Goal: Information Seeking & Learning: Learn about a topic

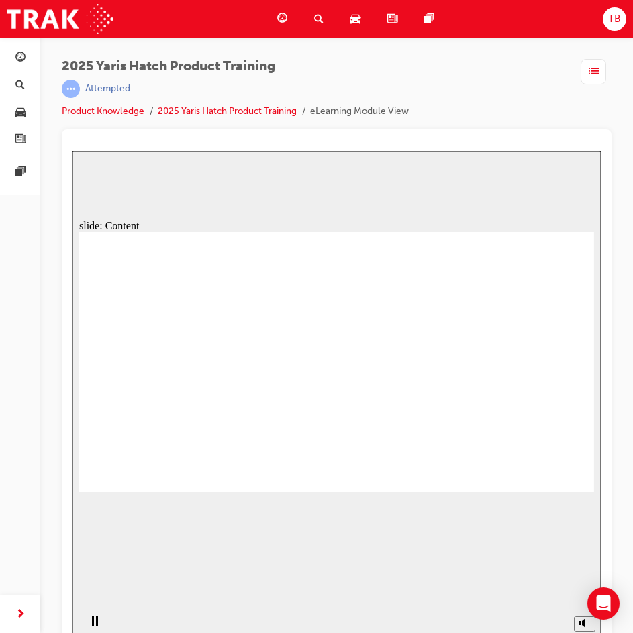
drag, startPoint x: 559, startPoint y: 466, endPoint x: 566, endPoint y: 476, distance: 11.5
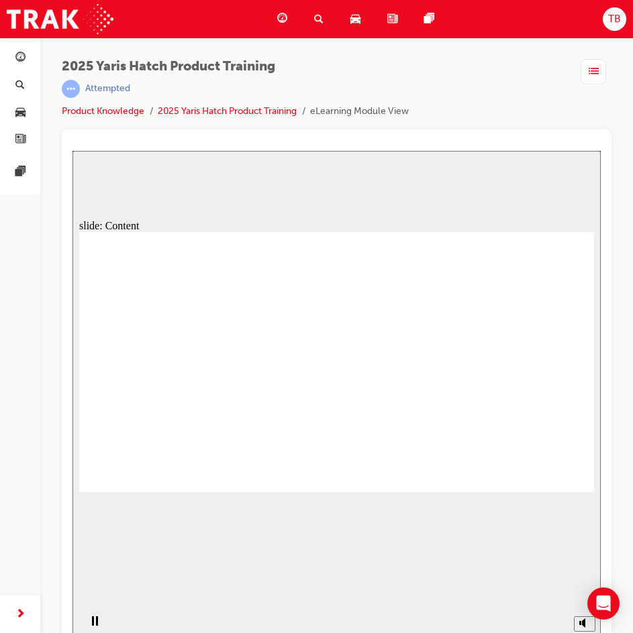
drag, startPoint x: 235, startPoint y: 321, endPoint x: 194, endPoint y: 333, distance: 43.5
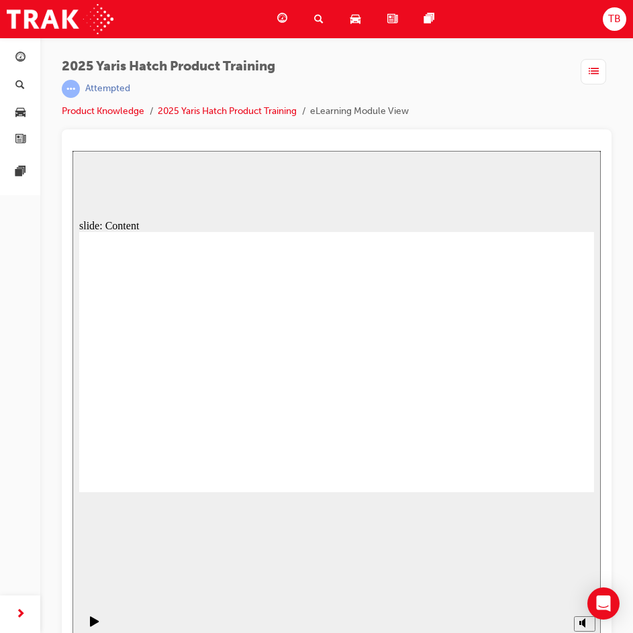
drag, startPoint x: 527, startPoint y: 468, endPoint x: 538, endPoint y: 473, distance: 12.3
drag, startPoint x: 273, startPoint y: 337, endPoint x: 265, endPoint y: 343, distance: 10.1
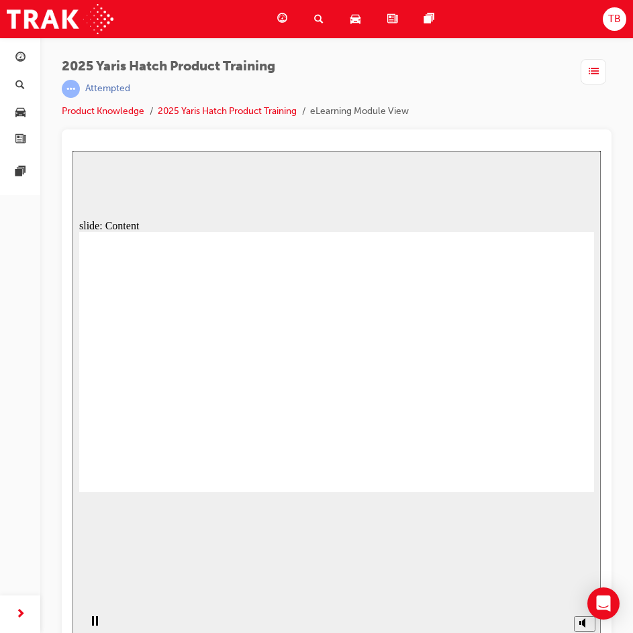
drag, startPoint x: 191, startPoint y: 376, endPoint x: 178, endPoint y: 365, distance: 17.1
drag, startPoint x: 555, startPoint y: 480, endPoint x: 685, endPoint y: 590, distance: 170.8
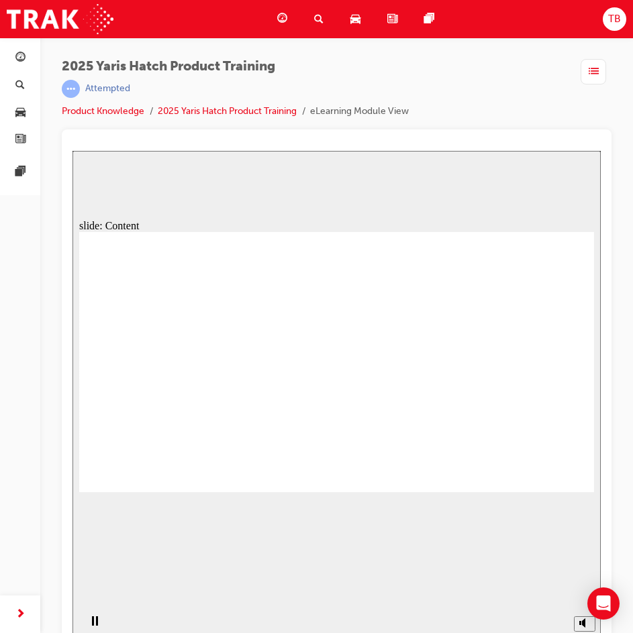
drag, startPoint x: 368, startPoint y: 272, endPoint x: 356, endPoint y: 284, distance: 17.6
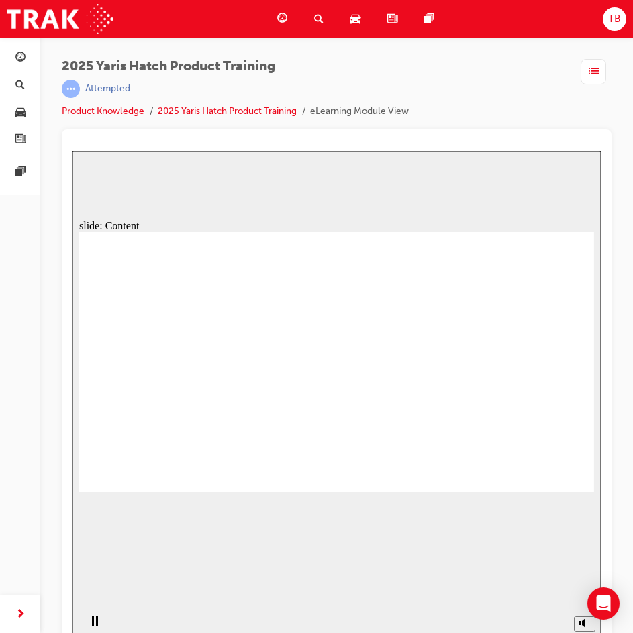
drag, startPoint x: 197, startPoint y: 337, endPoint x: 349, endPoint y: 366, distance: 154.9
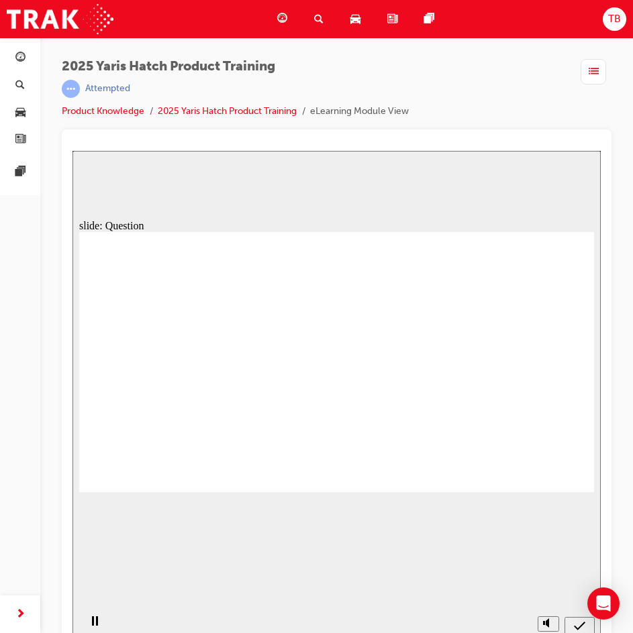
radio input "true"
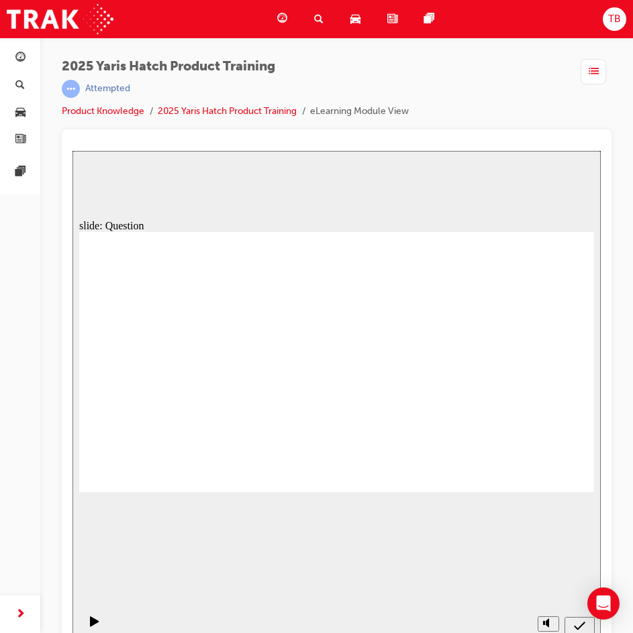
radio input "true"
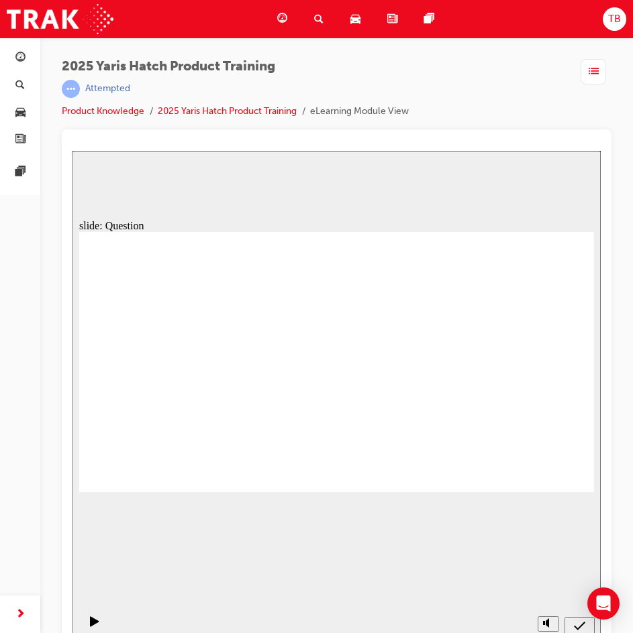
radio input "true"
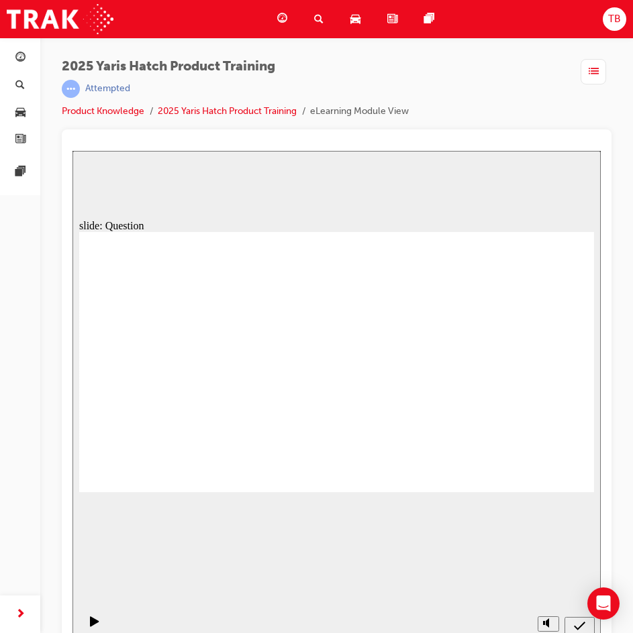
drag, startPoint x: 158, startPoint y: 362, endPoint x: 169, endPoint y: 442, distance: 80.5
drag, startPoint x: 258, startPoint y: 360, endPoint x: 262, endPoint y: 423, distance: 62.6
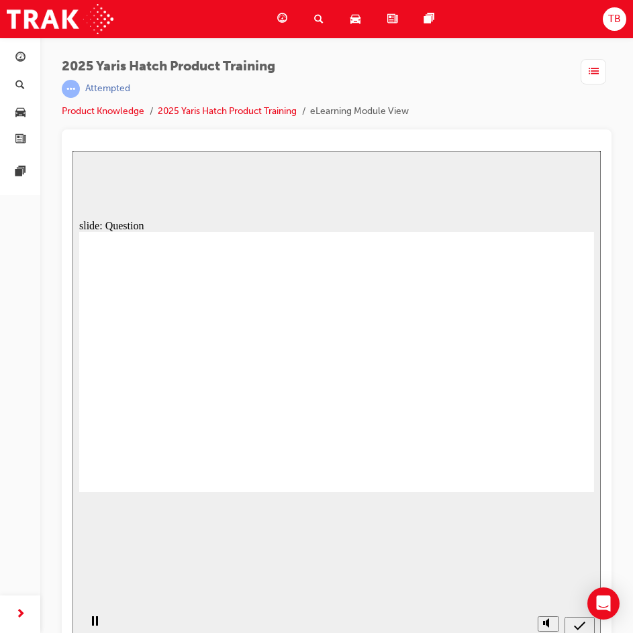
drag, startPoint x: 345, startPoint y: 354, endPoint x: 332, endPoint y: 429, distance: 76.3
drag, startPoint x: 431, startPoint y: 365, endPoint x: 444, endPoint y: 426, distance: 62.5
drag, startPoint x: 503, startPoint y: 368, endPoint x: 524, endPoint y: 433, distance: 68.3
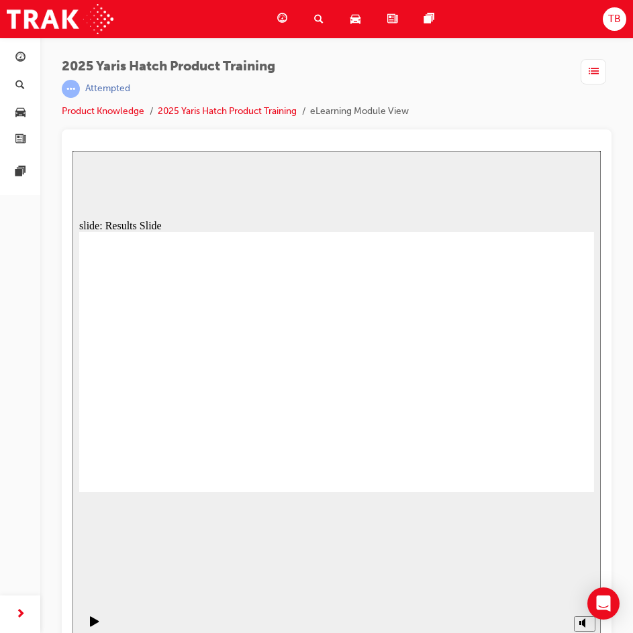
drag, startPoint x: 574, startPoint y: 468, endPoint x: 559, endPoint y: 471, distance: 15.7
radio input "true"
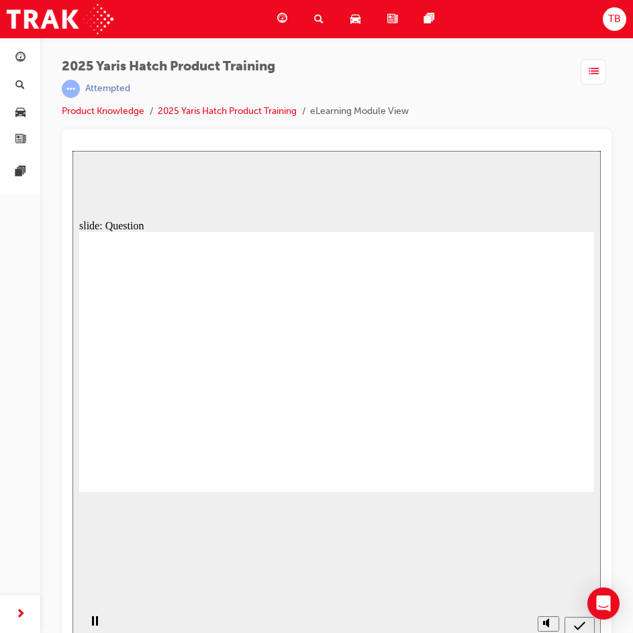
radio input "true"
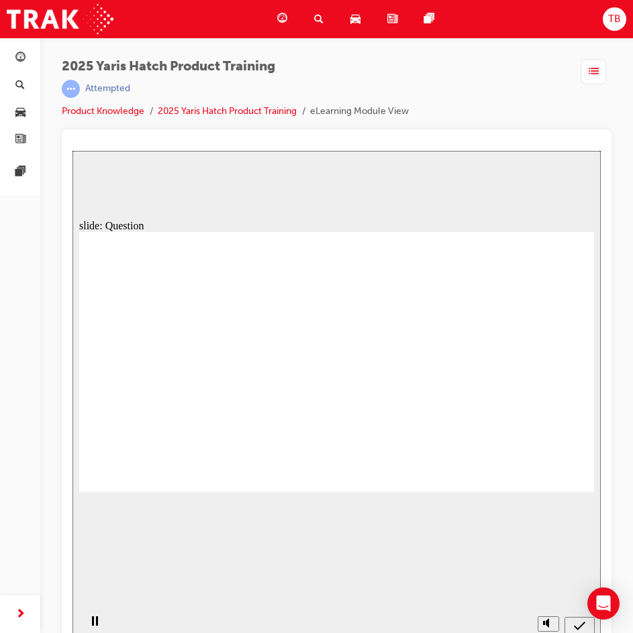
radio input "true"
drag, startPoint x: 555, startPoint y: 467, endPoint x: 559, endPoint y: 474, distance: 8.7
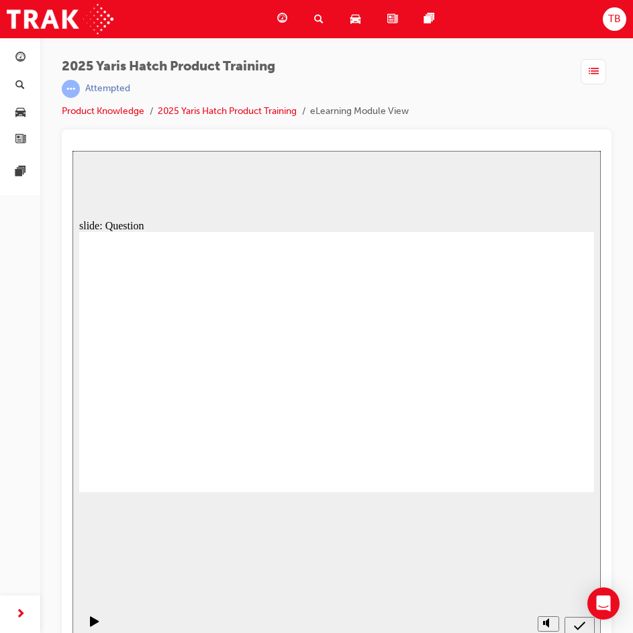
radio input "true"
drag, startPoint x: 341, startPoint y: 419, endPoint x: 350, endPoint y: 419, distance: 8.7
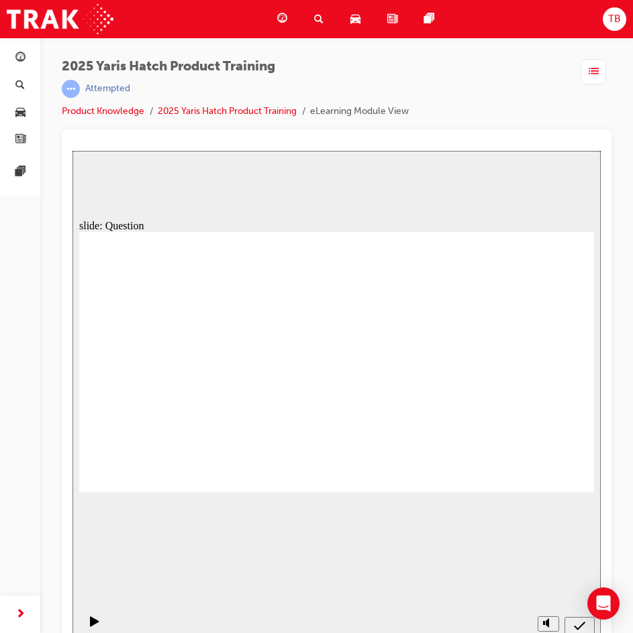
drag, startPoint x: 233, startPoint y: 357, endPoint x: 139, endPoint y: 431, distance: 119.4
drag, startPoint x: 511, startPoint y: 338, endPoint x: 333, endPoint y: 407, distance: 190.5
drag, startPoint x: 427, startPoint y: 340, endPoint x: 233, endPoint y: 419, distance: 208.5
drag, startPoint x: 317, startPoint y: 350, endPoint x: 411, endPoint y: 433, distance: 125.0
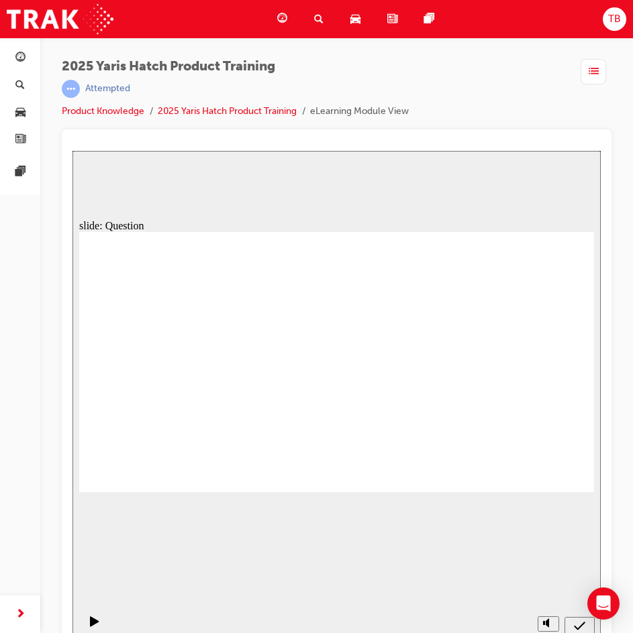
drag, startPoint x: 147, startPoint y: 365, endPoint x: 521, endPoint y: 447, distance: 383.2
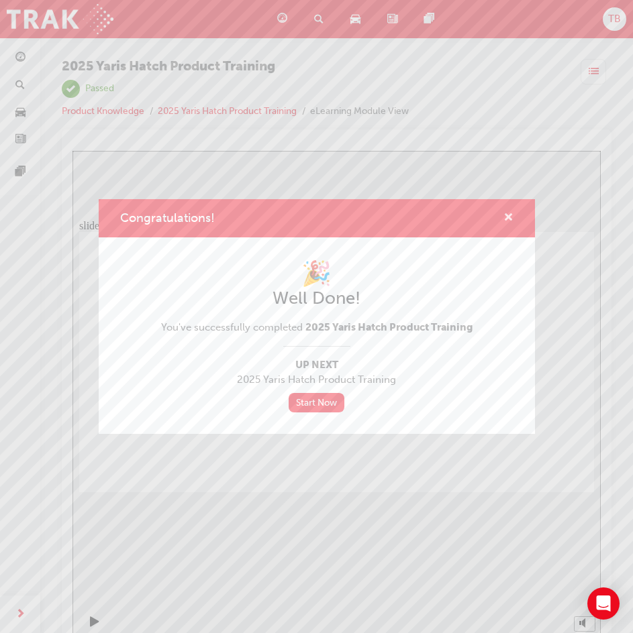
click at [506, 213] on span "cross-icon" at bounding box center [508, 219] width 10 height 12
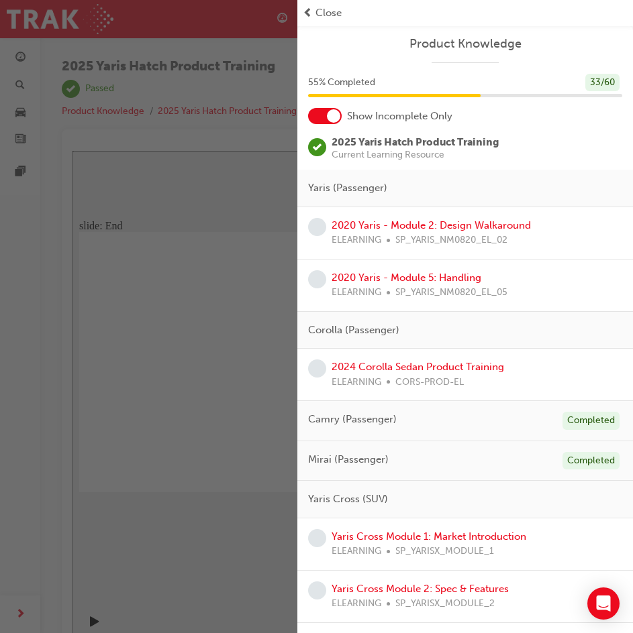
click at [497, 218] on div "2020 Yaris - Module 2: Design Walkaround ELEARNING SP_YARIS_NM0820_EL_02" at bounding box center [430, 233] width 199 height 30
click at [502, 227] on link "2020 Yaris - Module 2: Design Walkaround" at bounding box center [430, 225] width 199 height 12
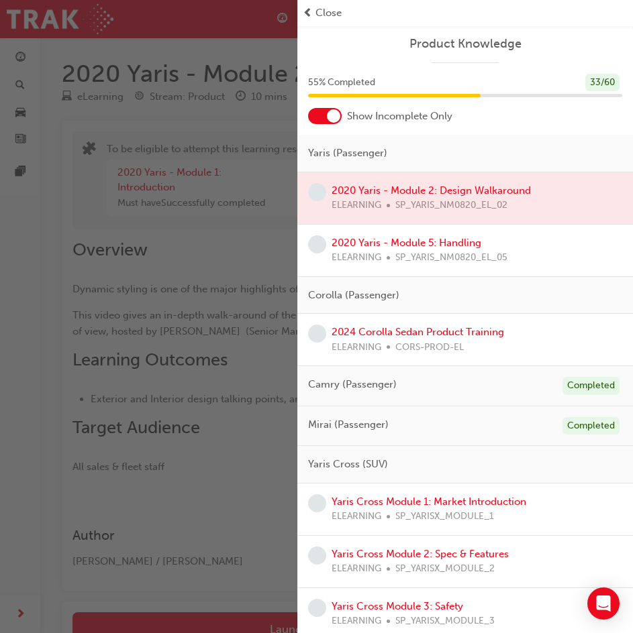
click at [284, 256] on div "button" at bounding box center [148, 316] width 297 height 633
click at [319, 11] on span "Close" at bounding box center [328, 12] width 26 height 15
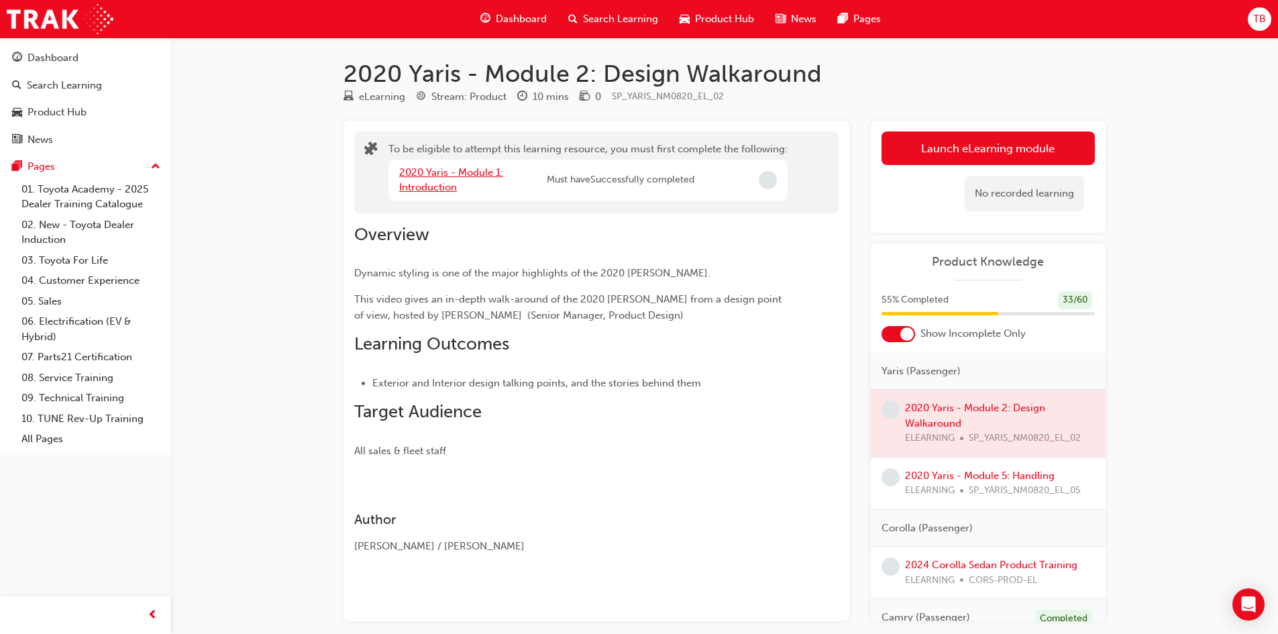
click at [472, 176] on link "2020 Yaris - Module 1: Introduction" at bounding box center [451, 180] width 104 height 28
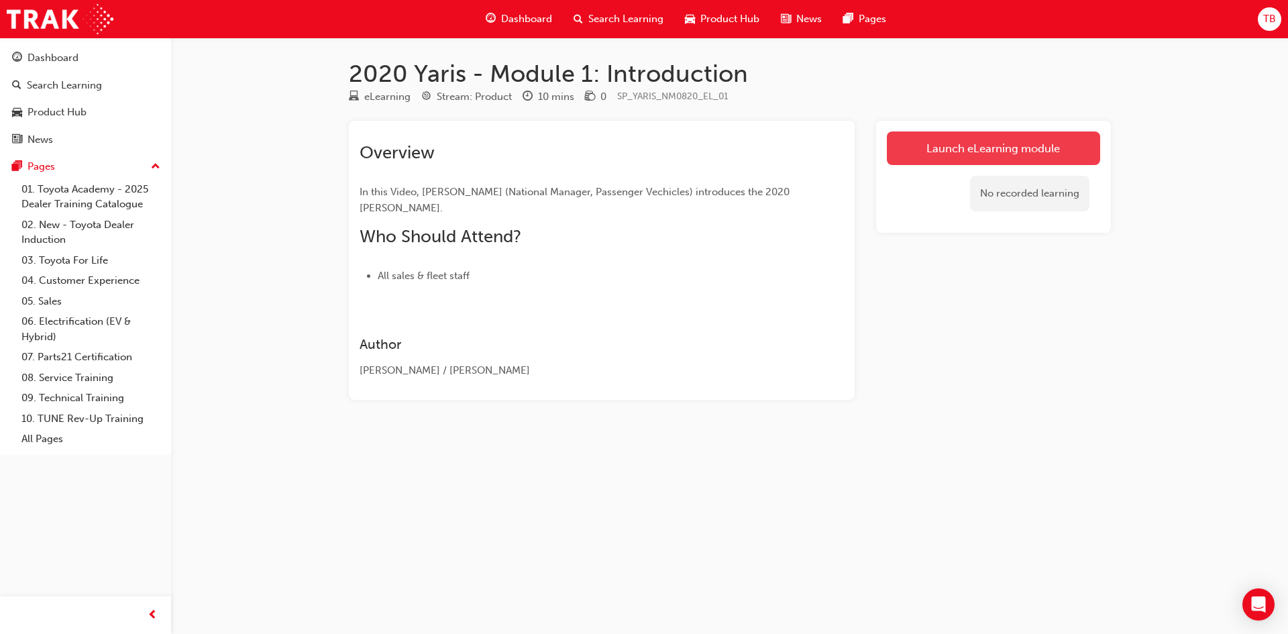
click at [632, 154] on link "Launch eLearning module" at bounding box center [993, 148] width 213 height 34
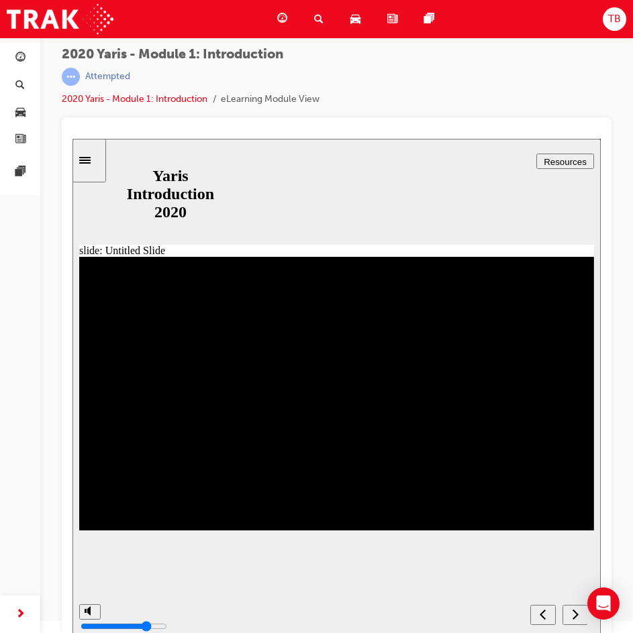
scroll to position [15, 0]
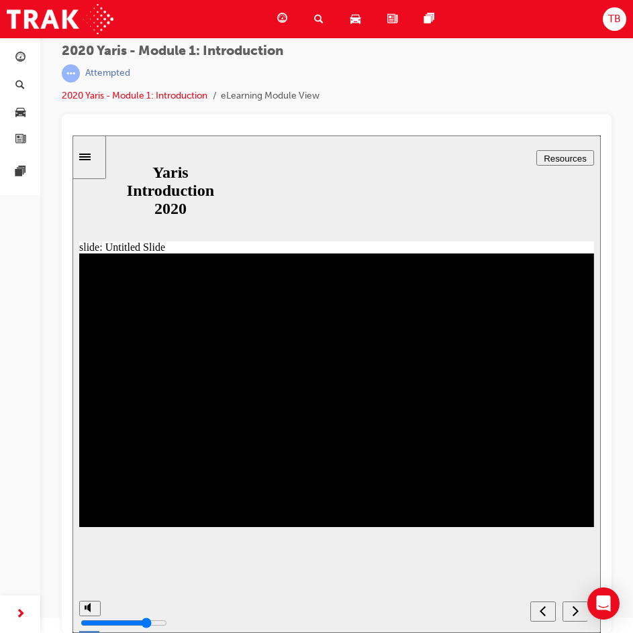
click at [570, 616] on div "next" at bounding box center [575, 612] width 15 height 14
click at [575, 614] on icon "next" at bounding box center [575, 611] width 6 height 10
click at [23, 60] on span "guage-icon" at bounding box center [20, 58] width 10 height 12
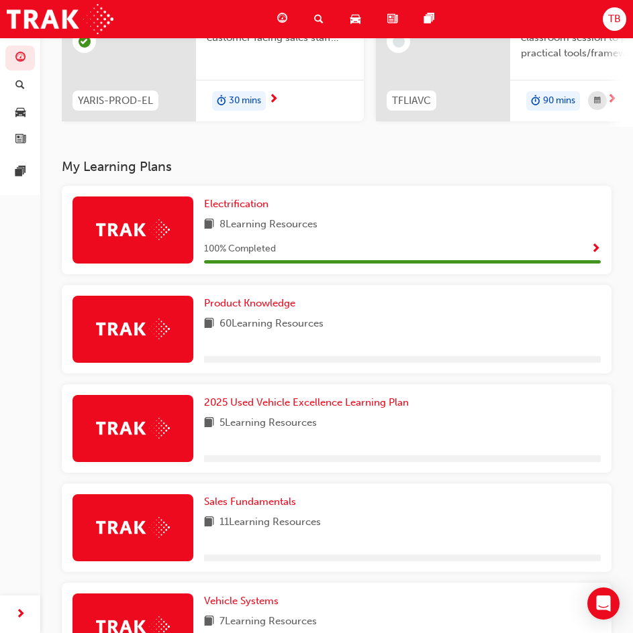
scroll to position [201, 0]
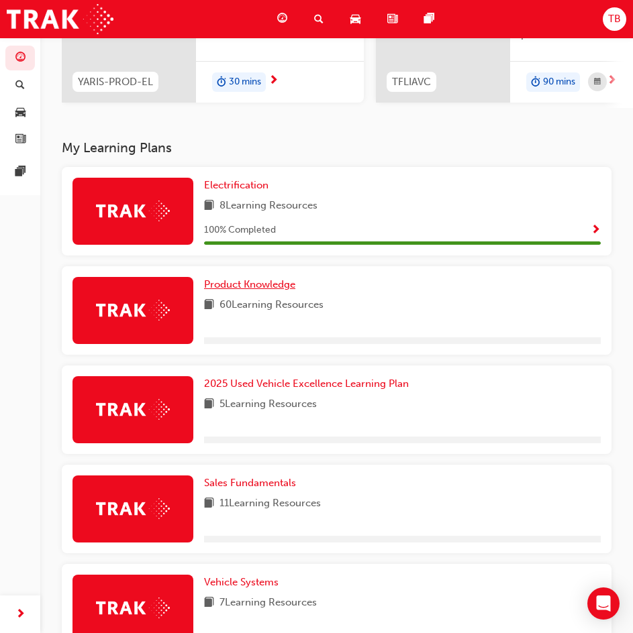
click at [283, 290] on span "Product Knowledge" at bounding box center [249, 284] width 91 height 12
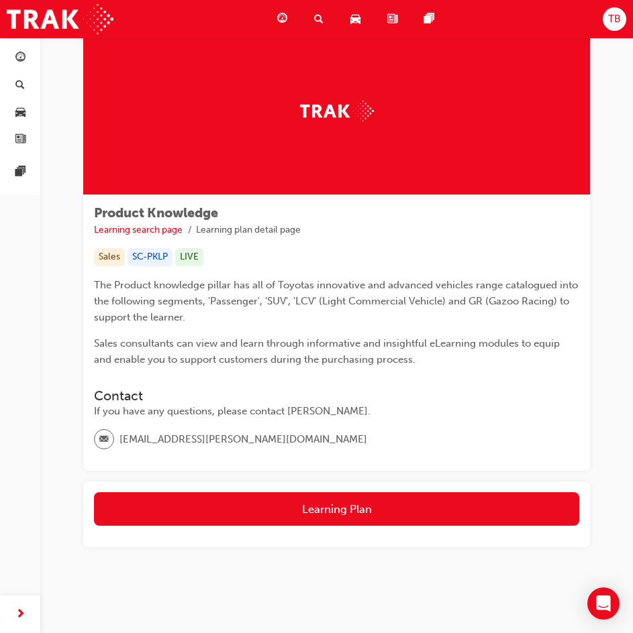
scroll to position [65, 0]
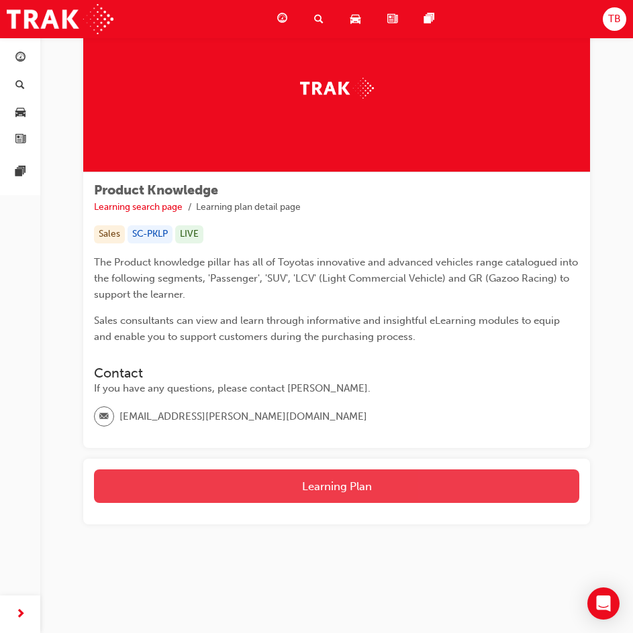
click at [353, 489] on button "Learning Plan" at bounding box center [336, 487] width 485 height 34
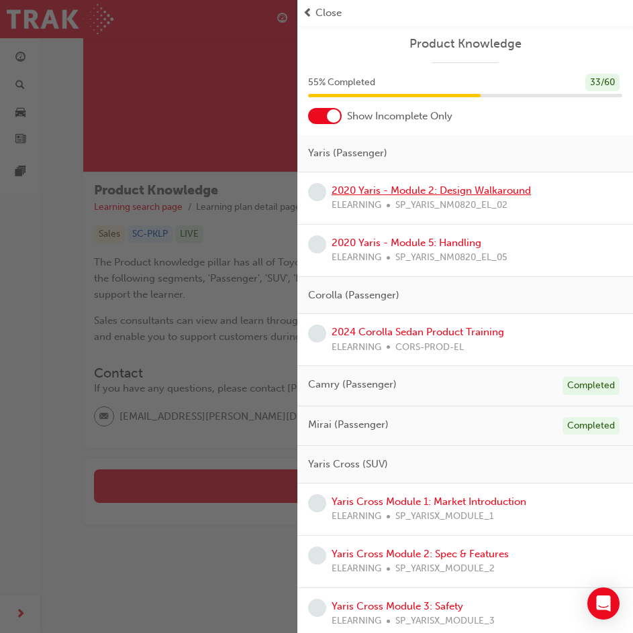
click at [491, 190] on link "2020 Yaris - Module 2: Design Walkaround" at bounding box center [430, 190] width 199 height 12
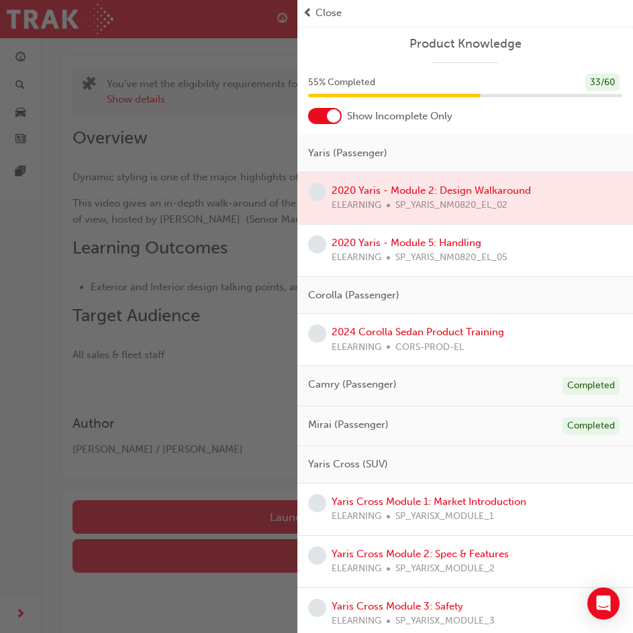
click at [231, 192] on div "button" at bounding box center [148, 316] width 297 height 633
click at [323, 19] on span "Close" at bounding box center [328, 12] width 26 height 15
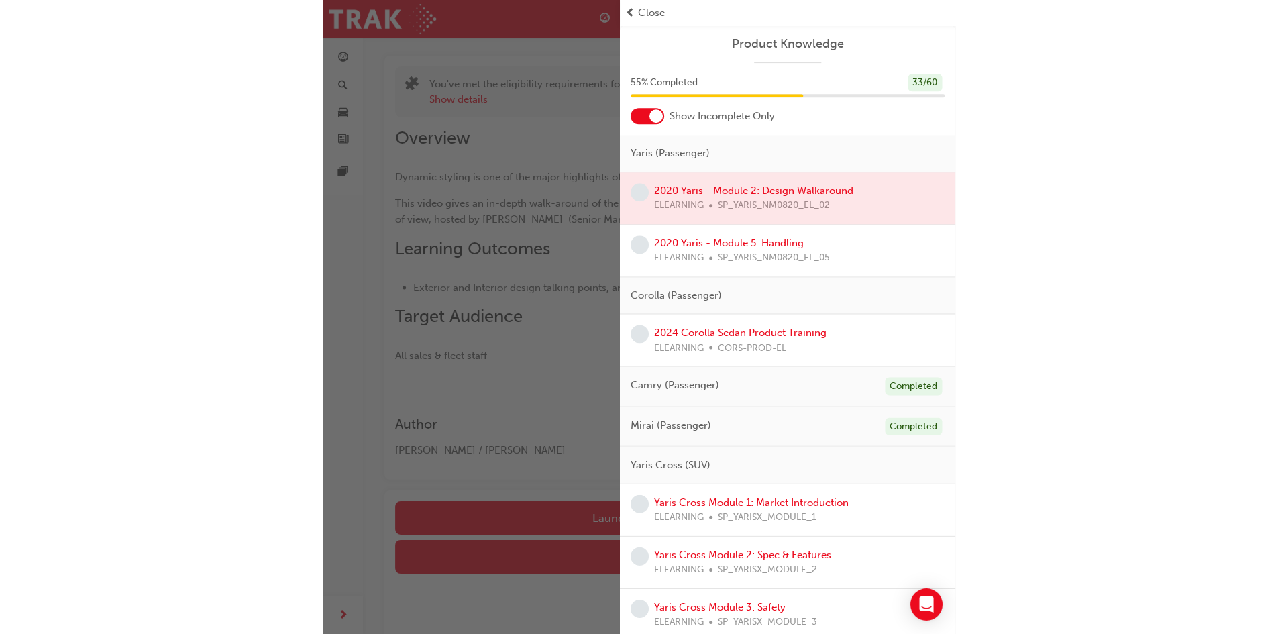
scroll to position [64, 0]
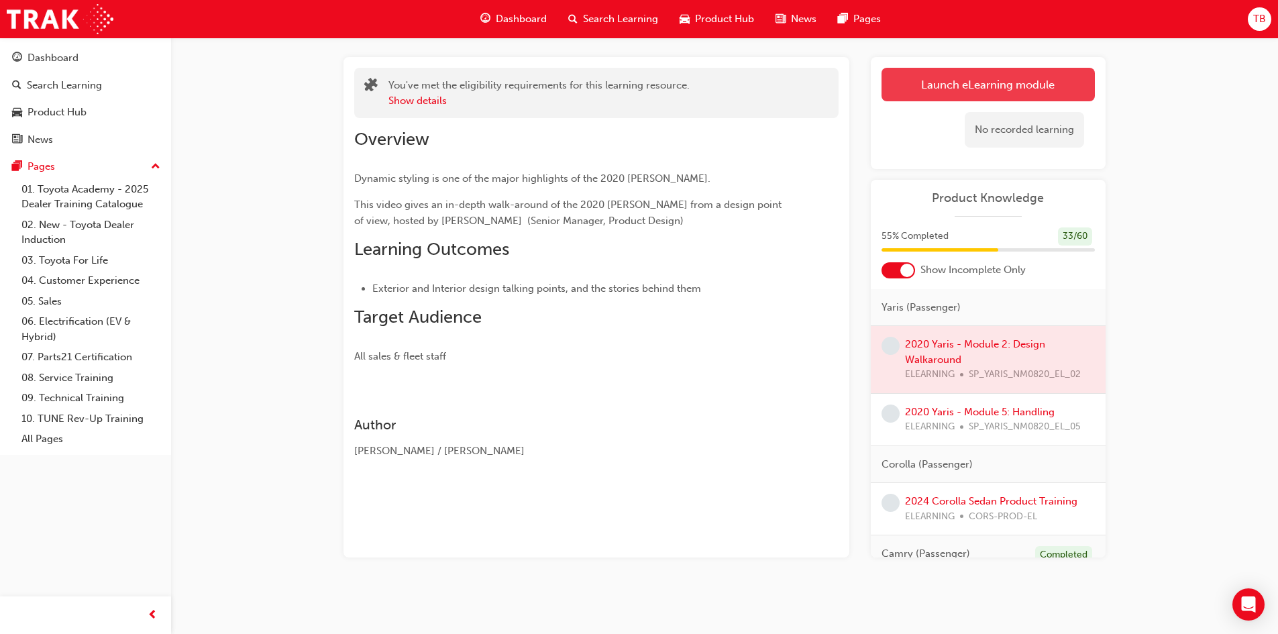
click at [632, 80] on link "Launch eLearning module" at bounding box center [987, 85] width 213 height 34
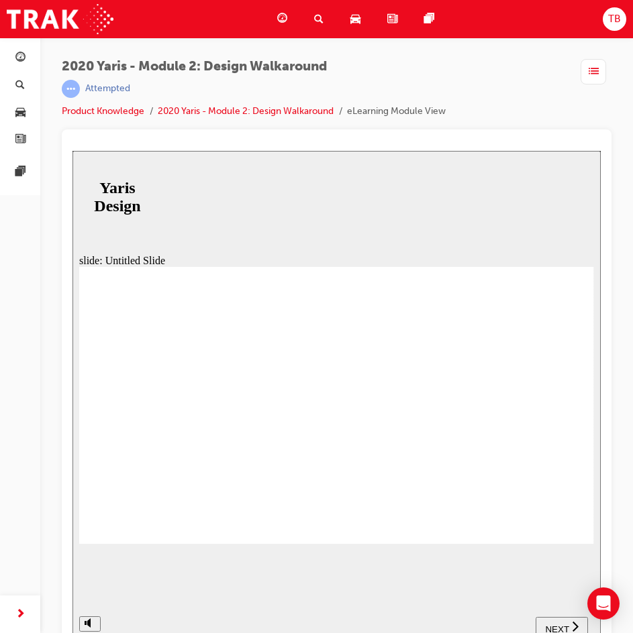
click at [565, 626] on span "NEXT" at bounding box center [556, 630] width 23 height 10
click at [562, 617] on div "playback controls" at bounding box center [351, 617] width 431 height 0
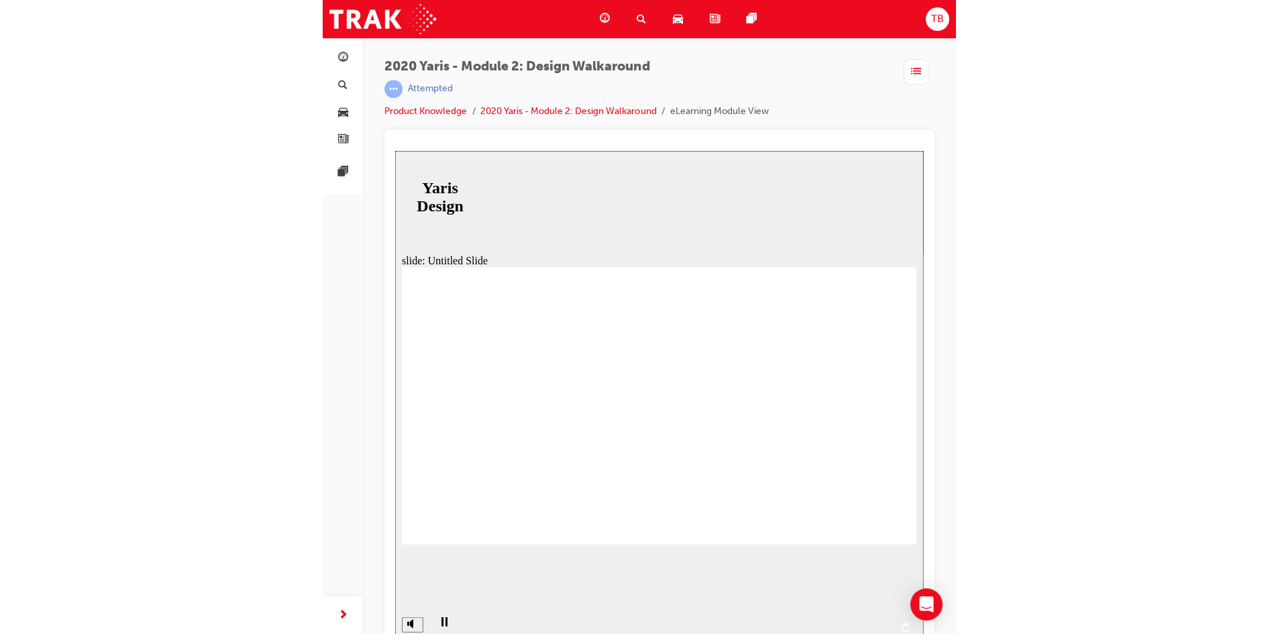
scroll to position [15, 0]
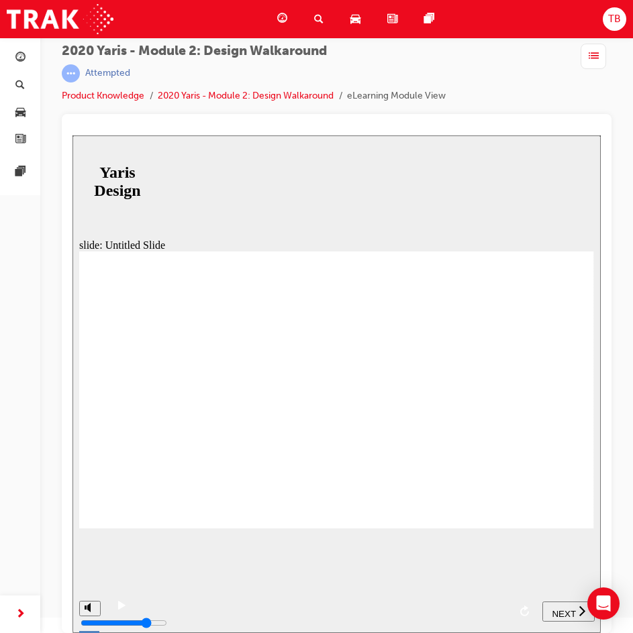
click at [566, 611] on span "NEXT" at bounding box center [562, 614] width 23 height 10
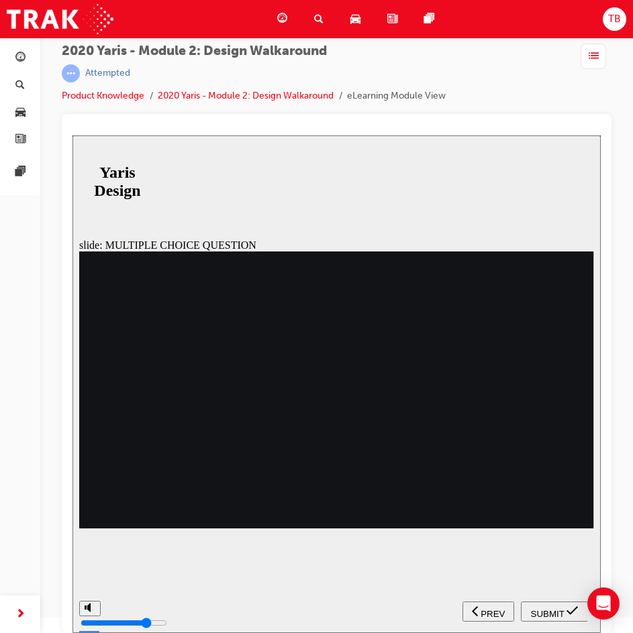
radio input "true"
click at [556, 602] on button "SUBMIT" at bounding box center [554, 612] width 67 height 20
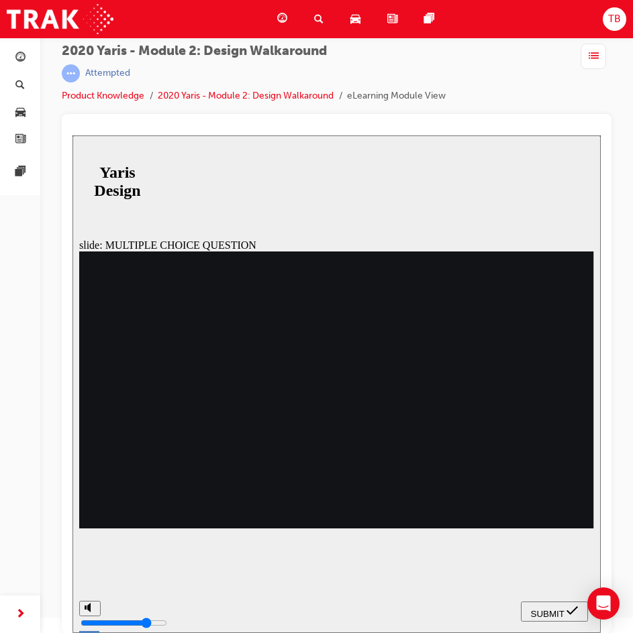
click at [546, 612] on span "SUBMIT" at bounding box center [548, 614] width 34 height 10
radio input "false"
radio input "true"
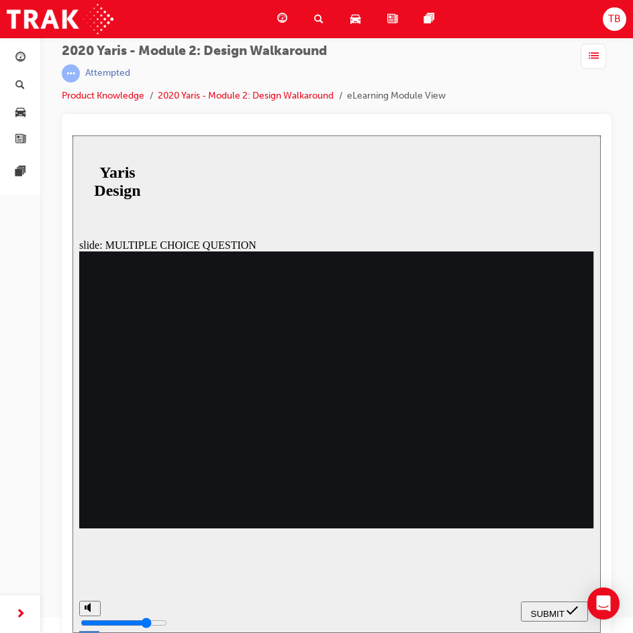
click at [559, 613] on span "SUBMIT" at bounding box center [548, 614] width 34 height 10
click at [571, 614] on icon "submit" at bounding box center [571, 610] width 11 height 9
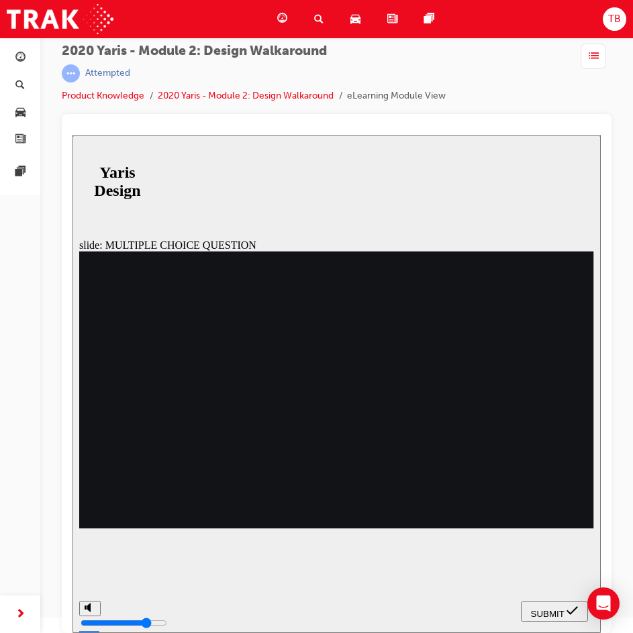
radio input "false"
radio input "true"
click at [560, 614] on span "SUBMIT" at bounding box center [548, 614] width 34 height 10
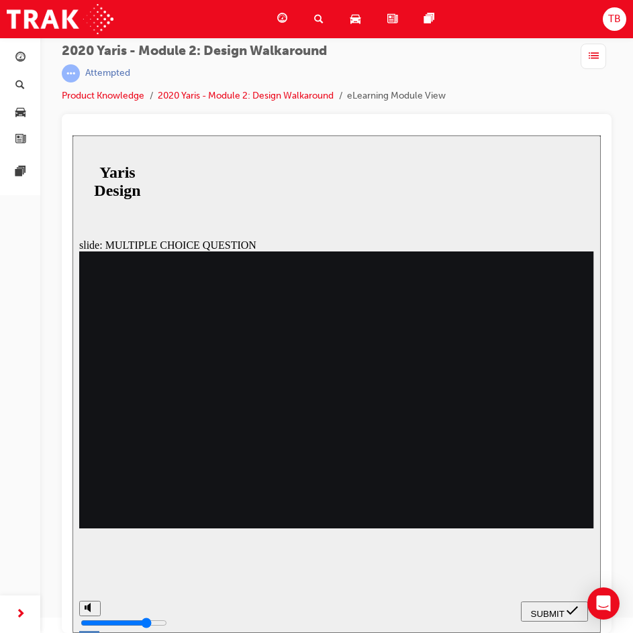
click at [559, 612] on span "SUBMIT" at bounding box center [548, 614] width 34 height 10
radio input "false"
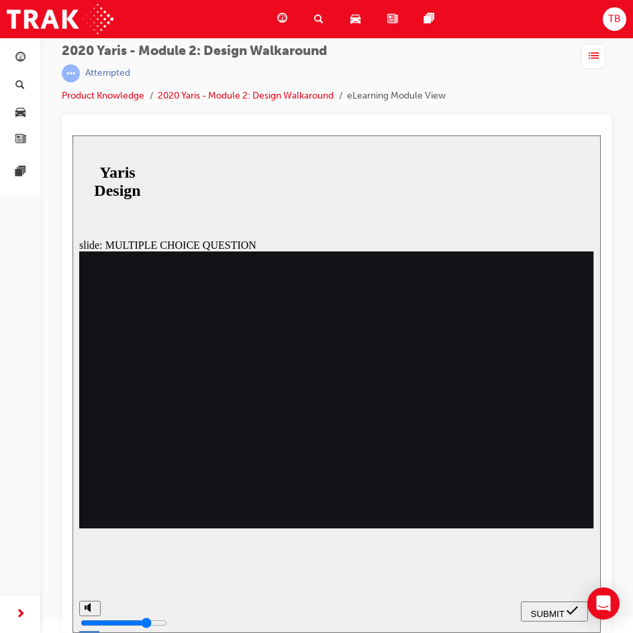
radio input "true"
click at [561, 614] on span "SUBMIT" at bounding box center [548, 614] width 34 height 10
radio input "true"
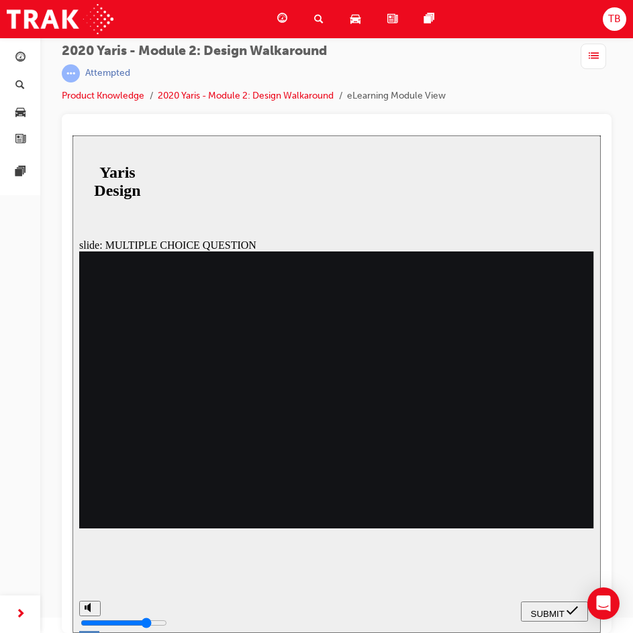
radio input "true"
click at [545, 613] on span "SUBMIT" at bounding box center [548, 614] width 34 height 10
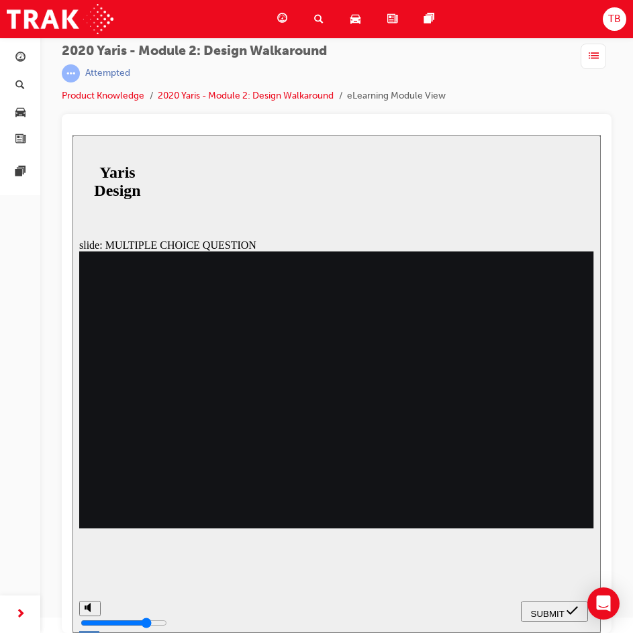
click at [564, 615] on div "SUBMIT" at bounding box center [554, 612] width 56 height 14
radio input "false"
radio input "true"
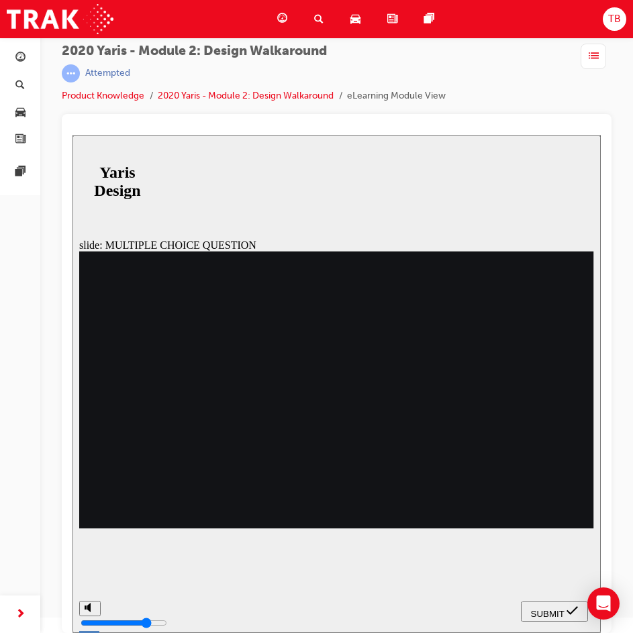
click at [570, 612] on icon "submit" at bounding box center [571, 611] width 11 height 12
radio input "false"
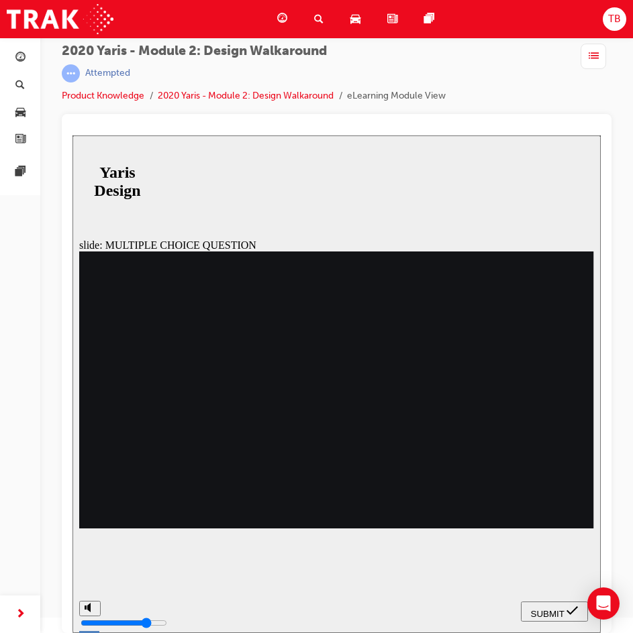
radio input "true"
click at [562, 610] on span "SUBMIT" at bounding box center [548, 614] width 34 height 10
radio input "true"
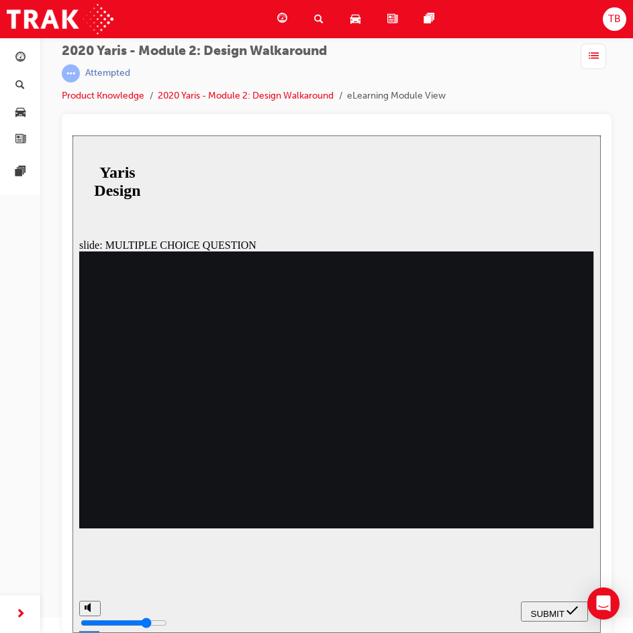
click at [551, 616] on span "SUBMIT" at bounding box center [548, 614] width 34 height 10
radio input "true"
click at [560, 609] on span "SUBMIT" at bounding box center [548, 614] width 34 height 10
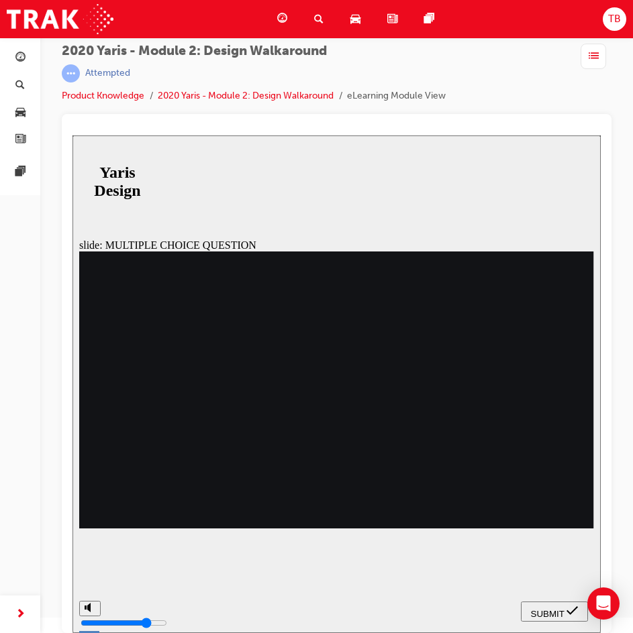
radio input "false"
radio input "true"
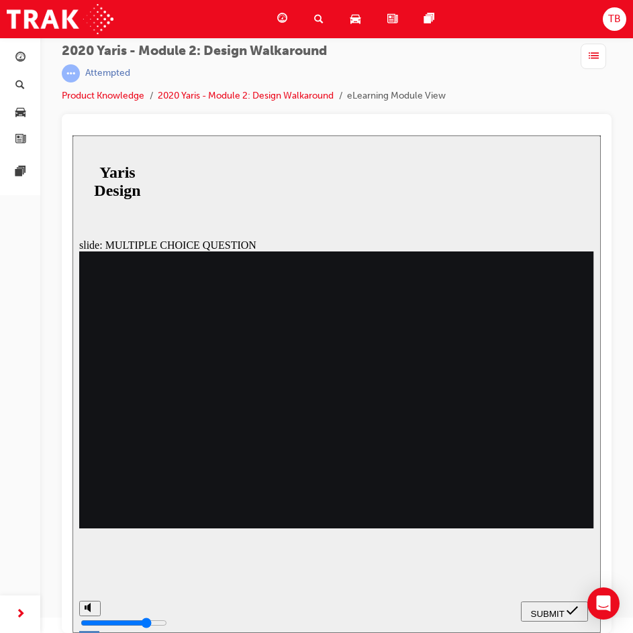
click at [579, 613] on div "SUBMIT" at bounding box center [554, 612] width 56 height 14
drag, startPoint x: 345, startPoint y: 473, endPoint x: 700, endPoint y: 486, distance: 355.1
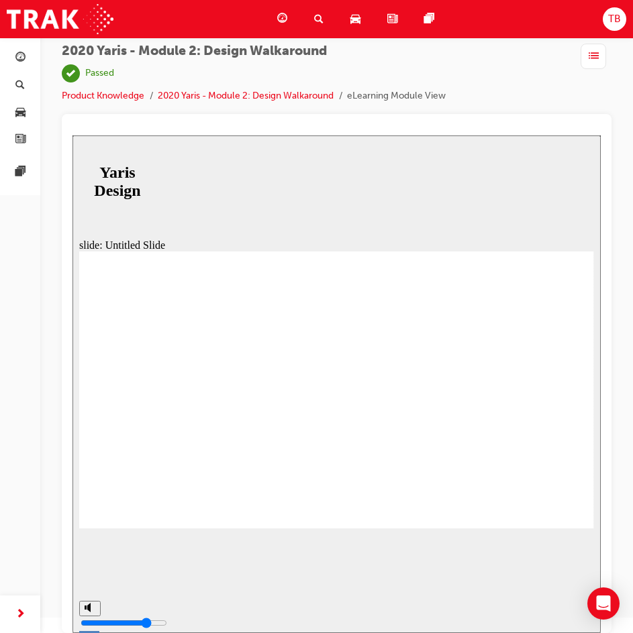
click at [587, 56] on div "button" at bounding box center [592, 56] width 25 height 25
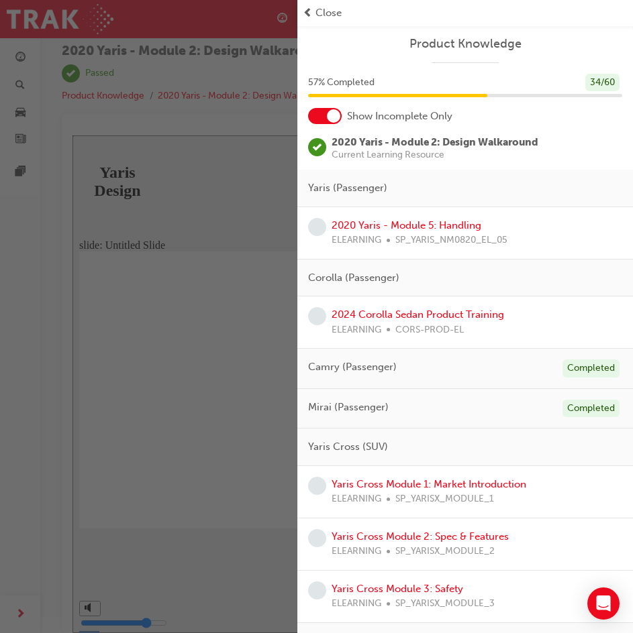
click at [417, 218] on div "2020 Yaris - Module 5: Handling ELEARNING SP_YARIS_NM0820_EL_05" at bounding box center [419, 233] width 176 height 30
click at [423, 223] on link "2020 Yaris - Module 5: Handling" at bounding box center [406, 225] width 150 height 12
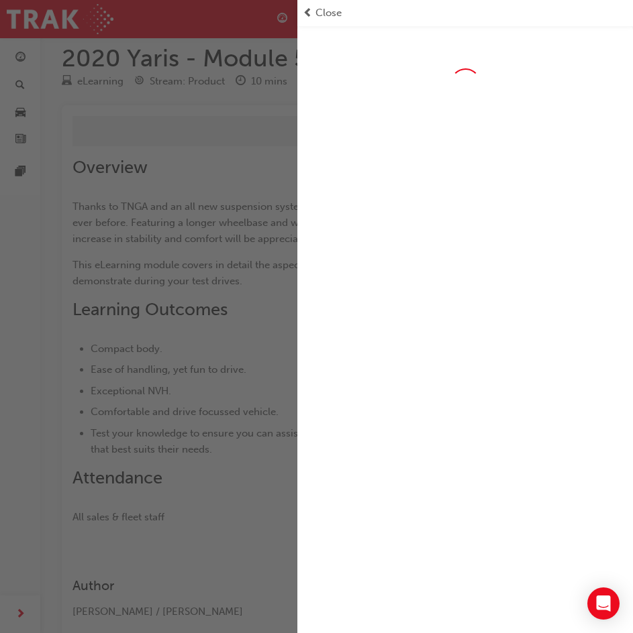
click at [254, 140] on div "button" at bounding box center [148, 316] width 297 height 633
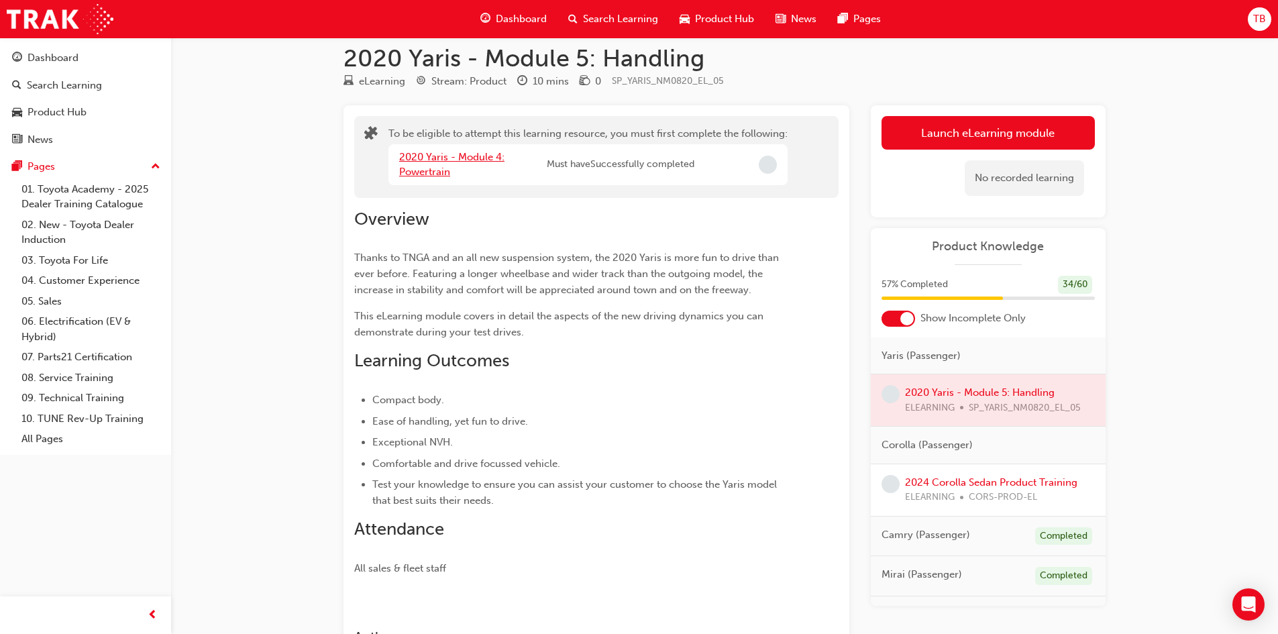
click at [447, 155] on link "2020 Yaris - Module 4: Powertrain" at bounding box center [451, 165] width 105 height 28
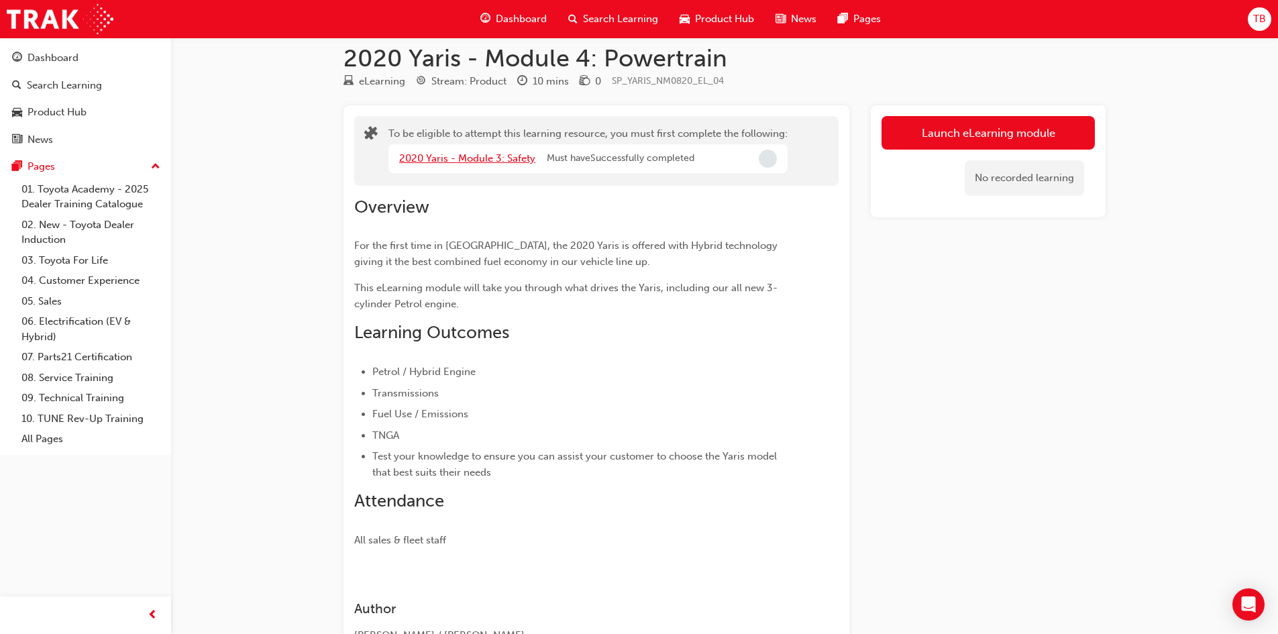
click at [440, 164] on link "2020 Yaris - Module 3: Safety" at bounding box center [467, 158] width 136 height 12
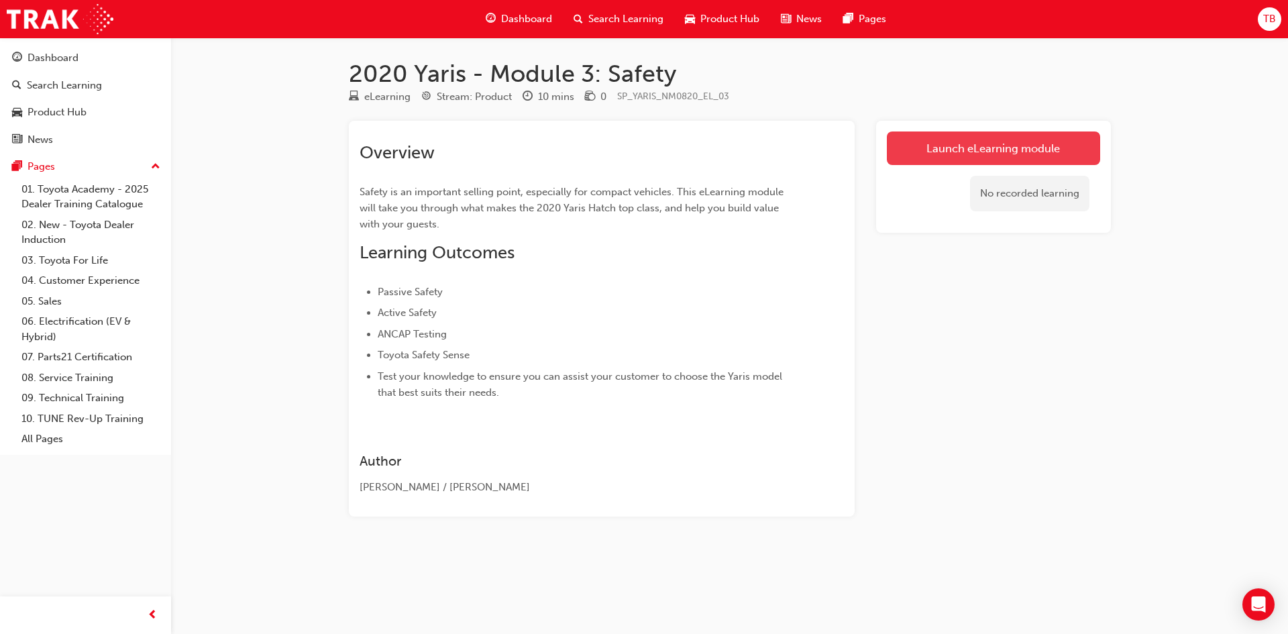
click at [632, 150] on link "Launch eLearning module" at bounding box center [993, 148] width 213 height 34
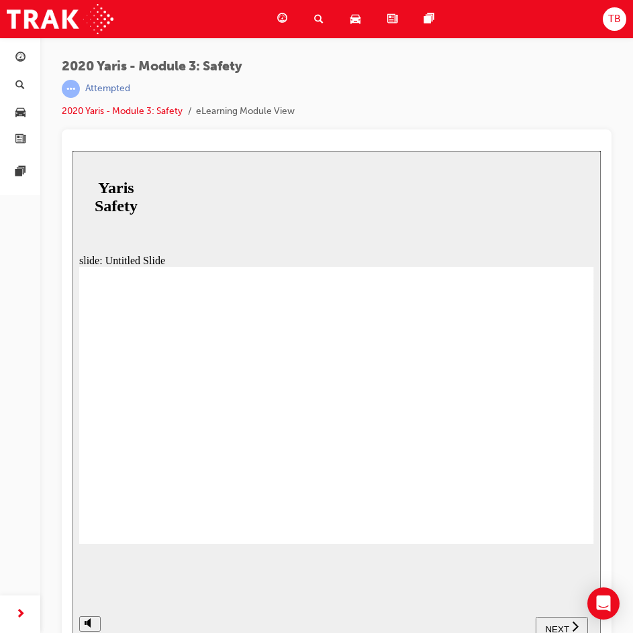
click at [576, 624] on icon "next" at bounding box center [575, 627] width 7 height 12
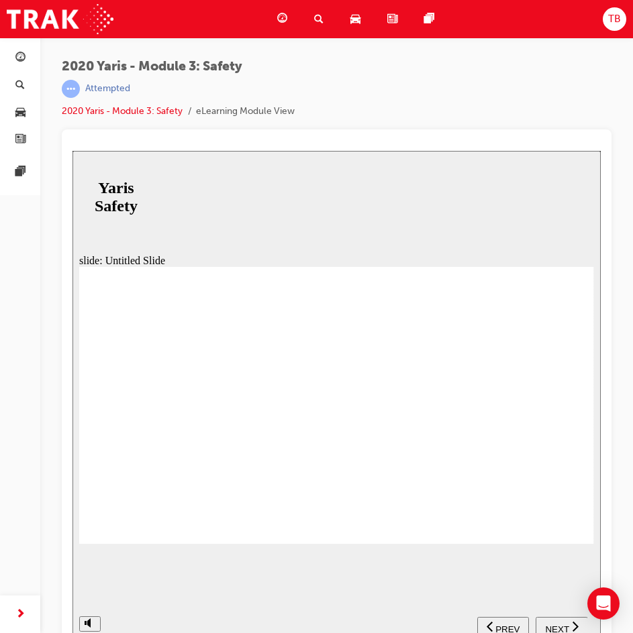
click at [576, 624] on icon "next" at bounding box center [575, 627] width 7 height 12
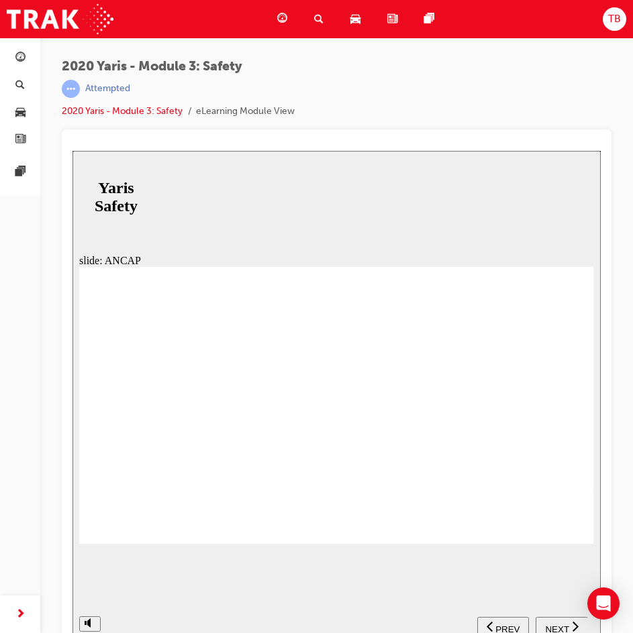
click at [576, 624] on icon "next" at bounding box center [575, 627] width 7 height 12
click at [573, 624] on icon "next" at bounding box center [575, 626] width 6 height 10
click at [572, 625] on span "PREV" at bounding box center [566, 630] width 24 height 10
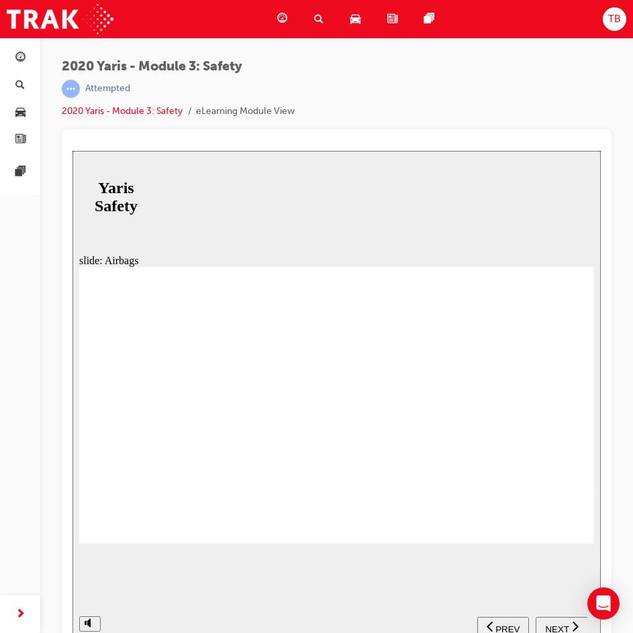
click at [572, 624] on icon "next" at bounding box center [575, 627] width 7 height 12
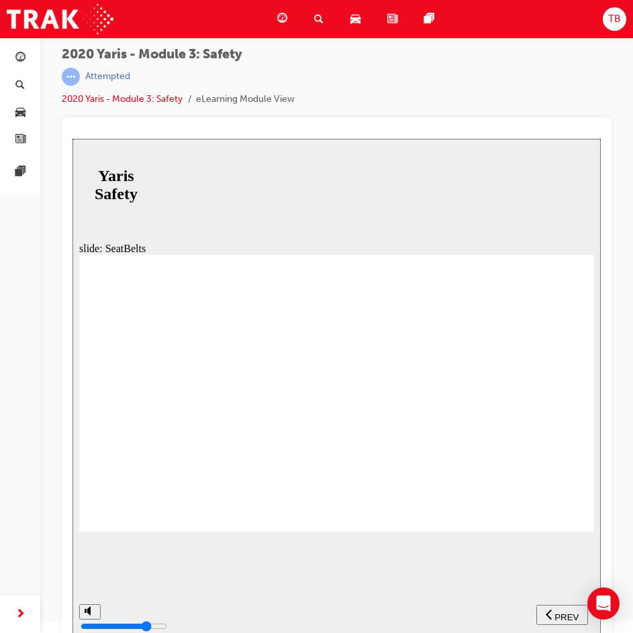
scroll to position [15, 0]
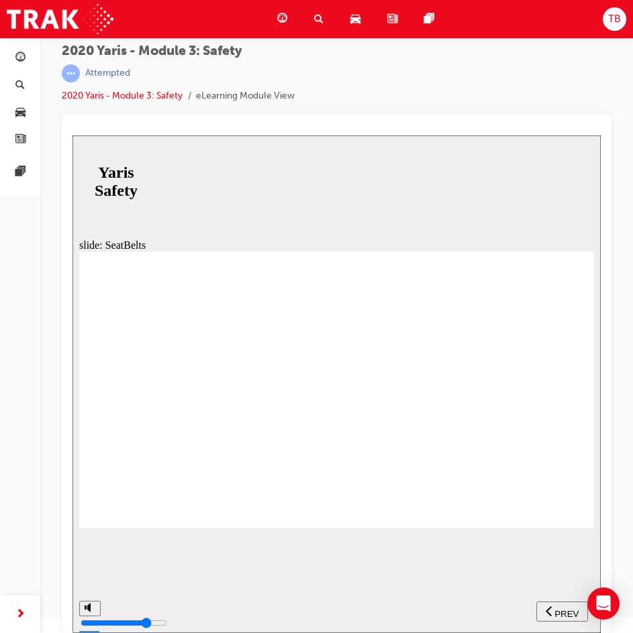
click at [563, 610] on span "NEXT" at bounding box center [556, 614] width 23 height 10
click at [556, 610] on span "NEXT" at bounding box center [556, 614] width 23 height 10
click at [561, 611] on span "NEXT" at bounding box center [556, 614] width 23 height 10
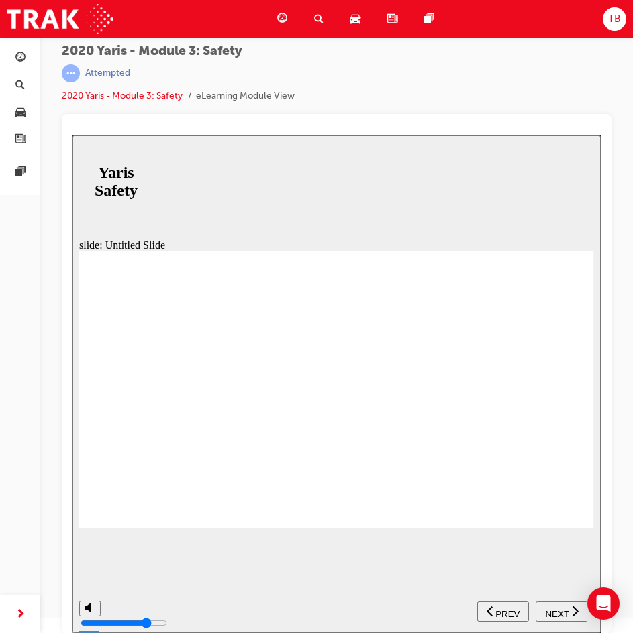
click at [561, 611] on span "NEXT" at bounding box center [556, 614] width 23 height 10
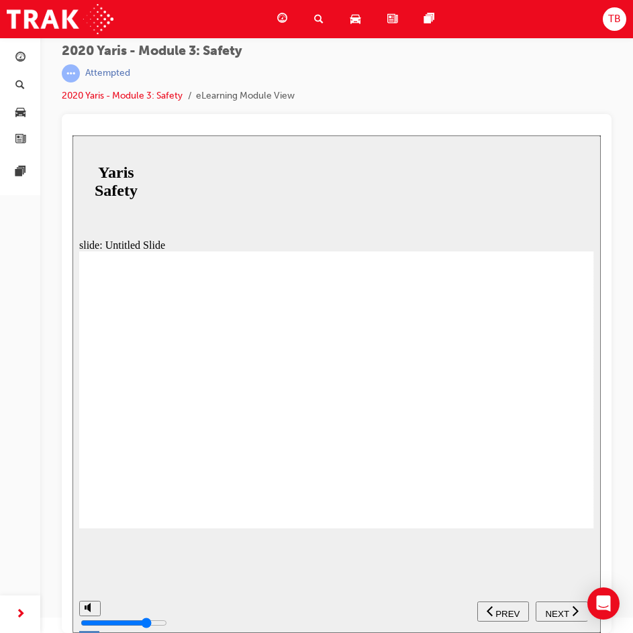
click at [561, 611] on span "NEXT" at bounding box center [556, 614] width 23 height 10
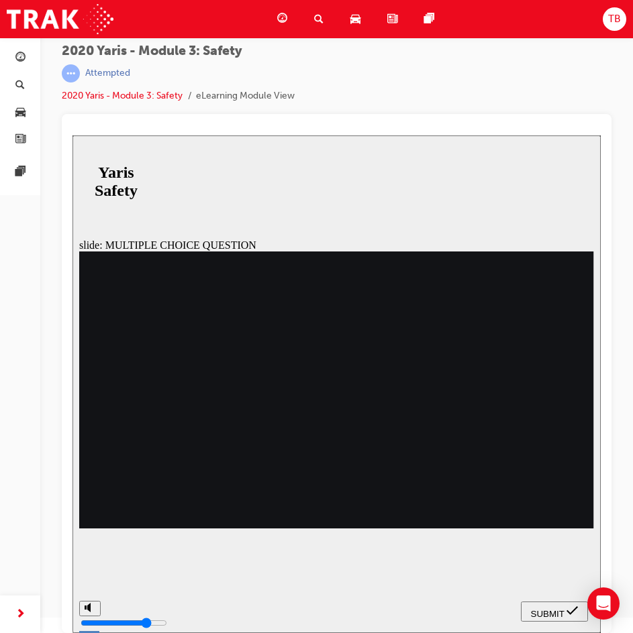
radio input "true"
click at [565, 610] on div "SUBMIT" at bounding box center [554, 612] width 56 height 14
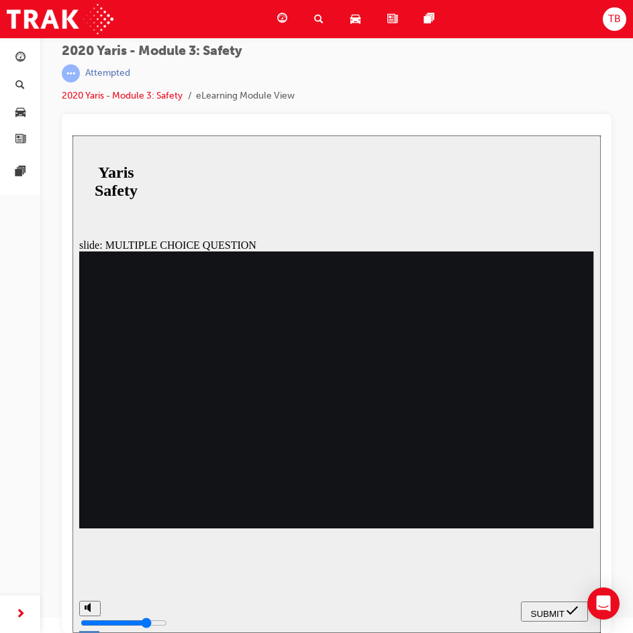
radio input "true"
drag, startPoint x: 539, startPoint y: 612, endPoint x: 488, endPoint y: 568, distance: 67.0
click at [539, 612] on span "SUBMIT" at bounding box center [548, 614] width 34 height 10
drag, startPoint x: 352, startPoint y: 464, endPoint x: 356, endPoint y: 472, distance: 8.4
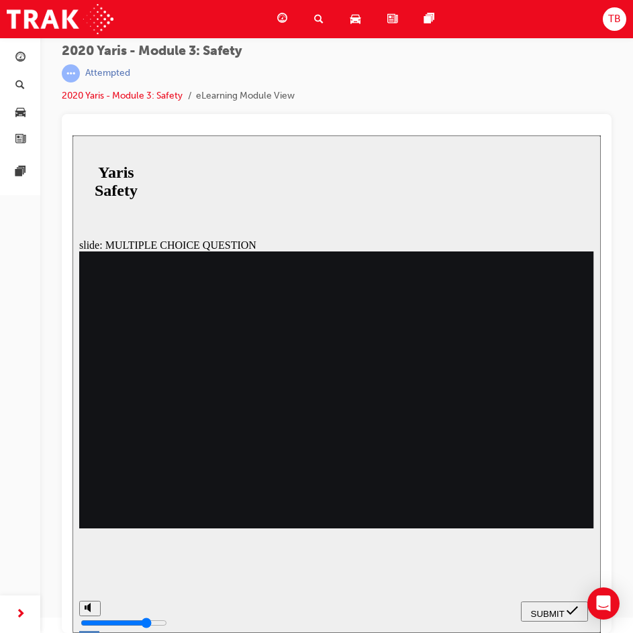
drag, startPoint x: 298, startPoint y: 388, endPoint x: 301, endPoint y: 396, distance: 9.1
radio input "true"
click at [563, 610] on div "SUBMIT" at bounding box center [554, 612] width 56 height 14
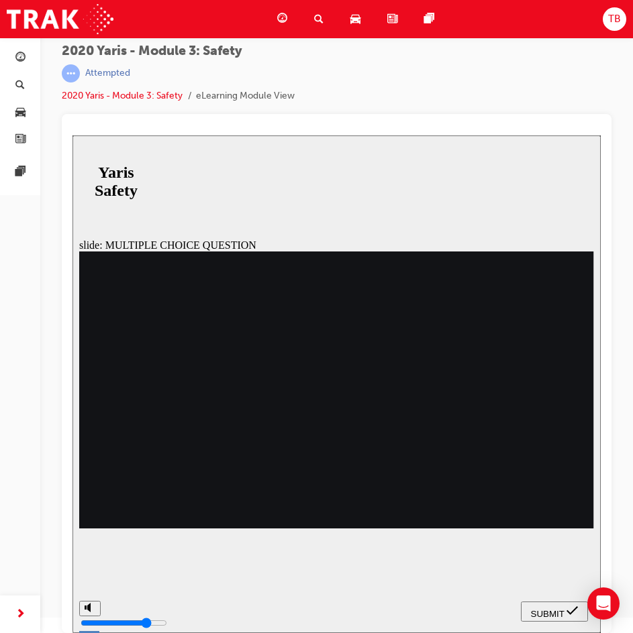
radio input "true"
click at [553, 612] on span "SUBMIT" at bounding box center [548, 614] width 34 height 10
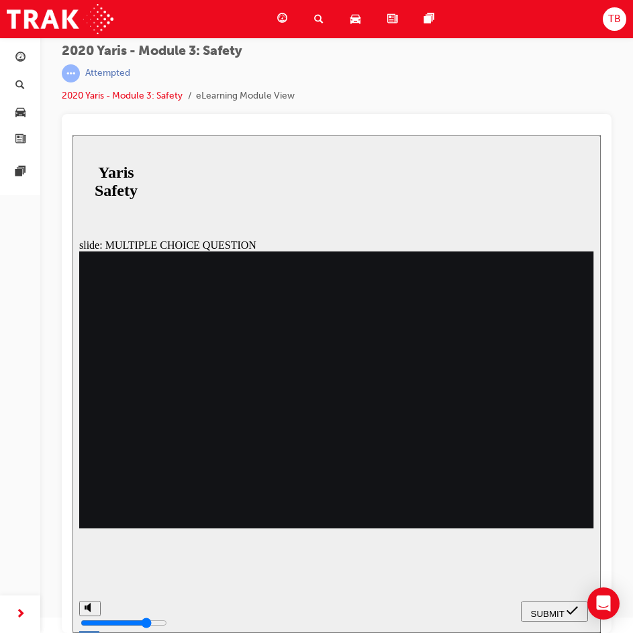
radio input "true"
click at [574, 608] on icon "submit" at bounding box center [571, 611] width 11 height 12
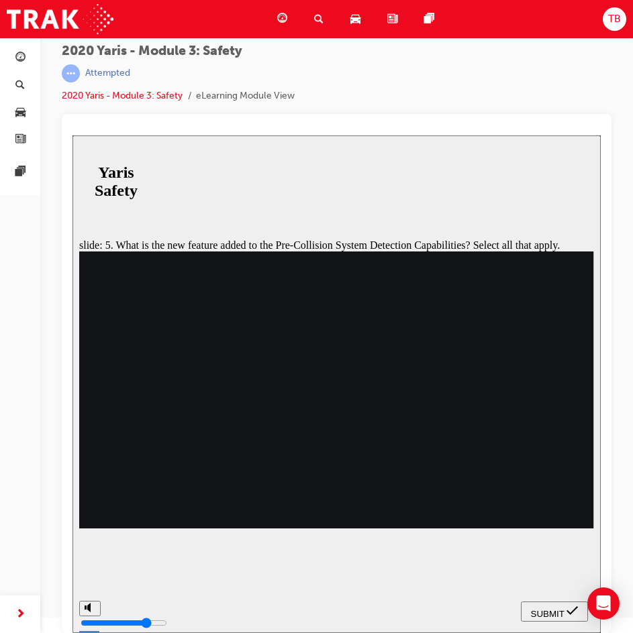
checkbox input "true"
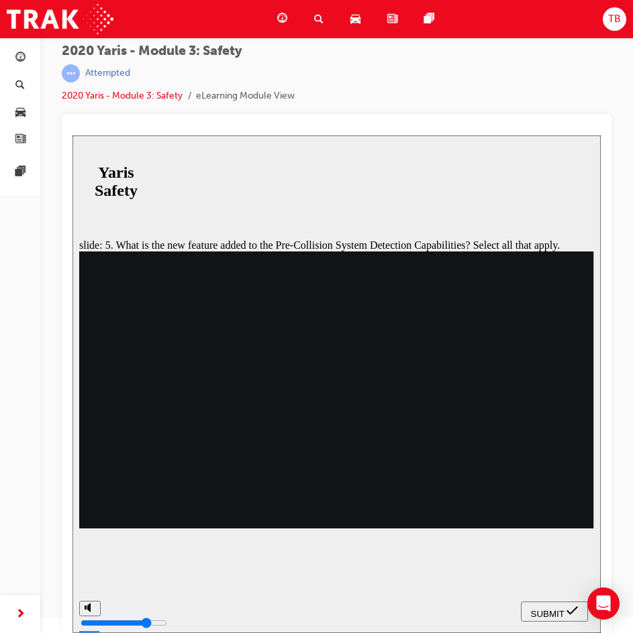
click at [553, 618] on button "SUBMIT" at bounding box center [554, 612] width 67 height 20
checkbox input "true"
click at [541, 609] on span "SUBMIT" at bounding box center [548, 614] width 34 height 10
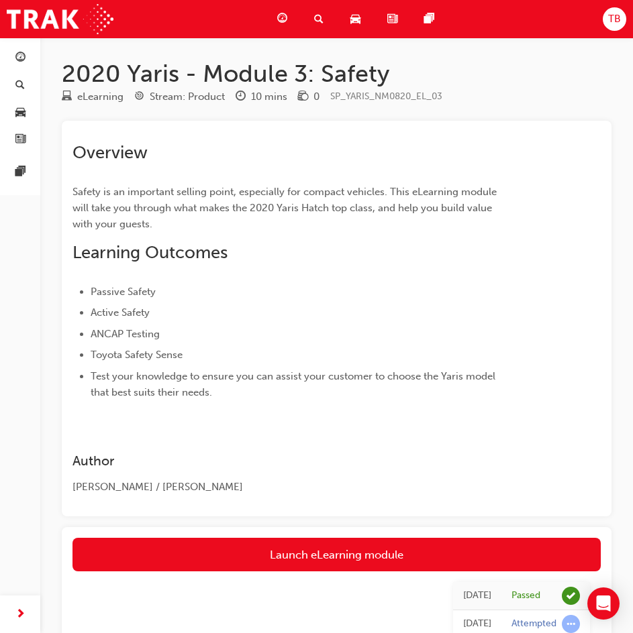
scroll to position [15, 0]
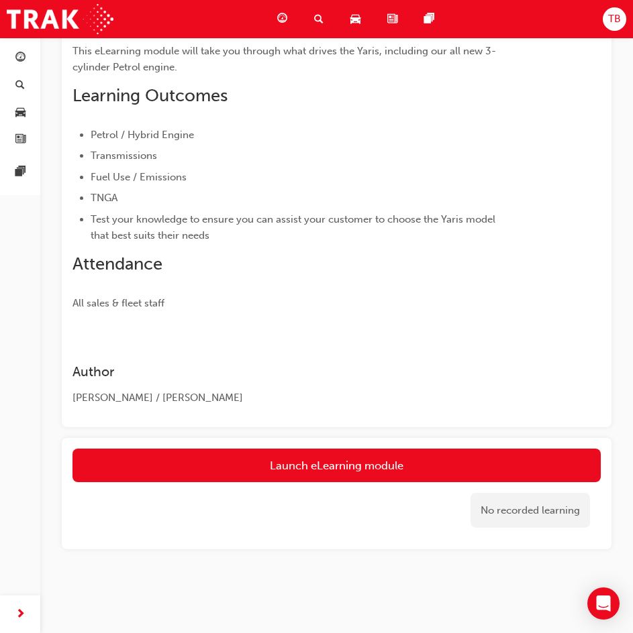
scroll to position [237, 0]
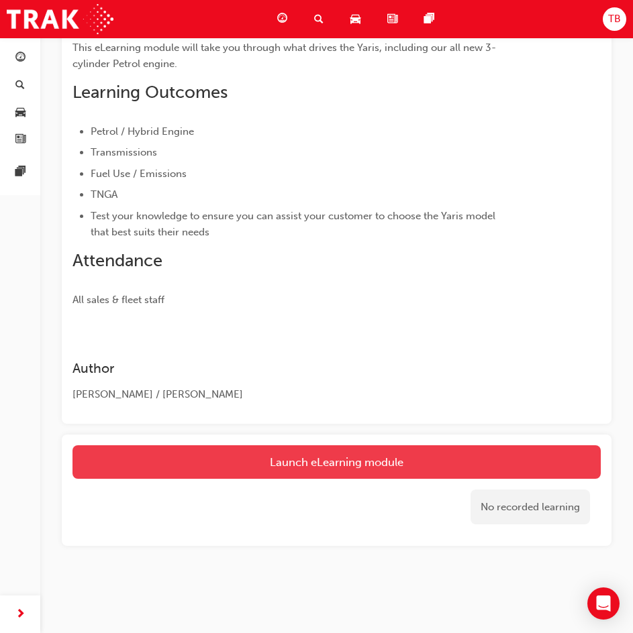
click at [397, 451] on link "Launch eLearning module" at bounding box center [336, 462] width 528 height 34
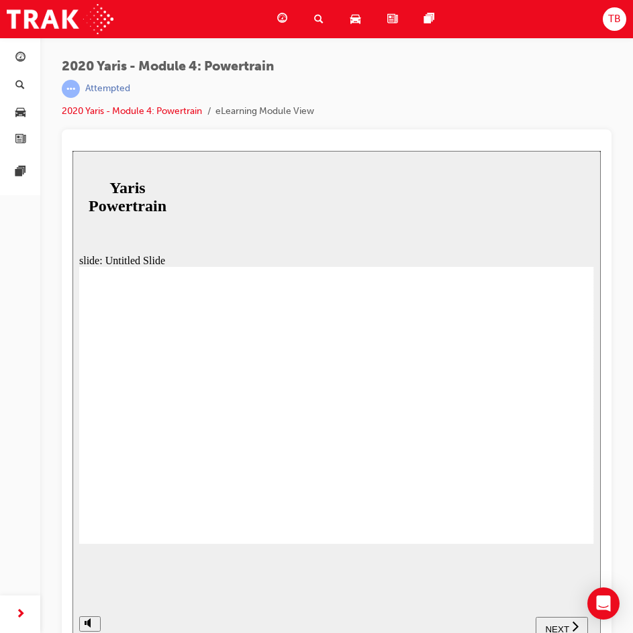
click at [569, 620] on button "NEXT" at bounding box center [561, 627] width 52 height 20
click at [568, 620] on button "NEXT" at bounding box center [561, 627] width 52 height 20
click at [572, 616] on nav "SUBMIT NEXT PREV" at bounding box center [539, 627] width 110 height 44
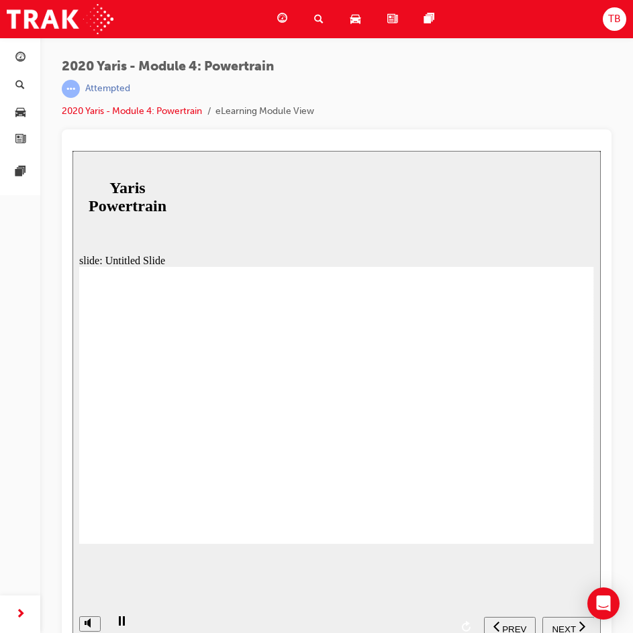
click at [565, 625] on span "NEXT" at bounding box center [562, 630] width 23 height 10
click at [565, 625] on span "NEXT" at bounding box center [556, 630] width 23 height 10
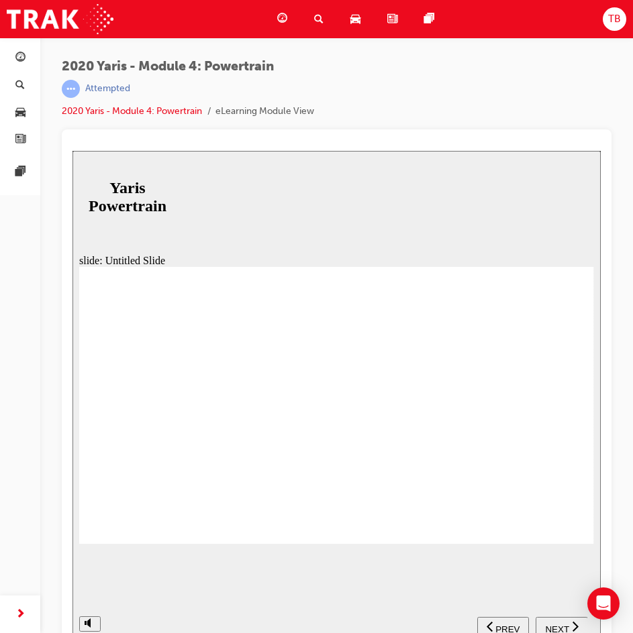
click at [565, 625] on span "NEXT" at bounding box center [556, 630] width 23 height 10
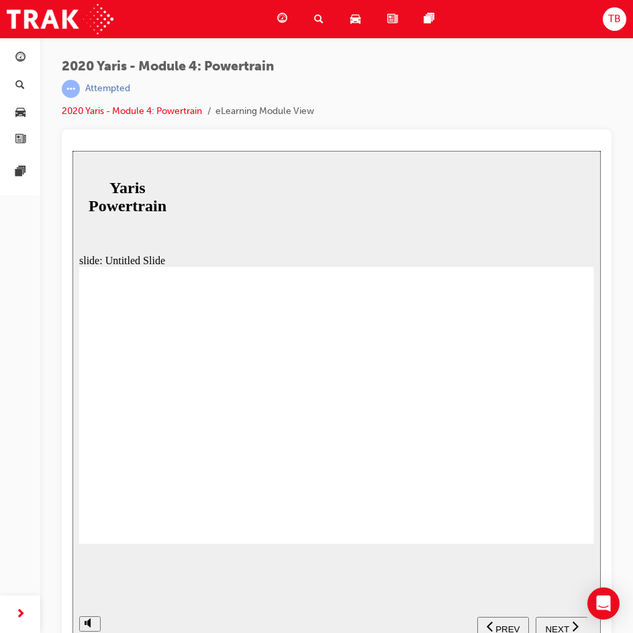
click at [565, 625] on span "NEXT" at bounding box center [556, 630] width 23 height 10
click at [560, 631] on span "NEXT" at bounding box center [556, 630] width 23 height 10
click at [560, 630] on span "NEXT" at bounding box center [562, 630] width 23 height 10
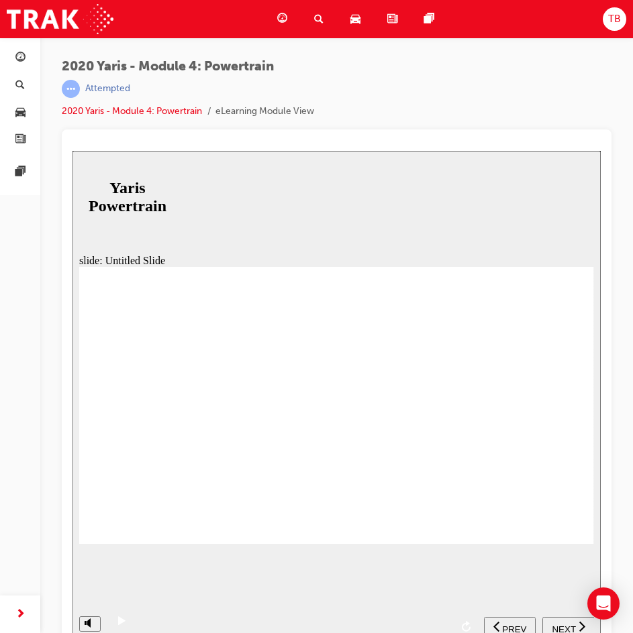
click at [566, 625] on span "NEXT" at bounding box center [562, 630] width 23 height 10
click at [562, 625] on span "NEXT" at bounding box center [556, 630] width 23 height 10
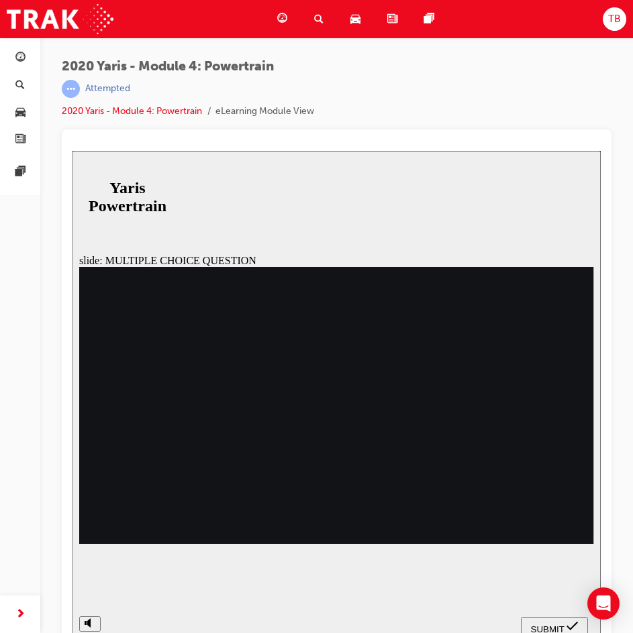
radio input "true"
click at [562, 625] on span "SUBMIT" at bounding box center [548, 630] width 34 height 10
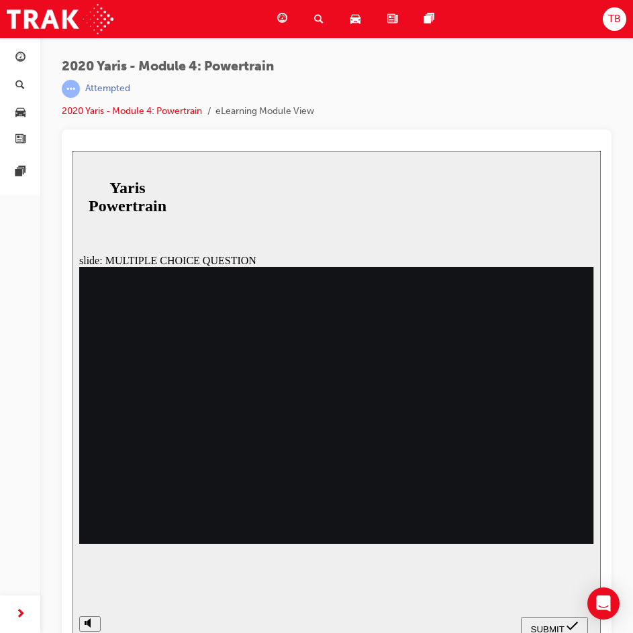
radio input "true"
click at [551, 627] on span "SUBMIT" at bounding box center [548, 630] width 34 height 10
radio input "true"
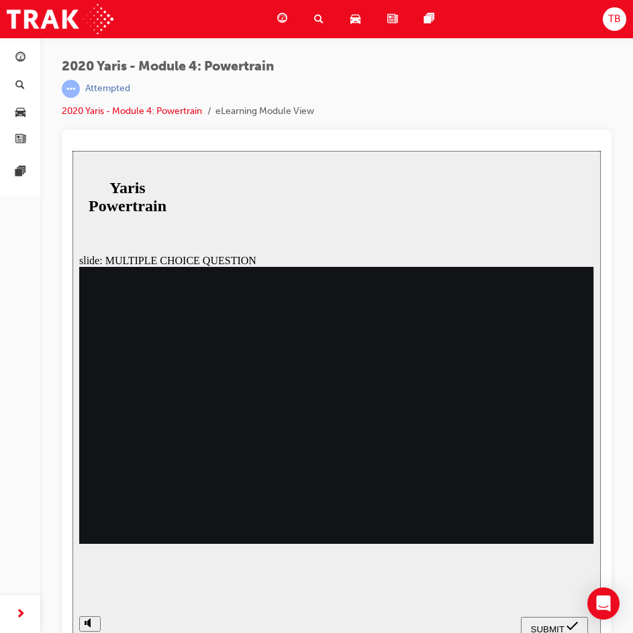
click at [572, 631] on icon "submit" at bounding box center [571, 627] width 11 height 12
radio input "true"
click at [574, 625] on icon "submit" at bounding box center [571, 627] width 11 height 12
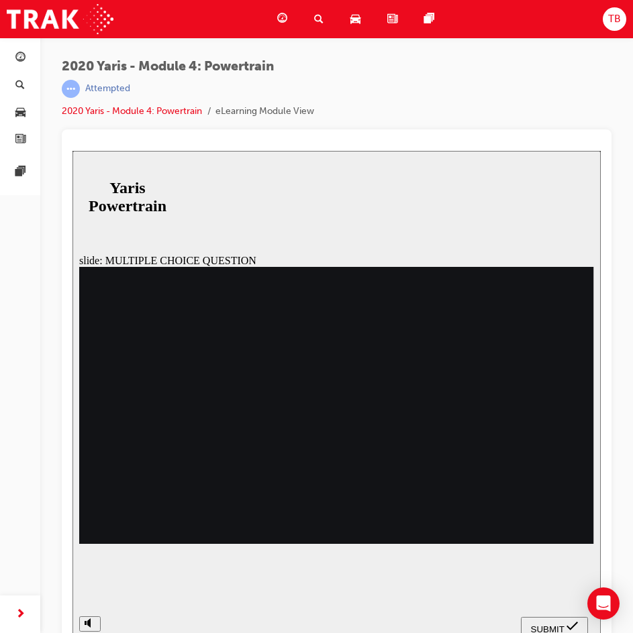
radio input "true"
click at [561, 633] on div "SUBMIT" at bounding box center [554, 628] width 56 height 14
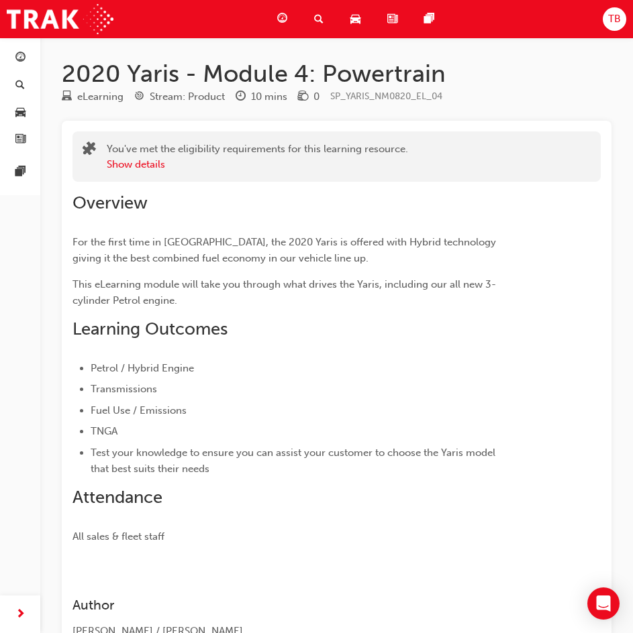
scroll to position [237, 0]
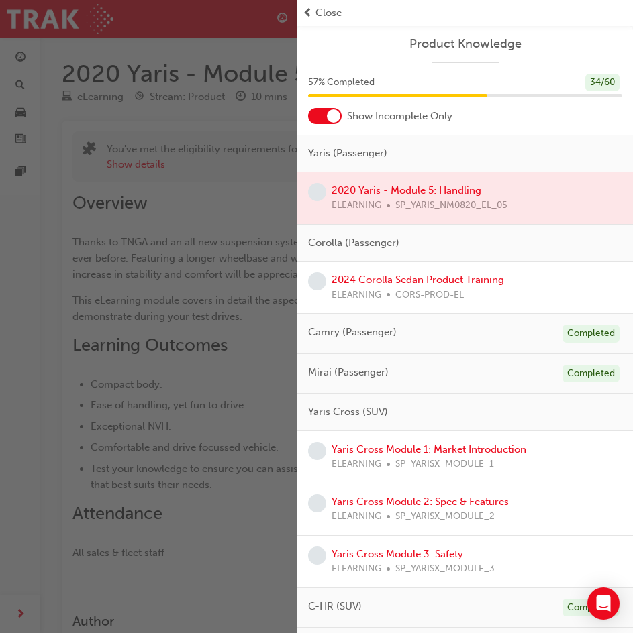
click at [409, 189] on div at bounding box center [464, 198] width 335 height 52
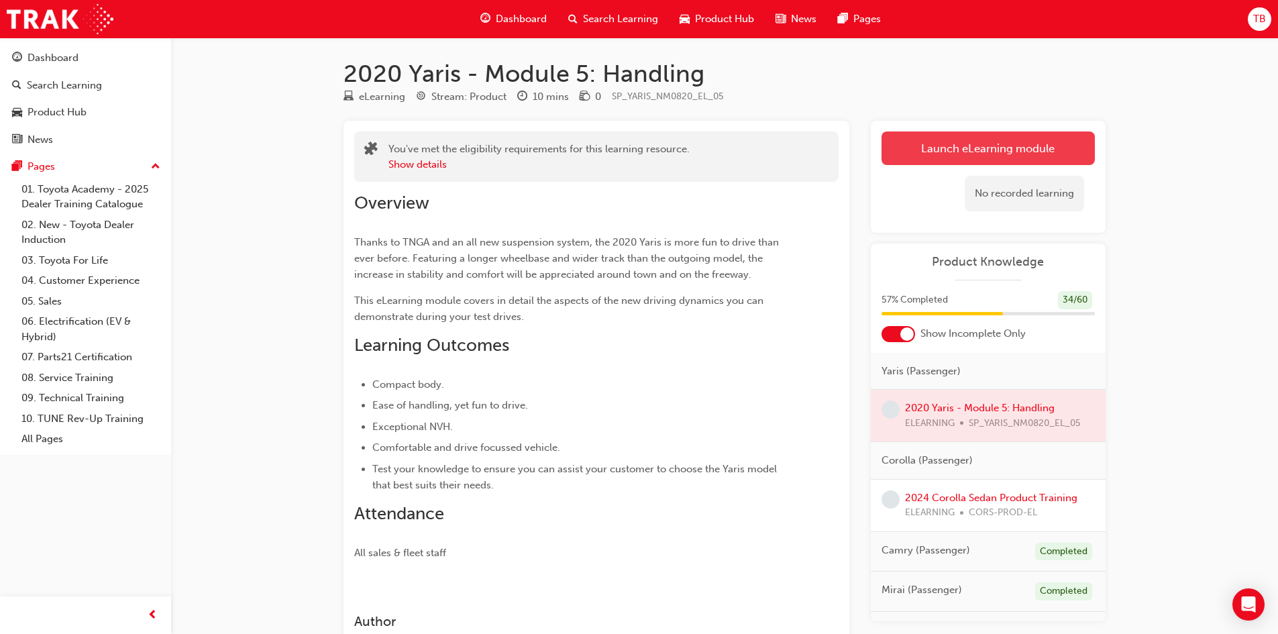
click at [642, 151] on link "Launch eLearning module" at bounding box center [987, 148] width 213 height 34
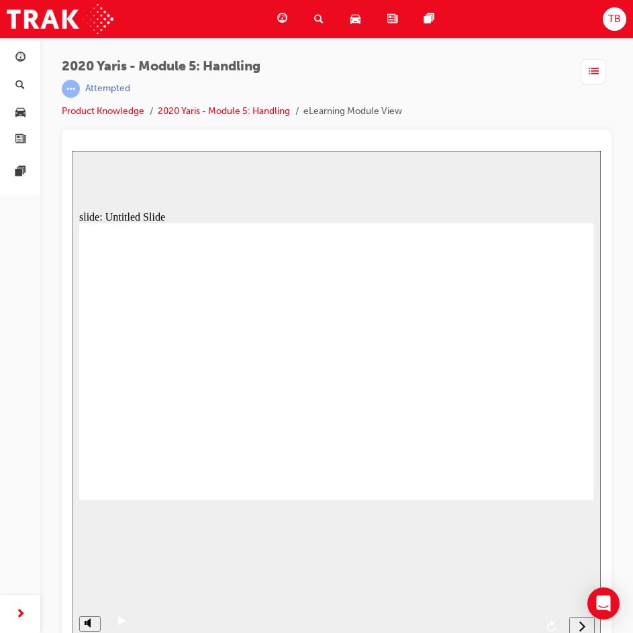
click at [581, 627] on icon "next" at bounding box center [581, 627] width 7 height 12
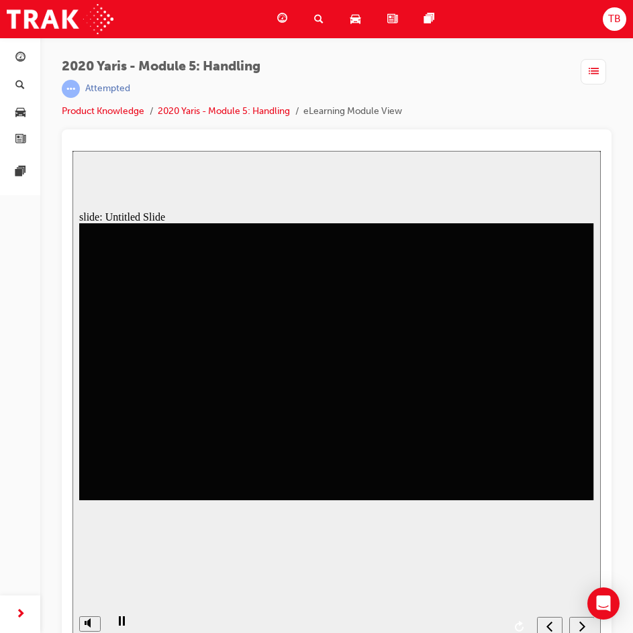
click at [580, 628] on icon "next" at bounding box center [581, 627] width 7 height 12
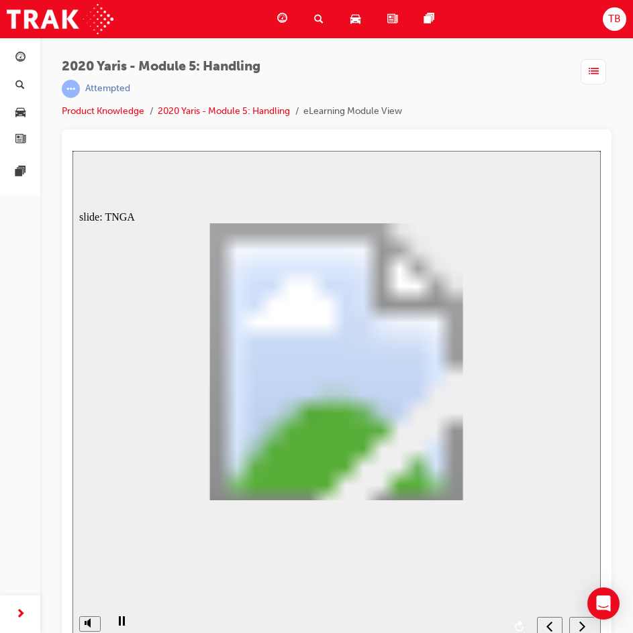
click at [580, 628] on icon "next" at bounding box center [581, 627] width 7 height 12
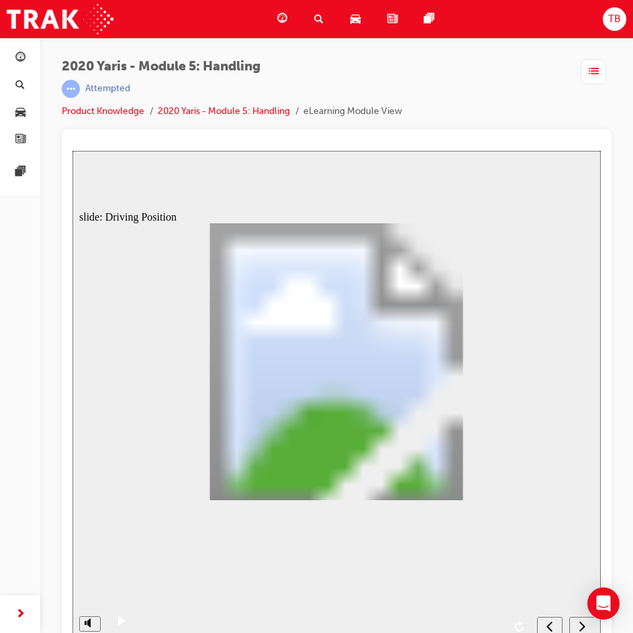
click at [580, 628] on icon "next" at bounding box center [581, 627] width 7 height 12
click at [584, 624] on icon "next" at bounding box center [581, 627] width 7 height 12
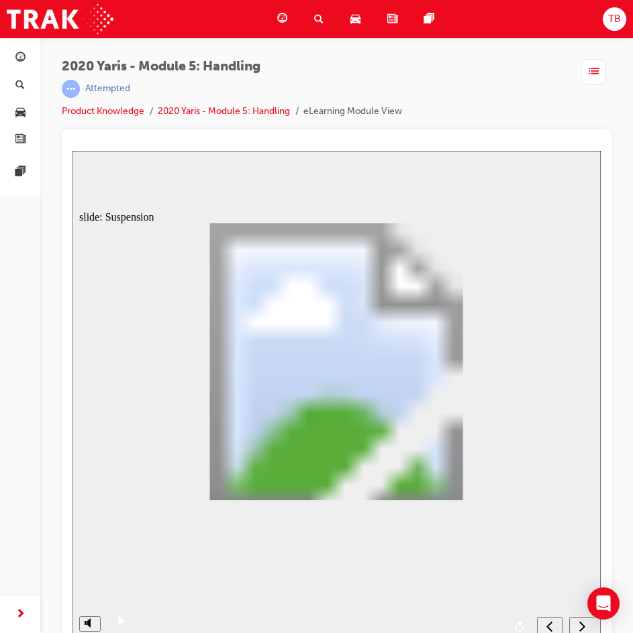
click at [584, 624] on icon "next" at bounding box center [581, 627] width 7 height 12
click at [586, 624] on div "next" at bounding box center [581, 628] width 15 height 14
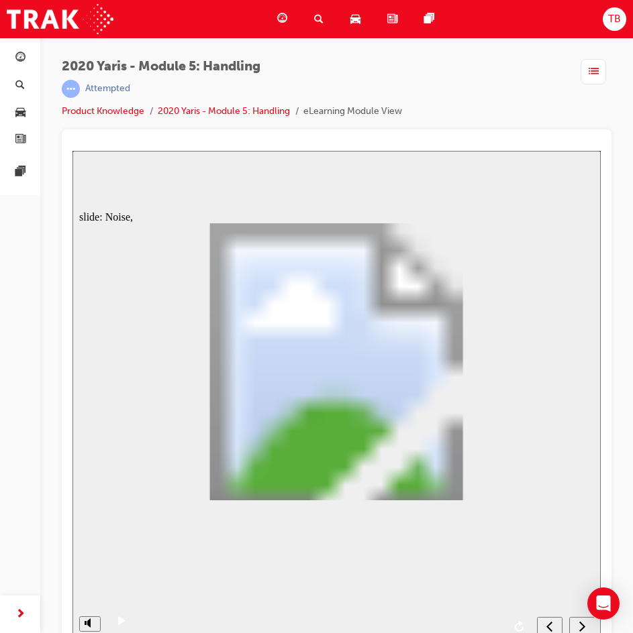
click at [586, 624] on div "next" at bounding box center [581, 628] width 15 height 14
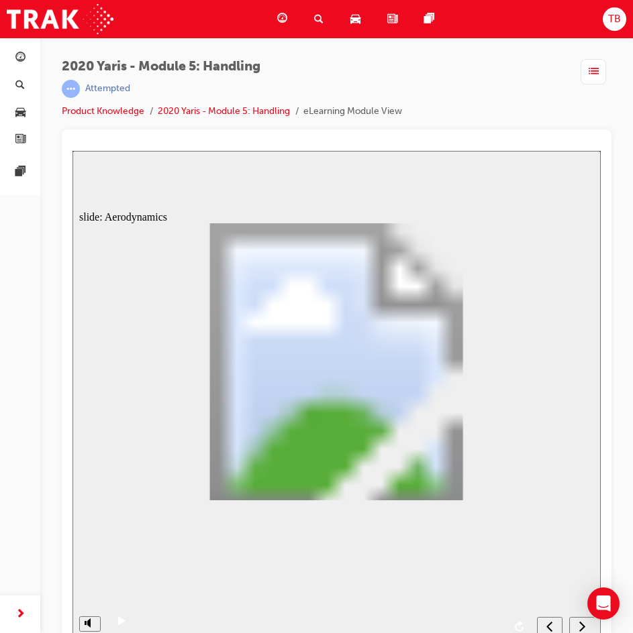
click at [586, 624] on div "next" at bounding box center [581, 628] width 15 height 14
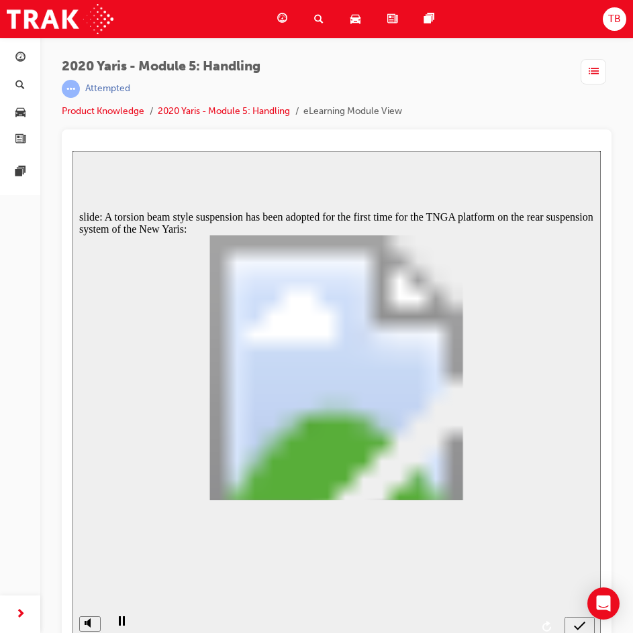
radio input "true"
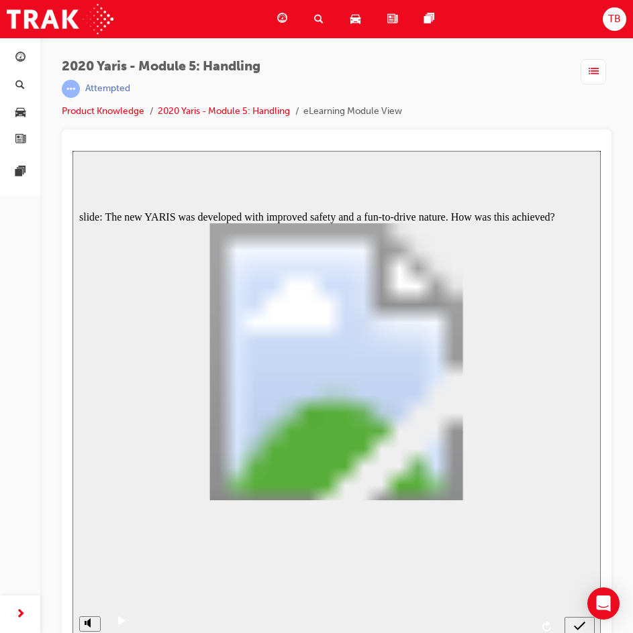
radio input "true"
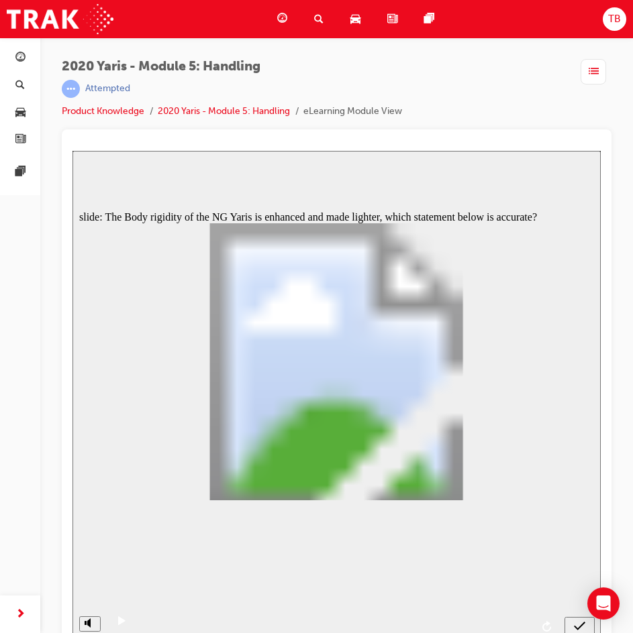
radio input "true"
drag, startPoint x: 316, startPoint y: 389, endPoint x: 322, endPoint y: 370, distance: 19.7
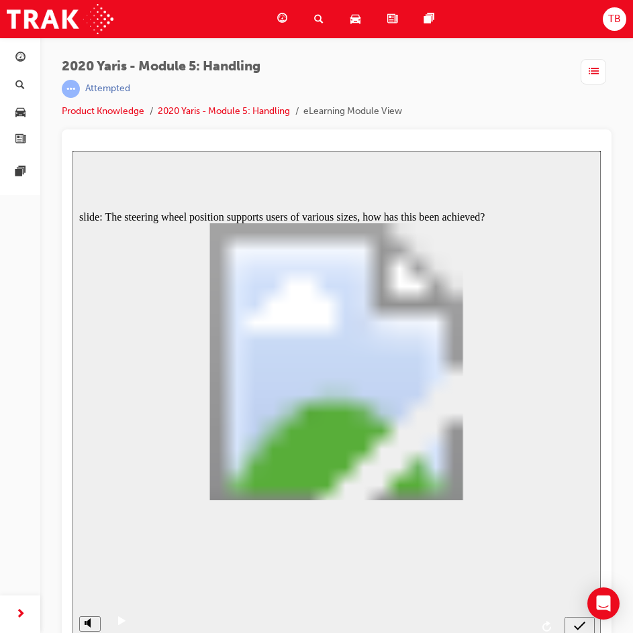
radio input "true"
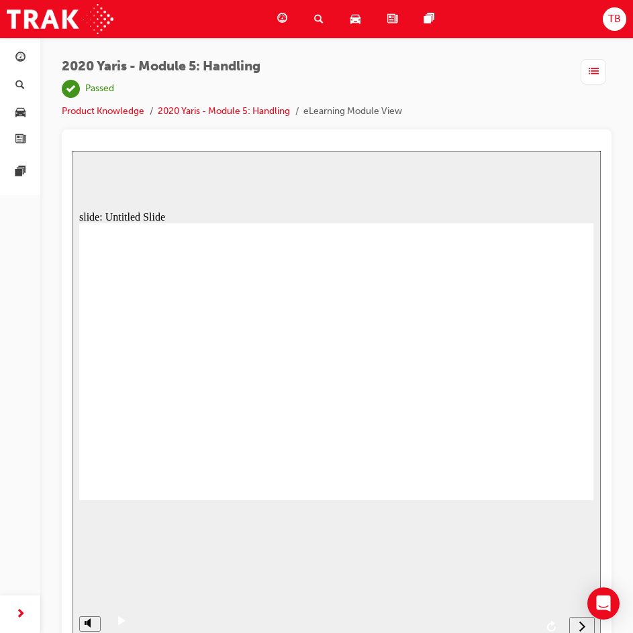
click at [582, 628] on icon "next" at bounding box center [581, 627] width 7 height 12
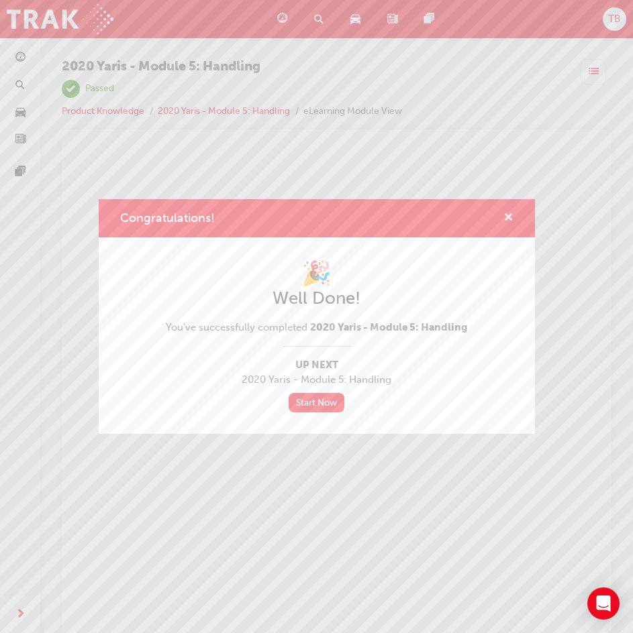
click at [506, 217] on span "cross-icon" at bounding box center [508, 219] width 10 height 12
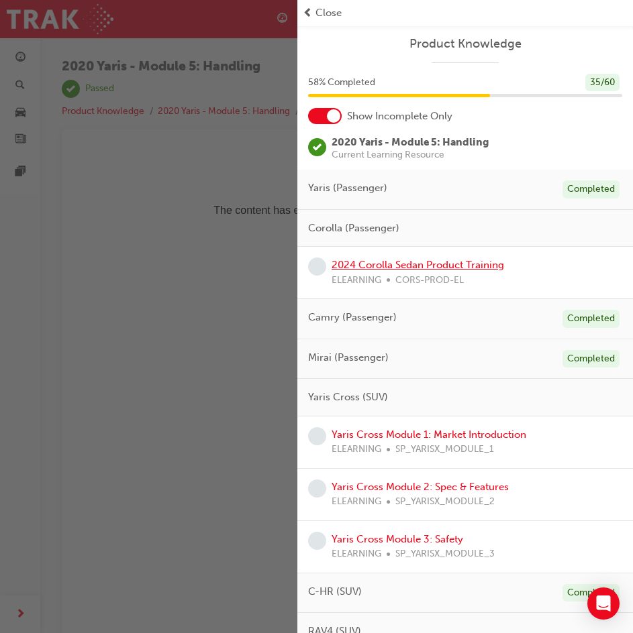
click at [456, 269] on link "2024 Corolla Sedan Product Training" at bounding box center [417, 265] width 172 height 12
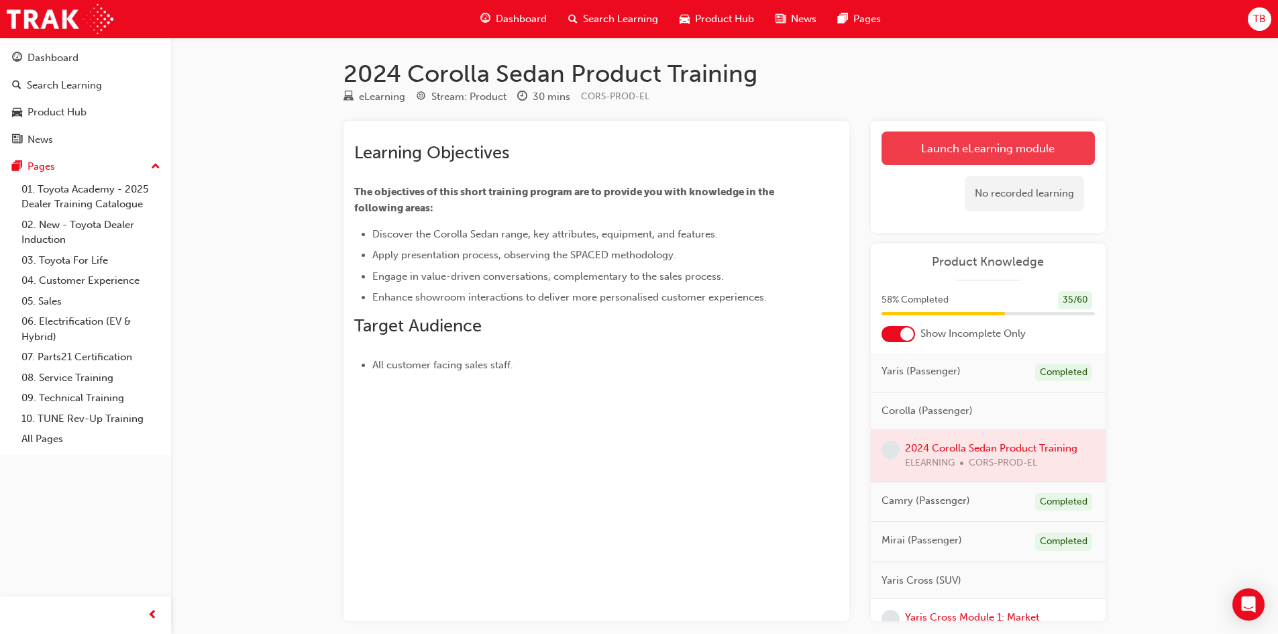
click at [642, 146] on link "Launch eLearning module" at bounding box center [987, 148] width 213 height 34
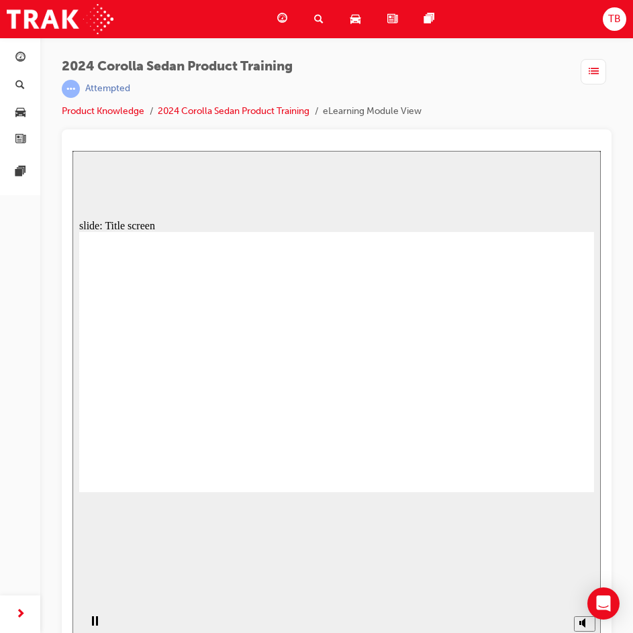
drag, startPoint x: 333, startPoint y: 460, endPoint x: 354, endPoint y: 455, distance: 21.2
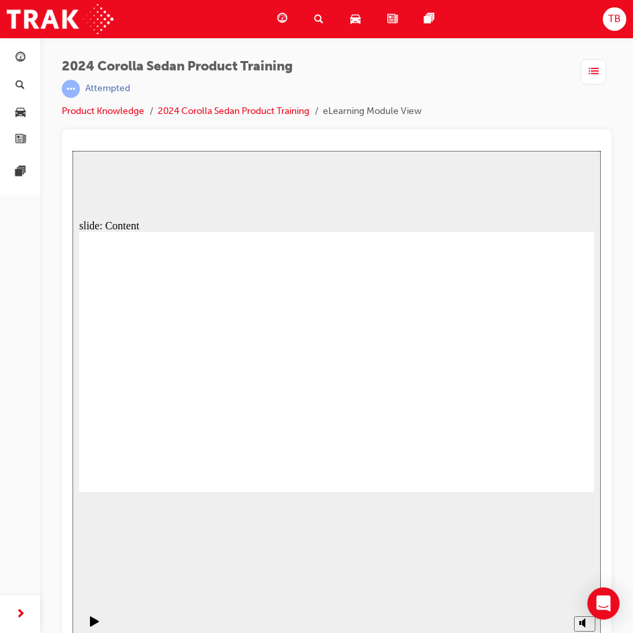
drag, startPoint x: 568, startPoint y: 473, endPoint x: 552, endPoint y: 476, distance: 16.4
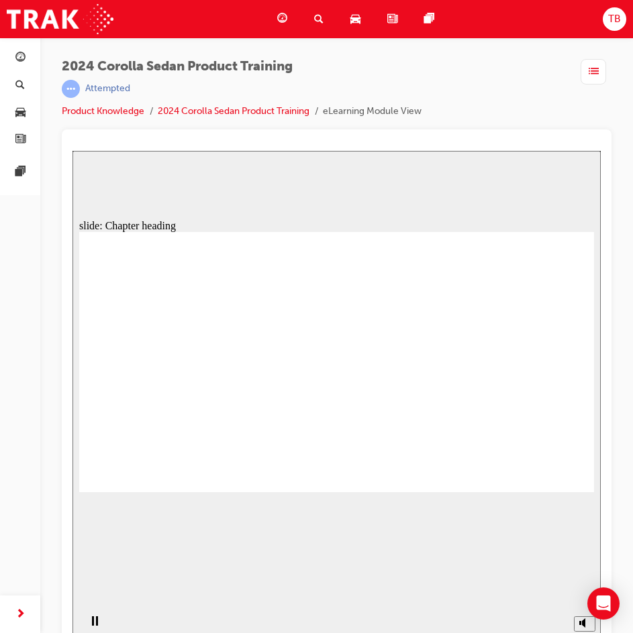
drag, startPoint x: 255, startPoint y: 360, endPoint x: 370, endPoint y: 322, distance: 120.9
drag, startPoint x: 443, startPoint y: 394, endPoint x: 588, endPoint y: 437, distance: 150.5
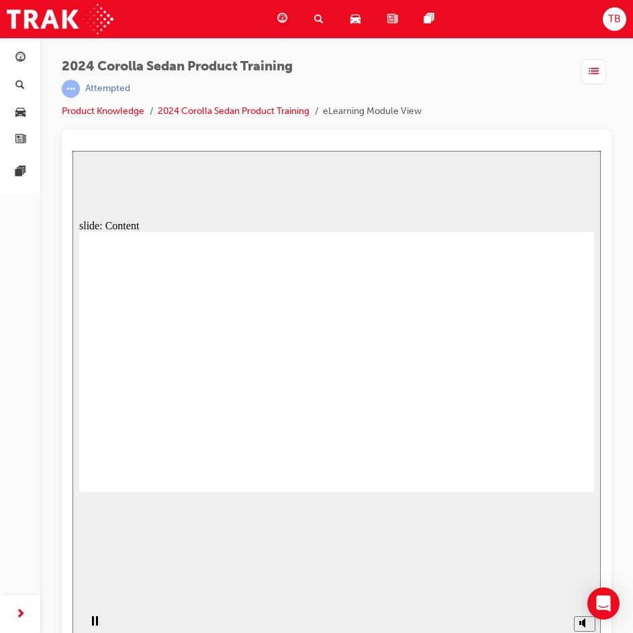
drag, startPoint x: 174, startPoint y: 321, endPoint x: 165, endPoint y: 331, distance: 13.3
drag, startPoint x: 160, startPoint y: 325, endPoint x: 166, endPoint y: 342, distance: 17.6
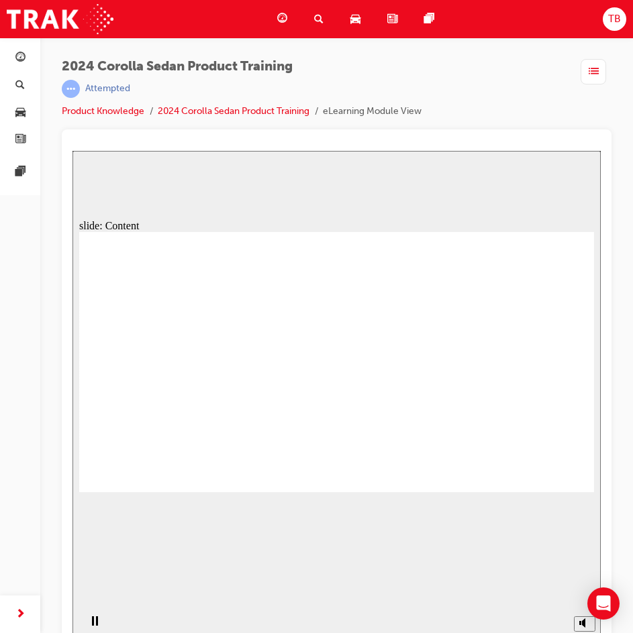
drag, startPoint x: 168, startPoint y: 384, endPoint x: 185, endPoint y: 392, distance: 18.3
drag, startPoint x: 199, startPoint y: 391, endPoint x: 209, endPoint y: 368, distance: 25.2
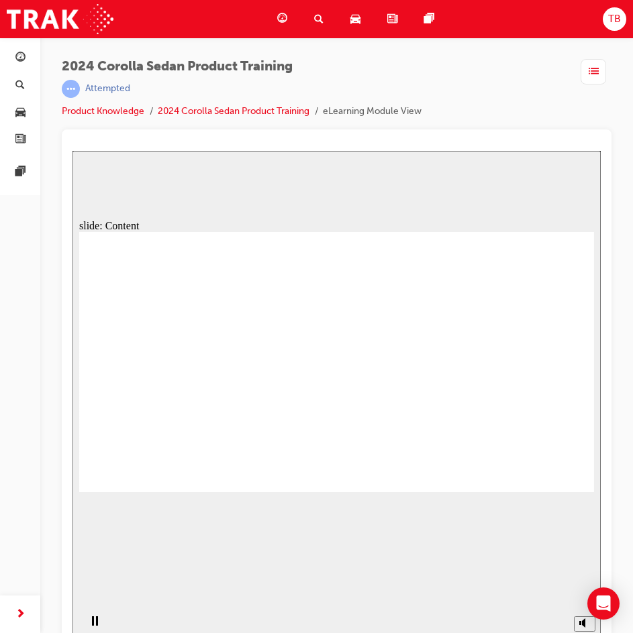
drag, startPoint x: 209, startPoint y: 365, endPoint x: 211, endPoint y: 341, distance: 24.2
drag, startPoint x: 210, startPoint y: 320, endPoint x: 172, endPoint y: 374, distance: 65.9
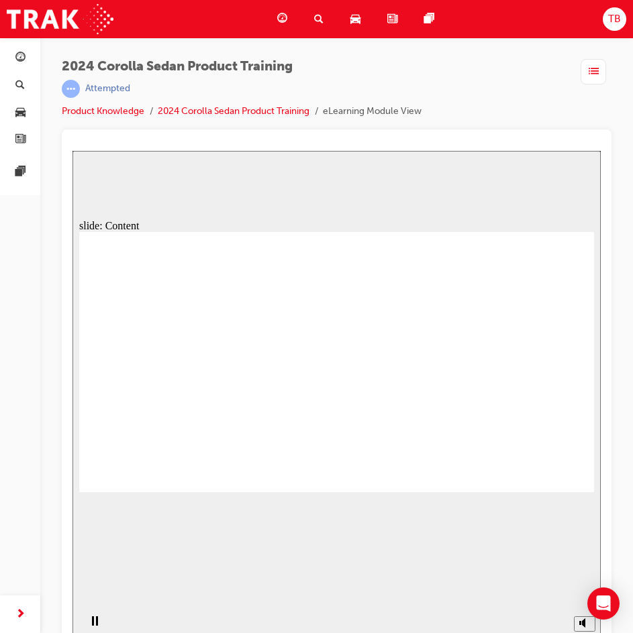
drag, startPoint x: 166, startPoint y: 386, endPoint x: 222, endPoint y: 384, distance: 56.4
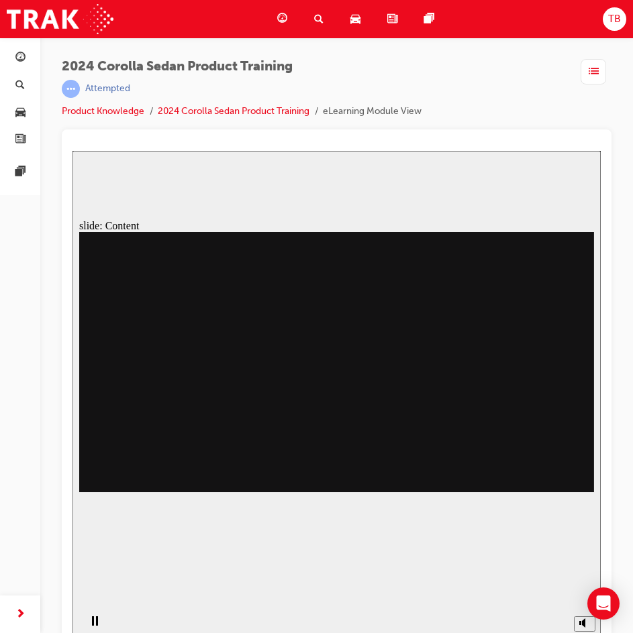
drag, startPoint x: 455, startPoint y: 390, endPoint x: 358, endPoint y: 398, distance: 98.3
drag, startPoint x: 241, startPoint y: 407, endPoint x: 364, endPoint y: 432, distance: 125.2
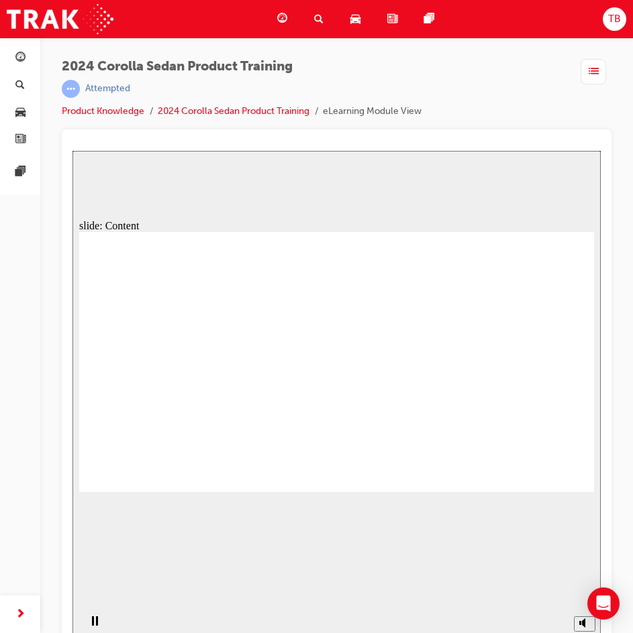
drag, startPoint x: 211, startPoint y: 354, endPoint x: 242, endPoint y: 347, distance: 31.6
drag, startPoint x: 241, startPoint y: 398, endPoint x: 239, endPoint y: 391, distance: 7.6
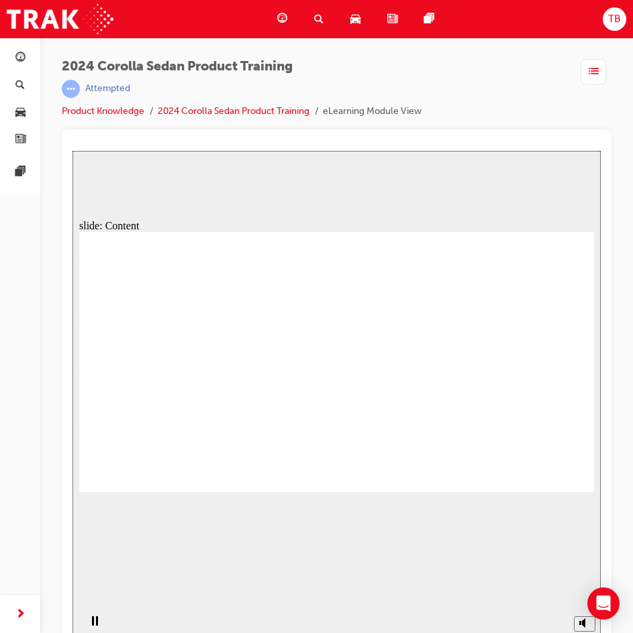
drag, startPoint x: 278, startPoint y: 331, endPoint x: 380, endPoint y: 356, distance: 104.1
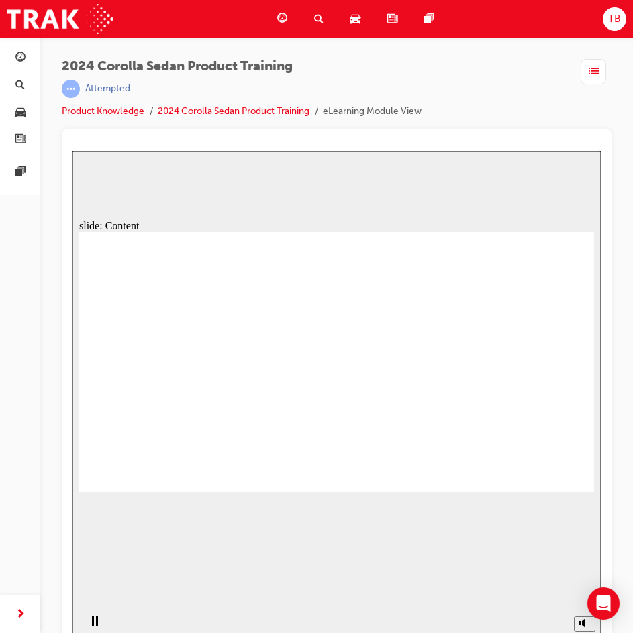
drag, startPoint x: 260, startPoint y: 381, endPoint x: 247, endPoint y: 379, distance: 12.9
drag, startPoint x: 246, startPoint y: 405, endPoint x: 217, endPoint y: 396, distance: 29.3
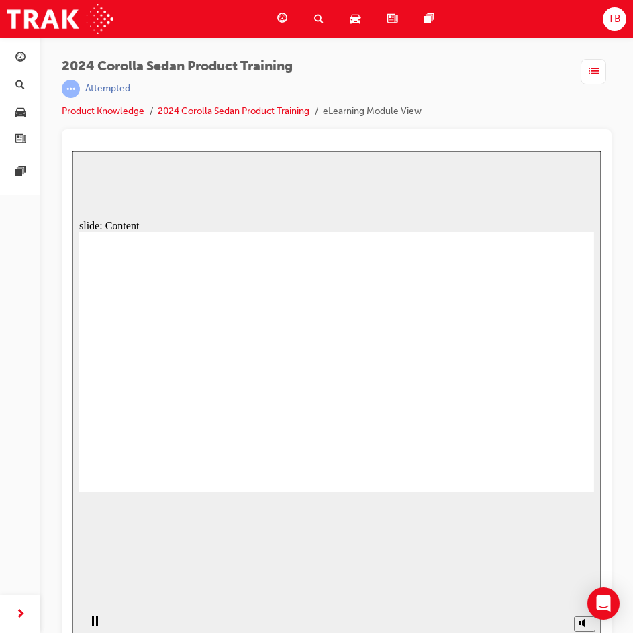
drag, startPoint x: 313, startPoint y: 344, endPoint x: 305, endPoint y: 364, distance: 21.7
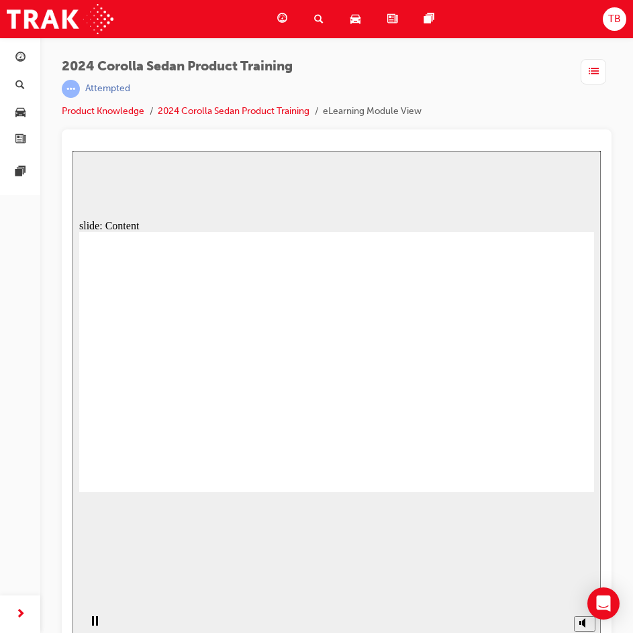
drag, startPoint x: 235, startPoint y: 380, endPoint x: 239, endPoint y: 372, distance: 8.7
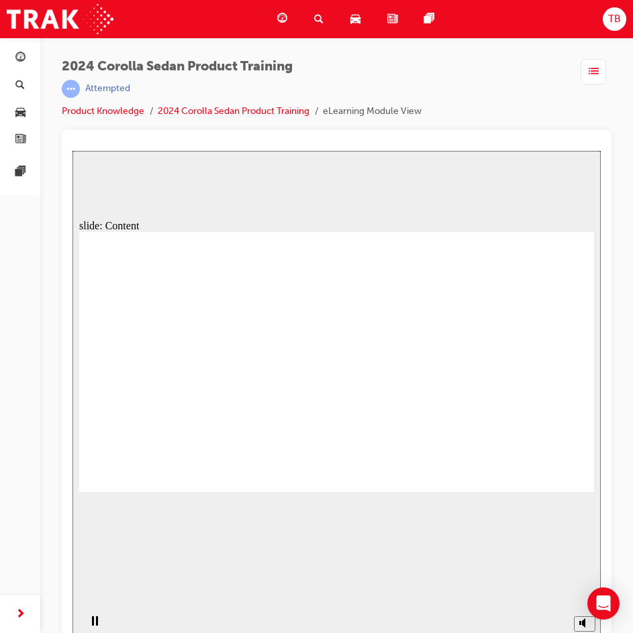
drag, startPoint x: 554, startPoint y: 466, endPoint x: 565, endPoint y: 478, distance: 15.7
drag, startPoint x: 274, startPoint y: 354, endPoint x: 296, endPoint y: 357, distance: 22.4
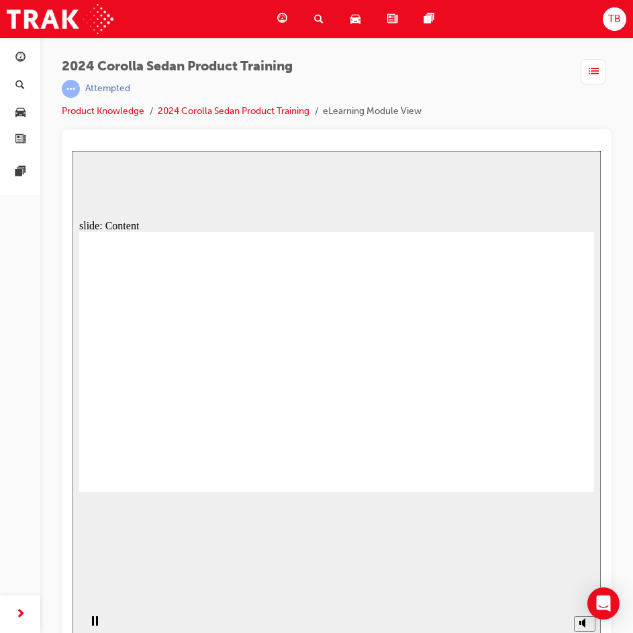
drag, startPoint x: 386, startPoint y: 352, endPoint x: 402, endPoint y: 355, distance: 15.7
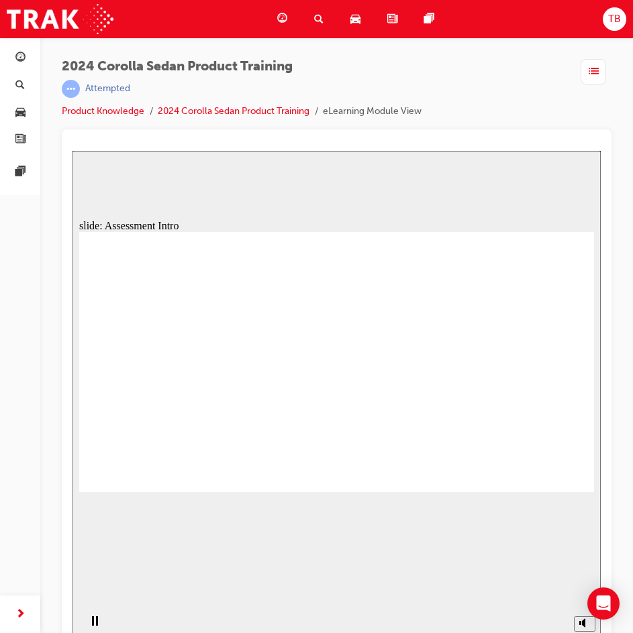
radio input "true"
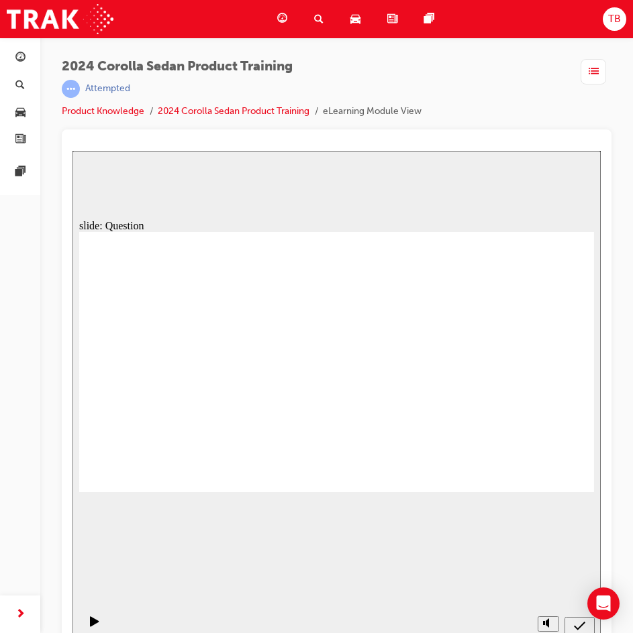
radio input "true"
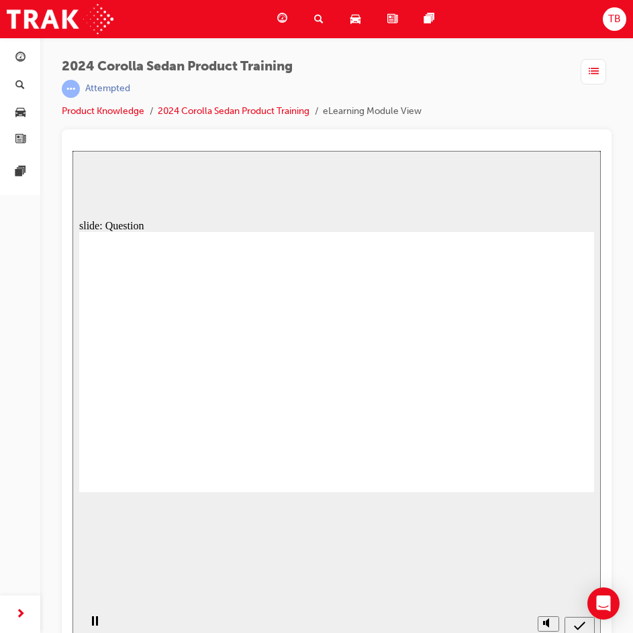
radio input "true"
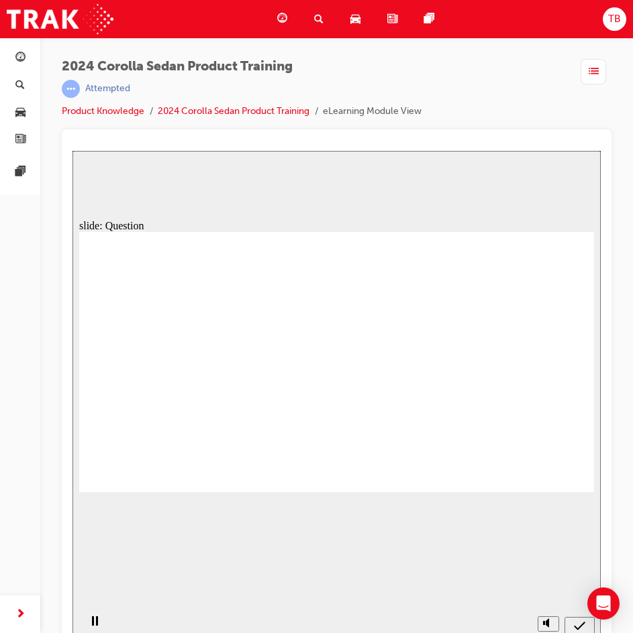
radio input "true"
drag, startPoint x: 466, startPoint y: 341, endPoint x: 281, endPoint y: 418, distance: 199.7
drag, startPoint x: 284, startPoint y: 347, endPoint x: 370, endPoint y: 427, distance: 117.7
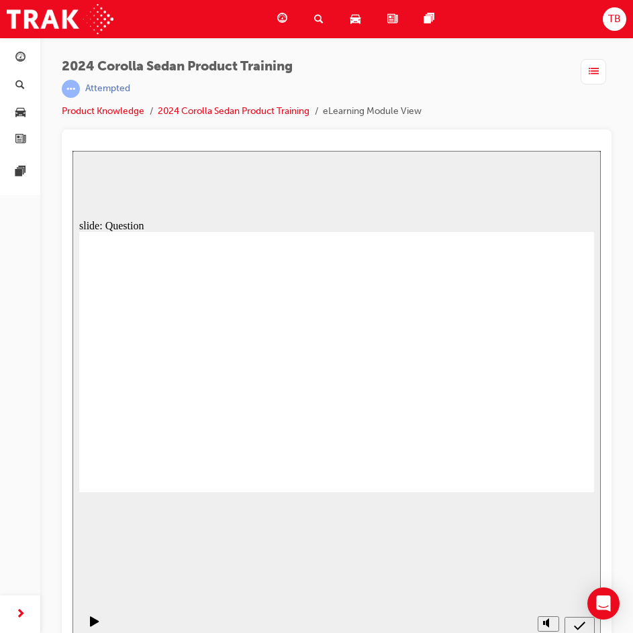
drag, startPoint x: 364, startPoint y: 349, endPoint x: 198, endPoint y: 420, distance: 180.3
drag, startPoint x: 209, startPoint y: 362, endPoint x: 476, endPoint y: 462, distance: 284.7
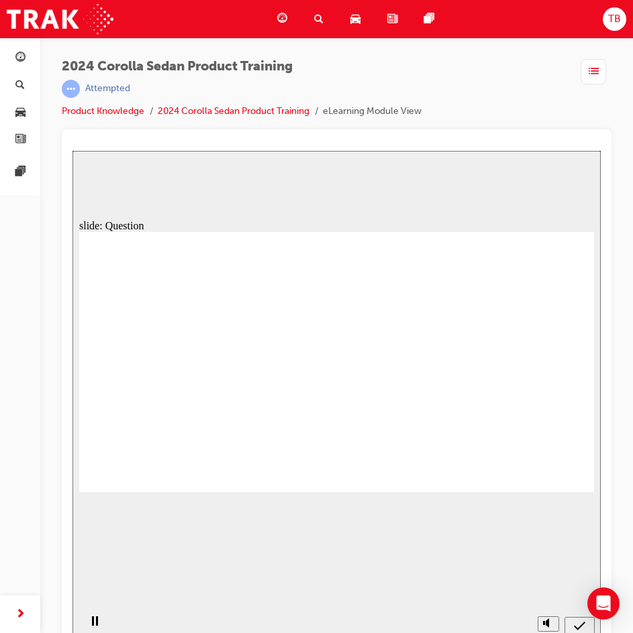
radio input "true"
drag, startPoint x: 354, startPoint y: 419, endPoint x: 325, endPoint y: 417, distance: 29.0
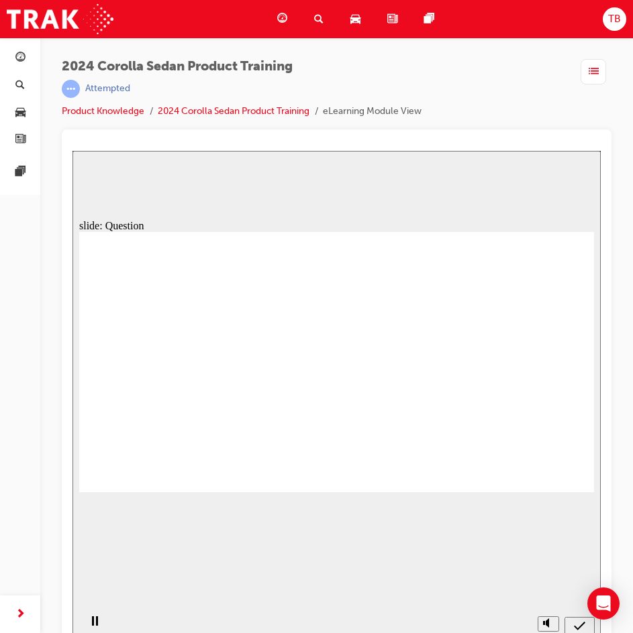
radio input "true"
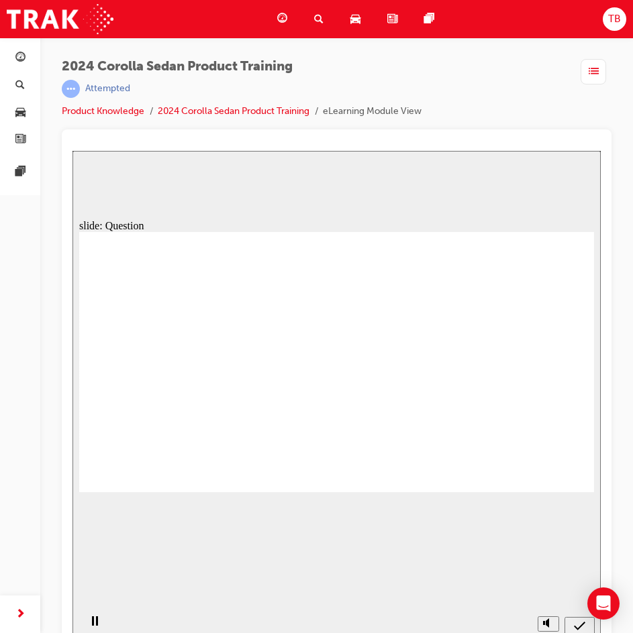
radio input "true"
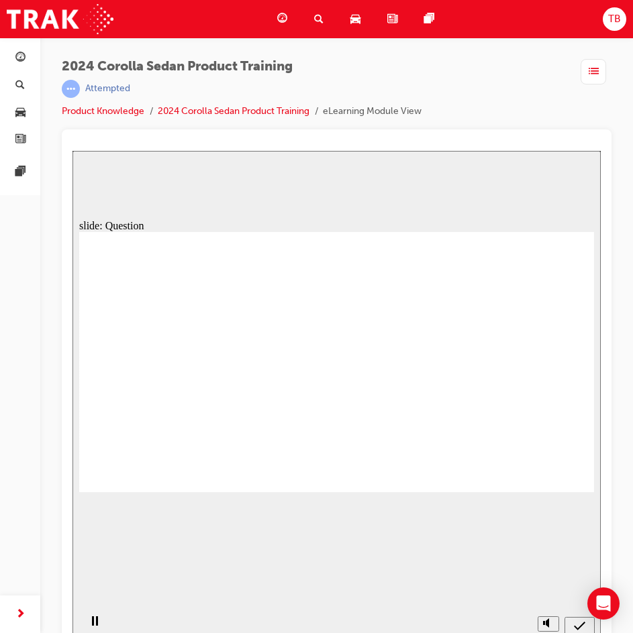
drag, startPoint x: 376, startPoint y: 344, endPoint x: 199, endPoint y: 426, distance: 195.1
drag, startPoint x: 289, startPoint y: 346, endPoint x: 314, endPoint y: 346, distance: 24.8
drag, startPoint x: 473, startPoint y: 337, endPoint x: 297, endPoint y: 400, distance: 186.7
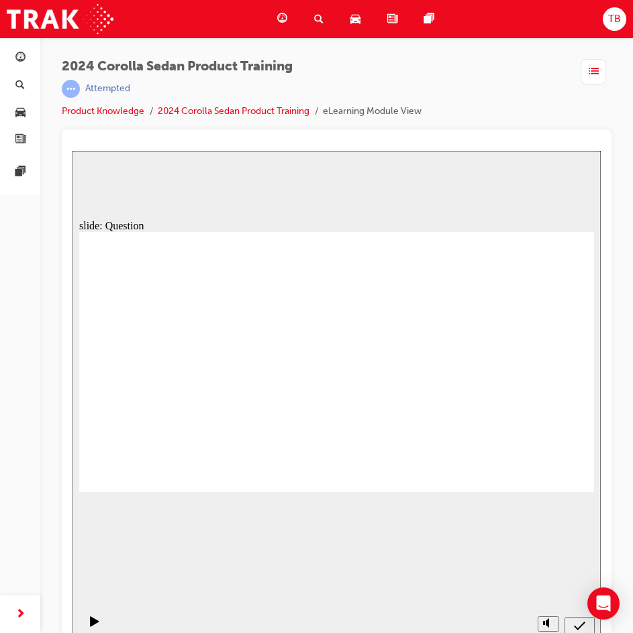
drag, startPoint x: 322, startPoint y: 386, endPoint x: 391, endPoint y: 437, distance: 86.3
drag, startPoint x: 214, startPoint y: 343, endPoint x: 459, endPoint y: 433, distance: 260.6
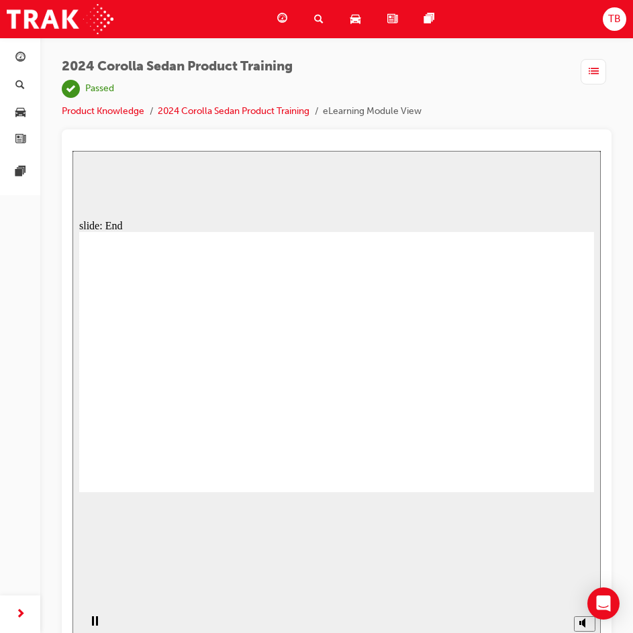
click at [599, 77] on div "button" at bounding box center [592, 71] width 25 height 25
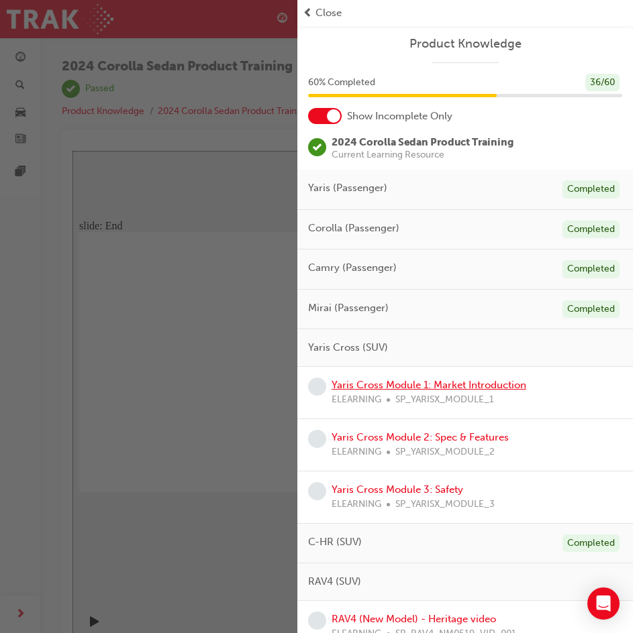
click at [480, 386] on link "Yaris Cross Module 1: Market Introduction" at bounding box center [428, 385] width 195 height 12
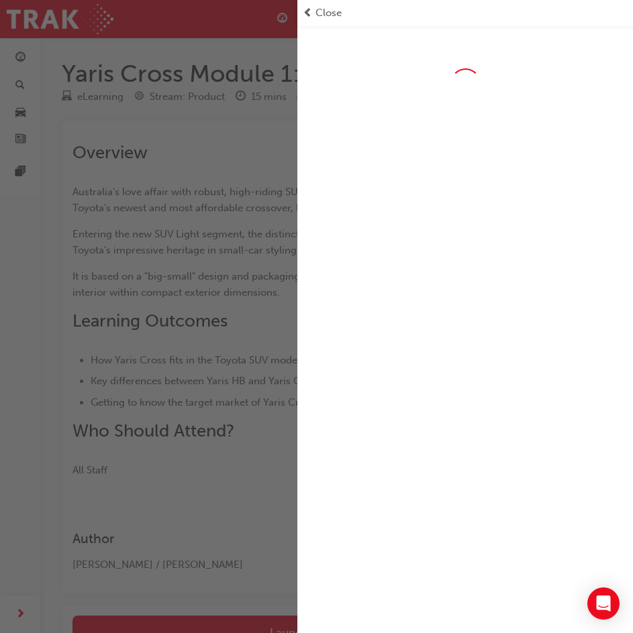
click at [239, 229] on div "button" at bounding box center [148, 316] width 297 height 633
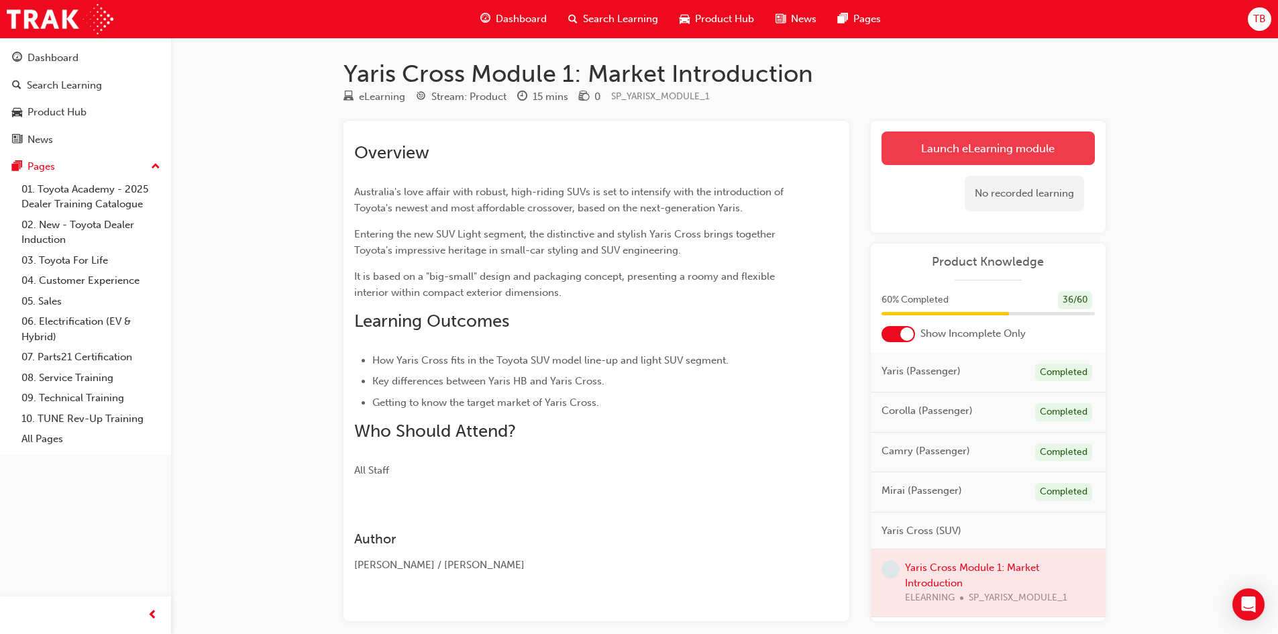
click at [642, 150] on link "Launch eLearning module" at bounding box center [987, 148] width 213 height 34
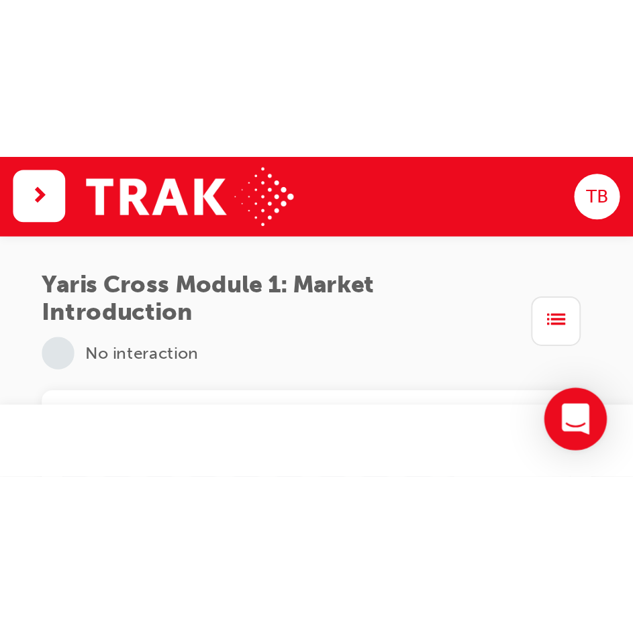
scroll to position [15, 0]
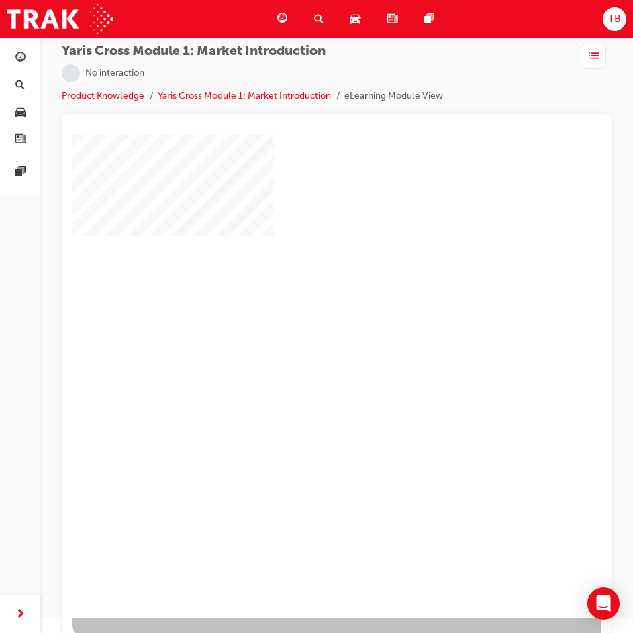
click at [298, 338] on div "play" at bounding box center [298, 338] width 0 height 0
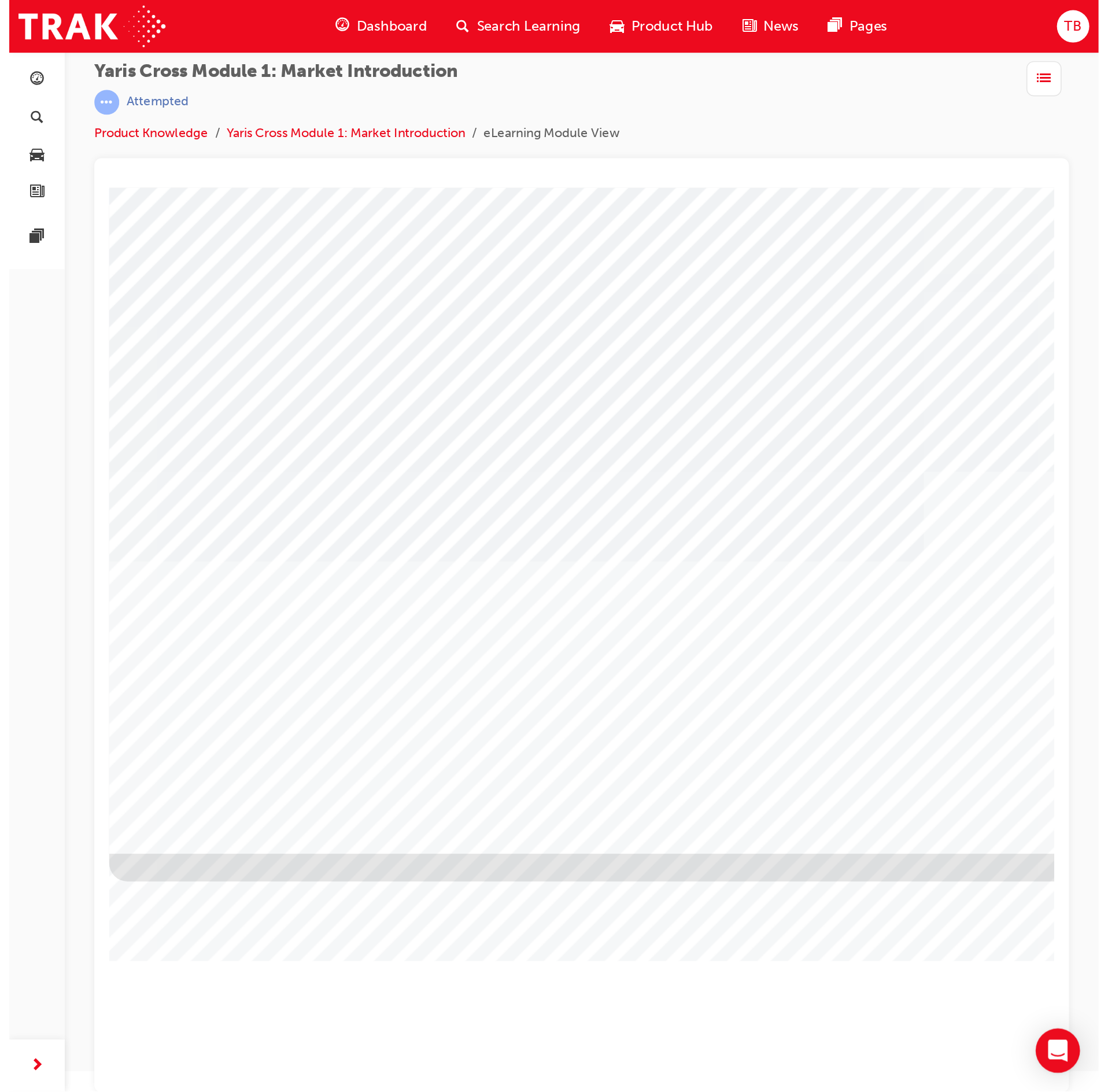
scroll to position [0, 0]
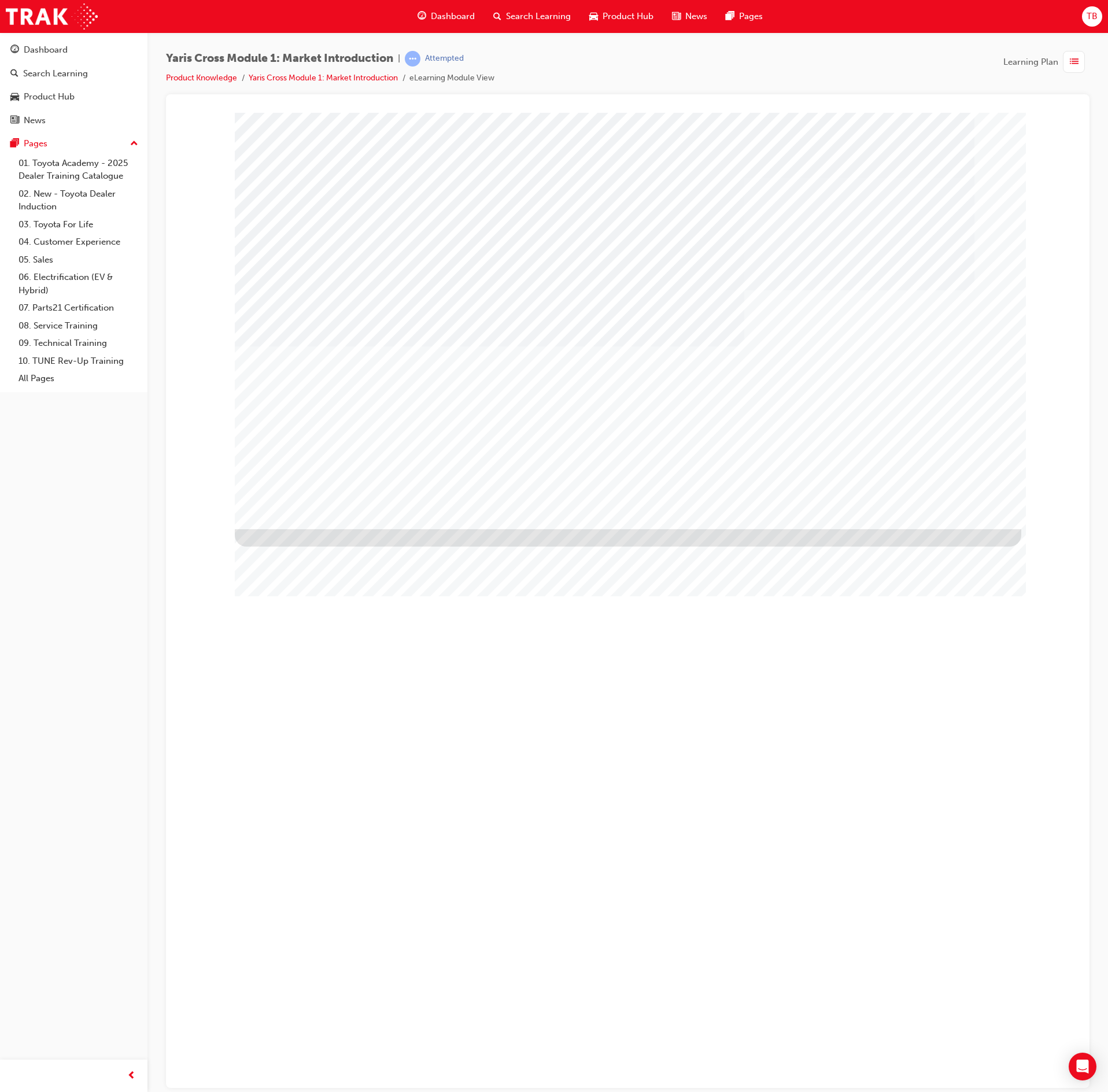
click at [308, 546] on div "NEXT Trigger this button to go to the next slide" at bounding box center [271, 1053] width 73 height 21
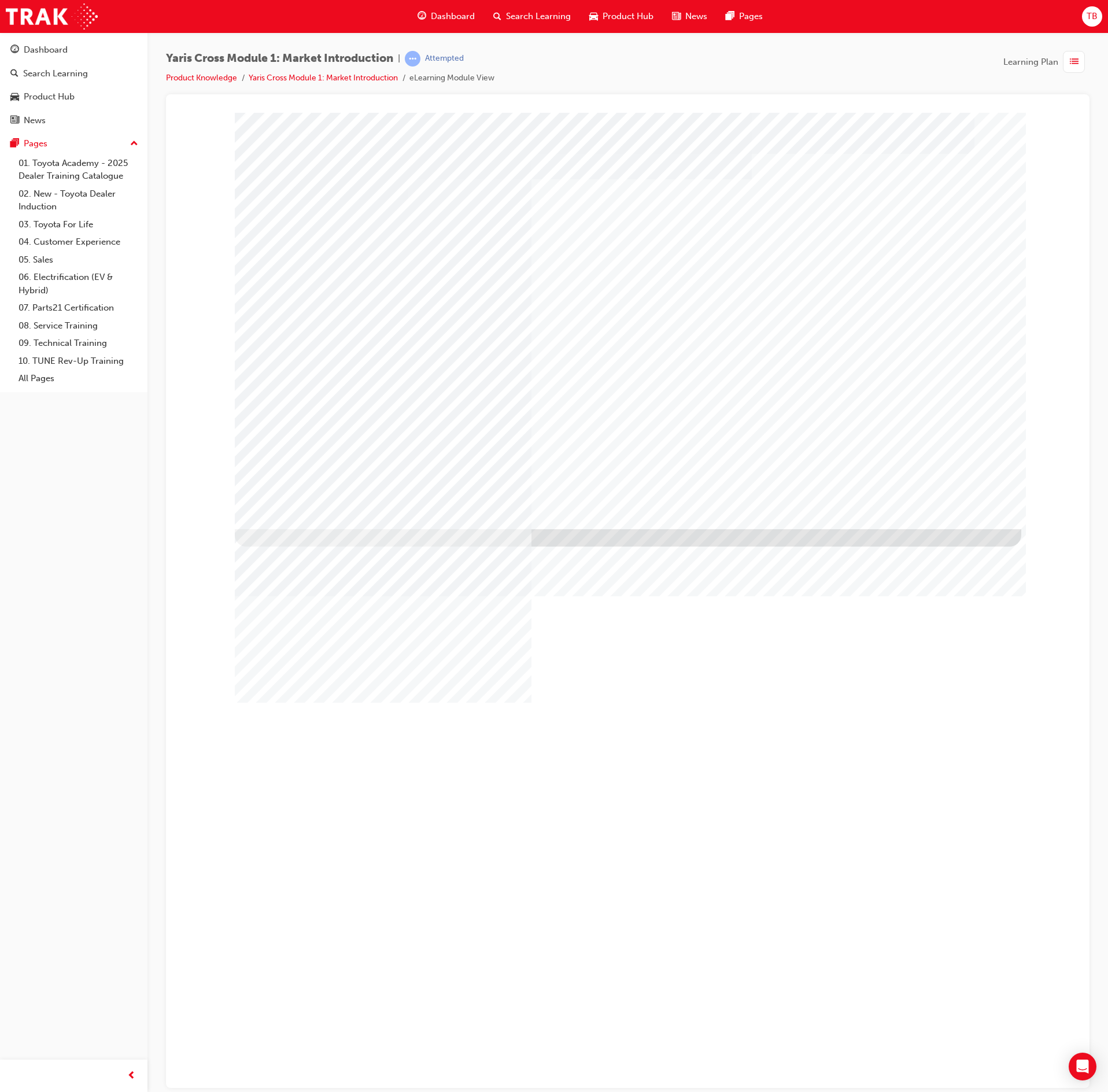
click at [308, 546] on div "NEXT Trigger this button to go to the next slide" at bounding box center [271, 1061] width 73 height 21
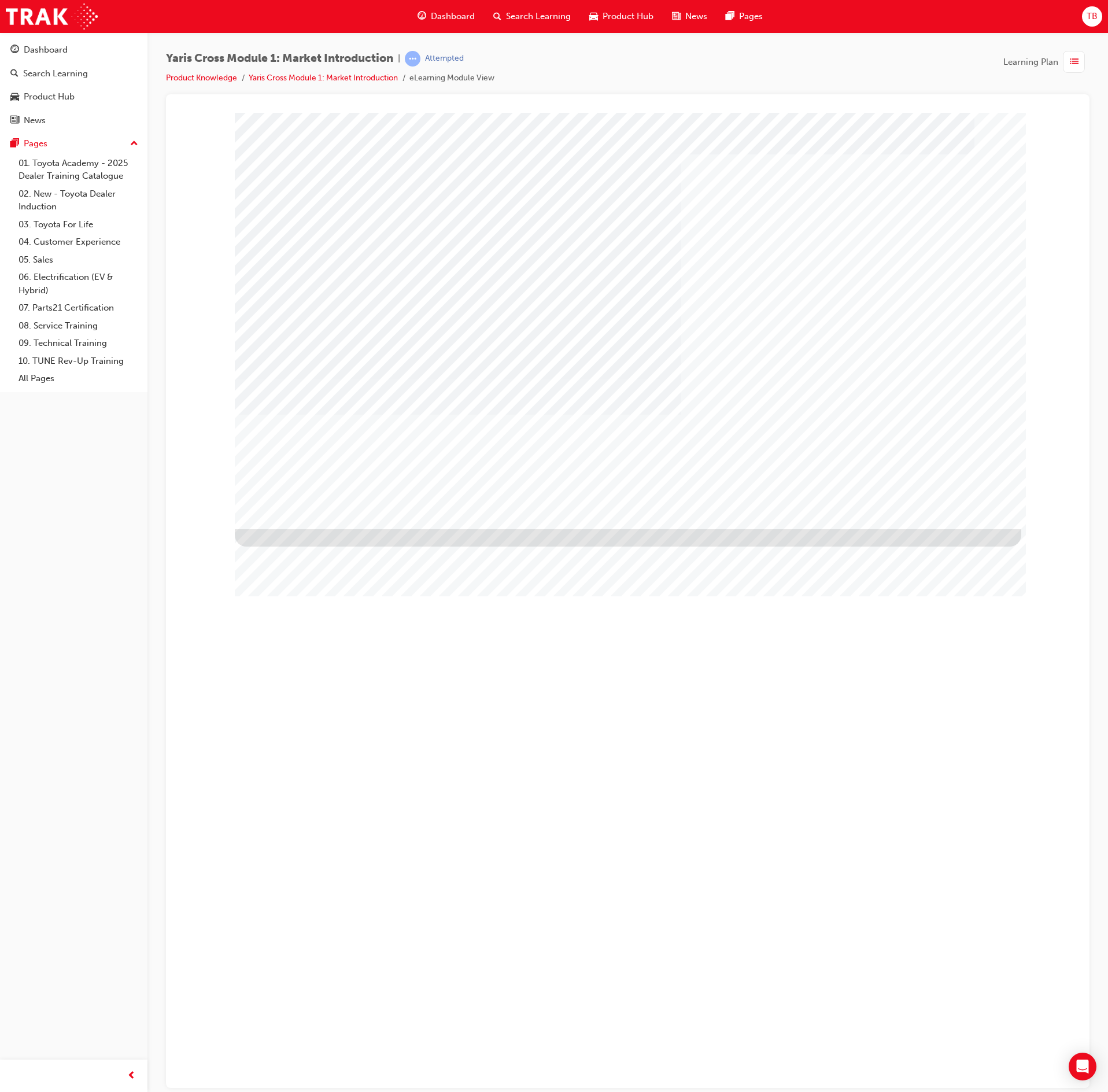
click at [308, 546] on div "NEXT Trigger this button to go to the next slide" at bounding box center [271, 1071] width 73 height 21
click at [308, 546] on div "NEXT Trigger this button to go to the next slide" at bounding box center [271, 1064] width 73 height 21
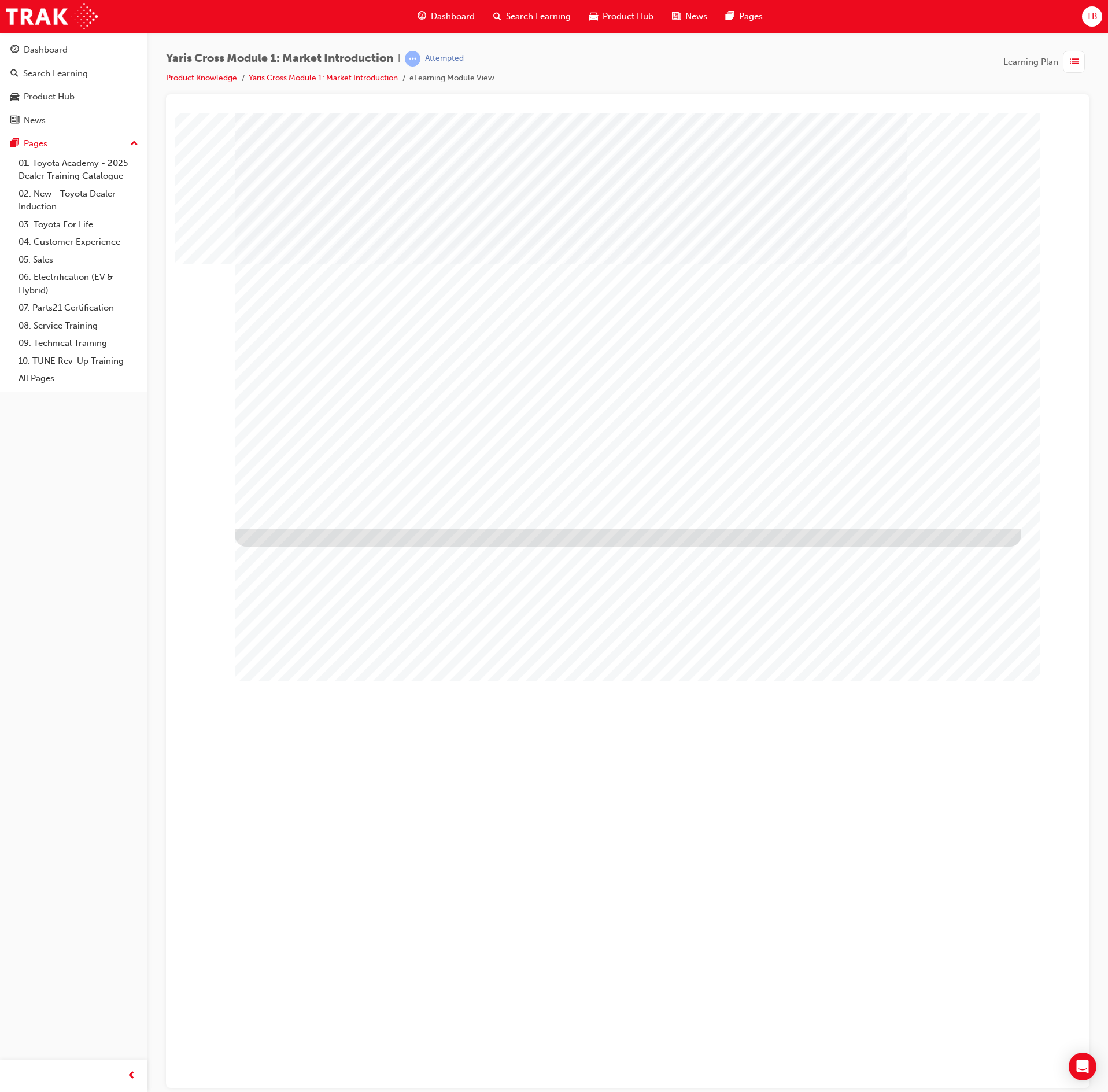
click at [554, 55] on div "button" at bounding box center [1074, 61] width 22 height 22
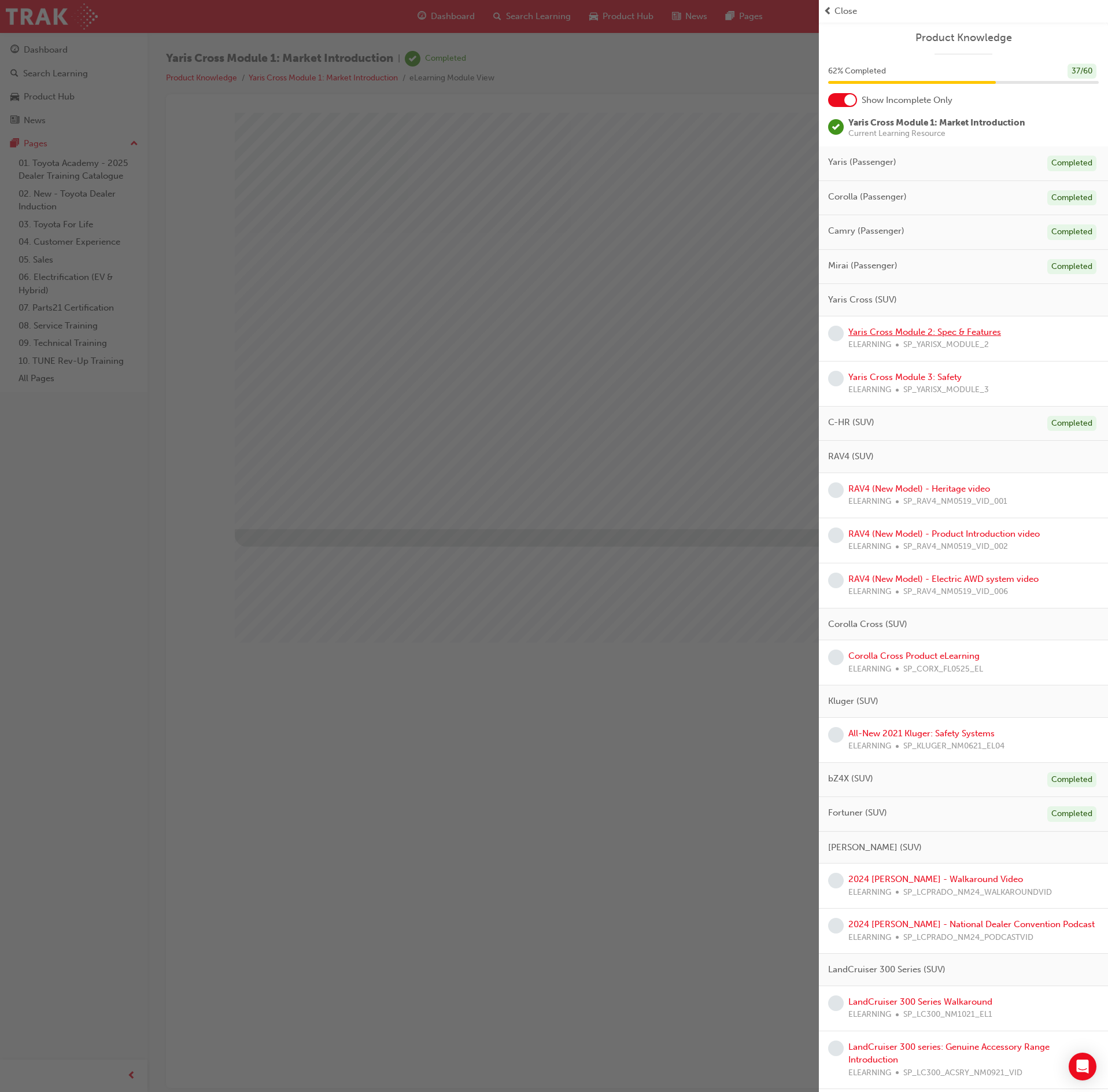
click at [554, 329] on link "Yaris Cross Module 2: Spec & Features" at bounding box center [924, 332] width 153 height 10
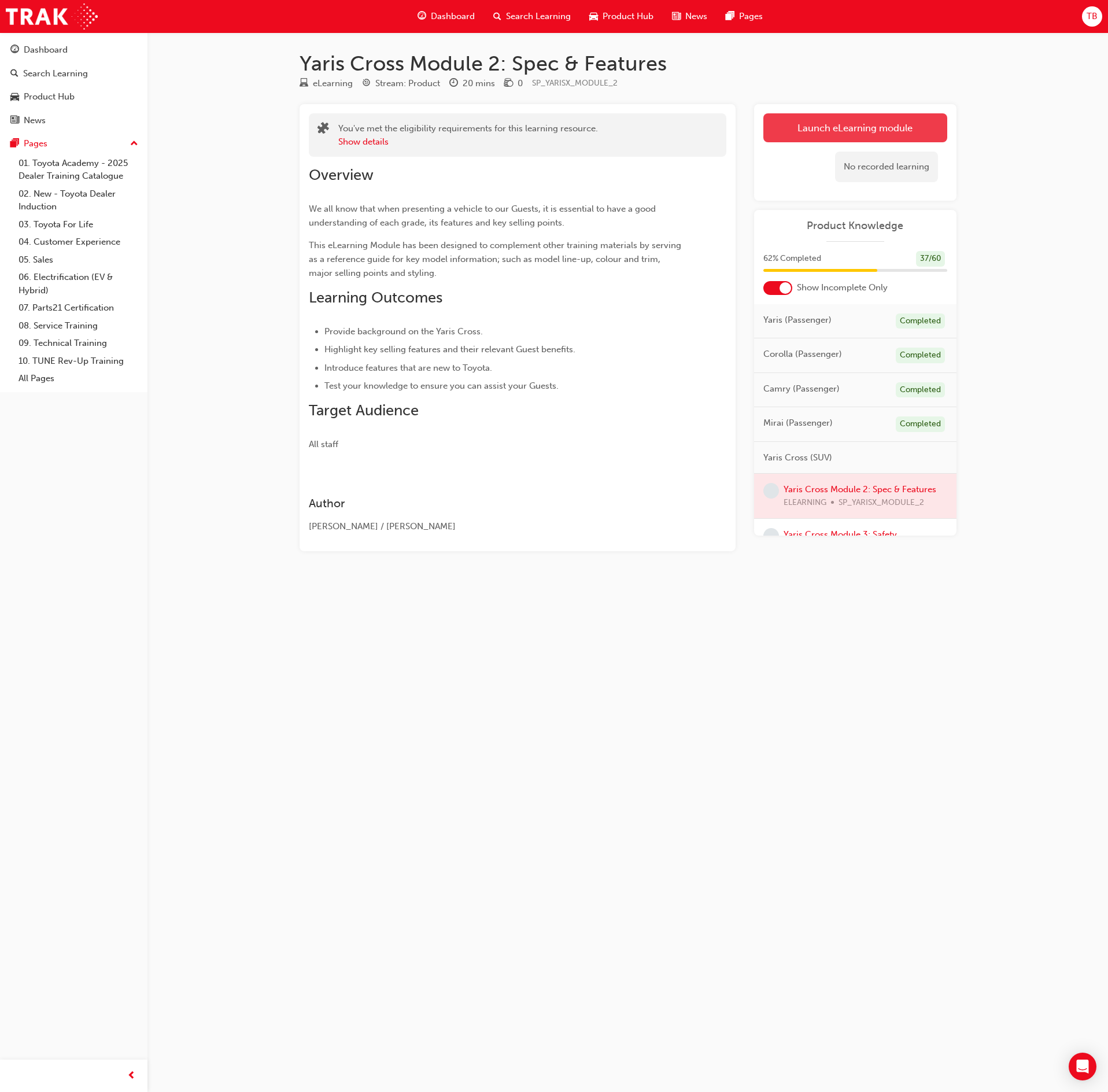
click at [880, 118] on link "Launch eLearning module" at bounding box center [854, 128] width 184 height 29
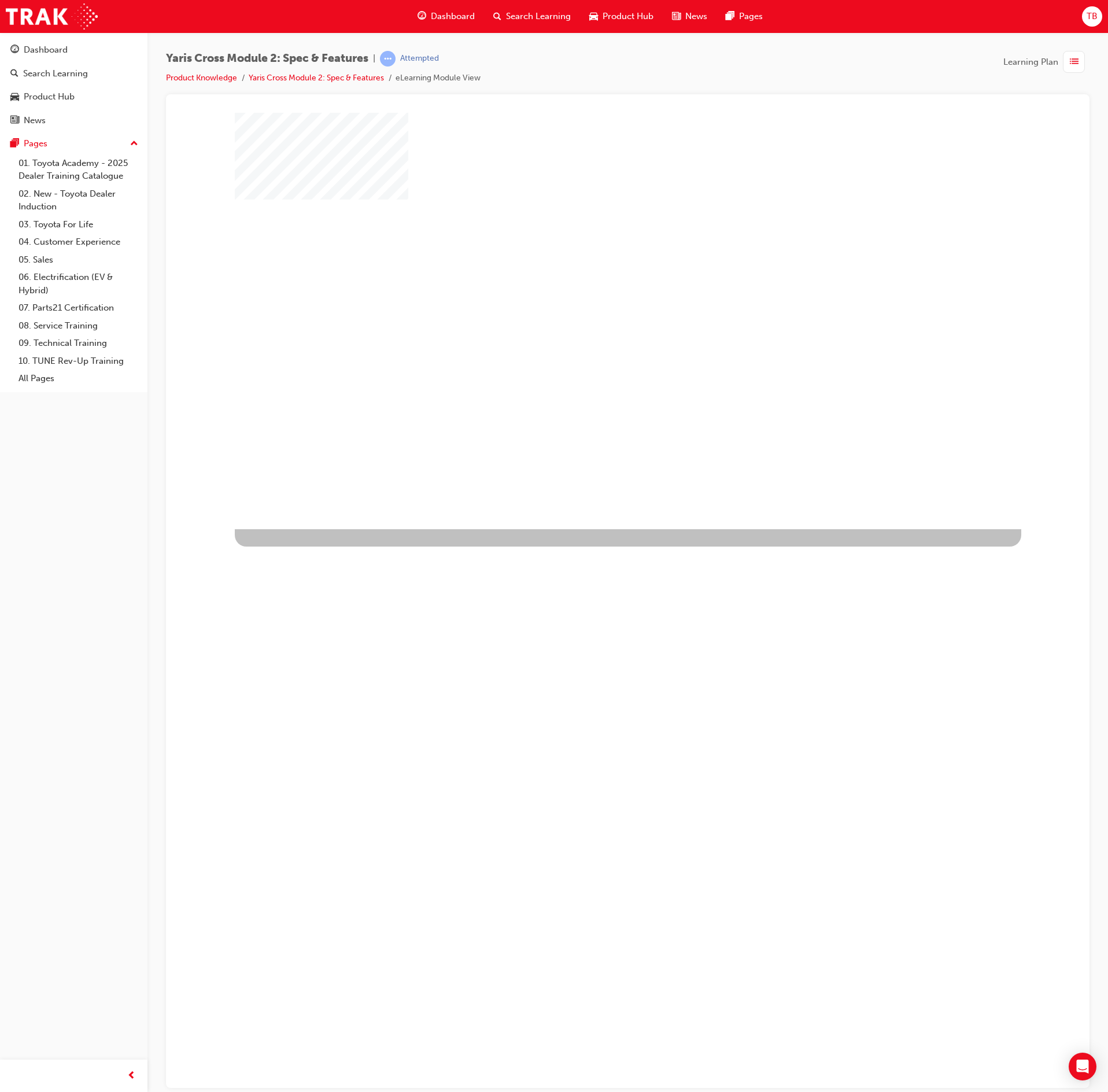
drag, startPoint x: 627, startPoint y: 311, endPoint x: 641, endPoint y: 318, distance: 15.7
click at [595, 287] on div "play" at bounding box center [595, 287] width 0 height 0
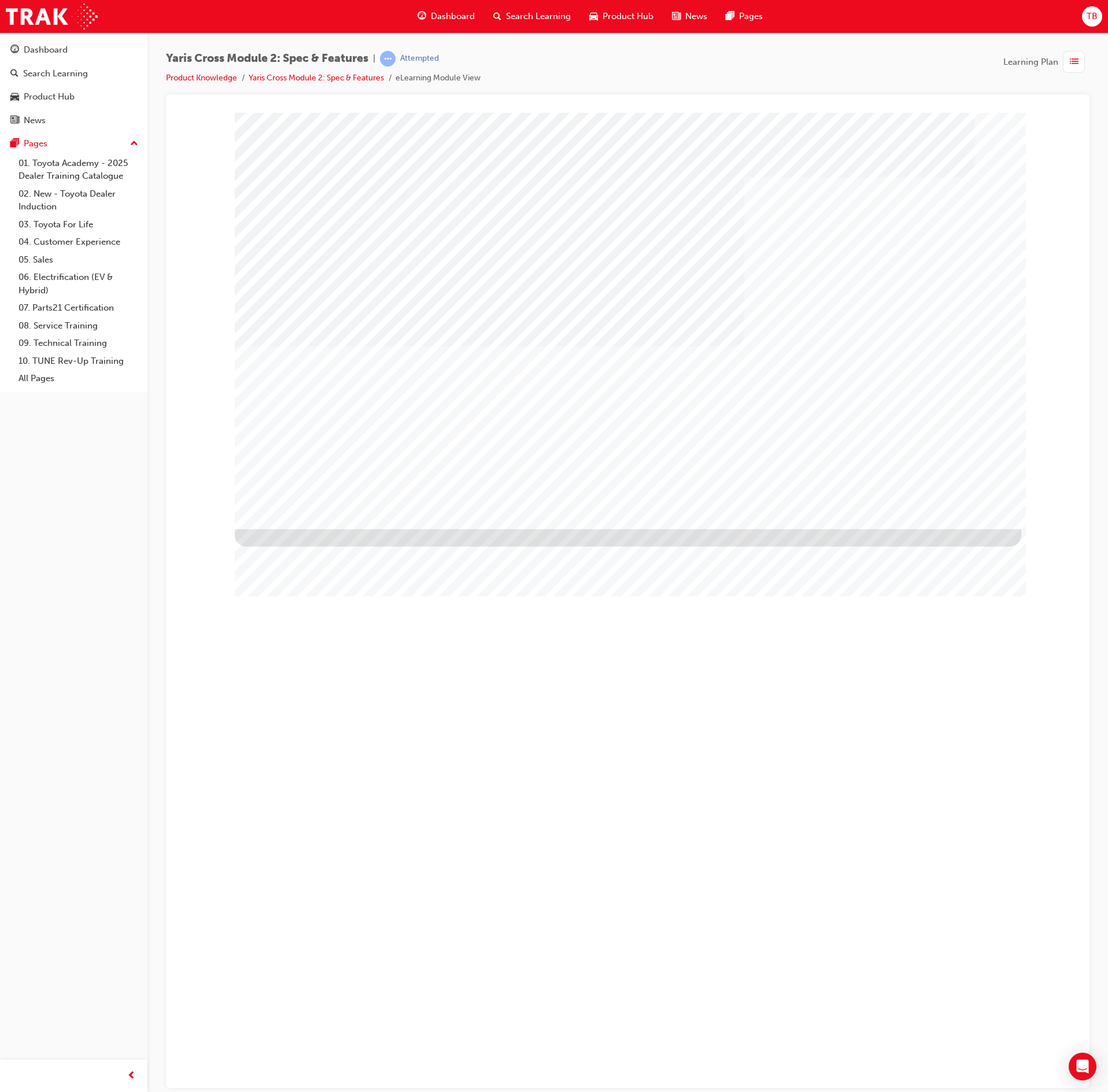
click at [308, 1076] on div "NEXT Trigger this button to go to the next slide" at bounding box center [271, 1087] width 73 height 21
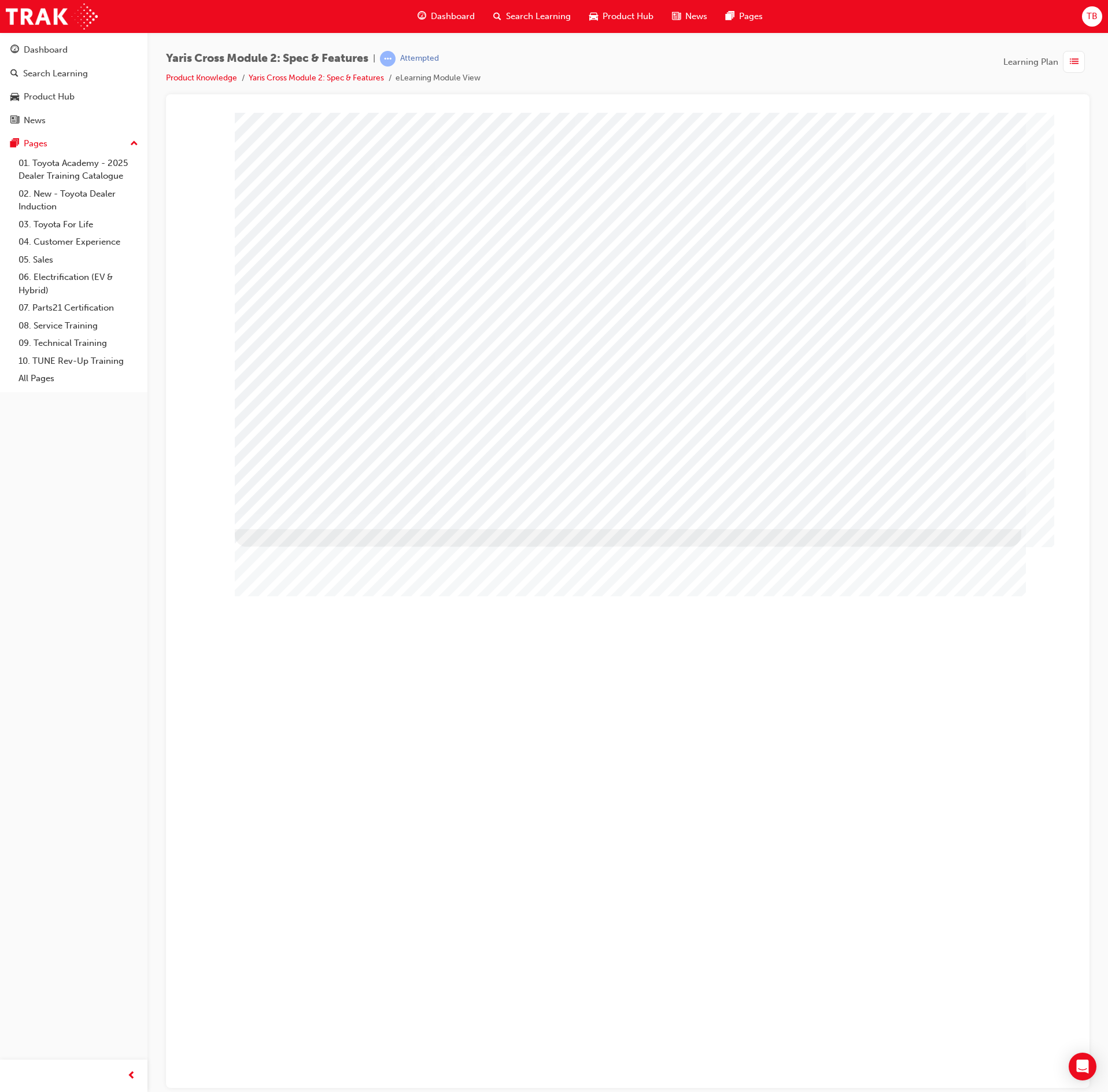
click at [308, 1074] on div "NEXT Trigger this button to go to the next slide" at bounding box center [271, 1084] width 73 height 21
click at [308, 1055] on div "NEXT Trigger this button to go to the next slide" at bounding box center [271, 1065] width 73 height 21
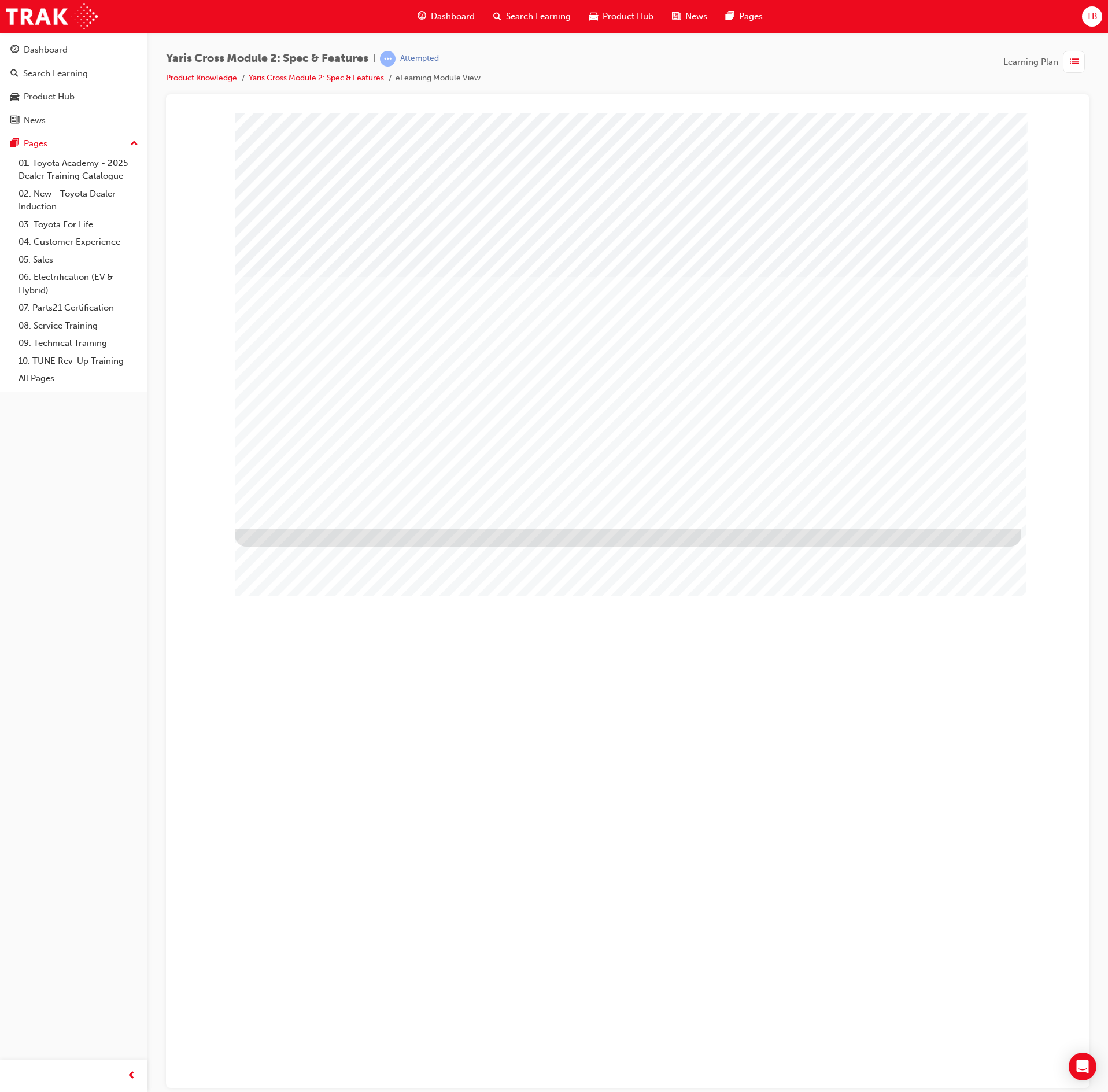
click at [308, 1055] on div "NEXT Trigger this button to go to the next slide" at bounding box center [271, 1065] width 73 height 21
click at [308, 1069] on div "NEXT Trigger this button to go to the next slide" at bounding box center [271, 1079] width 73 height 21
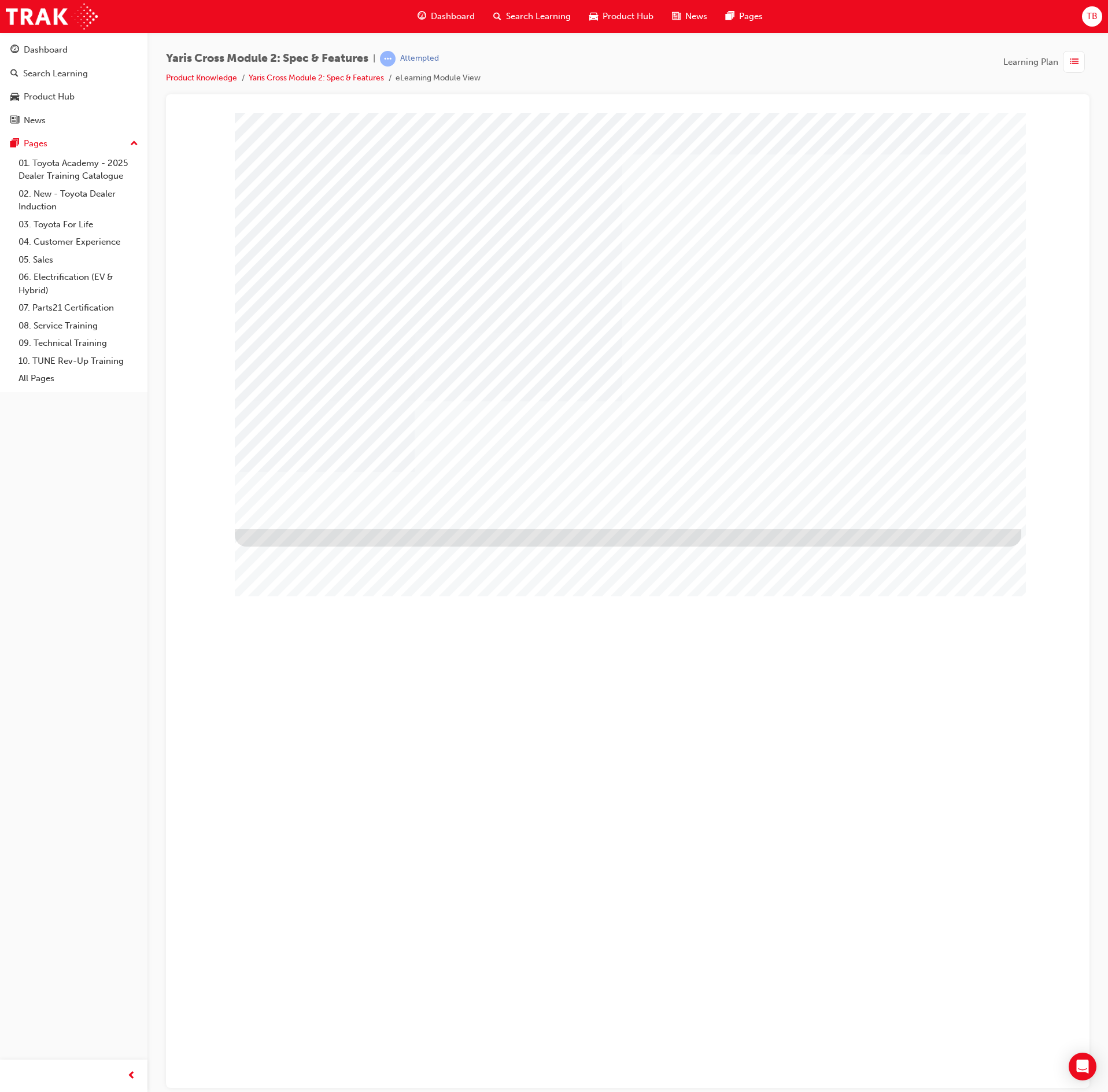
click at [308, 1074] on div "NEXT Trigger this button to go to the next slide" at bounding box center [271, 1084] width 73 height 21
click at [308, 972] on div "NEXT Trigger this button to go to the next slide" at bounding box center [271, 983] width 73 height 21
click at [308, 1074] on div "NEXT Trigger this button to go to the next slide" at bounding box center [271, 1084] width 73 height 21
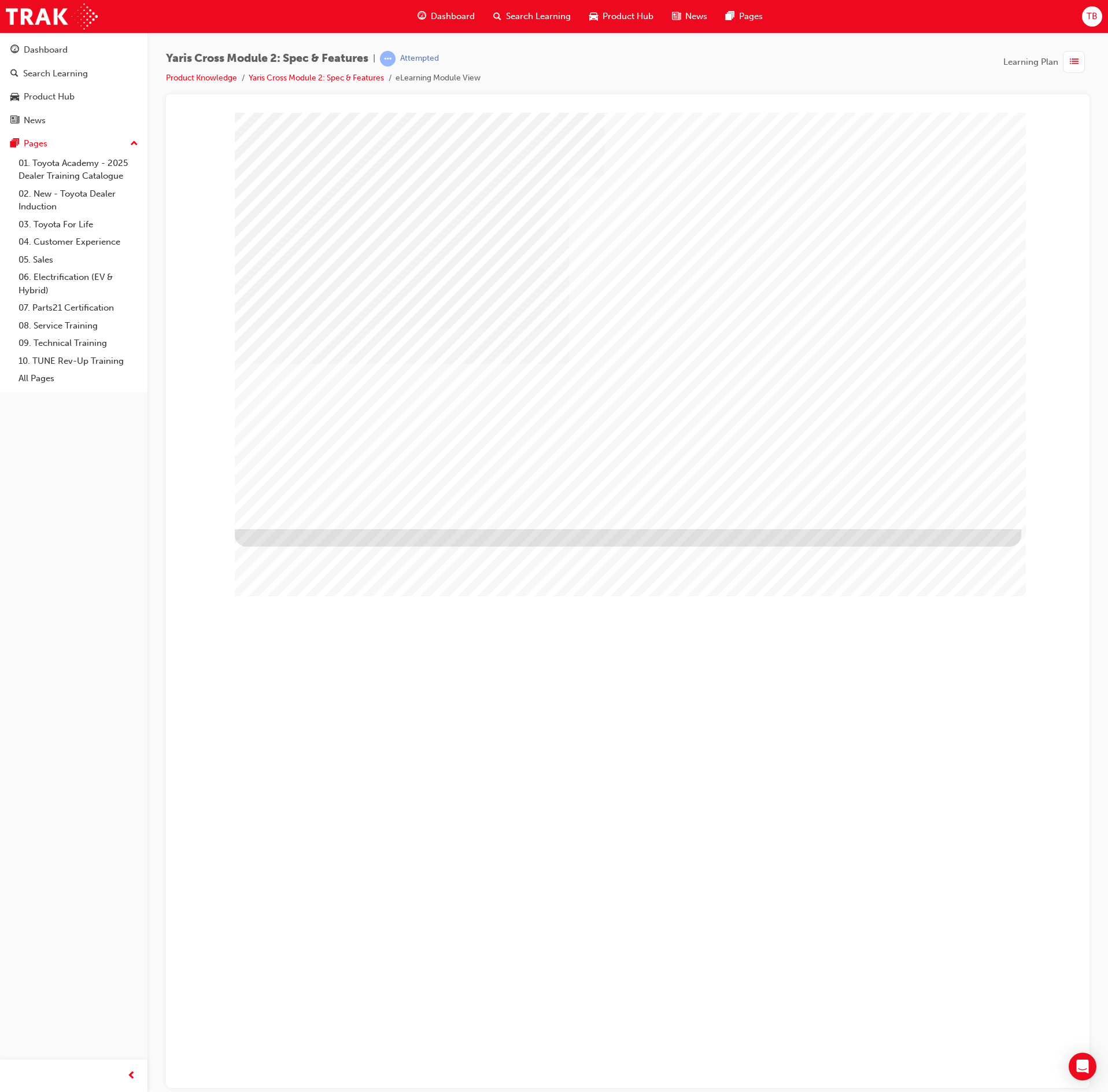
click at [308, 1074] on div "NEXT Trigger this button to go to the next slide" at bounding box center [271, 1084] width 73 height 21
click at [308, 951] on div "NEXT Trigger this button to go to the next slide" at bounding box center [271, 961] width 73 height 21
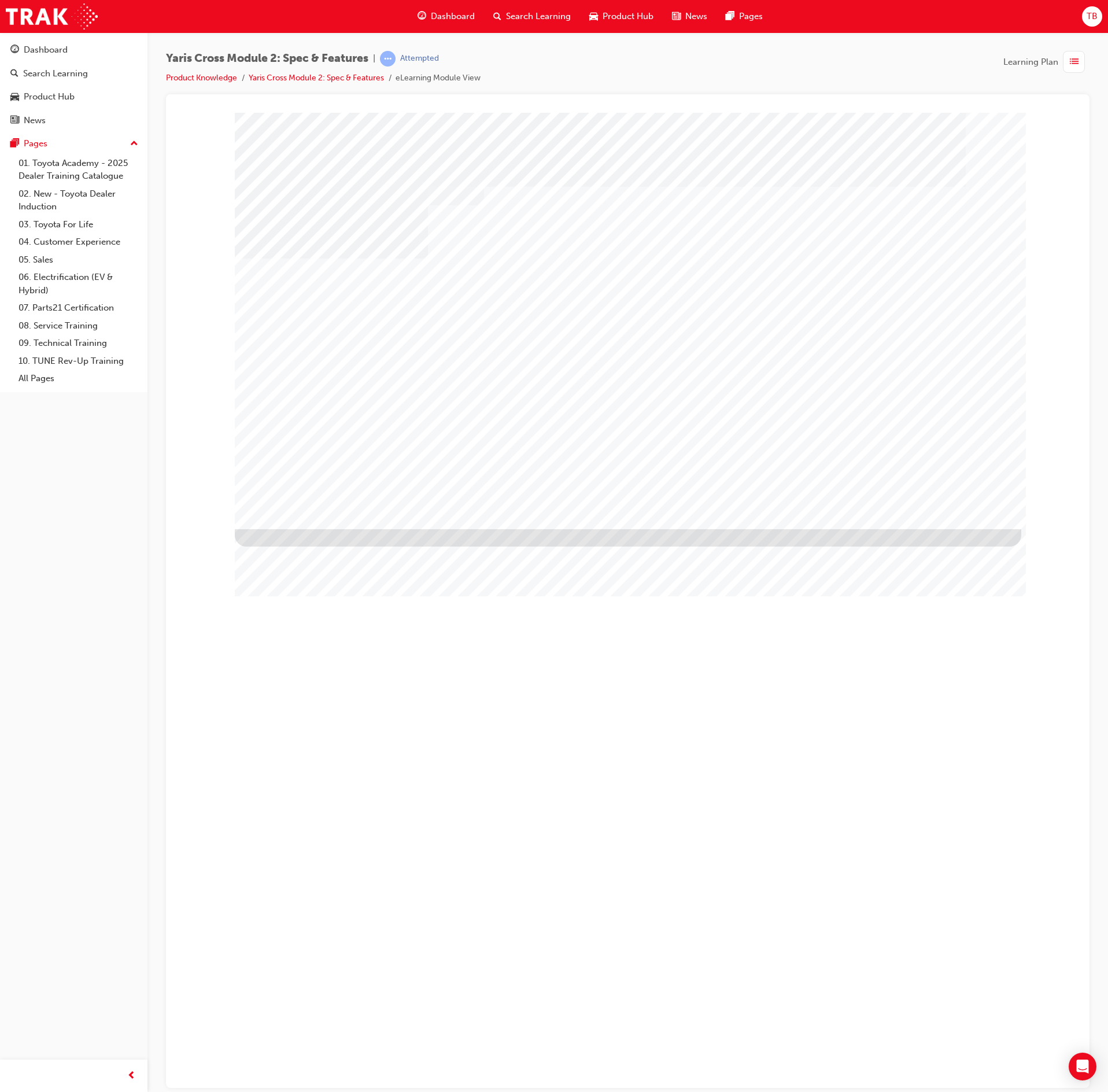
click at [308, 1074] on div "NEXT Trigger this button to go to the next slide" at bounding box center [271, 1084] width 73 height 21
click at [308, 947] on div "NEXT Trigger this button to go to the next slide" at bounding box center [271, 958] width 73 height 21
click at [308, 1074] on div "NEXT Trigger this button to go to the next slide" at bounding box center [271, 1084] width 73 height 21
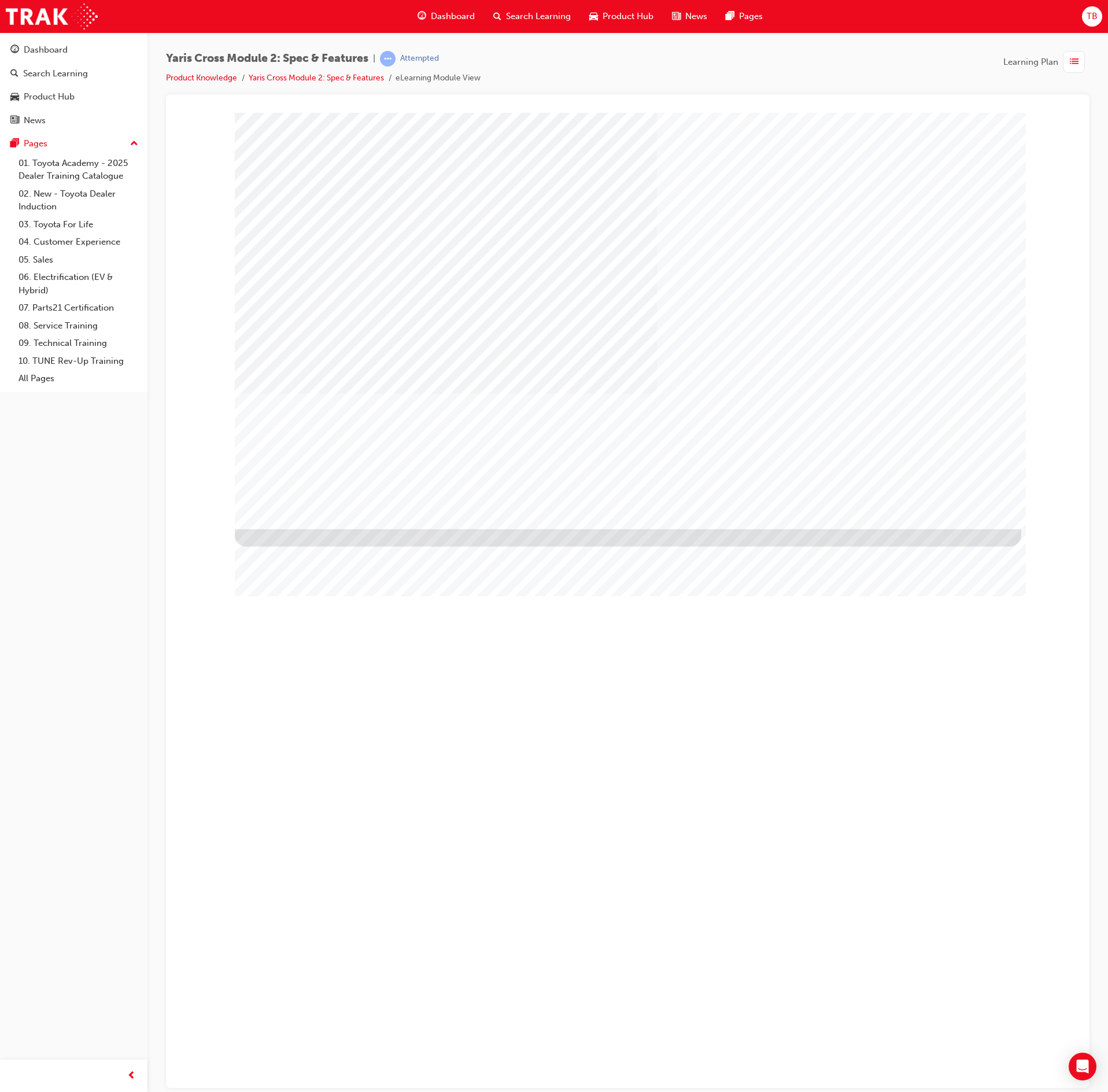
click at [308, 1074] on div "NEXT Trigger this button to go to the next slide" at bounding box center [271, 1084] width 73 height 21
click at [308, 1066] on div "NEXT Trigger this button to go to the next slide" at bounding box center [271, 1076] width 73 height 21
click at [308, 1074] on div "NEXT Trigger this button to go to the next slide" at bounding box center [271, 1084] width 73 height 21
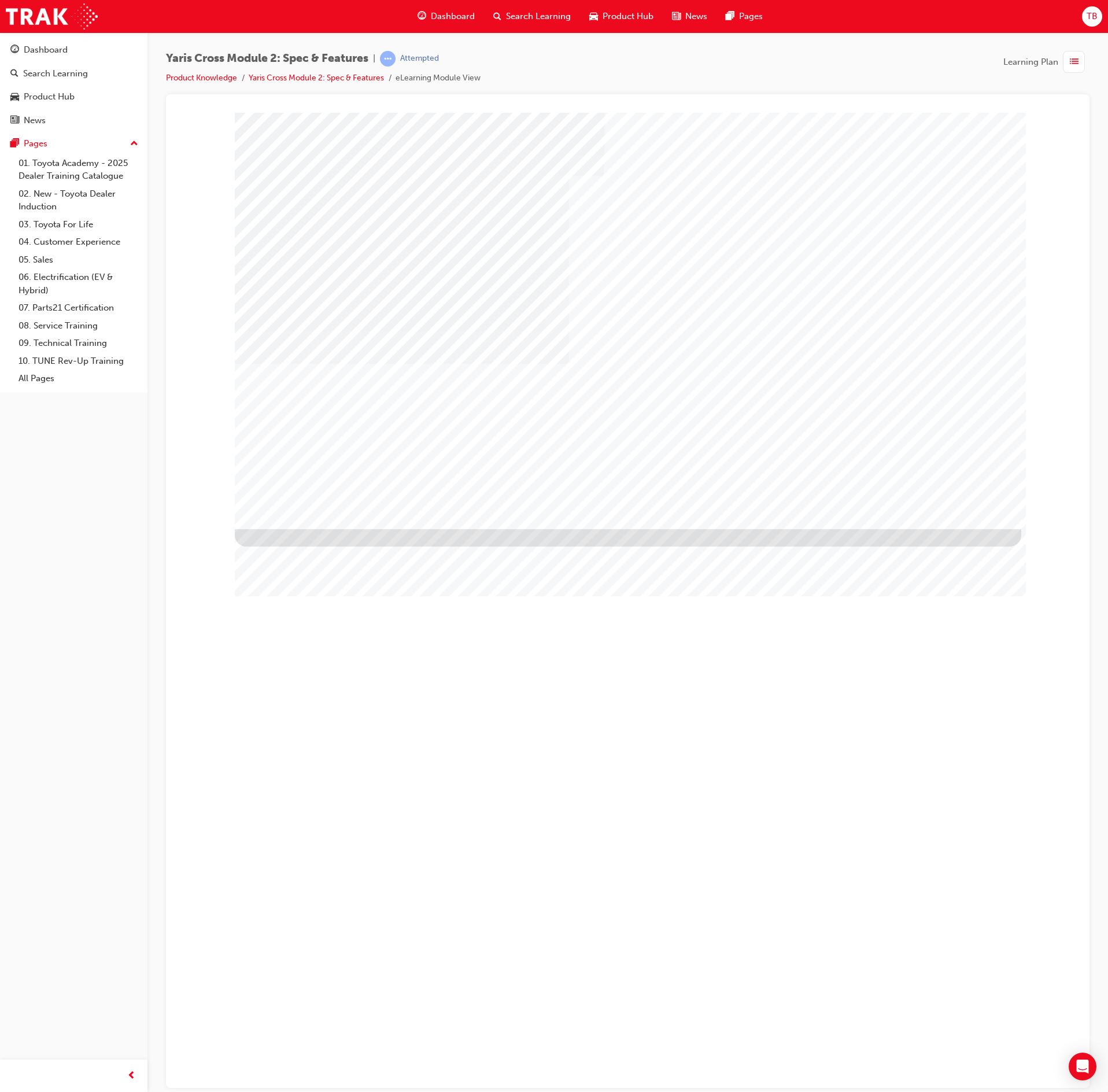
click at [308, 1074] on div "NEXT Trigger this button to go to the next slide" at bounding box center [271, 1084] width 73 height 21
click at [308, 1019] on div "NEXT Trigger this button to go to the next slide" at bounding box center [271, 1029] width 73 height 21
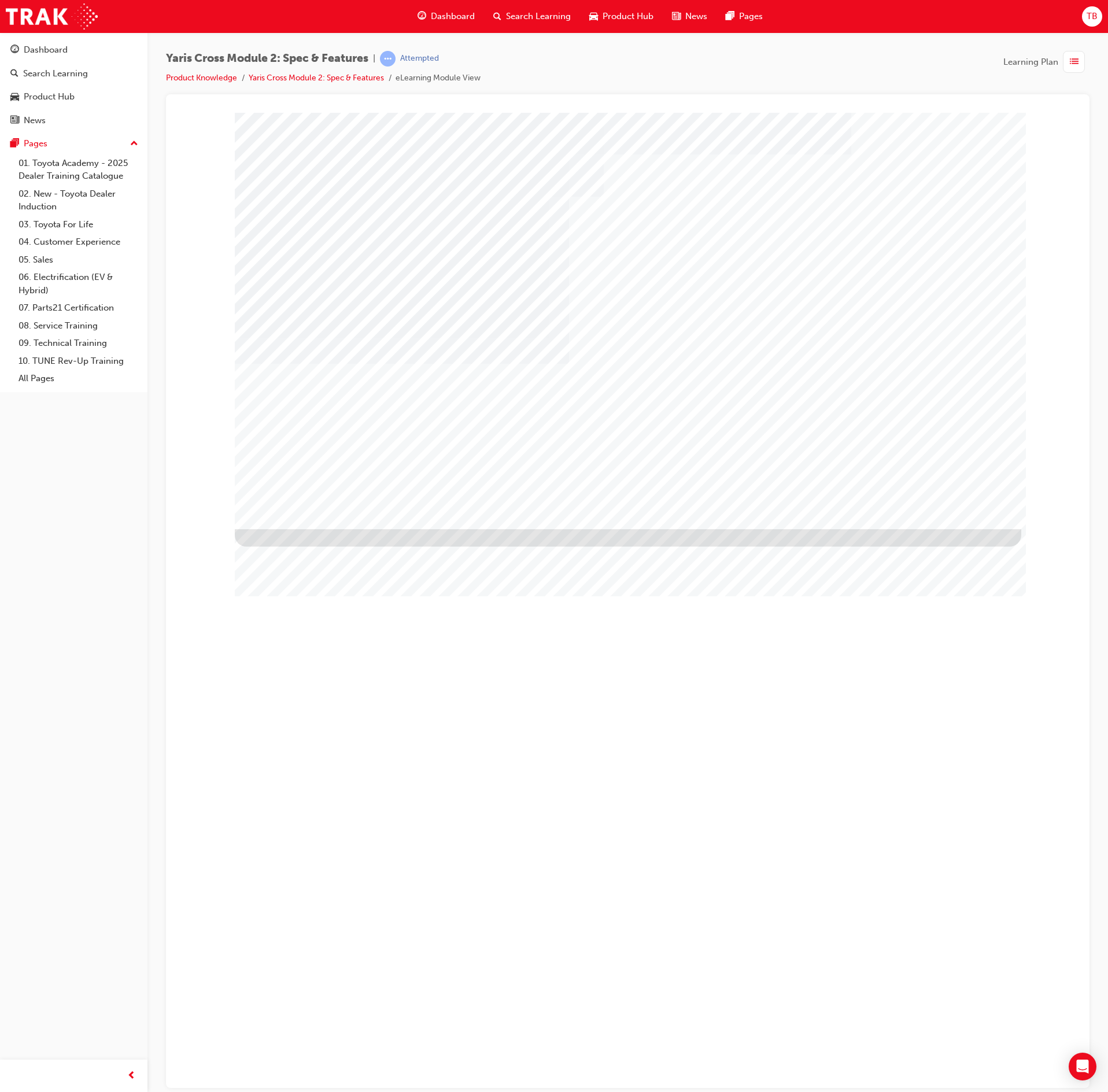
click at [308, 1074] on div "NEXT Trigger this button to go to the next slide" at bounding box center [271, 1084] width 73 height 21
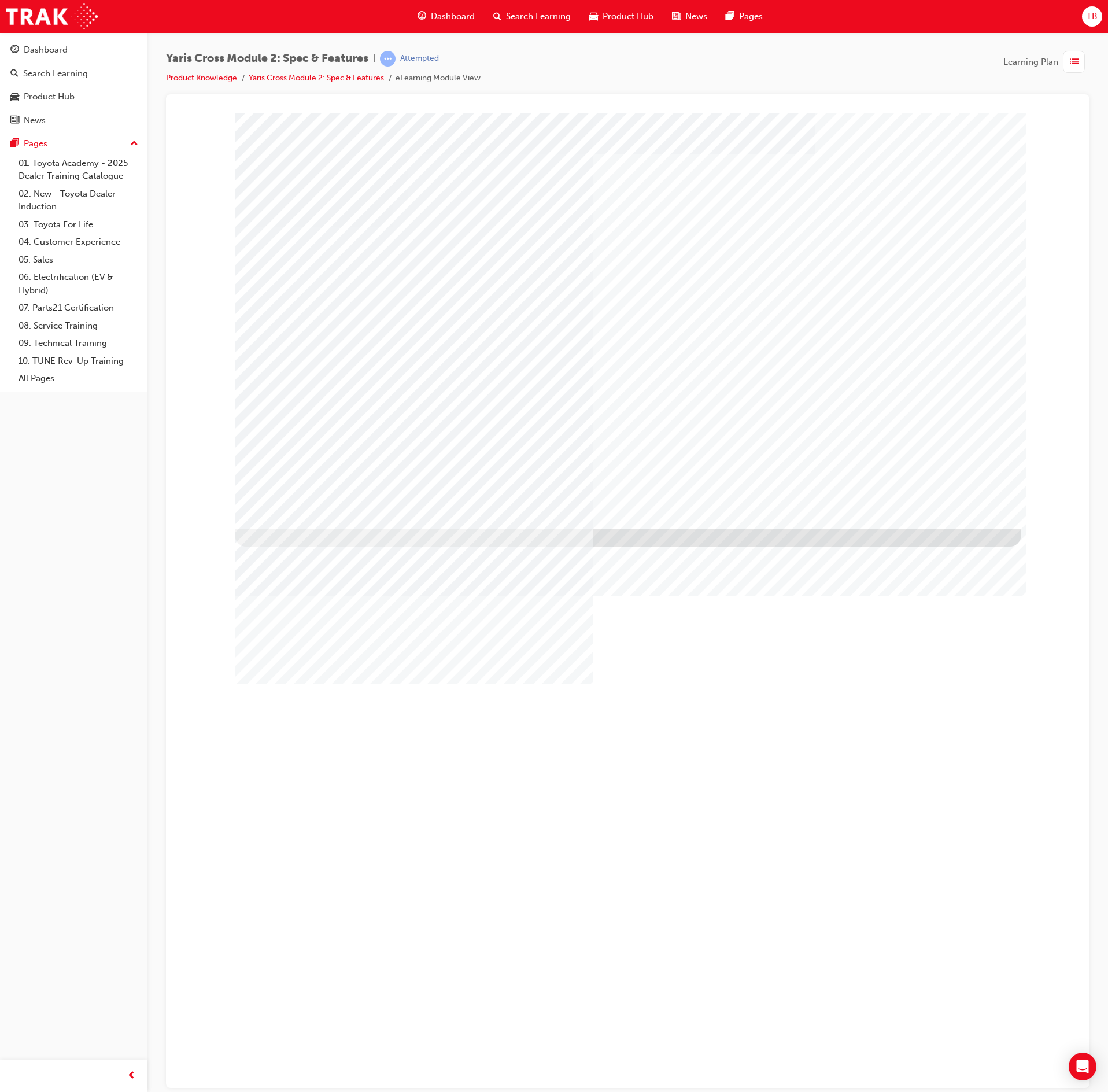
drag, startPoint x: 700, startPoint y: 438, endPoint x: 715, endPoint y: 451, distance: 19.8
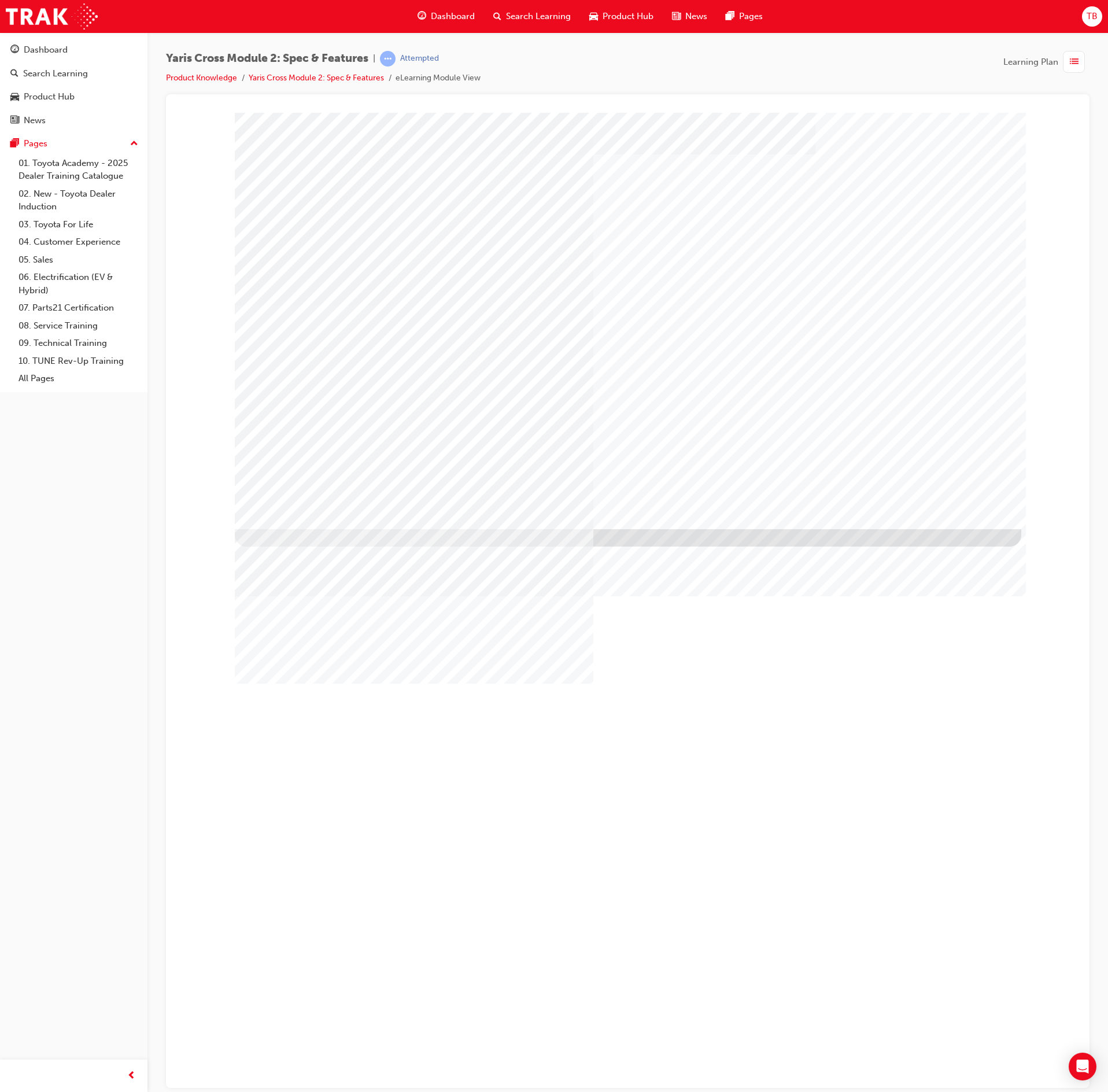
click at [308, 1074] on div "NEXT Trigger this button to go to the next slide" at bounding box center [271, 1084] width 73 height 21
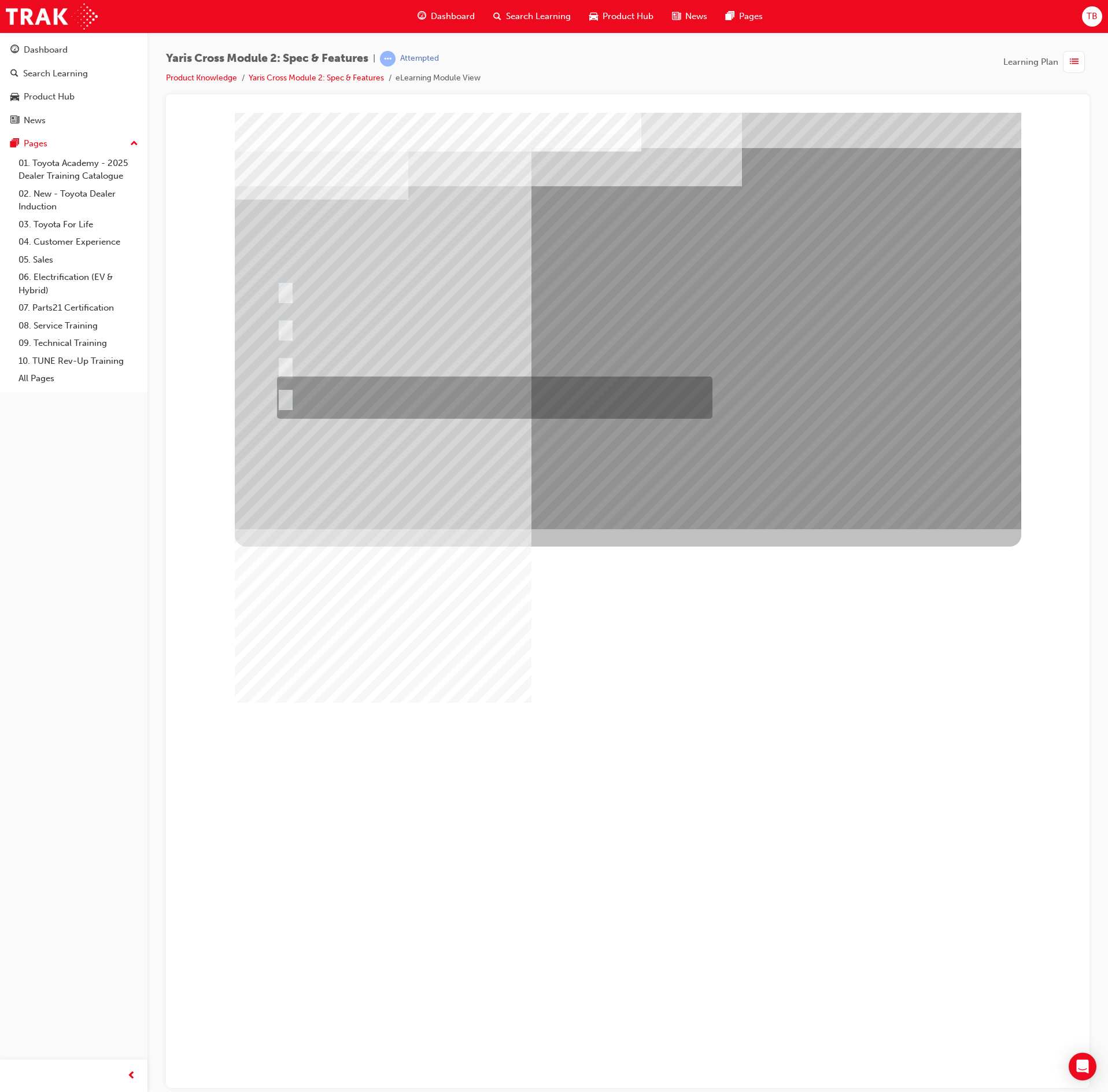
click at [561, 398] on div at bounding box center [491, 397] width 435 height 42
radio input "true"
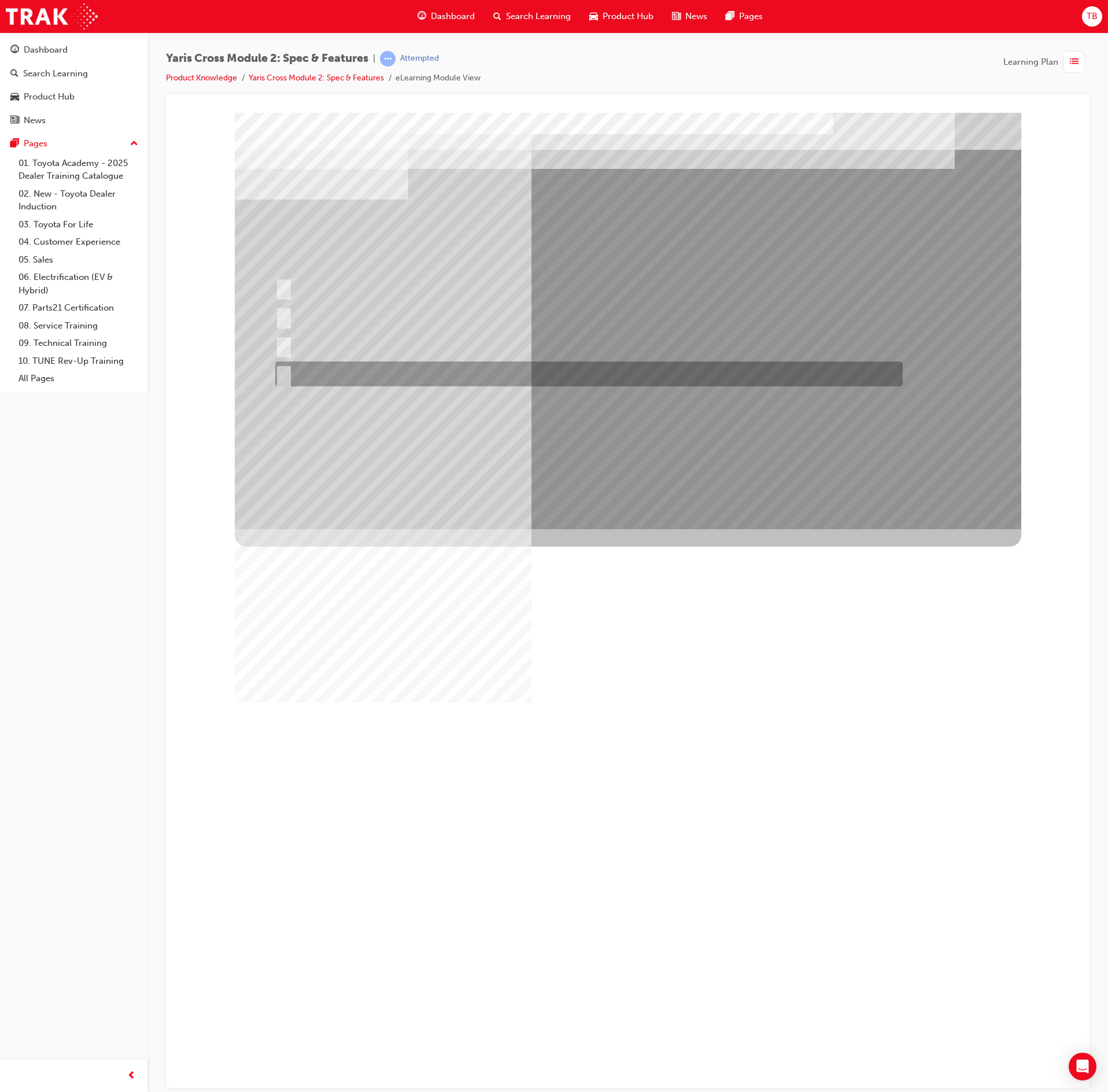
click at [519, 369] on div at bounding box center [586, 373] width 628 height 25
radio input "true"
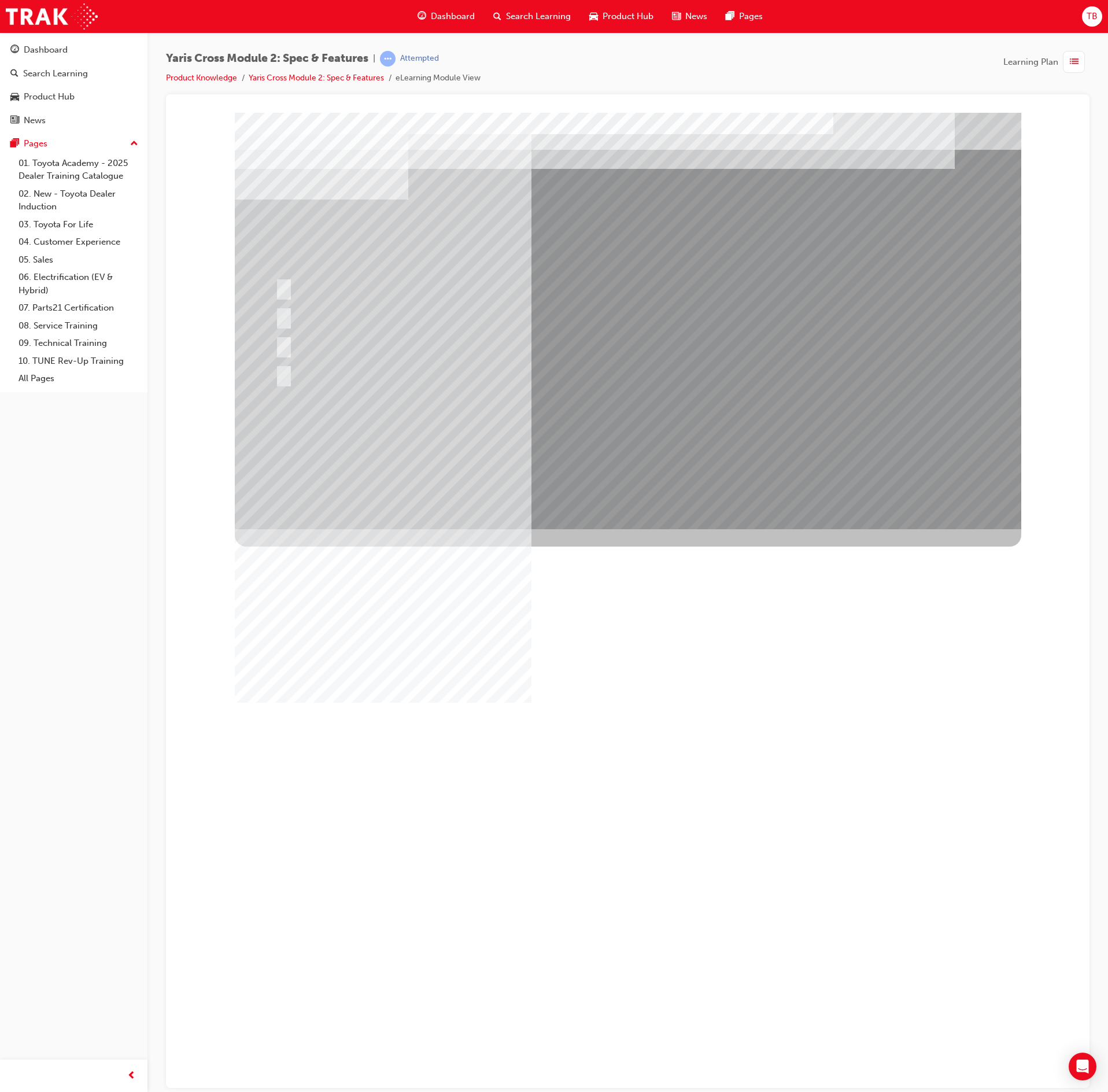
click at [684, 446] on div at bounding box center [628, 320] width 786 height 416
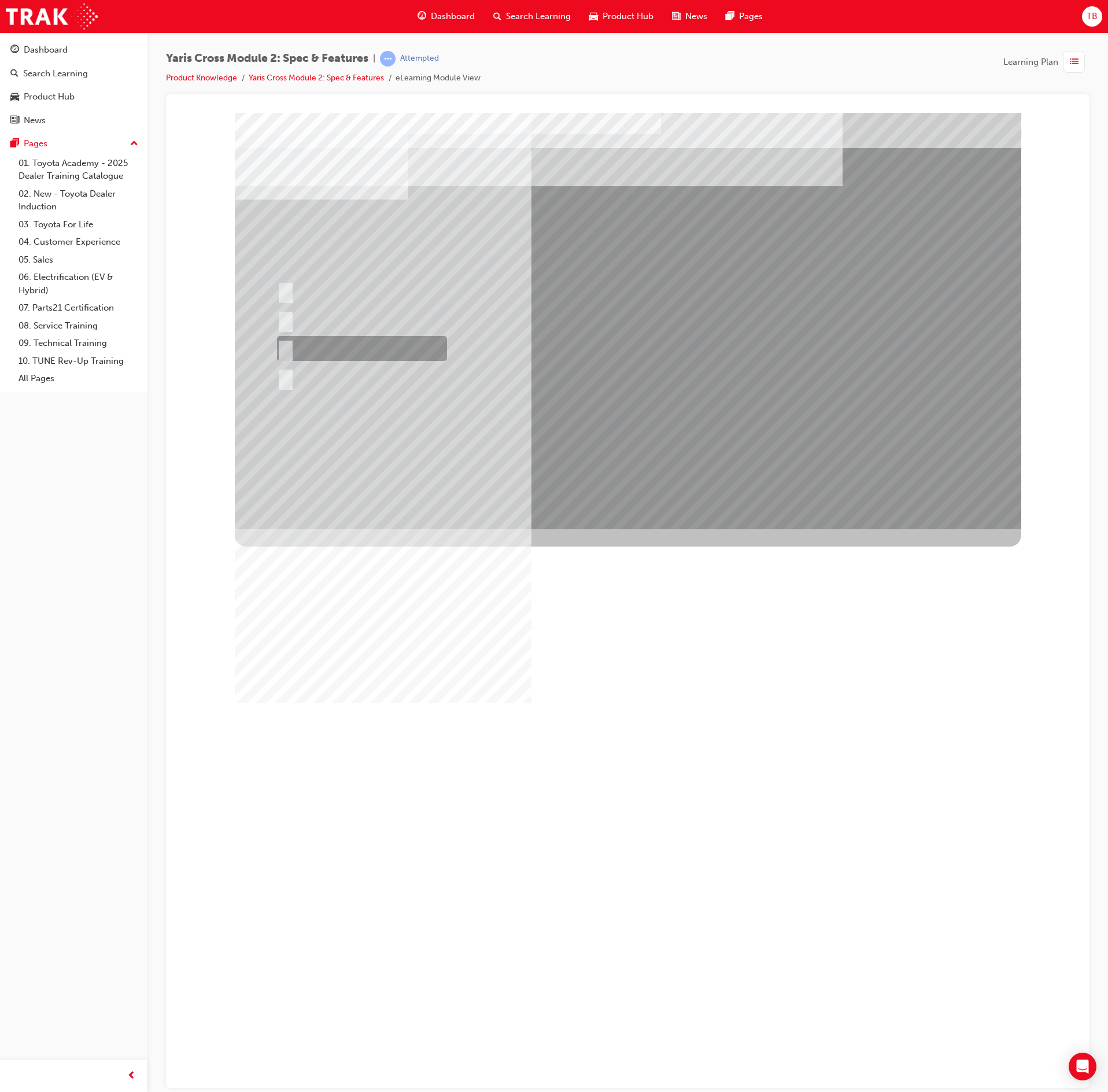
click at [407, 346] on div at bounding box center [359, 348] width 170 height 25
radio input "true"
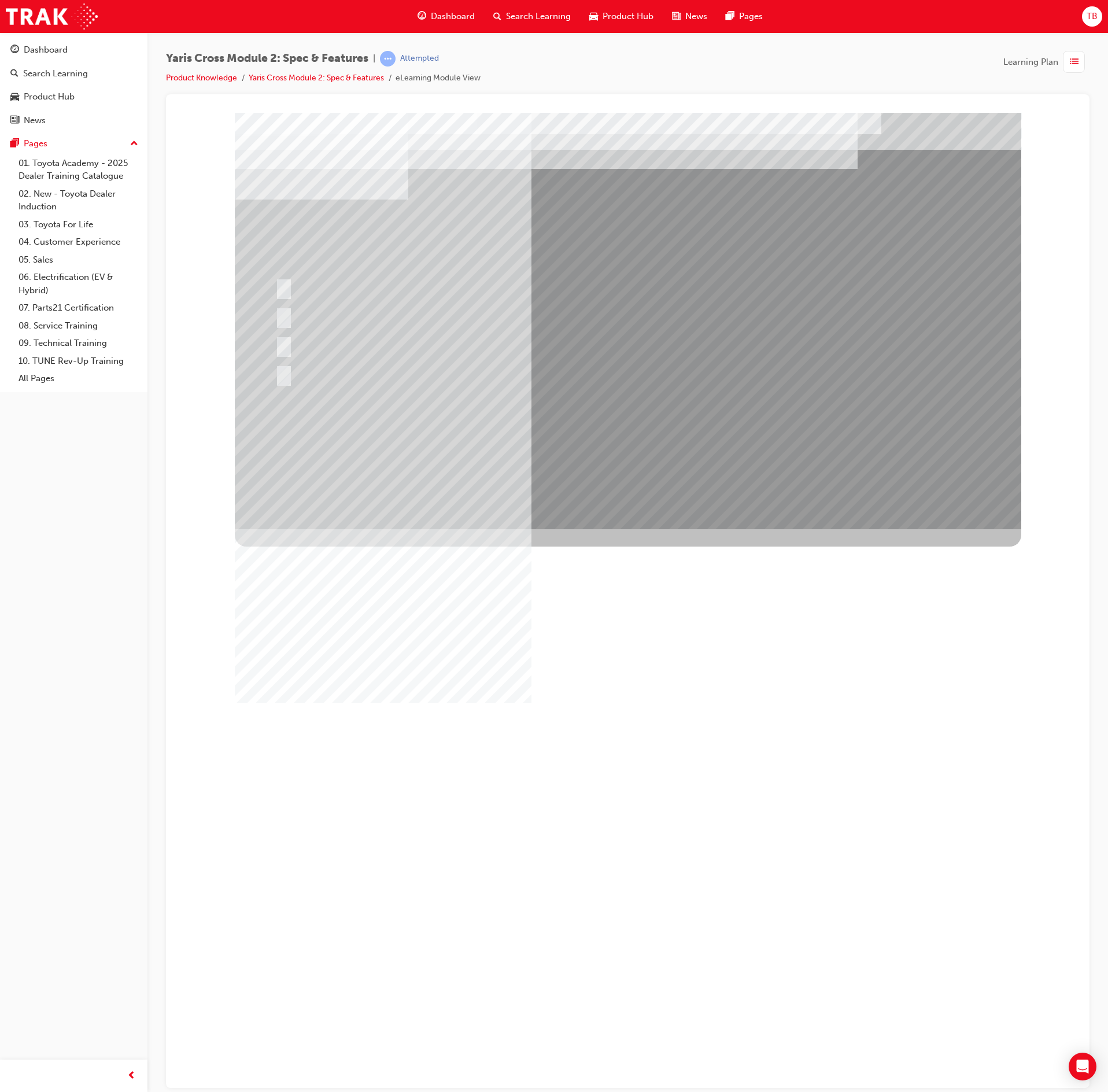
click at [581, 528] on div "Image" at bounding box center [628, 736] width 786 height 416
click at [397, 309] on div at bounding box center [360, 315] width 177 height 25
radio input "true"
click at [606, 440] on div at bounding box center [628, 320] width 786 height 416
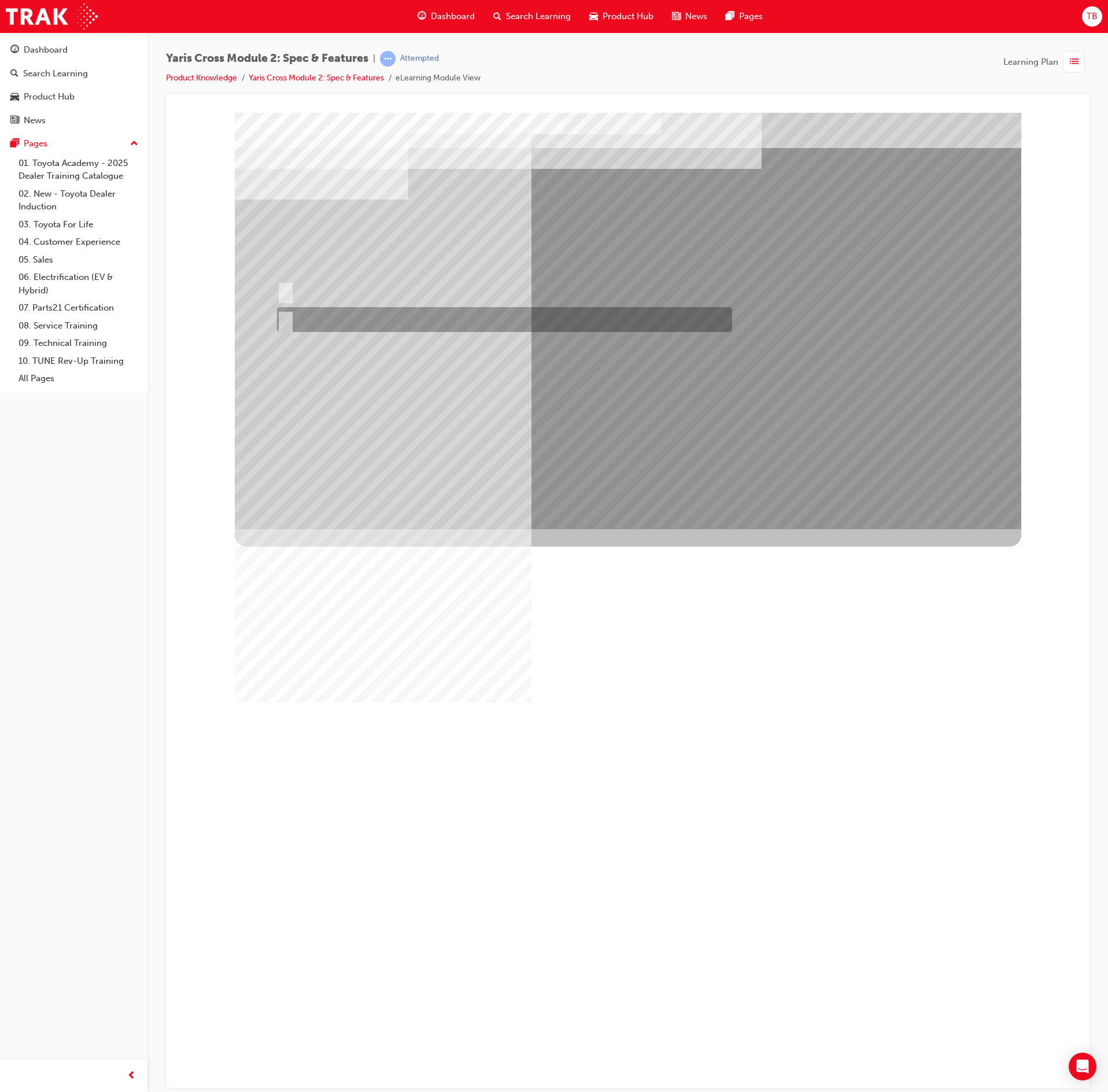
click at [442, 321] on div at bounding box center [502, 319] width 455 height 25
radio input "true"
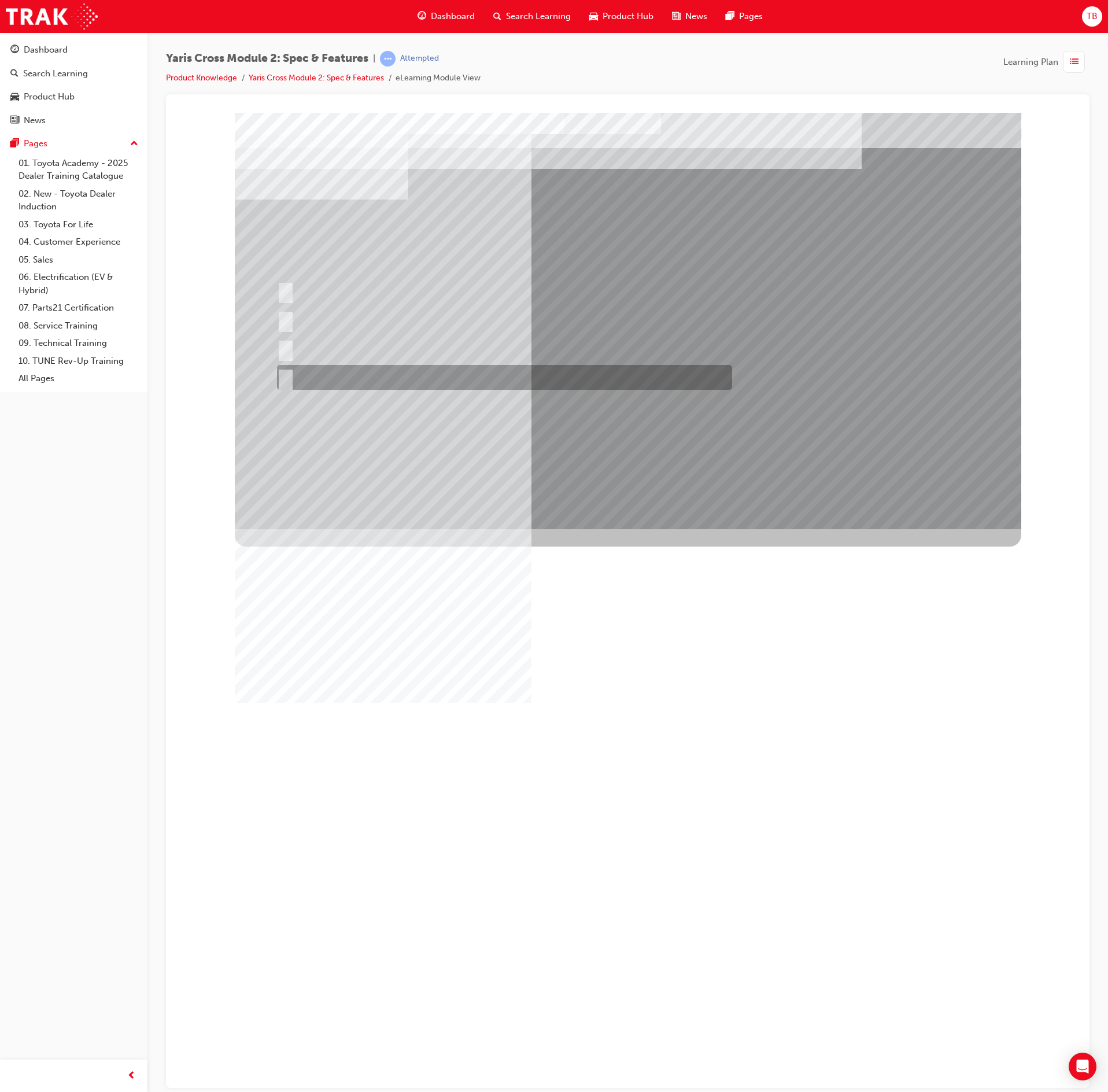
click at [522, 371] on div at bounding box center [502, 377] width 455 height 25
radio input "true"
drag, startPoint x: 634, startPoint y: 498, endPoint x: 641, endPoint y: 484, distance: 15.7
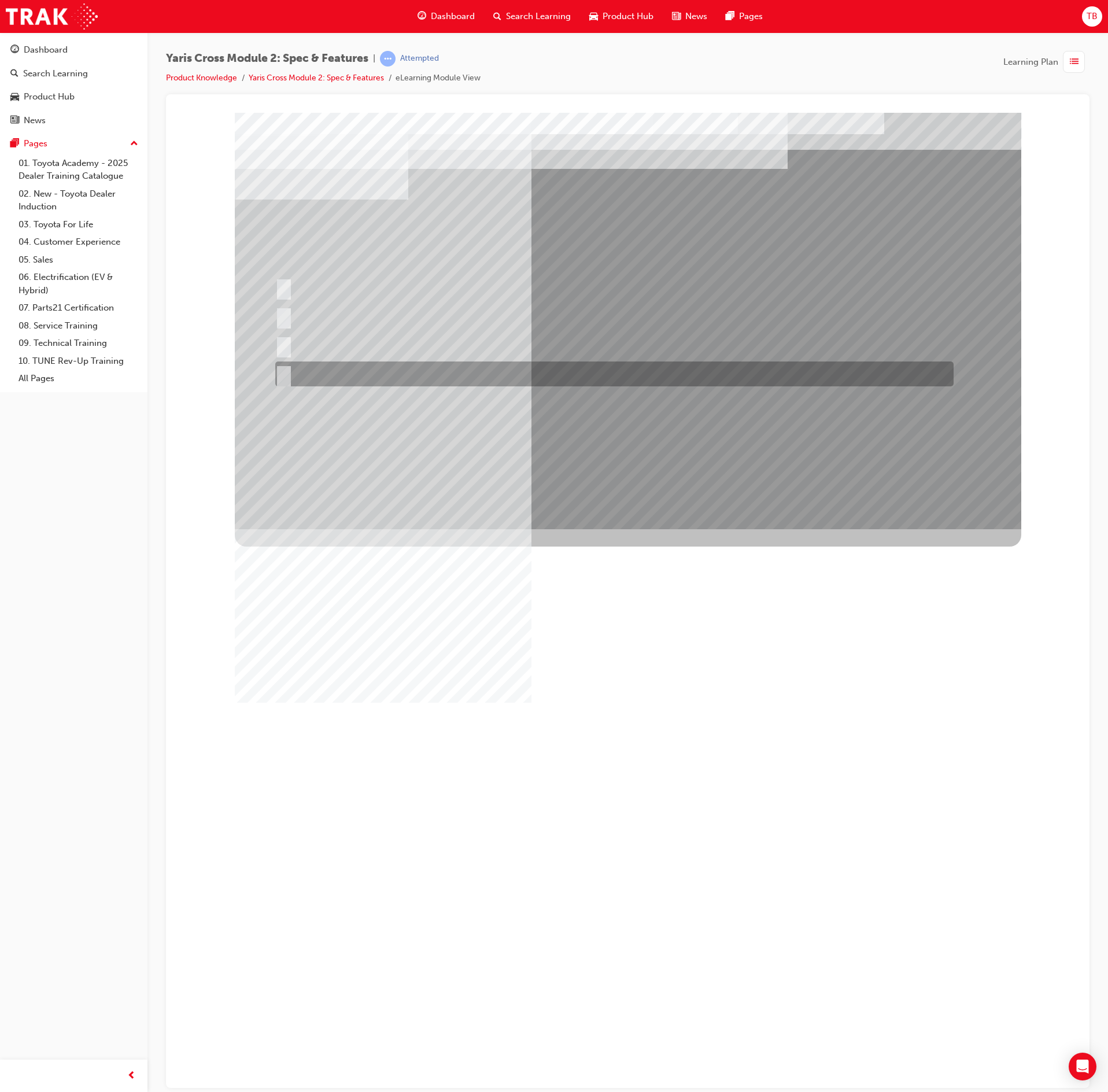
click at [566, 376] on div at bounding box center [611, 373] width 679 height 25
radio input "true"
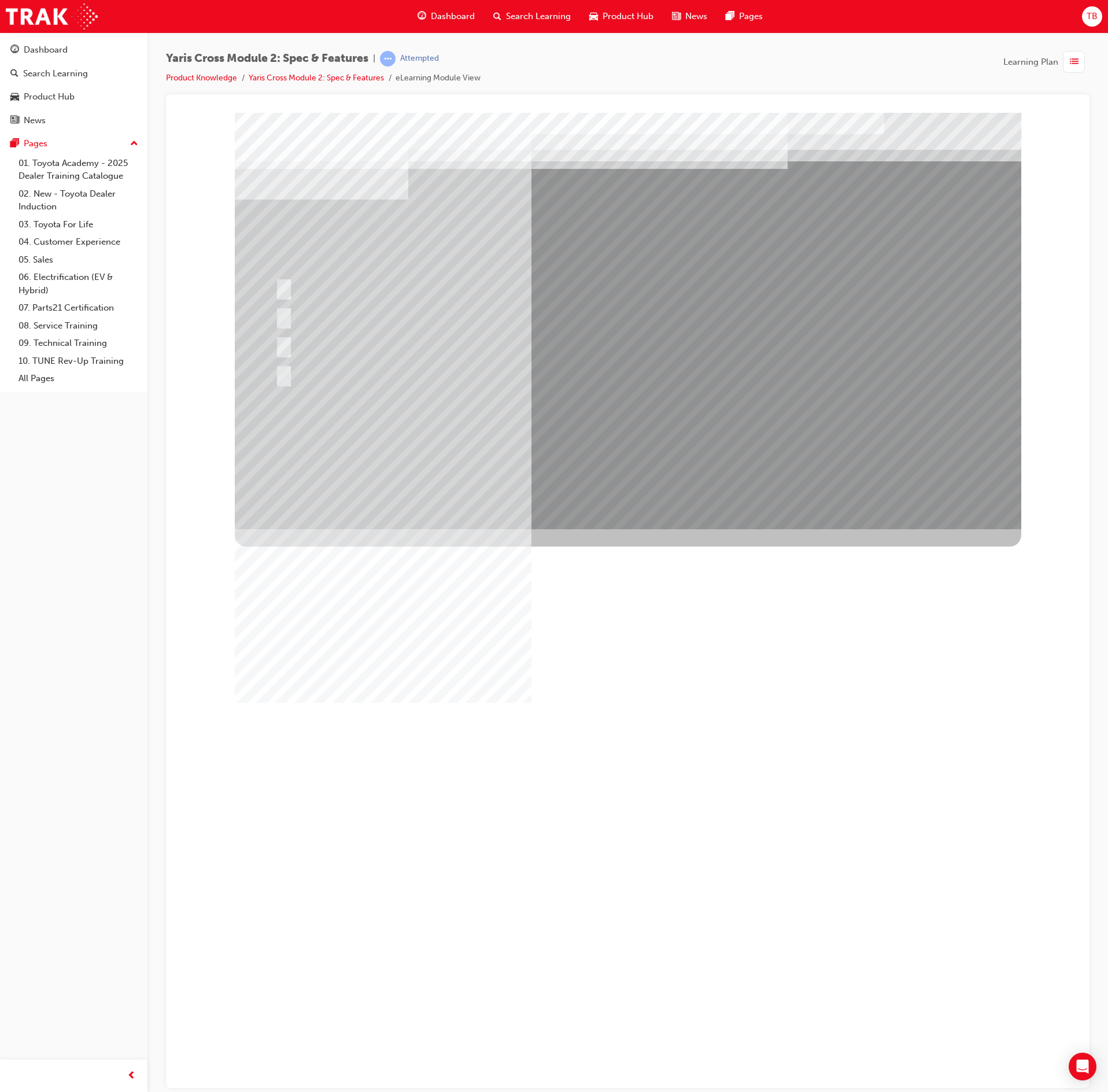
click at [683, 452] on div at bounding box center [628, 320] width 786 height 416
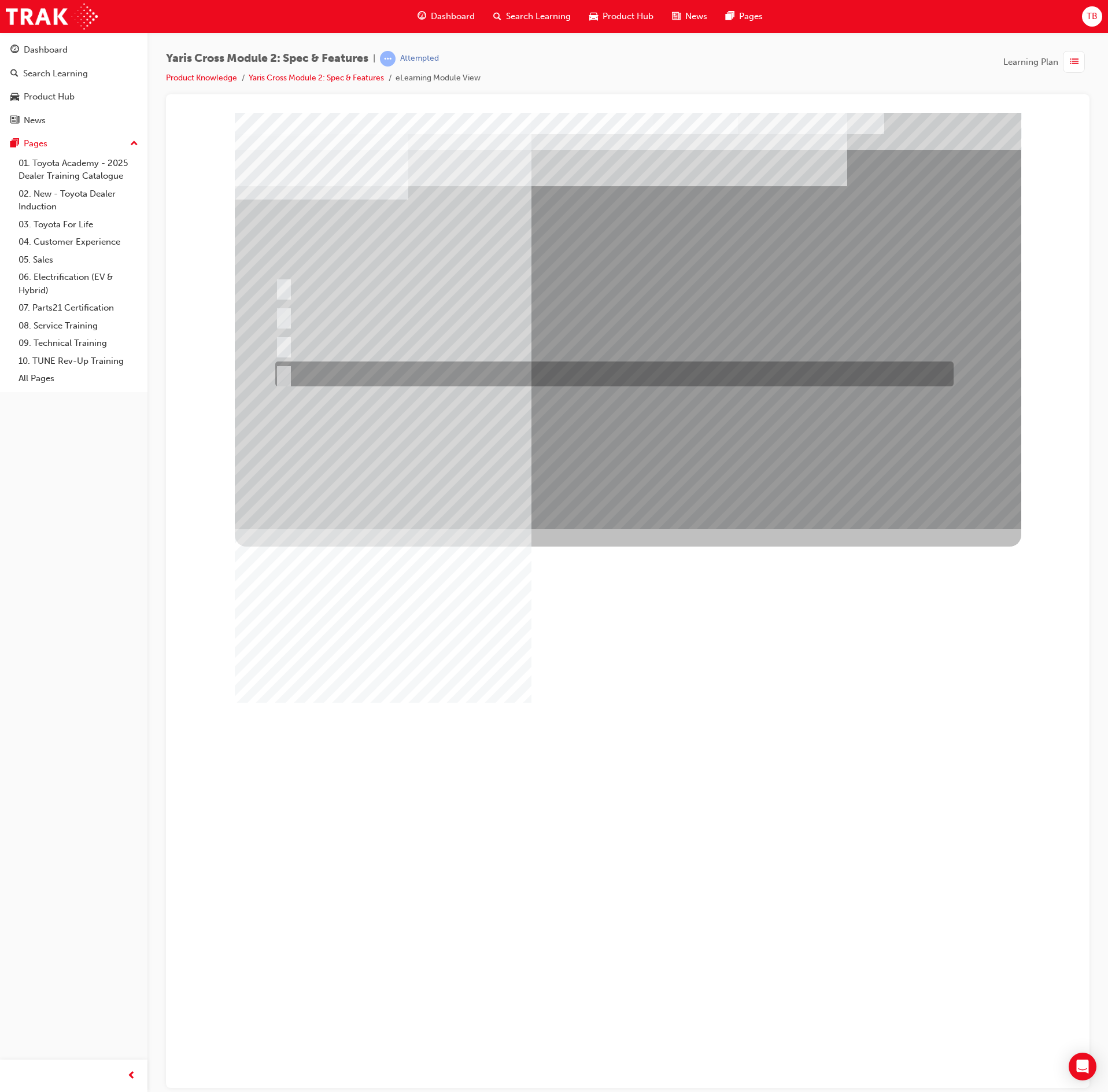
click at [451, 365] on div at bounding box center [611, 373] width 679 height 25
radio input "true"
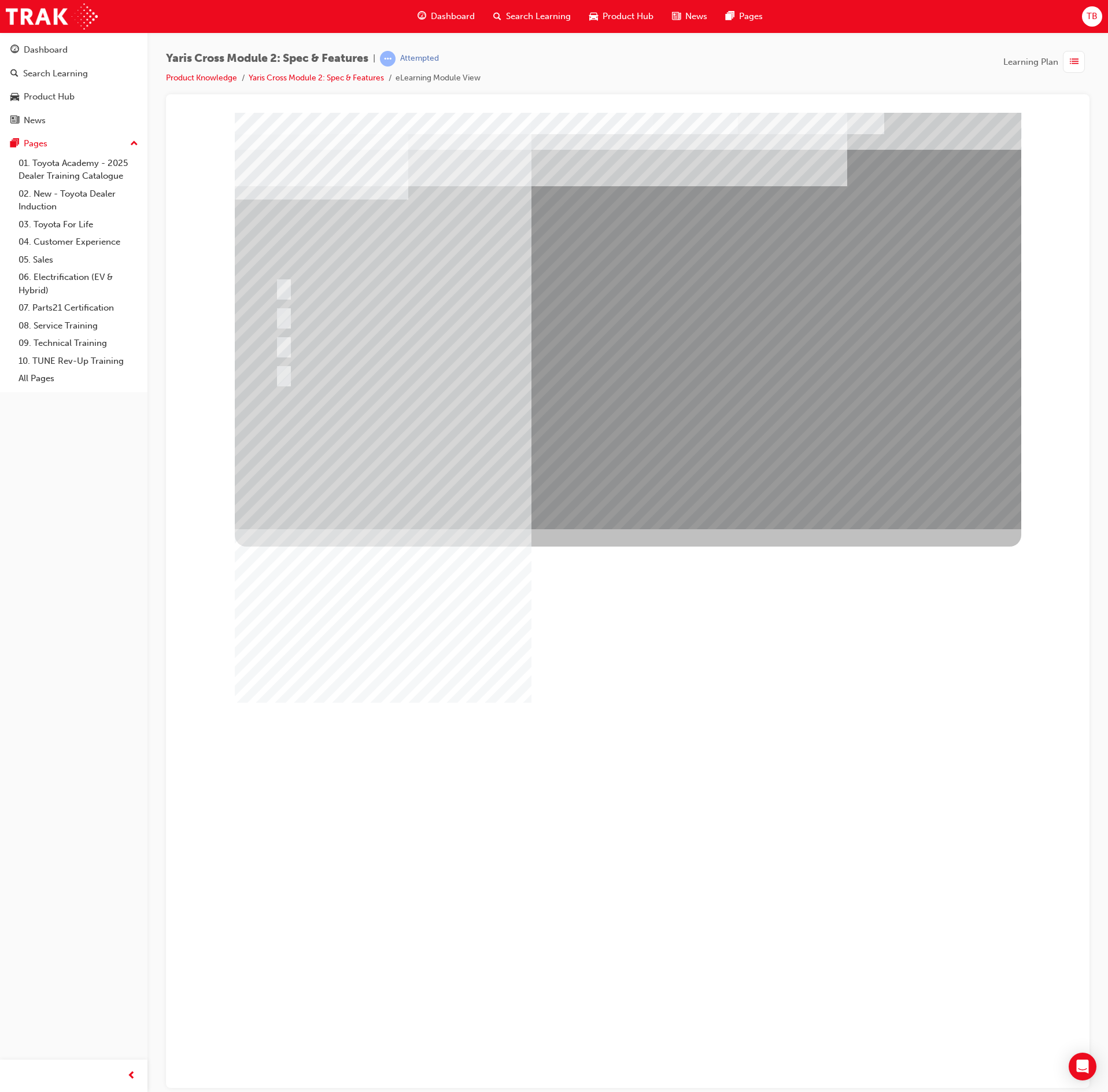
click at [678, 446] on div at bounding box center [628, 320] width 786 height 416
drag, startPoint x: 701, startPoint y: 430, endPoint x: 710, endPoint y: 431, distance: 9.1
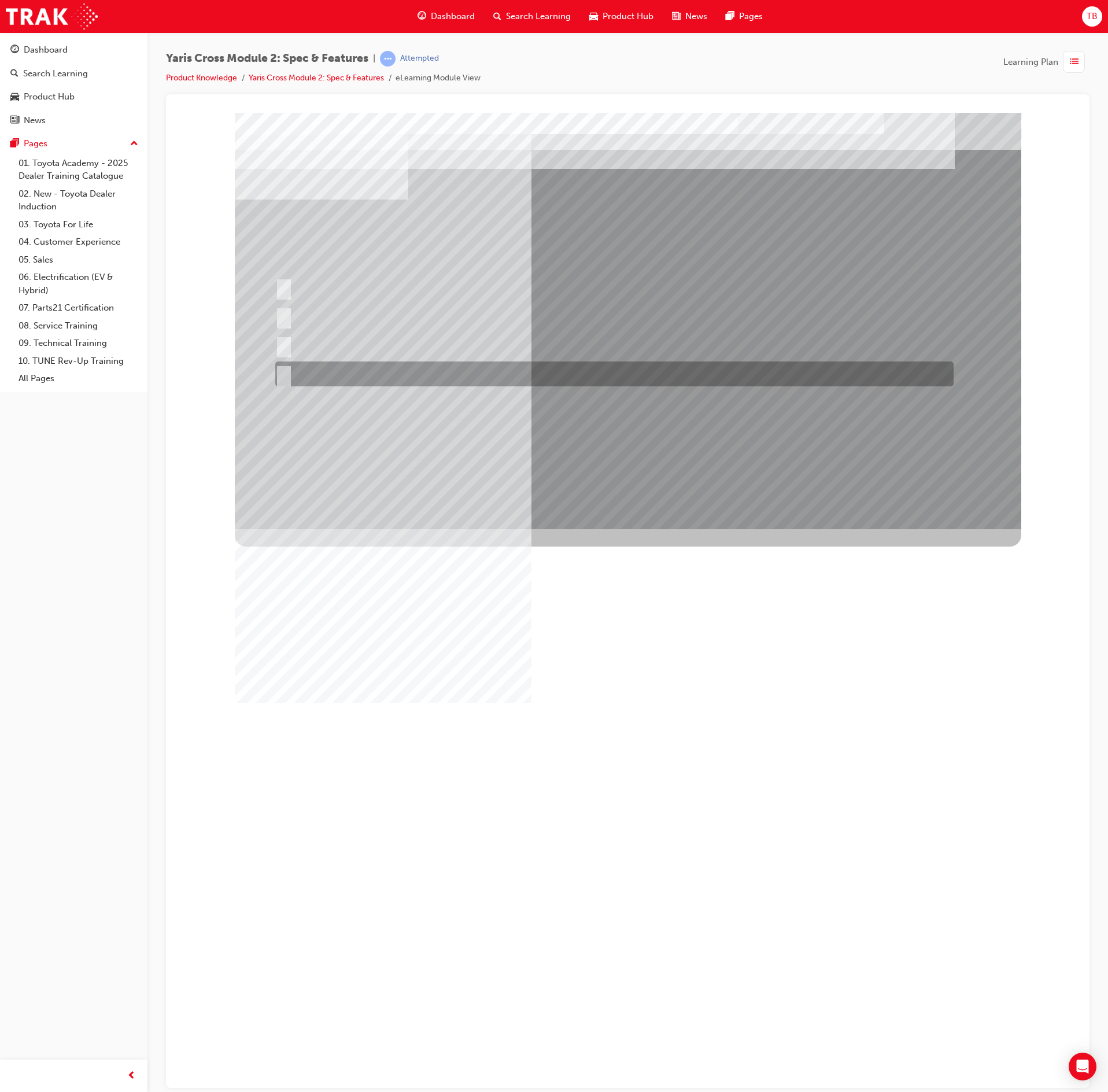
click at [523, 372] on div at bounding box center [611, 373] width 679 height 25
radio input "true"
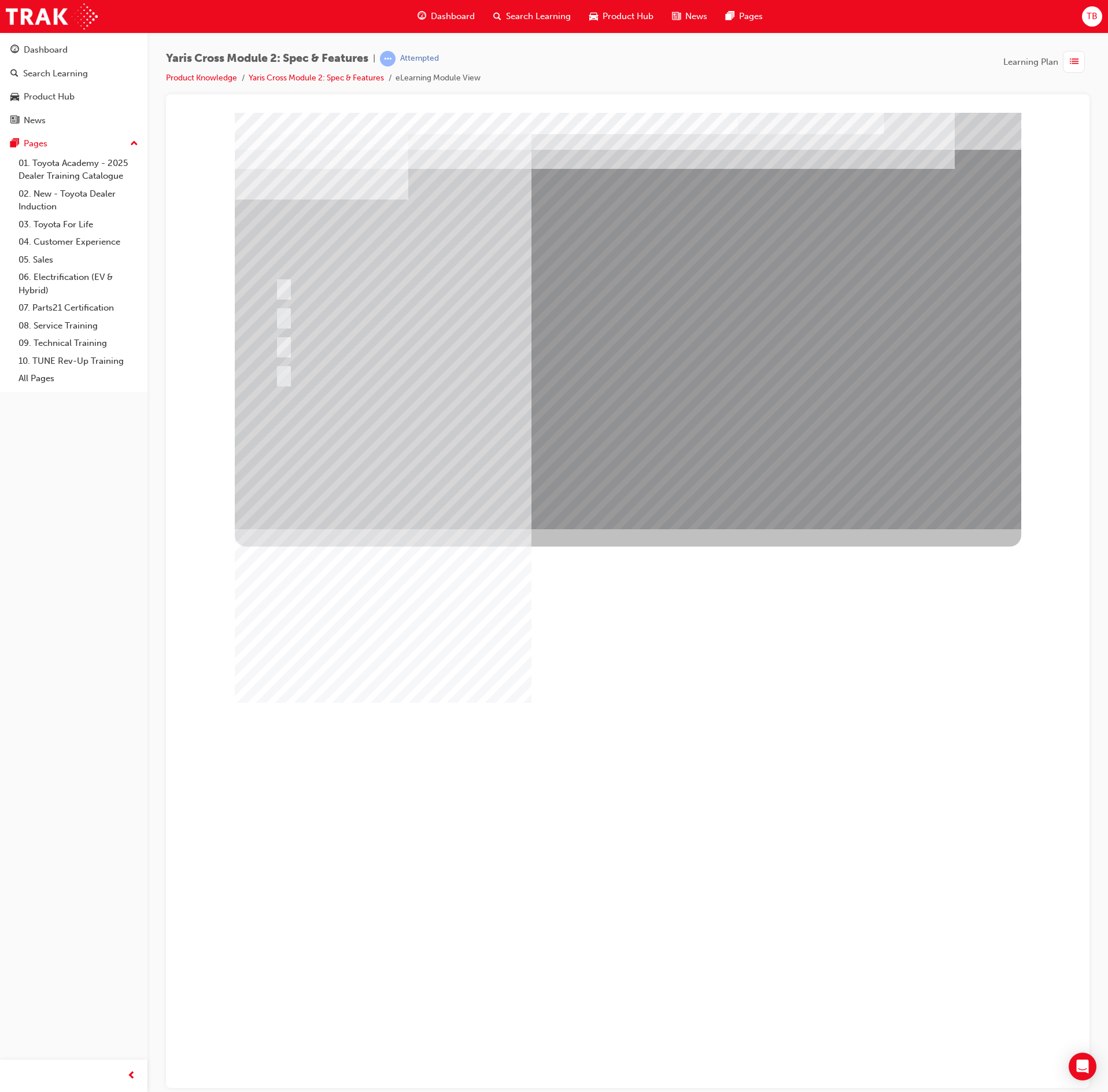
click at [653, 440] on div at bounding box center [628, 320] width 786 height 416
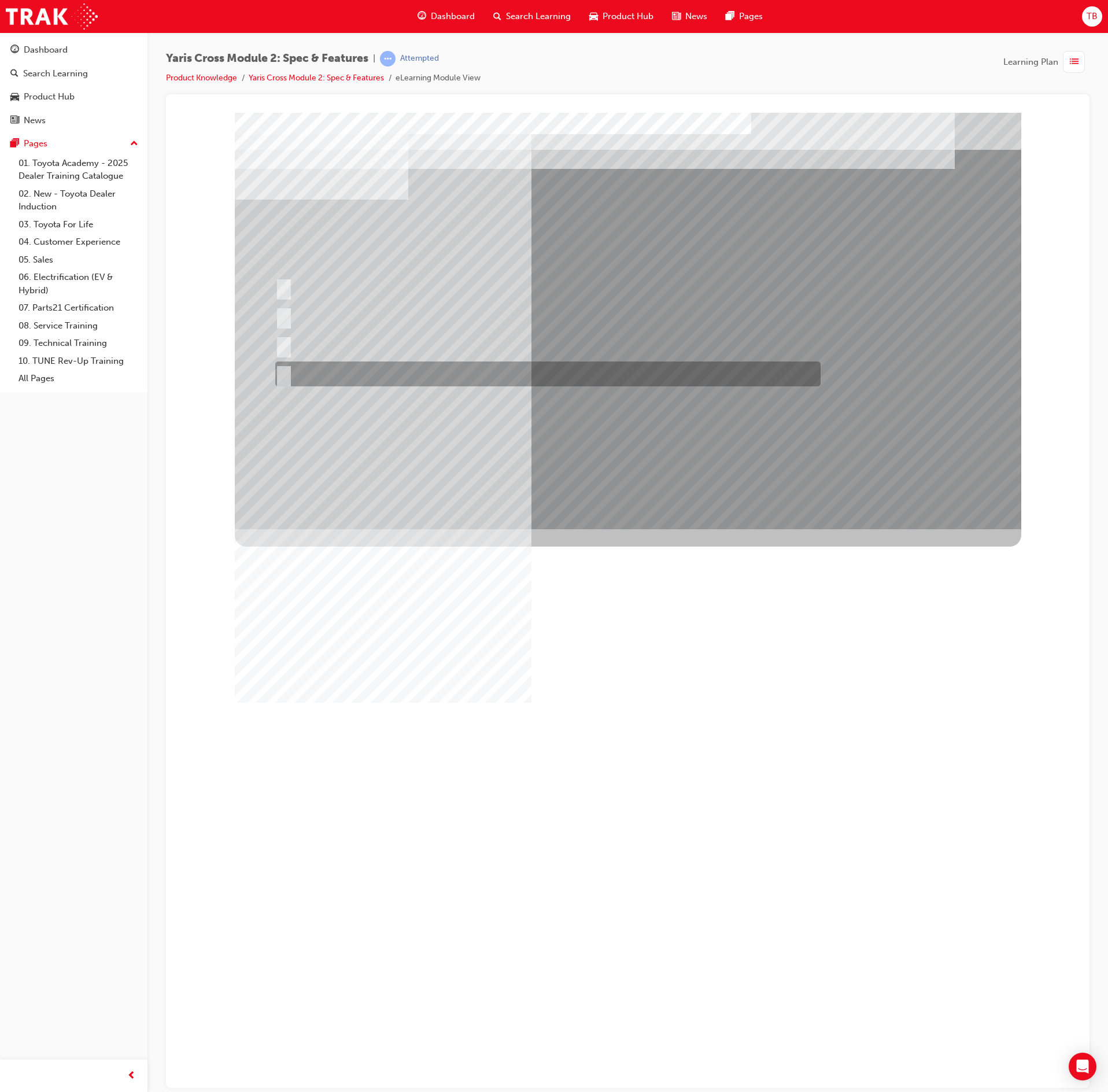
click at [555, 368] on div at bounding box center [545, 373] width 546 height 25
radio input "true"
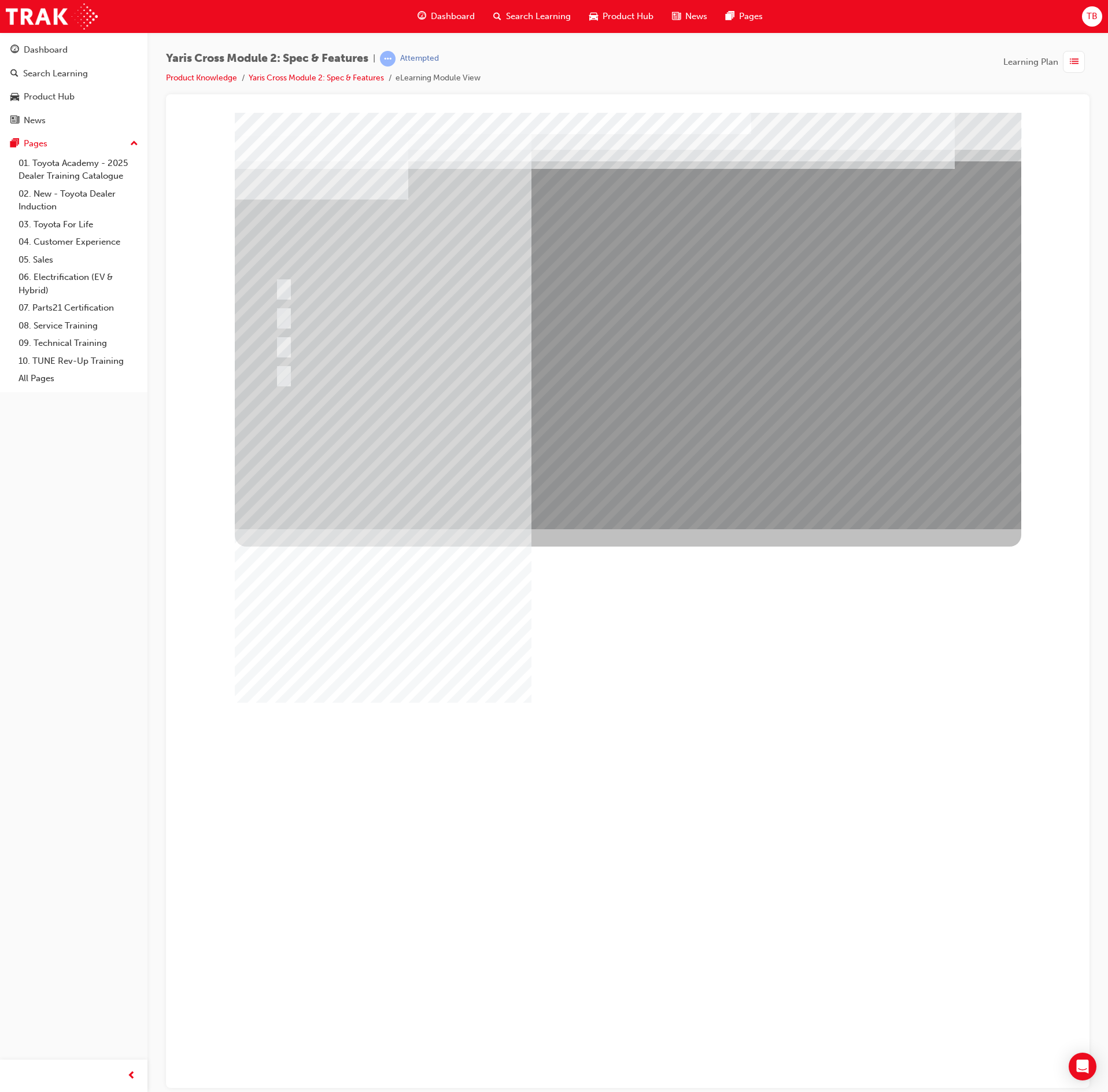
click at [694, 444] on div at bounding box center [628, 320] width 786 height 416
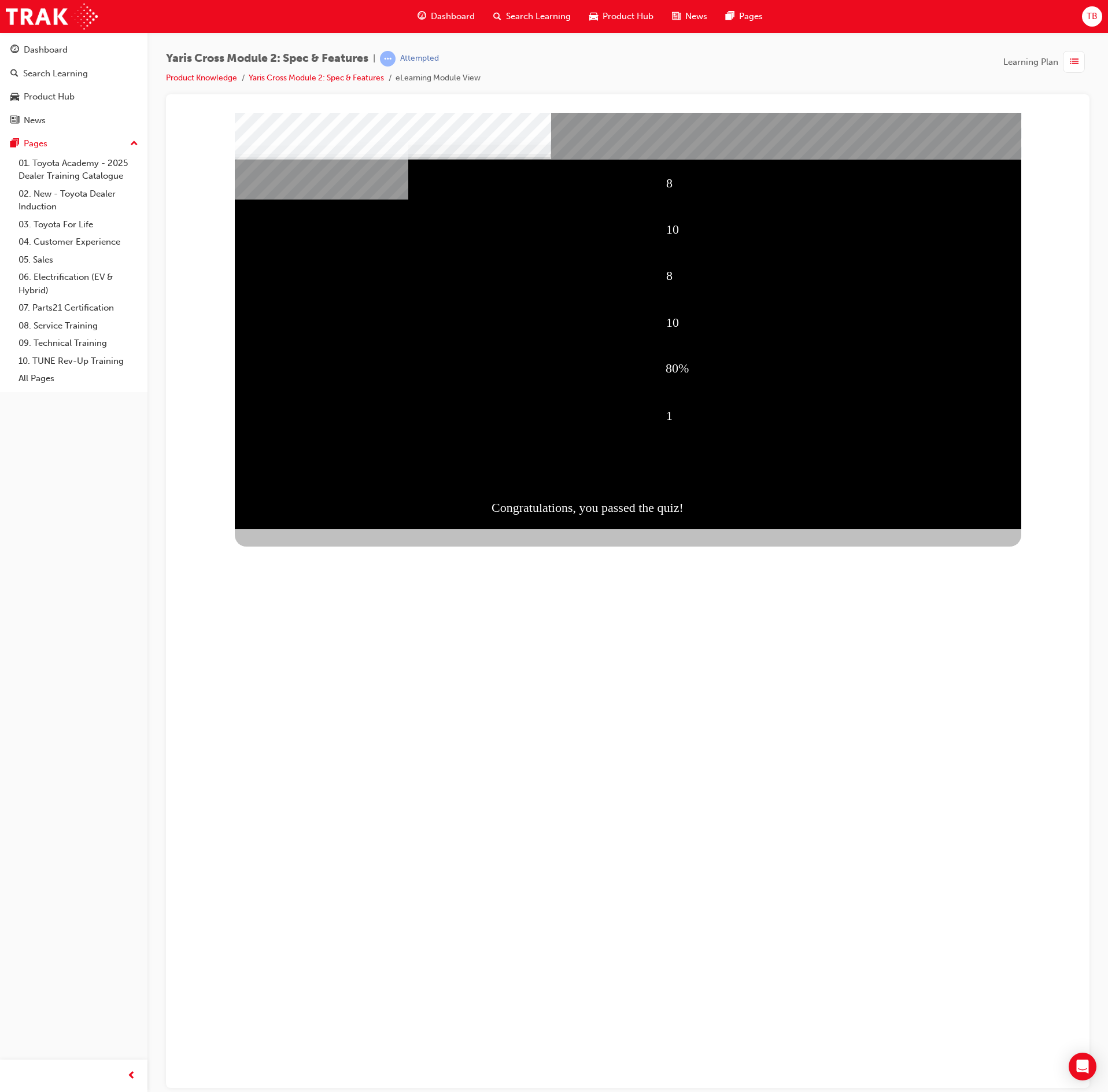
click at [360, 791] on div "Continue" at bounding box center [297, 808] width 126 height 34
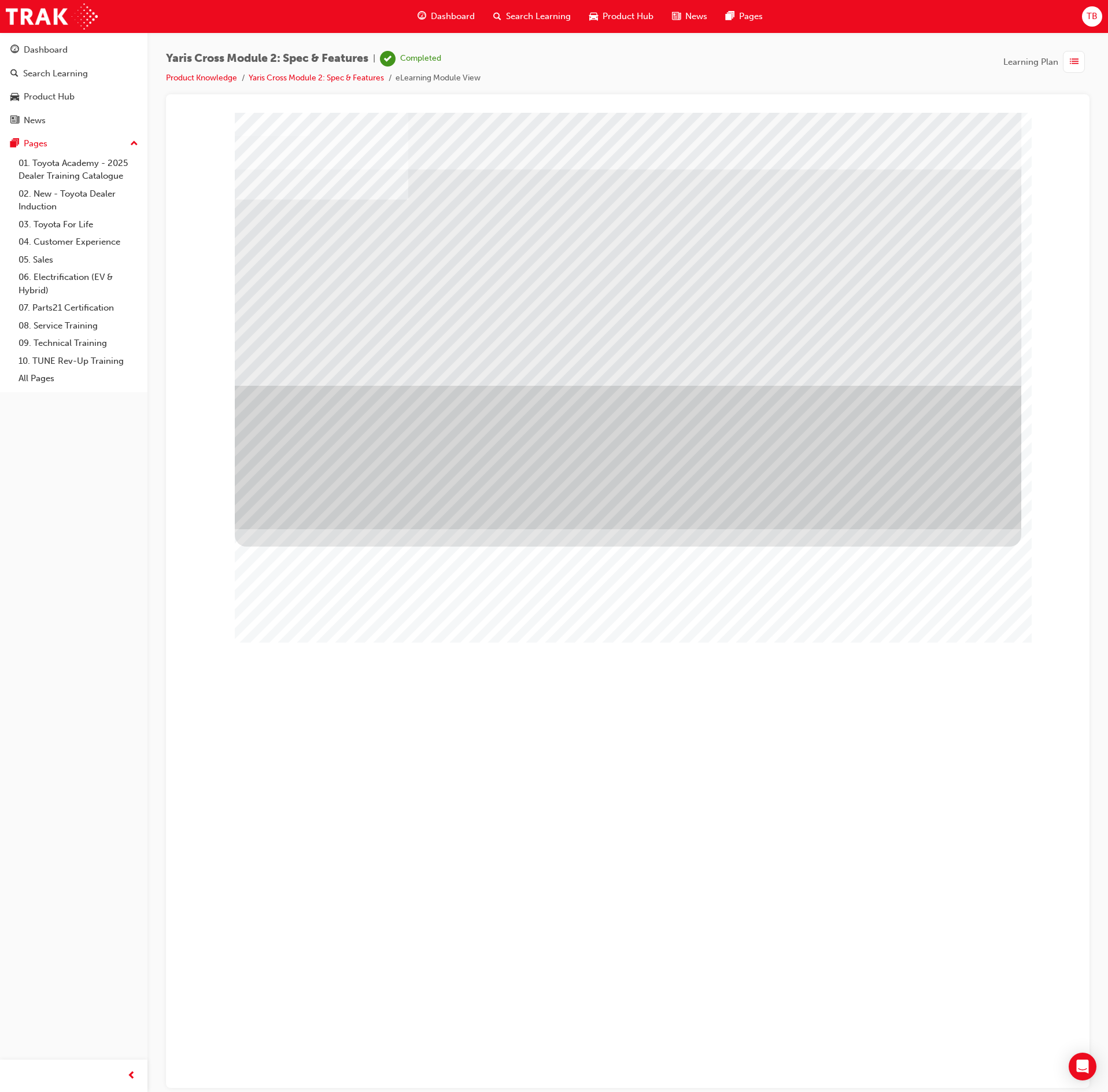
click at [1067, 61] on div "button" at bounding box center [1074, 61] width 22 height 22
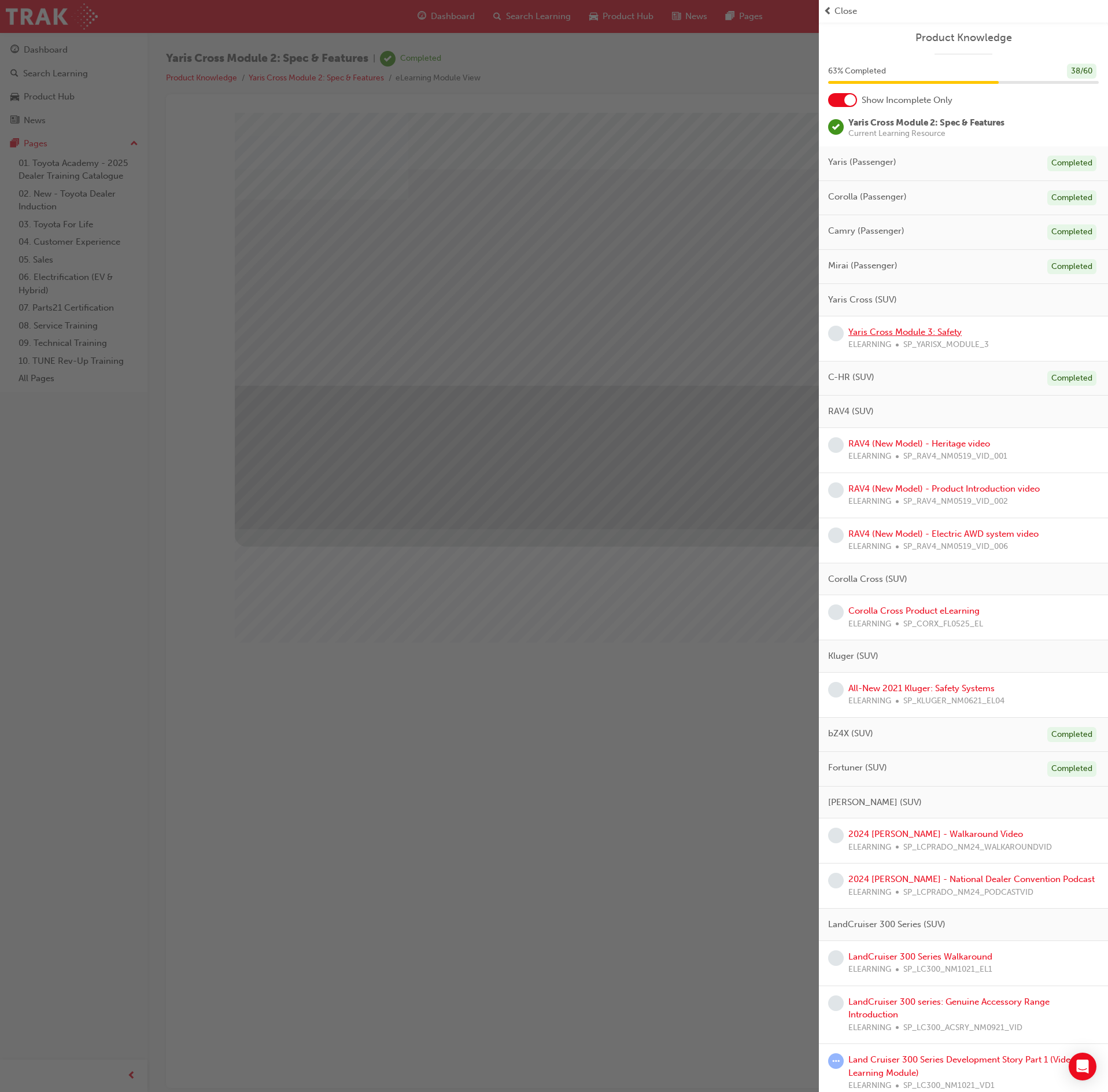
click at [928, 336] on link "Yaris Cross Module 3: Safety" at bounding box center [905, 332] width 113 height 10
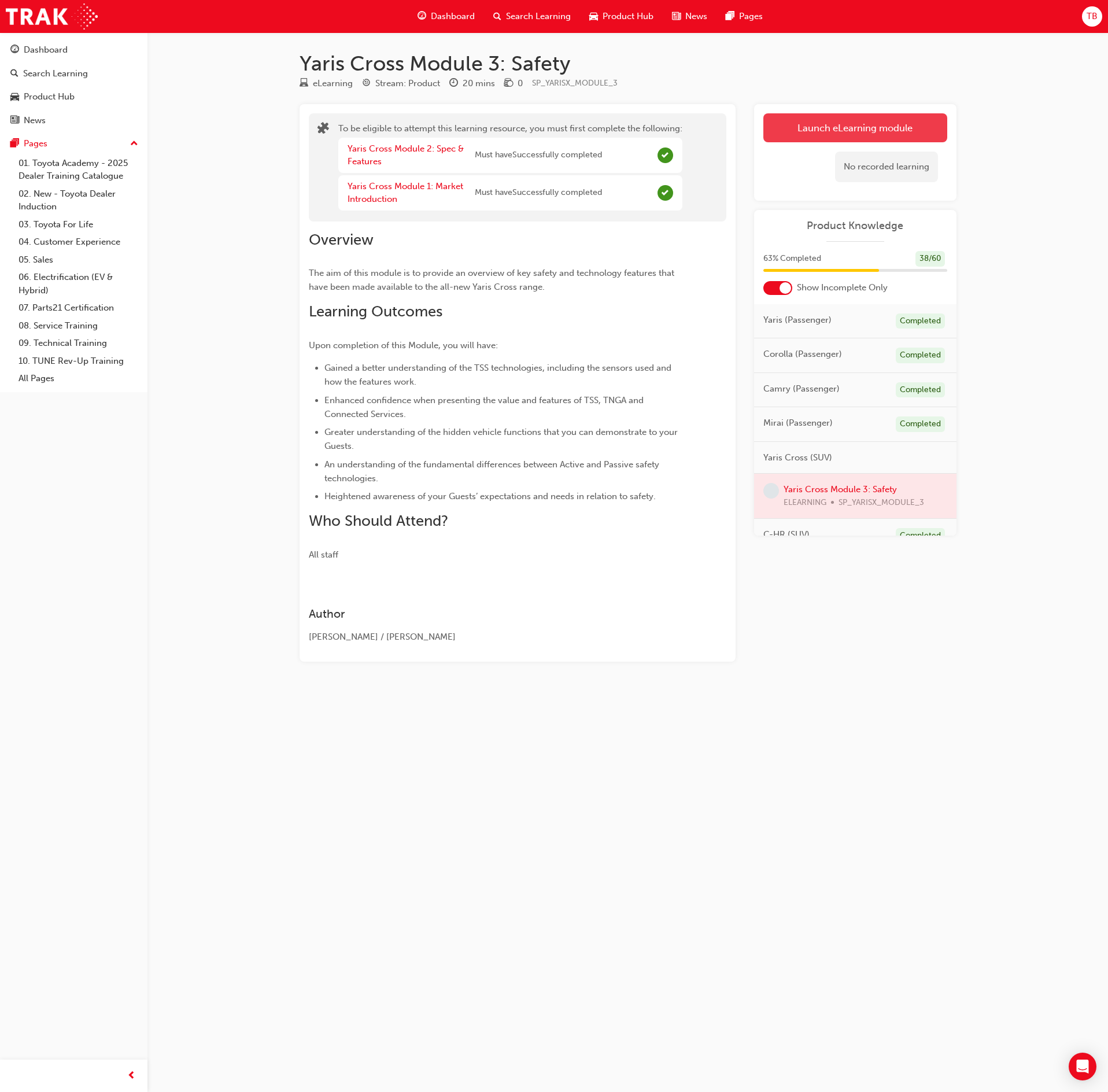
click at [892, 113] on div "Launch eLearning module Learning Plan No recorded learning" at bounding box center [855, 153] width 203 height 97
click at [891, 118] on button "Launch eLearning module" at bounding box center [854, 128] width 184 height 29
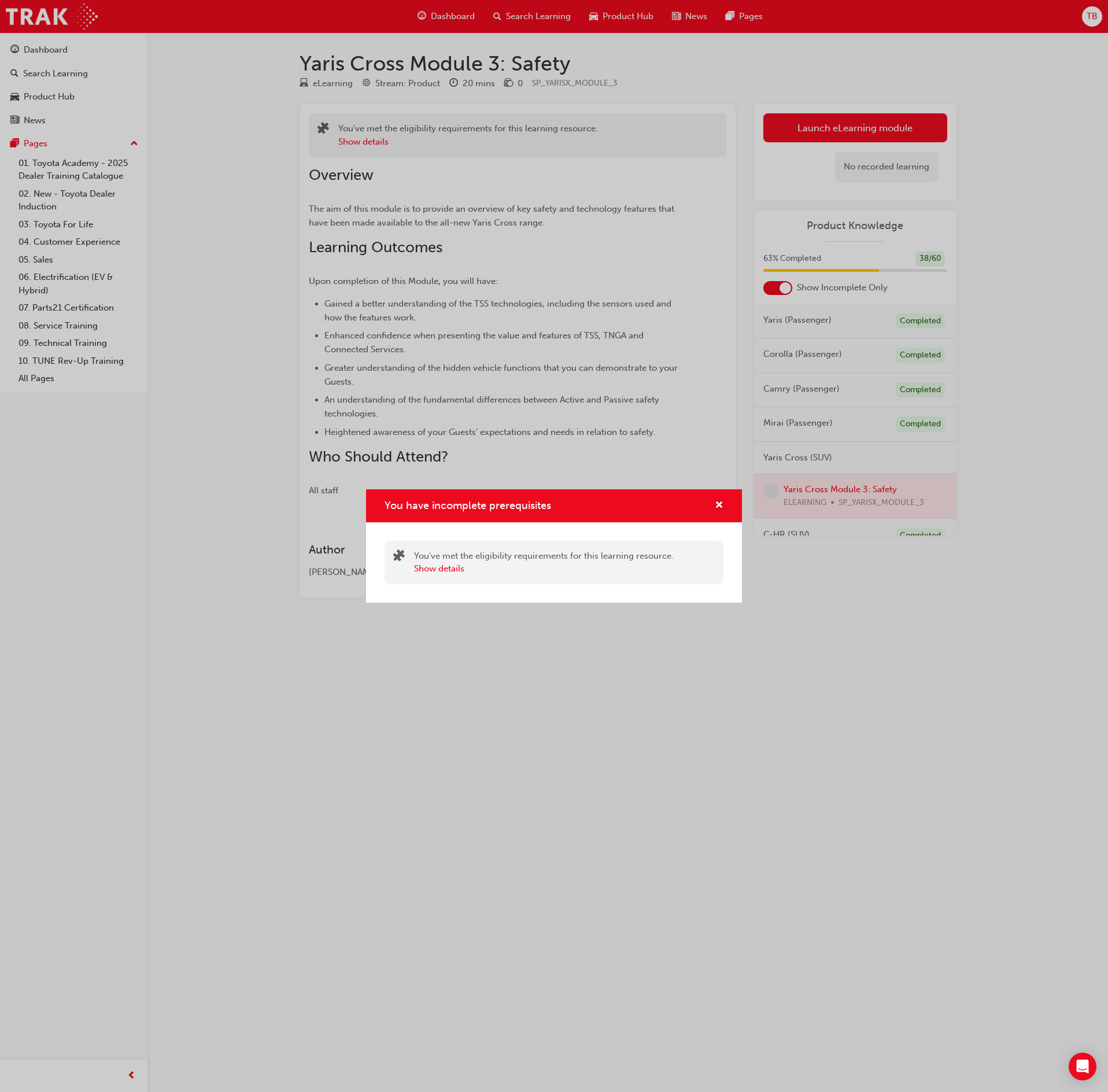
click at [695, 511] on div "You have incomplete prerequisites" at bounding box center [554, 505] width 339 height 15
click at [701, 510] on div "You have incomplete prerequisites" at bounding box center [554, 505] width 339 height 15
click at [720, 508] on span "cross-icon" at bounding box center [719, 506] width 9 height 10
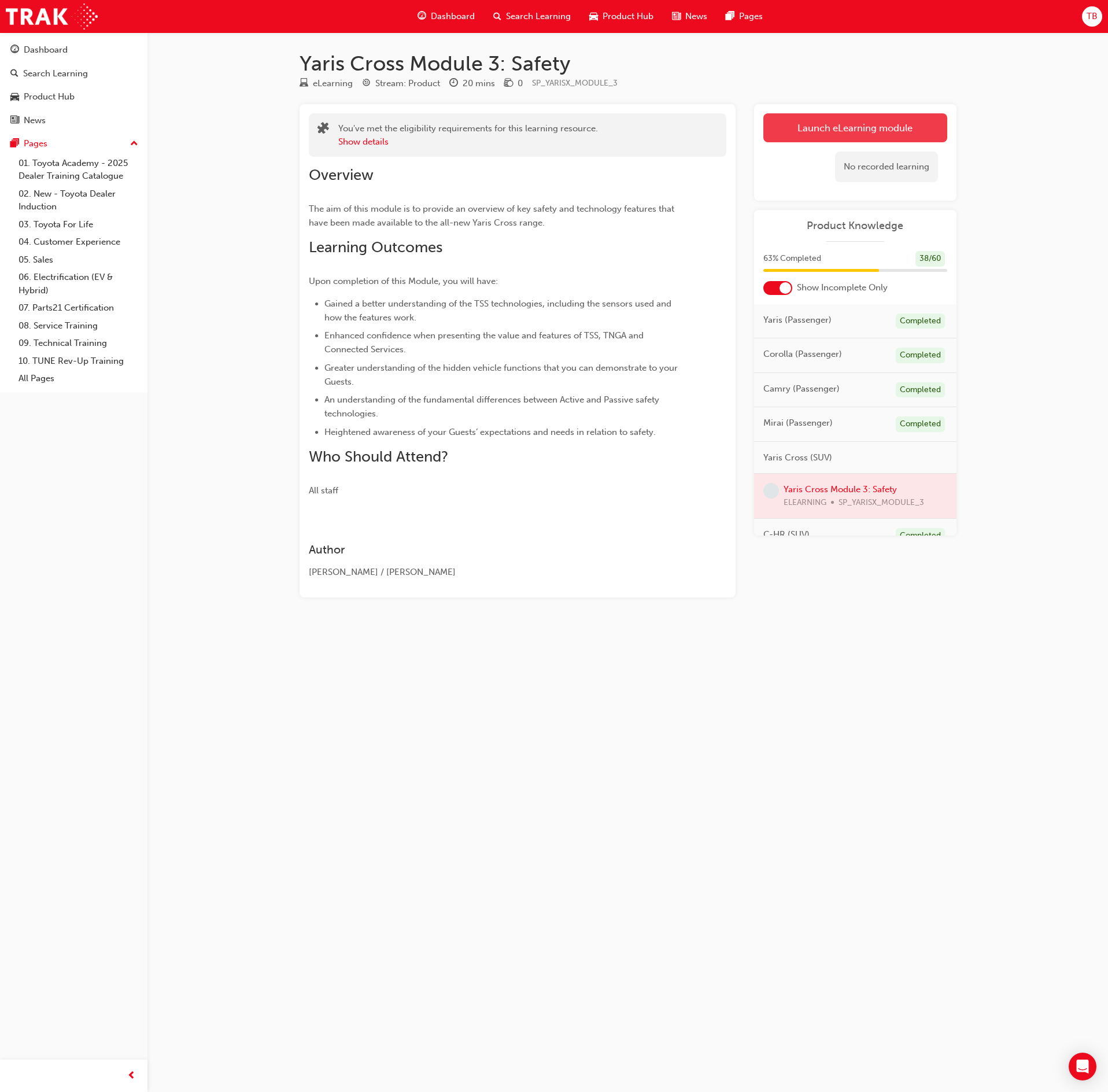
click at [885, 125] on link "Launch eLearning module" at bounding box center [854, 128] width 184 height 29
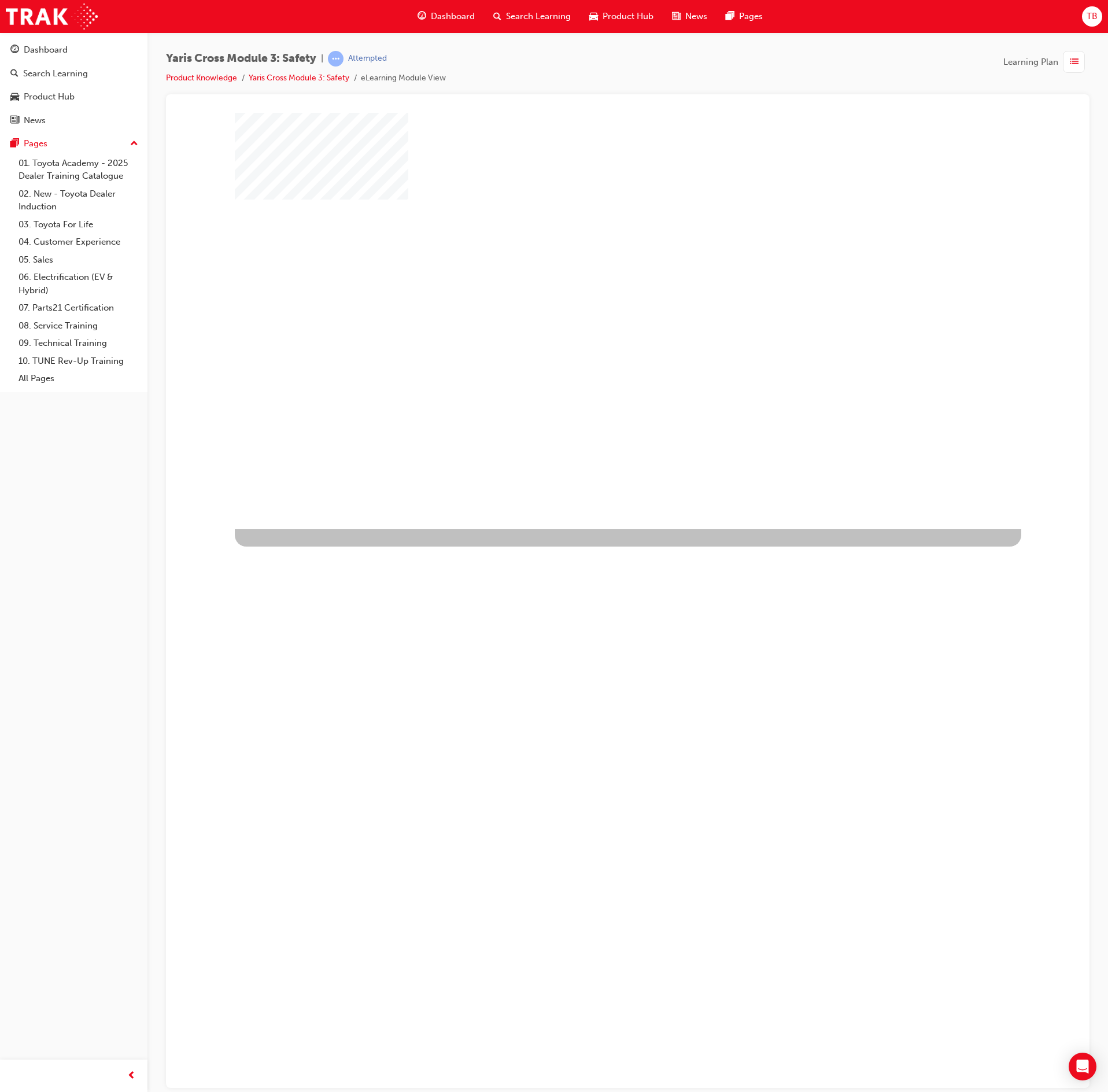
click at [595, 287] on div "play" at bounding box center [595, 287] width 0 height 0
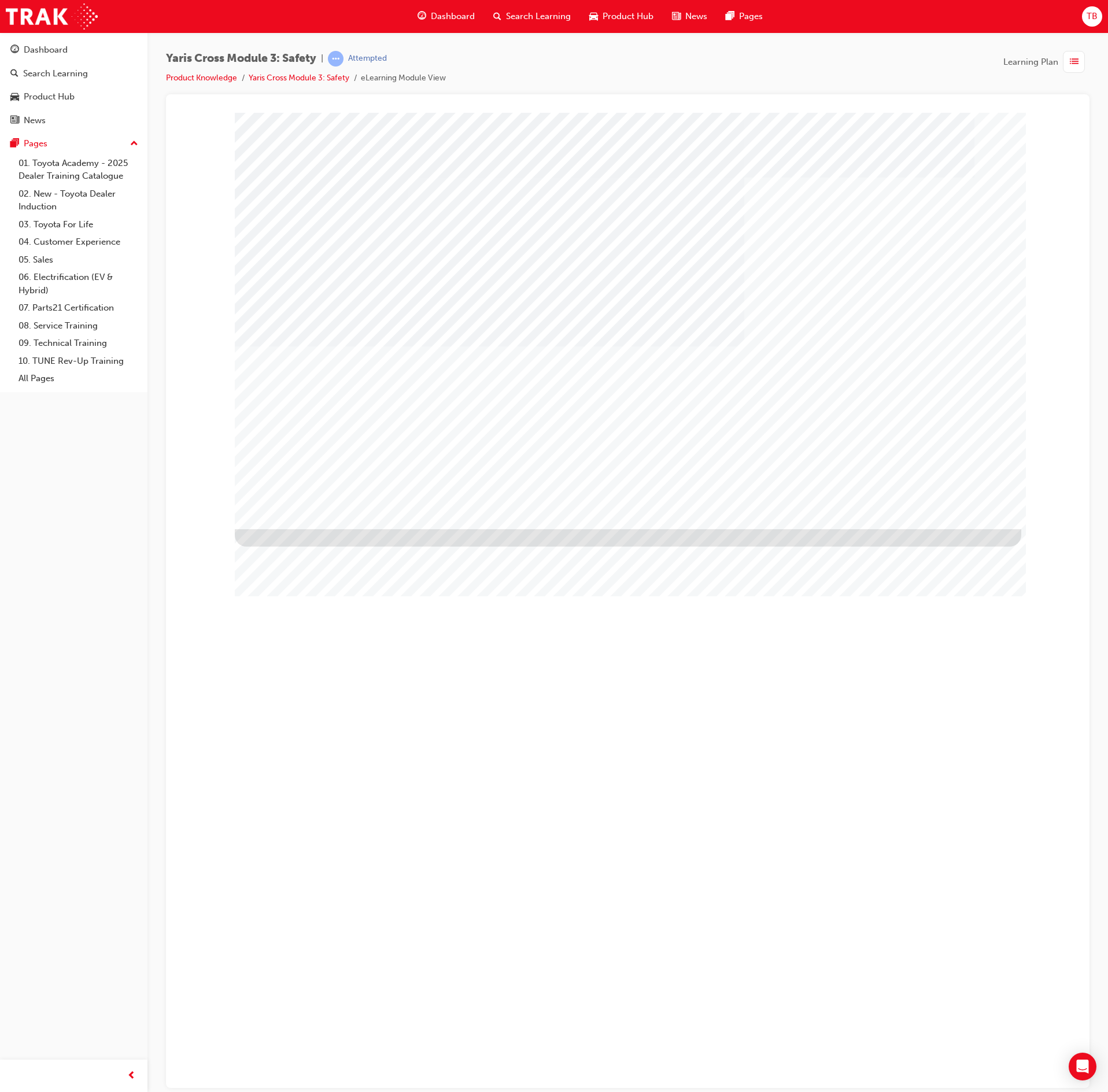
click at [308, 1076] on div "NEXT Trigger this button to go to the next slide" at bounding box center [271, 1087] width 73 height 21
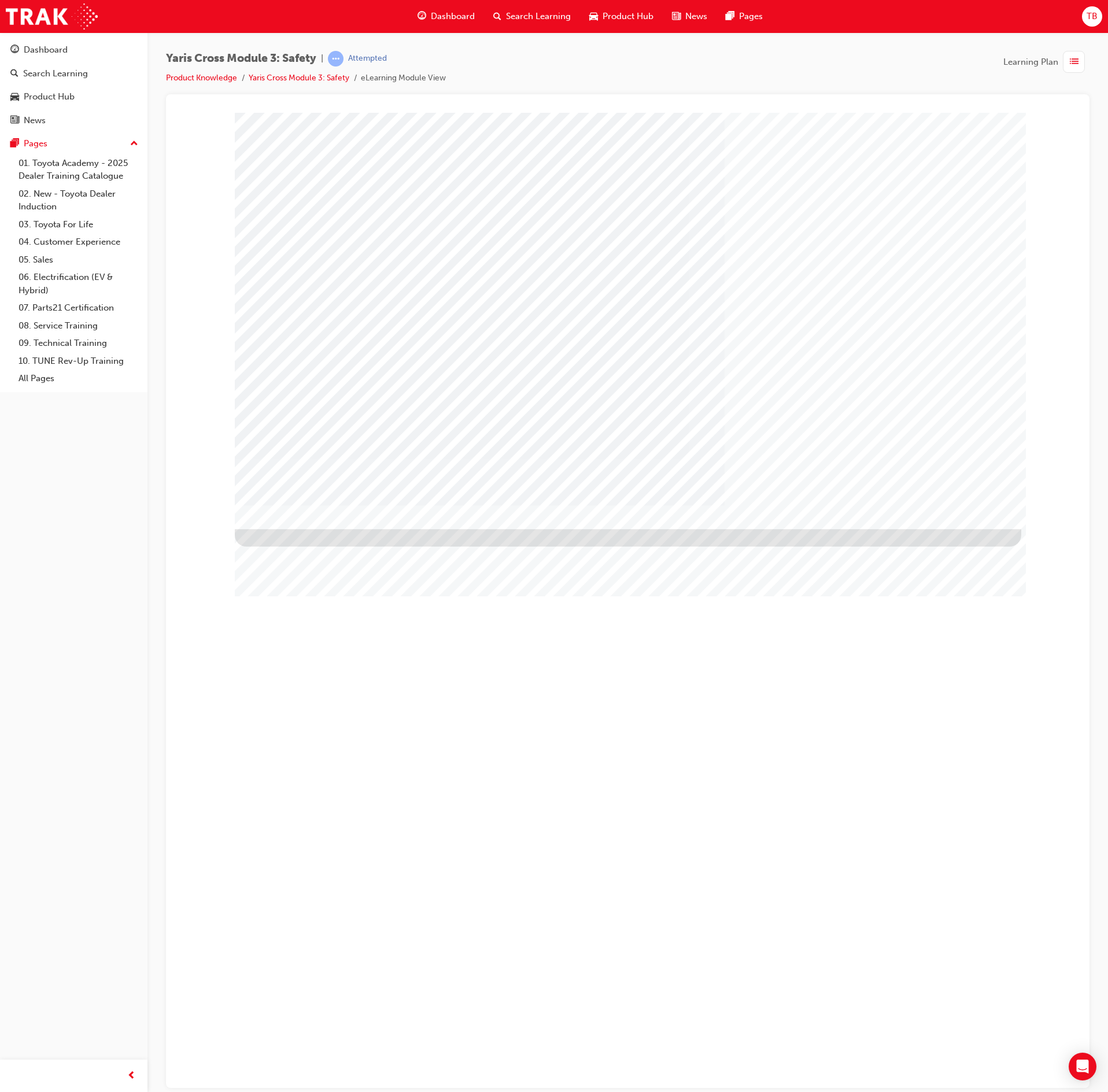
click at [308, 1012] on div "NEXT Trigger this button to go to the next slide" at bounding box center [271, 1022] width 73 height 21
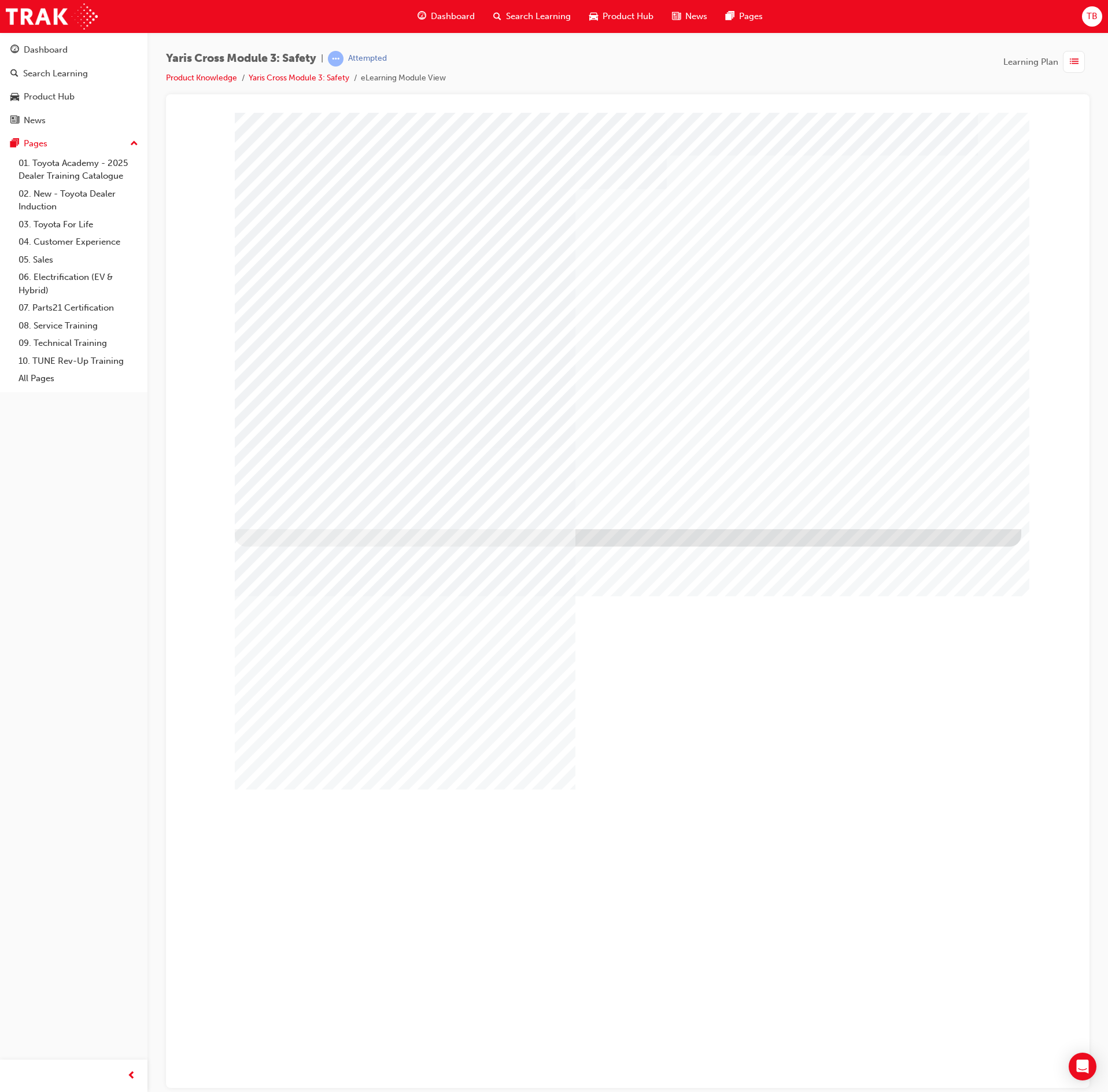
click at [308, 1012] on div "NEXT Trigger this button to go to the next slide" at bounding box center [271, 1022] width 73 height 21
click at [308, 1055] on div "NEXT Trigger this button to go to the next slide" at bounding box center [271, 1065] width 73 height 21
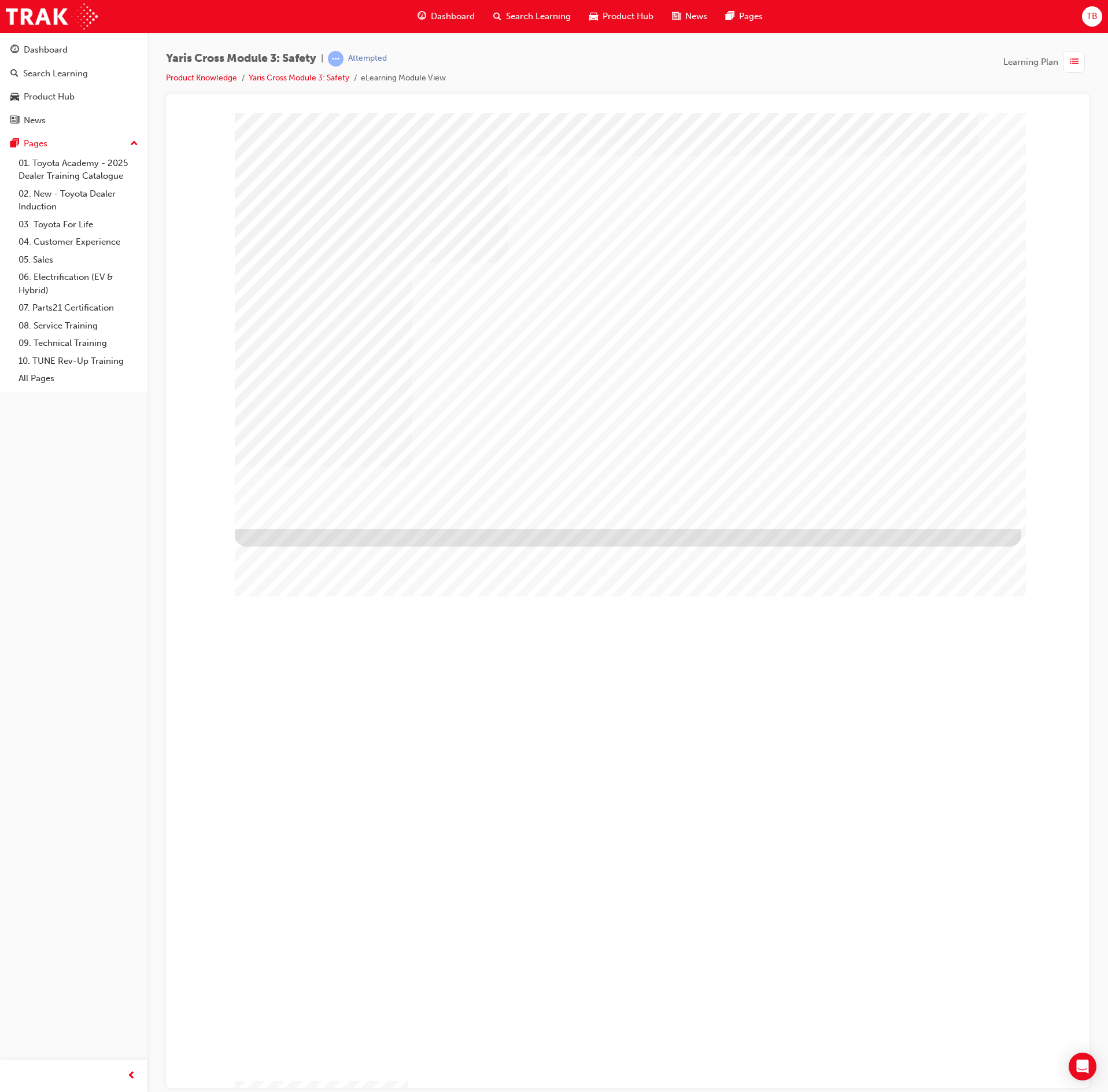
click at [308, 1055] on div "NEXT Trigger this button to go to the next slide" at bounding box center [271, 1065] width 73 height 21
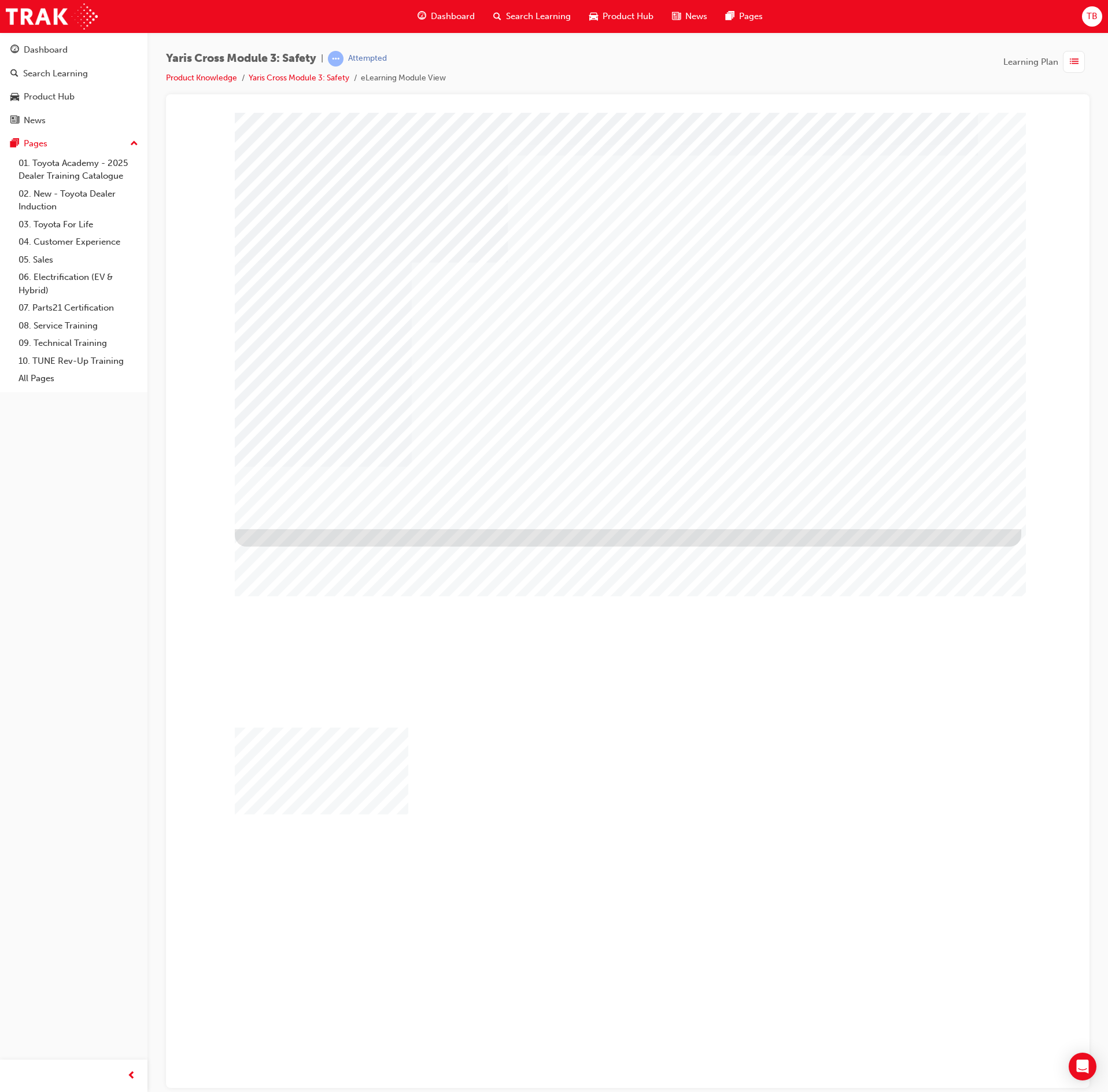
click at [308, 1055] on div "NEXT Trigger this button to go to the next slide" at bounding box center [271, 1065] width 73 height 21
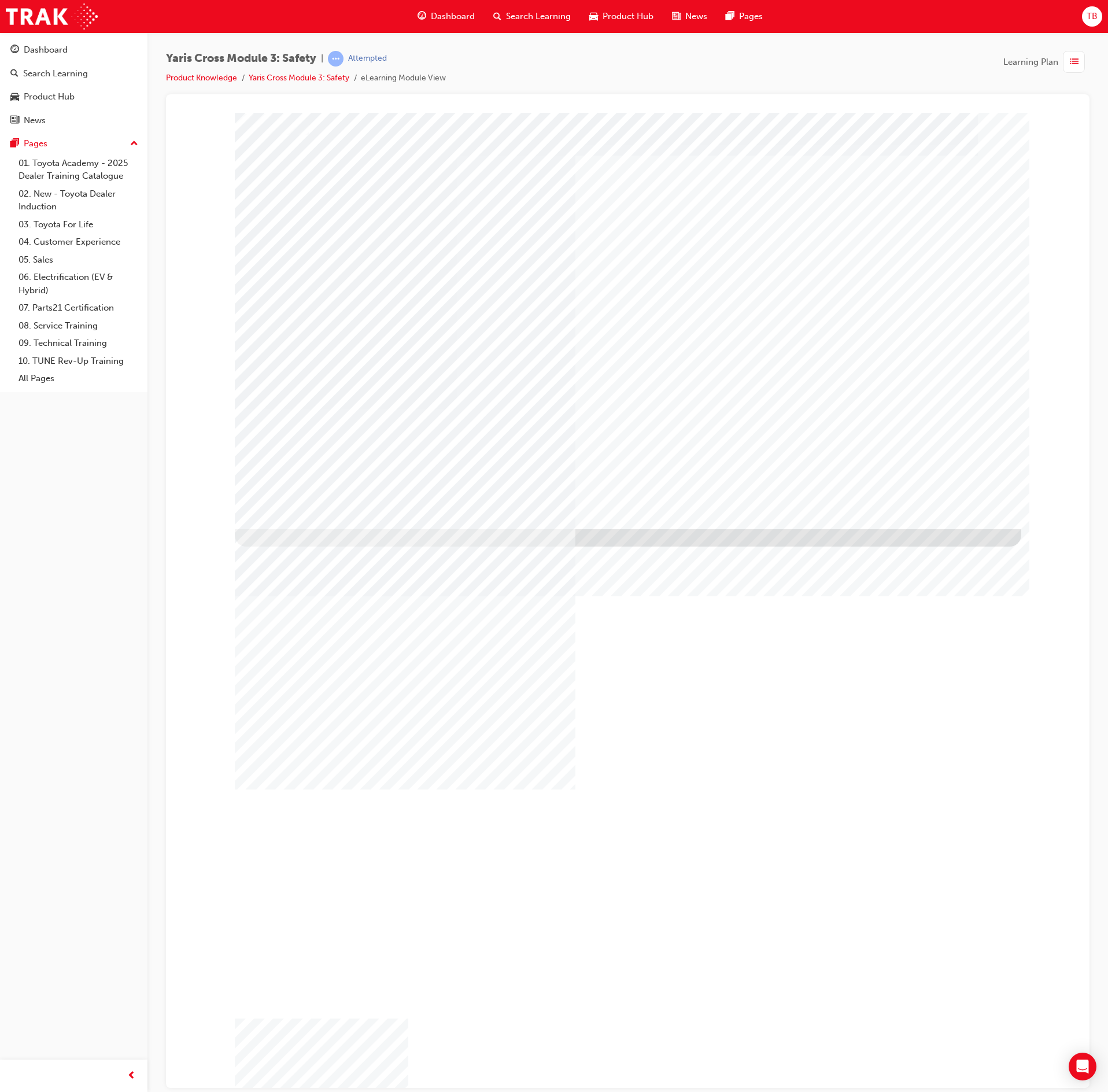
click at [308, 1081] on div "NEXT Trigger this button to go to the next slide" at bounding box center [271, 1091] width 73 height 21
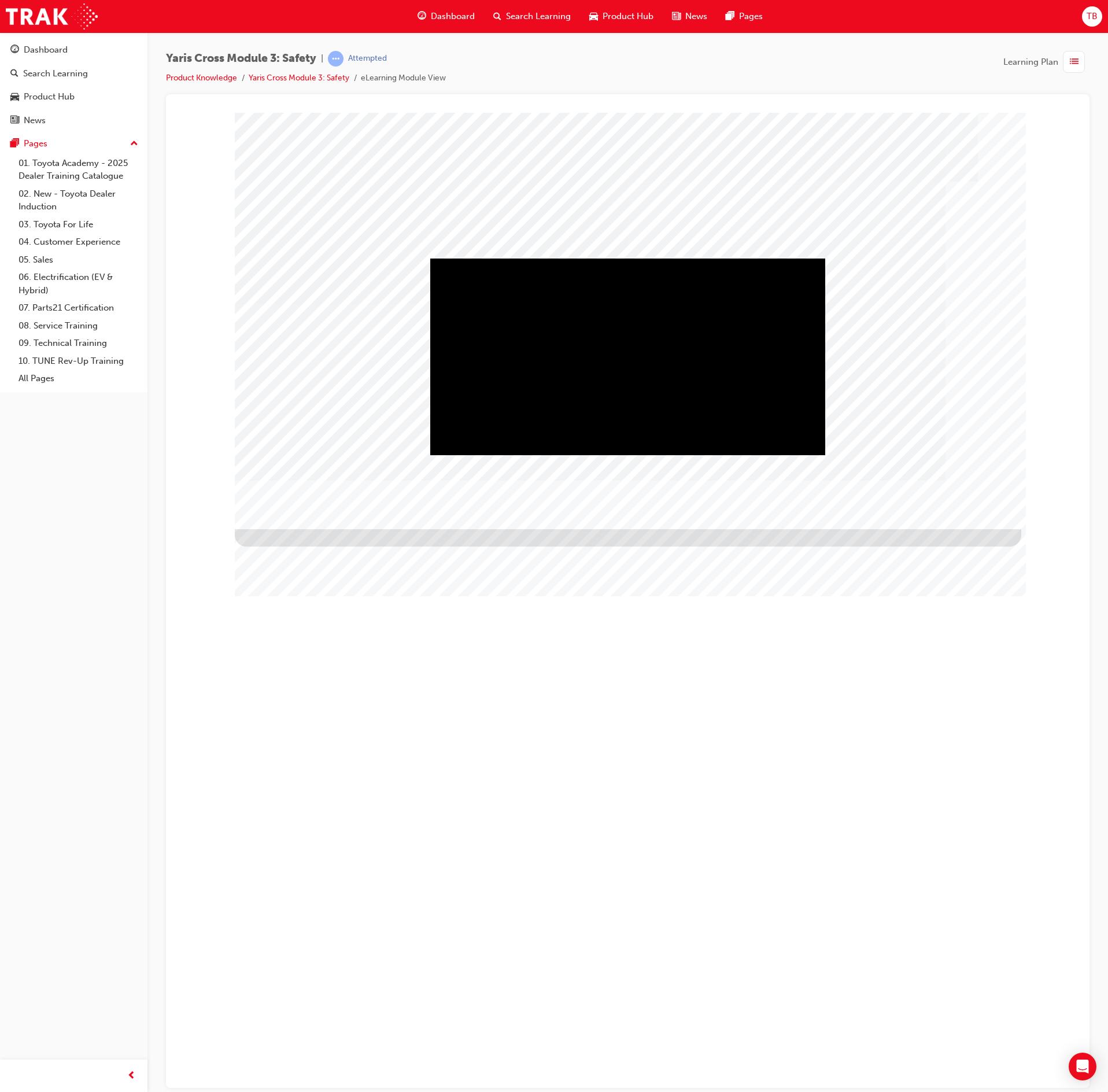
click at [955, 493] on div at bounding box center [628, 320] width 786 height 416
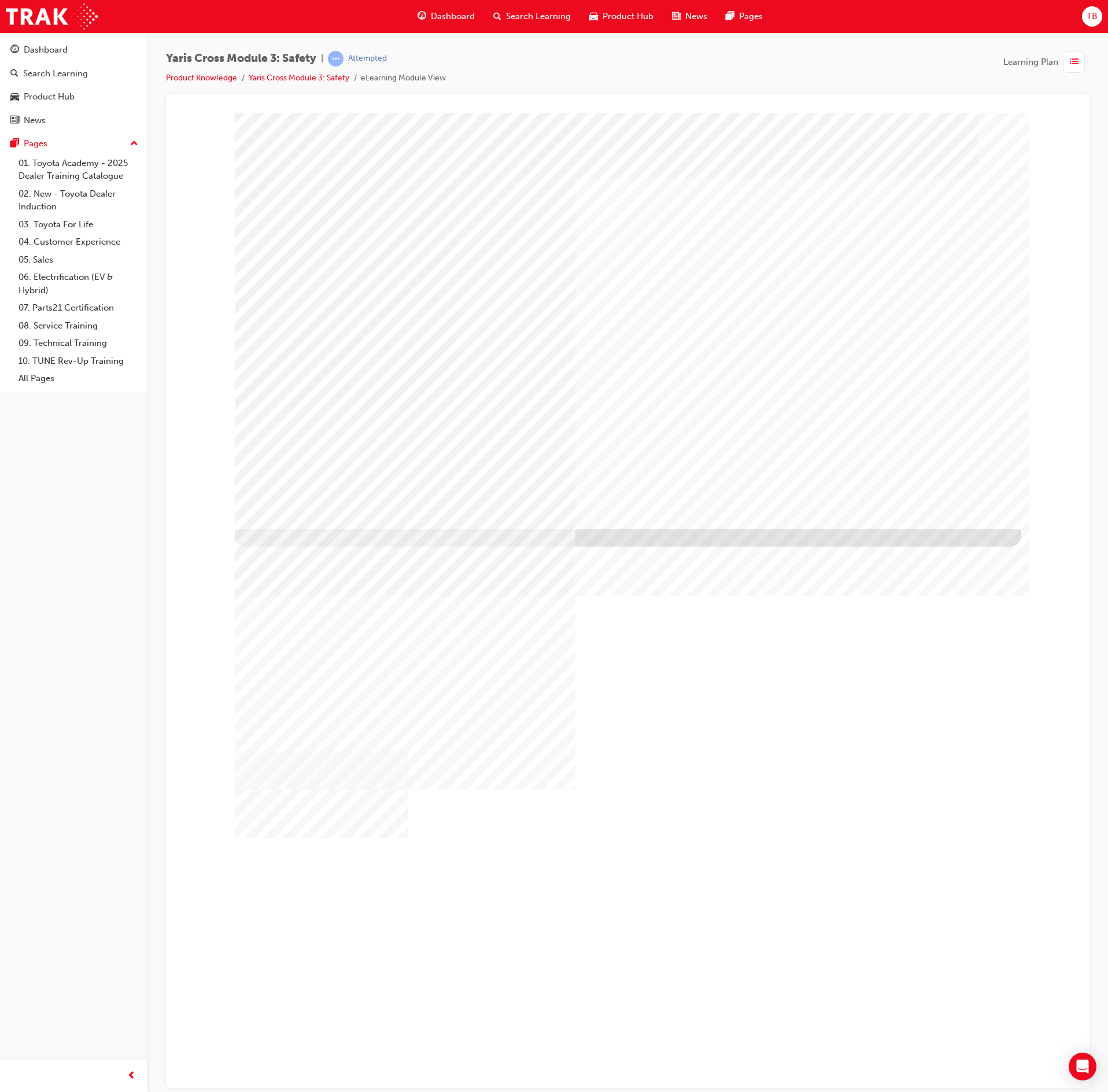
click at [308, 1055] on div "NEXT Trigger this button to go to the next slide" at bounding box center [271, 1065] width 73 height 21
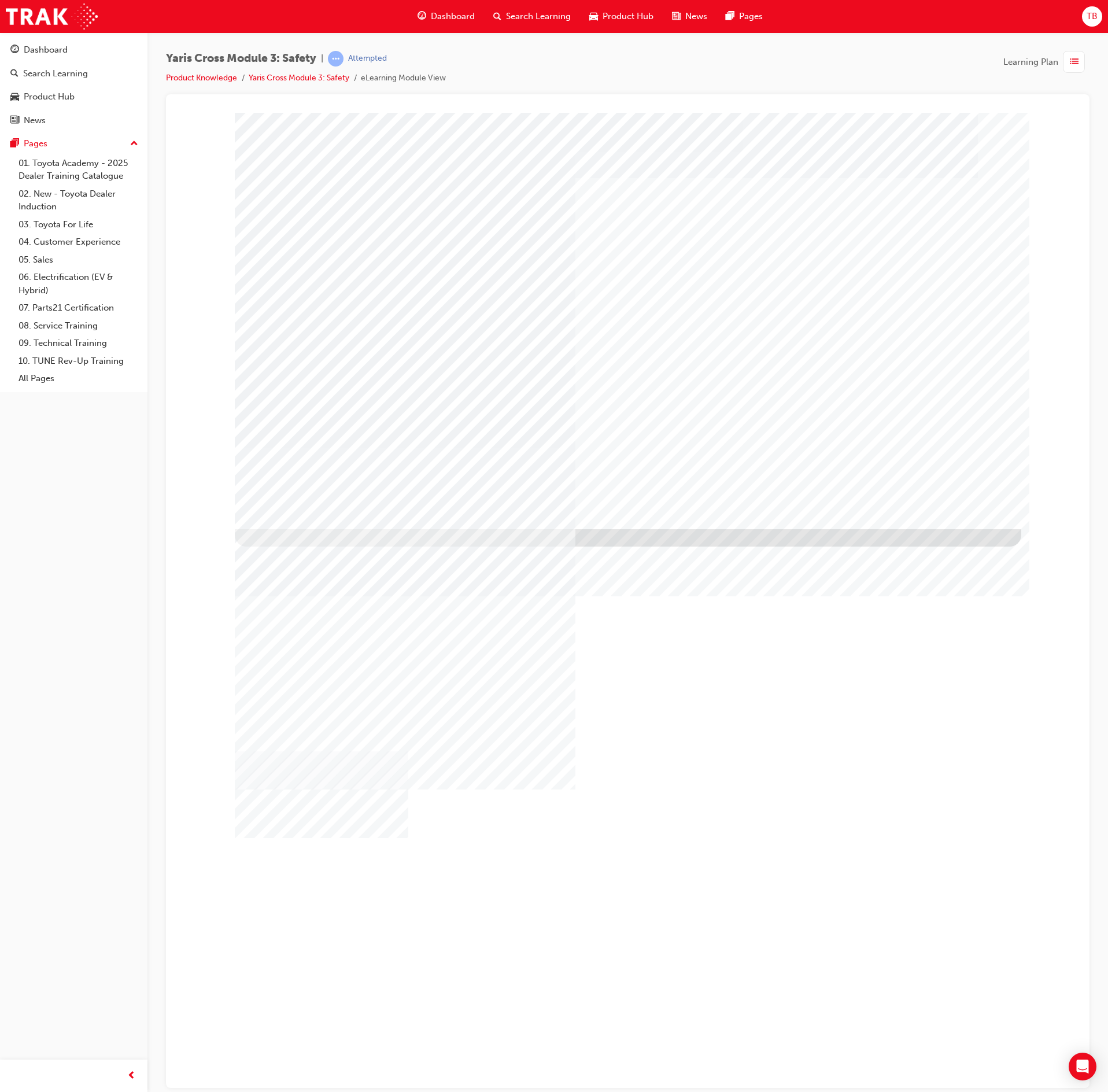
click at [308, 1009] on div "NEXT Trigger this button to go to the next slide" at bounding box center [271, 1020] width 73 height 21
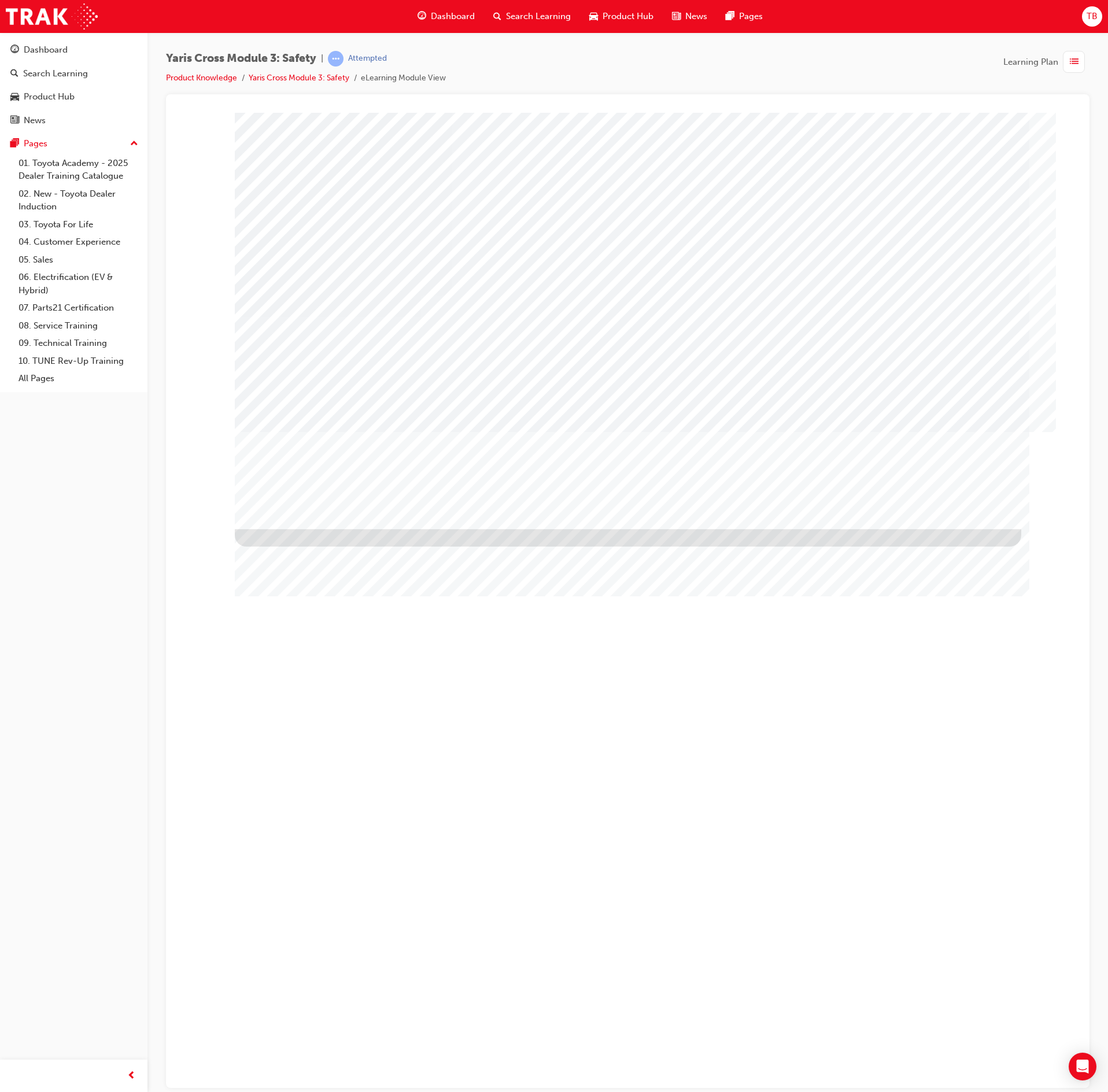
drag, startPoint x: 964, startPoint y: 510, endPoint x: 1262, endPoint y: 581, distance: 306.3
click at [965, 528] on div "Image" at bounding box center [632, 770] width 795 height 484
click at [308, 1012] on div "NEXT Trigger this button to go to the next slide" at bounding box center [271, 1022] width 73 height 21
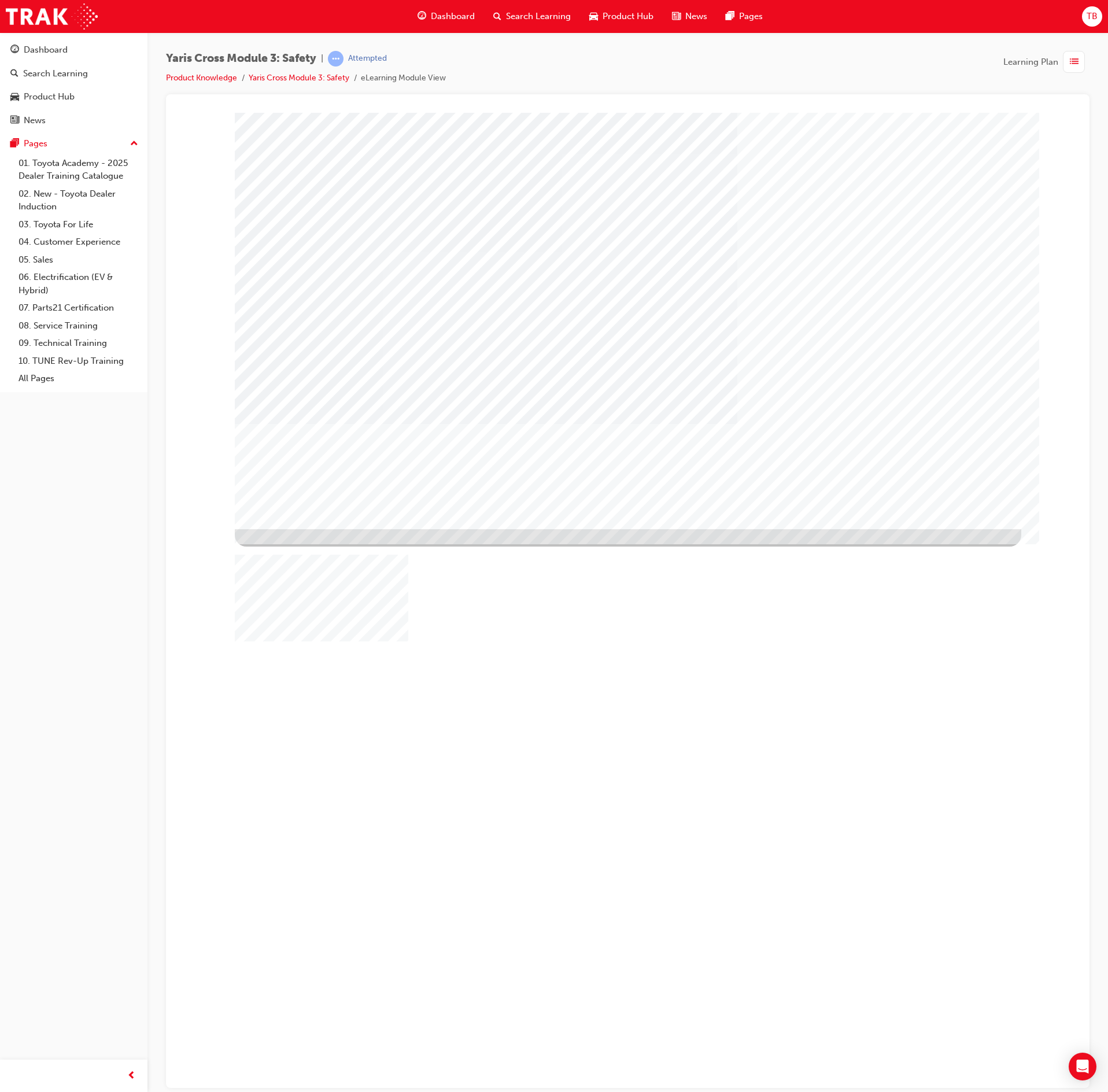
click at [308, 1083] on div "NEXT Trigger this button to go to the next slide" at bounding box center [271, 1094] width 73 height 21
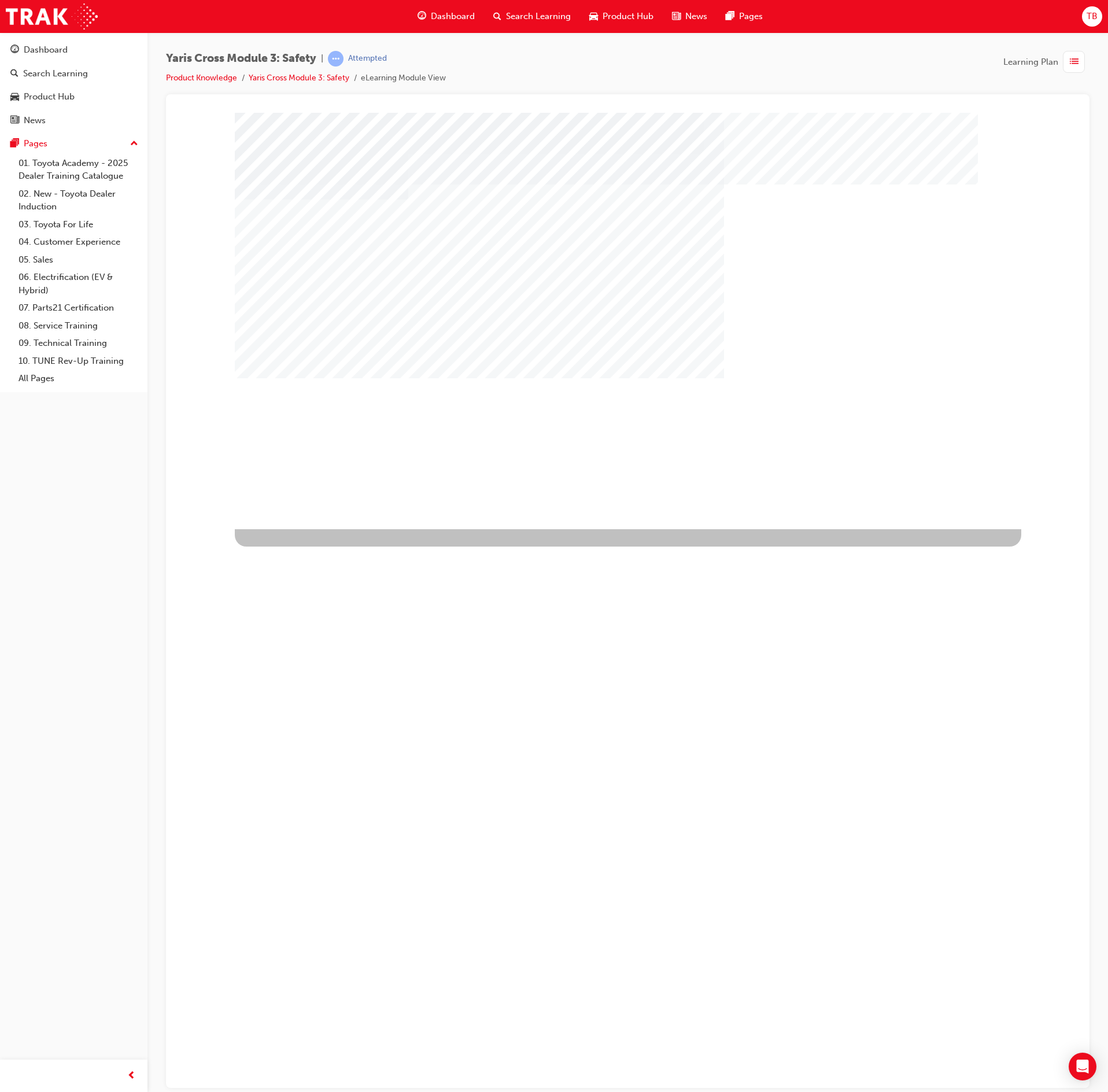
click at [310, 506] on div "multistate" at bounding box center [272, 494] width 75 height 23
drag, startPoint x: 338, startPoint y: 321, endPoint x: 340, endPoint y: 275, distance: 46.0
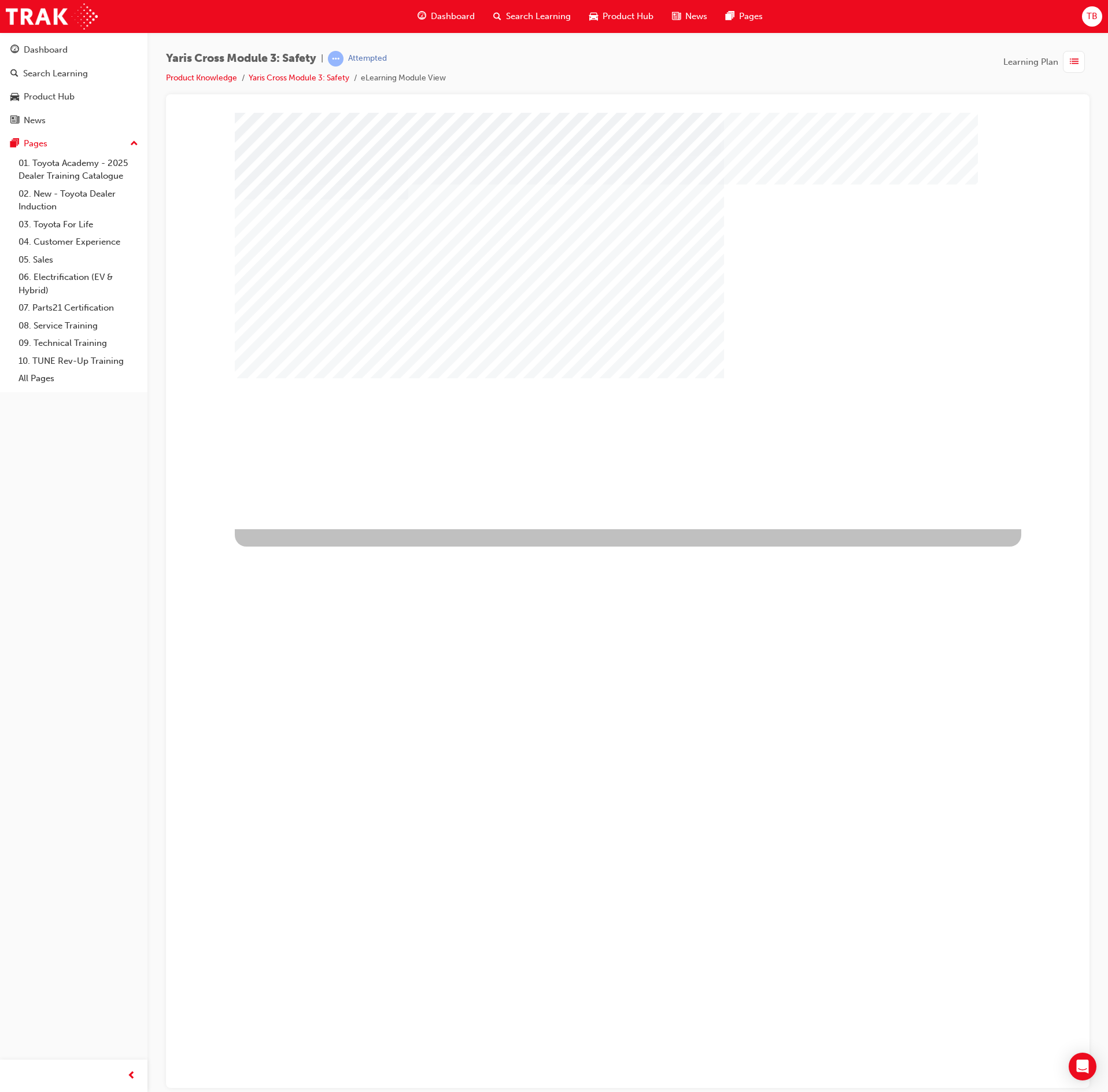
click at [281, 1083] on div "3" at bounding box center [258, 1106] width 47 height 47
drag, startPoint x: 340, startPoint y: 270, endPoint x: 336, endPoint y: 264, distance: 7.2
click at [281, 1037] on div "2" at bounding box center [258, 1060] width 47 height 47
click at [281, 947] on div "1" at bounding box center [258, 970] width 47 height 47
click at [308, 886] on div "NEXT Trigger this button to go to the next slide" at bounding box center [271, 896] width 73 height 21
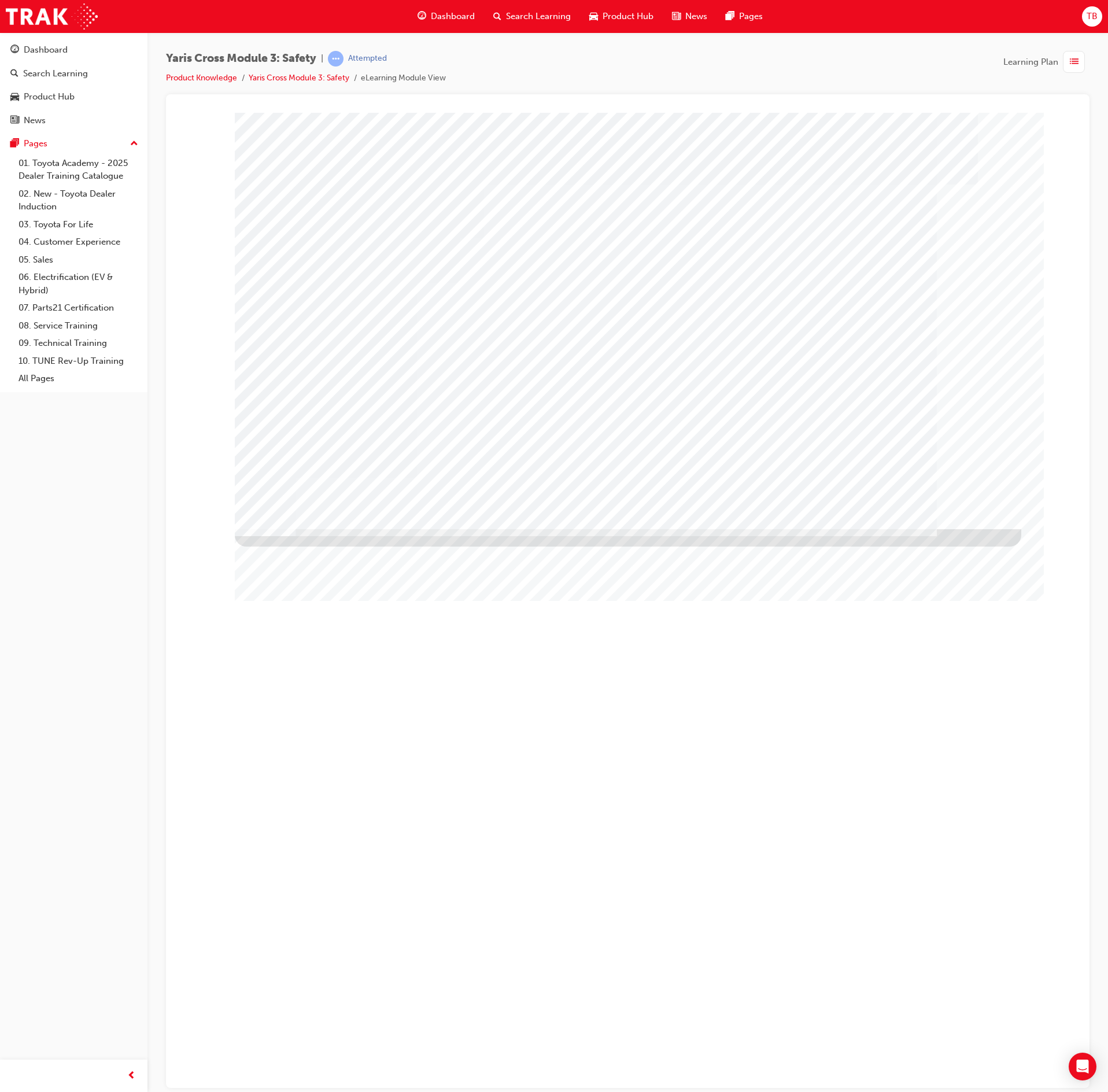
click at [308, 1033] on div "NEXT Trigger this button to go to the next slide" at bounding box center [271, 1043] width 73 height 21
click at [308, 950] on div "NEXT Trigger this button to go to the next slide" at bounding box center [271, 960] width 73 height 21
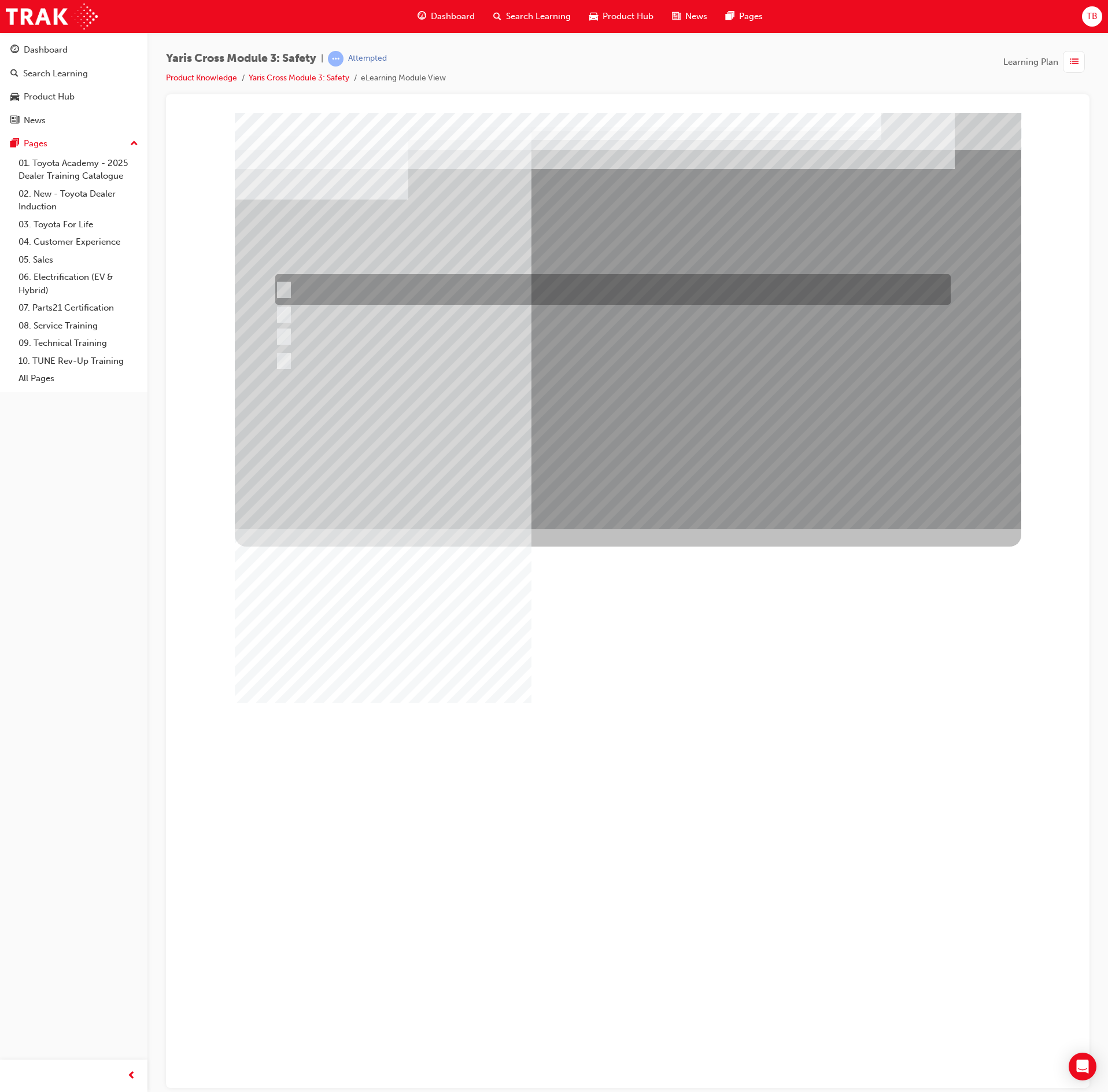
click at [477, 287] on div at bounding box center [610, 290] width 676 height 31
checkbox input "true"
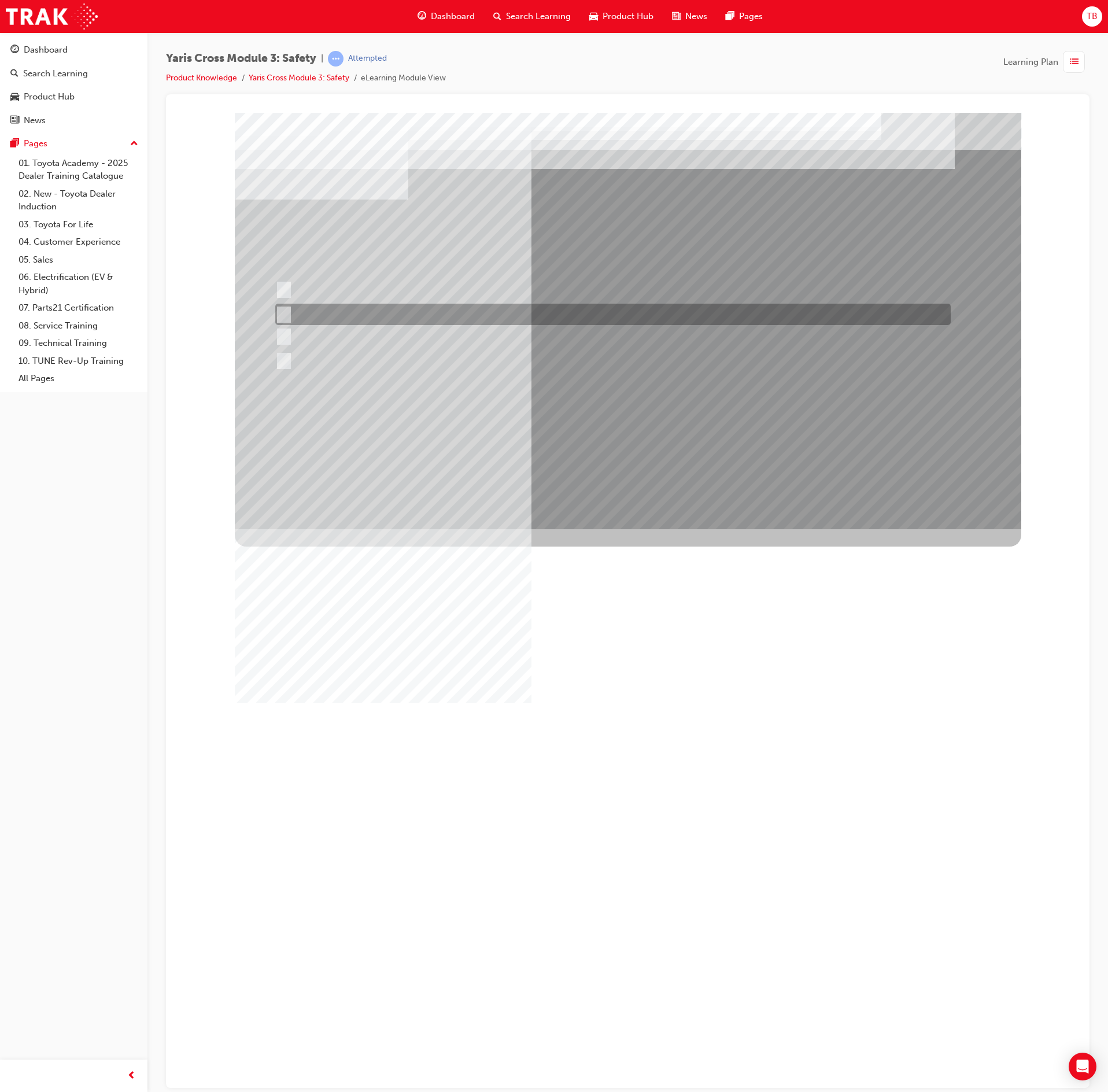
drag, startPoint x: 458, startPoint y: 315, endPoint x: 458, endPoint y: 324, distance: 9.0
click at [457, 315] on div at bounding box center [610, 314] width 676 height 22
checkbox input "true"
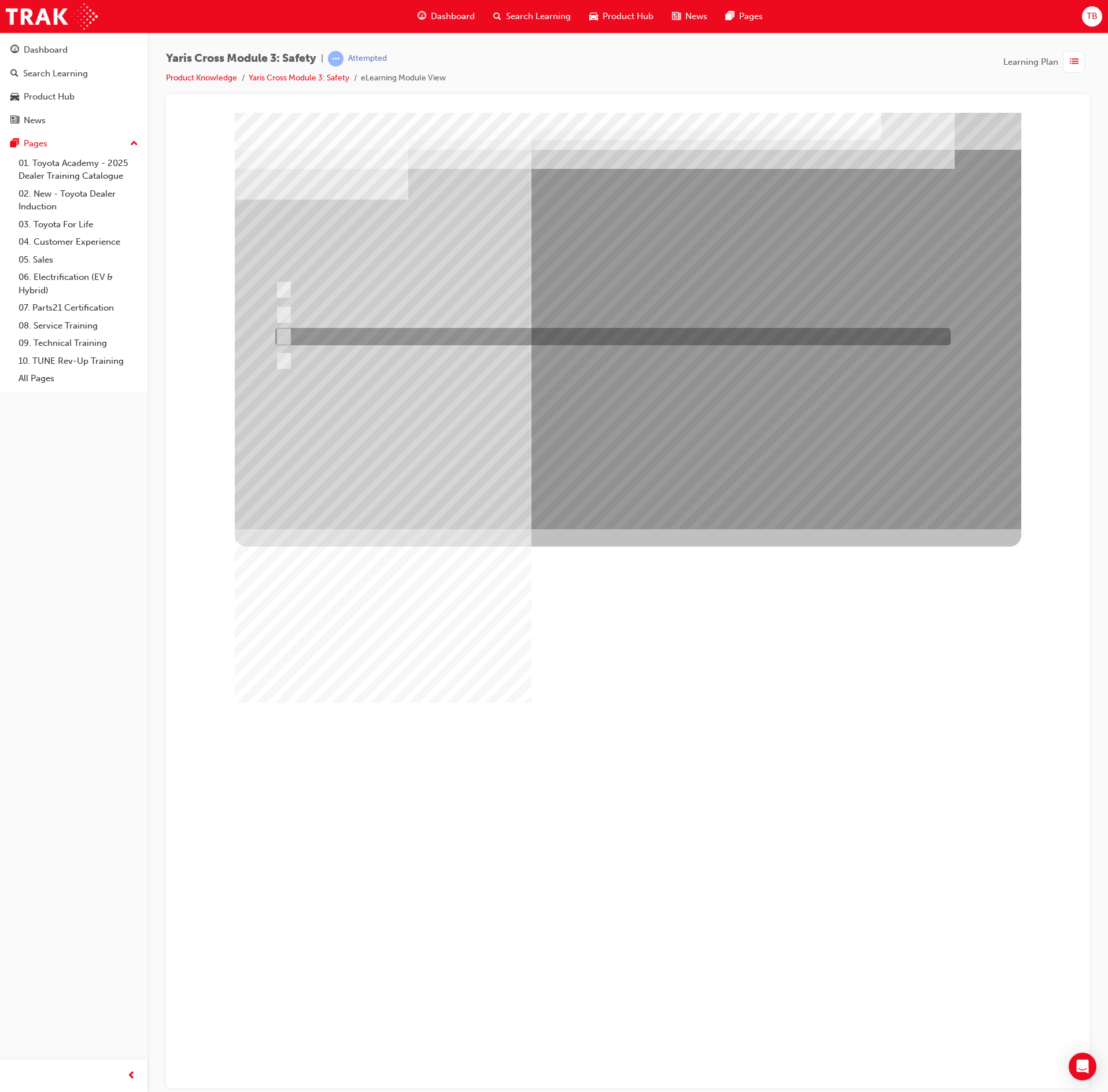
click at [470, 342] on div at bounding box center [610, 336] width 676 height 17
checkbox input "true"
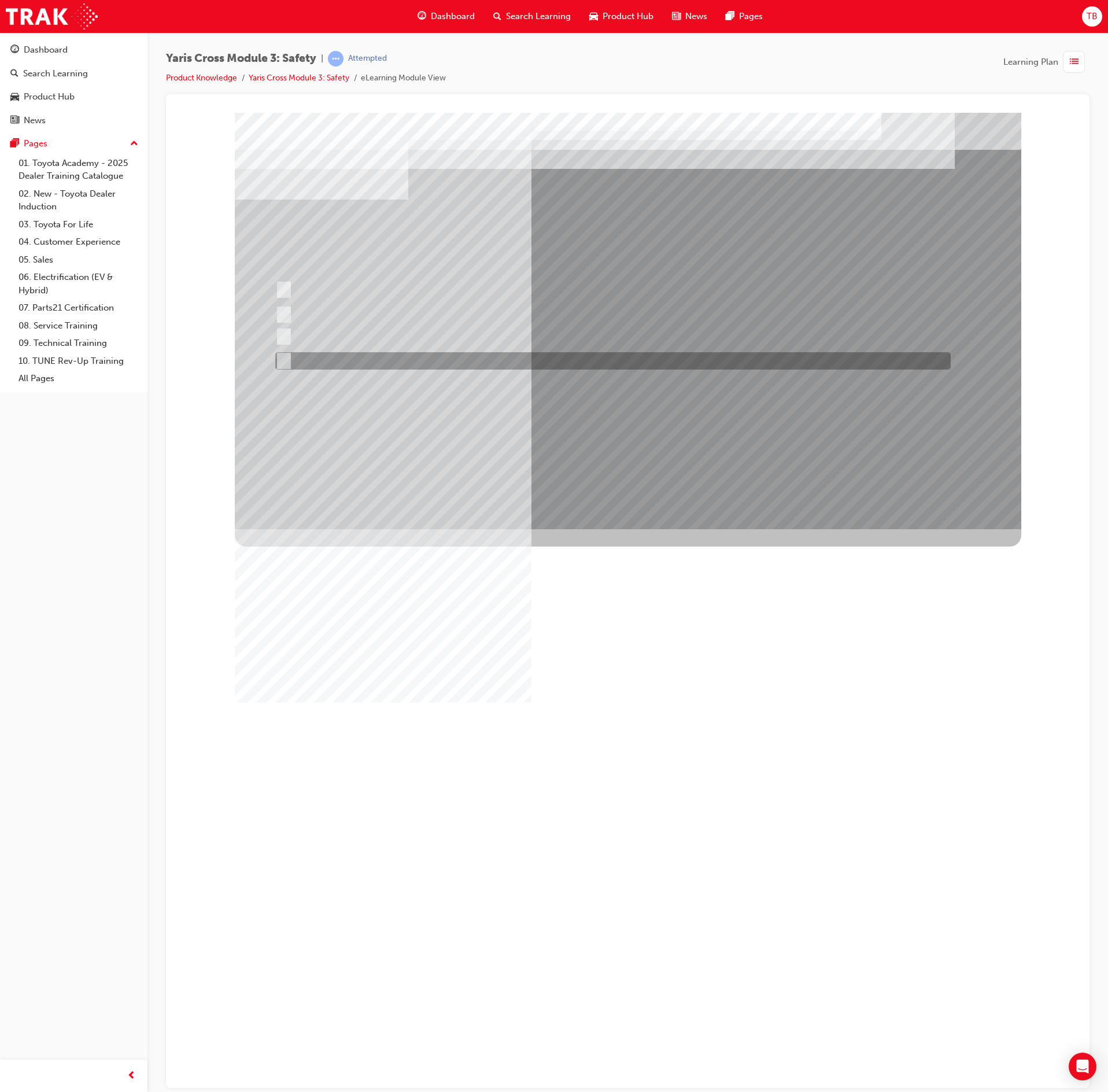
drag, startPoint x: 481, startPoint y: 365, endPoint x: 498, endPoint y: 376, distance: 20.2
click at [481, 366] on div at bounding box center [610, 361] width 676 height 17
checkbox input "true"
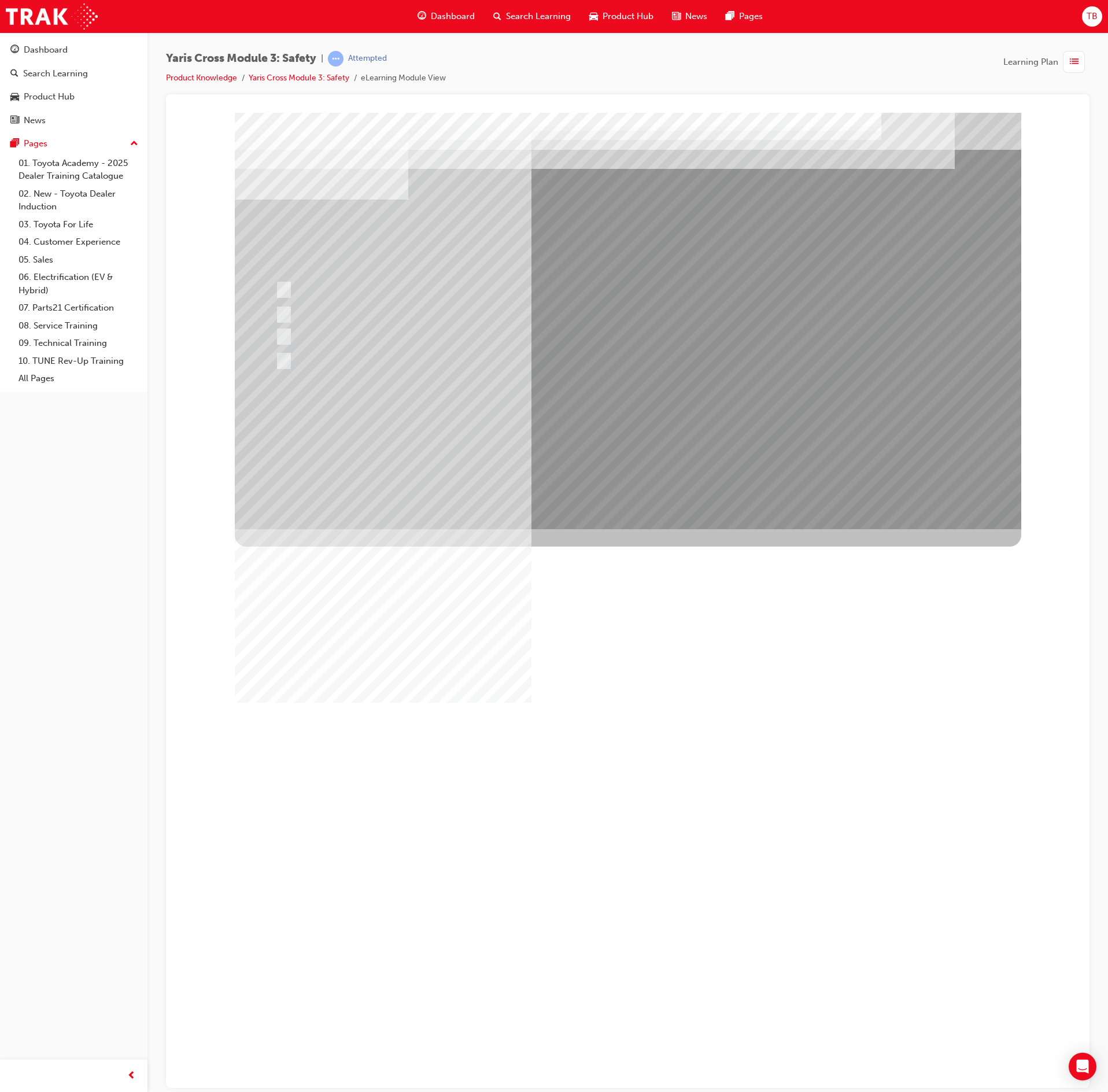
click at [647, 413] on div at bounding box center [628, 320] width 786 height 416
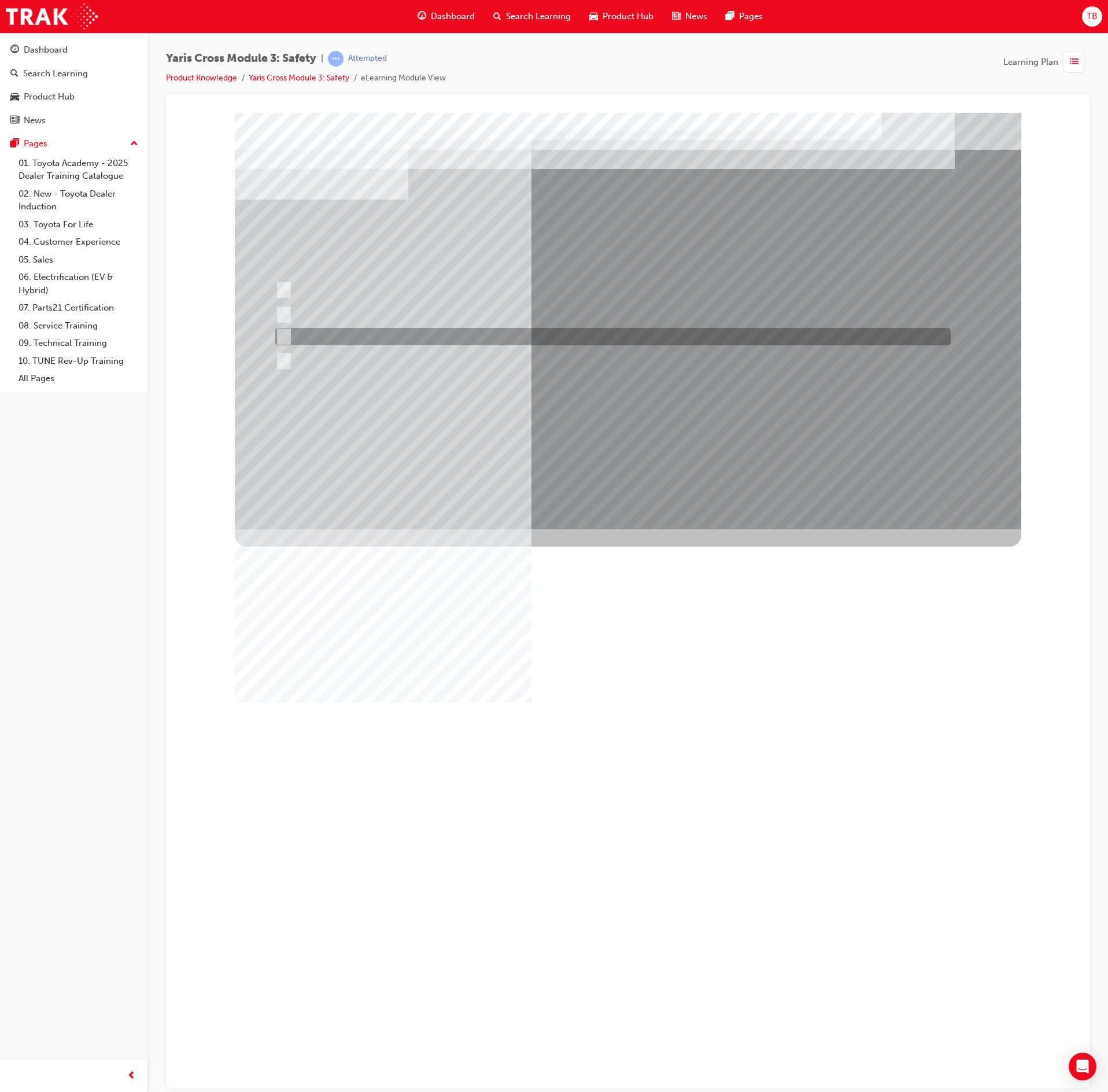
click at [565, 336] on div at bounding box center [610, 336] width 676 height 17
radio input "true"
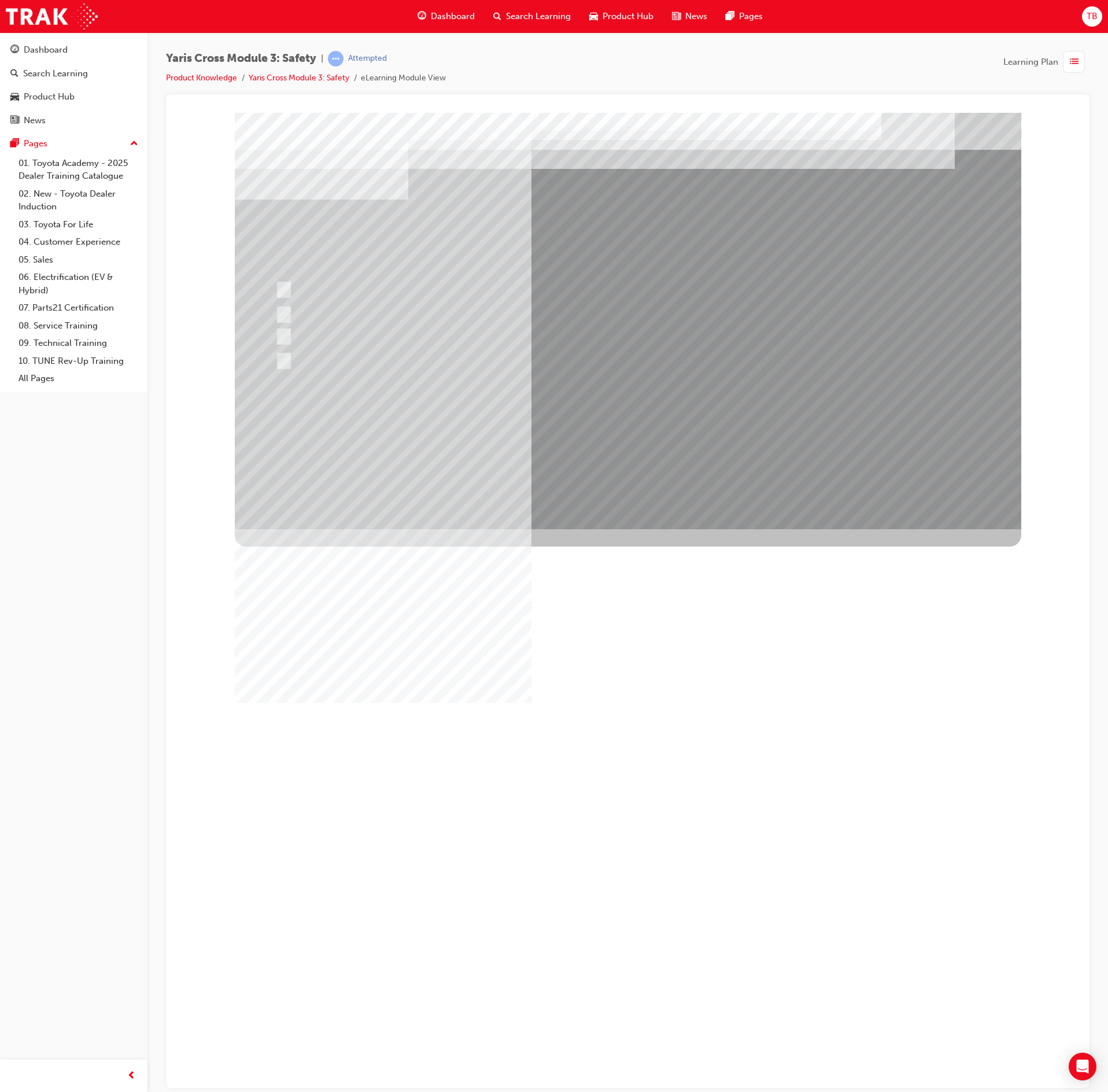
click at [613, 433] on div at bounding box center [628, 320] width 786 height 416
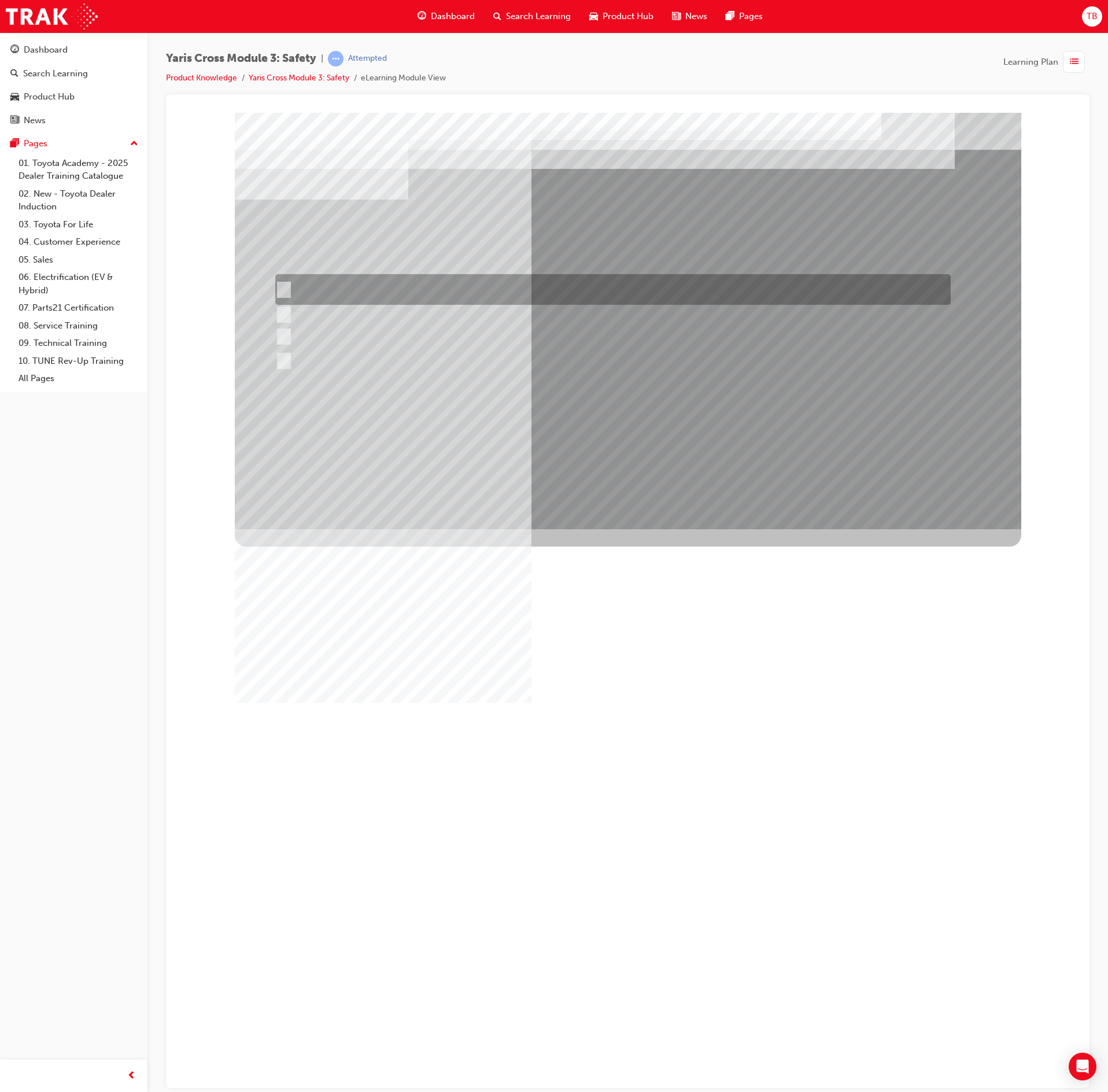
click at [457, 291] on div at bounding box center [610, 290] width 676 height 31
radio input "true"
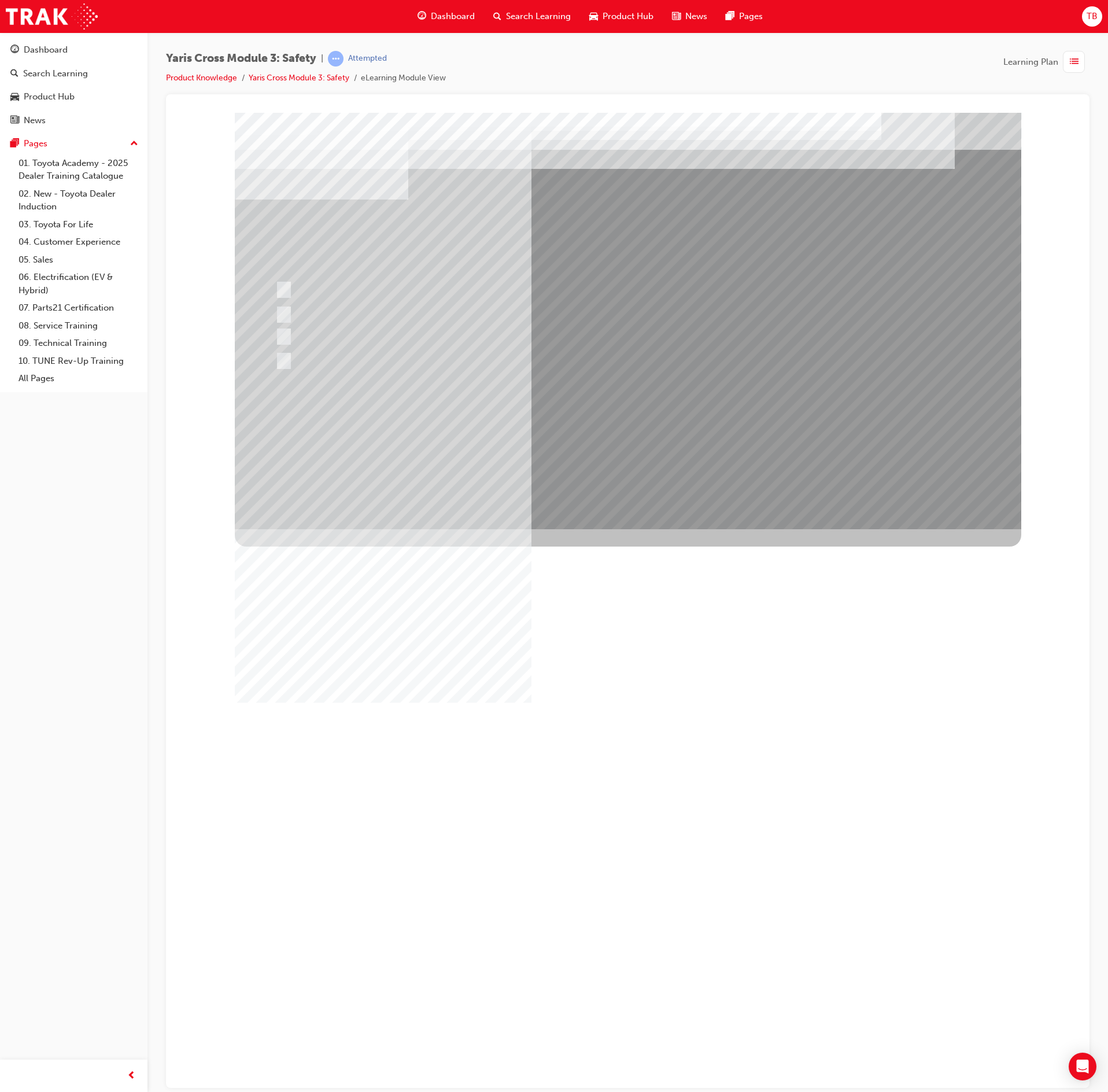
click at [654, 443] on div at bounding box center [628, 320] width 786 height 416
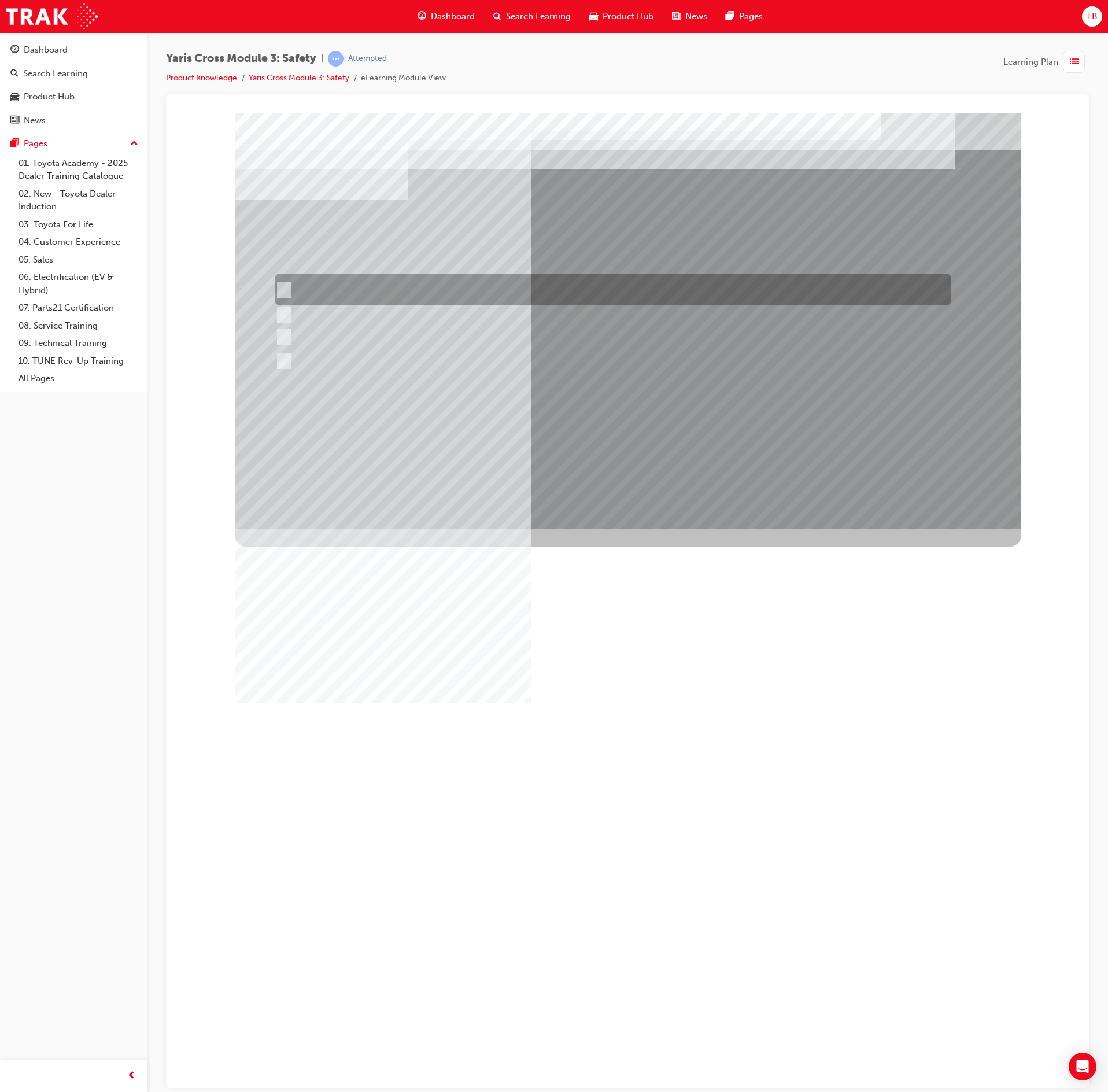
click at [522, 296] on div at bounding box center [610, 290] width 676 height 31
radio input "true"
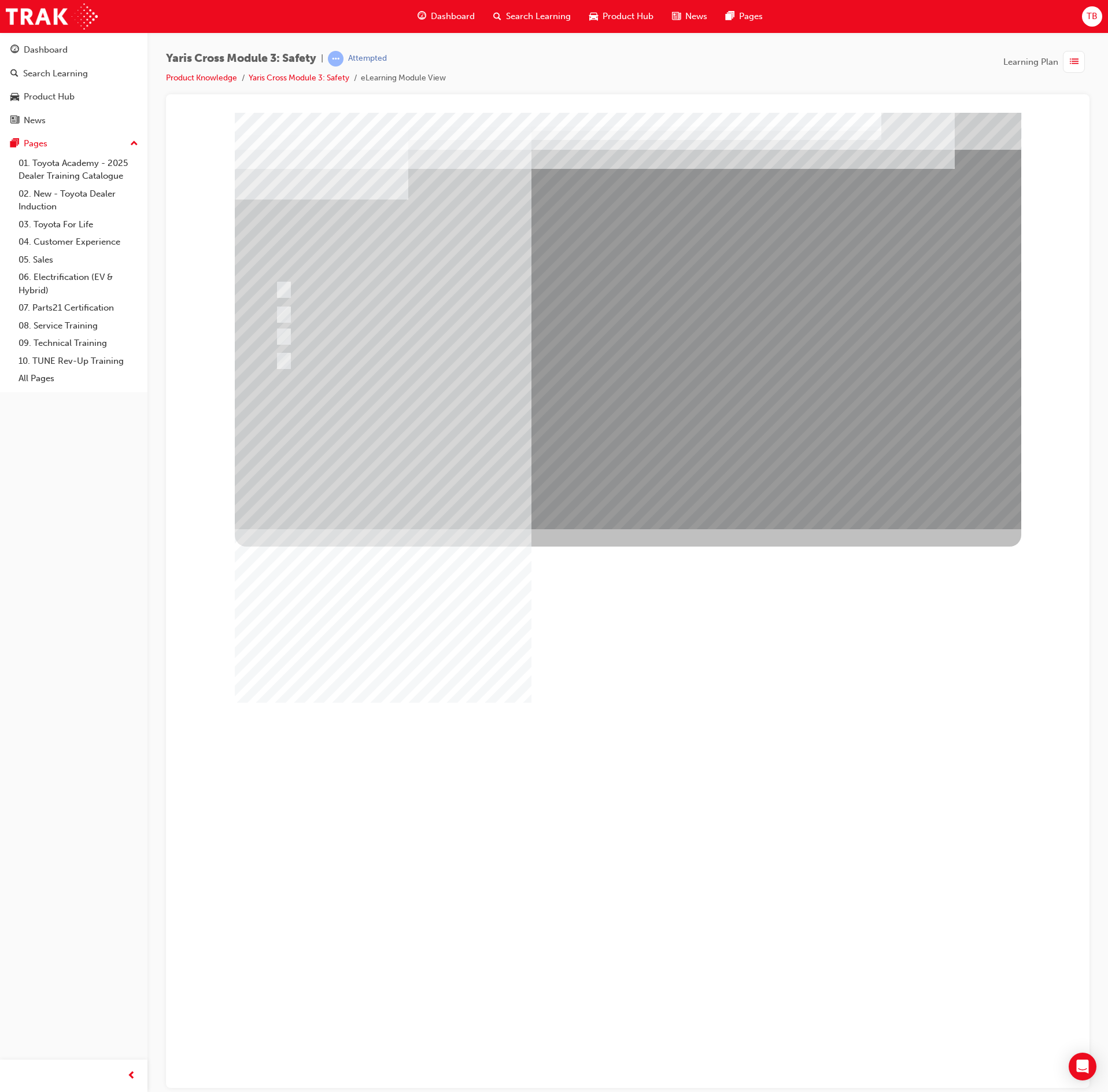
click at [648, 457] on div at bounding box center [628, 320] width 786 height 416
click at [647, 528] on div "Image" at bounding box center [628, 736] width 786 height 416
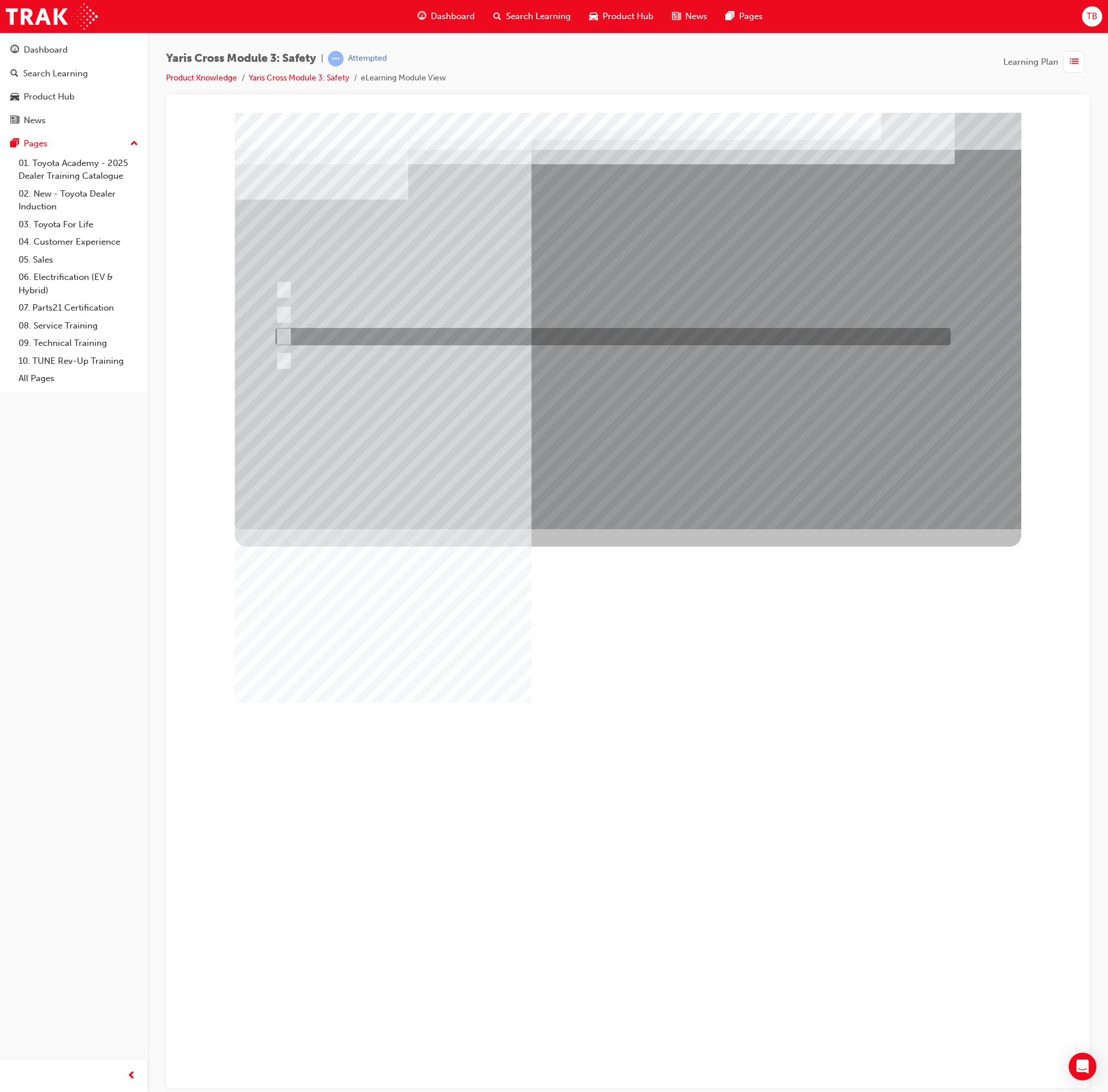
click at [468, 338] on div at bounding box center [610, 336] width 676 height 17
radio input "true"
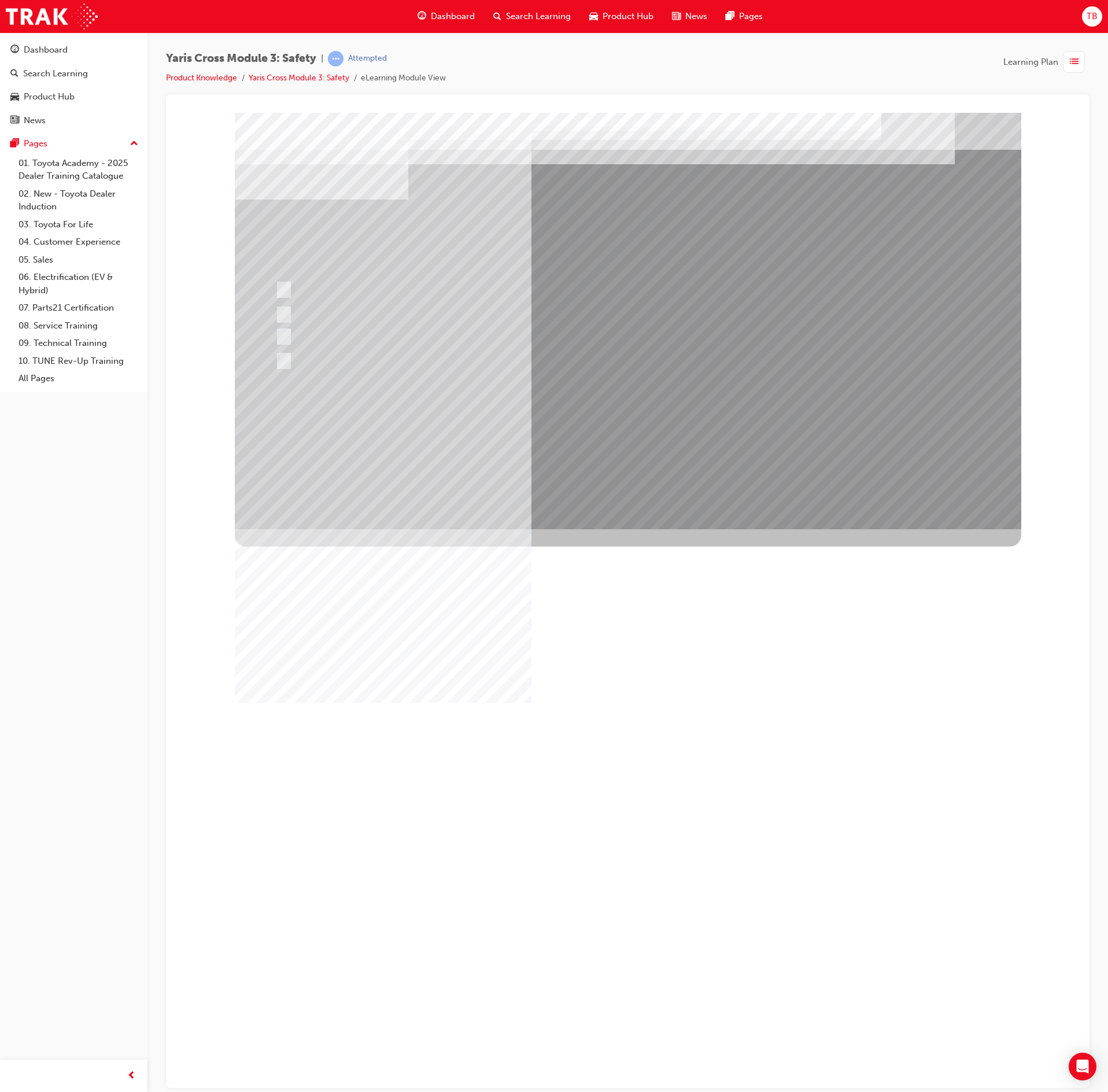
click at [619, 442] on div at bounding box center [628, 320] width 786 height 416
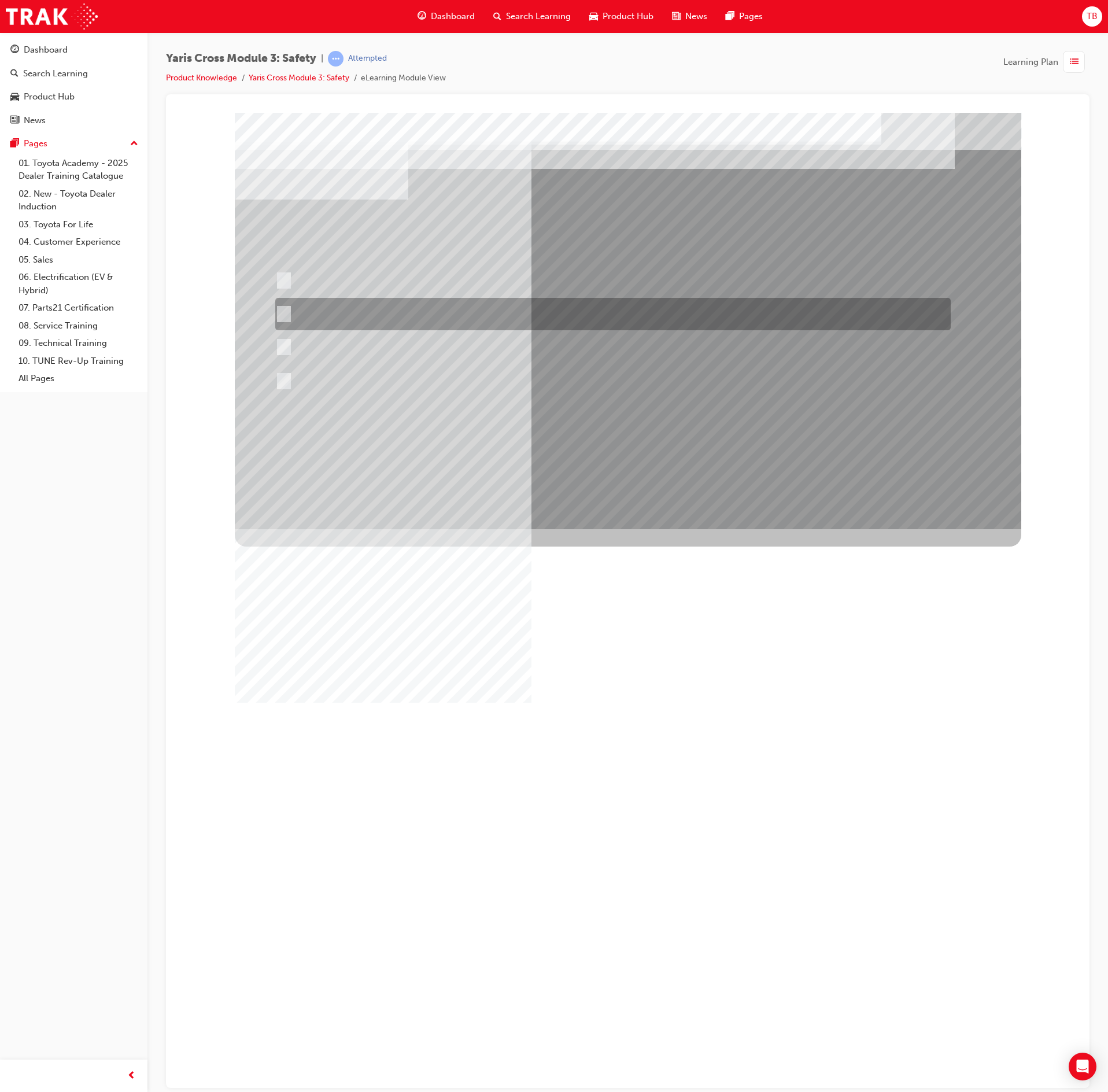
click at [508, 309] on div at bounding box center [610, 314] width 676 height 33
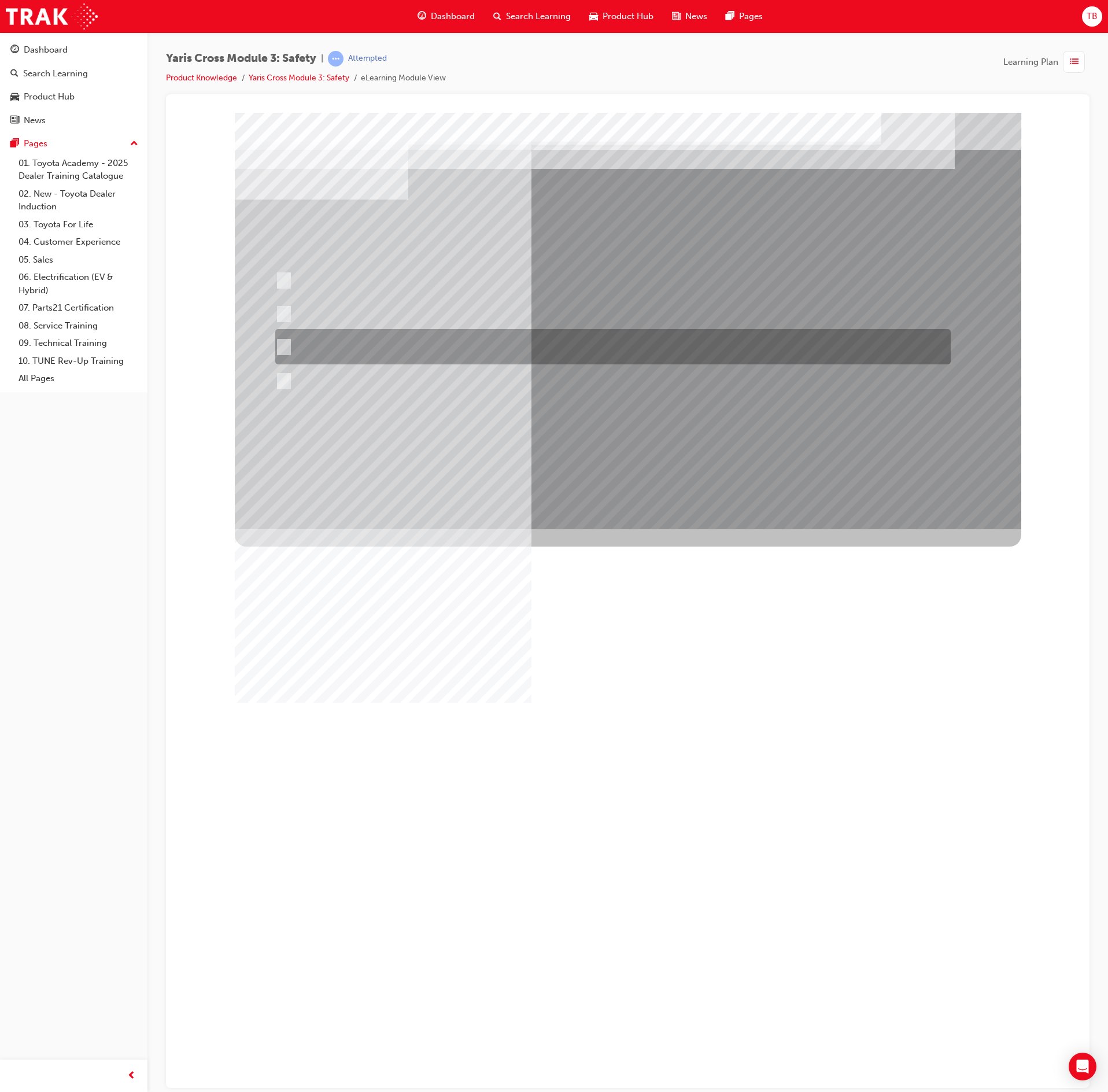
click at [515, 341] on div at bounding box center [610, 346] width 676 height 35
radio input "false"
radio input "true"
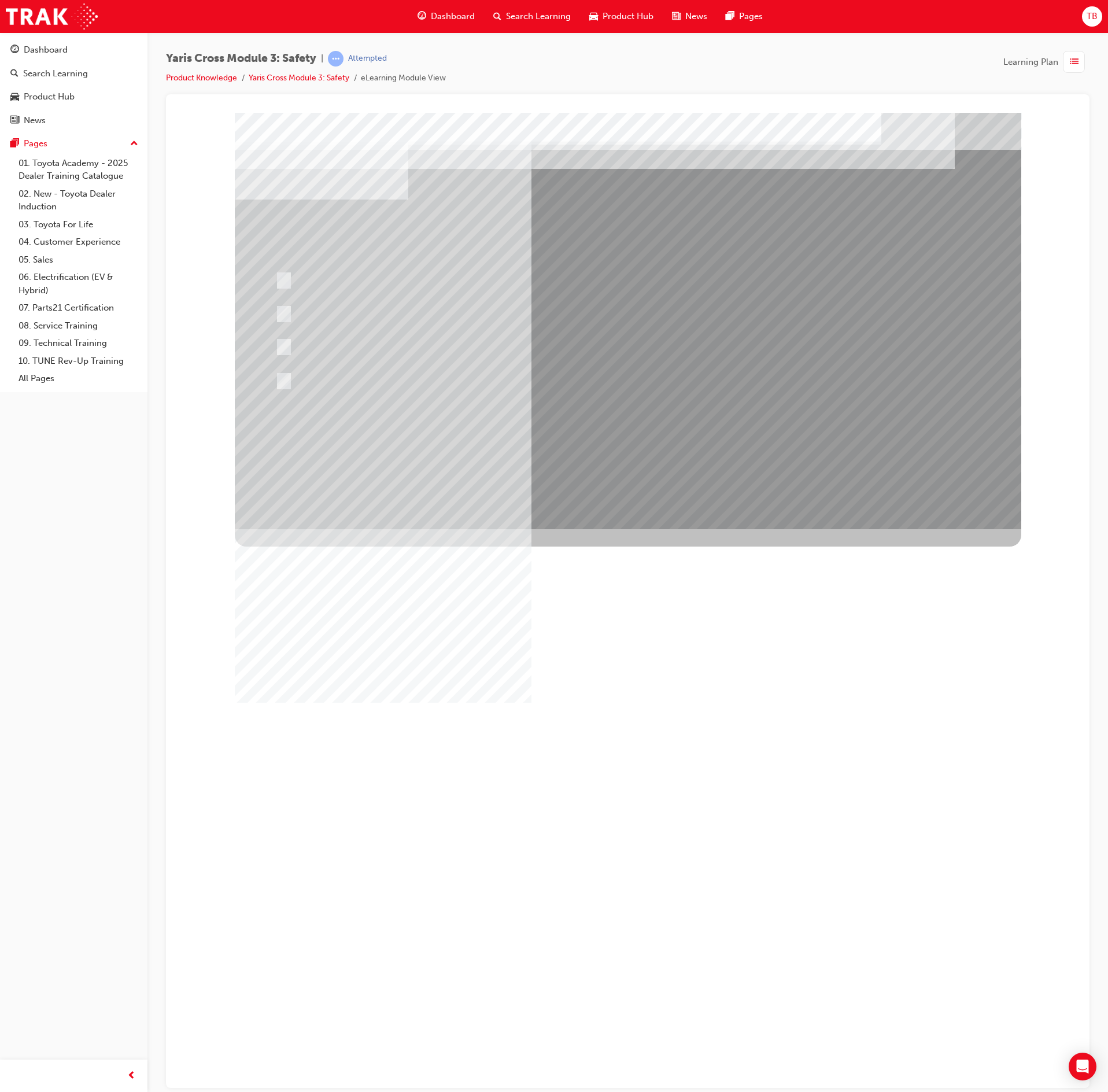
click at [656, 449] on div at bounding box center [628, 320] width 786 height 416
drag, startPoint x: 642, startPoint y: 422, endPoint x: 641, endPoint y: 416, distance: 6.1
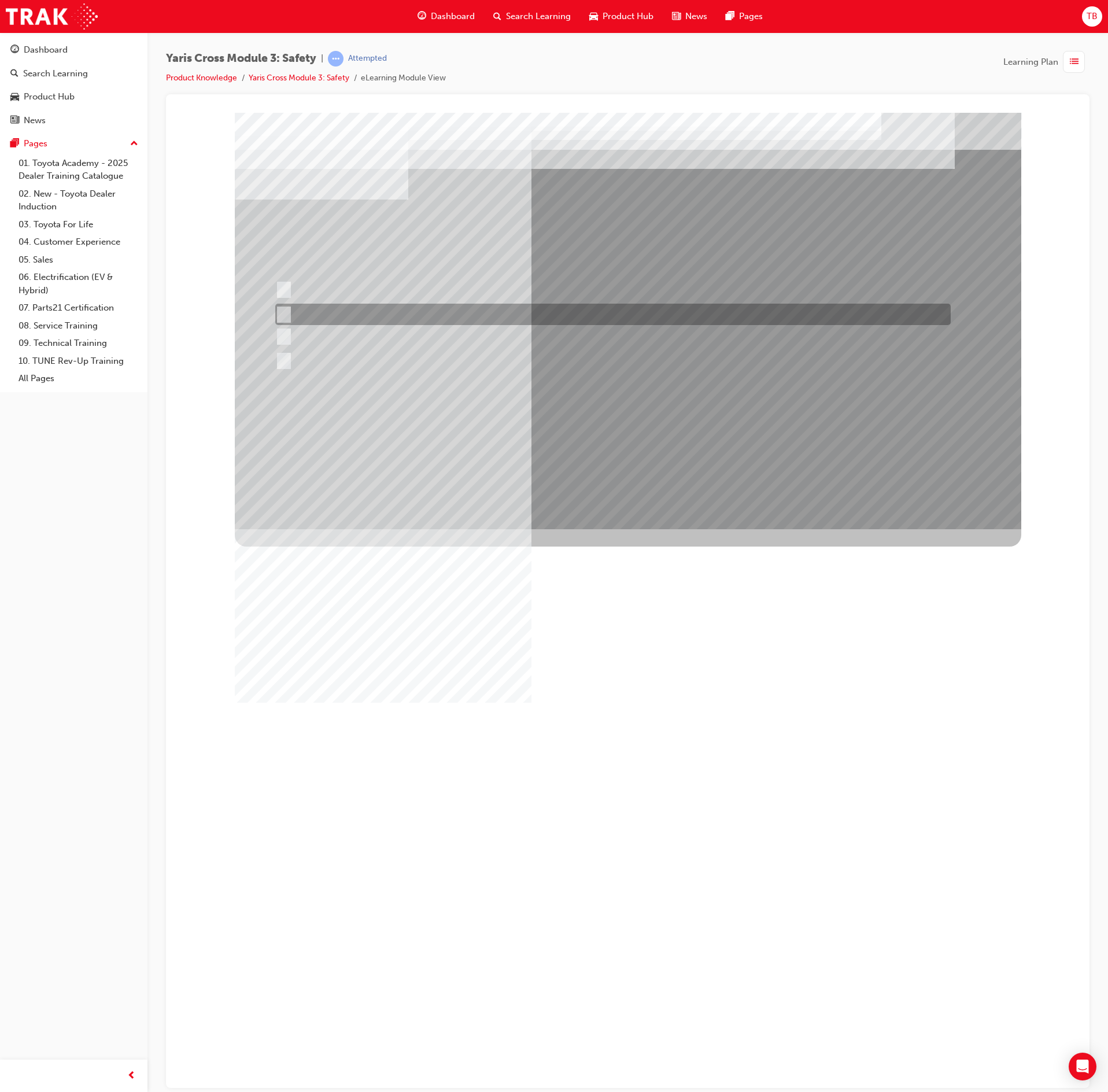
click at [548, 312] on div at bounding box center [610, 314] width 676 height 22
radio input "true"
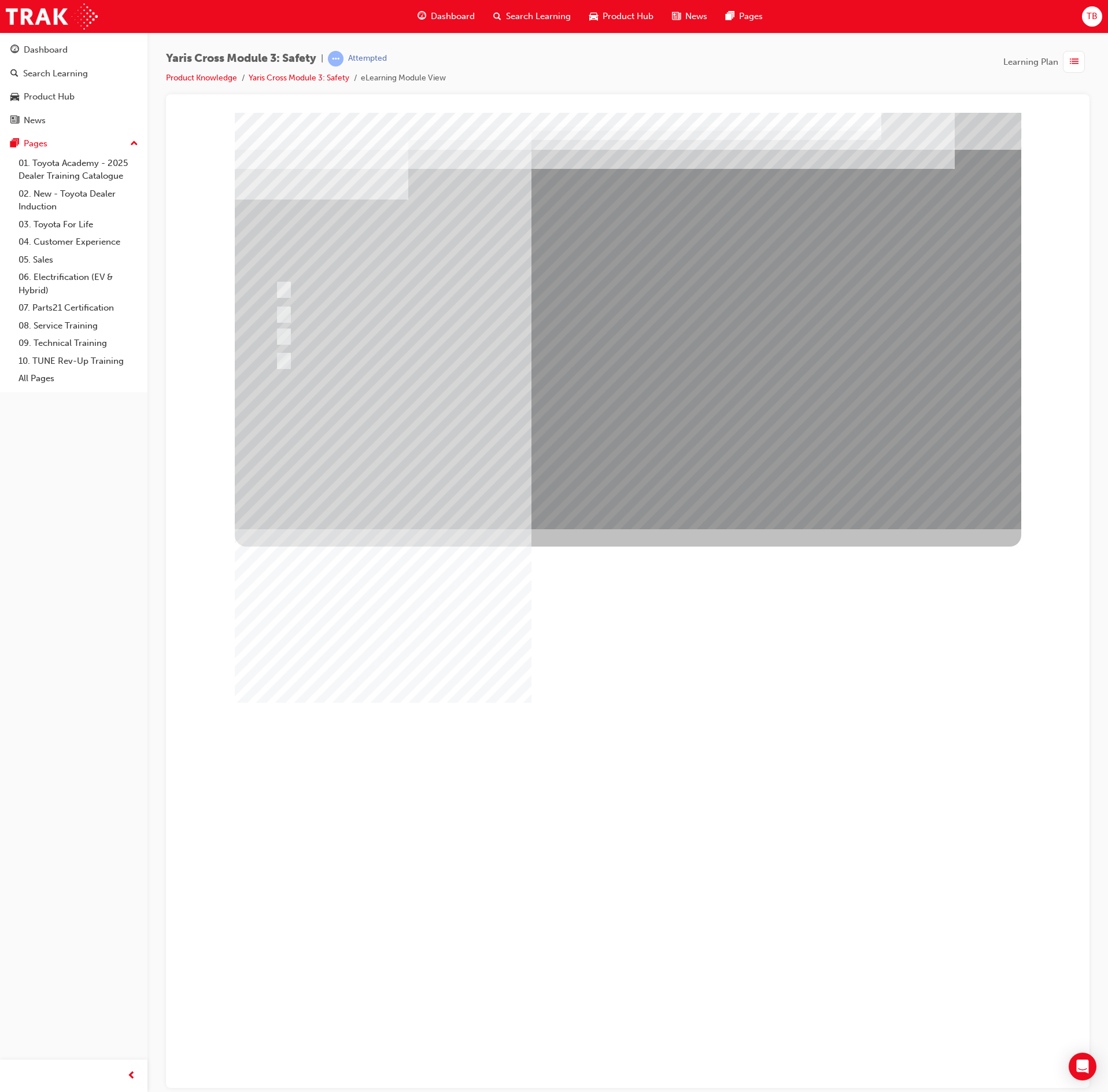
click at [617, 456] on div at bounding box center [628, 320] width 786 height 416
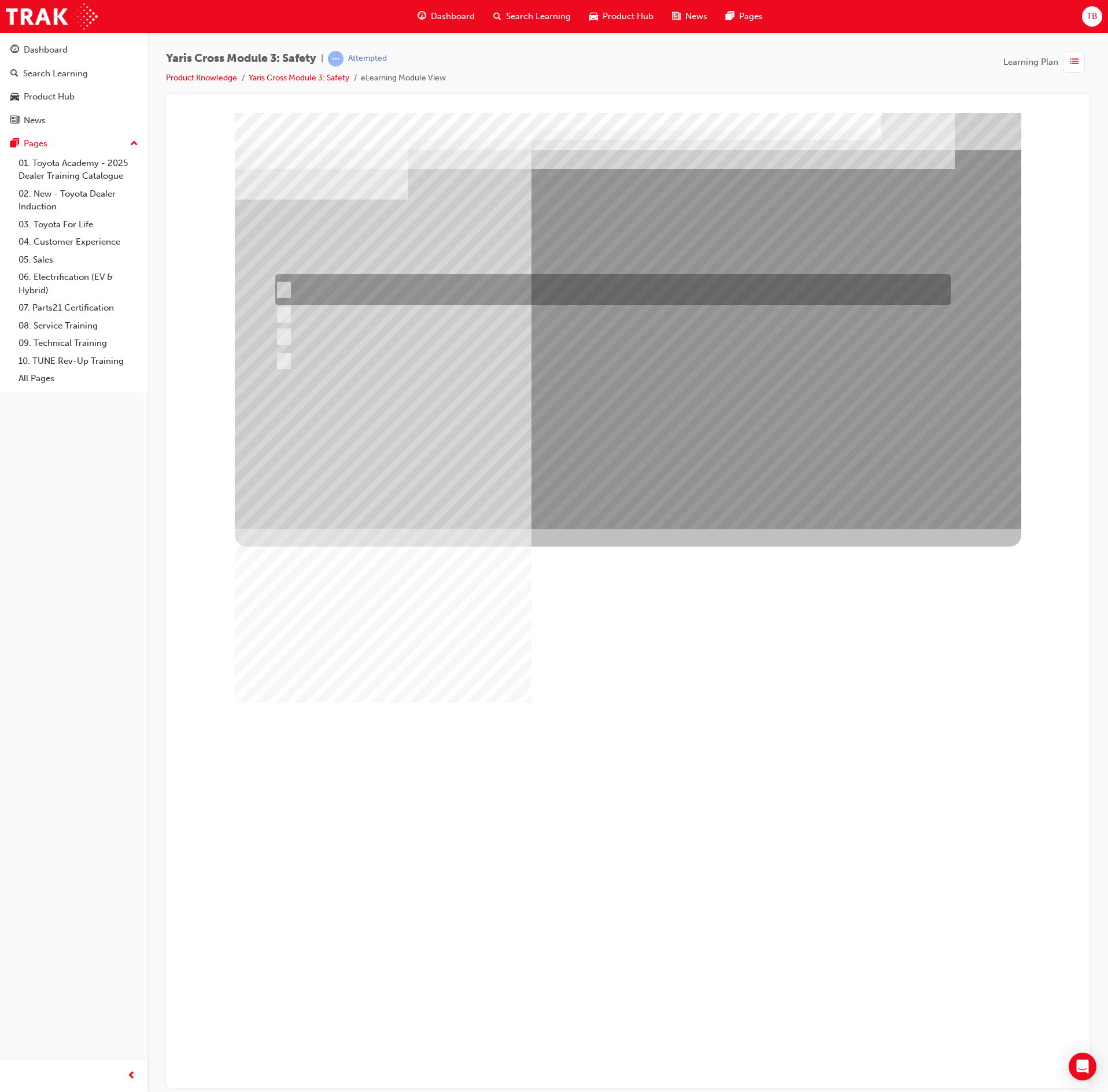
click at [504, 274] on div at bounding box center [610, 290] width 676 height 31
checkbox input "true"
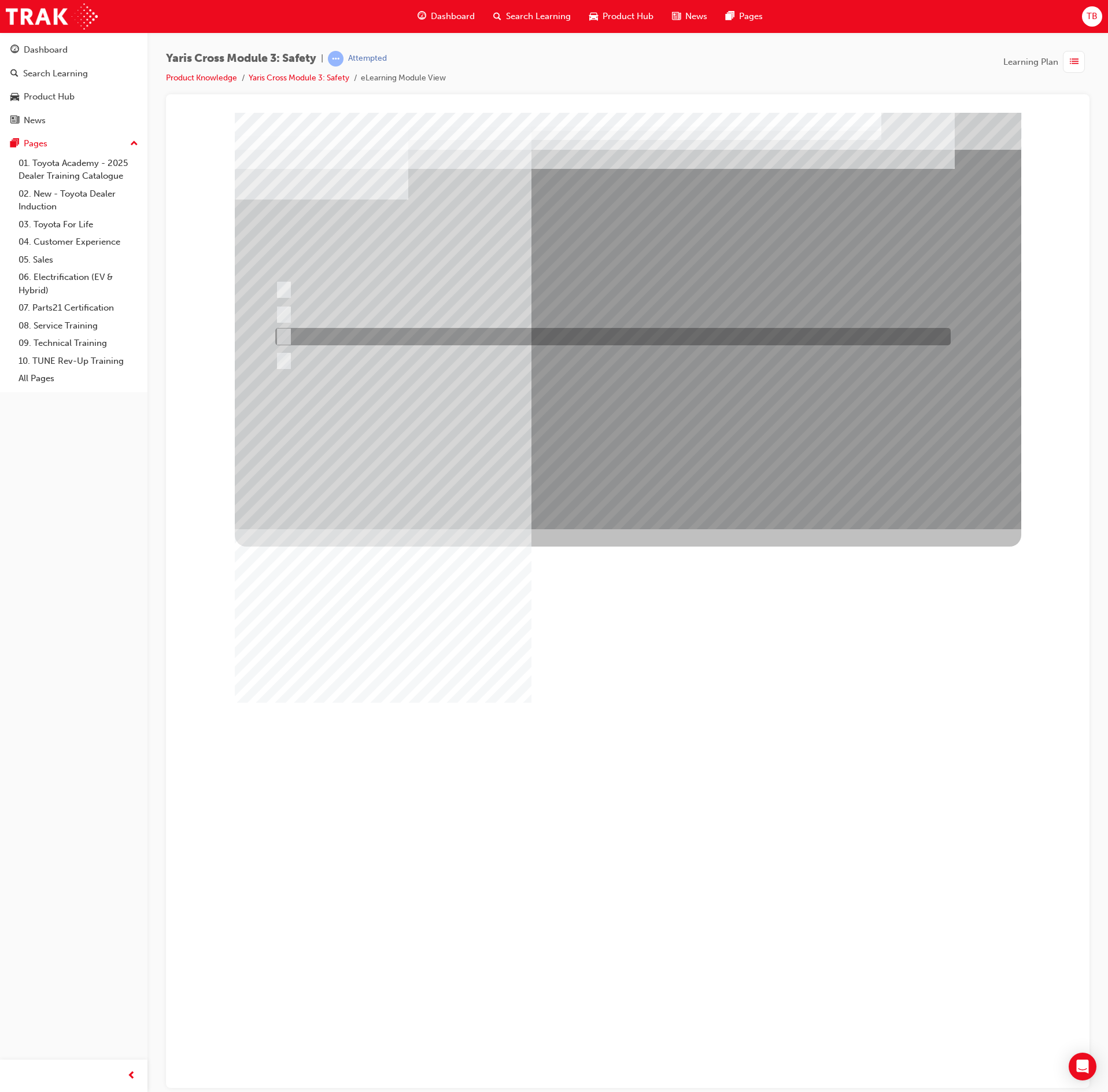
click at [507, 332] on div at bounding box center [610, 336] width 676 height 17
checkbox input "true"
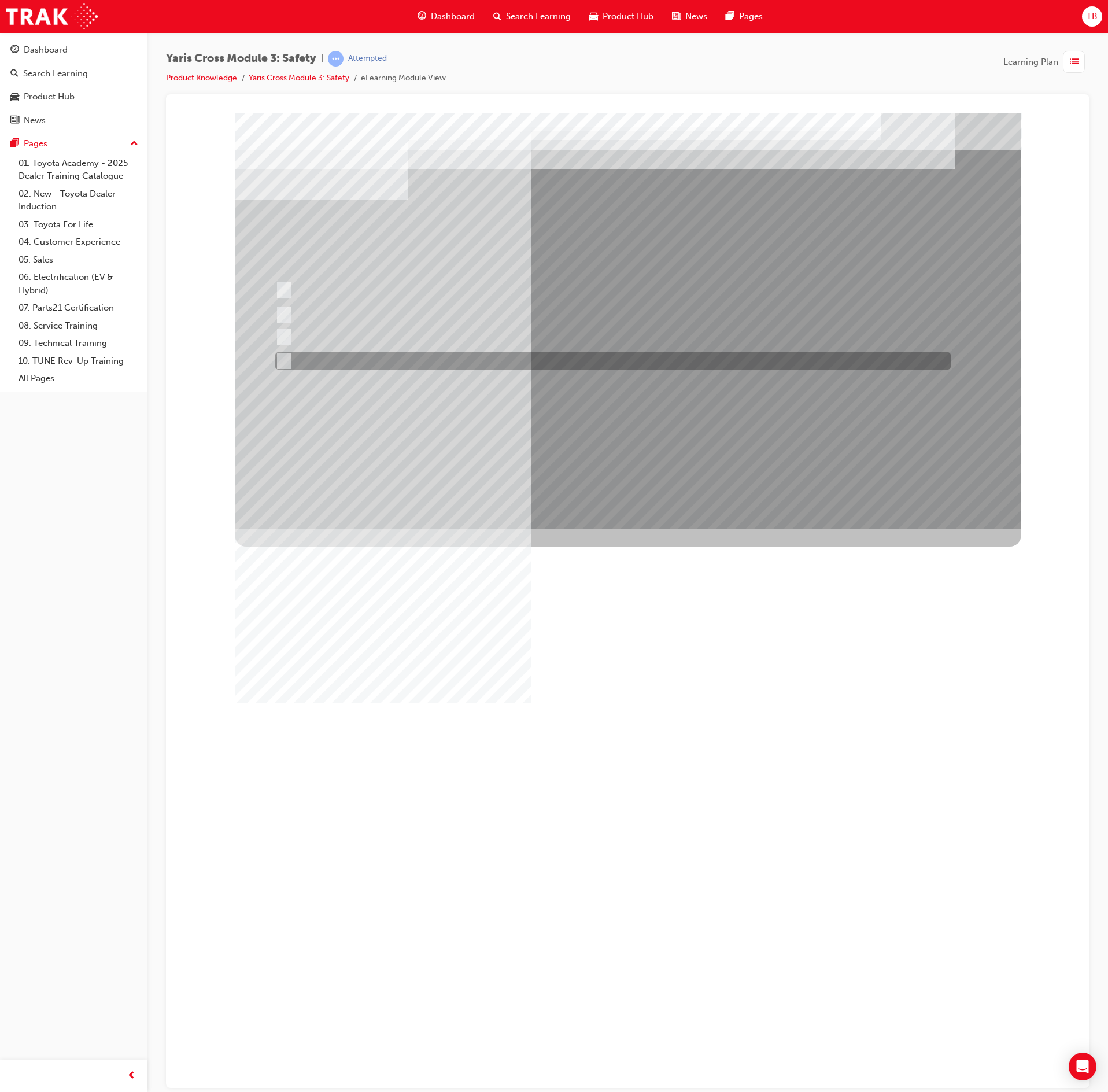
click at [510, 354] on div at bounding box center [610, 361] width 676 height 17
checkbox input "true"
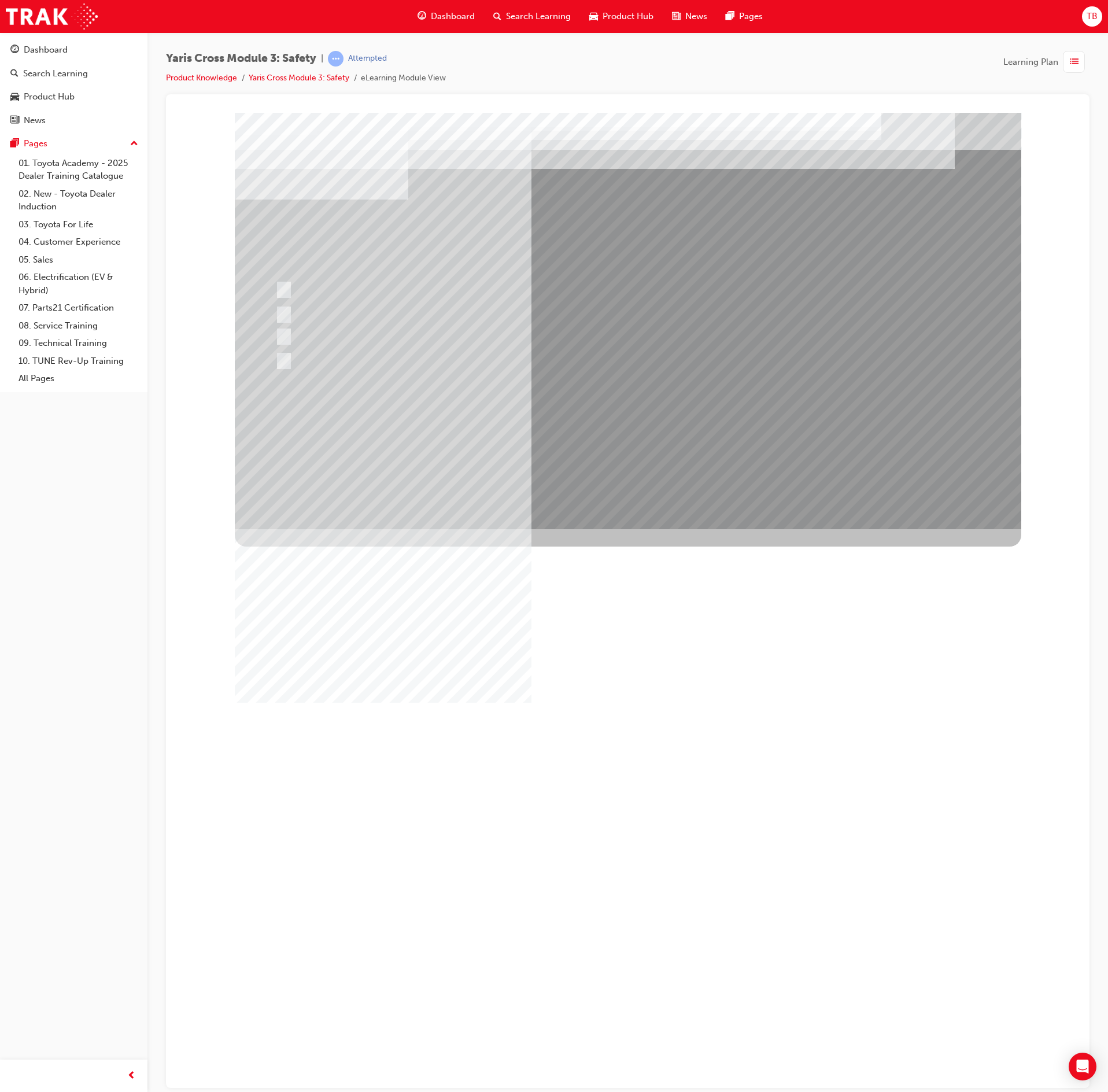
click at [566, 433] on div at bounding box center [628, 320] width 786 height 416
drag, startPoint x: 567, startPoint y: 416, endPoint x: 575, endPoint y: 406, distance: 12.8
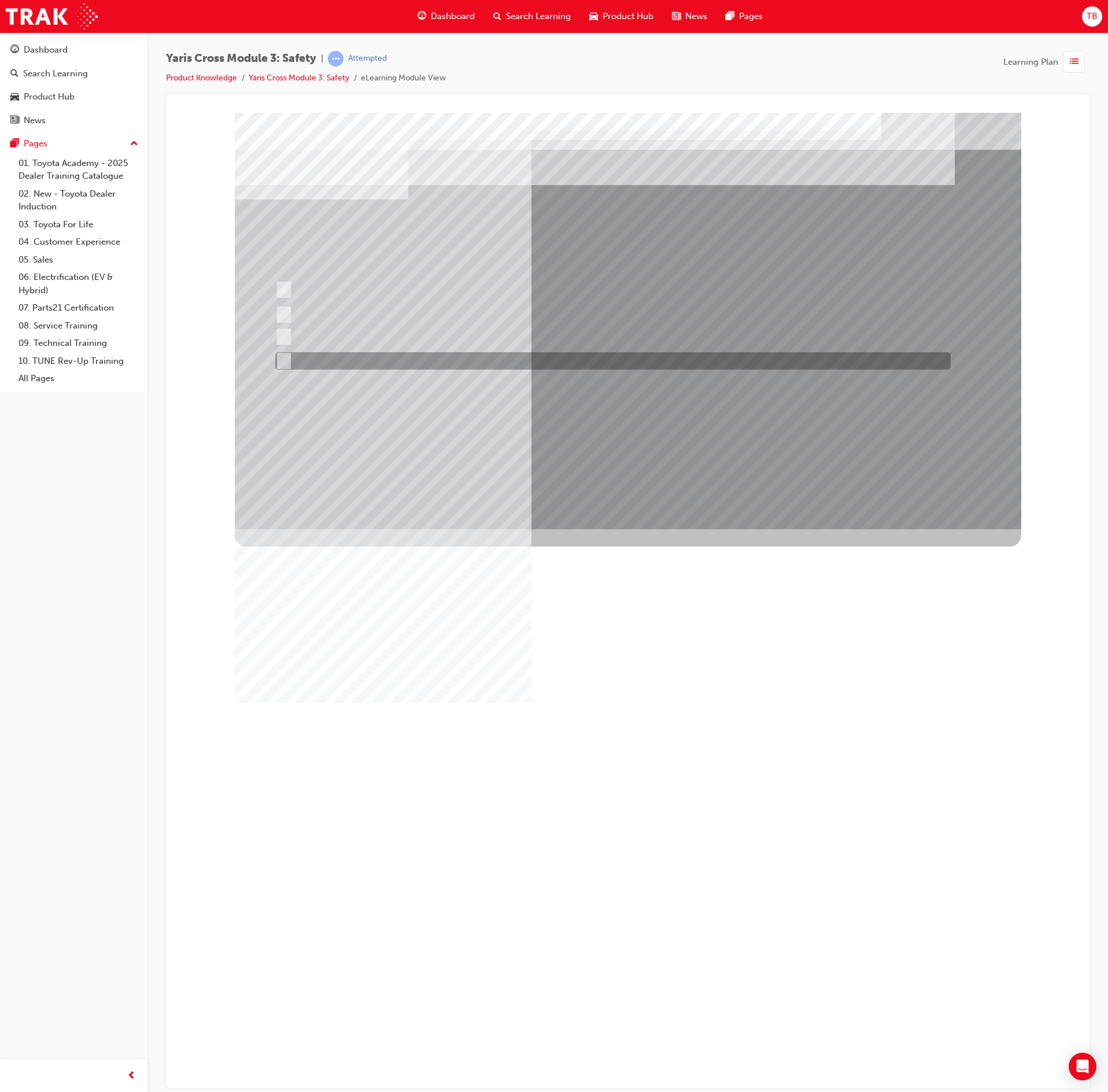
click at [493, 365] on div at bounding box center [610, 361] width 676 height 17
radio input "true"
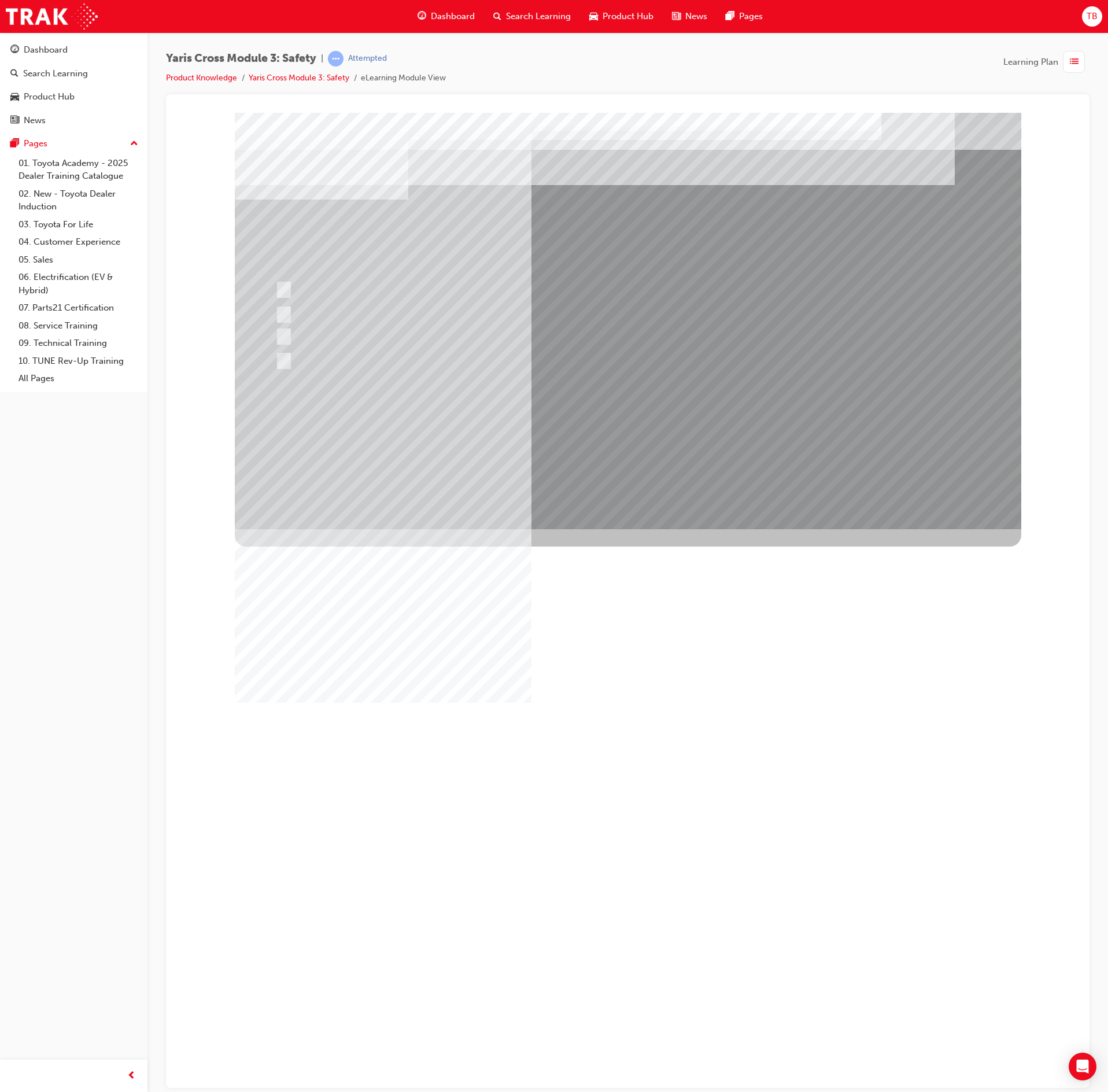
click at [589, 434] on div at bounding box center [628, 320] width 786 height 416
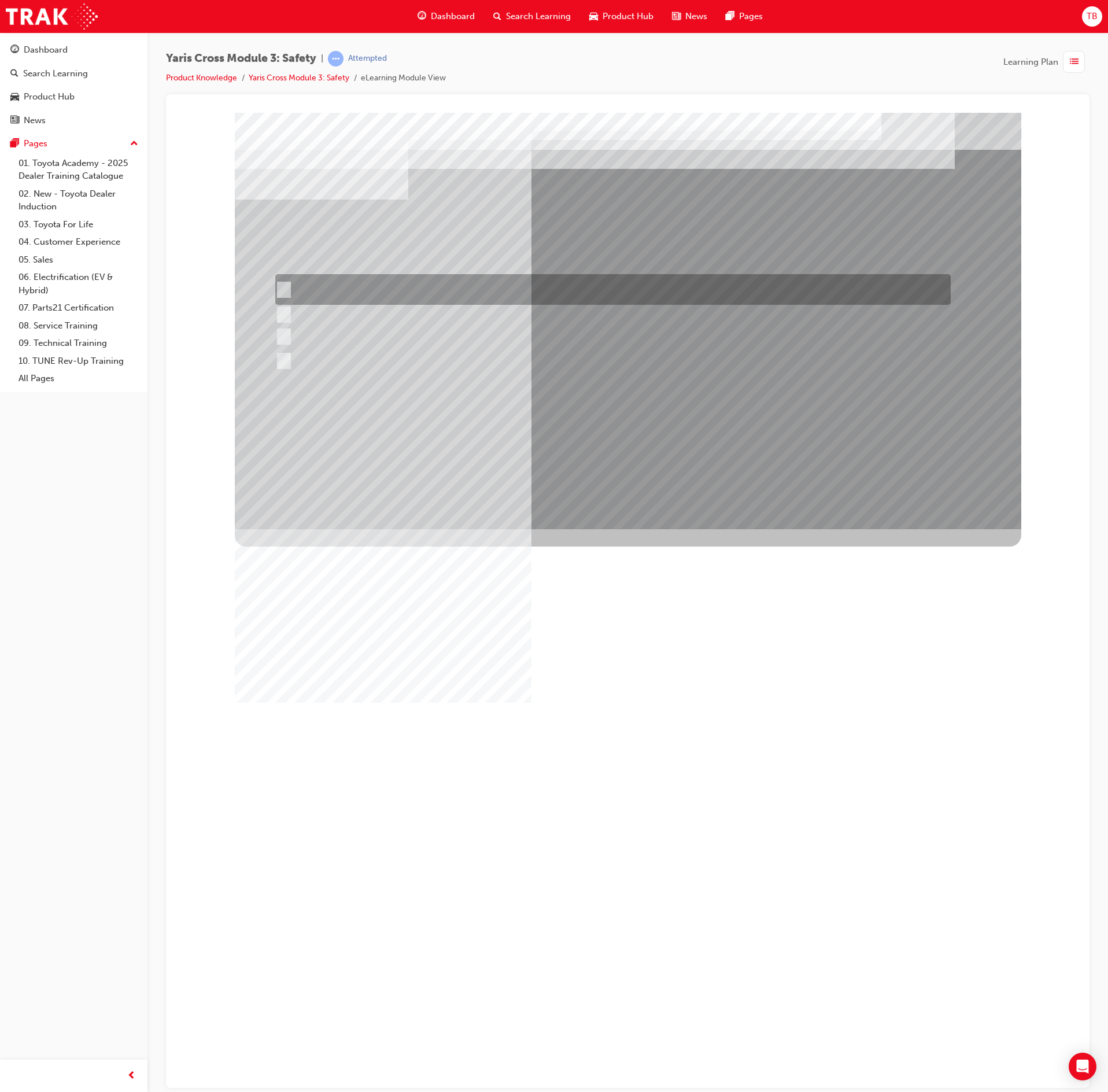
click at [576, 297] on div at bounding box center [610, 290] width 676 height 31
radio input "true"
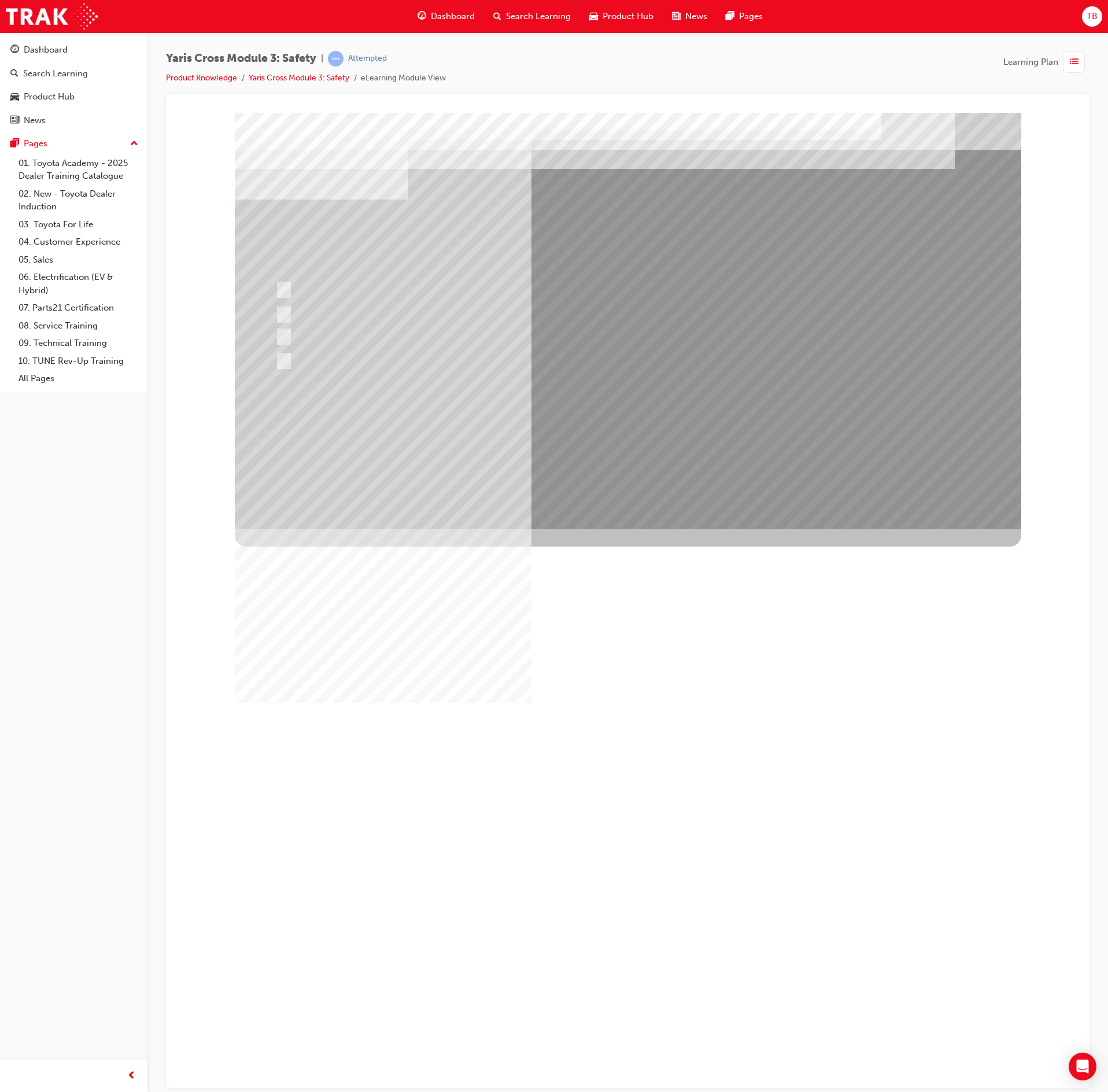
click at [643, 434] on div at bounding box center [628, 320] width 786 height 416
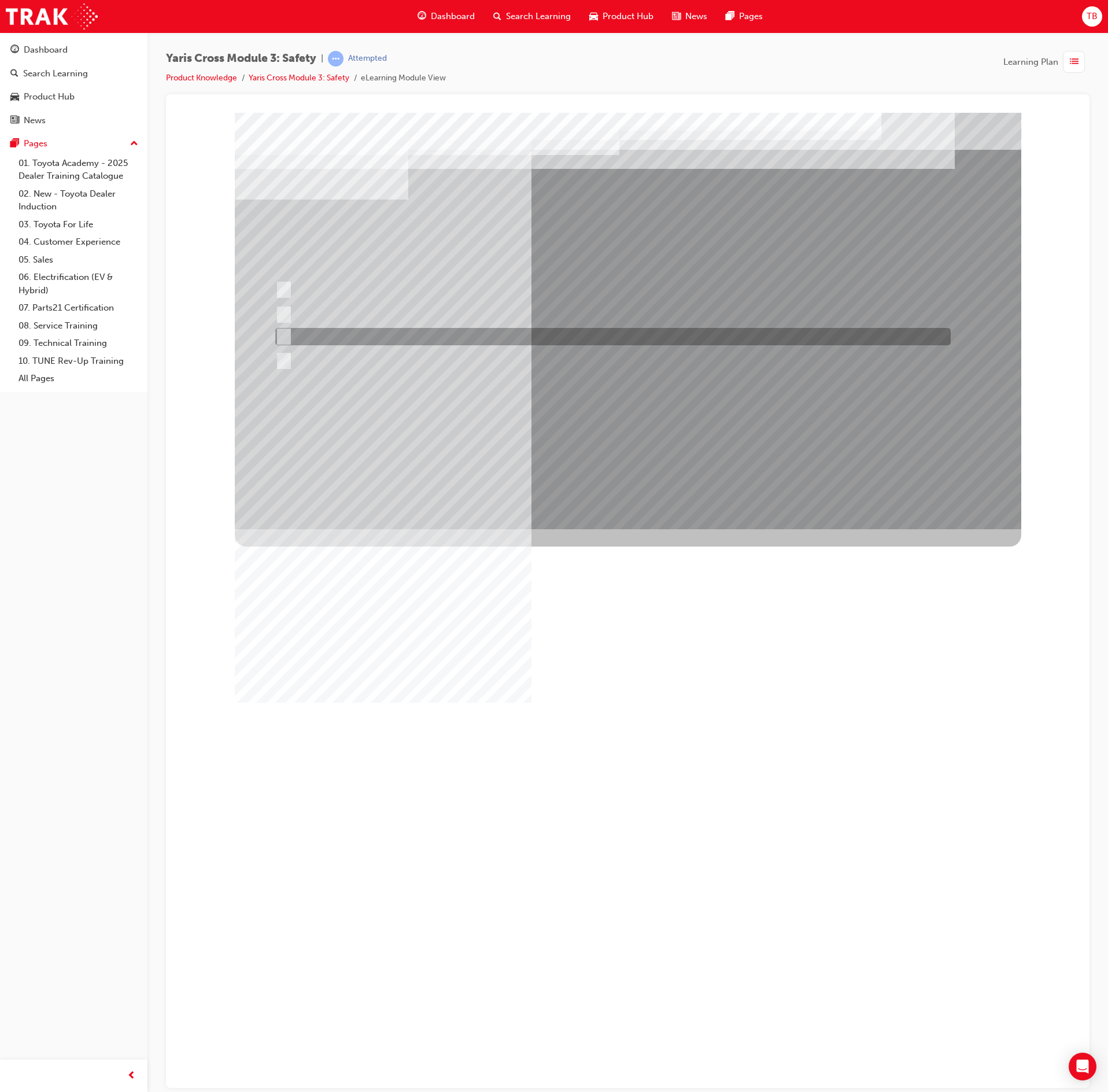
click at [446, 336] on div at bounding box center [610, 336] width 676 height 17
checkbox input "true"
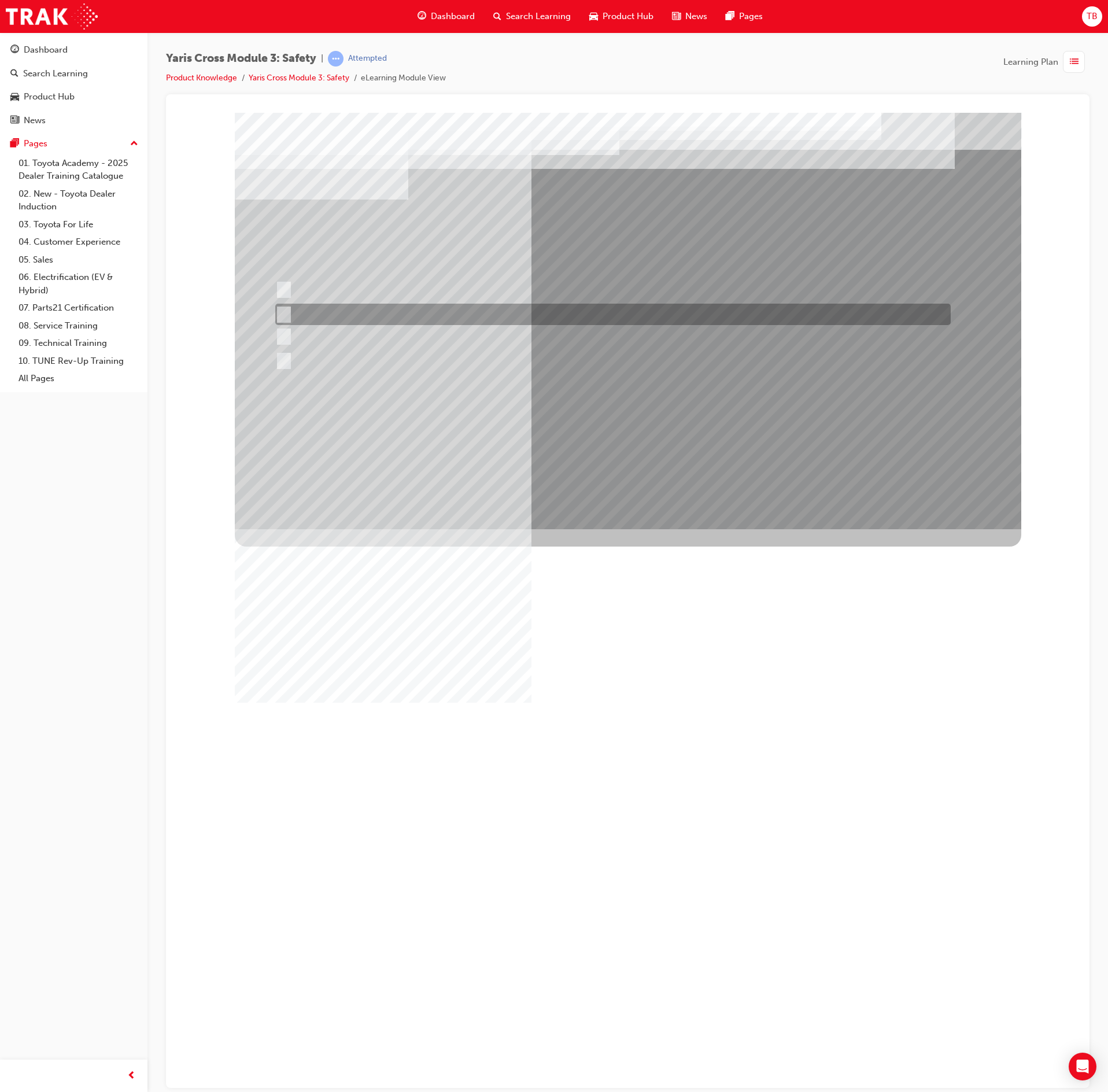
click at [446, 314] on div at bounding box center [610, 314] width 676 height 22
checkbox input "true"
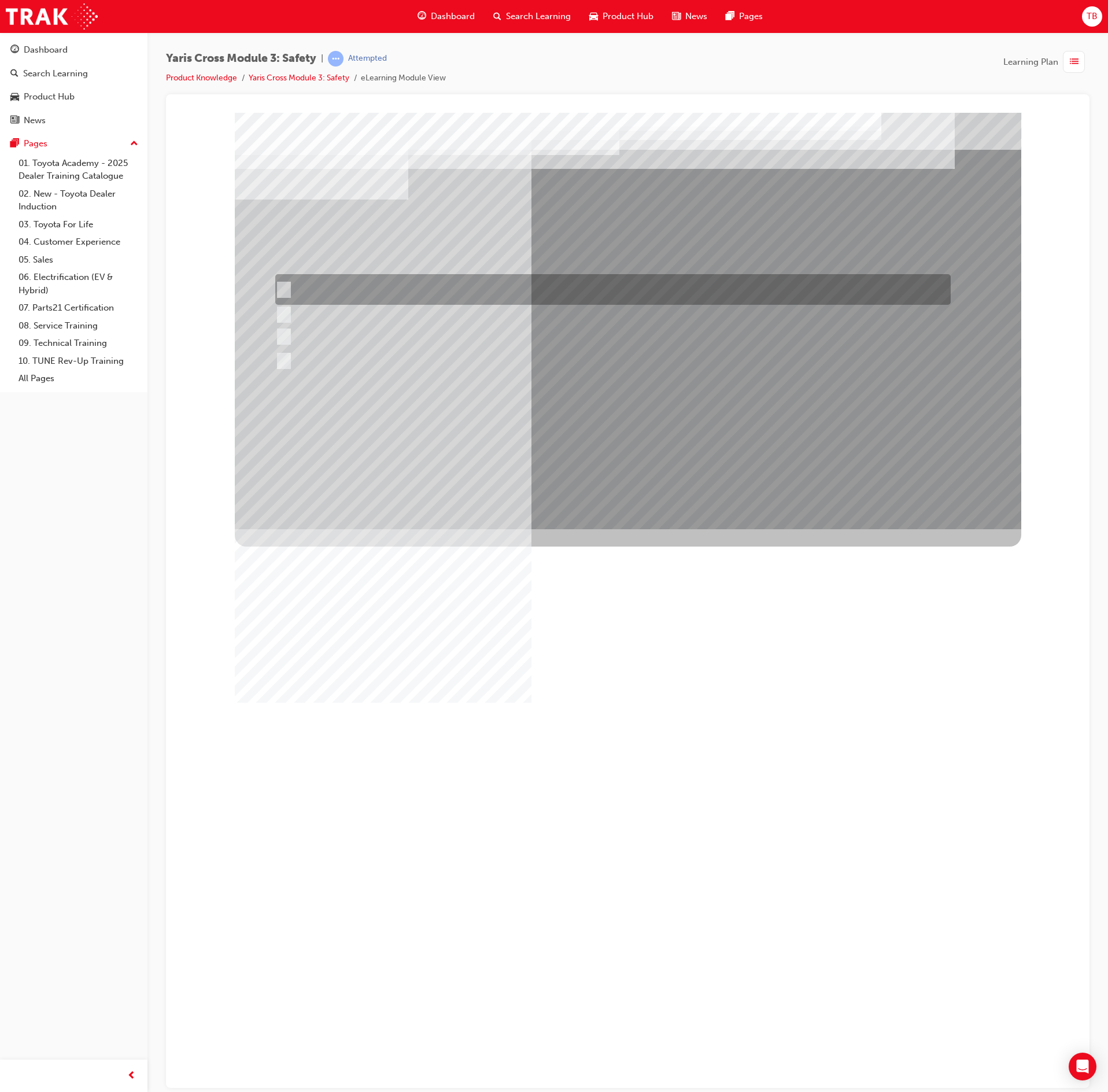
click at [471, 278] on div at bounding box center [610, 290] width 676 height 31
checkbox input "true"
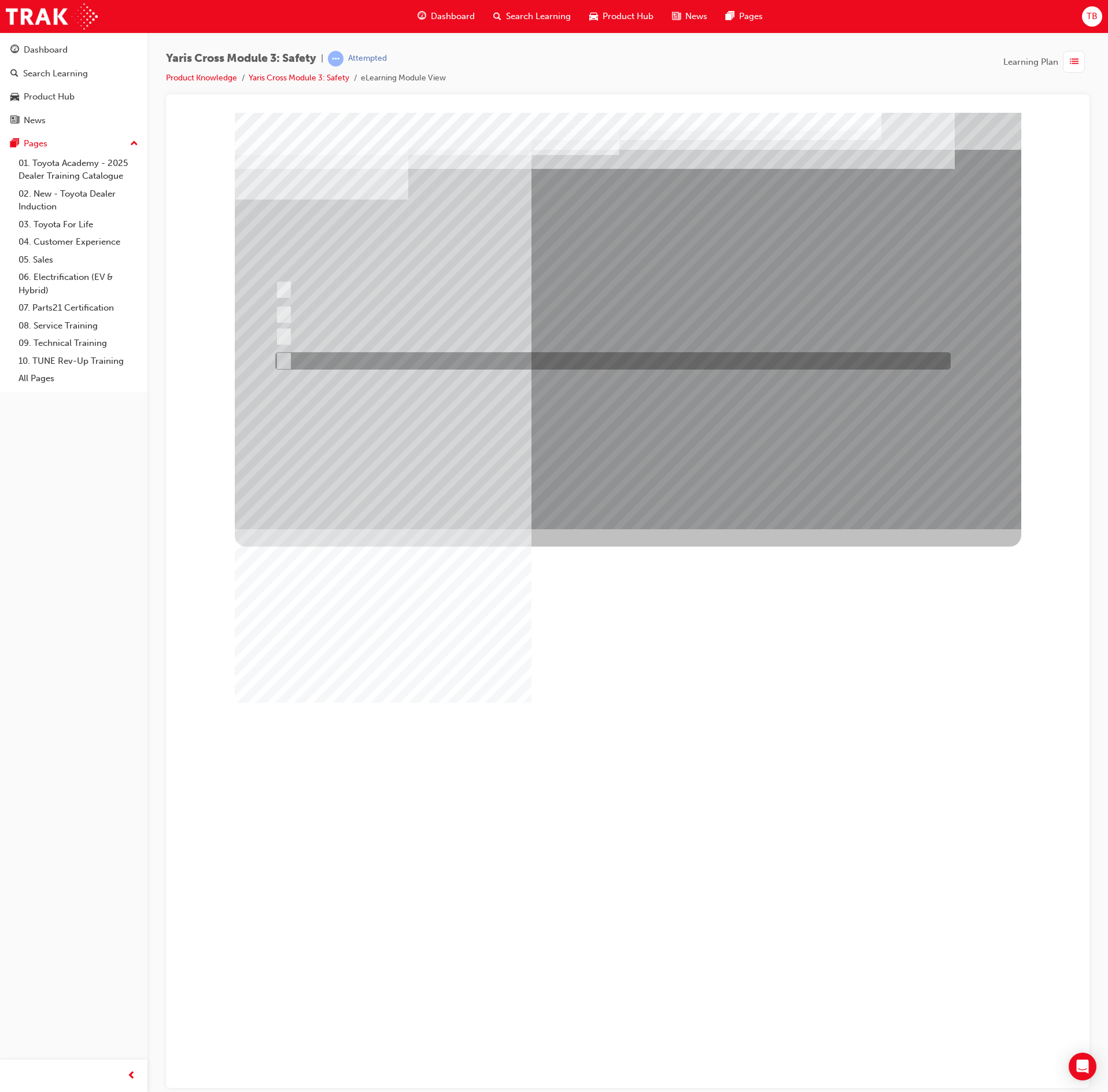
click at [465, 354] on div at bounding box center [610, 361] width 676 height 17
checkbox input "true"
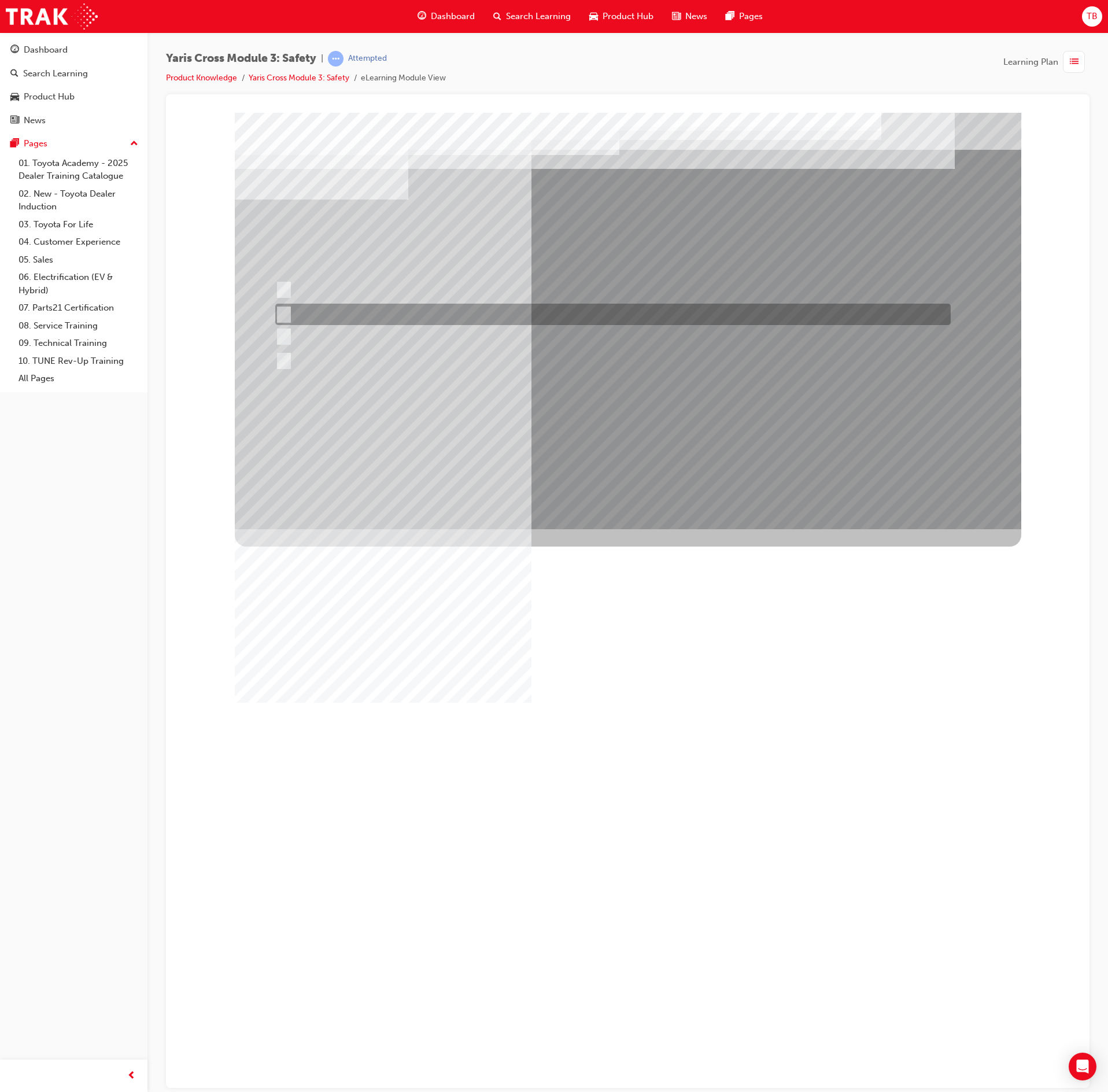
click at [470, 308] on div at bounding box center [610, 314] width 676 height 22
checkbox input "false"
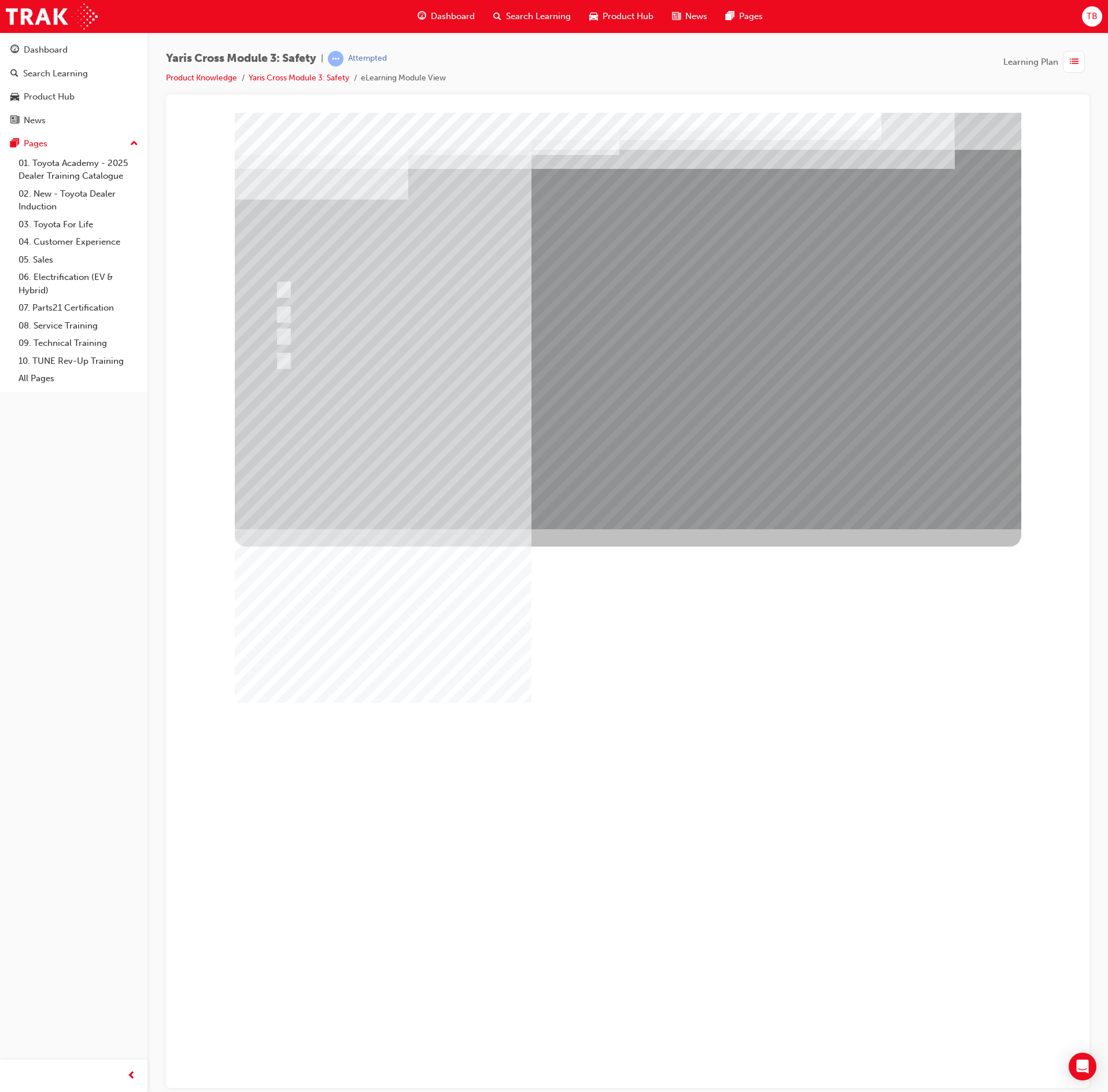
click at [614, 440] on div at bounding box center [628, 320] width 786 height 416
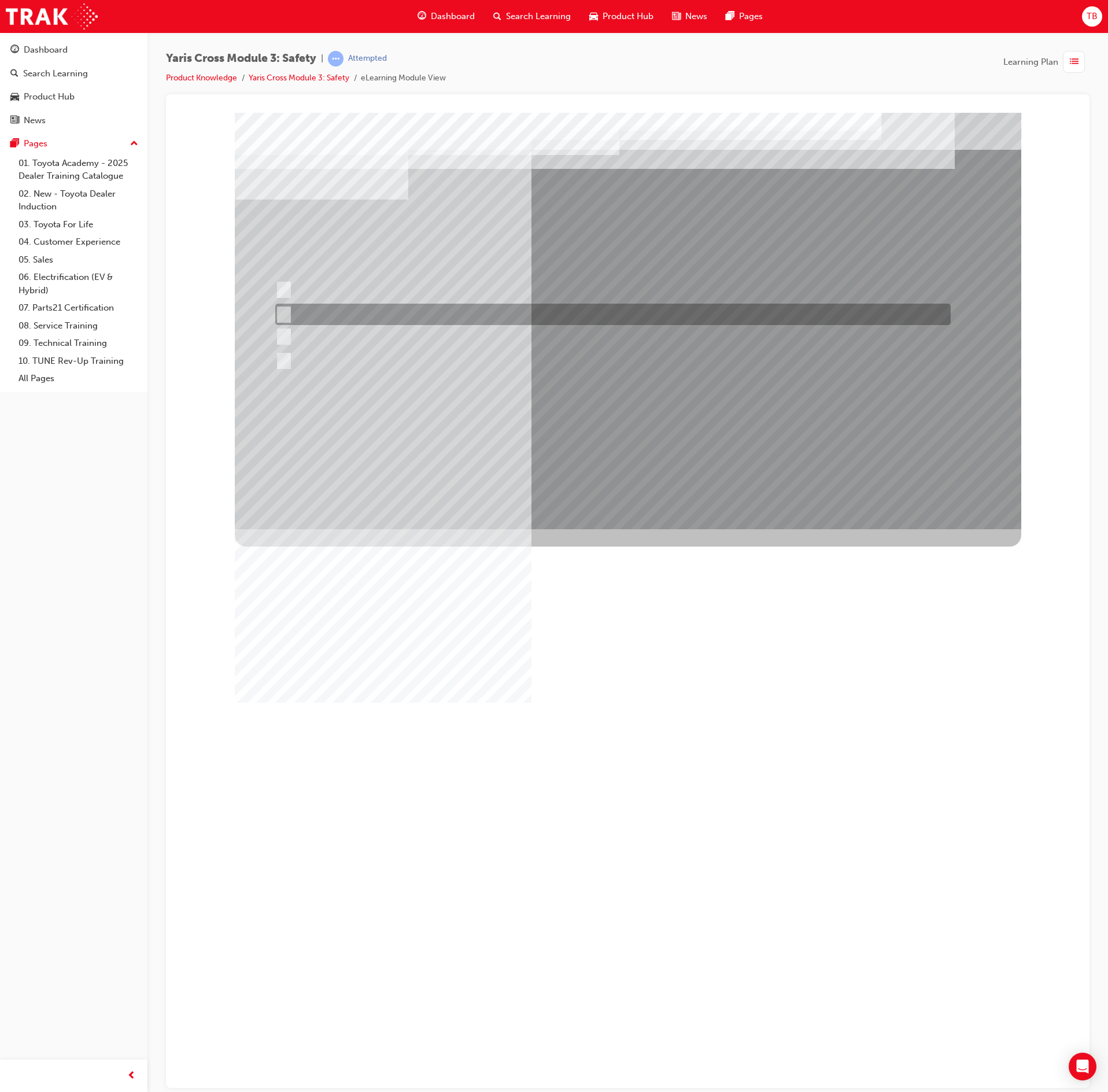
click at [465, 311] on div at bounding box center [610, 314] width 676 height 22
radio input "true"
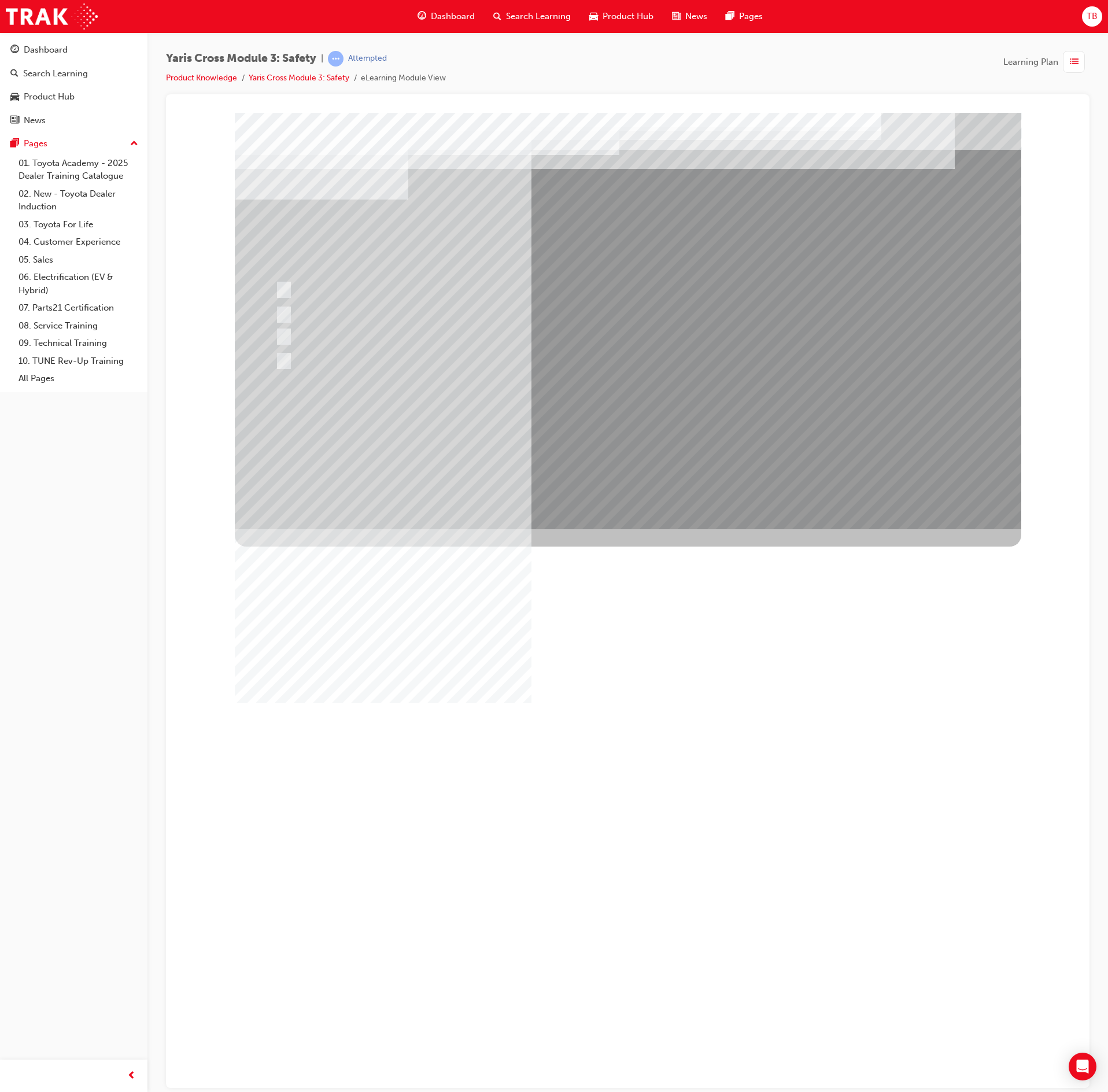
click at [658, 438] on div at bounding box center [628, 320] width 786 height 416
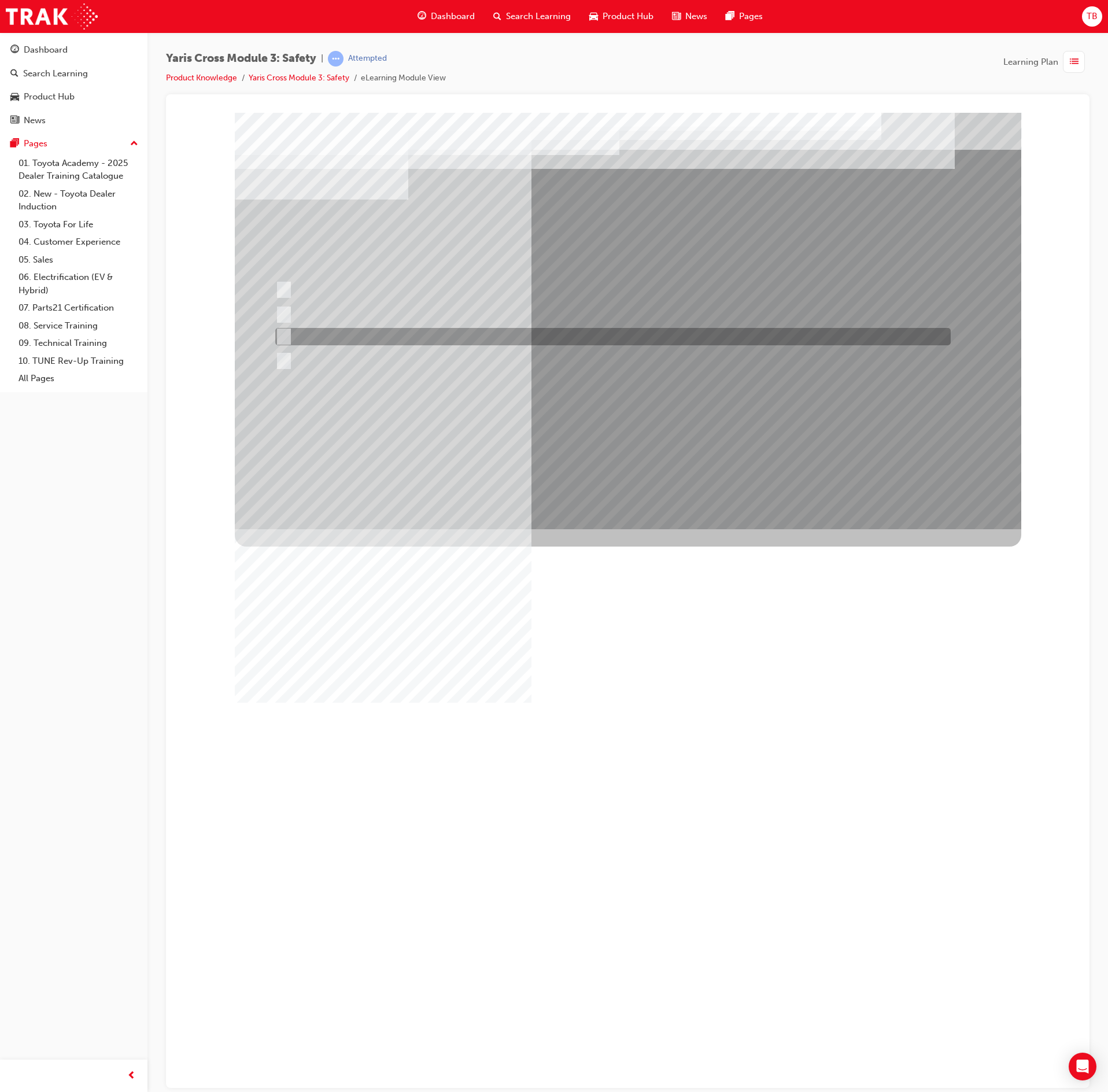
click at [510, 340] on div at bounding box center [610, 336] width 676 height 17
radio input "true"
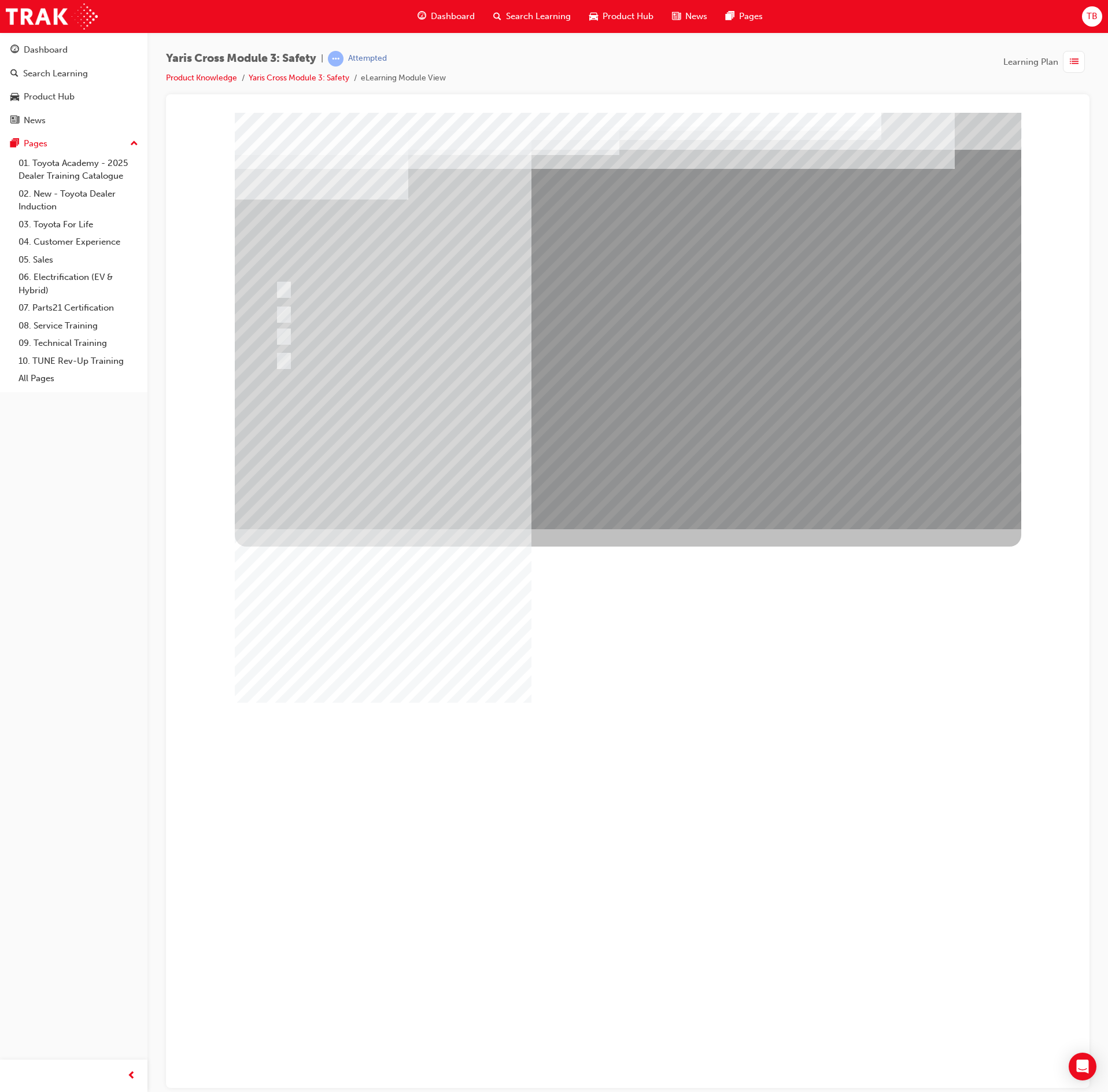
click at [632, 458] on div at bounding box center [628, 320] width 786 height 416
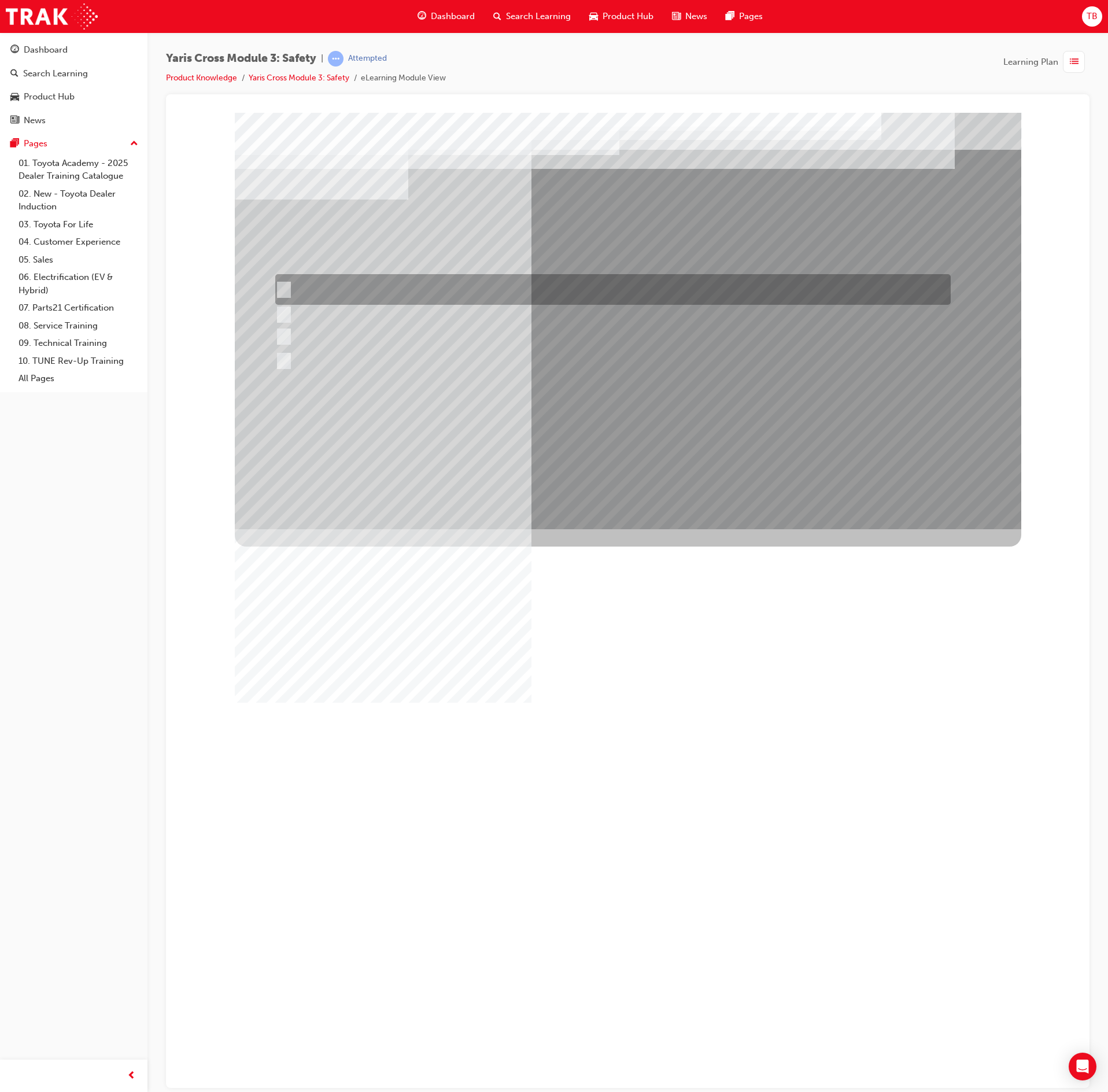
click at [579, 280] on div at bounding box center [610, 290] width 676 height 31
radio input "true"
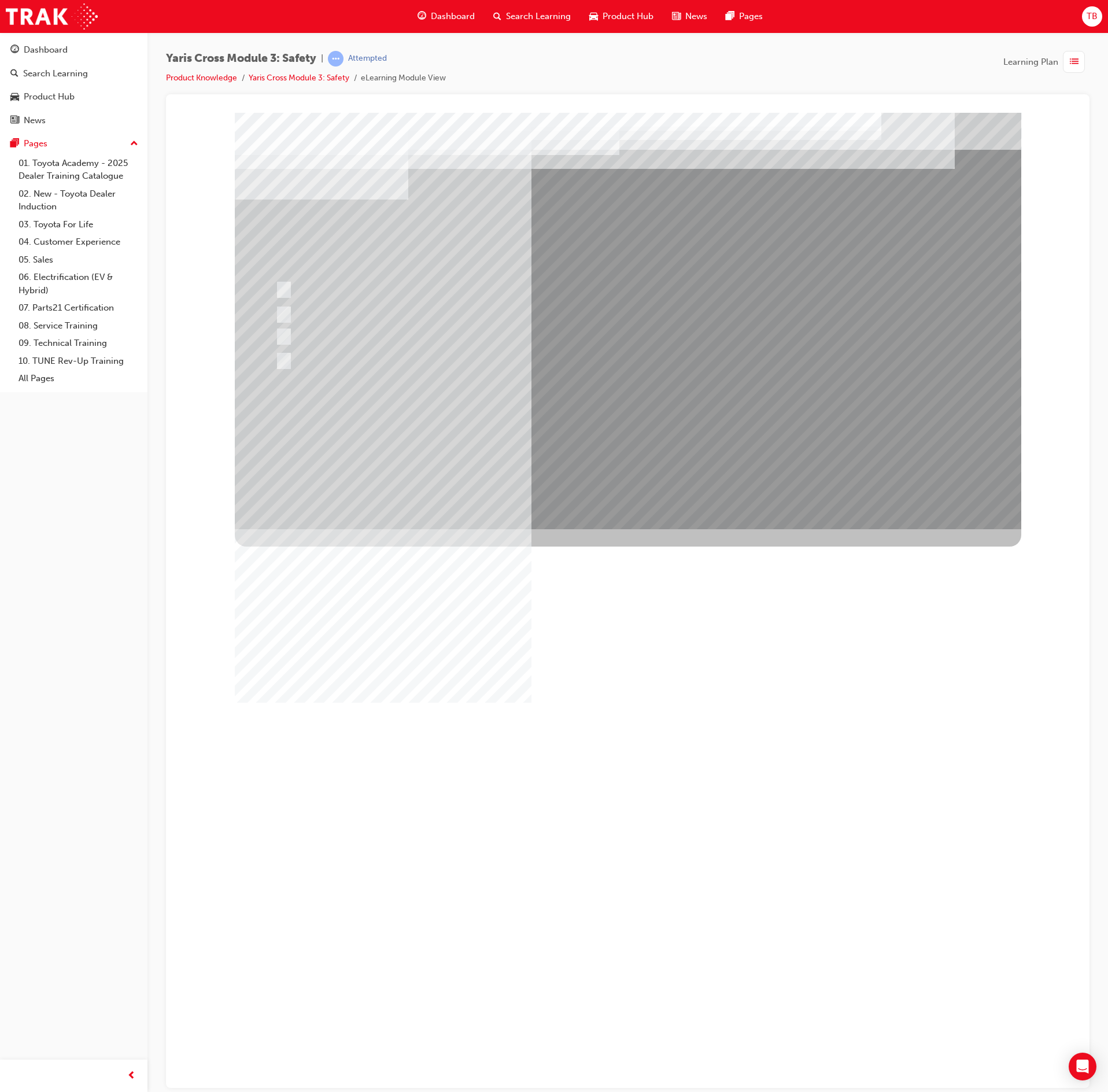
click at [623, 446] on div at bounding box center [628, 320] width 786 height 416
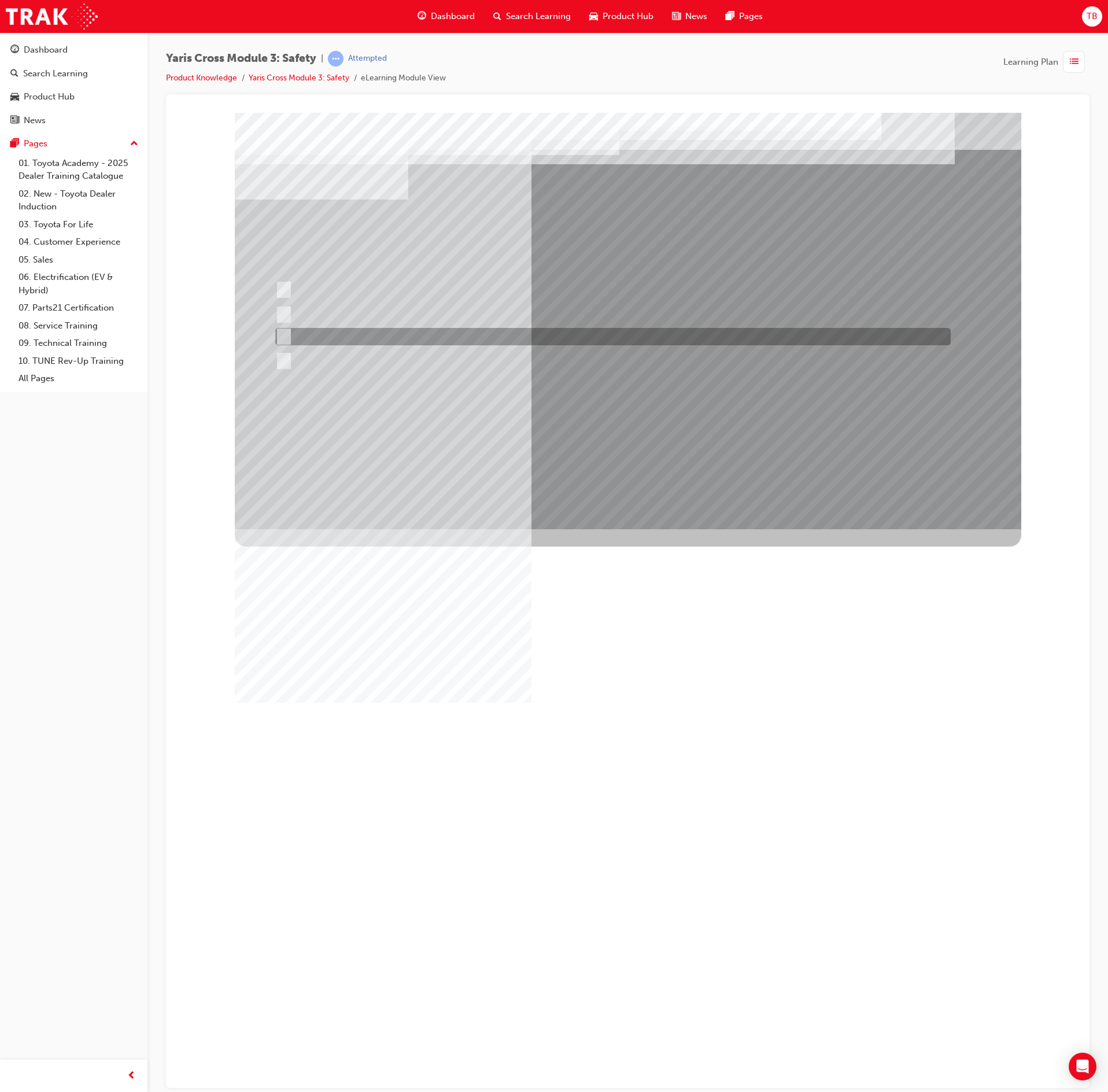
click at [579, 333] on div at bounding box center [610, 336] width 676 height 17
radio input "true"
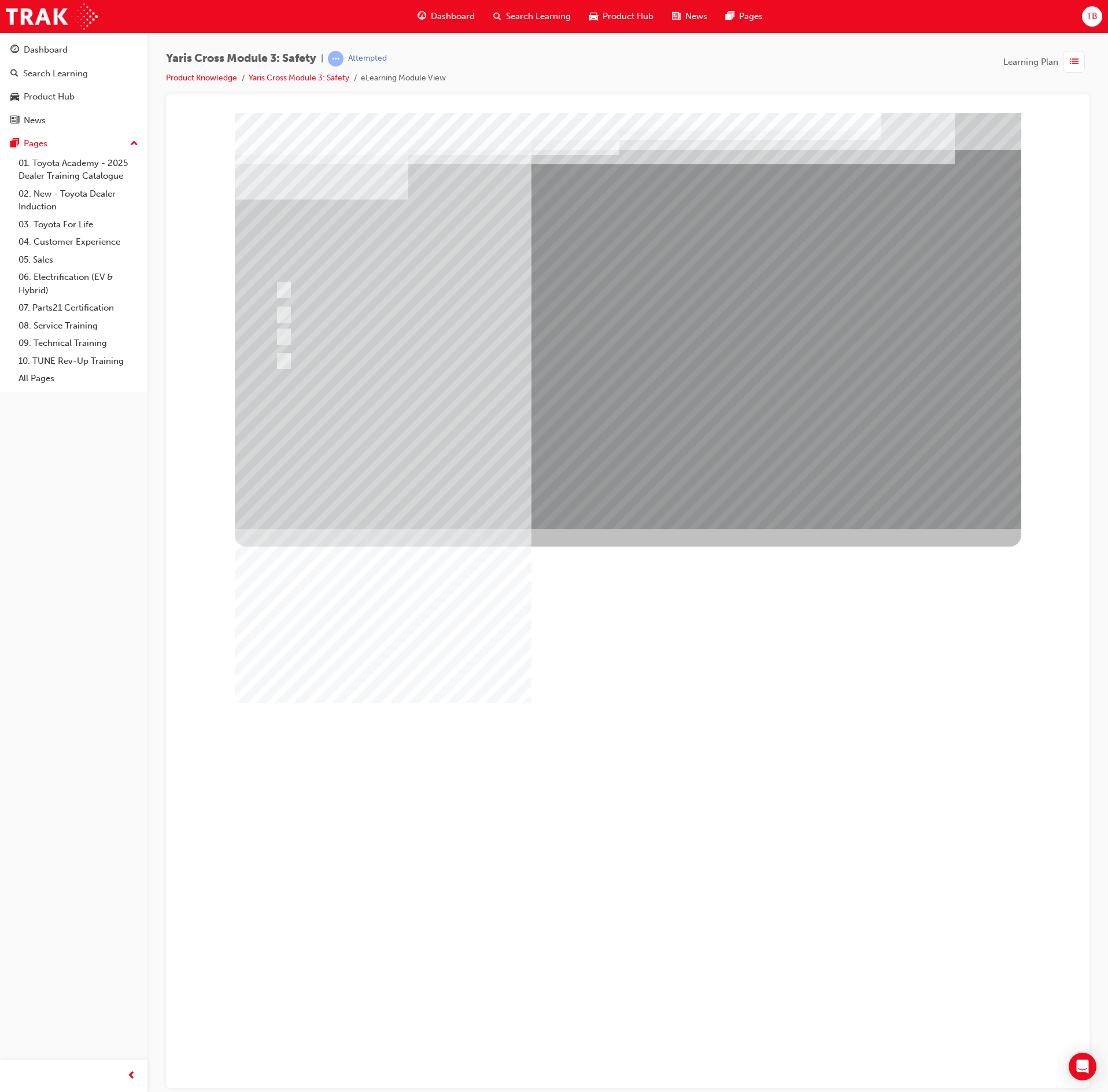
click at [657, 430] on div at bounding box center [628, 320] width 786 height 416
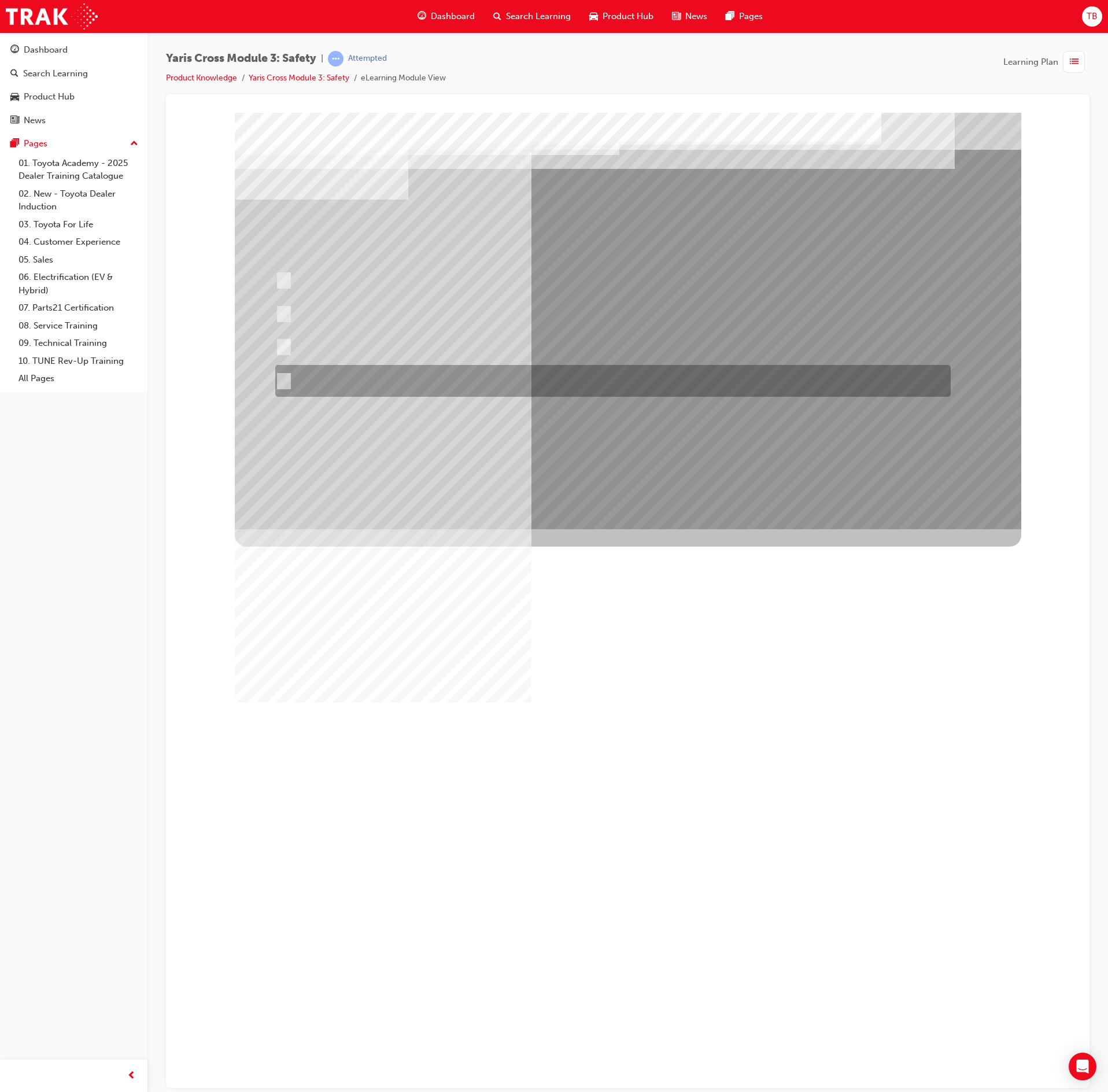
click at [629, 384] on div at bounding box center [610, 380] width 676 height 32
radio input "true"
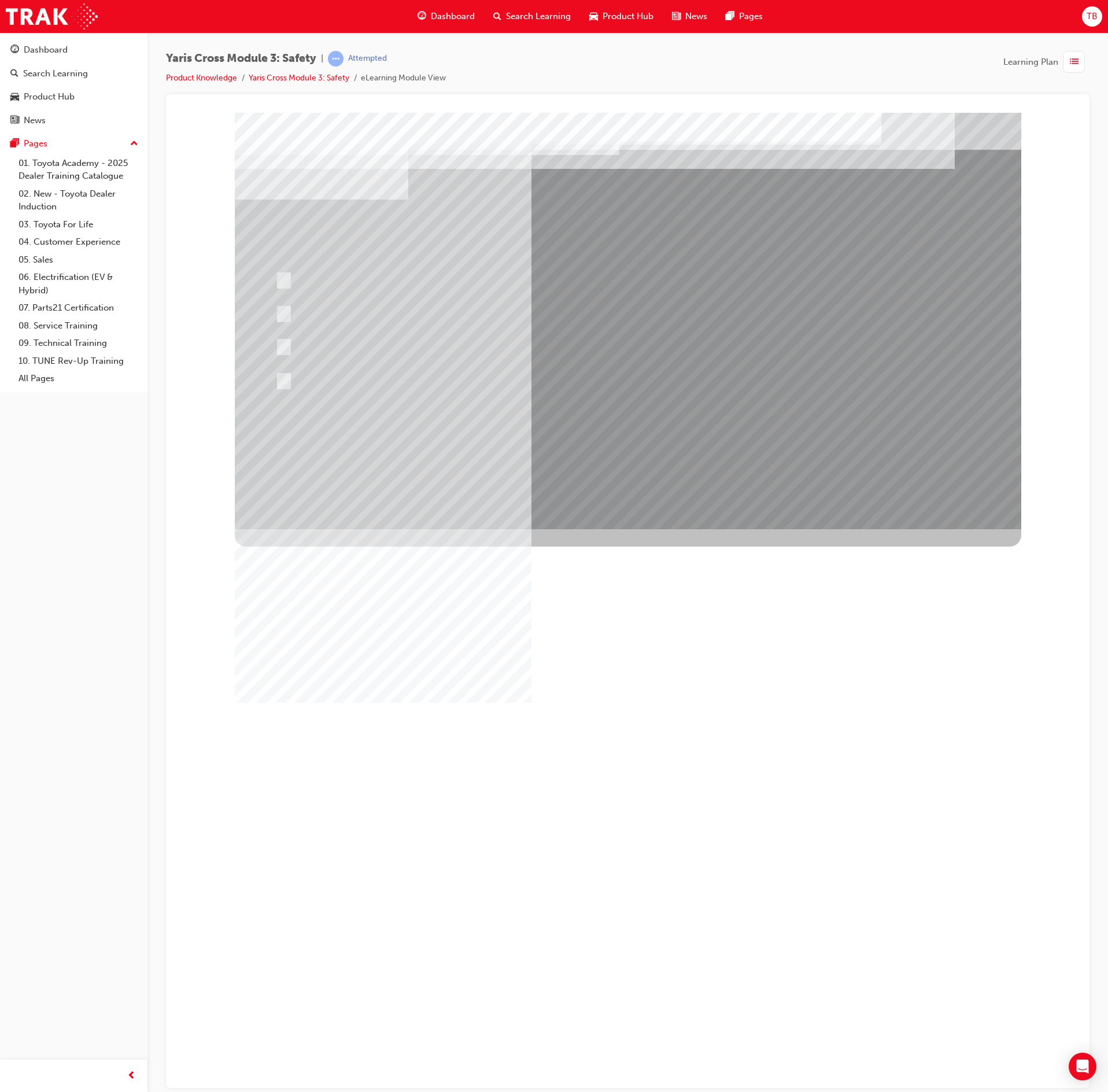
click at [647, 528] on div "Image" at bounding box center [628, 736] width 786 height 416
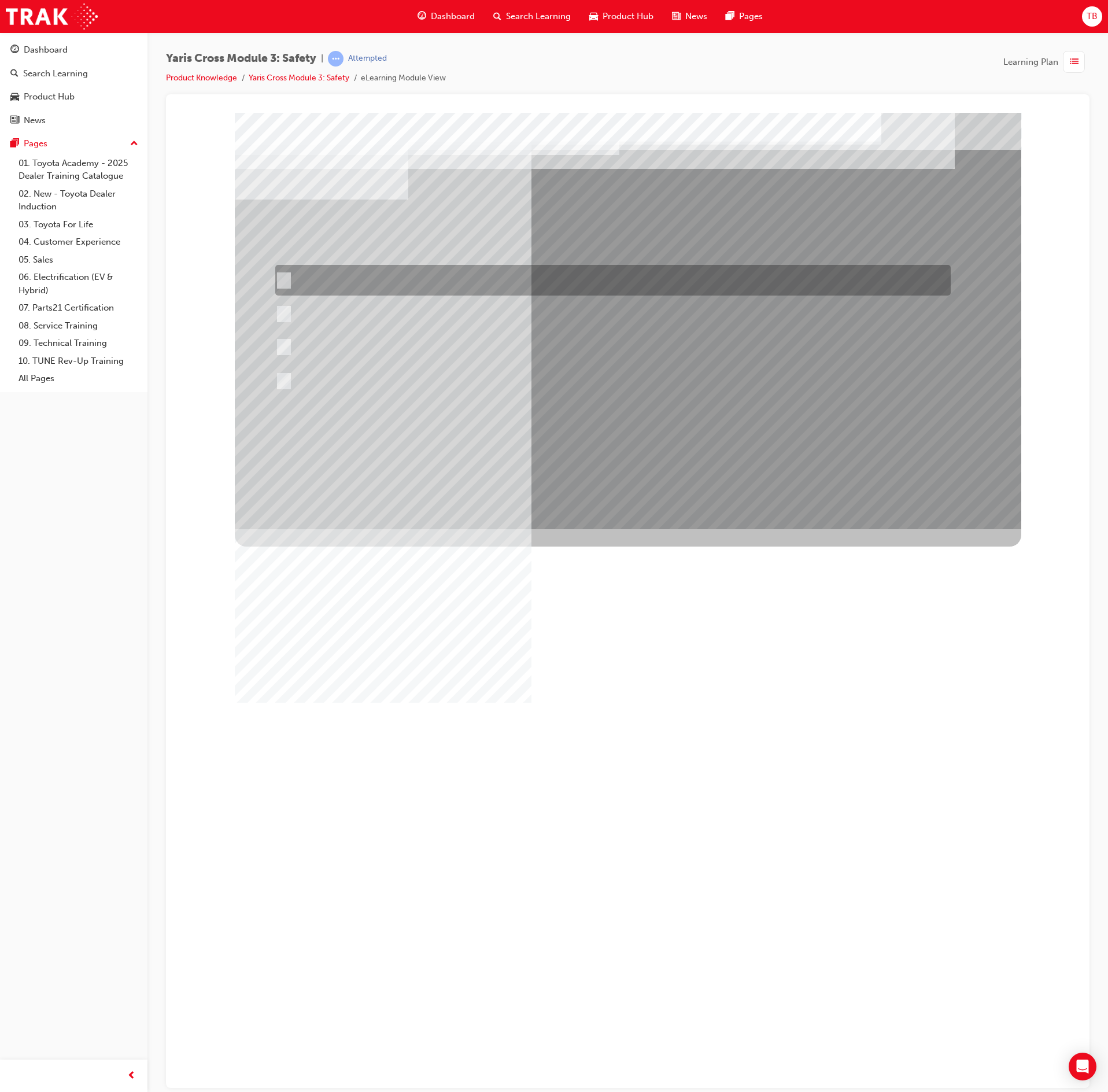
click at [640, 288] on div at bounding box center [610, 280] width 676 height 31
radio input "true"
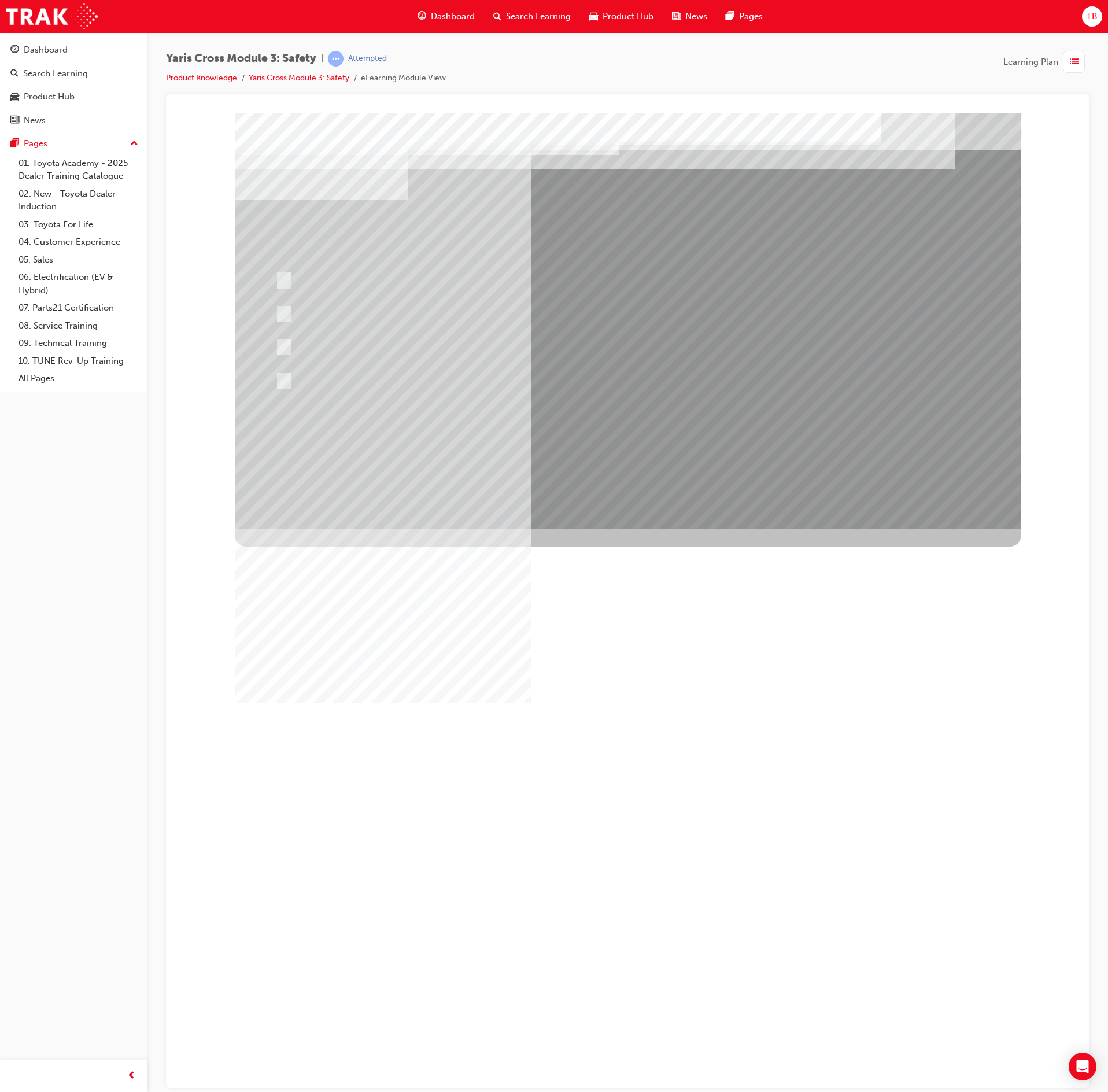
click at [721, 453] on div at bounding box center [628, 320] width 786 height 416
drag, startPoint x: 720, startPoint y: 396, endPoint x: 735, endPoint y: 412, distance: 21.9
click at [723, 396] on div at bounding box center [613, 381] width 676 height 32
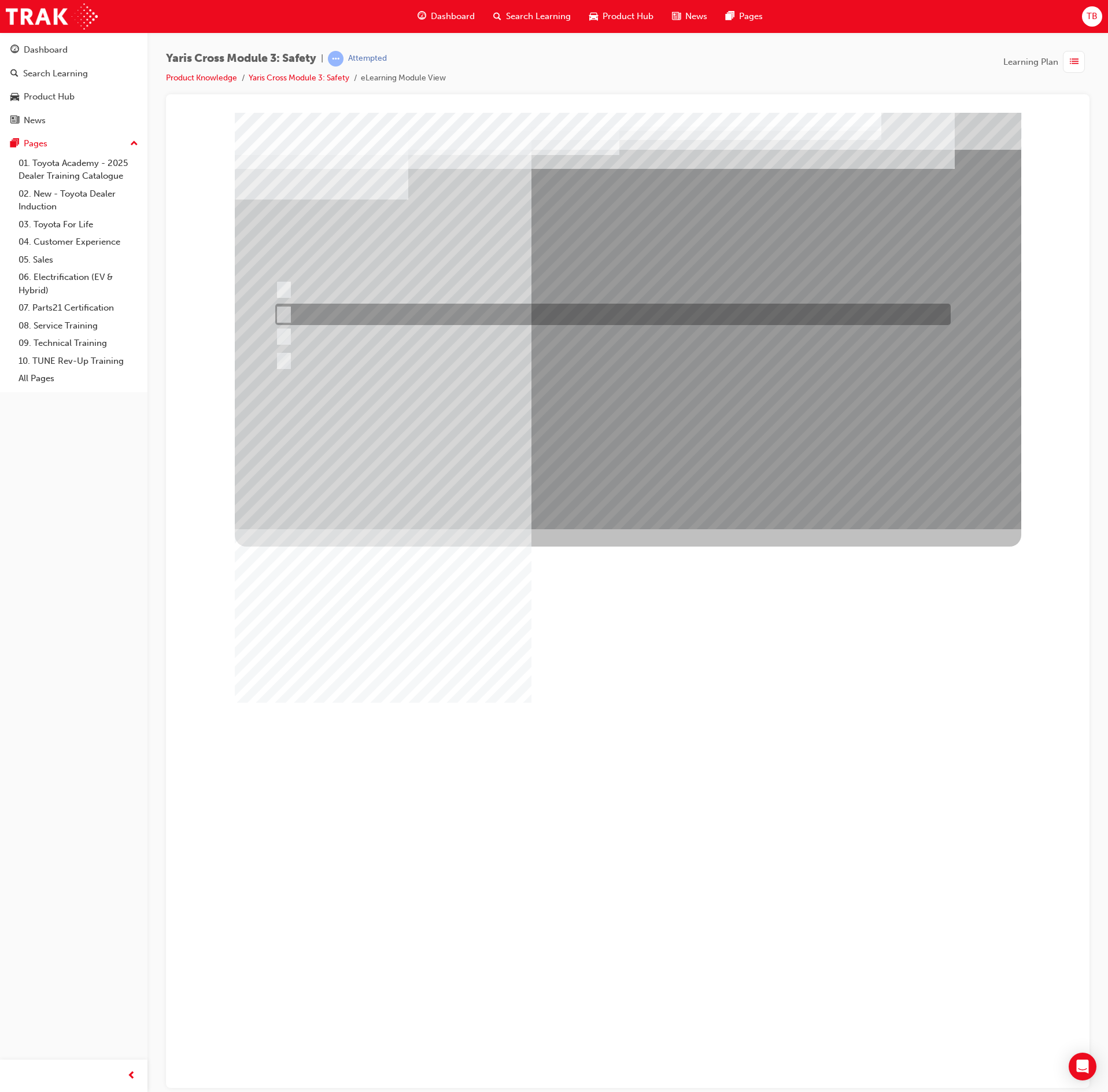
click at [614, 310] on div at bounding box center [610, 314] width 676 height 22
radio input "true"
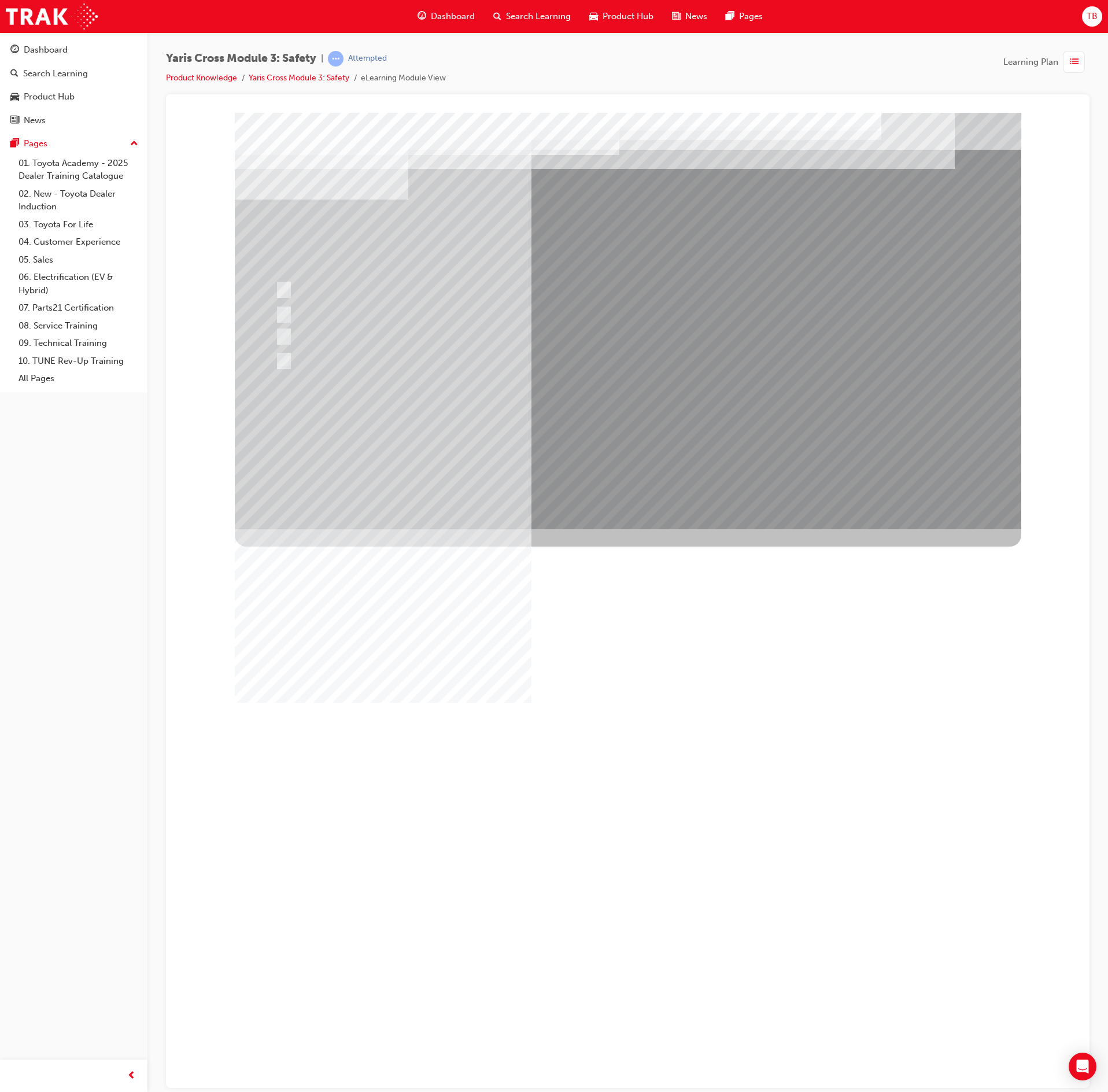
click at [641, 528] on div "Image" at bounding box center [628, 736] width 786 height 416
click at [685, 420] on div at bounding box center [628, 320] width 786 height 416
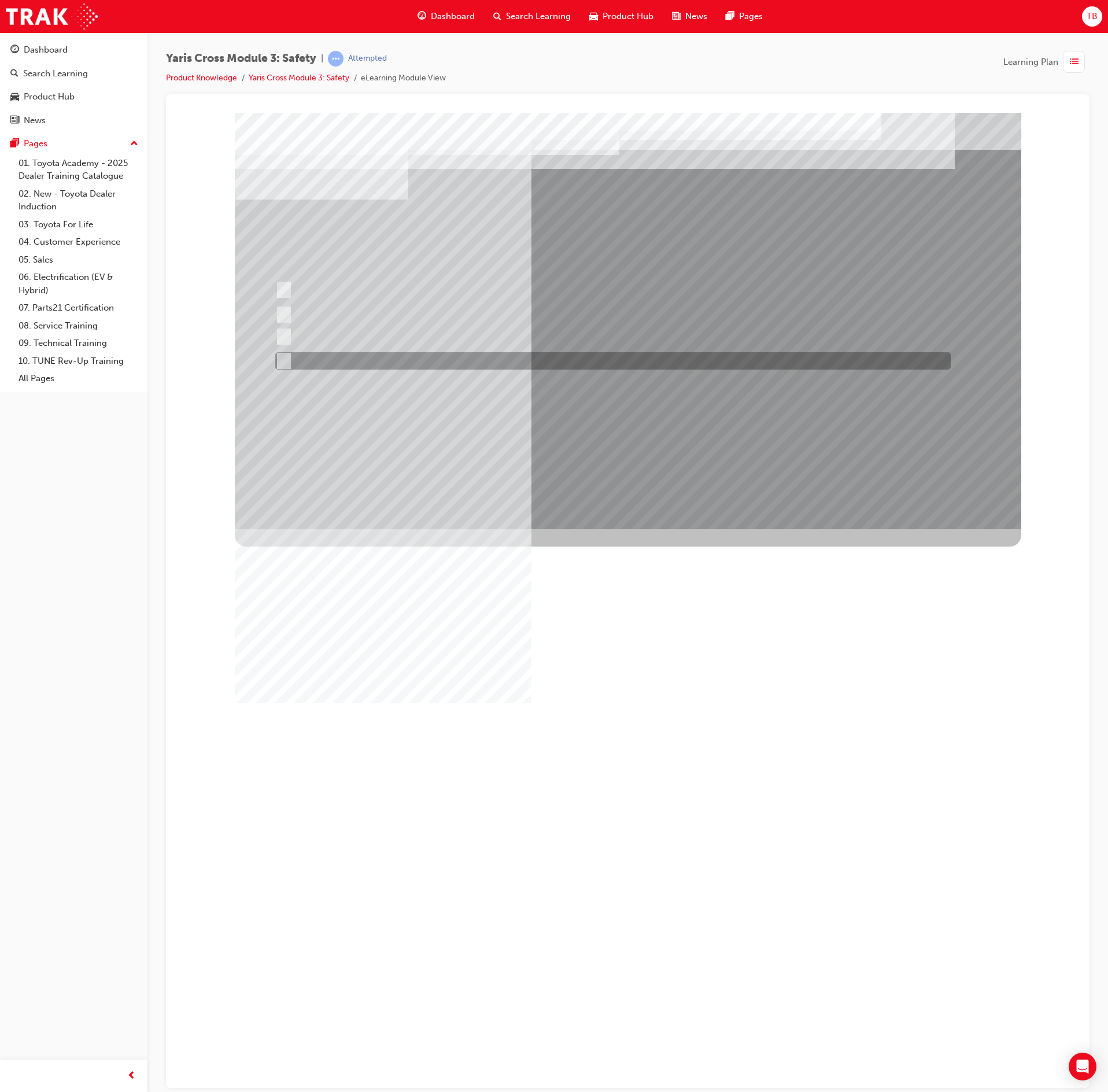
click at [576, 359] on div at bounding box center [610, 361] width 676 height 17
checkbox input "true"
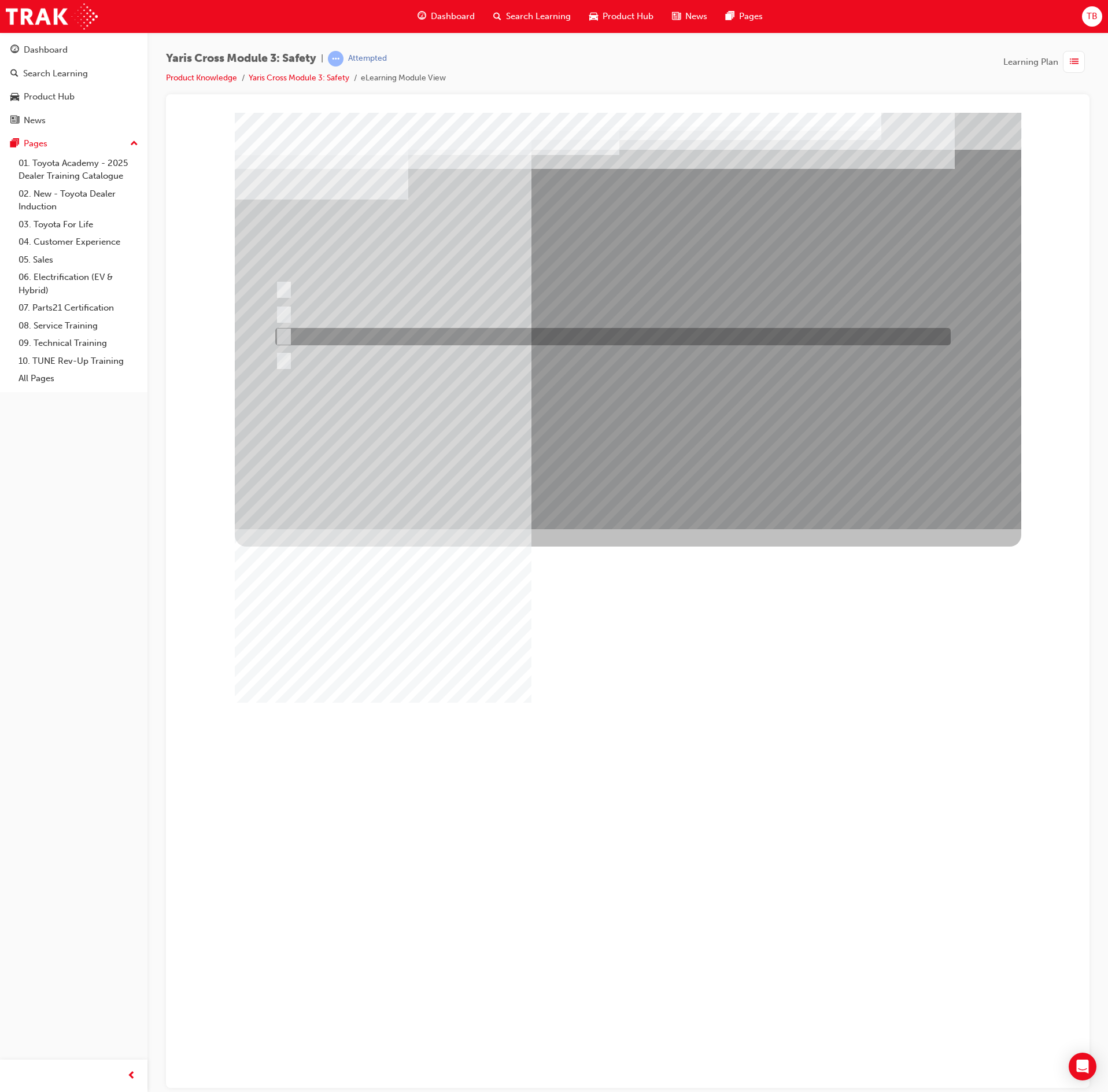
click at [598, 340] on div at bounding box center [610, 336] width 676 height 17
checkbox input "true"
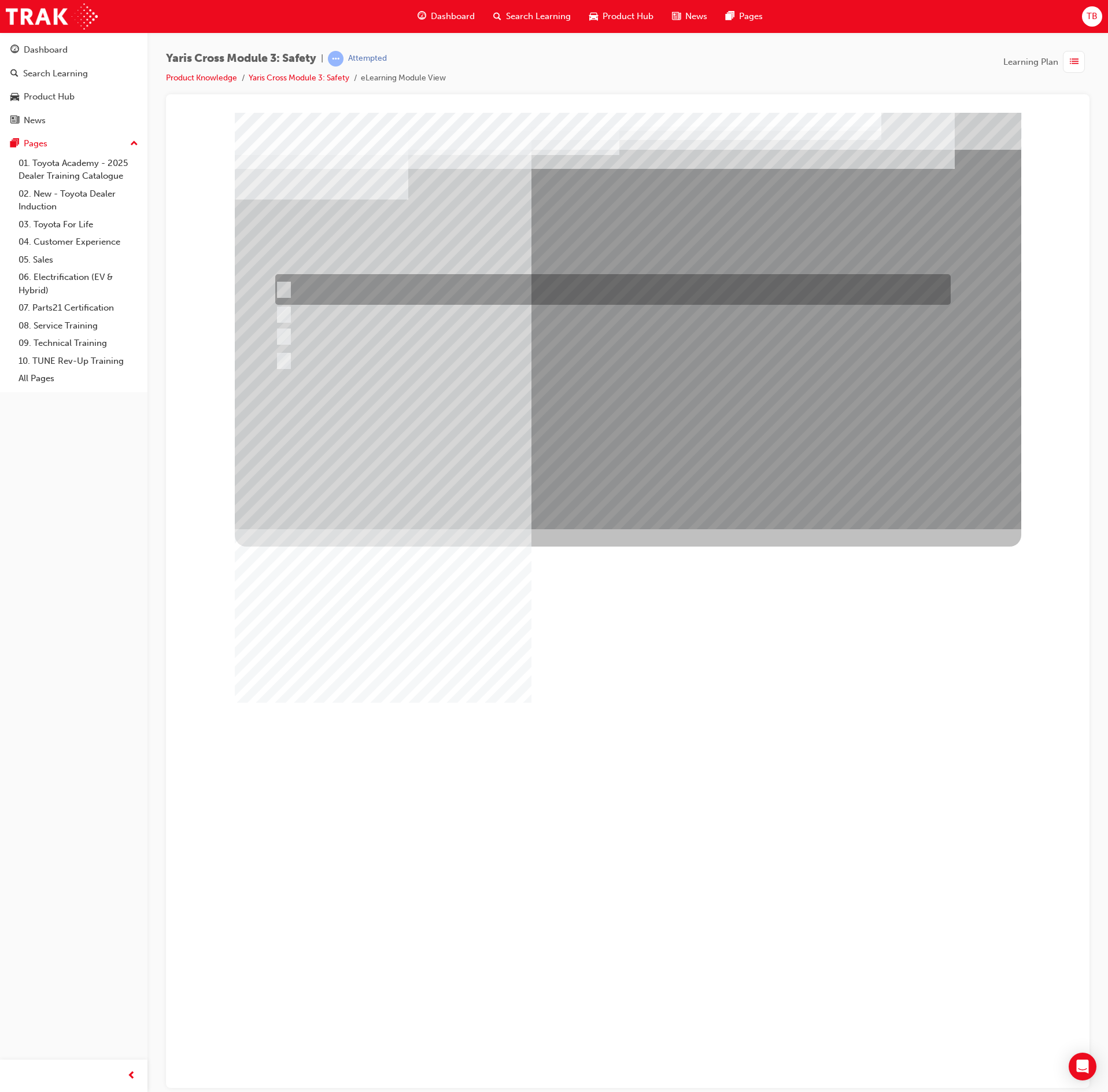
click at [609, 284] on div at bounding box center [610, 290] width 676 height 31
checkbox input "true"
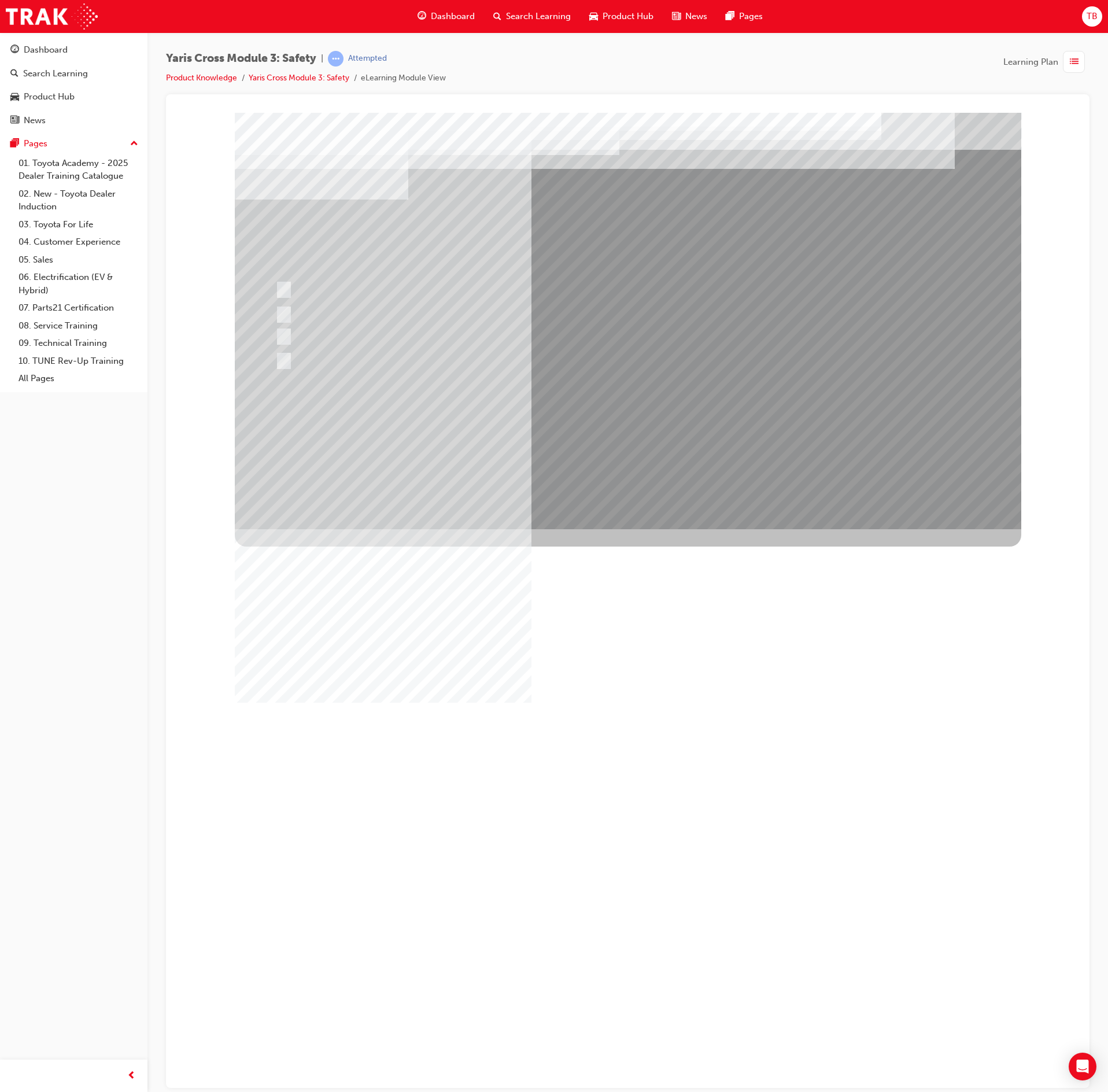
click at [673, 434] on div at bounding box center [628, 320] width 786 height 416
click at [581, 528] on div "Image" at bounding box center [628, 736] width 786 height 416
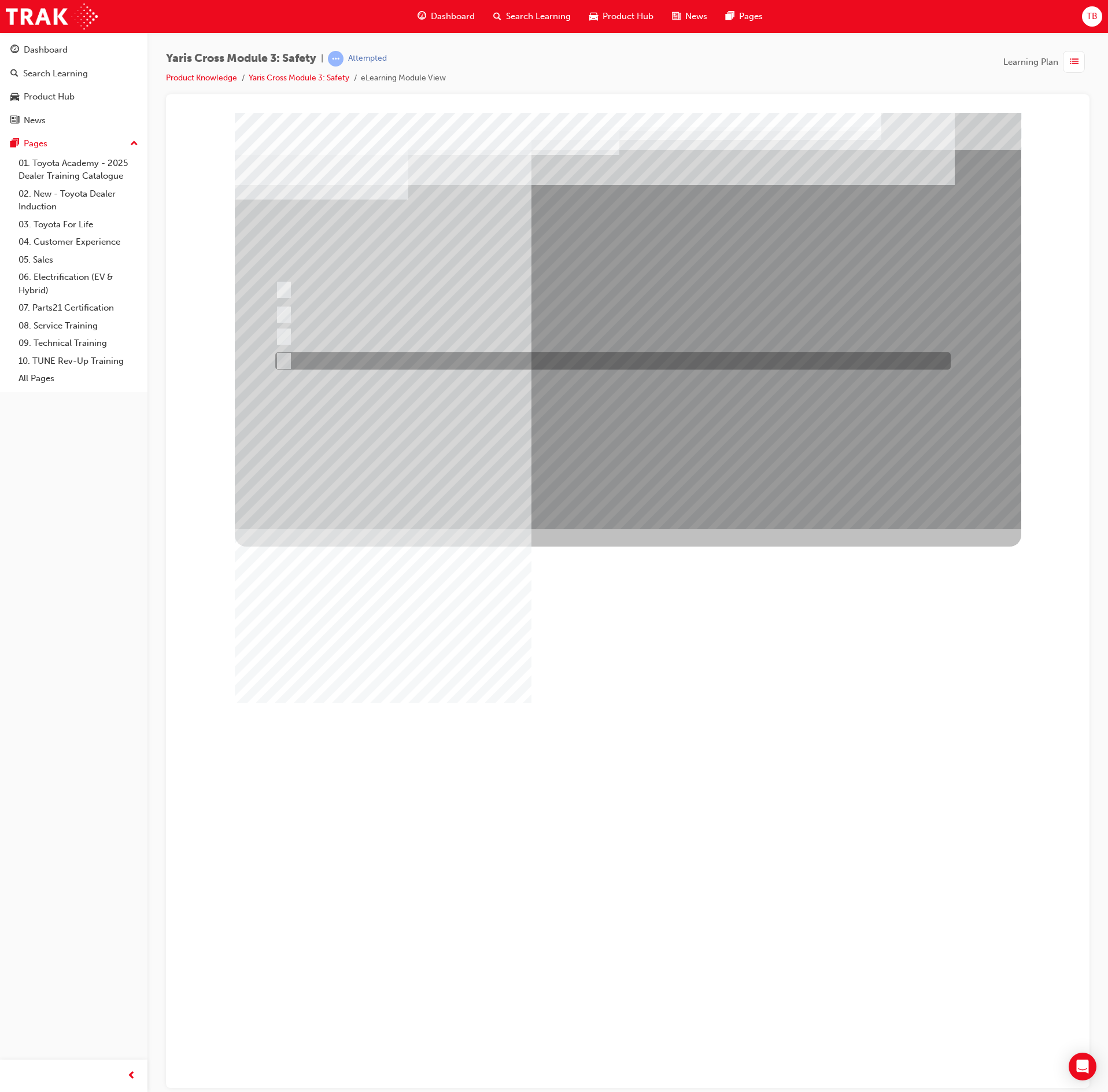
click at [581, 368] on div at bounding box center [610, 361] width 676 height 17
radio input "true"
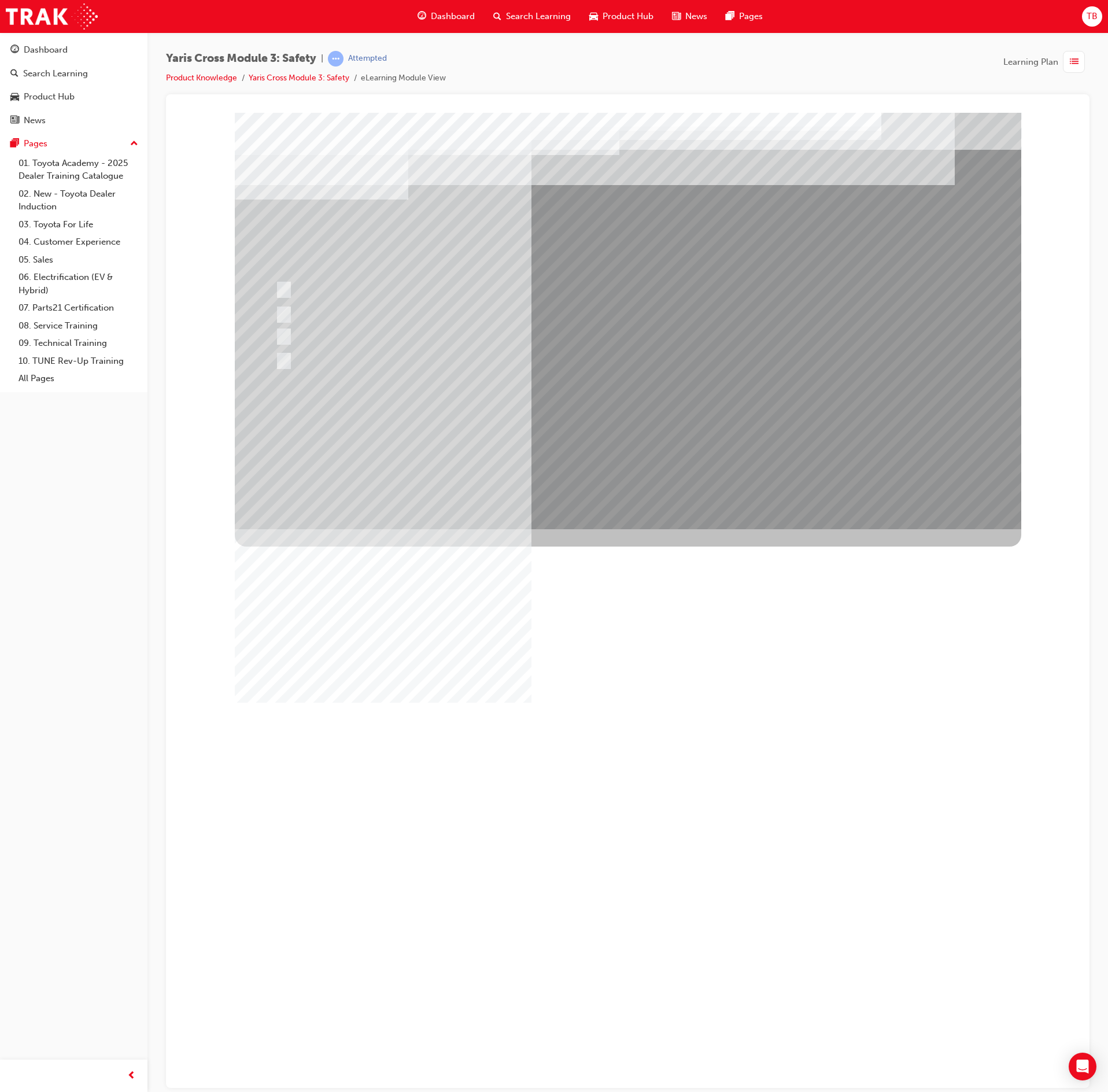
click at [684, 402] on div at bounding box center [628, 320] width 786 height 416
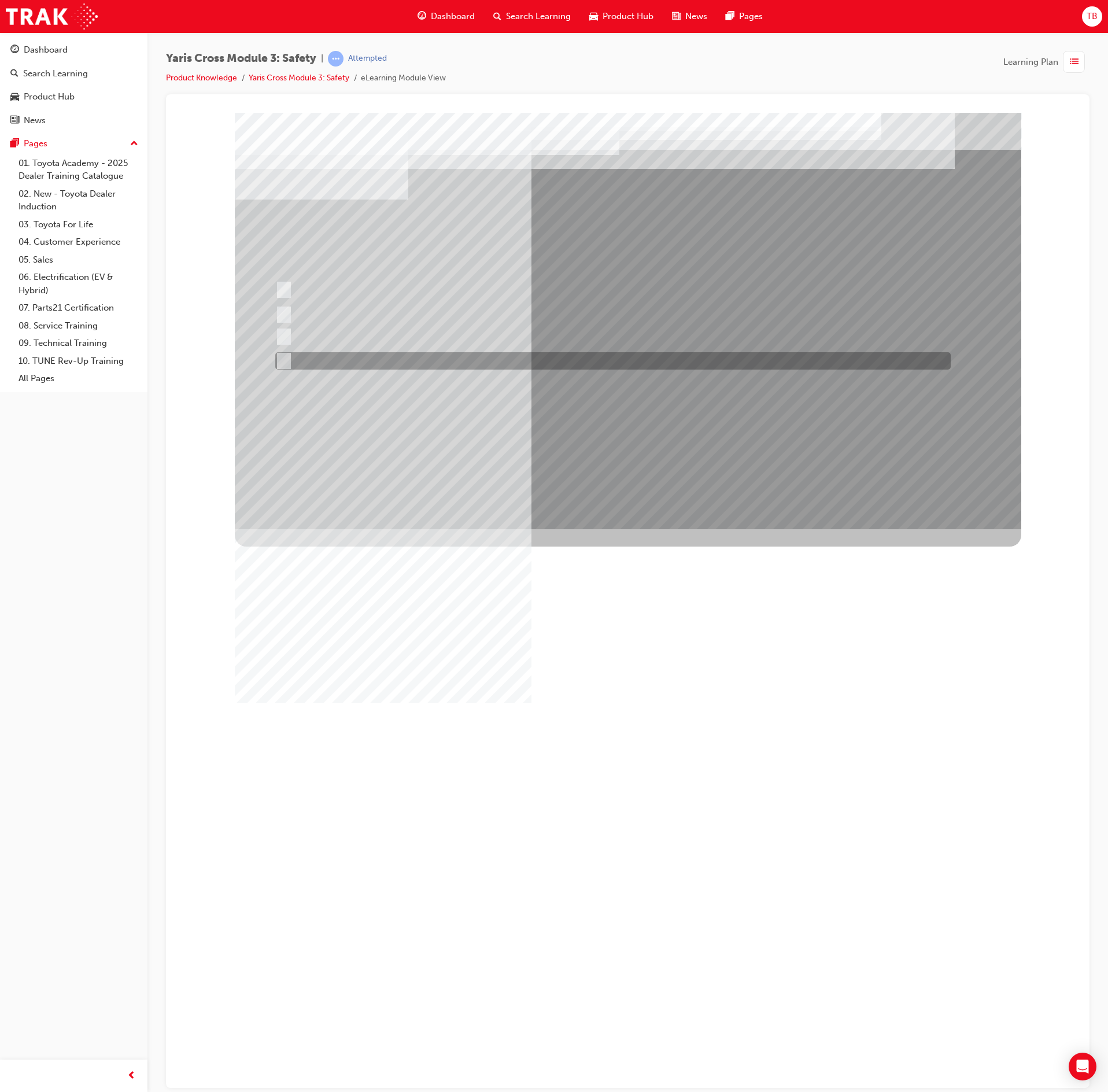
click at [549, 365] on div at bounding box center [610, 361] width 676 height 17
radio input "true"
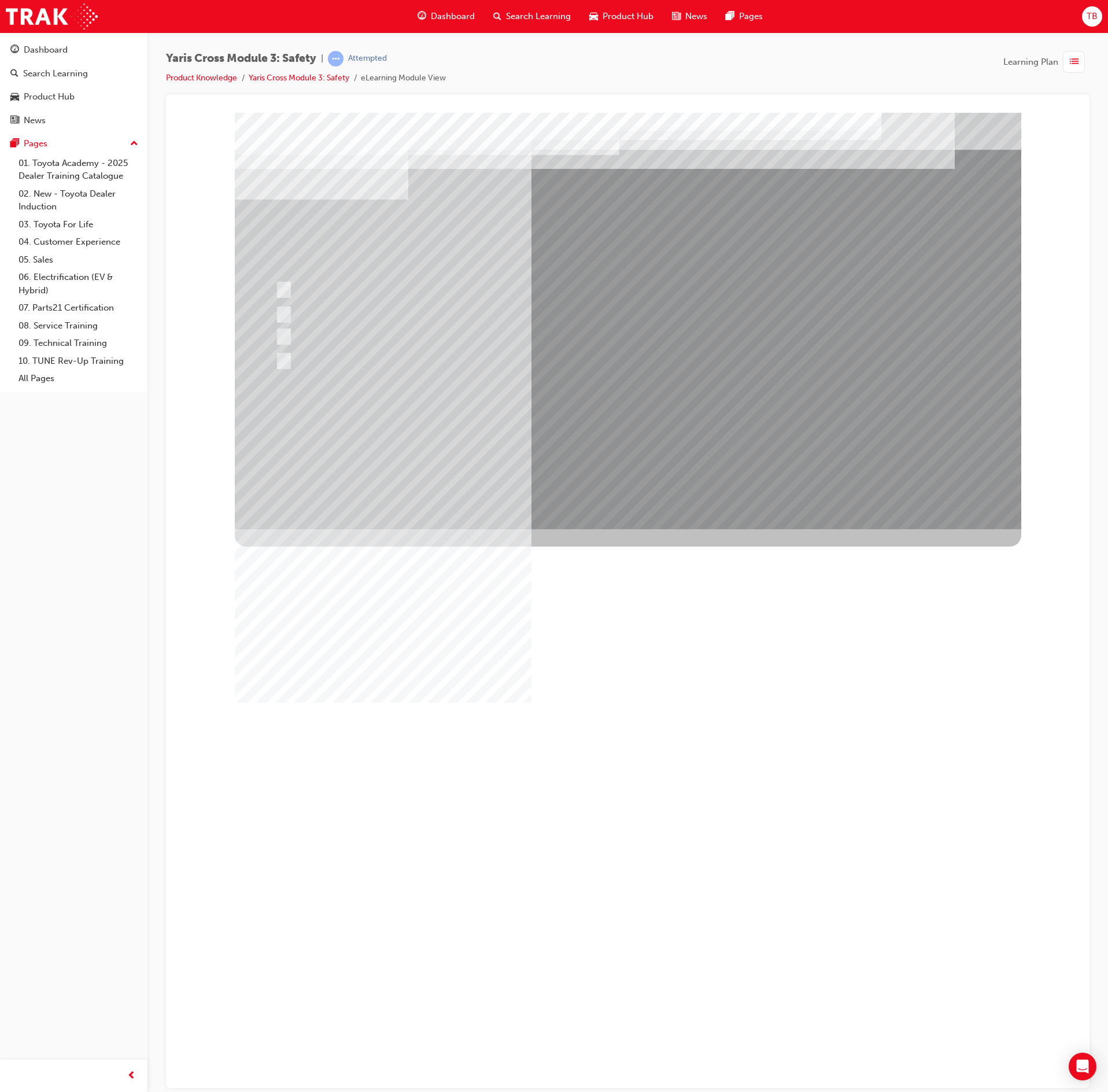
click at [650, 423] on div at bounding box center [628, 320] width 786 height 416
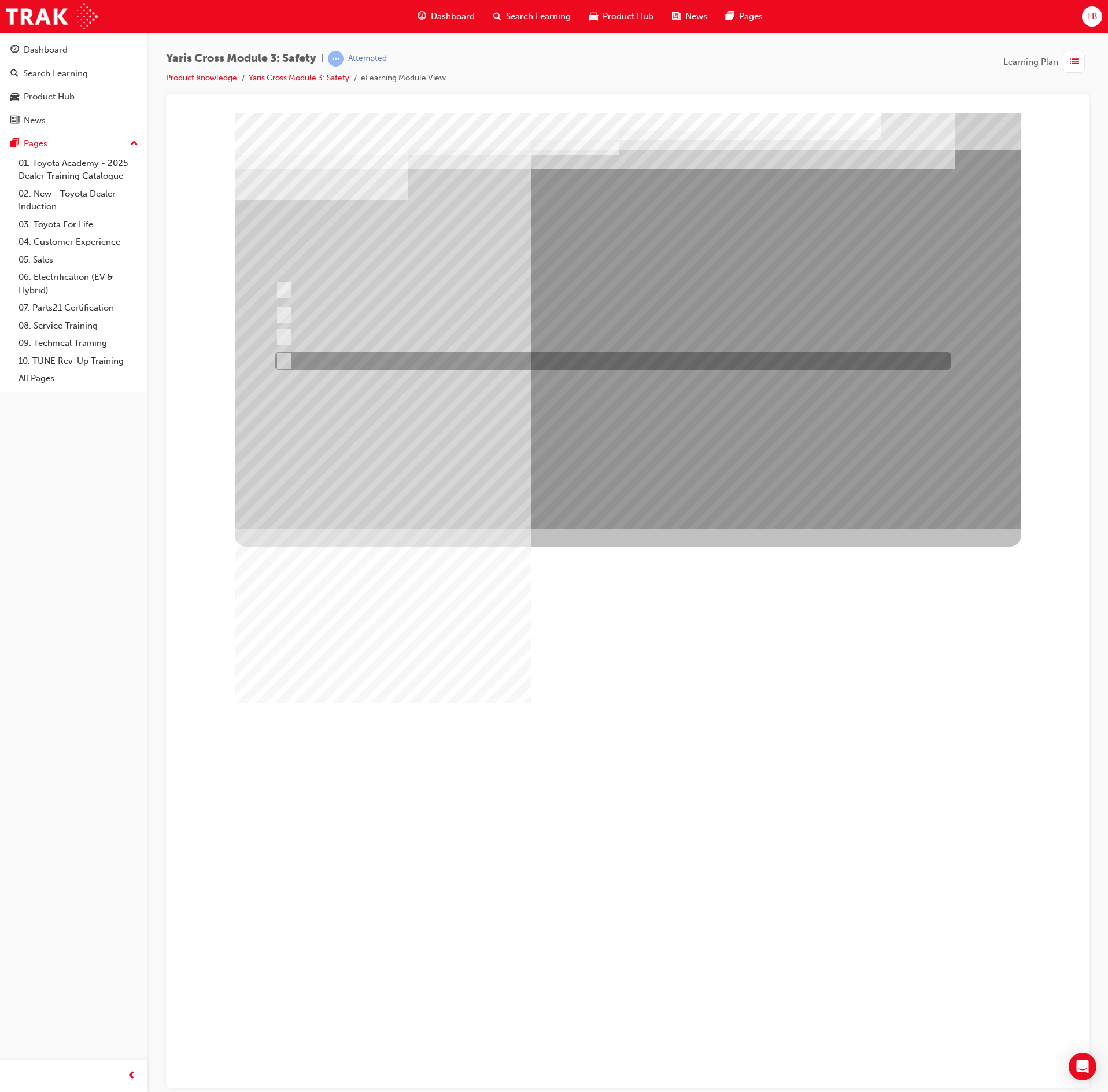
click at [477, 358] on div at bounding box center [610, 361] width 676 height 17
checkbox input "true"
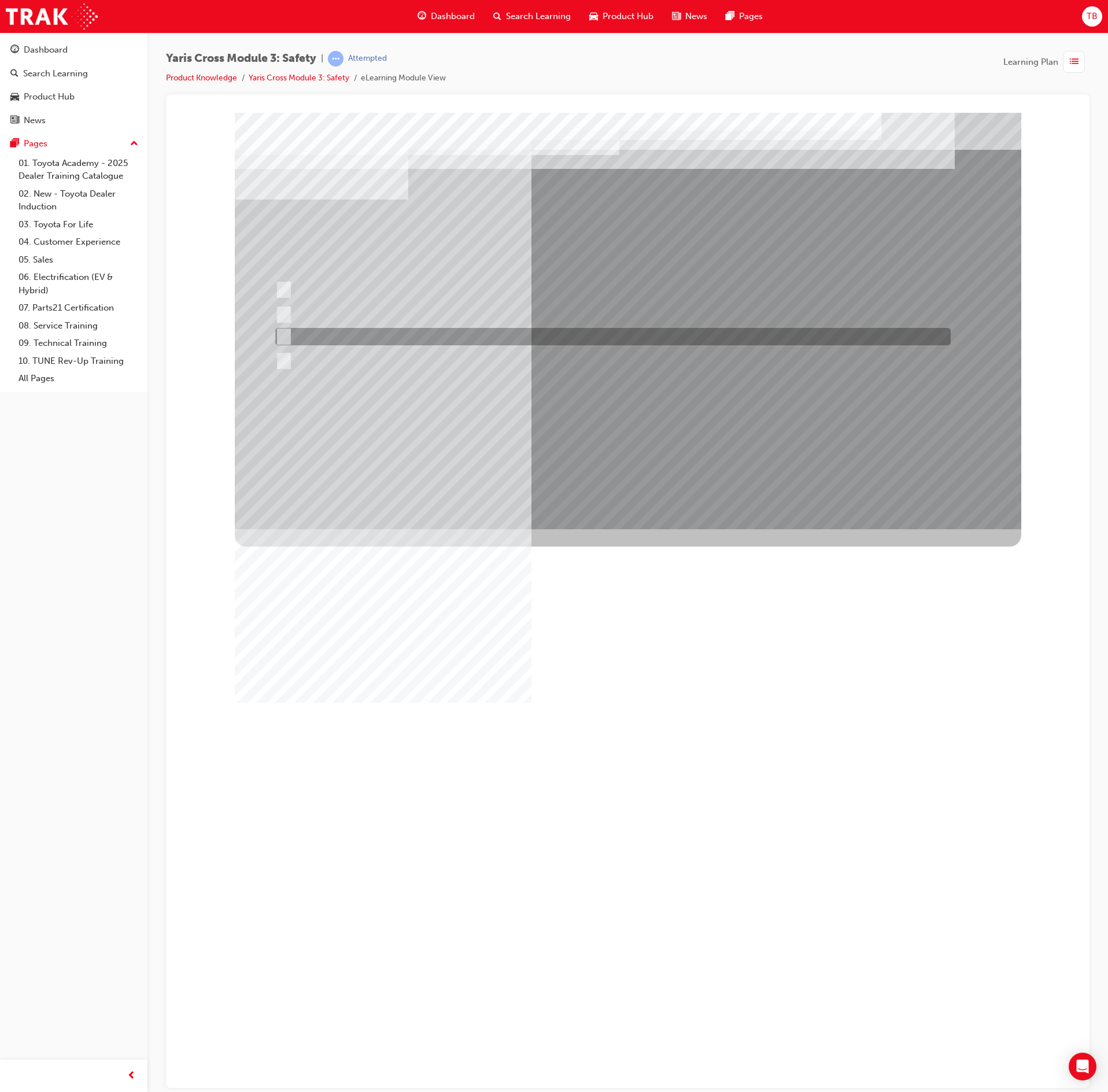
click at [490, 336] on div at bounding box center [610, 336] width 676 height 17
checkbox input "true"
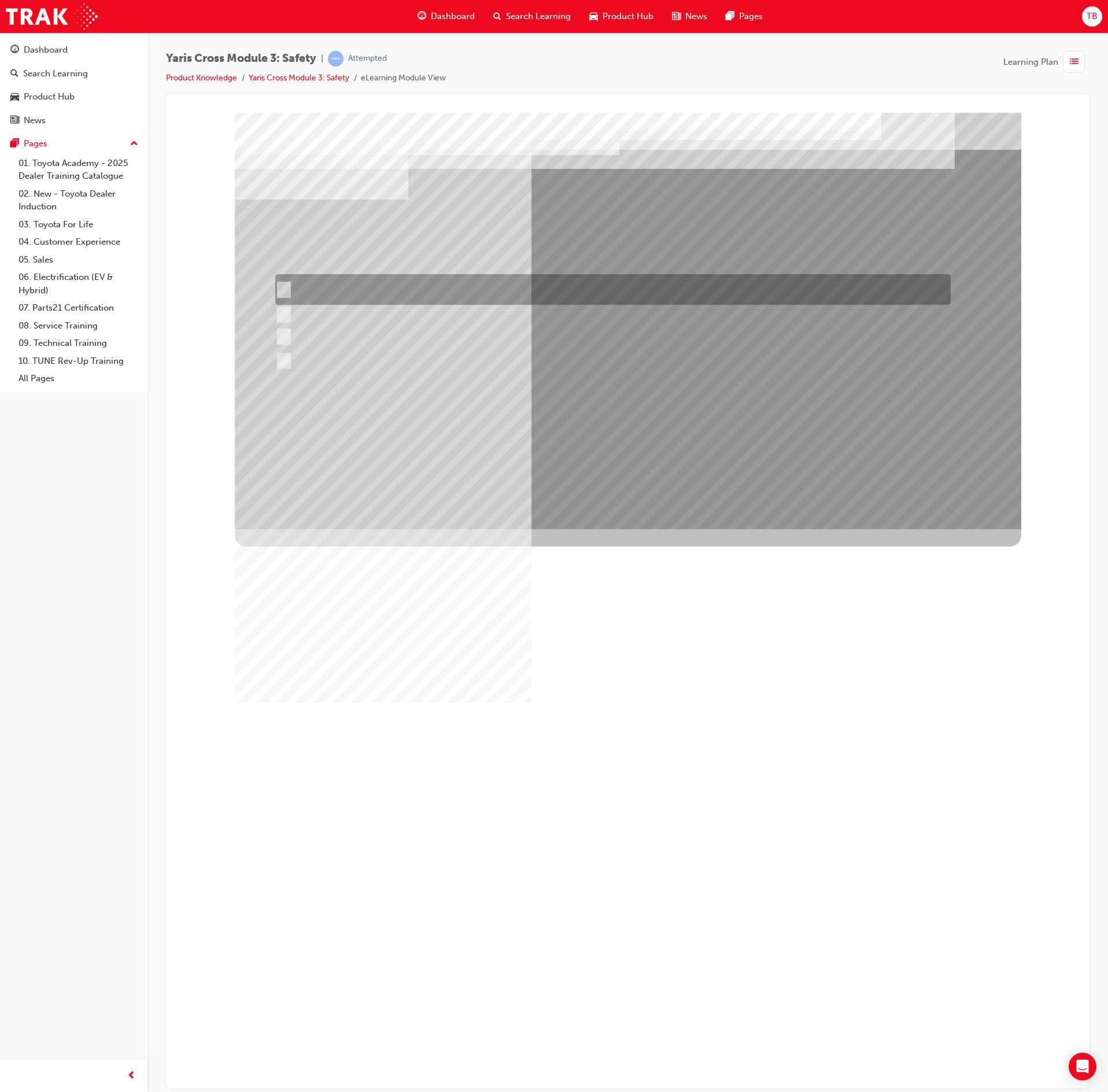
click at [524, 289] on div at bounding box center [610, 290] width 676 height 31
checkbox input "true"
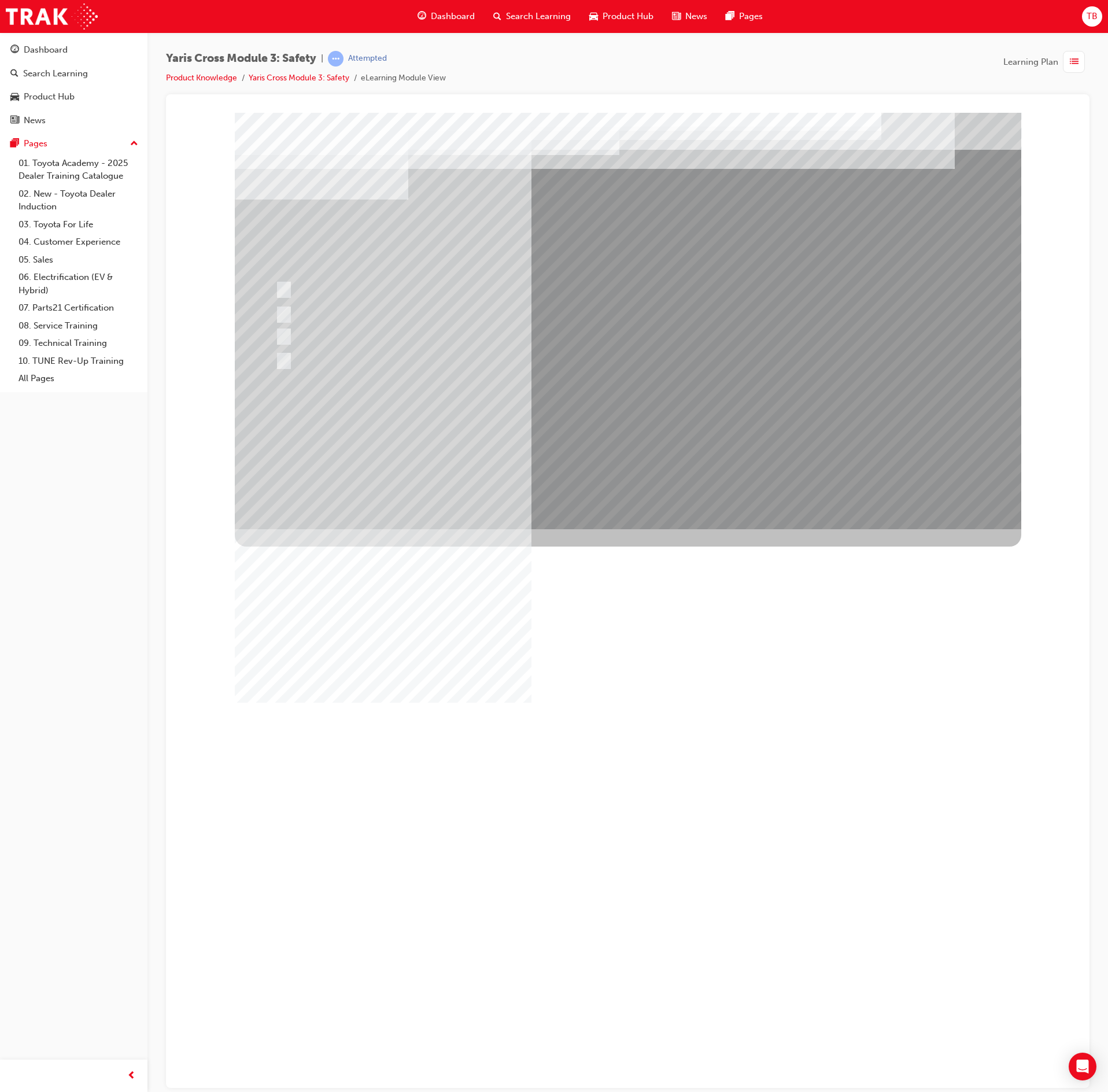
click at [634, 406] on div at bounding box center [628, 320] width 786 height 416
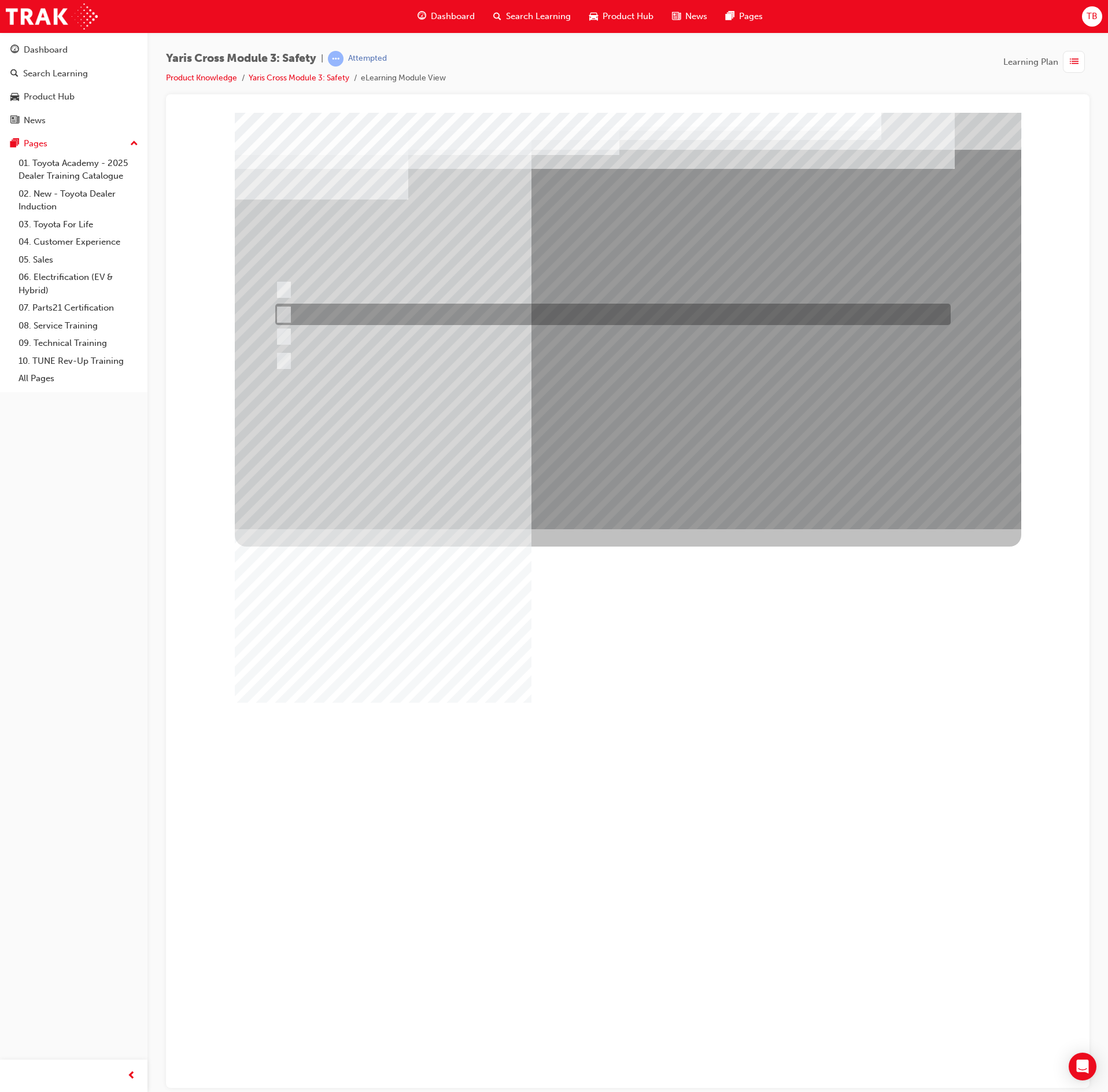
click at [539, 317] on div at bounding box center [610, 314] width 676 height 22
radio input "true"
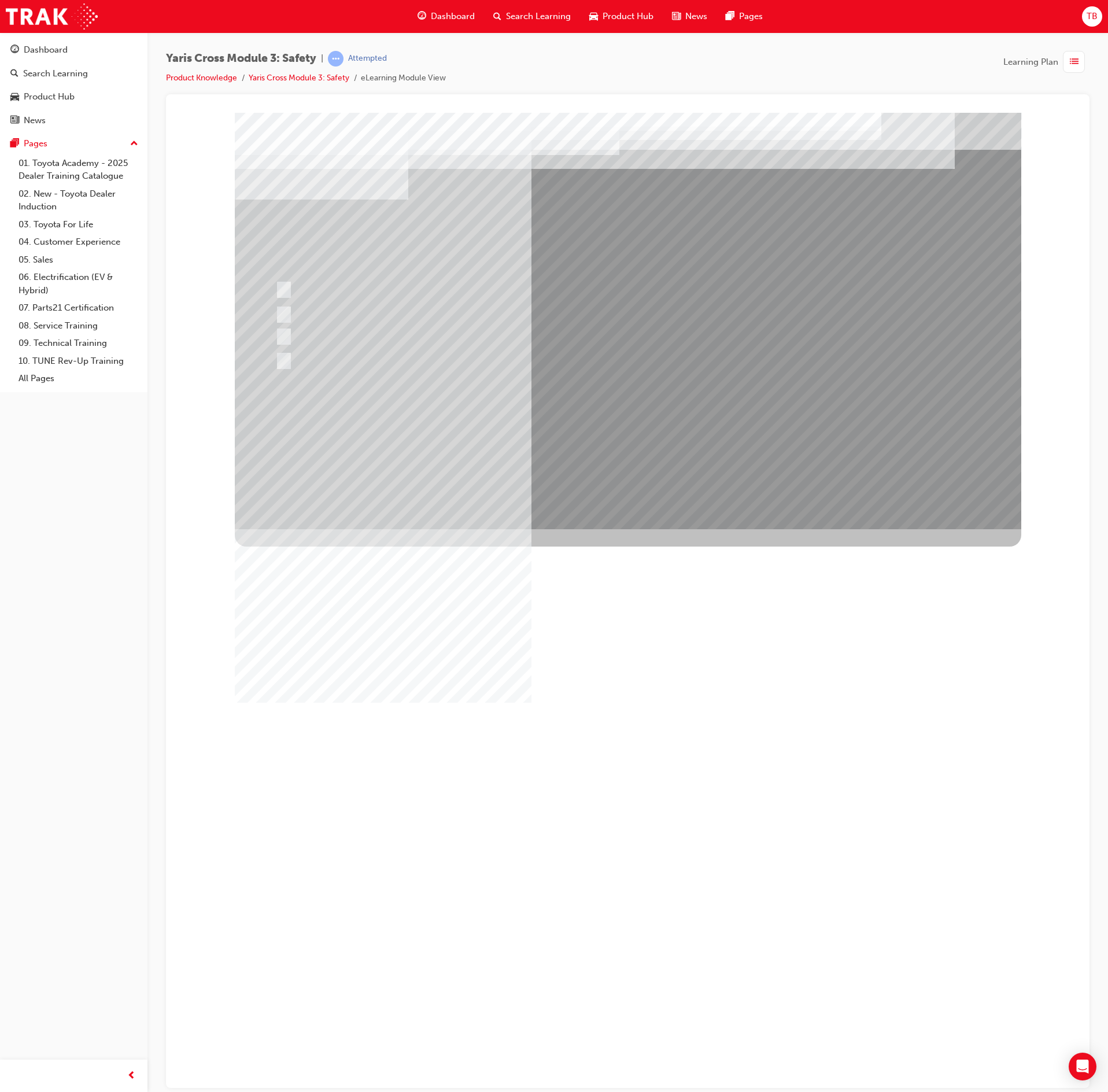
click at [679, 438] on div at bounding box center [628, 320] width 786 height 416
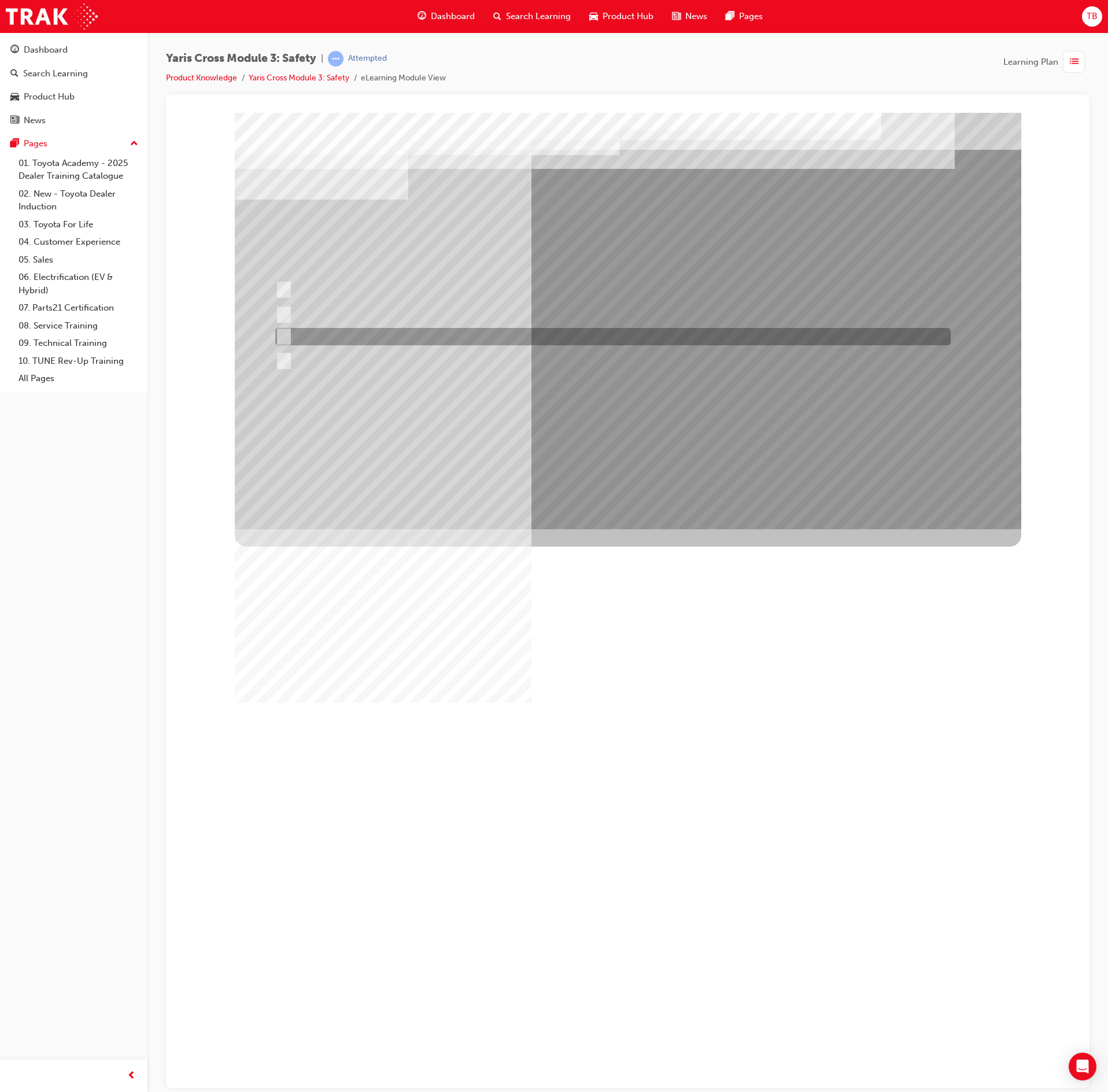
click at [497, 343] on div at bounding box center [610, 336] width 676 height 17
radio input "true"
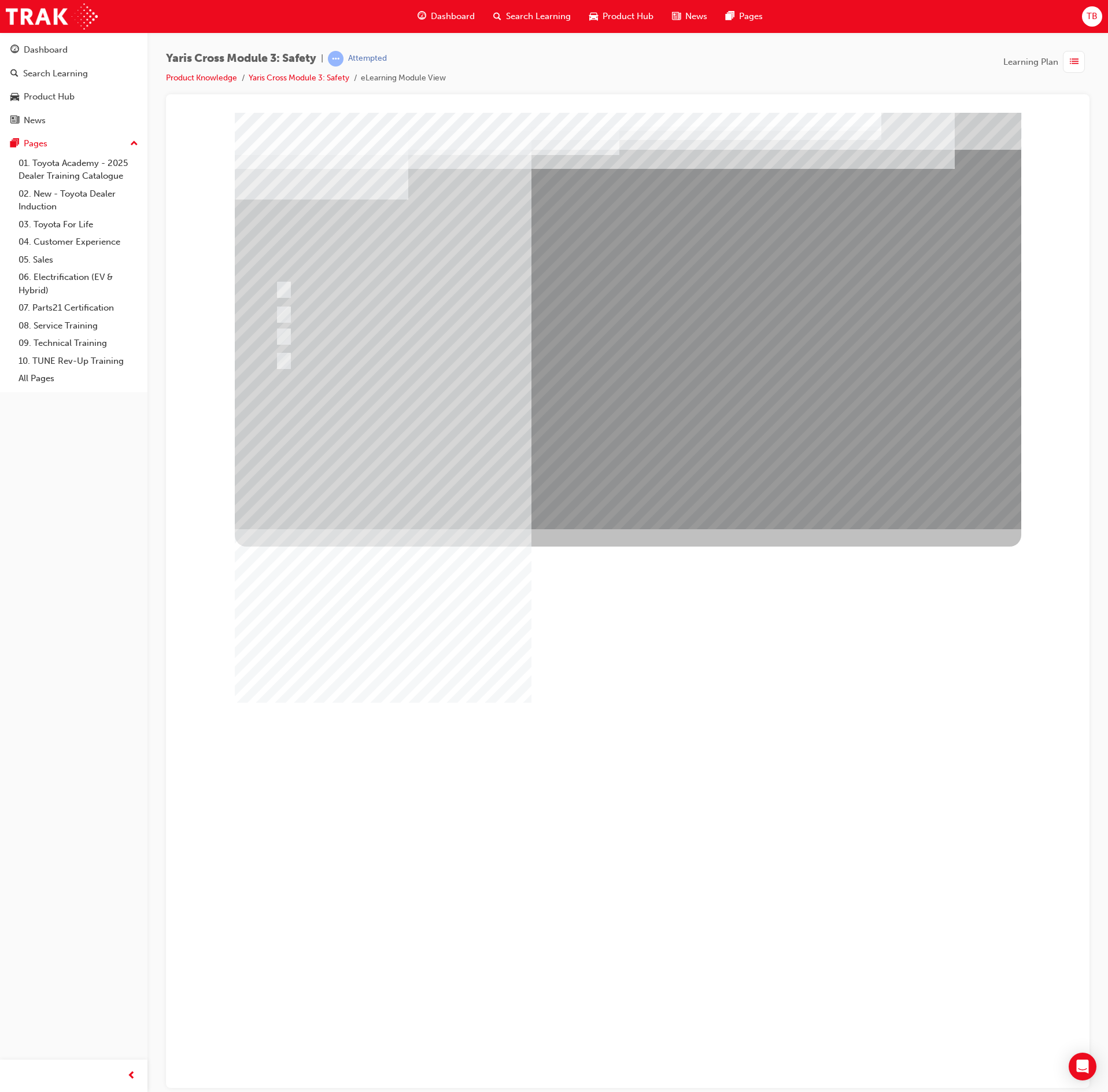
click at [635, 433] on div at bounding box center [628, 320] width 786 height 416
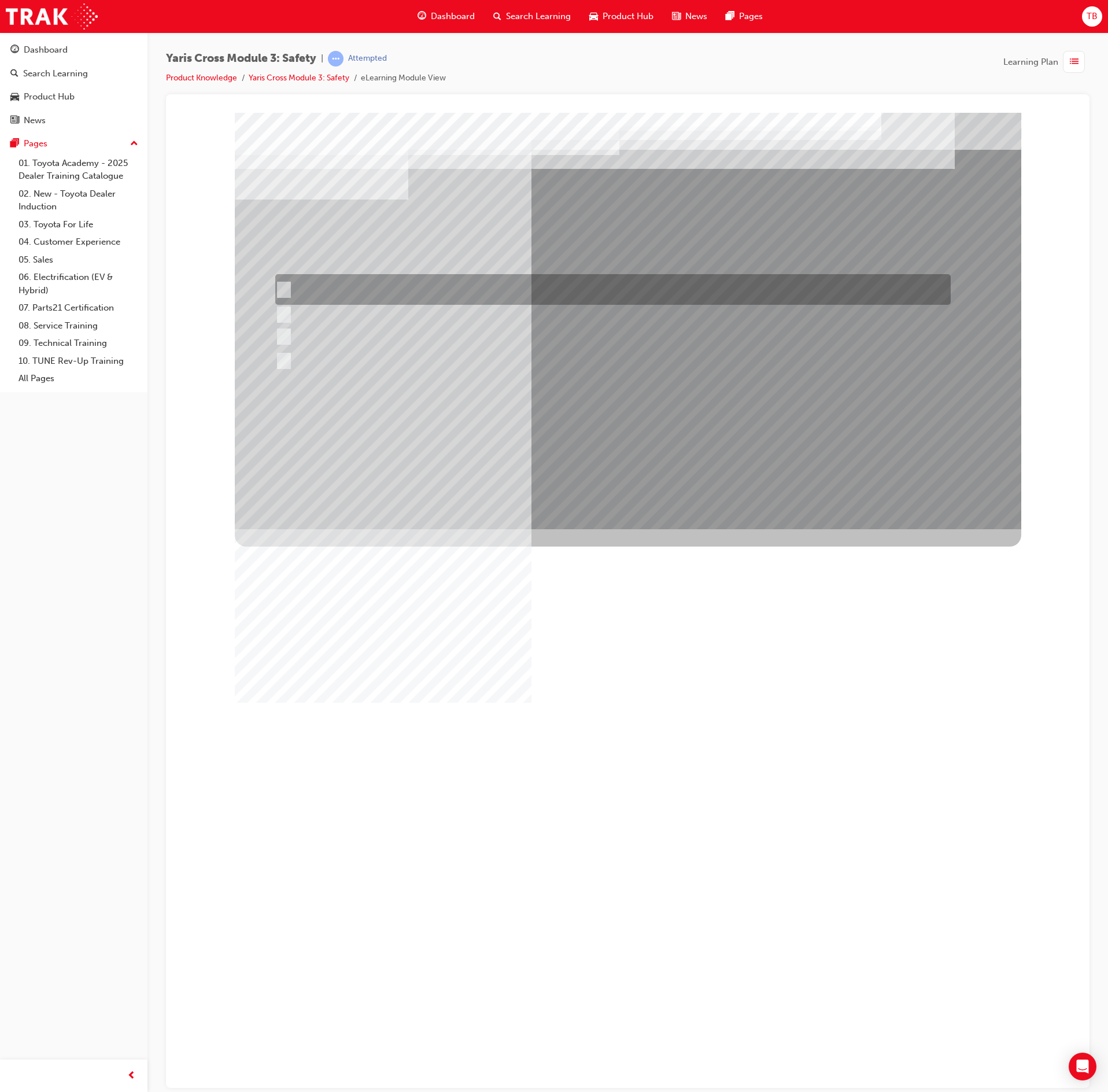
click at [589, 287] on div at bounding box center [610, 290] width 676 height 31
radio input "true"
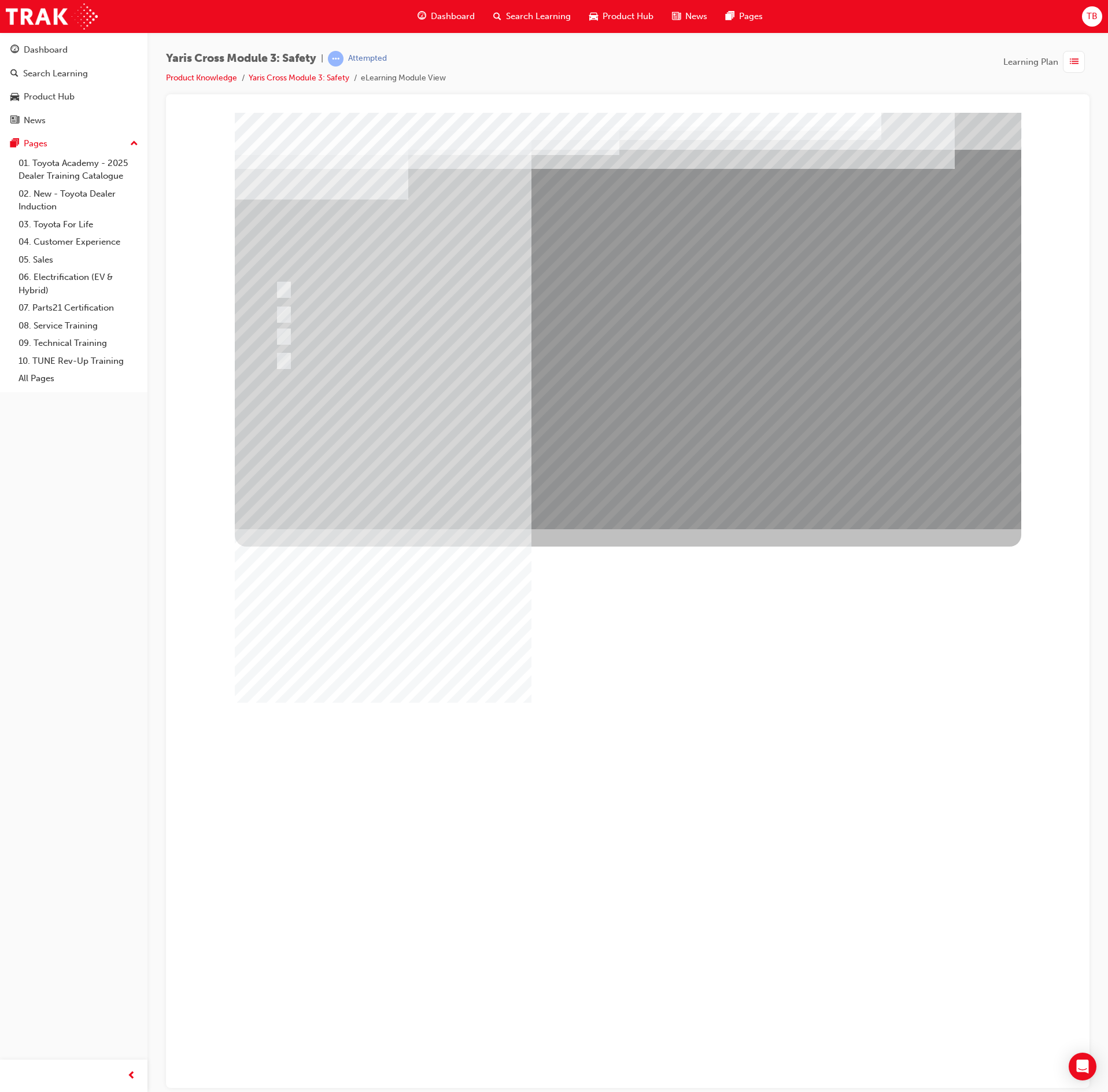
click at [656, 436] on div at bounding box center [628, 320] width 786 height 416
click at [583, 528] on div "Image" at bounding box center [628, 736] width 786 height 416
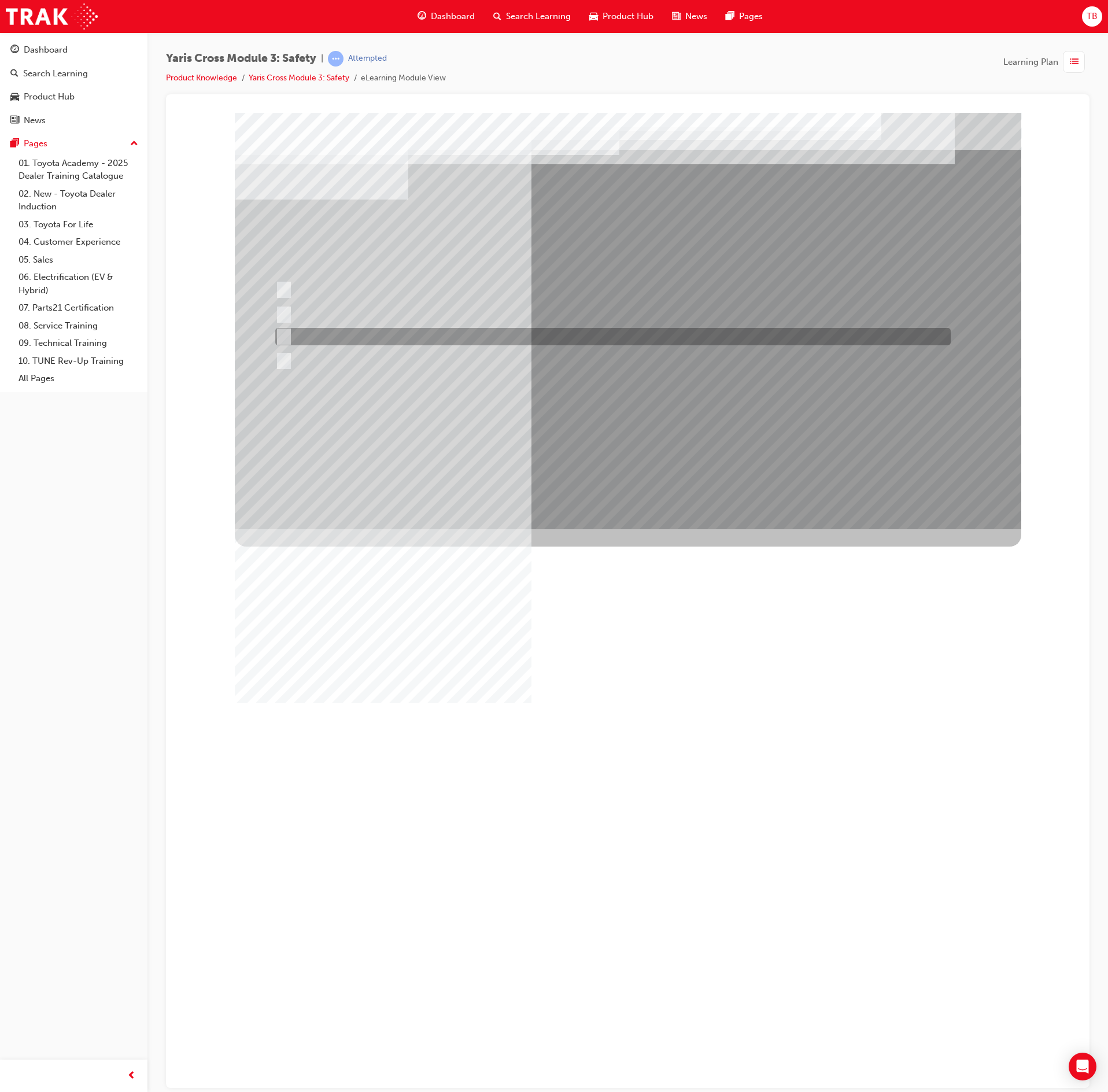
click at [579, 339] on div at bounding box center [610, 336] width 676 height 17
radio input "true"
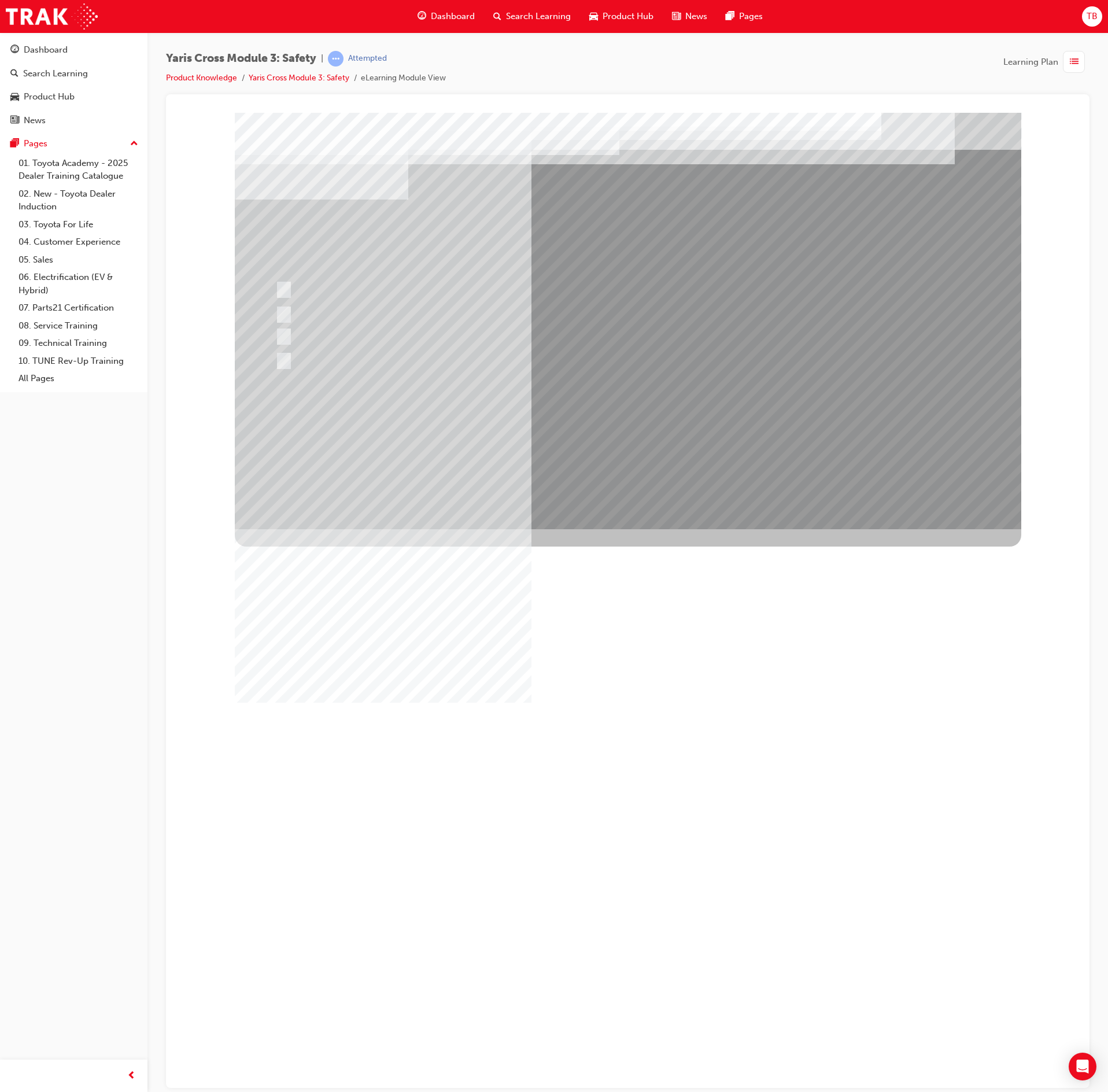
click at [663, 429] on div at bounding box center [628, 320] width 786 height 416
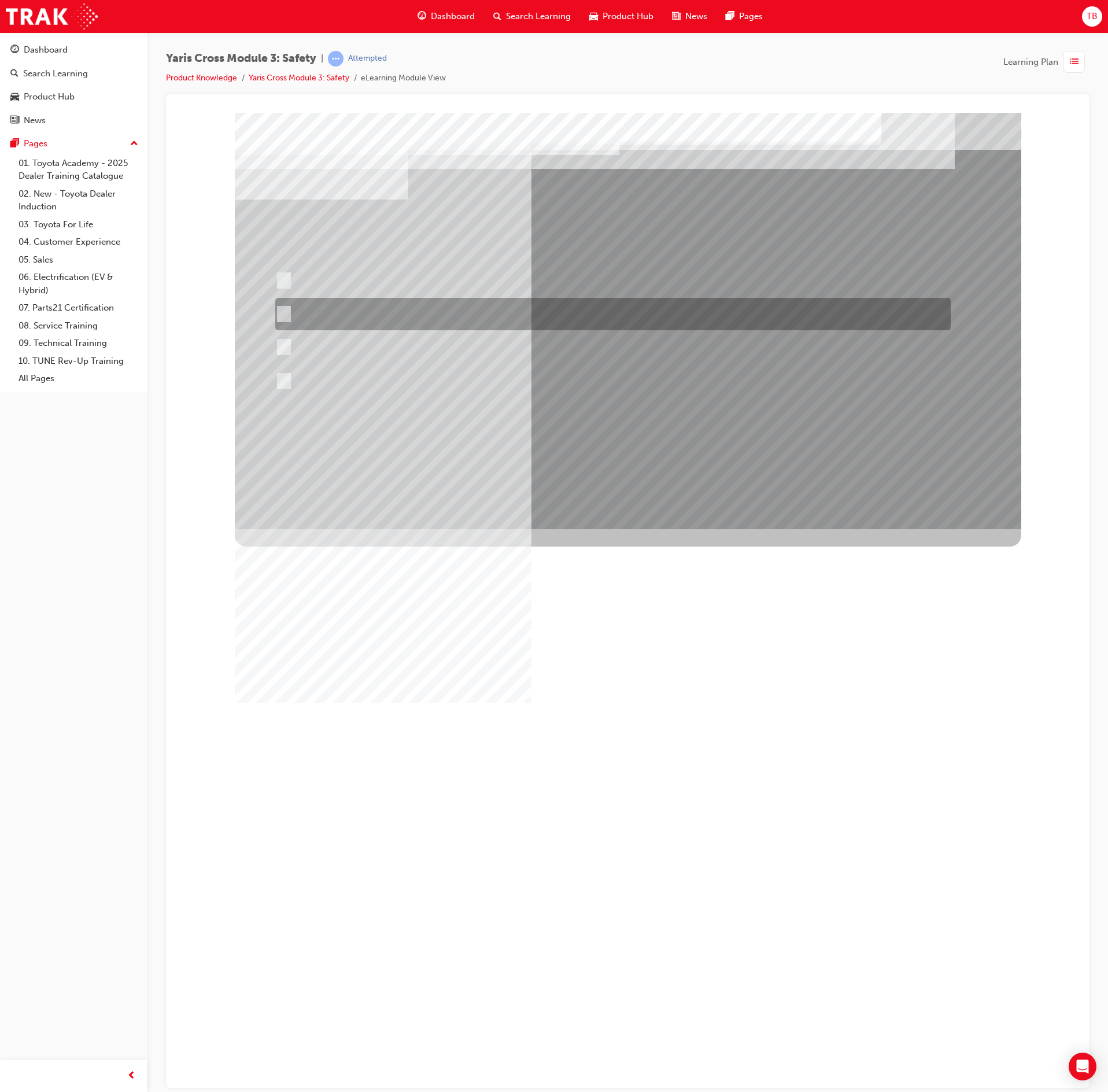
click at [698, 321] on div at bounding box center [610, 314] width 676 height 33
radio input "true"
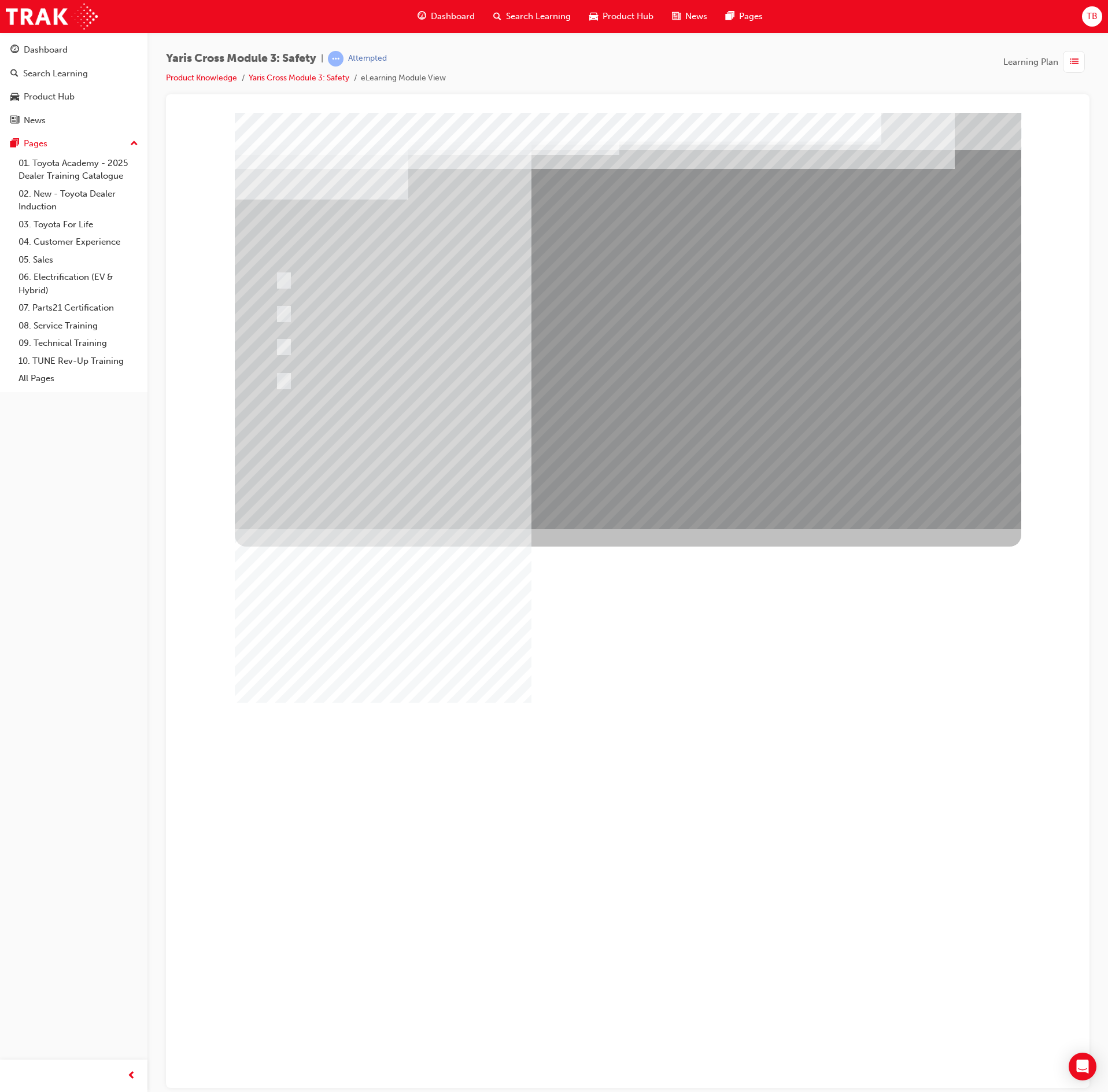
click at [722, 456] on div at bounding box center [628, 320] width 786 height 416
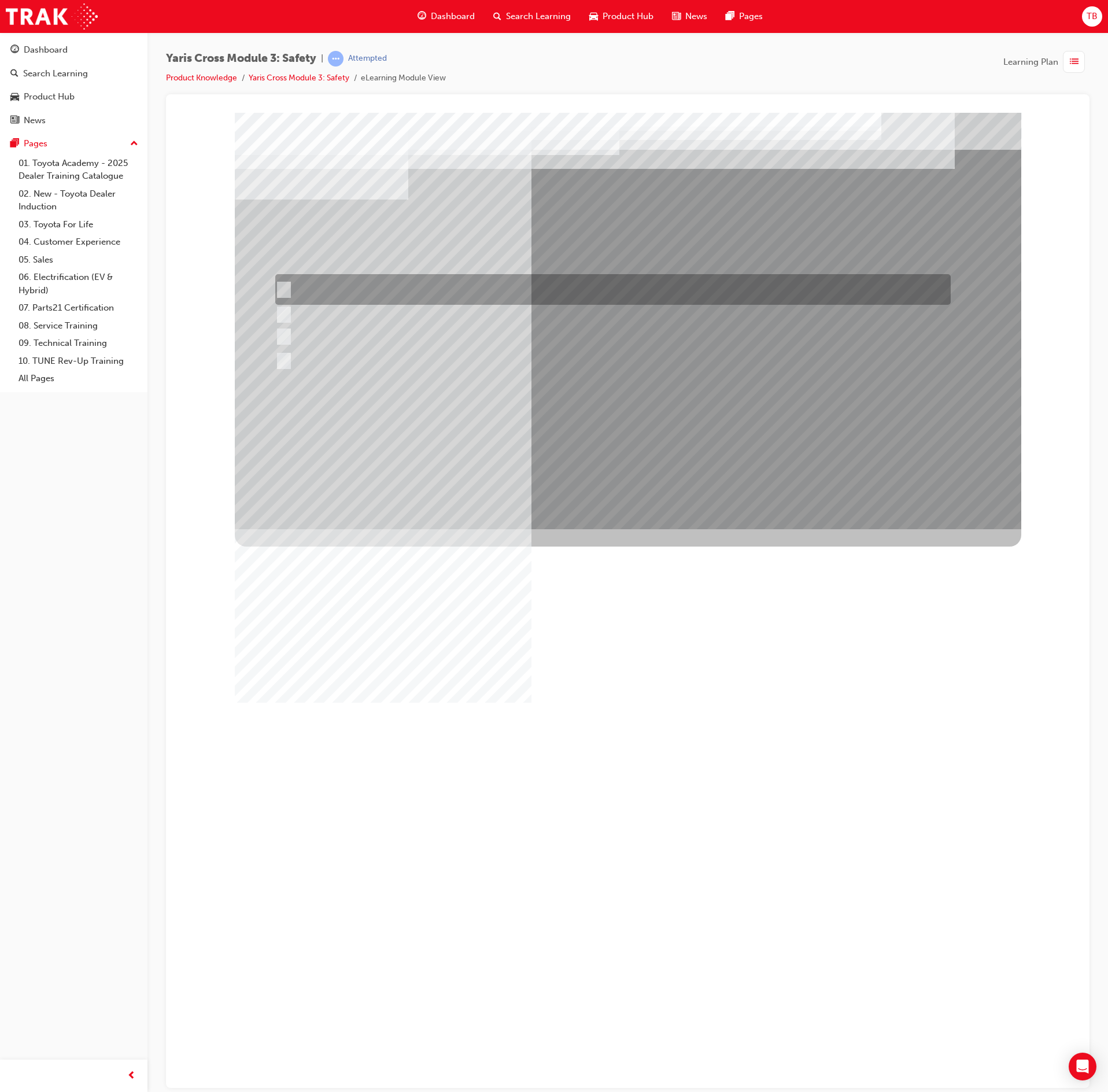
click at [609, 296] on div at bounding box center [610, 290] width 676 height 31
radio input "true"
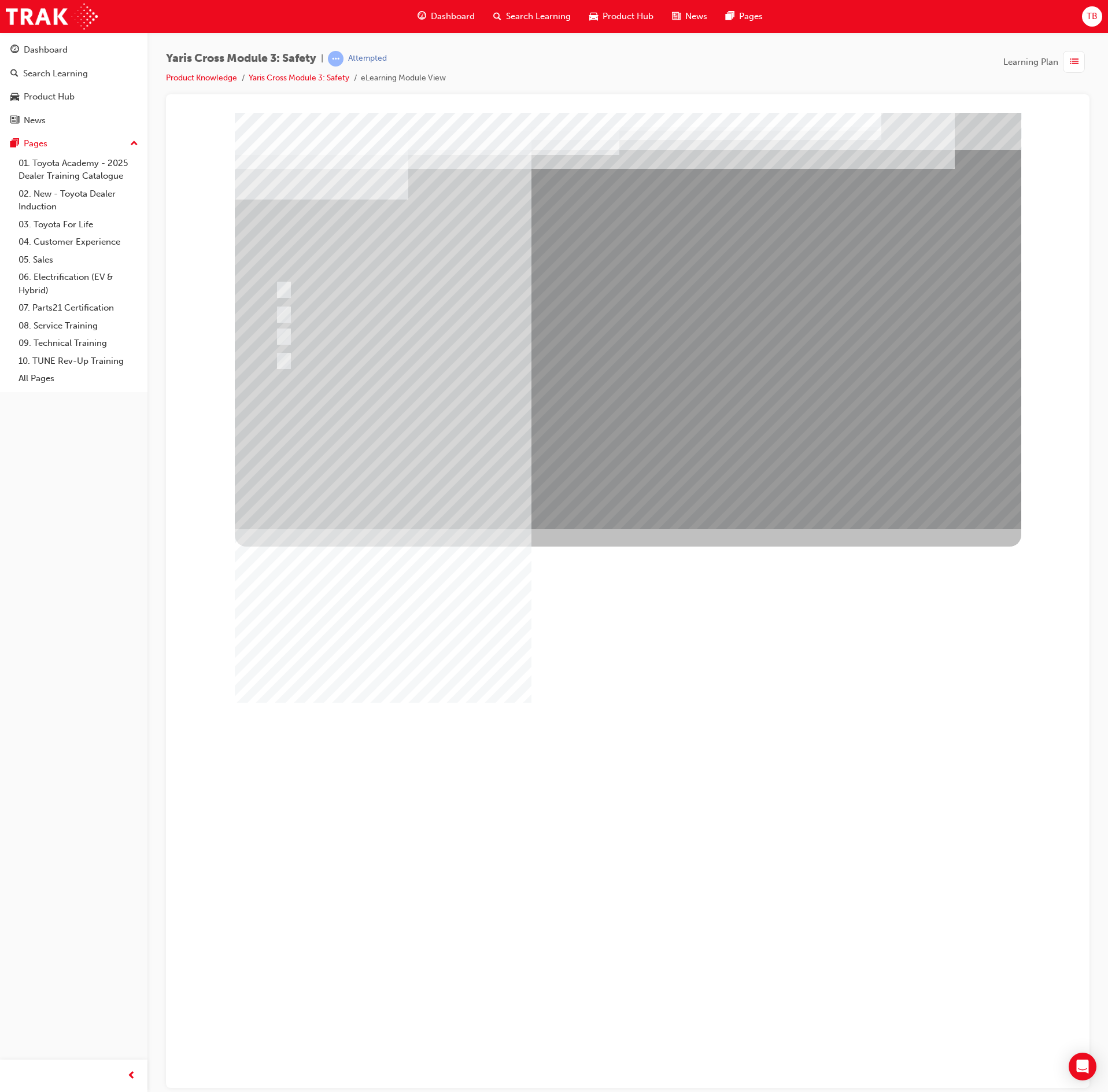
click at [701, 438] on div at bounding box center [628, 320] width 786 height 416
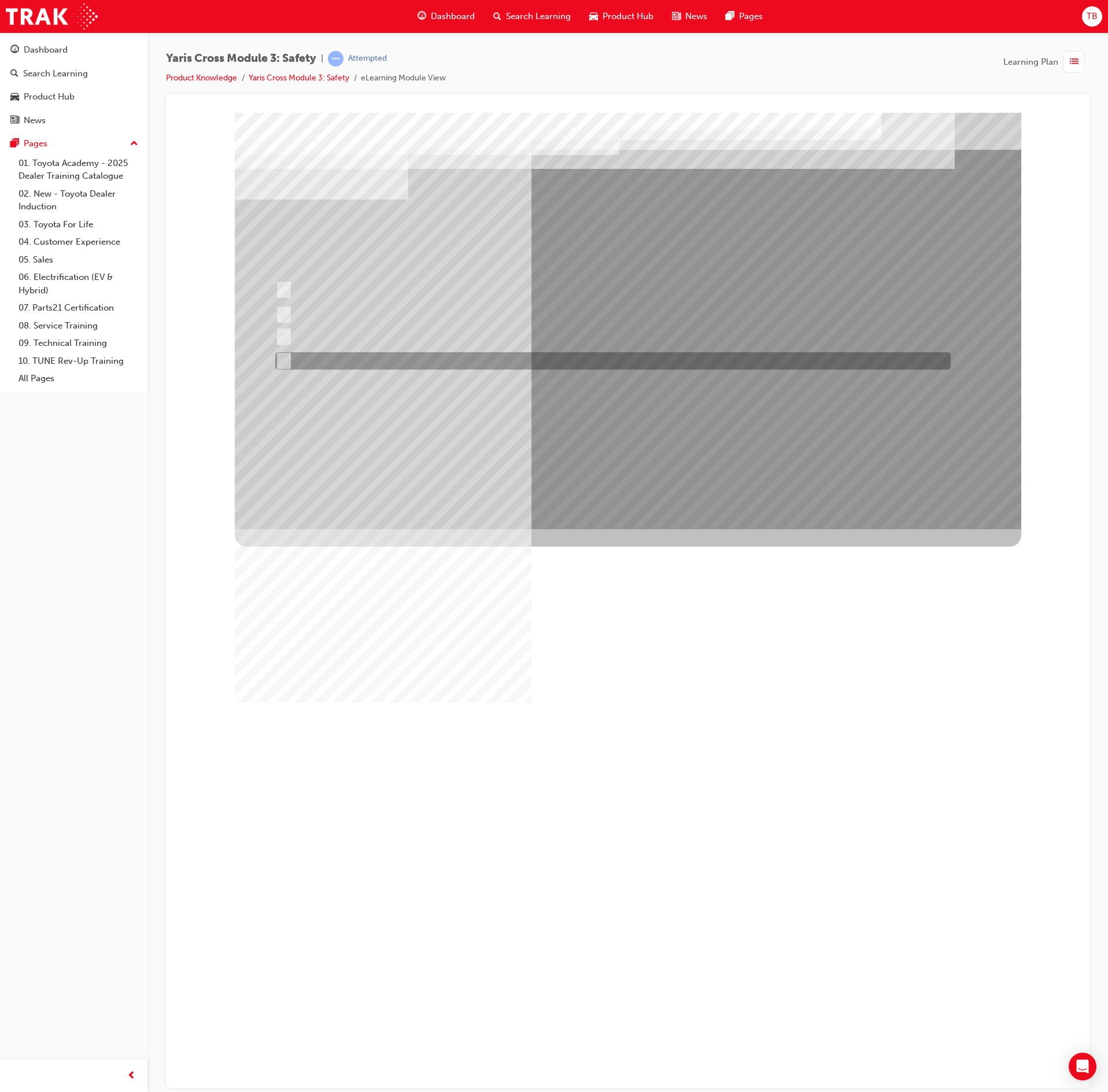
click at [600, 361] on div at bounding box center [610, 361] width 676 height 17
checkbox input "true"
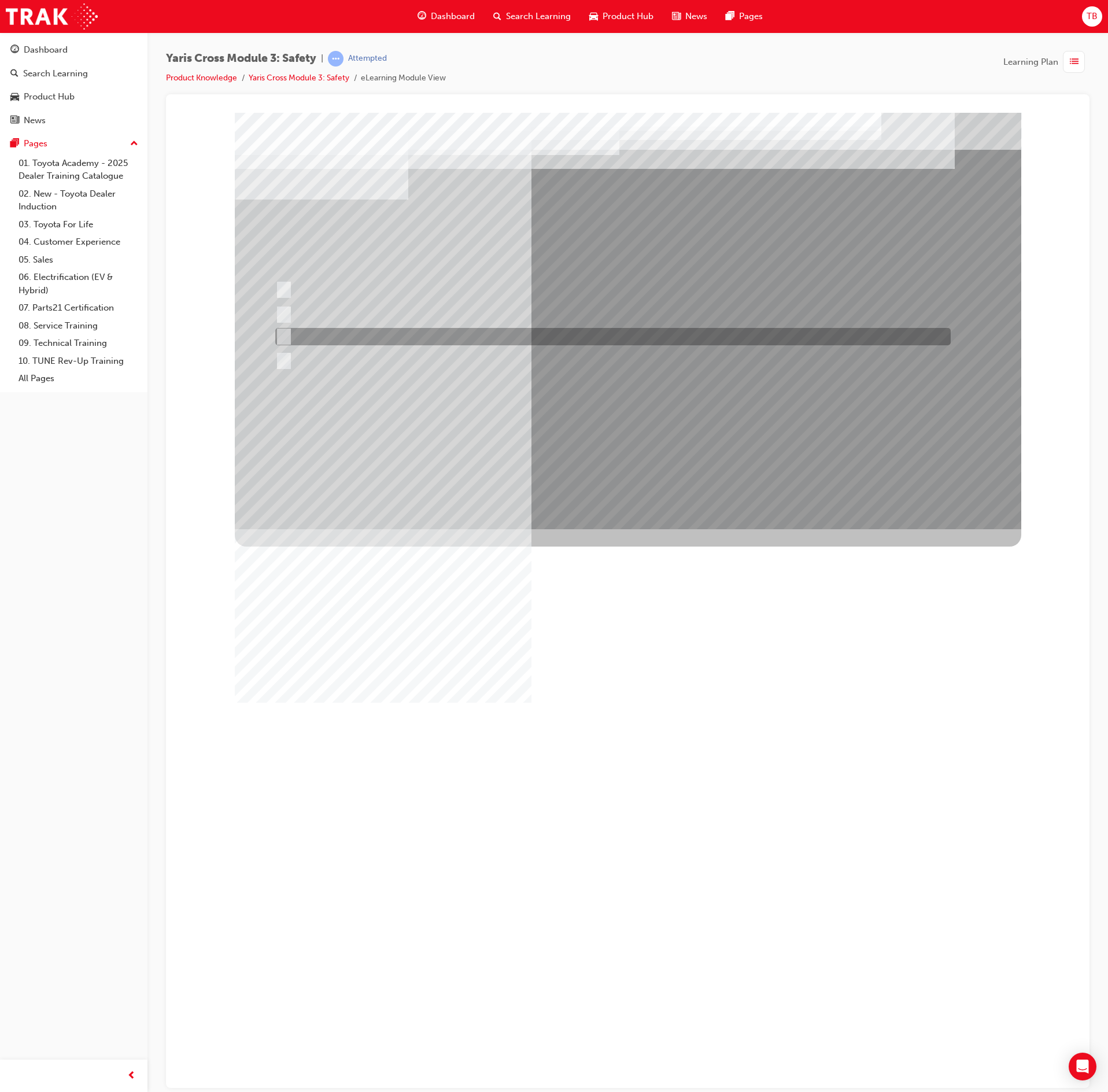
click at [632, 328] on div at bounding box center [610, 336] width 676 height 17
checkbox input "true"
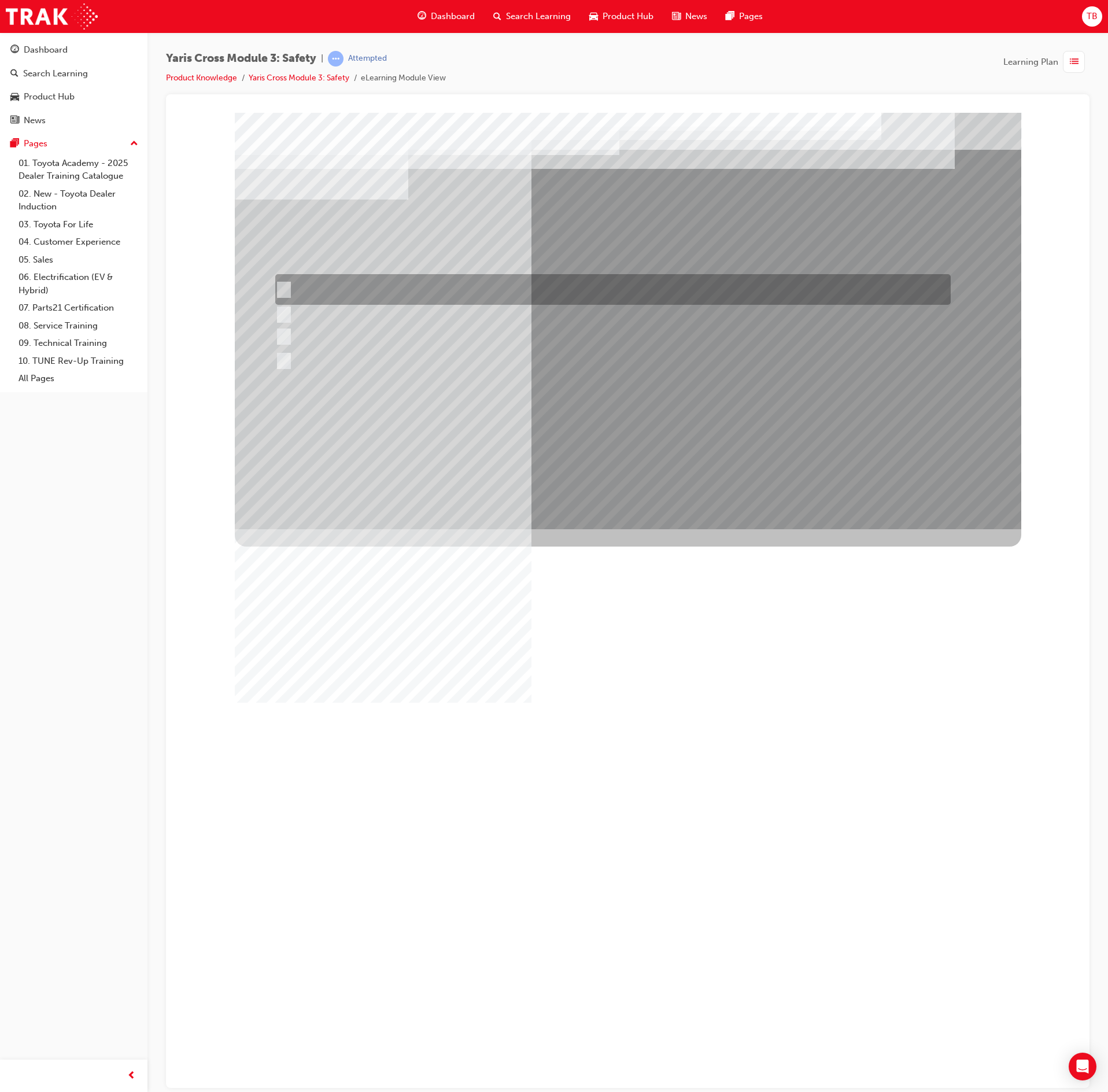
click at [658, 288] on div at bounding box center [610, 290] width 676 height 31
checkbox input "true"
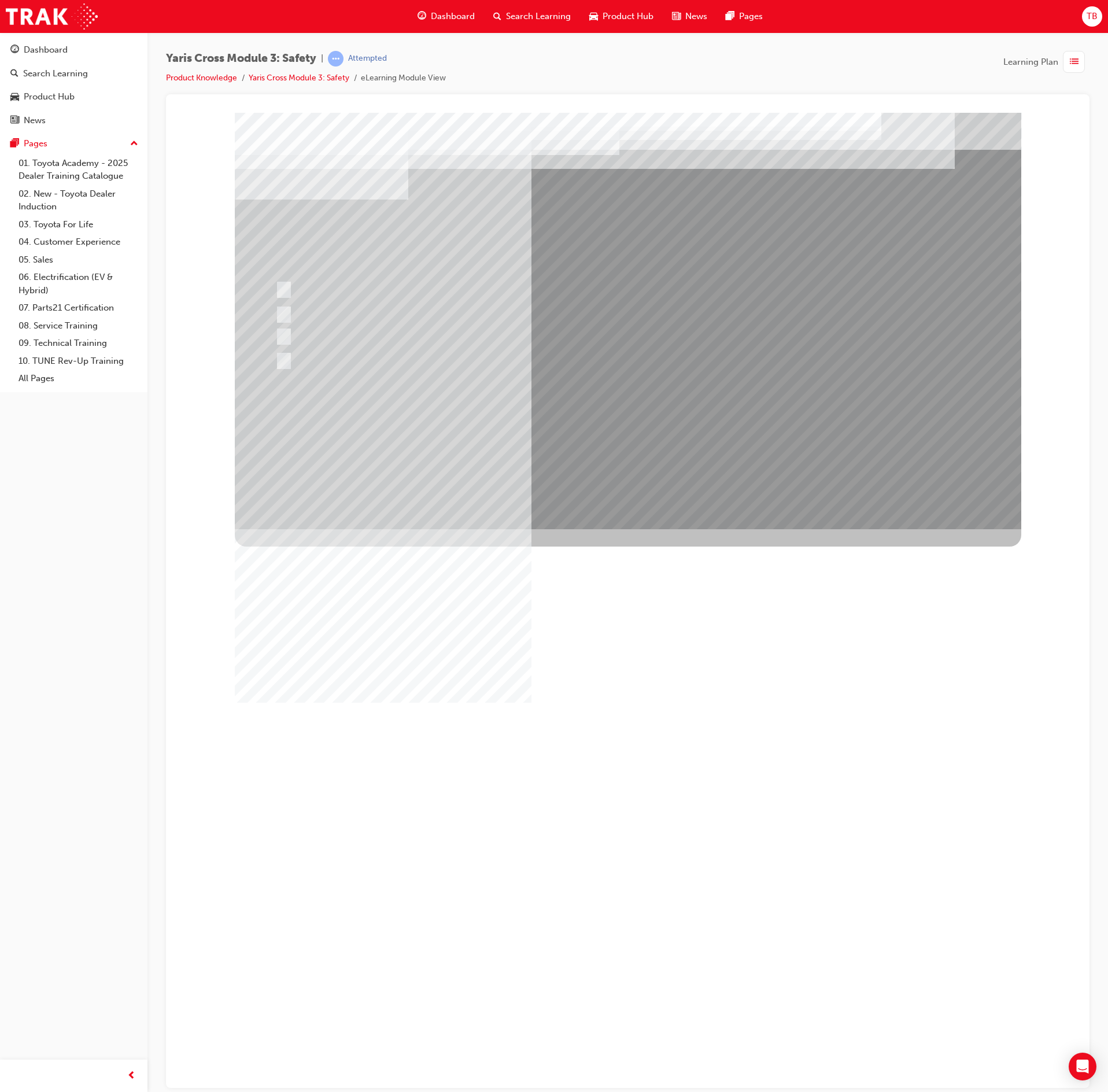
click at [680, 446] on div at bounding box center [628, 320] width 786 height 416
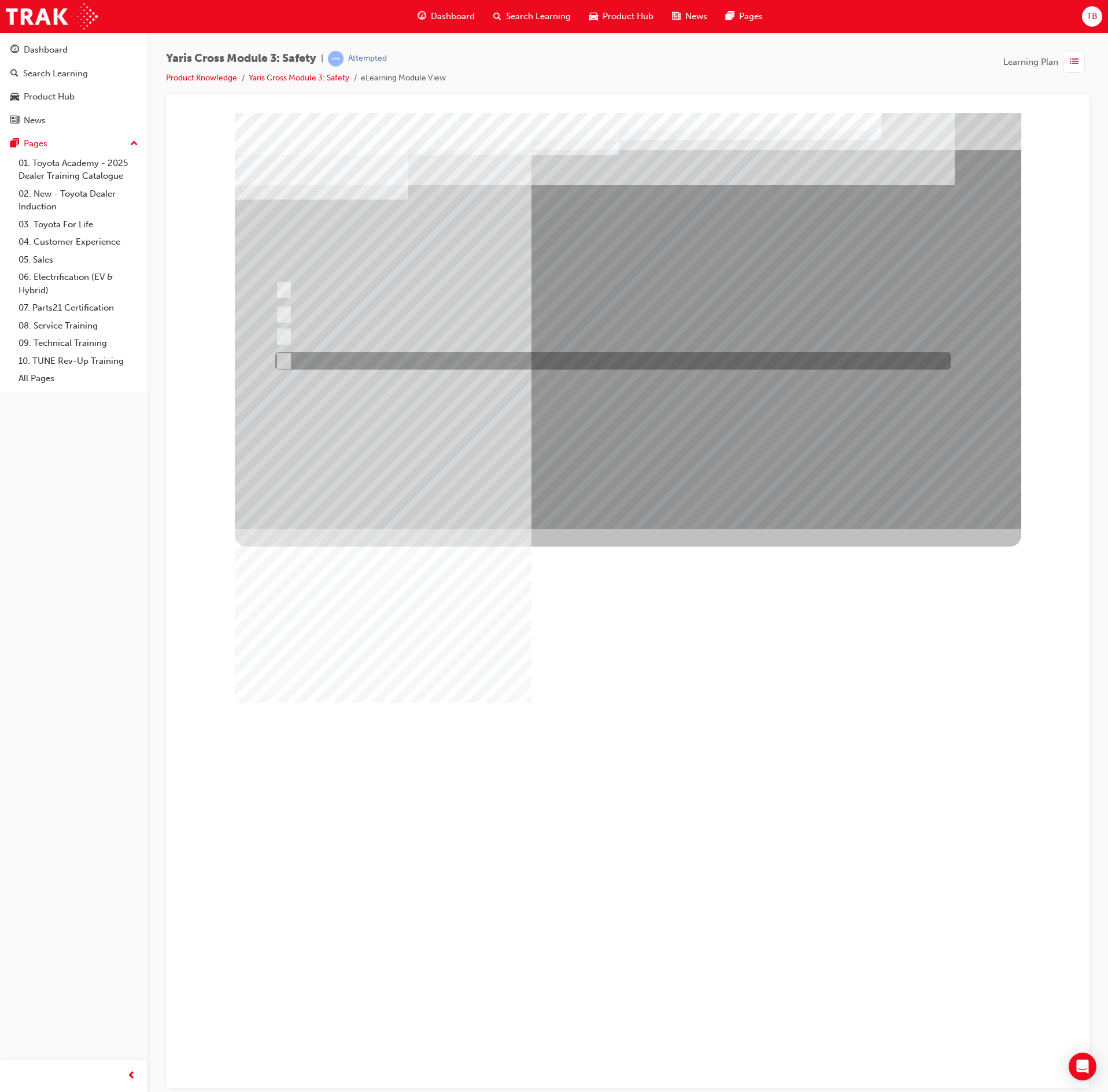
click at [561, 359] on div at bounding box center [610, 361] width 676 height 17
radio input "true"
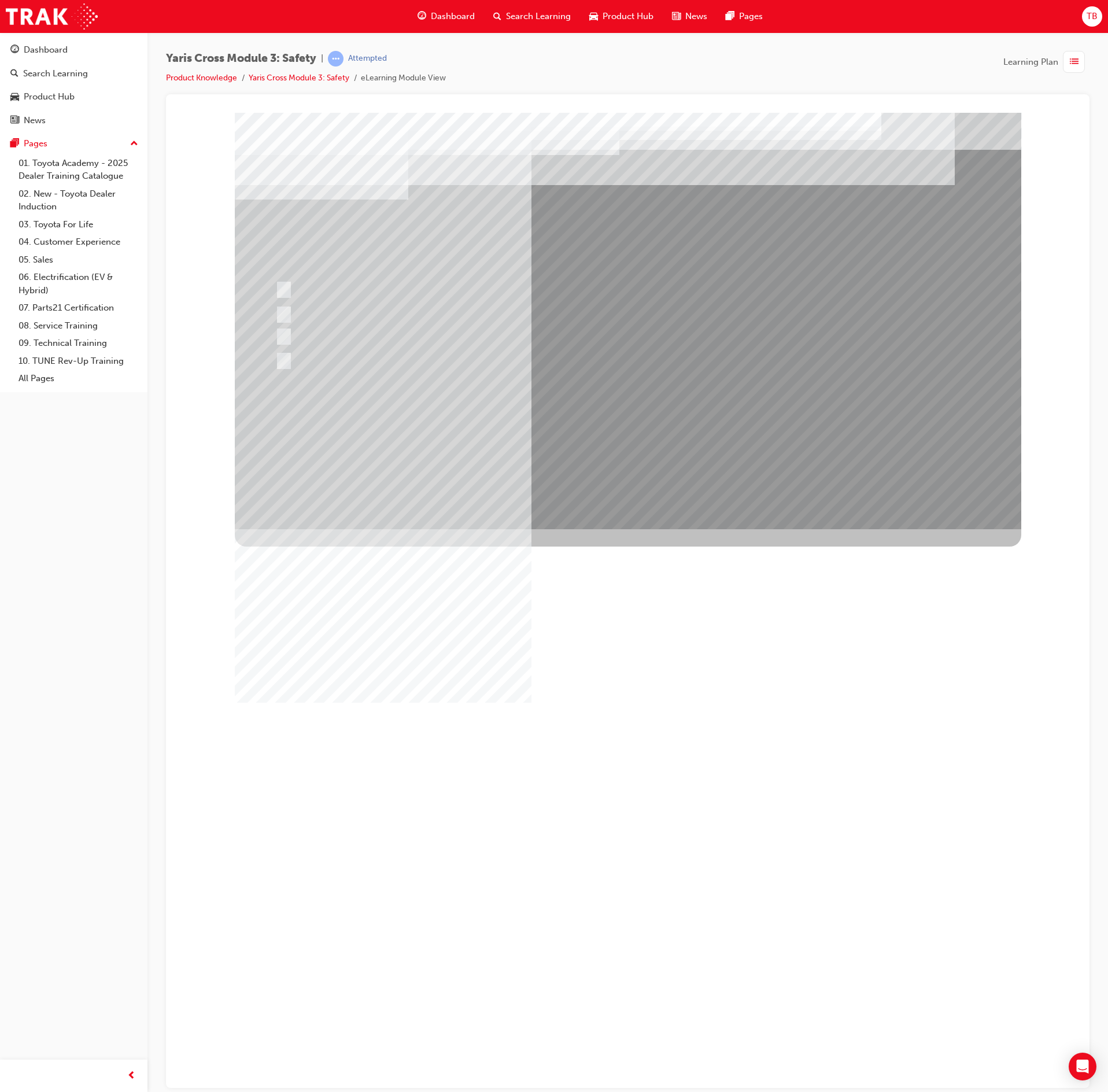
click at [685, 444] on div at bounding box center [628, 320] width 786 height 416
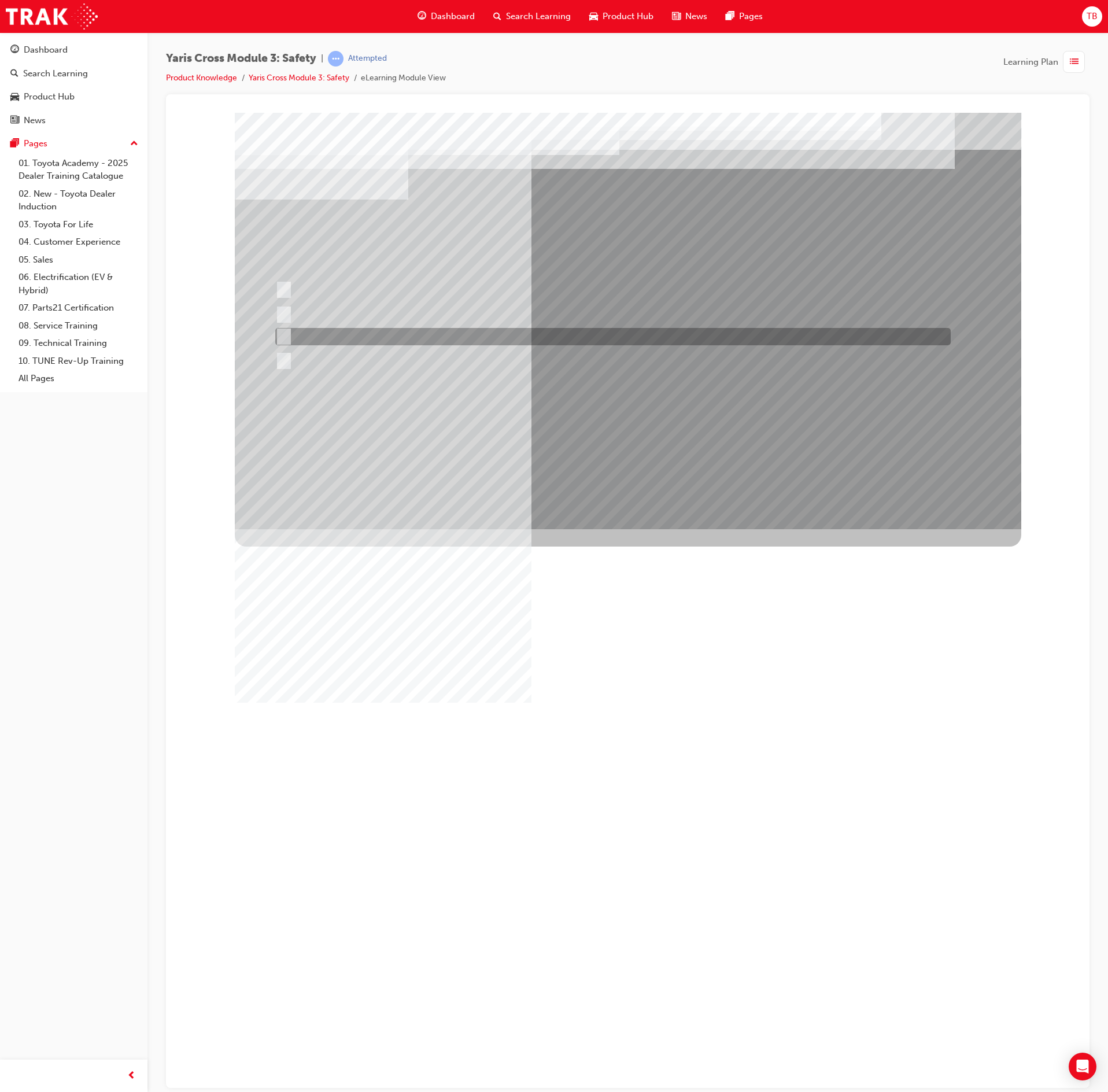
click at [582, 340] on div at bounding box center [610, 336] width 676 height 17
radio input "true"
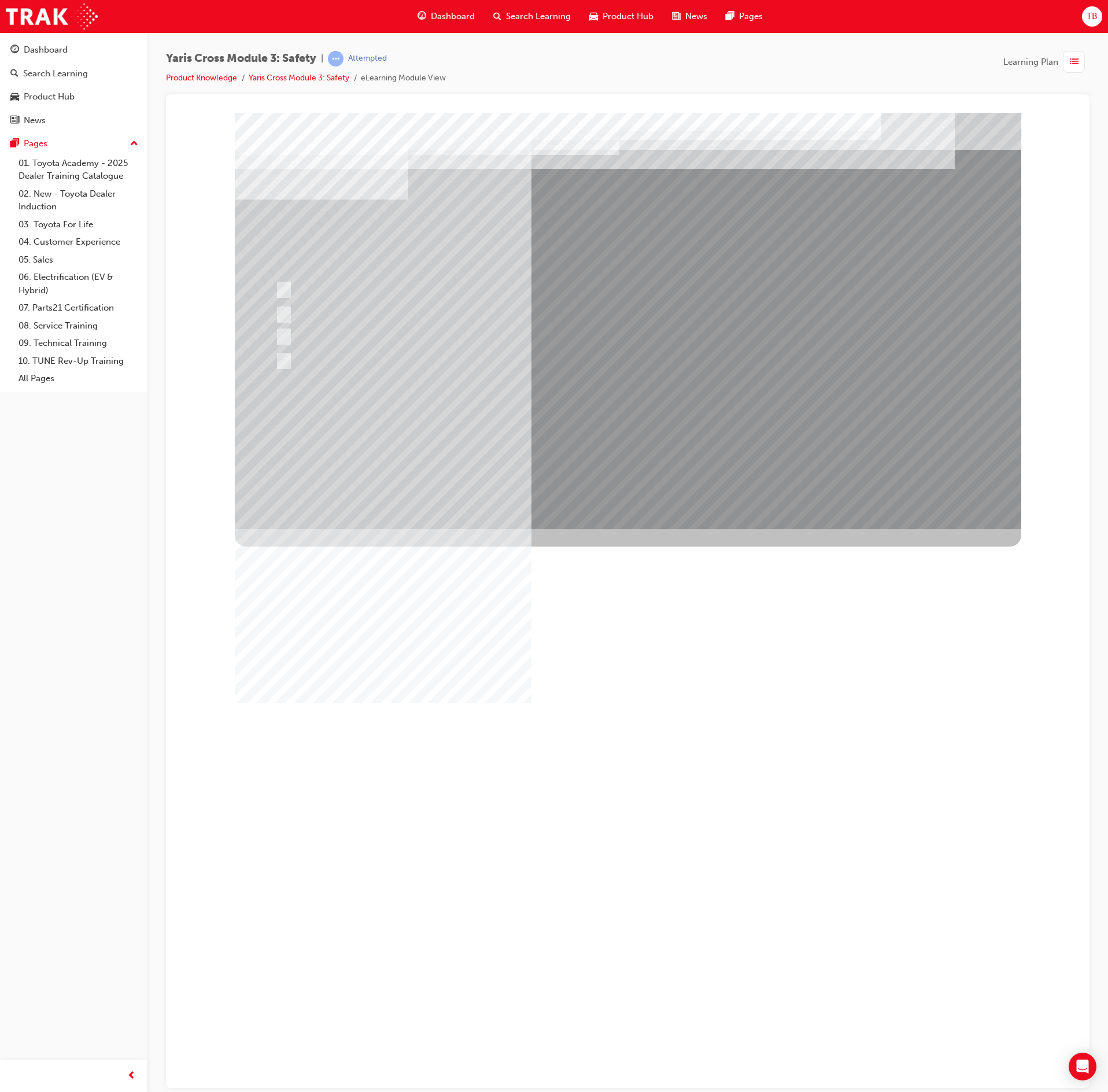
click at [704, 424] on div at bounding box center [628, 320] width 786 height 416
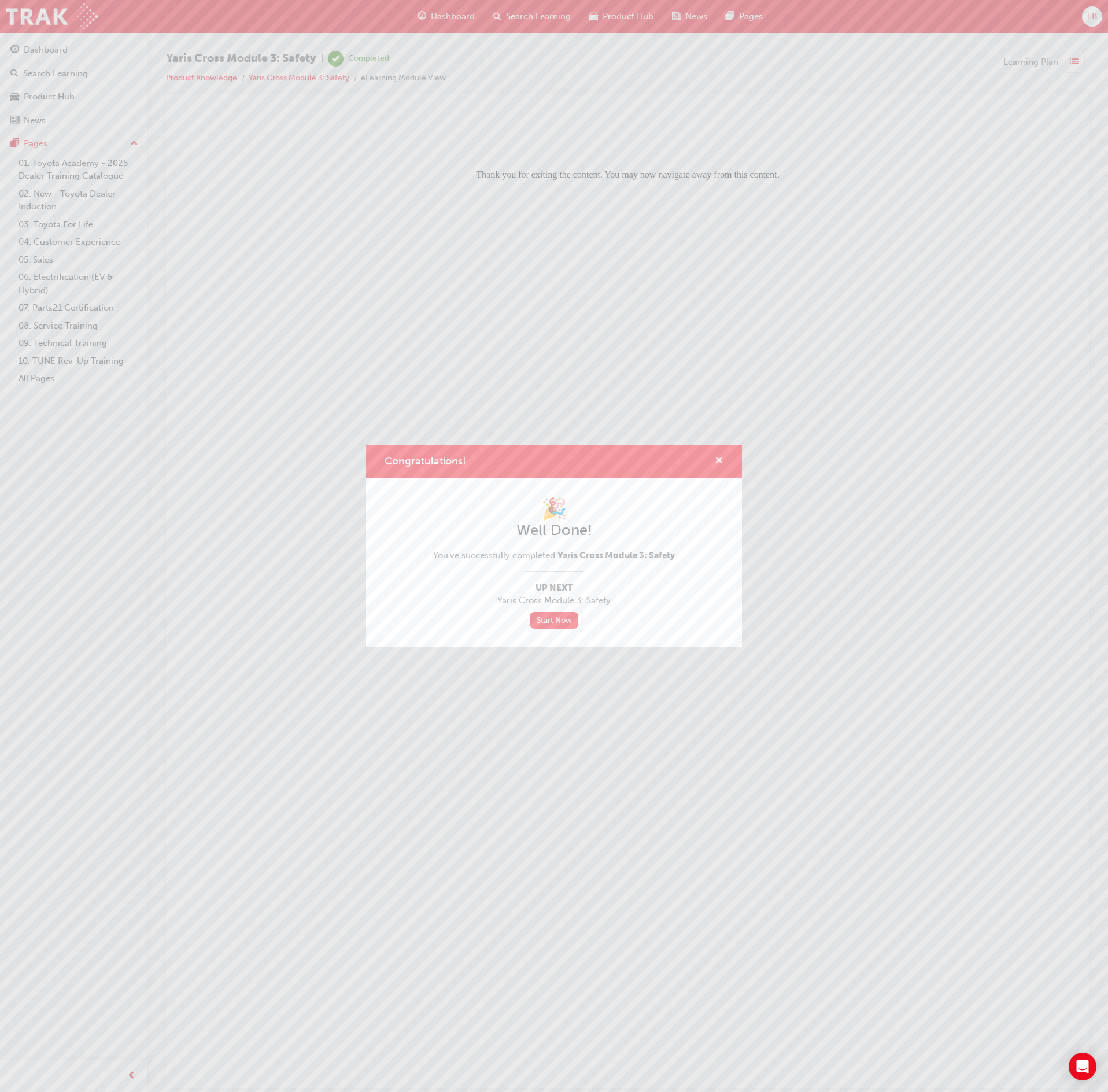
click at [720, 456] on span "cross-icon" at bounding box center [719, 461] width 9 height 10
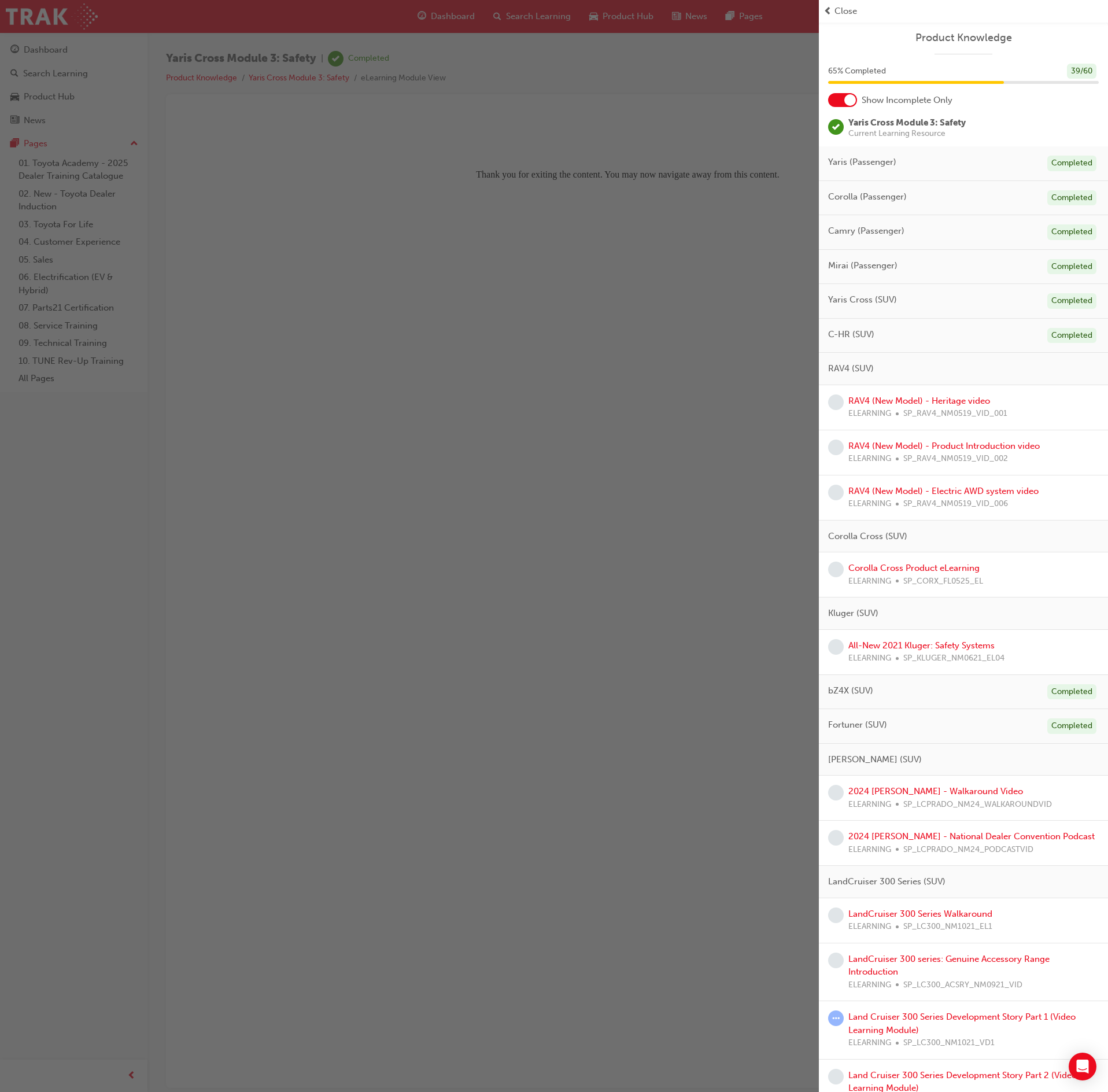
click at [958, 398] on div "RAV4 (New Model) - Heritage video ELEARNING SP_RAV4_NM0519_VID_001" at bounding box center [928, 408] width 159 height 26
click at [958, 405] on link "RAV4 (New Model) - Heritage video" at bounding box center [919, 401] width 141 height 10
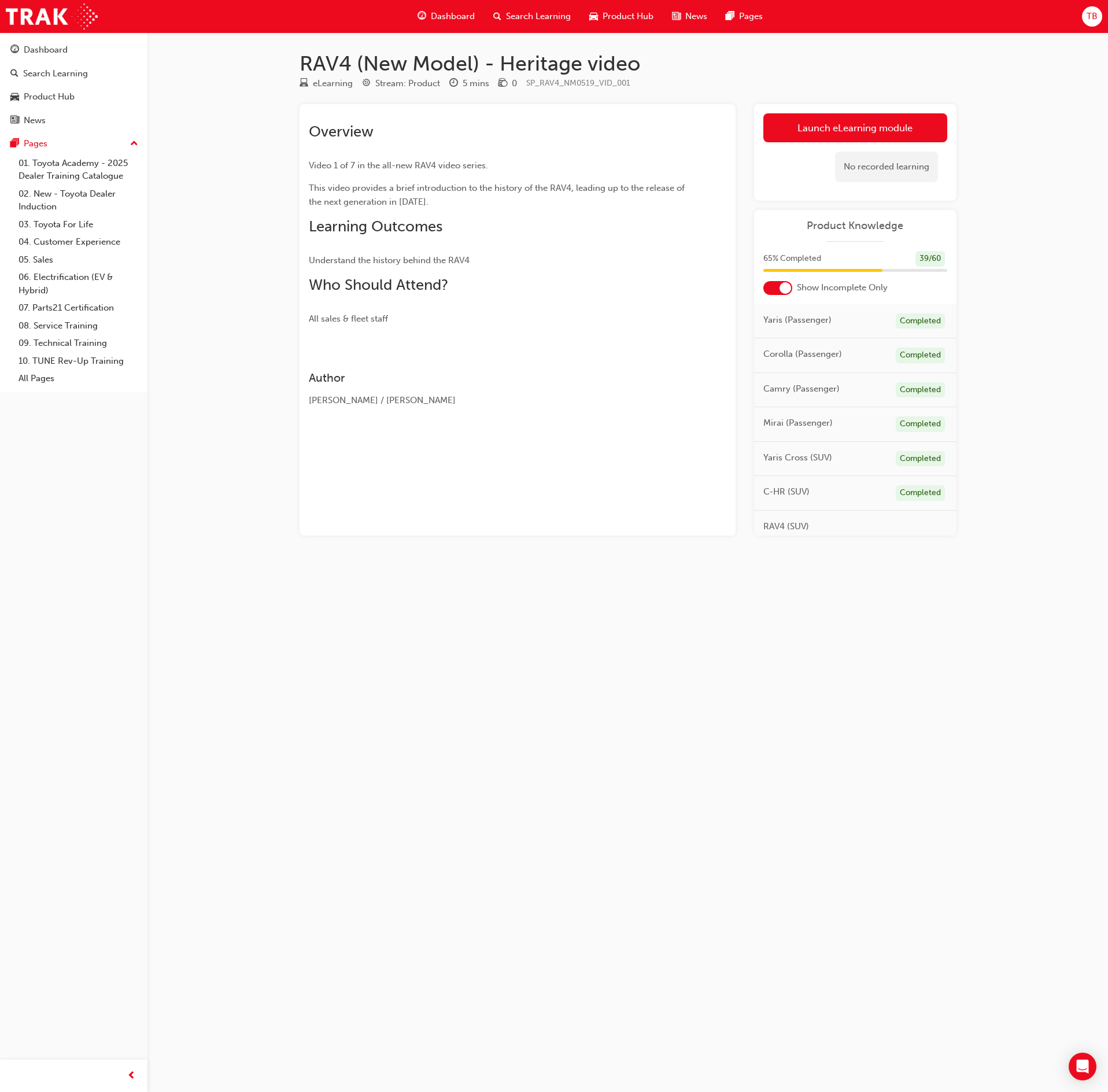
click at [815, 111] on div "Launch eLearning module Learning Plan No recorded learning" at bounding box center [855, 153] width 203 height 97
click at [830, 134] on link "Launch eLearning module" at bounding box center [854, 128] width 184 height 29
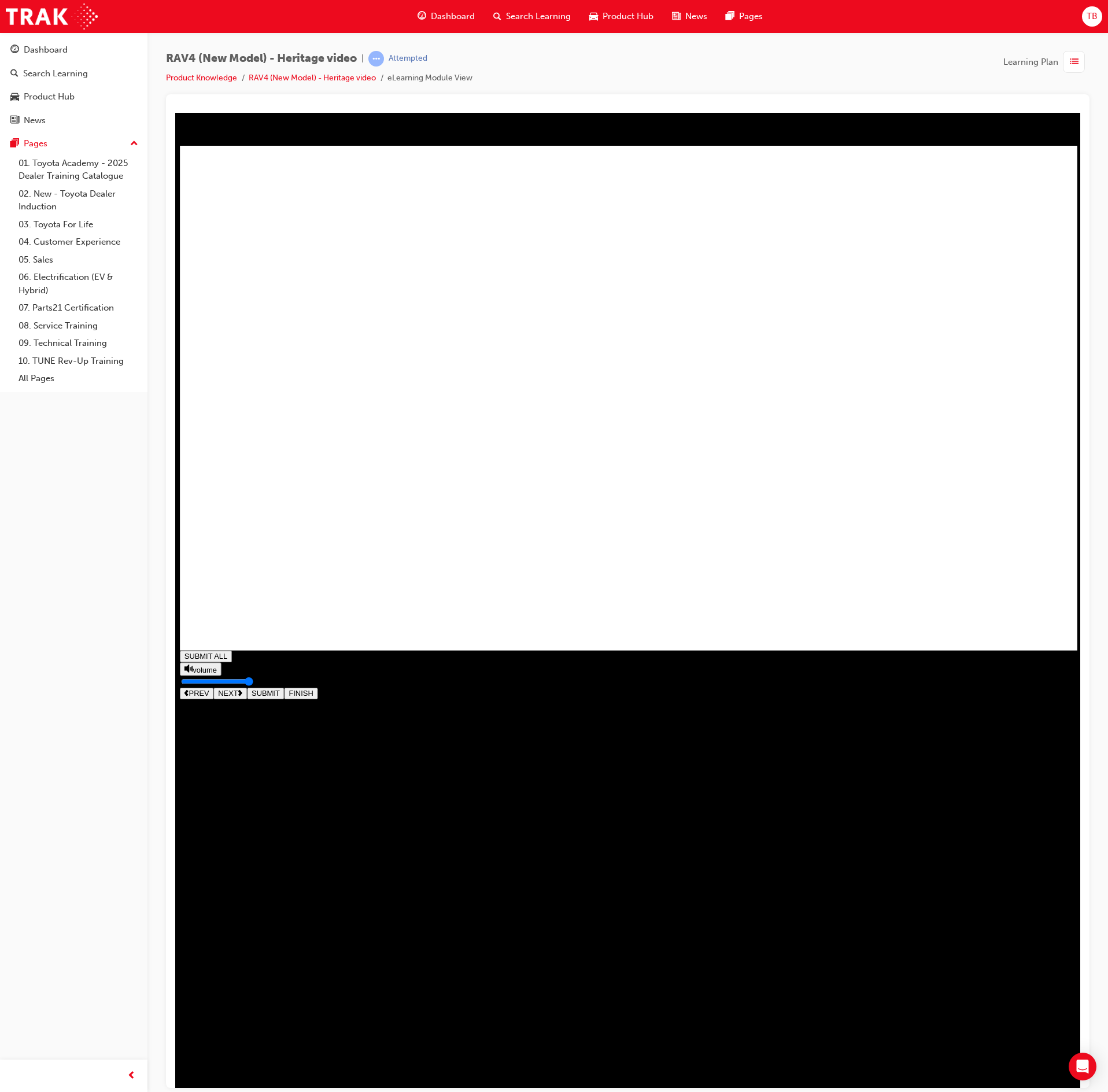
click at [247, 699] on button "NEXT" at bounding box center [230, 693] width 34 height 11
click at [238, 737] on span "NEXT" at bounding box center [228, 733] width 20 height 9
type input "0.008"
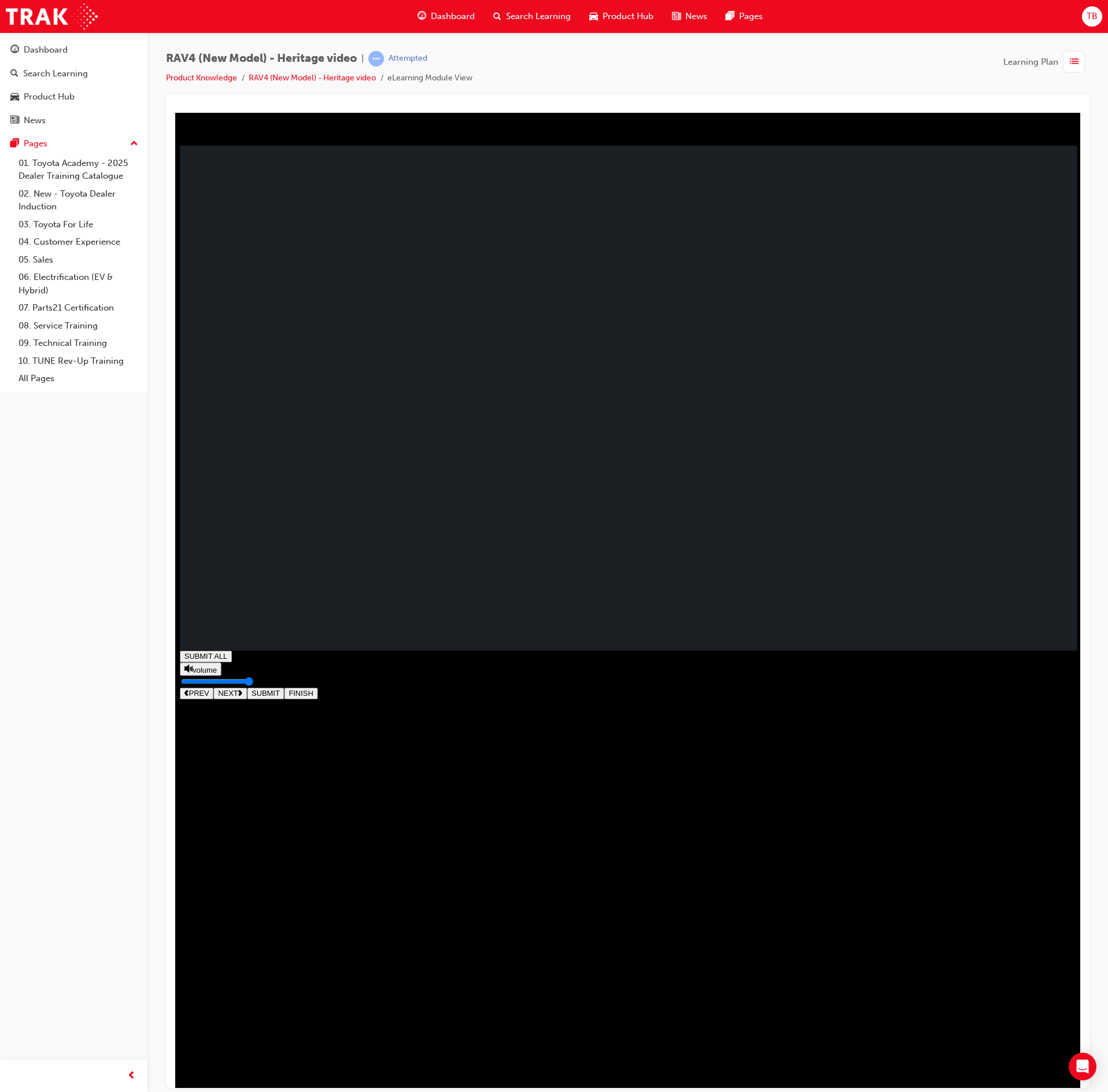
click at [335, 1044] on icon "SUBMIT" at bounding box center [302, 1060] width 125 height 33
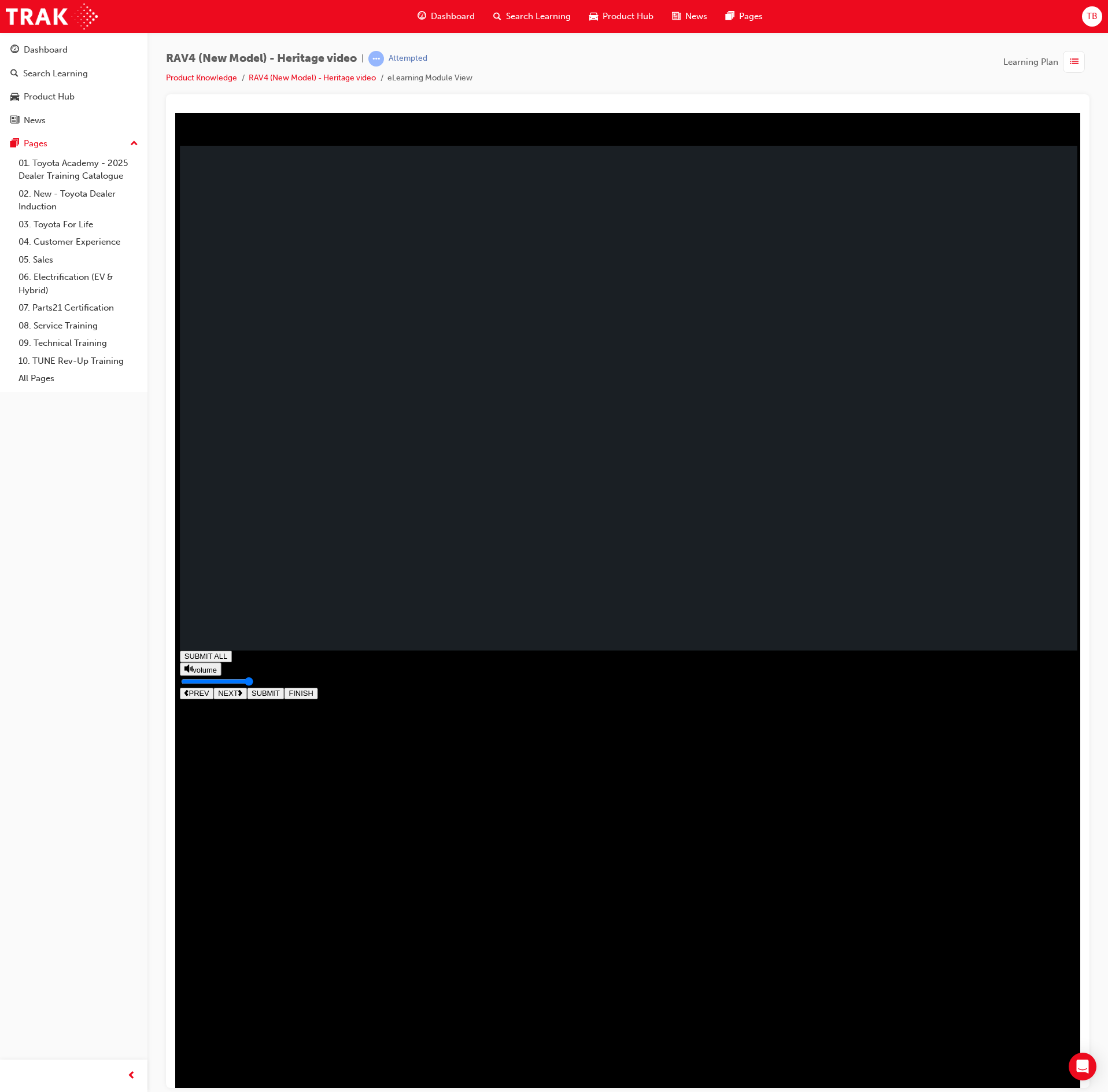
click at [360, 1043] on icon "SUBMIT" at bounding box center [307, 1059] width 125 height 33
click at [333, 1043] on icon "SUBMIT" at bounding box center [307, 1059] width 125 height 33
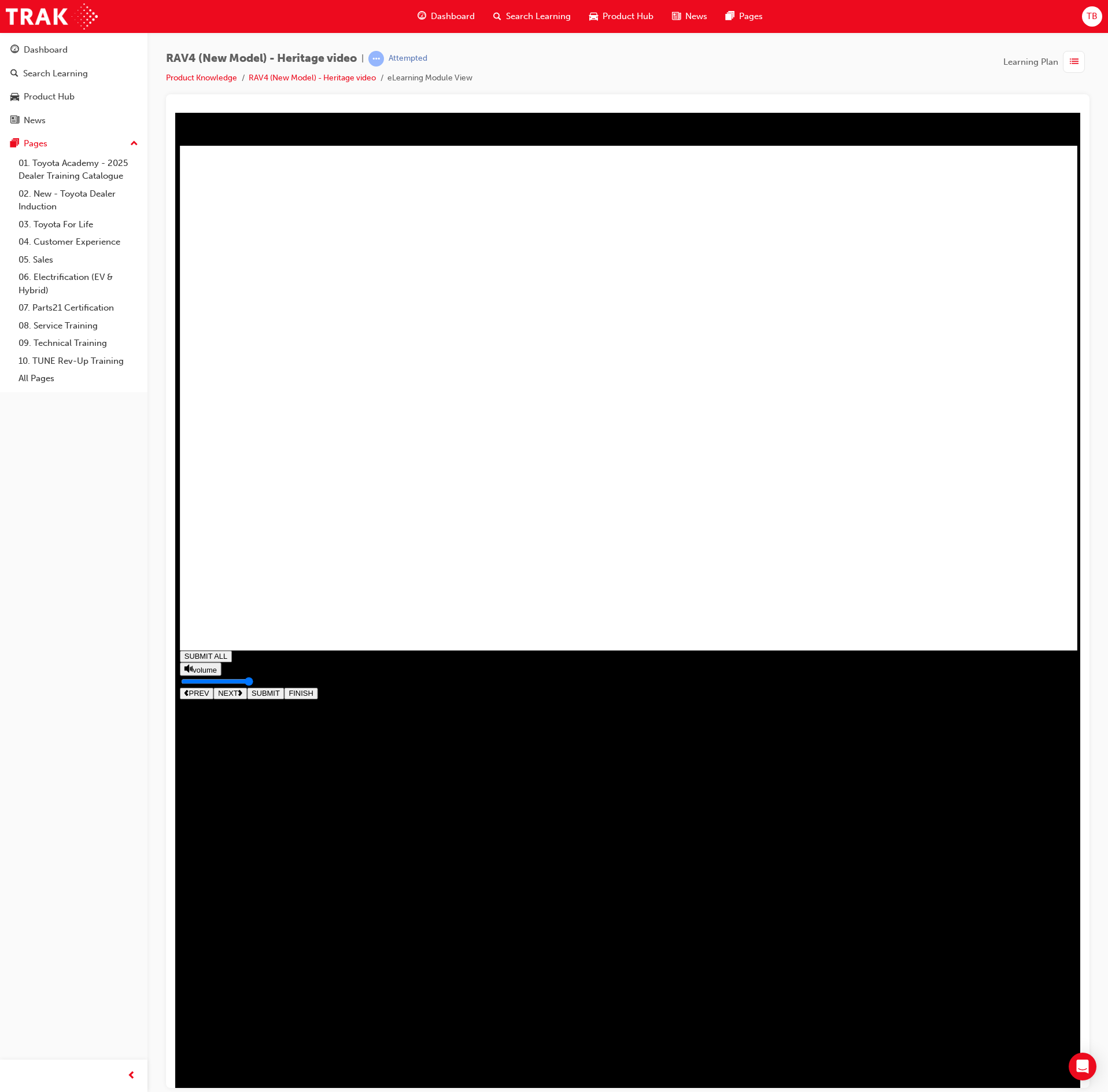
click at [238, 698] on span "NEXT" at bounding box center [228, 694] width 20 height 9
click at [1076, 68] on span "list-icon" at bounding box center [1074, 62] width 9 height 15
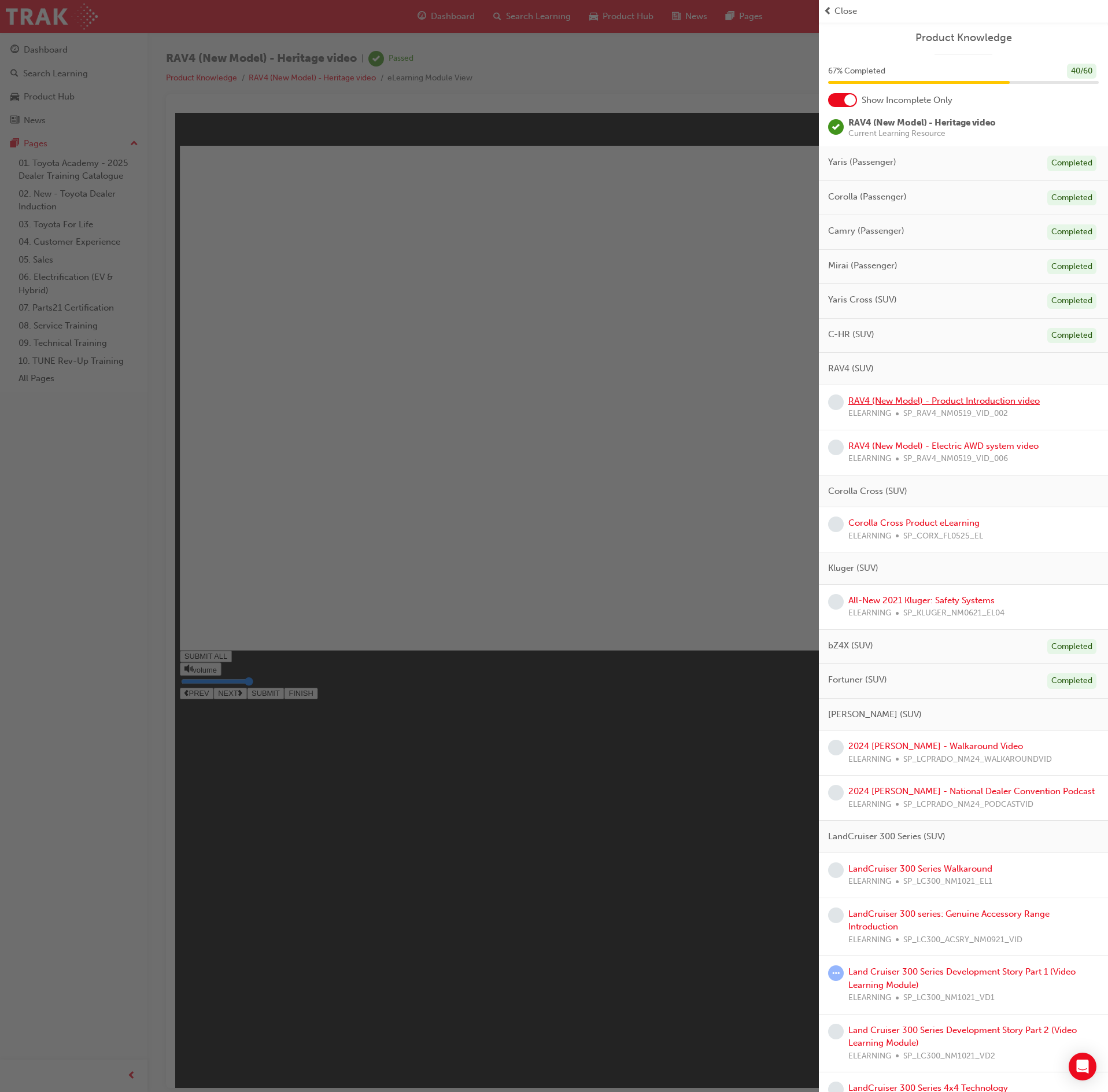
click at [973, 402] on link "RAV4 (New Model) - Product Introduction video" at bounding box center [944, 401] width 191 height 10
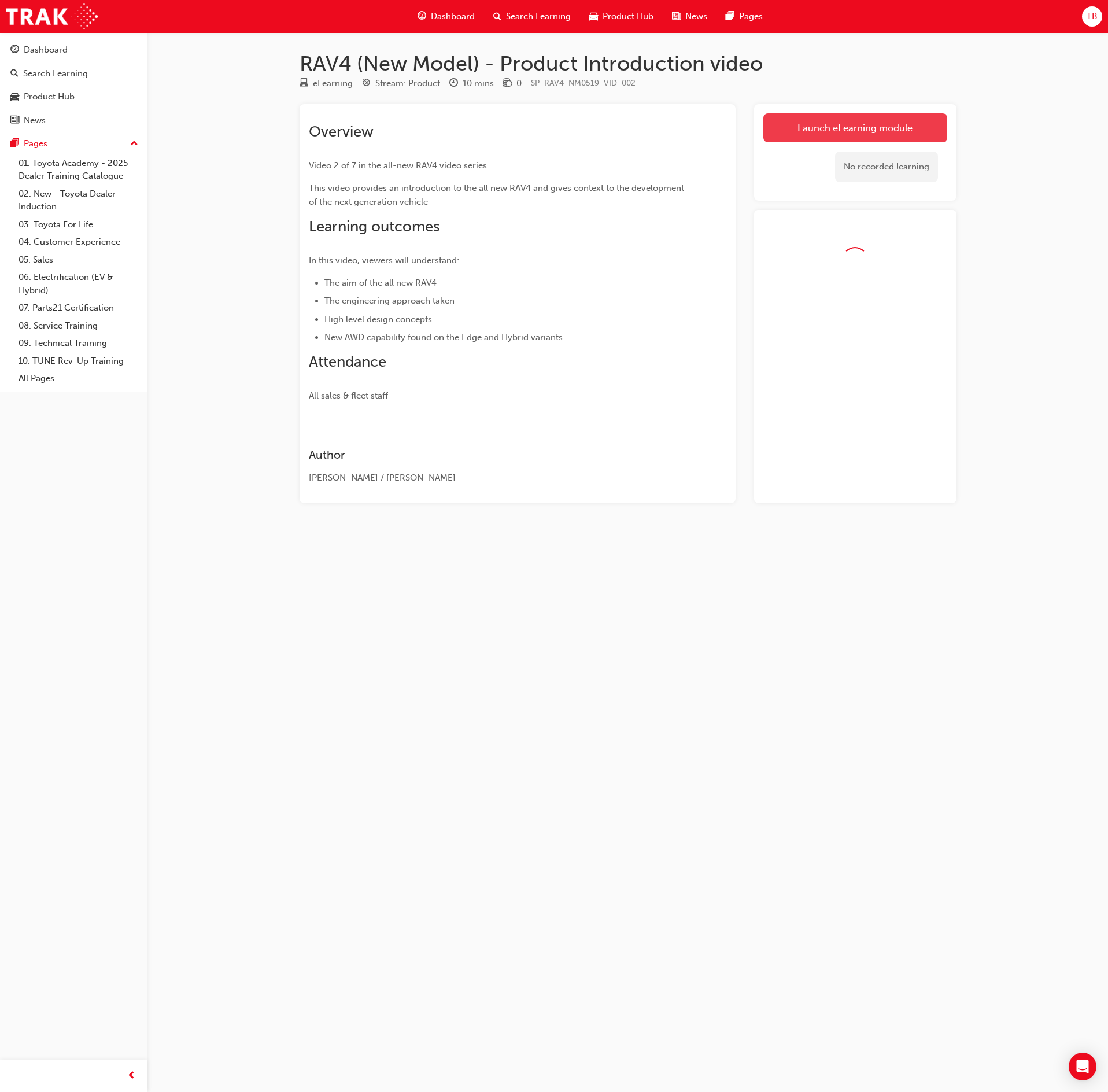
click at [834, 135] on link "Launch eLearning module" at bounding box center [854, 128] width 184 height 29
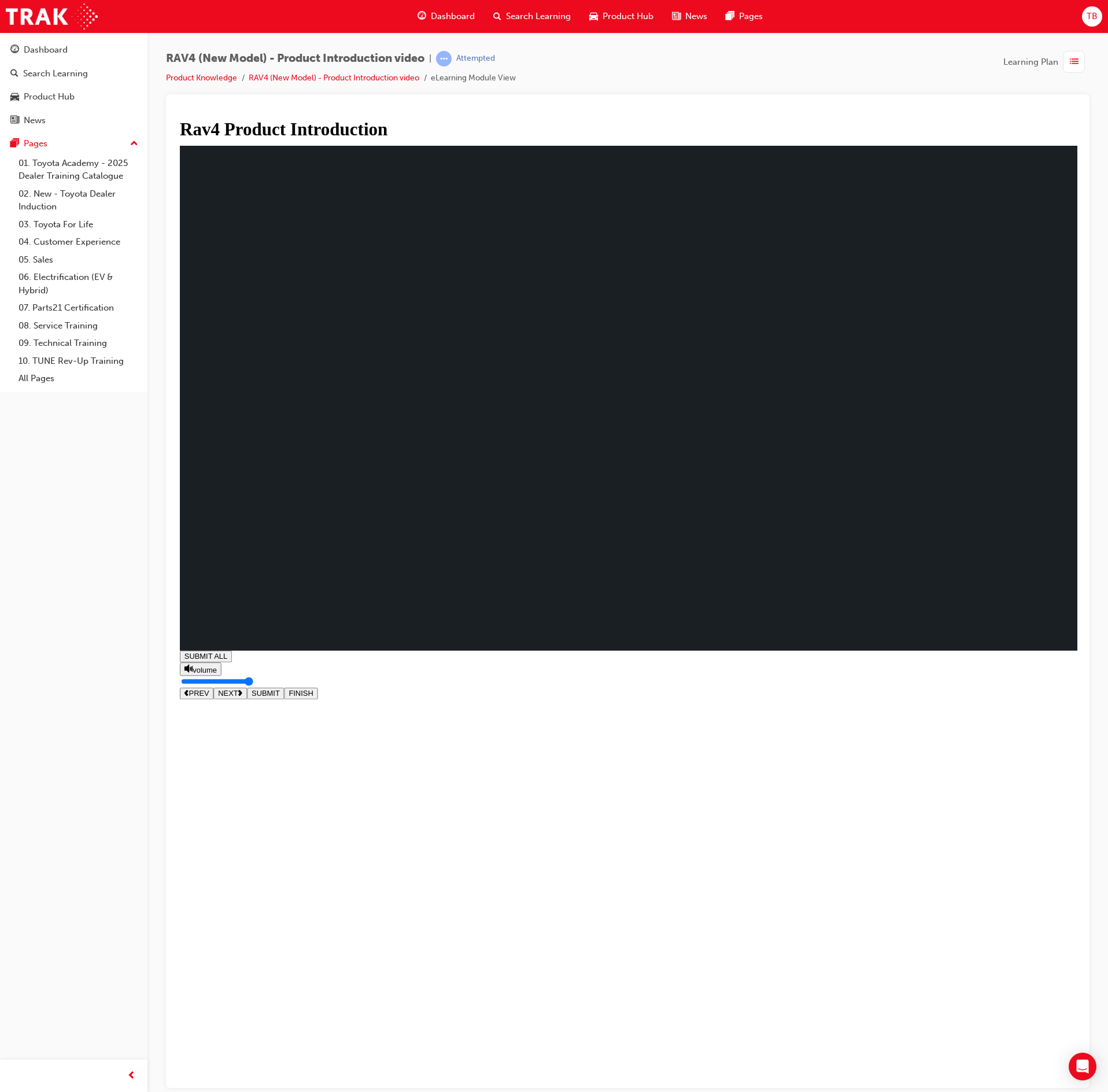
click at [238, 698] on span "NEXT" at bounding box center [228, 694] width 20 height 9
click at [238, 737] on span "NEXT" at bounding box center [228, 733] width 20 height 9
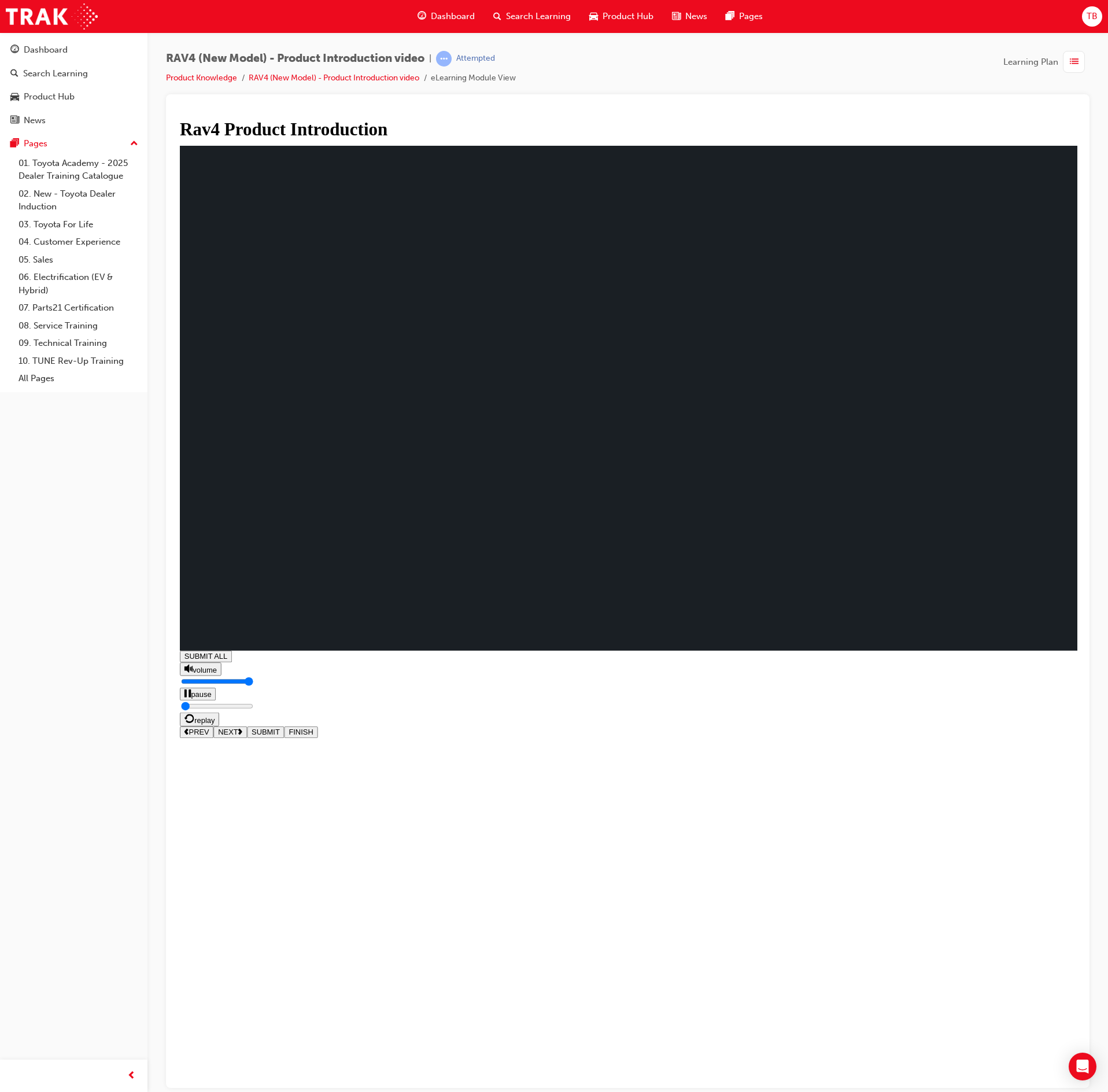
click at [238, 737] on span "NEXT" at bounding box center [228, 733] width 20 height 9
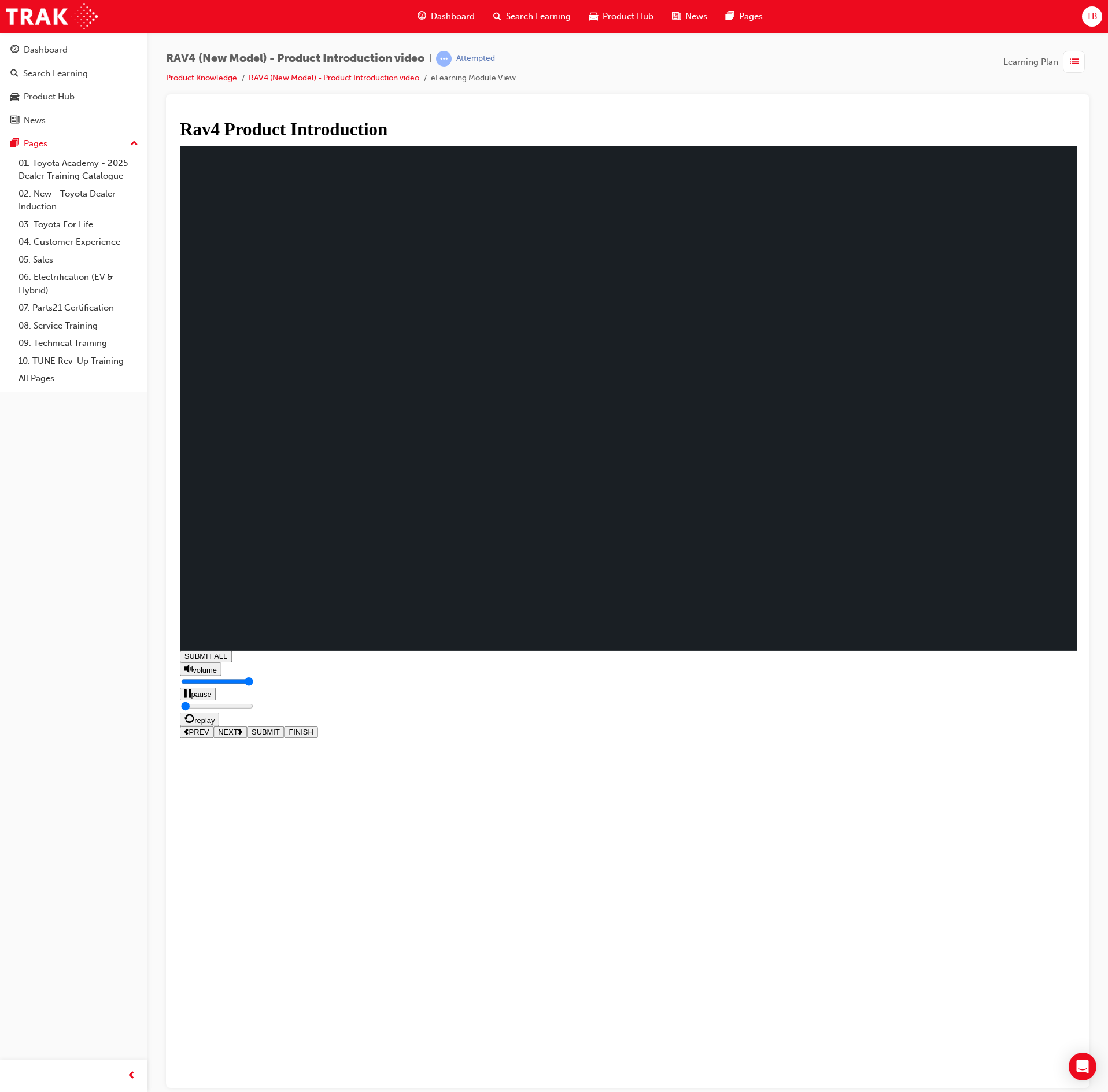
type input "0.001"
click at [238, 737] on span "NEXT" at bounding box center [228, 733] width 20 height 9
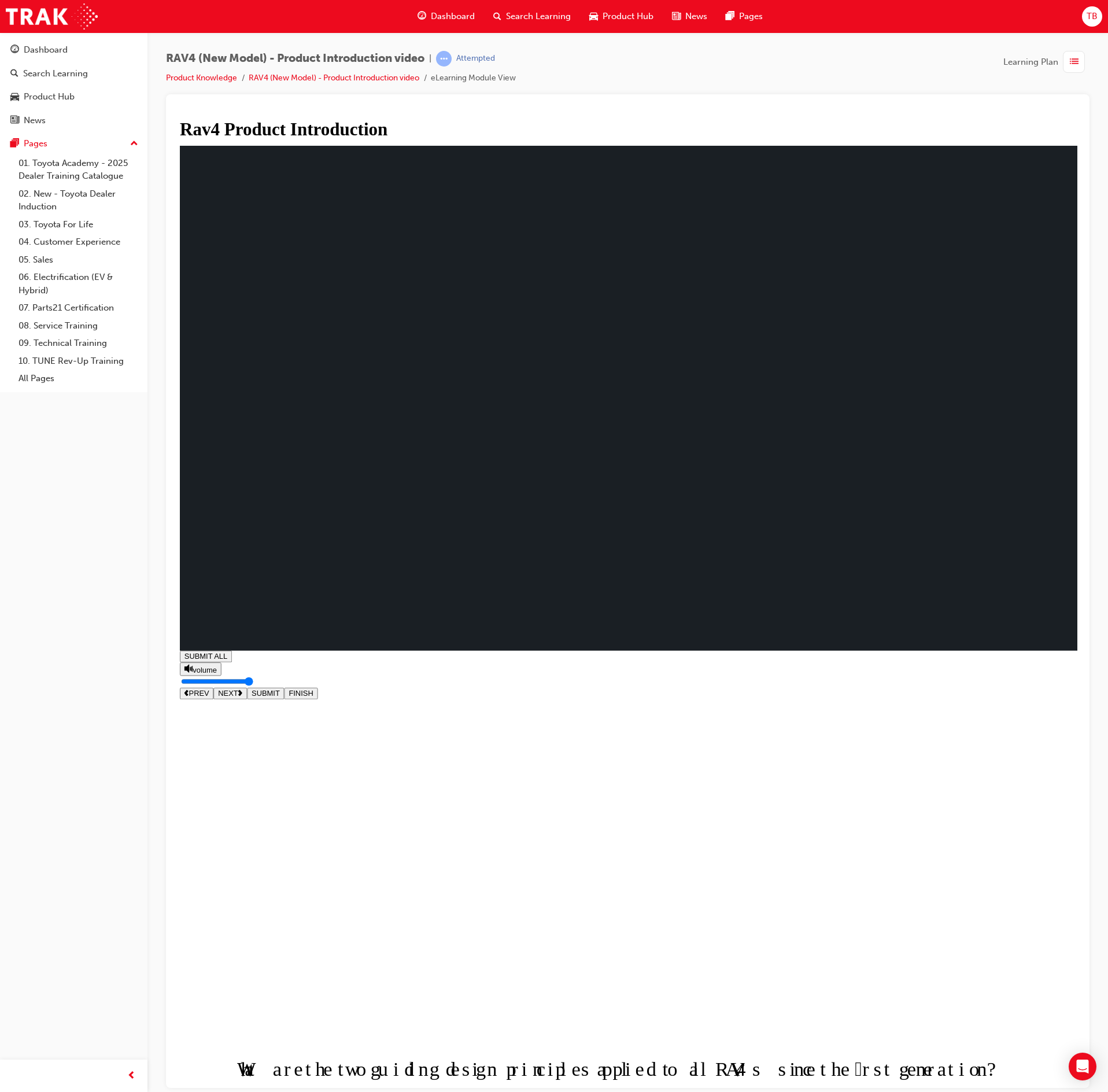
click at [1063, 699] on div "SUBMIT ALL volume PREV NEXT SUBMIT FINISH" at bounding box center [635, 675] width 909 height 48
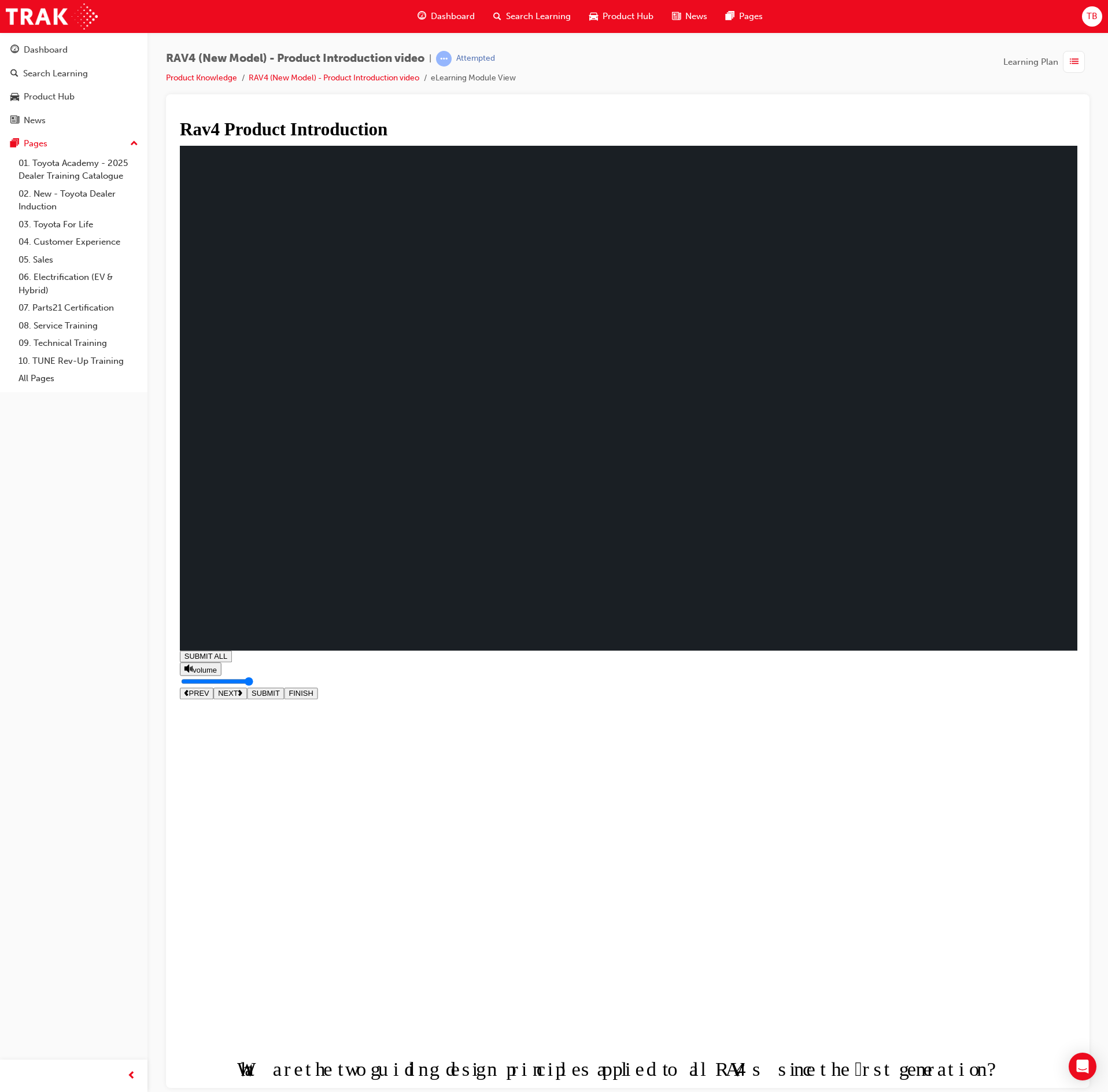
drag, startPoint x: 917, startPoint y: 763, endPoint x: 904, endPoint y: 778, distance: 19.8
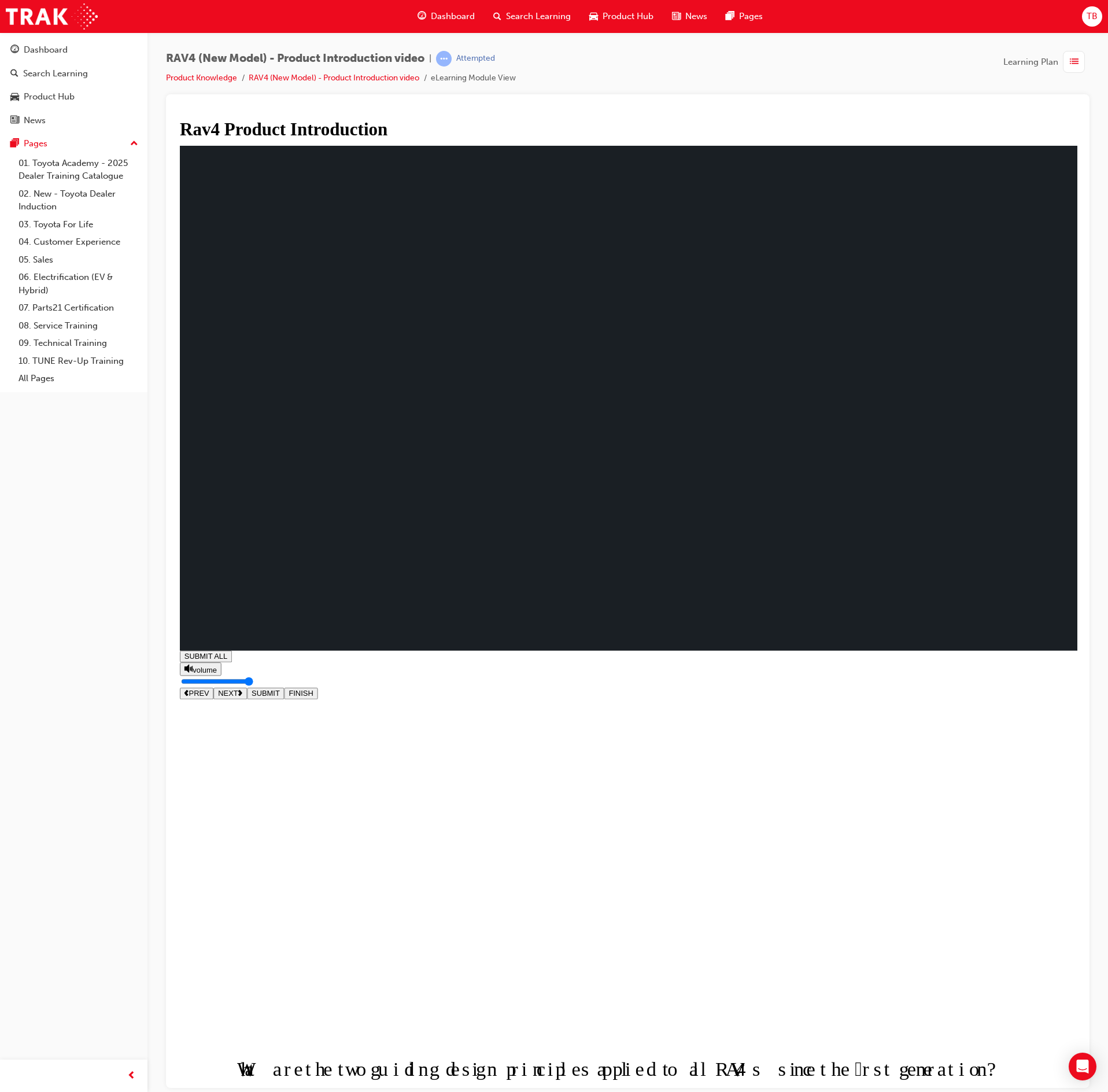
drag, startPoint x: 304, startPoint y: 754, endPoint x: 311, endPoint y: 752, distance: 7.3
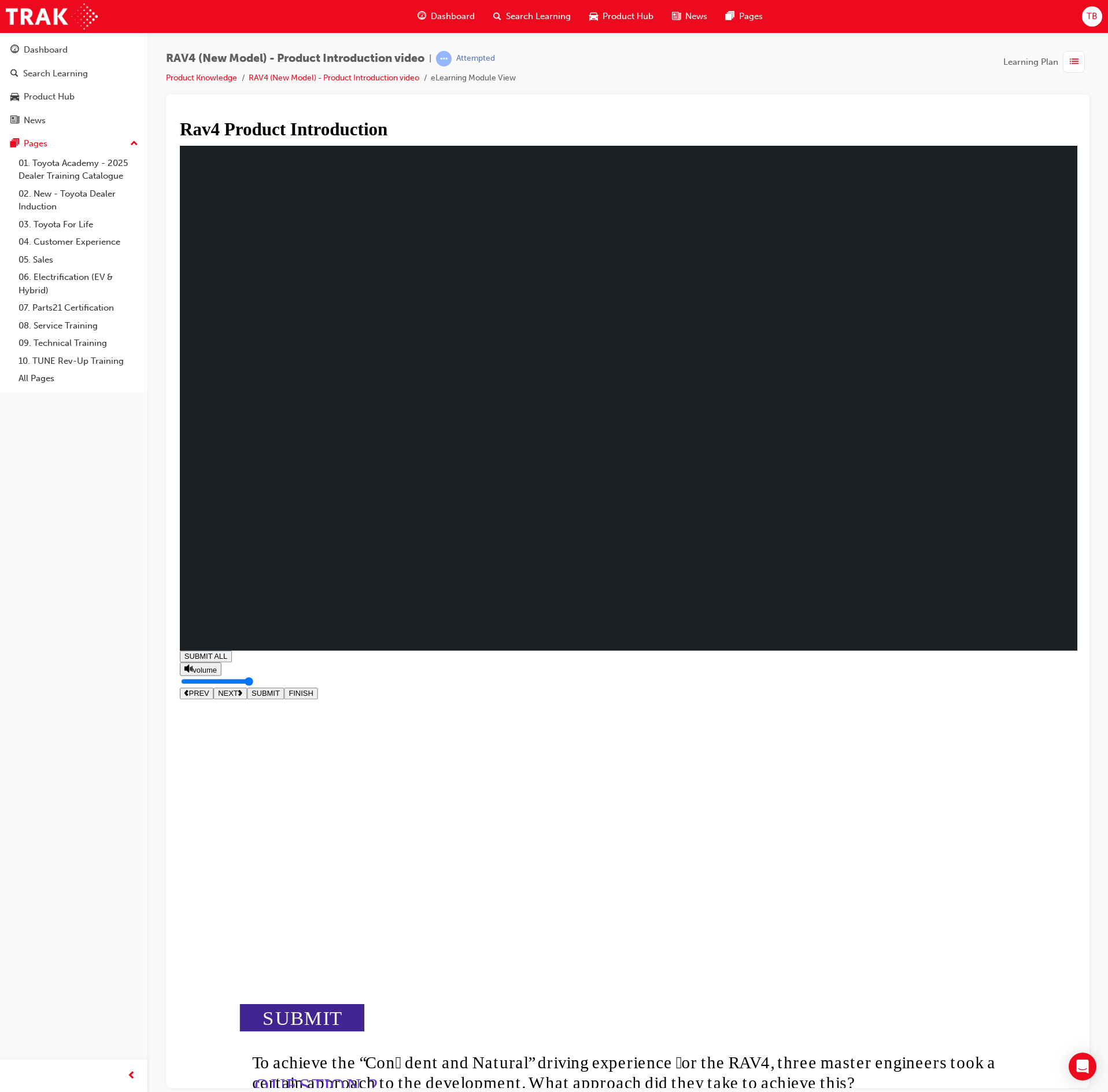
click at [331, 1004] on icon "SUBMIT" at bounding box center [302, 1018] width 125 height 28
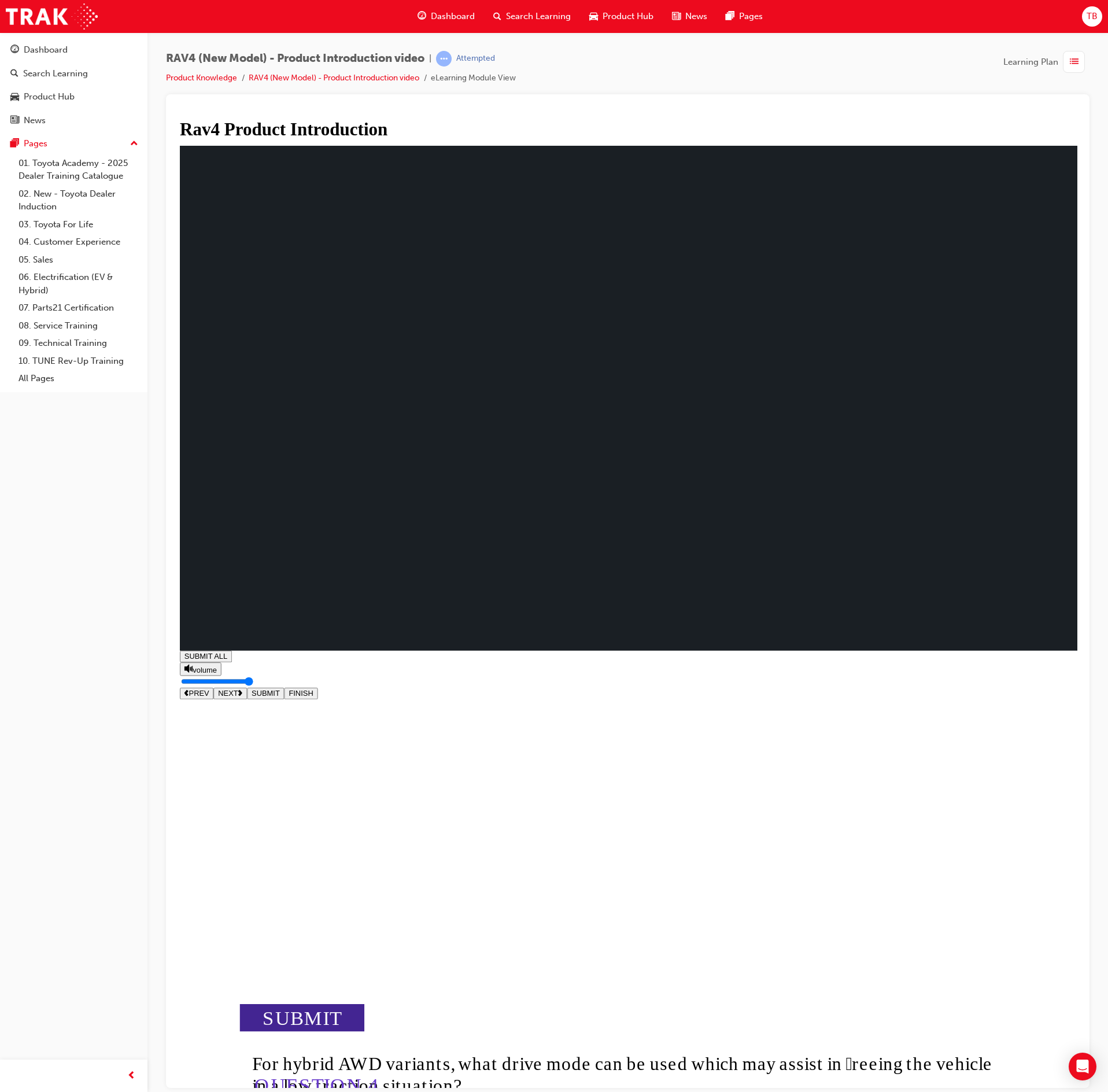
click at [335, 1004] on icon "SUBMIT" at bounding box center [302, 1018] width 125 height 28
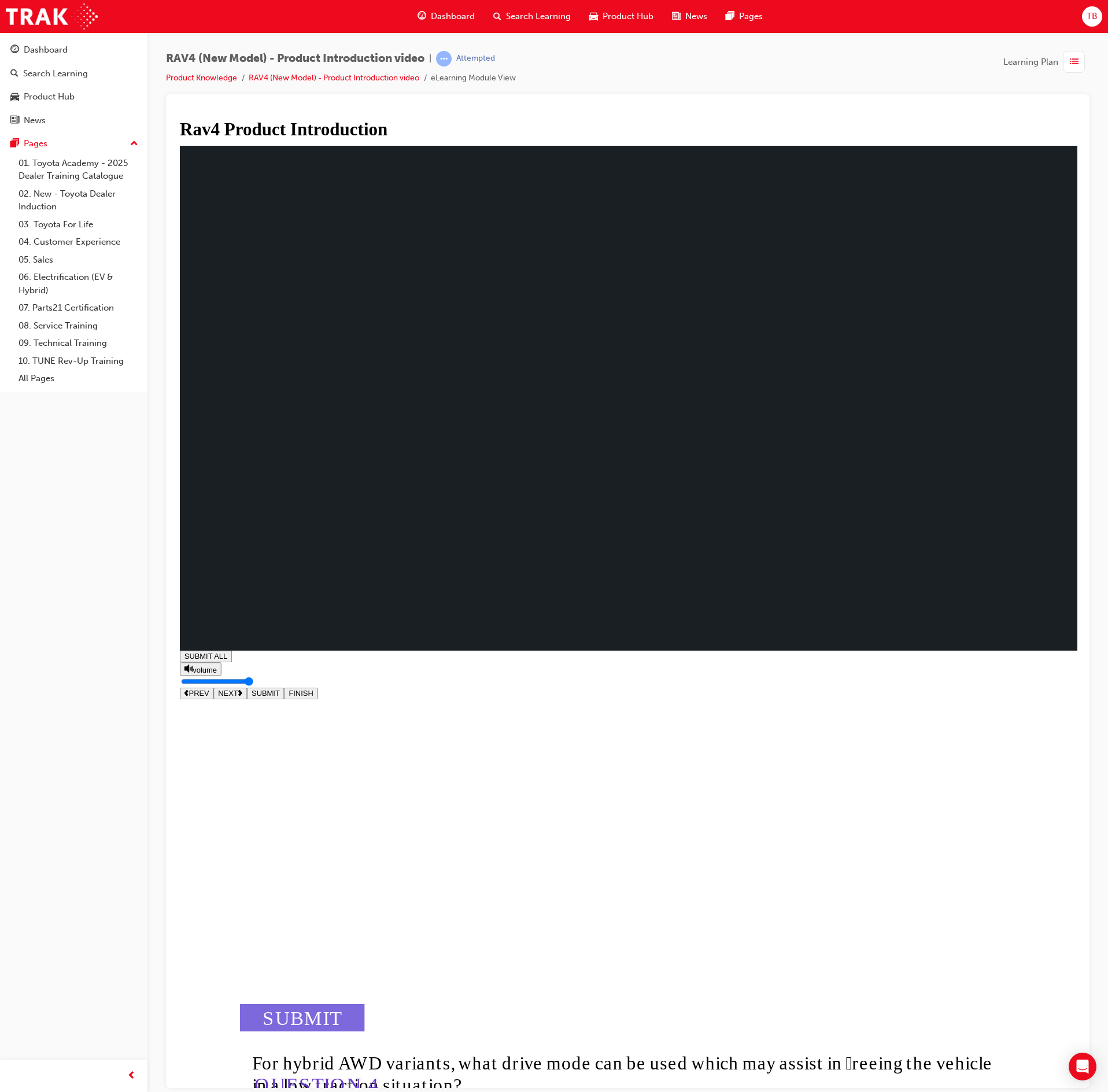
click at [322, 1004] on icon "SUBMIT" at bounding box center [302, 1018] width 125 height 28
click at [333, 1004] on icon "SUBMIT" at bounding box center [302, 1018] width 125 height 28
drag, startPoint x: 942, startPoint y: 792, endPoint x: 902, endPoint y: 769, distance: 46.1
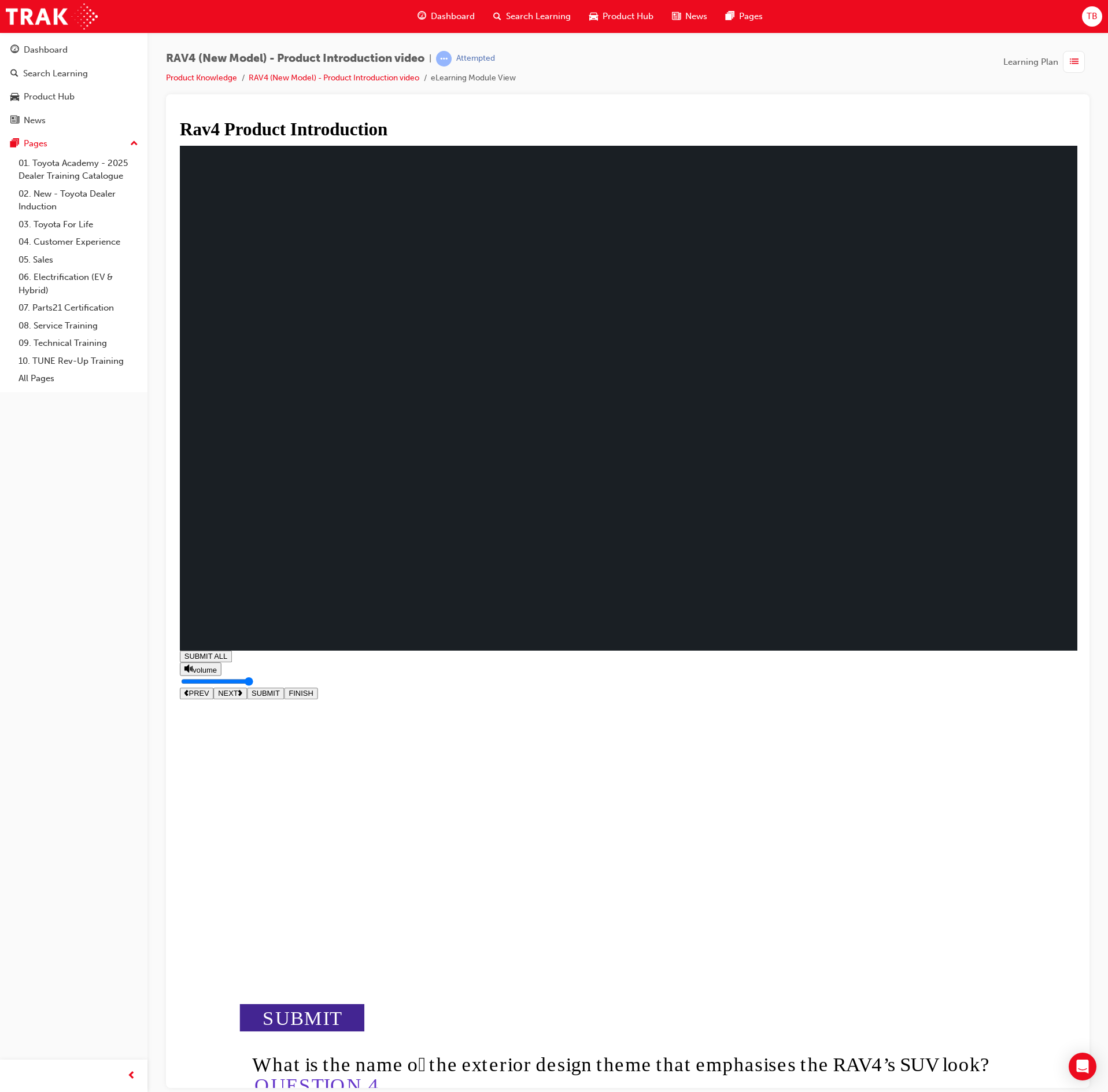
click at [305, 1004] on icon "SUBMIT" at bounding box center [302, 1018] width 125 height 28
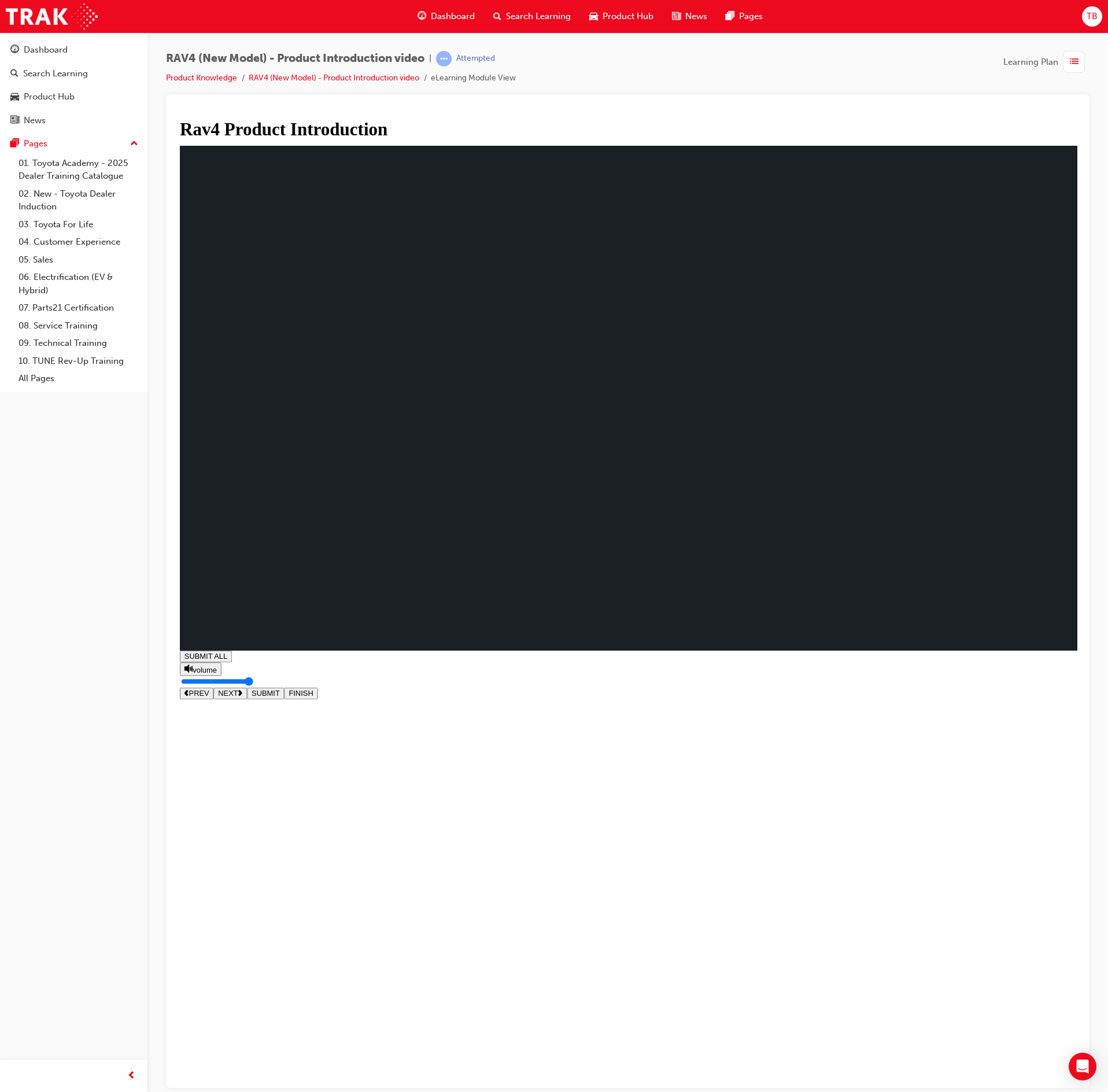
click at [243, 696] on icon at bounding box center [240, 692] width 4 height 6
click at [1071, 72] on div "button" at bounding box center [1074, 61] width 22 height 22
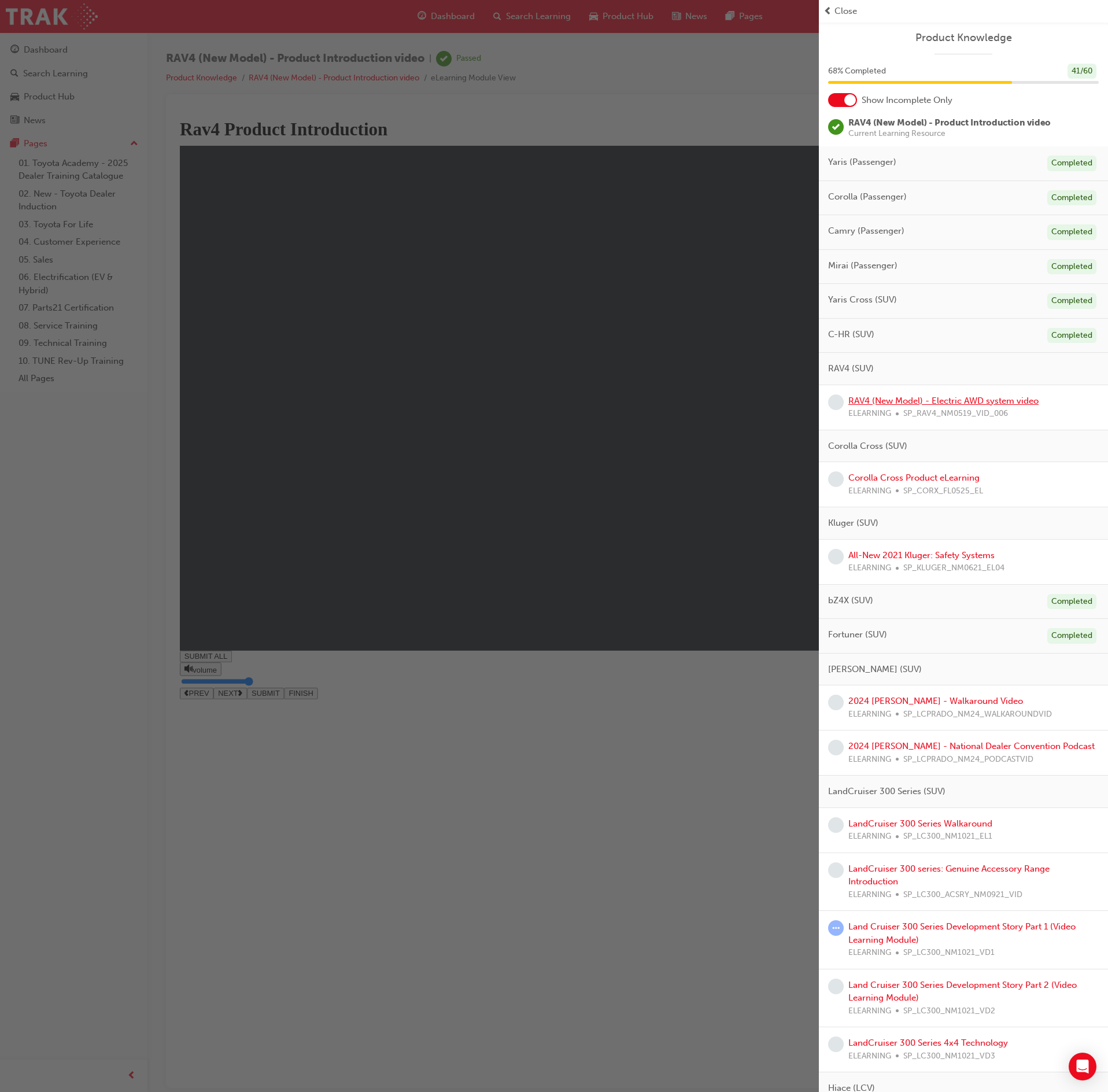
click at [1005, 403] on link "RAV4 (New Model) - Electric AWD system video" at bounding box center [943, 401] width 191 height 10
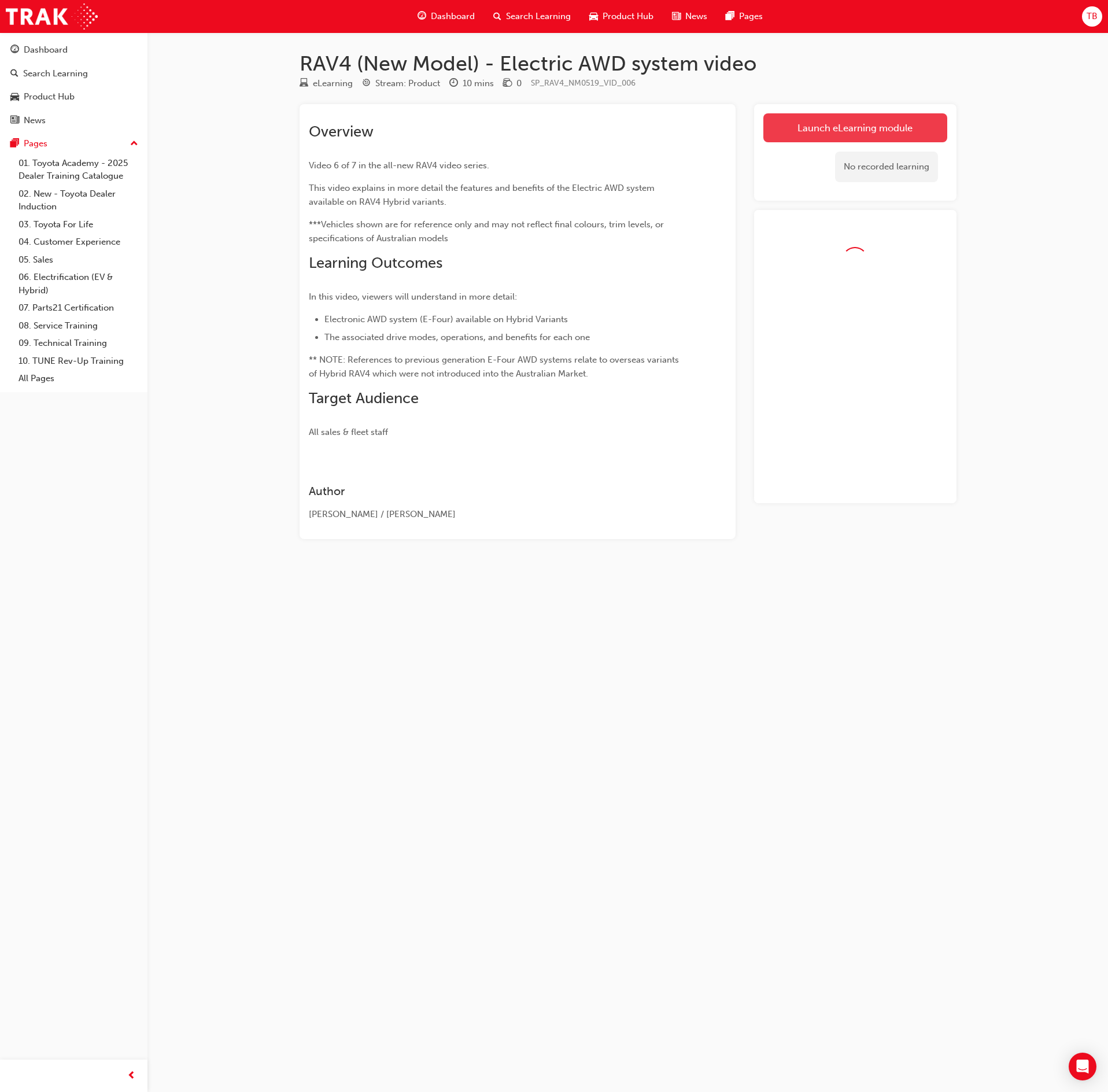
click at [840, 135] on link "Launch eLearning module" at bounding box center [854, 128] width 184 height 29
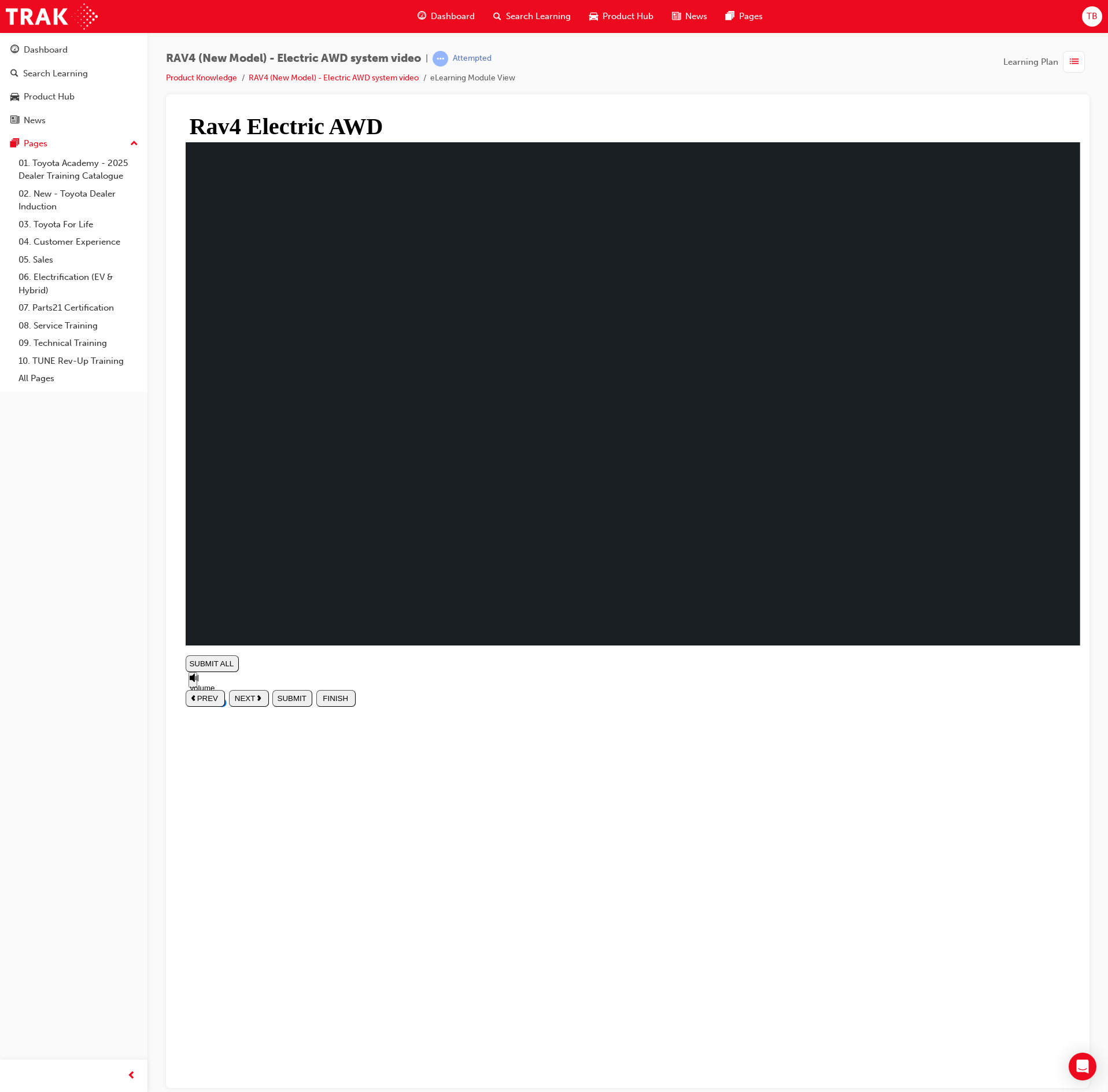
click at [256, 702] on span "NEXT" at bounding box center [245, 697] width 21 height 9
type input "0.006"
click at [256, 721] on span "NEXT" at bounding box center [245, 717] width 21 height 9
click at [1061, 670] on div "SUBMIT ALL volume PREV NEXT SUBMIT FINISH" at bounding box center [633, 661] width 895 height 16
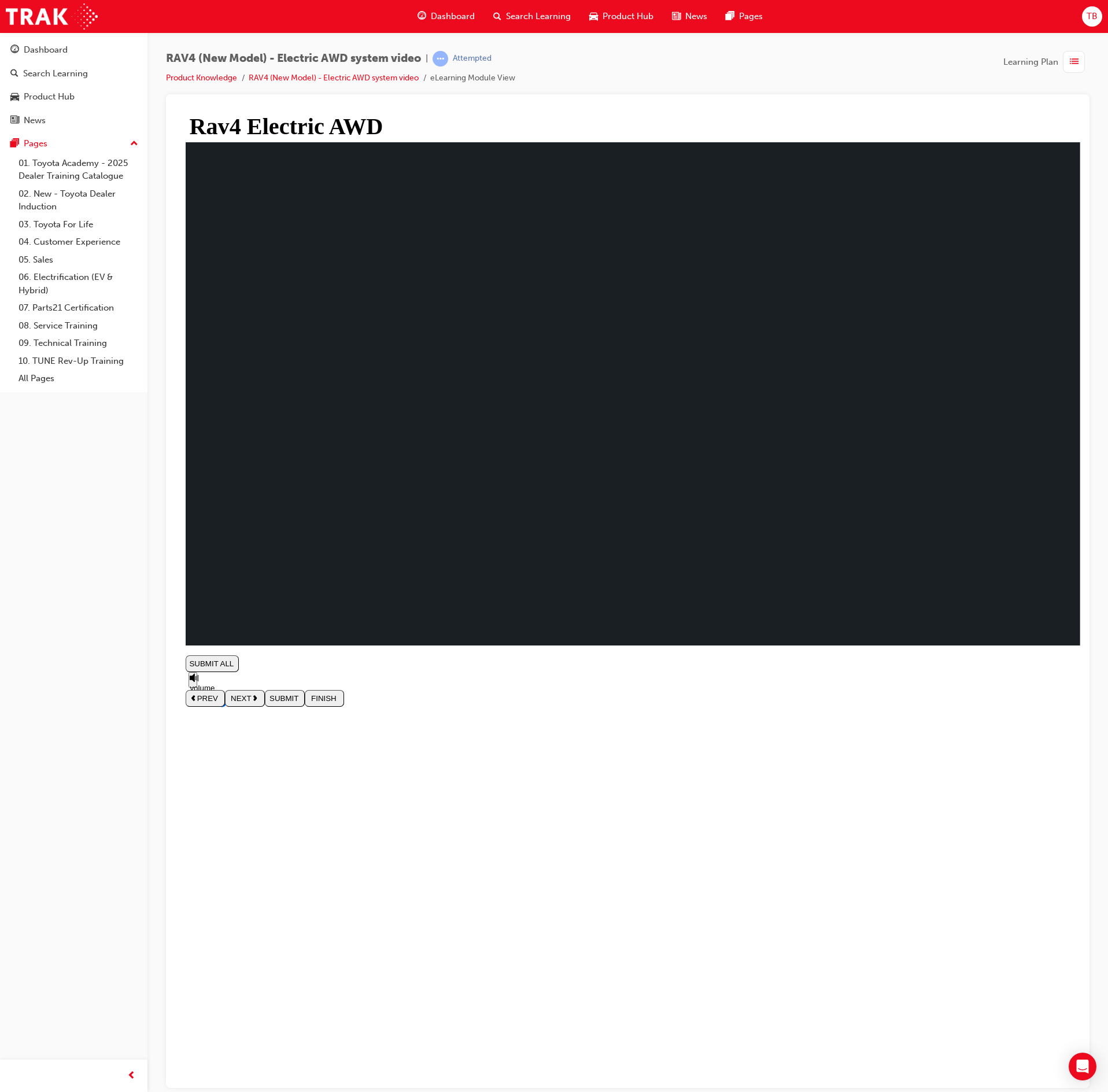
click at [1061, 670] on div "SUBMIT ALL volume PREV NEXT SUBMIT FINISH" at bounding box center [633, 661] width 895 height 16
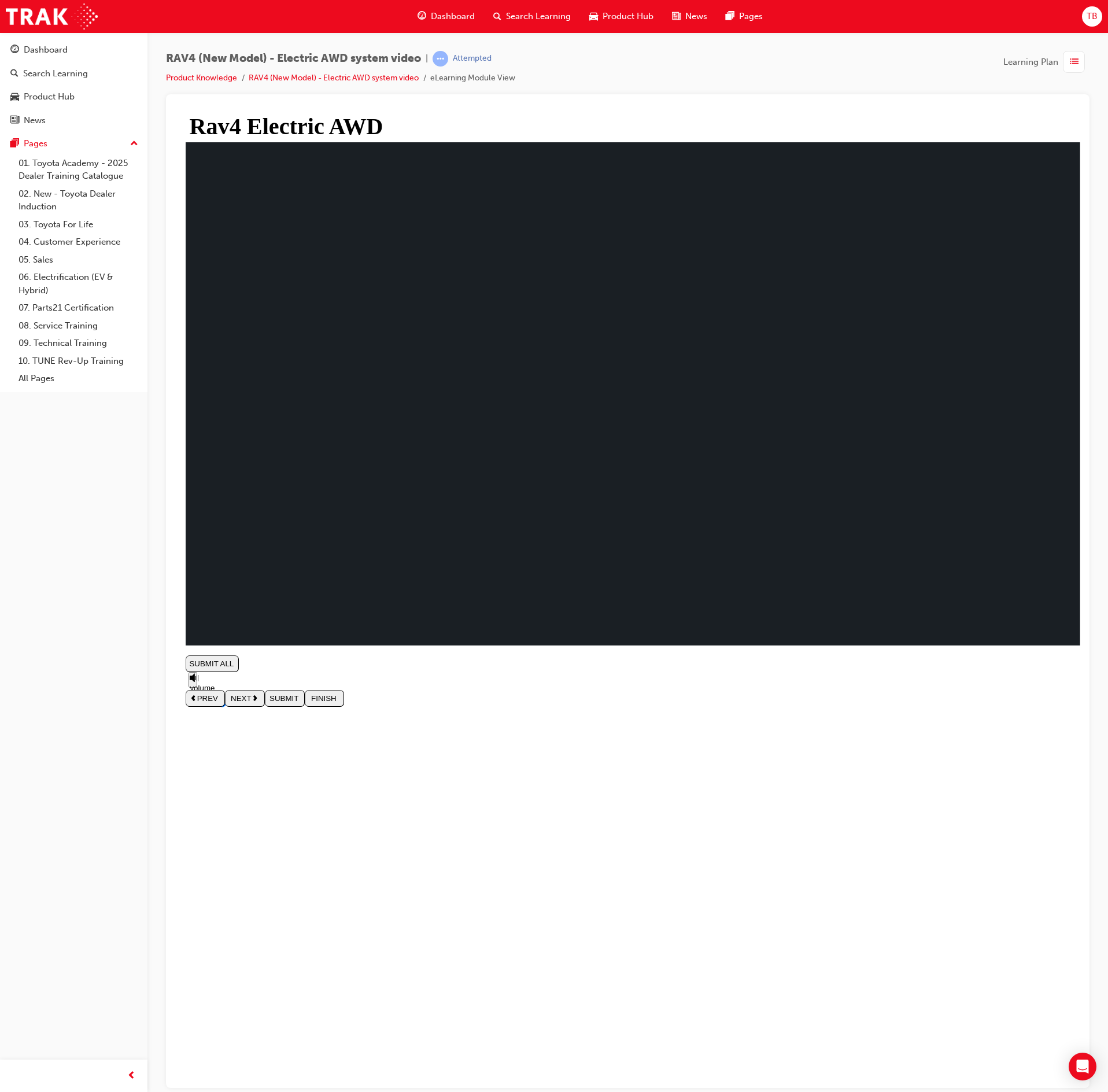
click at [269, 706] on button "NEXT" at bounding box center [249, 697] width 40 height 16
click at [1071, 61] on span "list-icon" at bounding box center [1074, 62] width 9 height 15
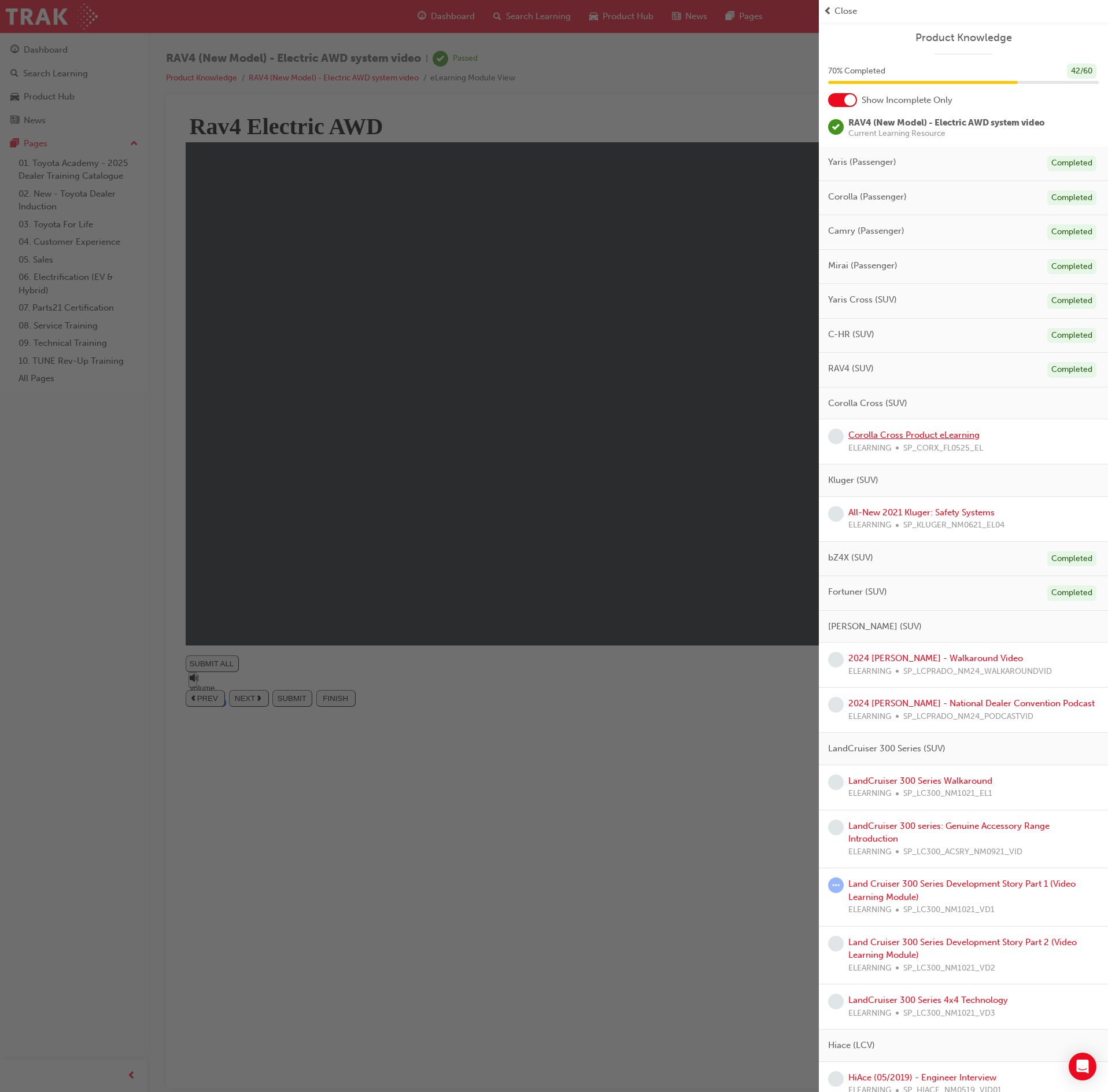
click at [917, 440] on link "Corolla Cross Product eLearning" at bounding box center [914, 434] width 131 height 10
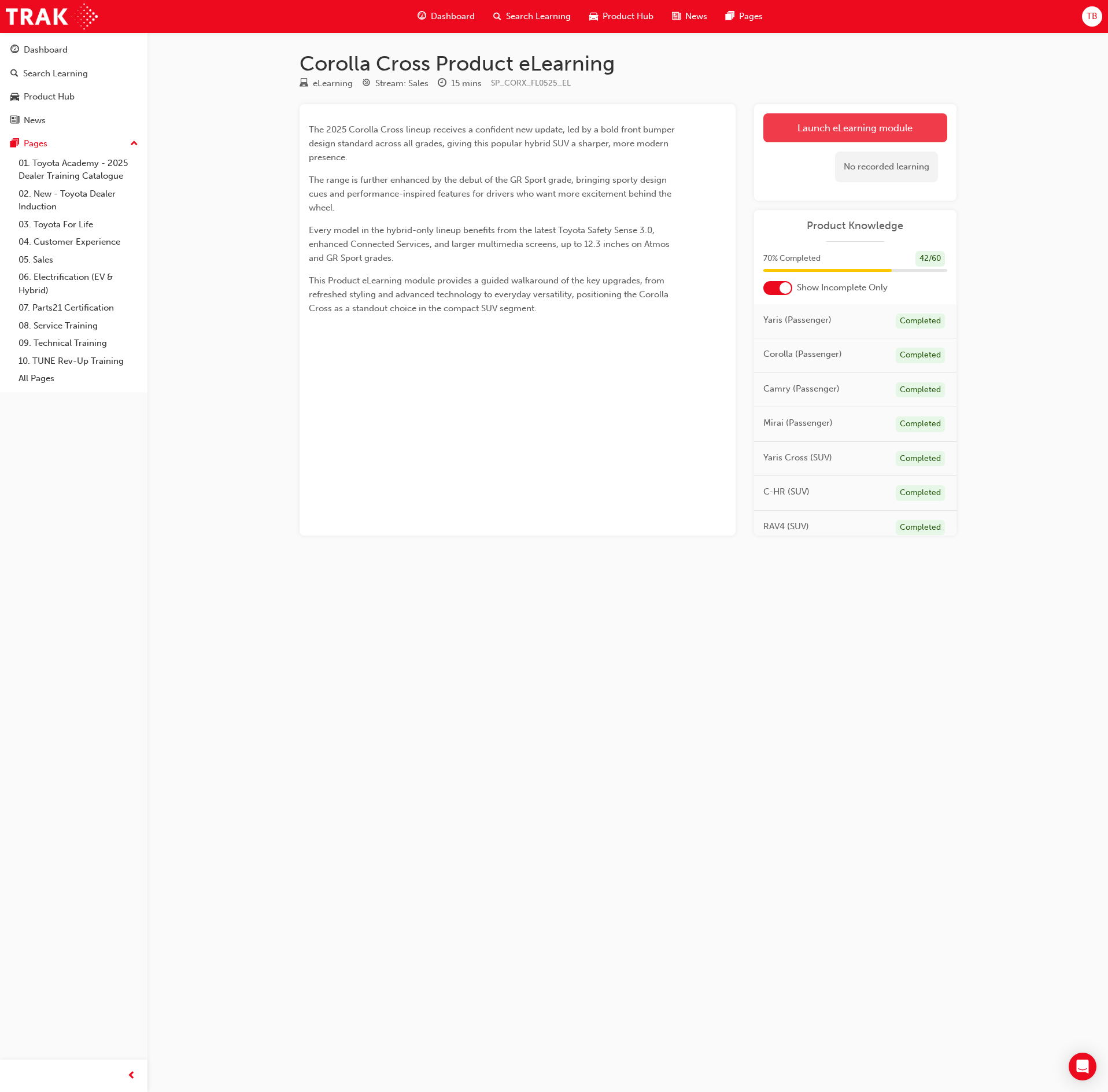
click at [924, 141] on link "Launch eLearning module" at bounding box center [854, 128] width 184 height 29
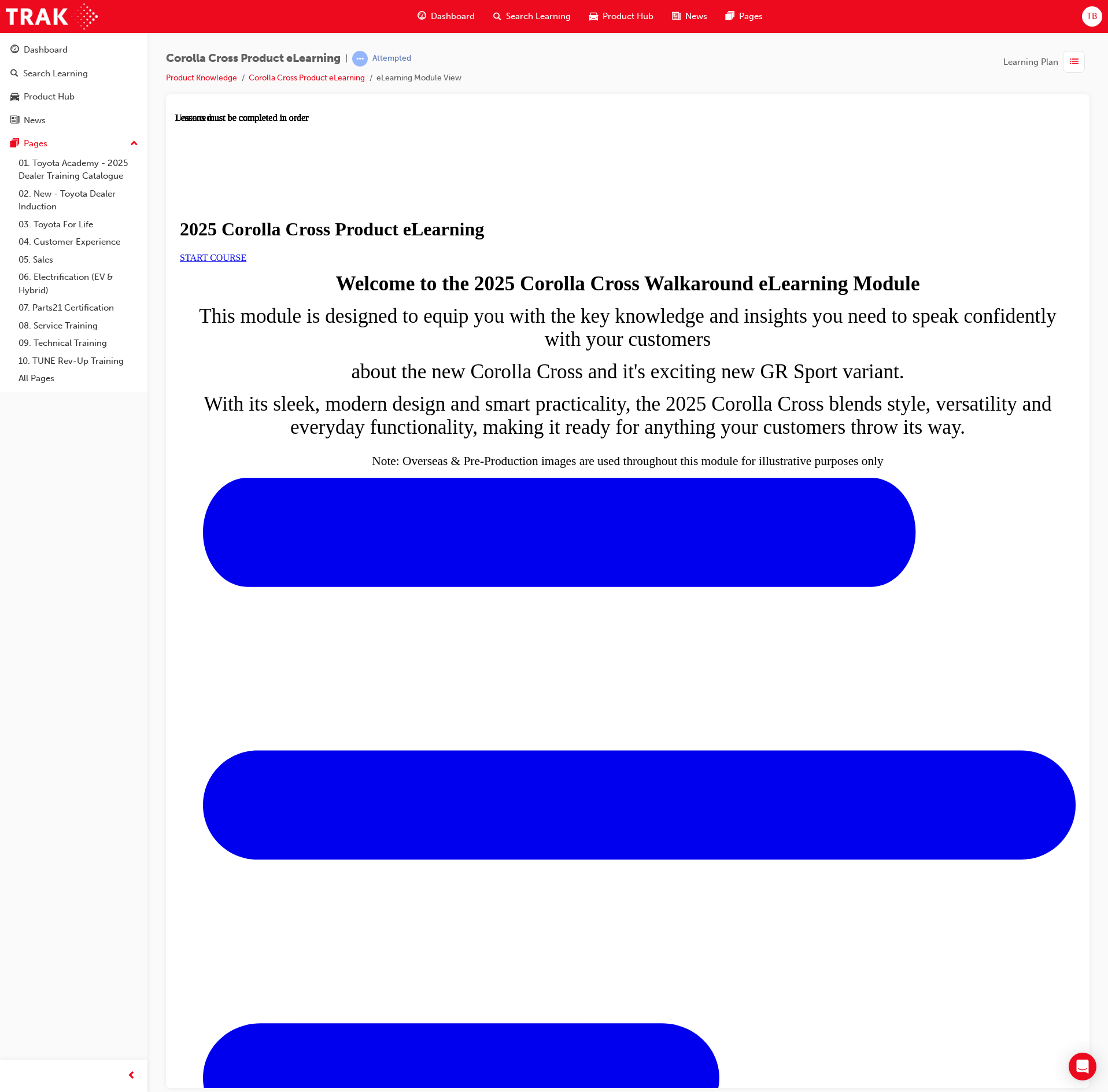
click at [247, 262] on span "START COURSE" at bounding box center [213, 256] width 66 height 9
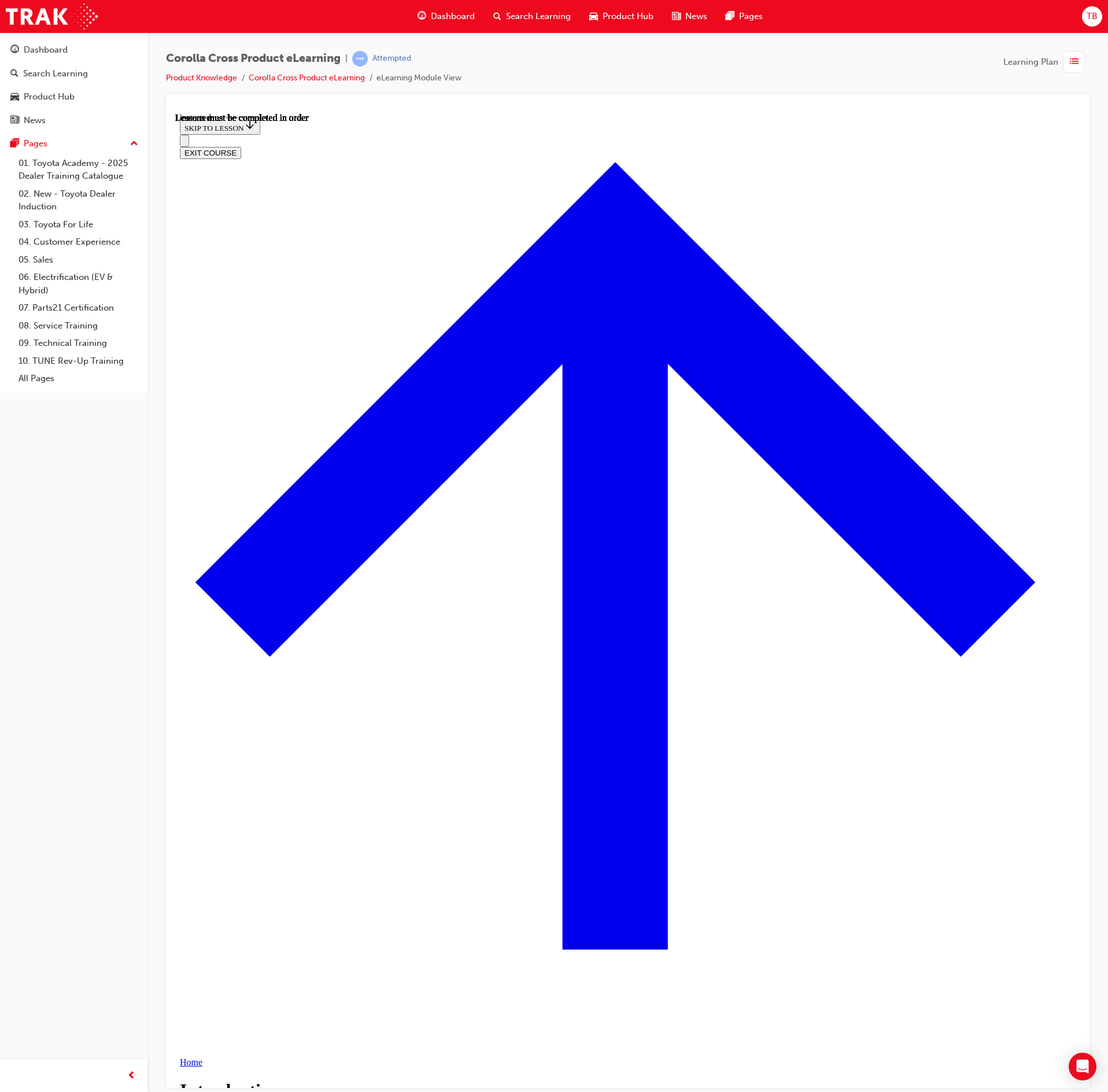
scroll to position [41, 0]
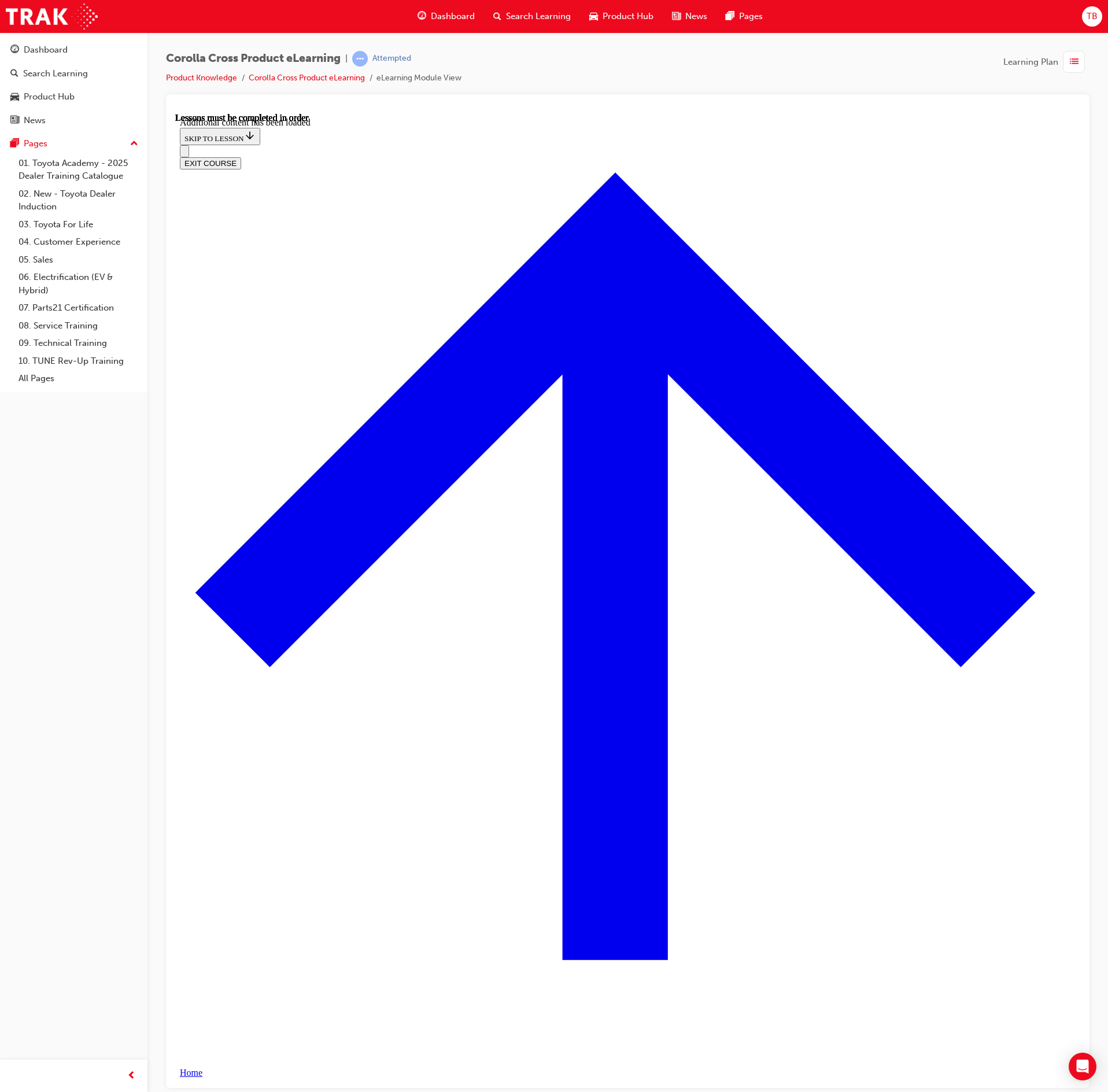
scroll to position [1384, 0]
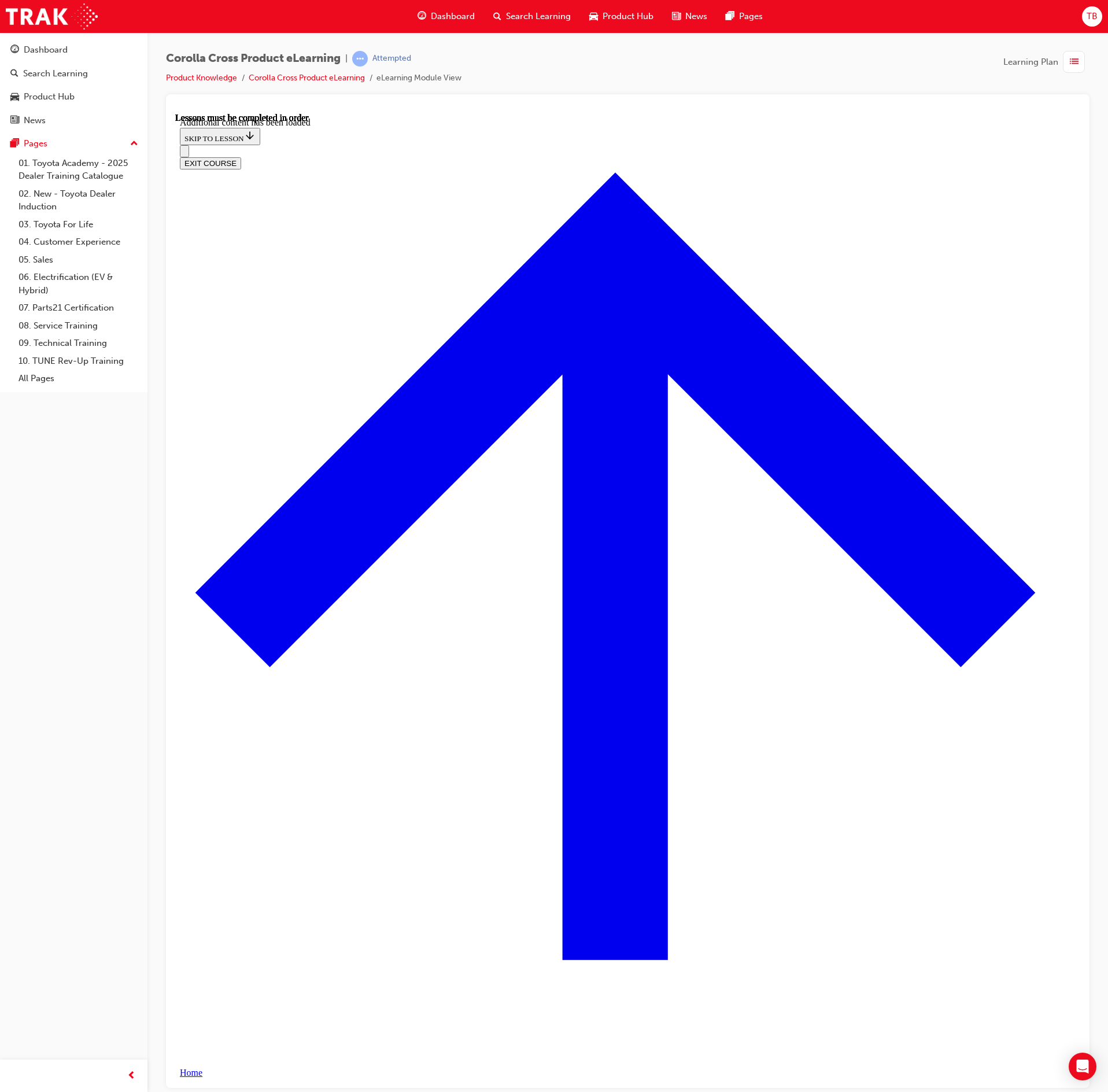
radio input "true"
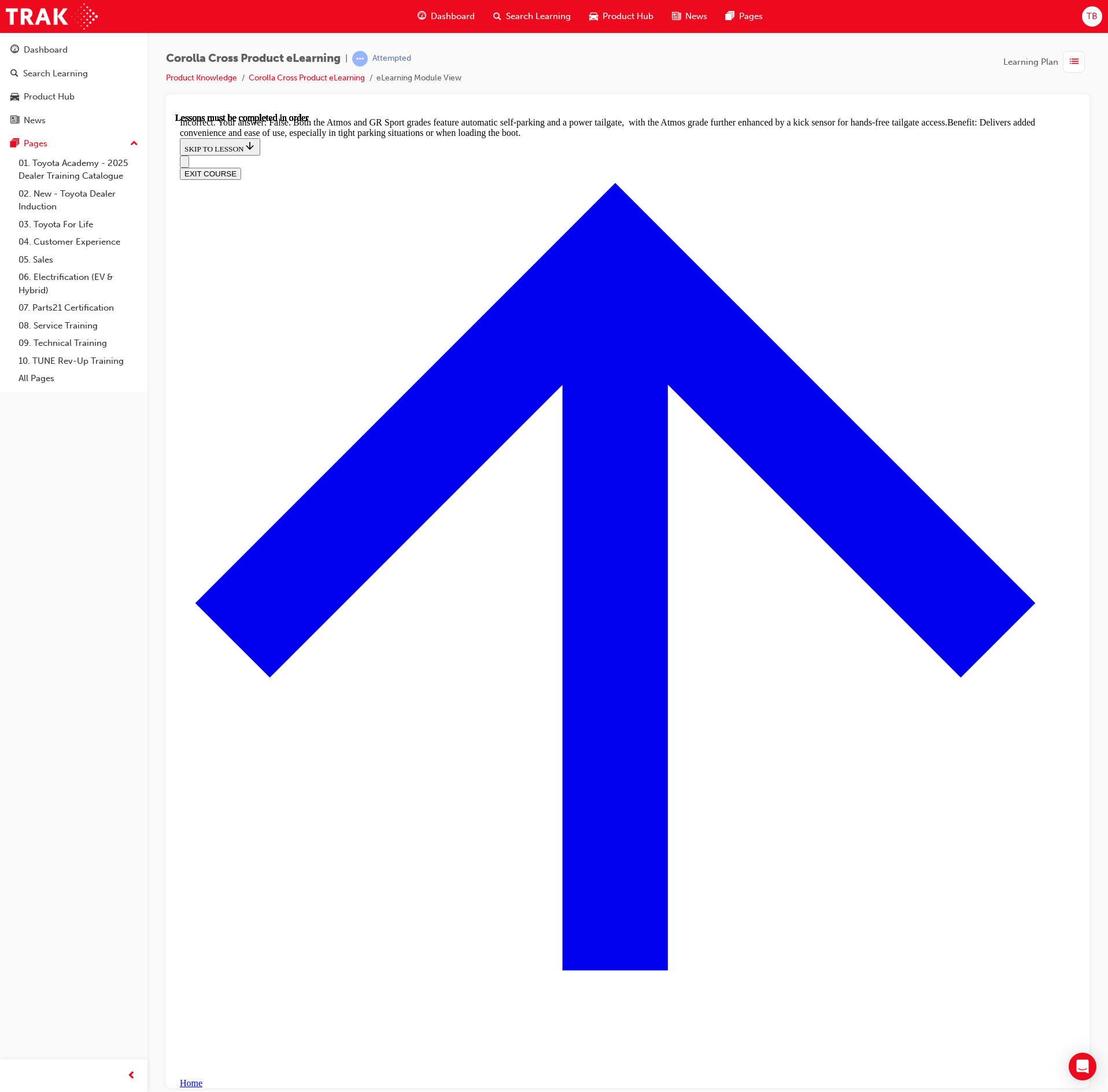
scroll to position [1936, 0]
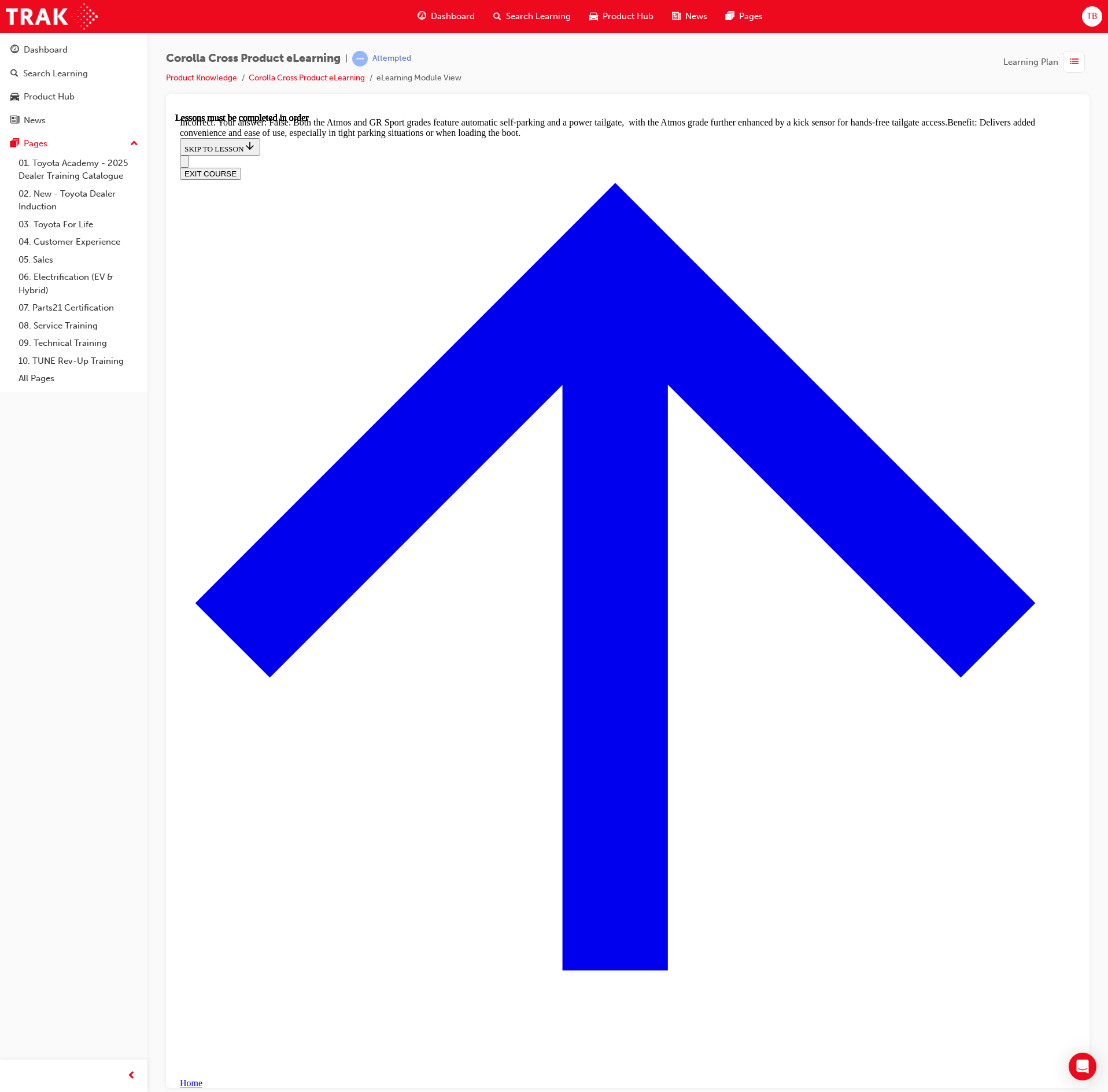
radio input "true"
drag, startPoint x: 724, startPoint y: 999, endPoint x: 854, endPoint y: 940, distance: 142.8
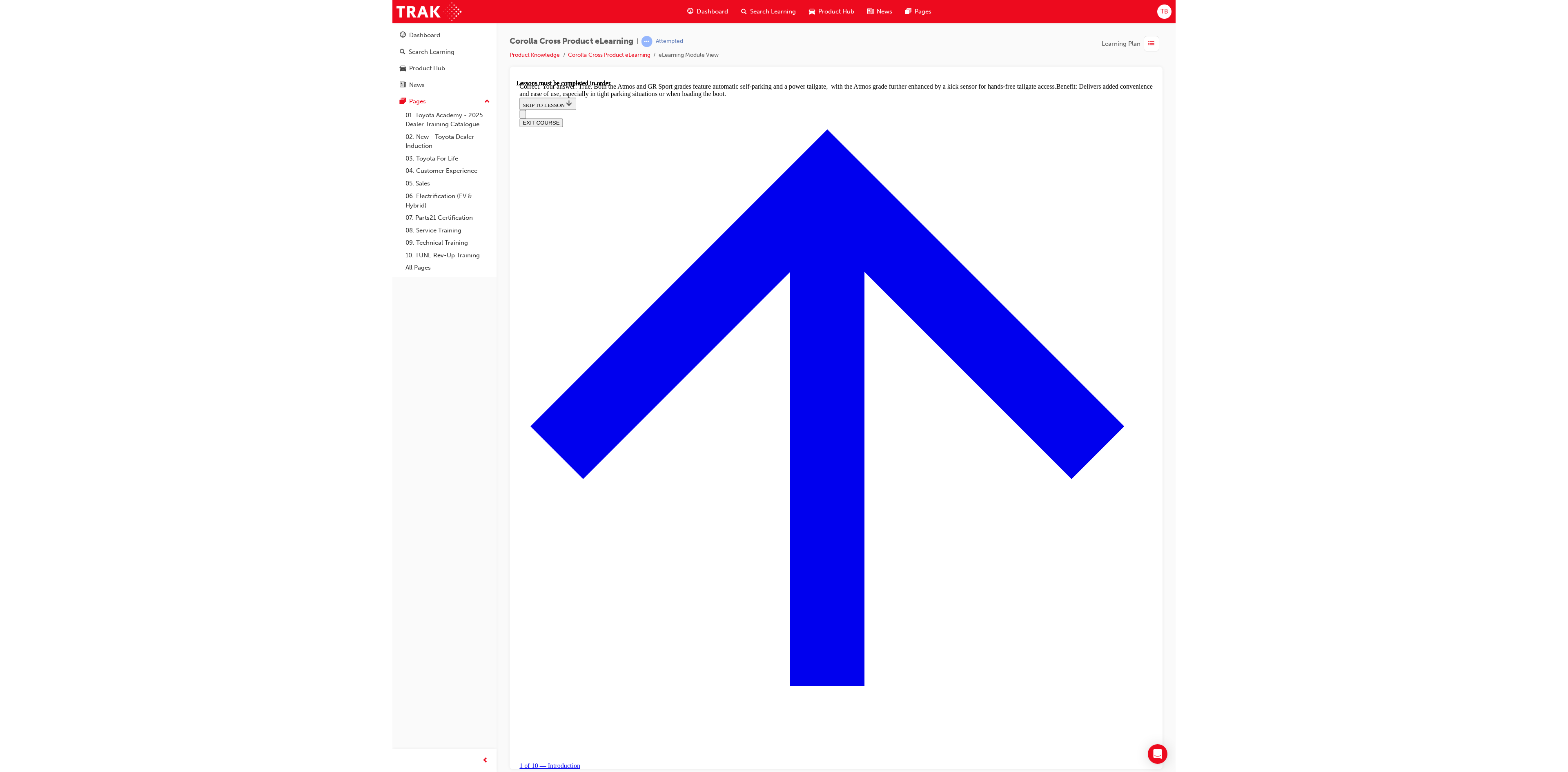
scroll to position [29, 0]
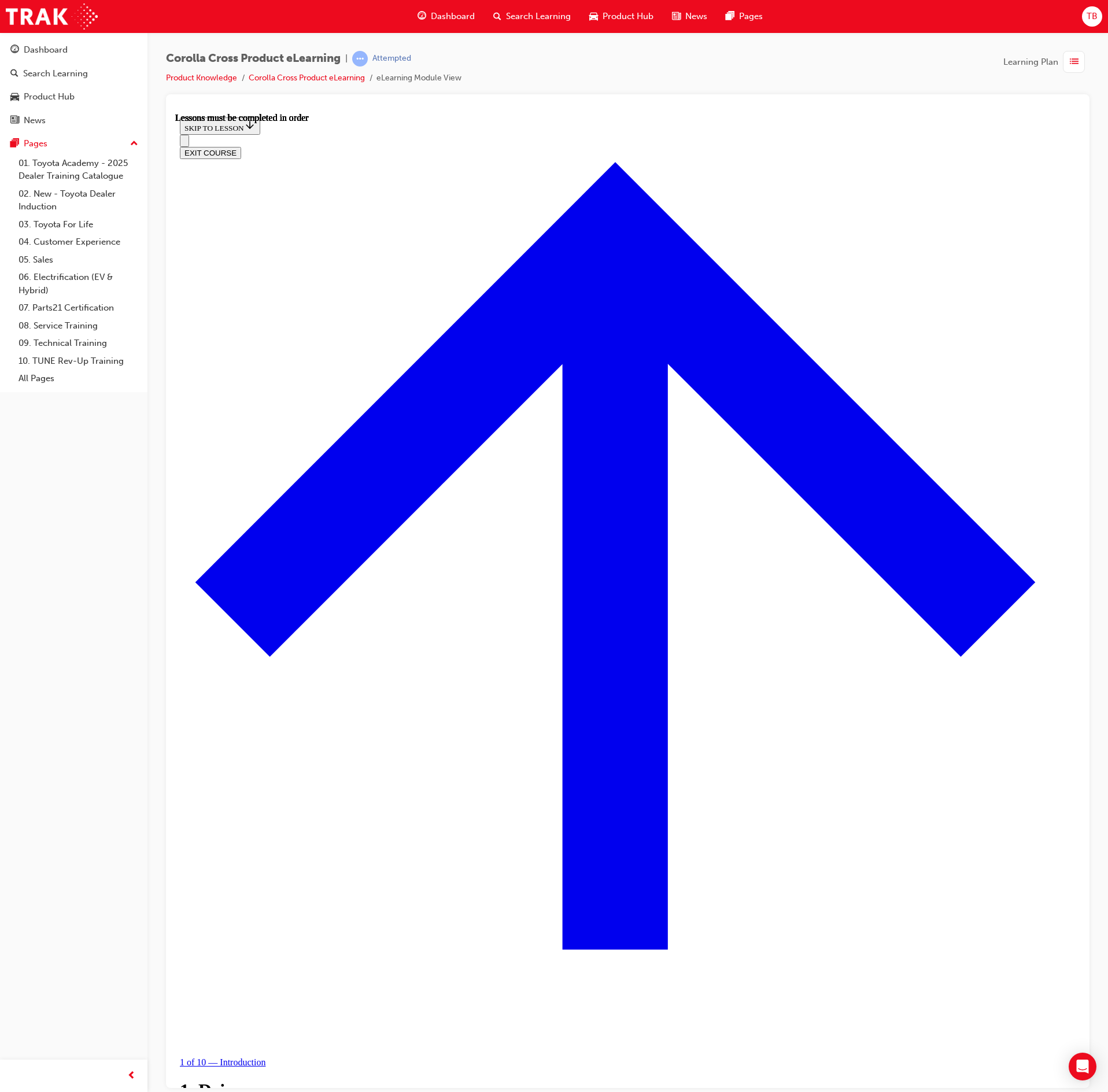
scroll to position [752, 0]
drag, startPoint x: 519, startPoint y: 602, endPoint x: 528, endPoint y: 578, distance: 25.6
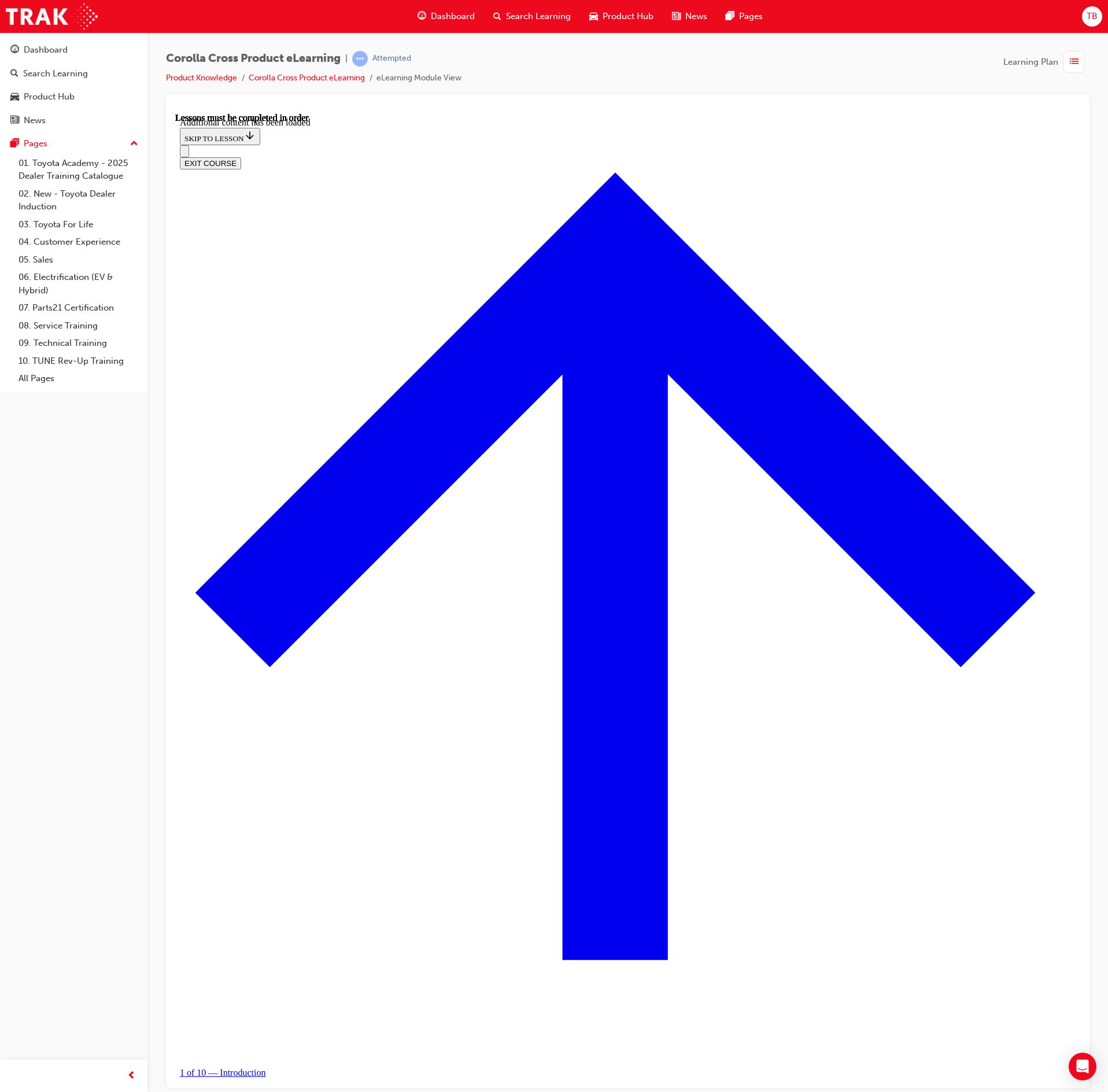
scroll to position [1202, 0]
radio input "true"
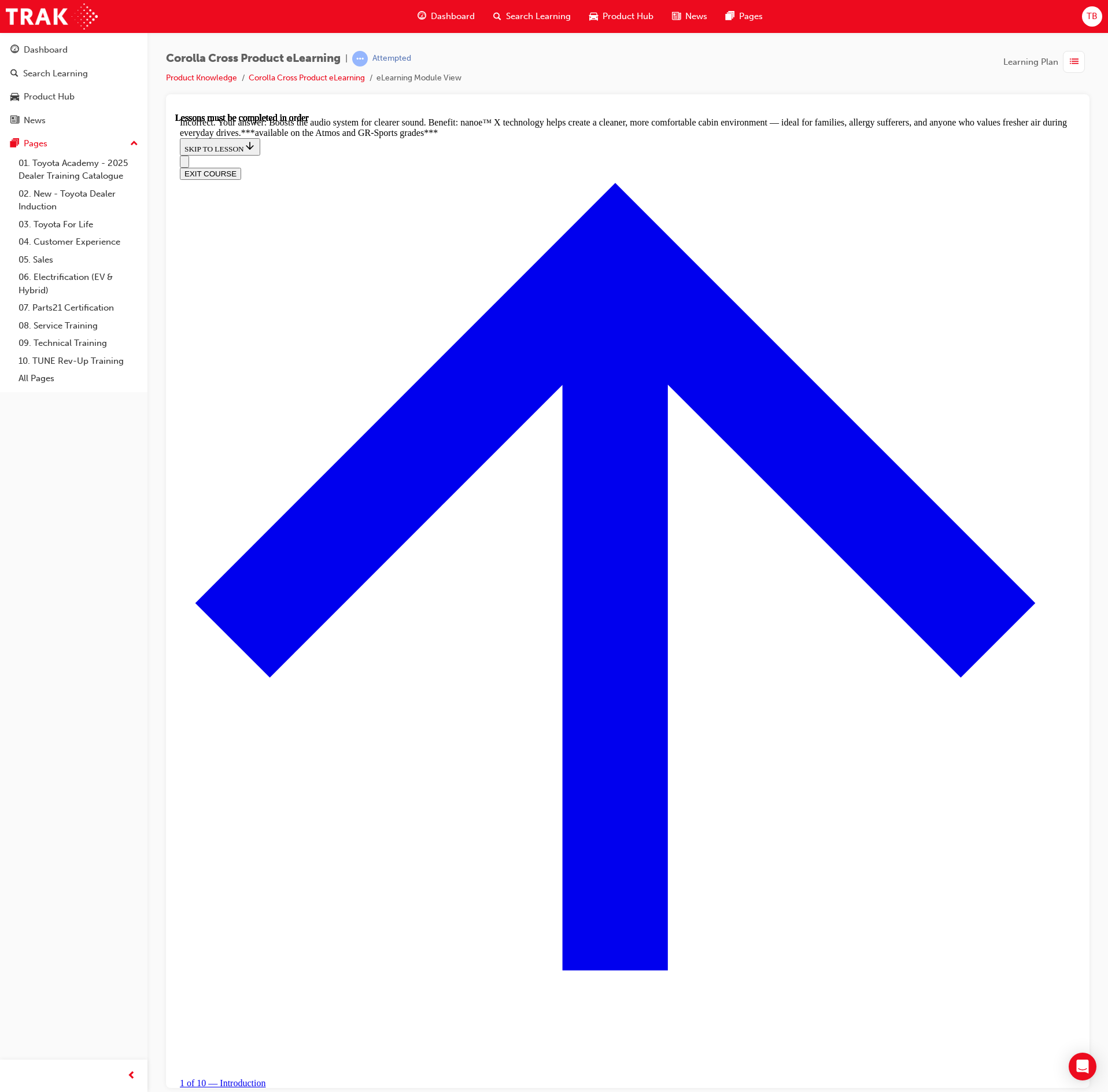
scroll to position [1391, 0]
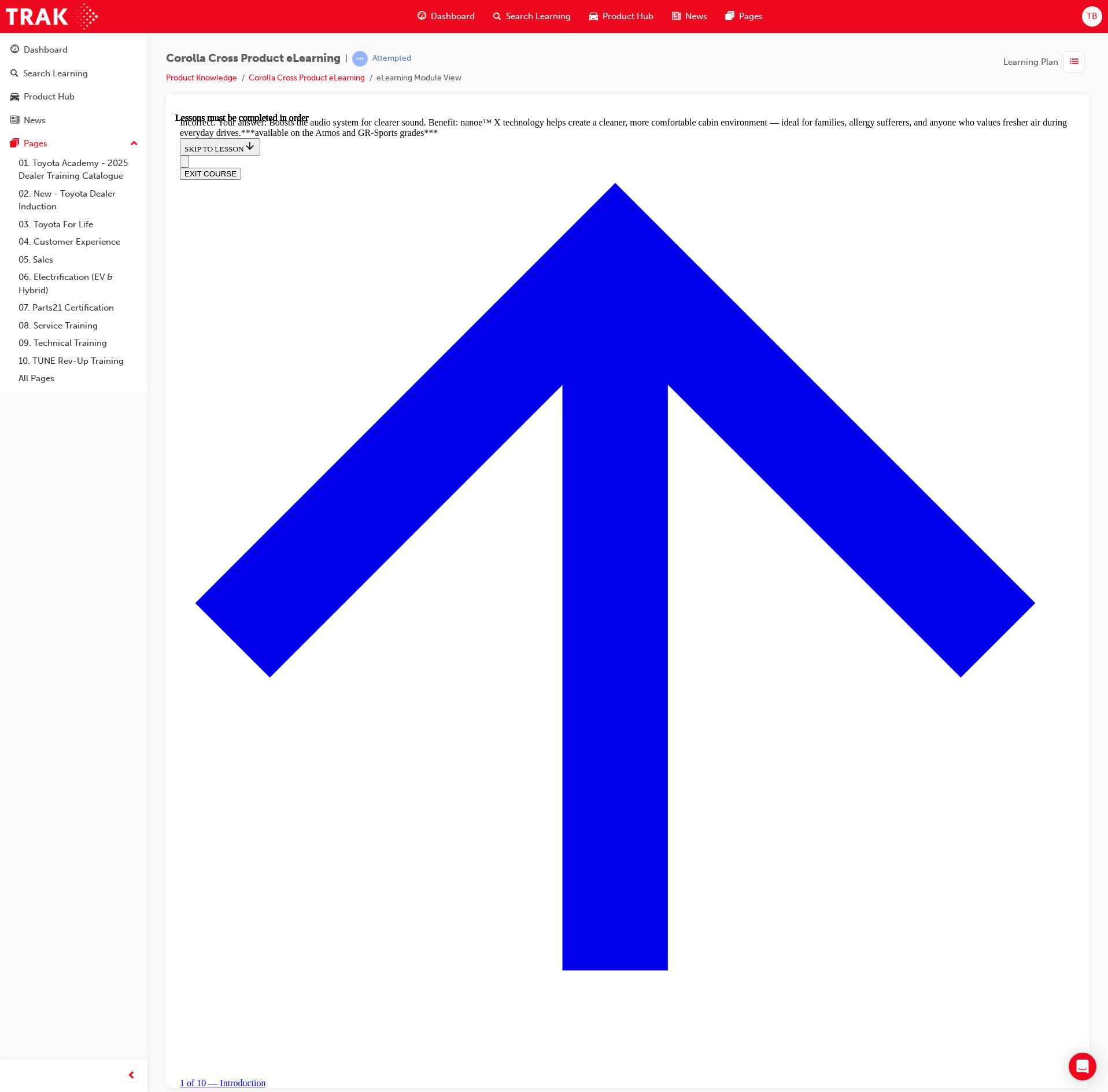
radio input "true"
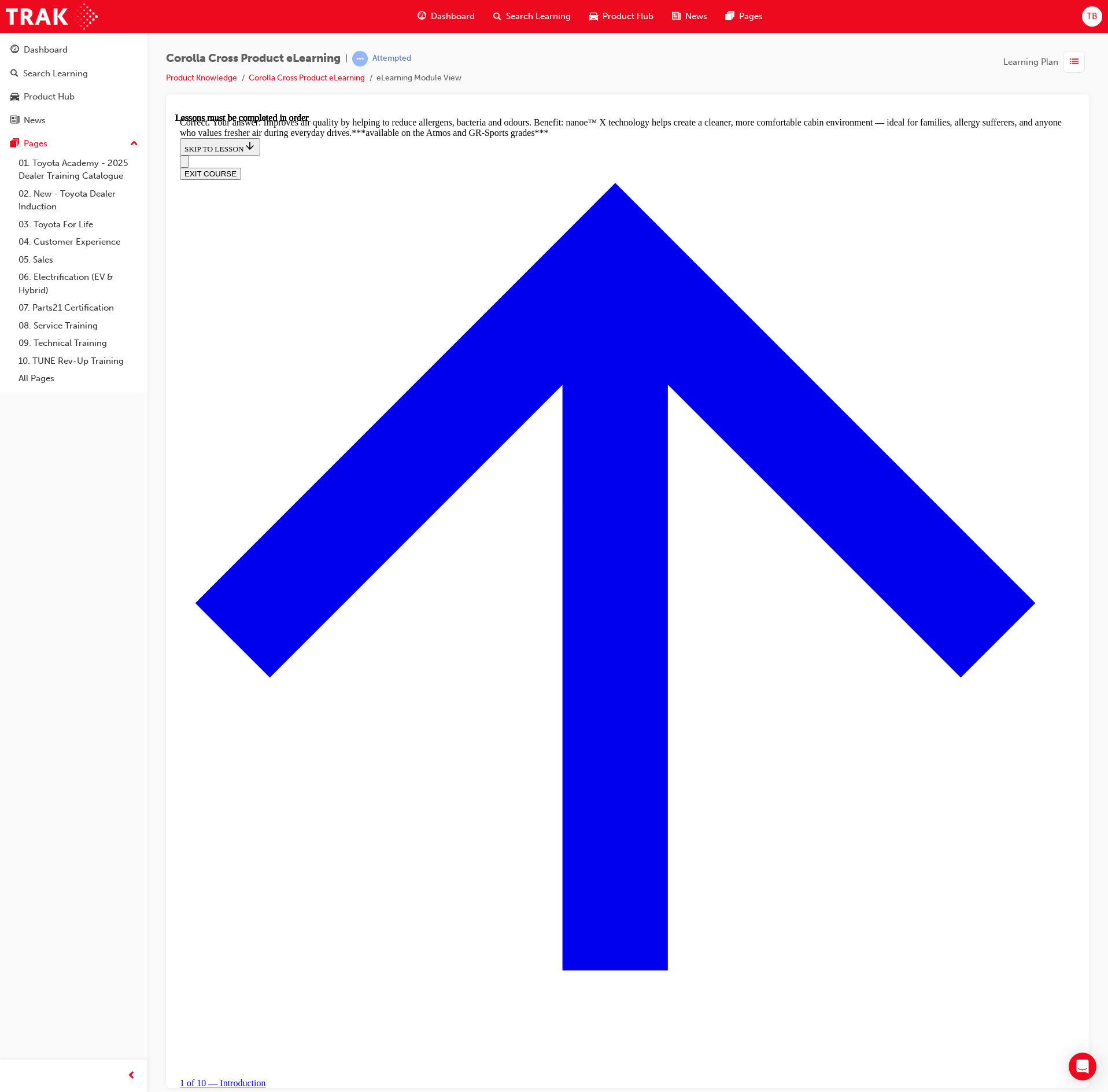
radio input "true"
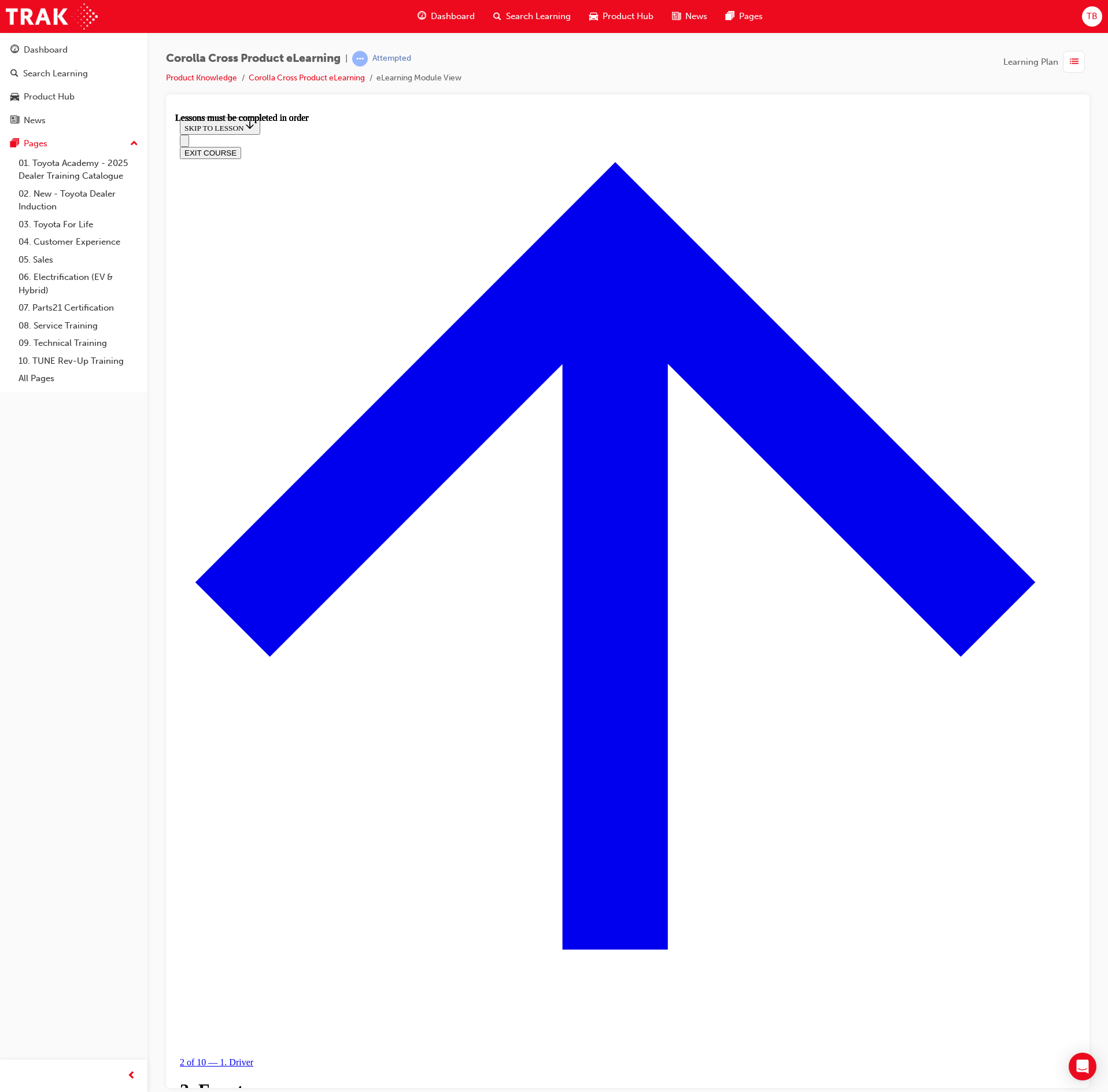
scroll to position [839, 0]
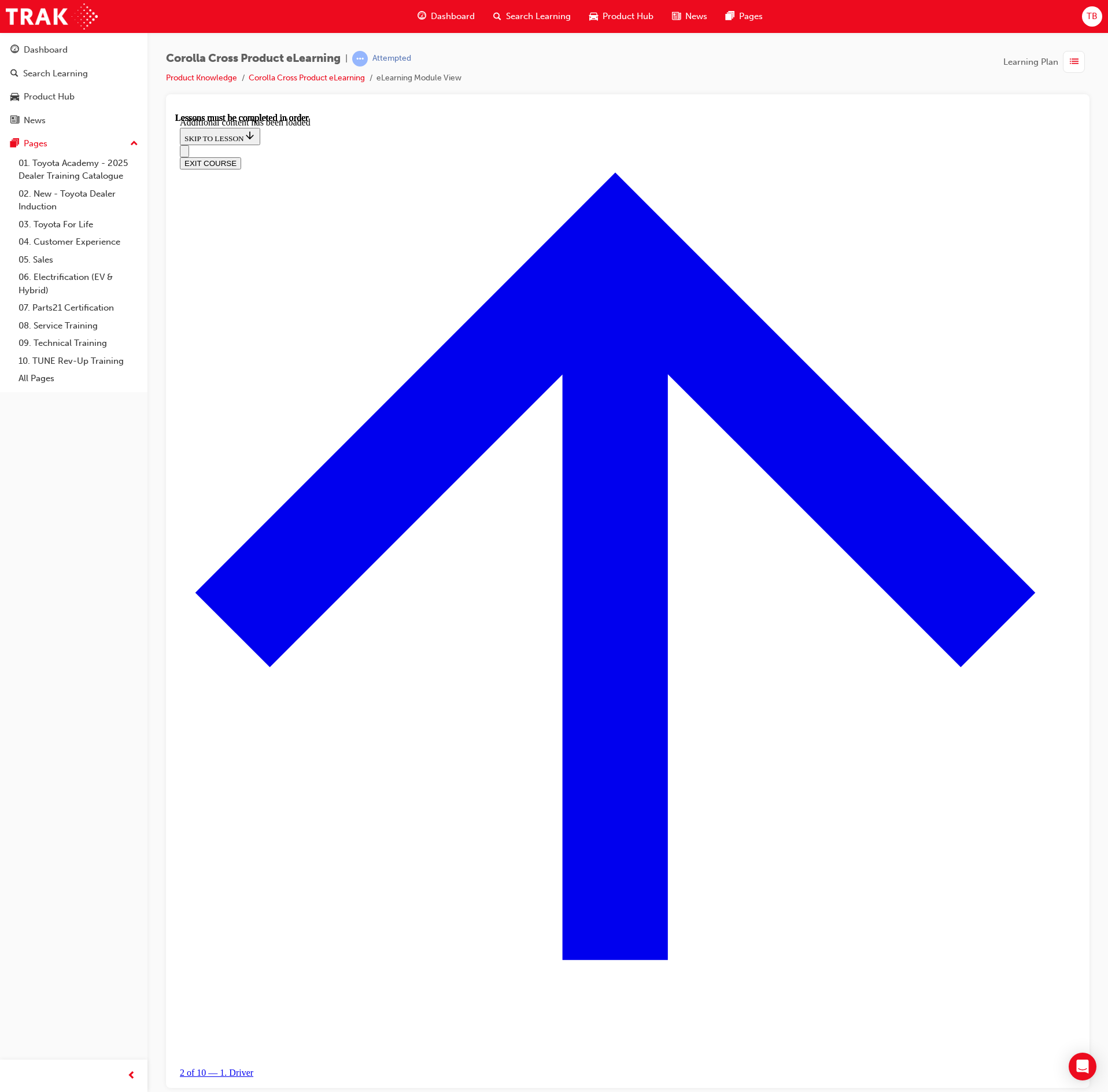
scroll to position [1289, 0]
radio input "true"
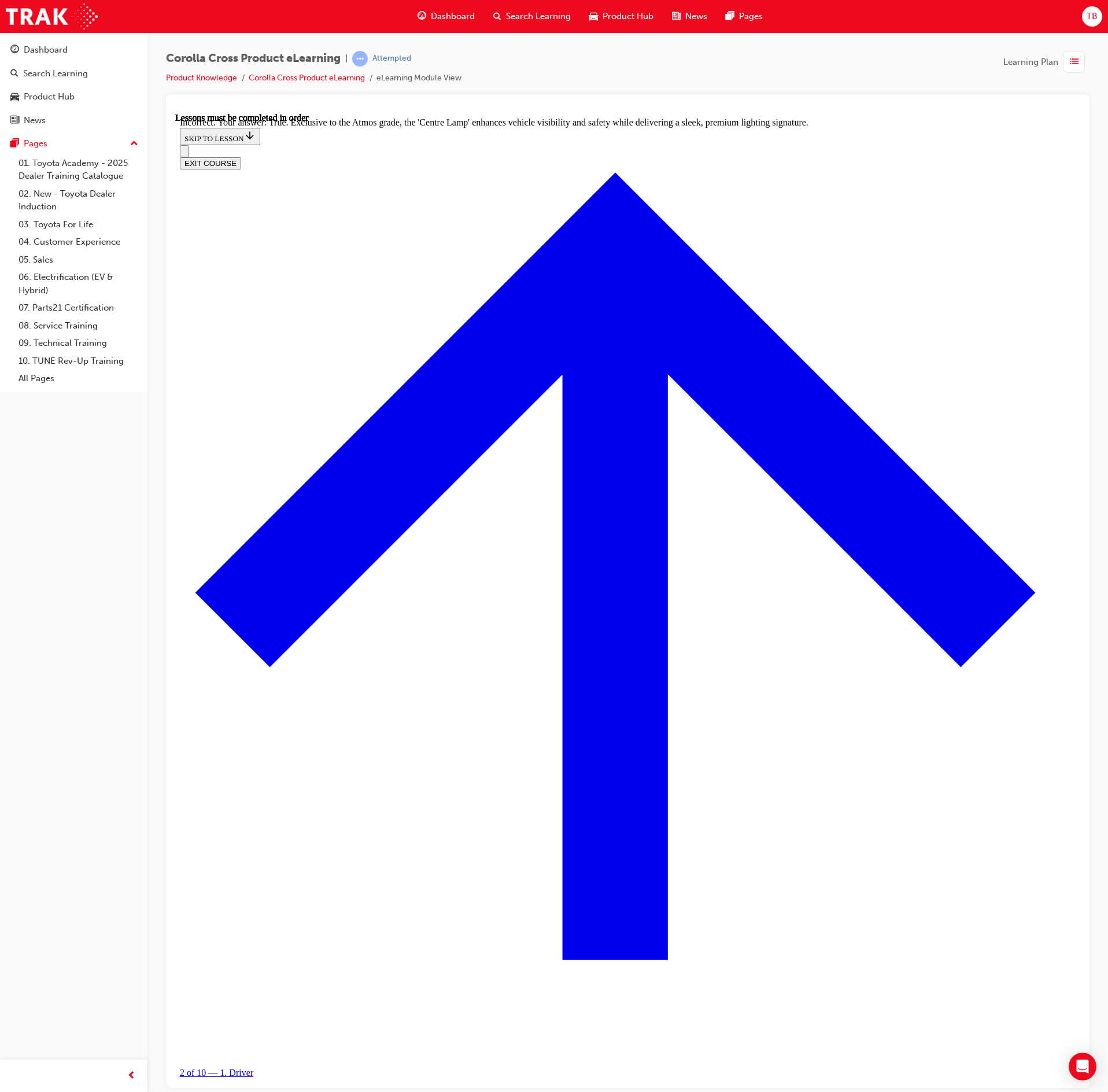
scroll to position [1405, 0]
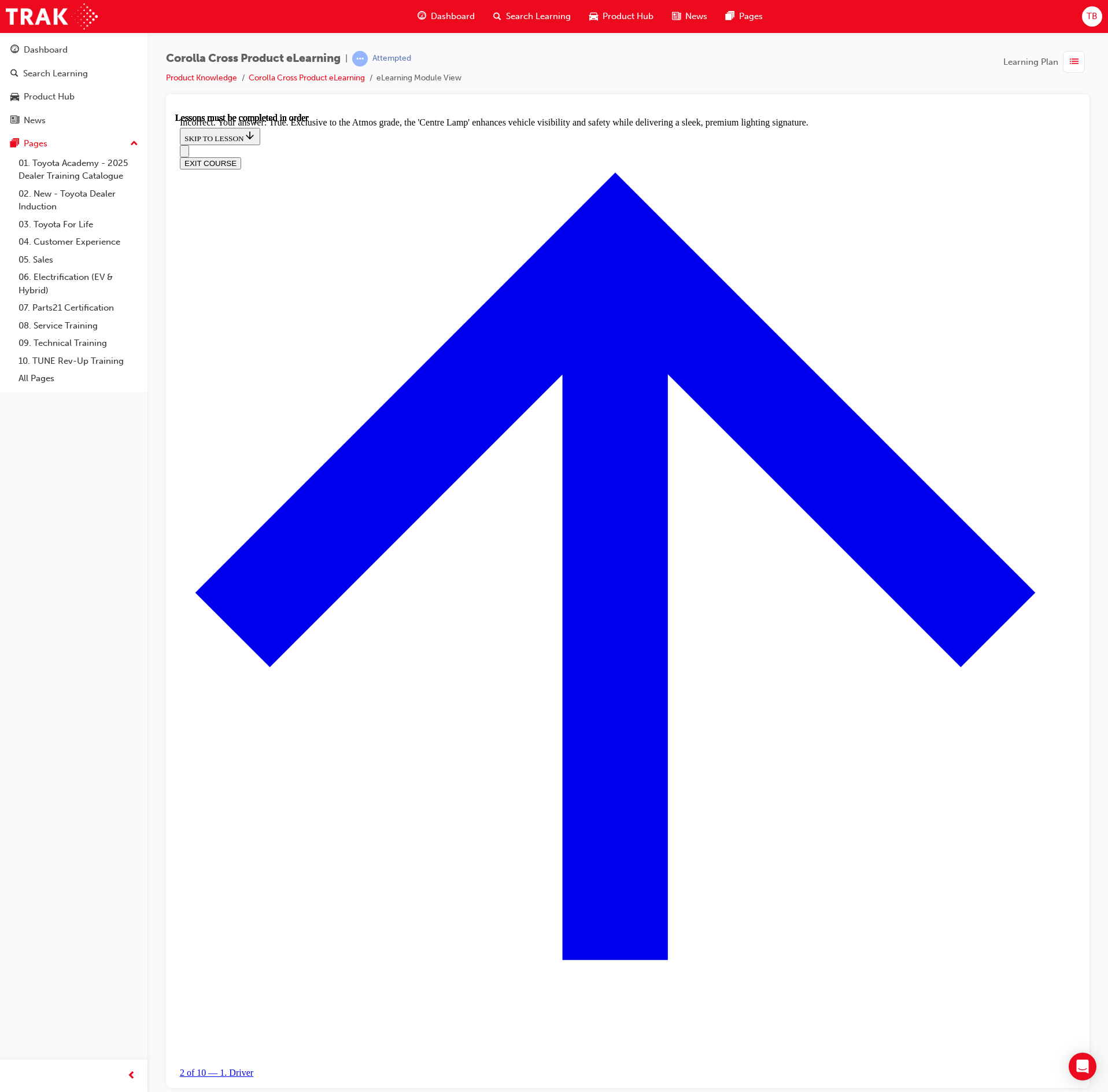
radio input "true"
drag, startPoint x: 683, startPoint y: 999, endPoint x: 671, endPoint y: 992, distance: 13.9
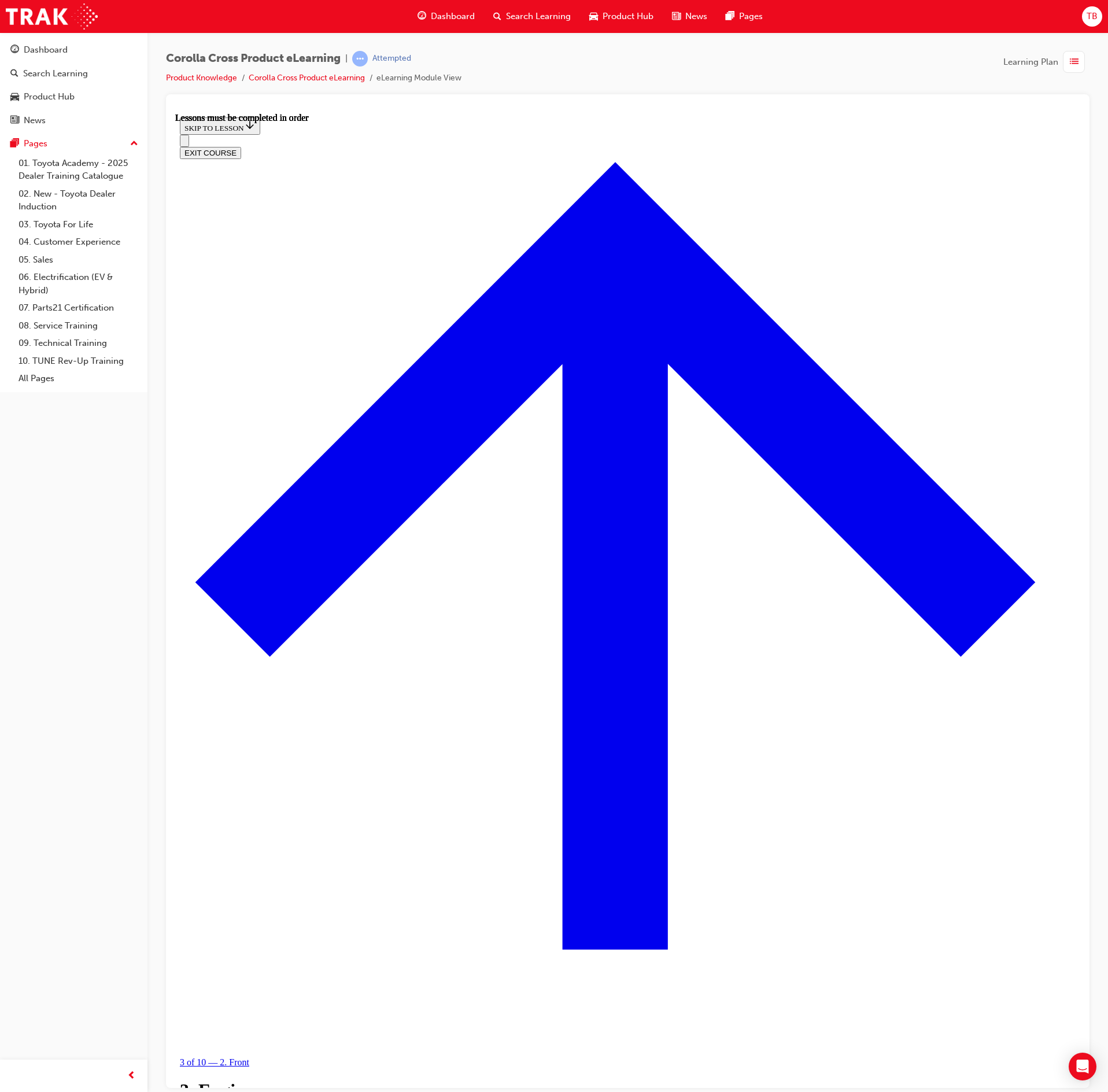
scroll to position [569, 0]
drag, startPoint x: 490, startPoint y: 820, endPoint x: 480, endPoint y: 812, distance: 12.8
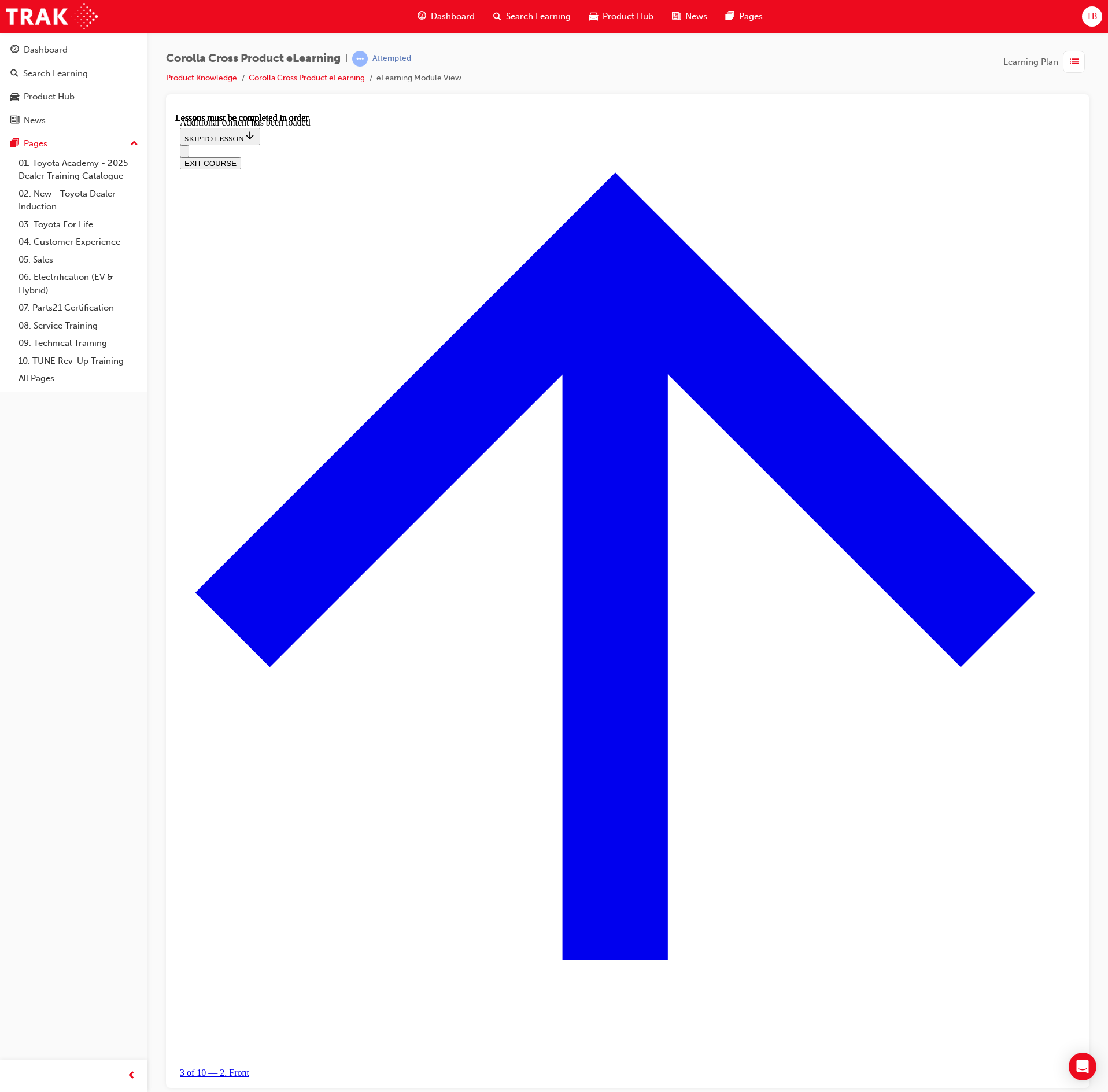
scroll to position [877, 0]
radio input "true"
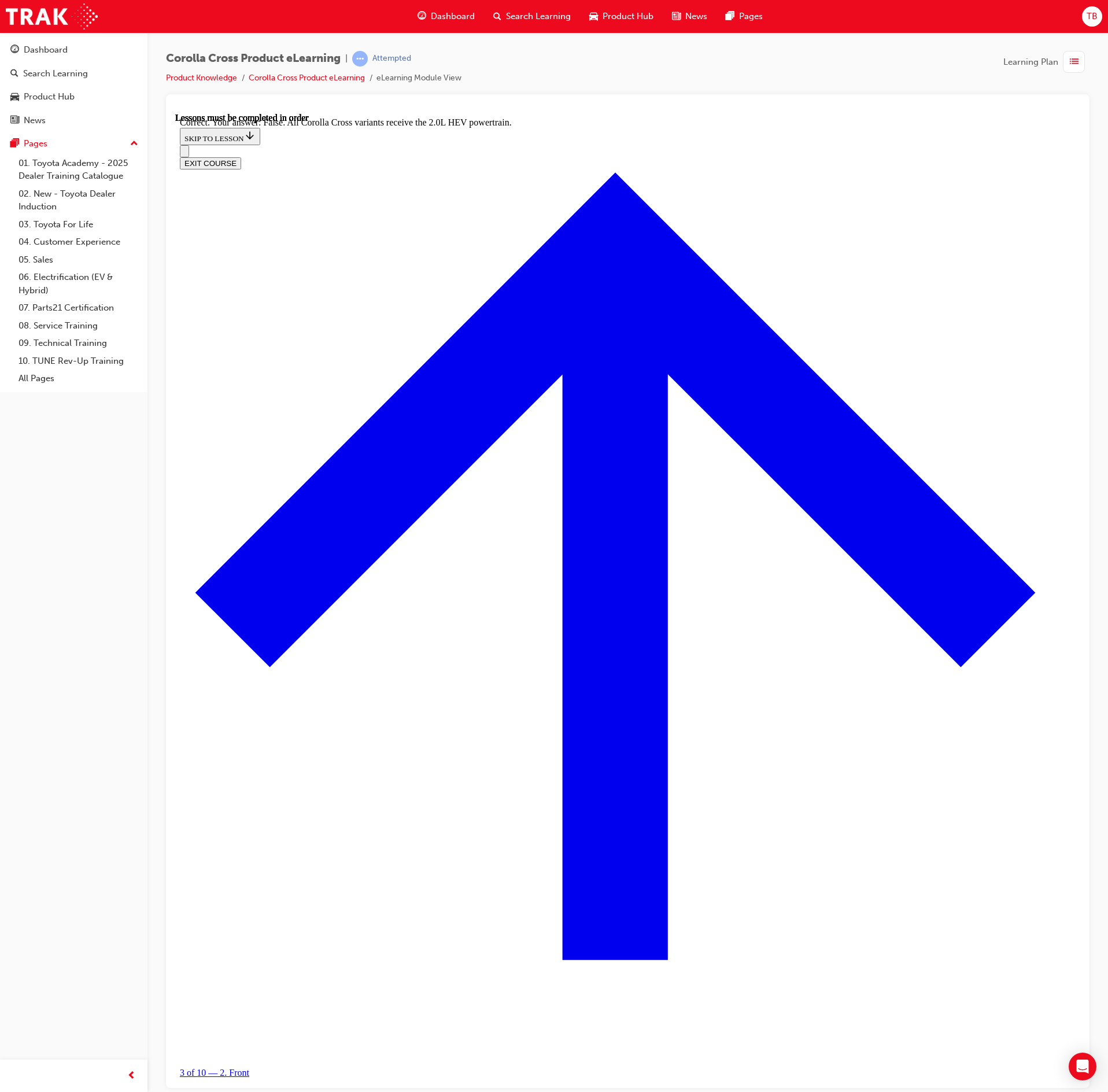
scroll to position [1064, 0]
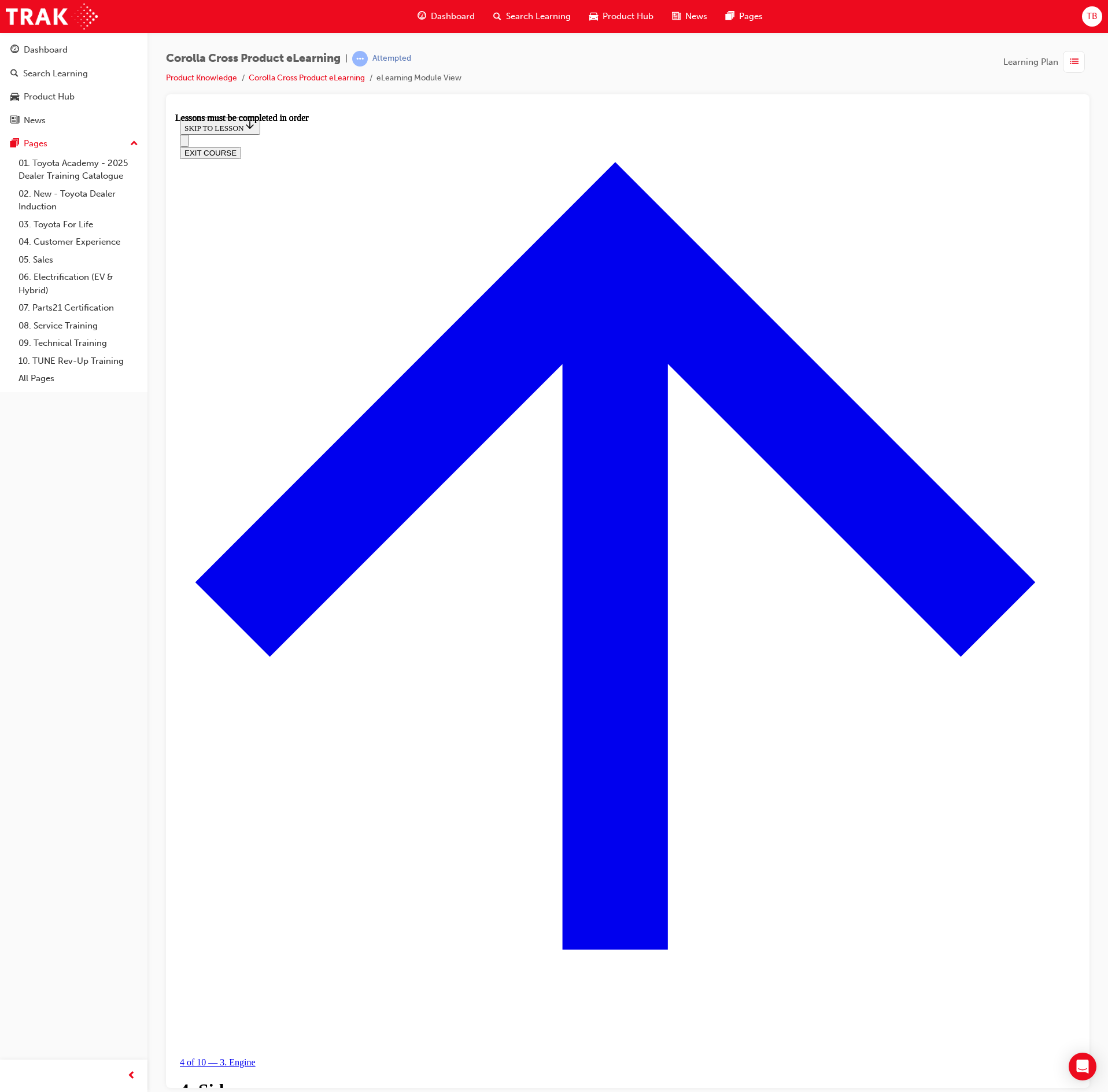
scroll to position [595, 0]
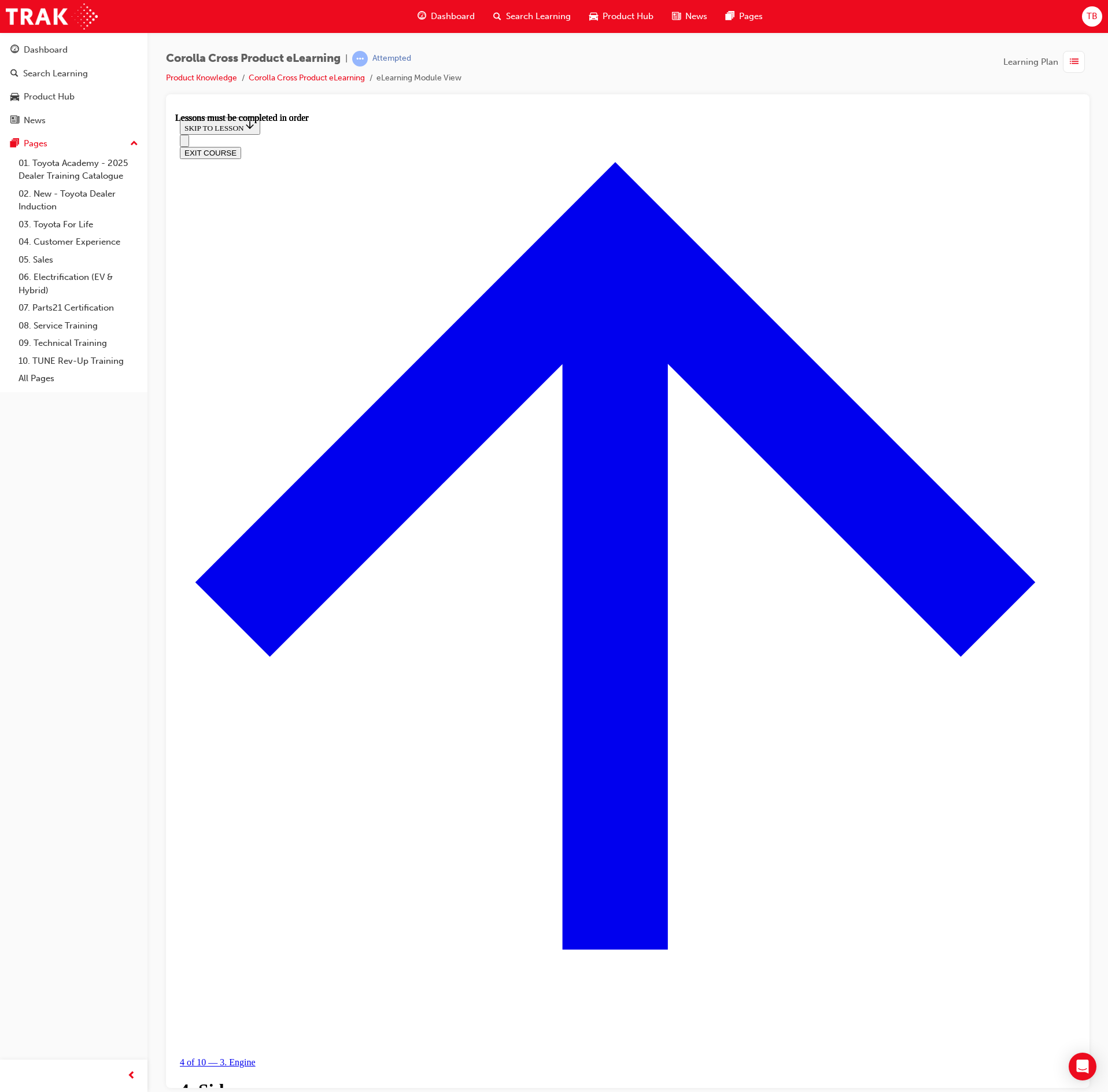
drag, startPoint x: 653, startPoint y: 745, endPoint x: 690, endPoint y: 720, distance: 44.7
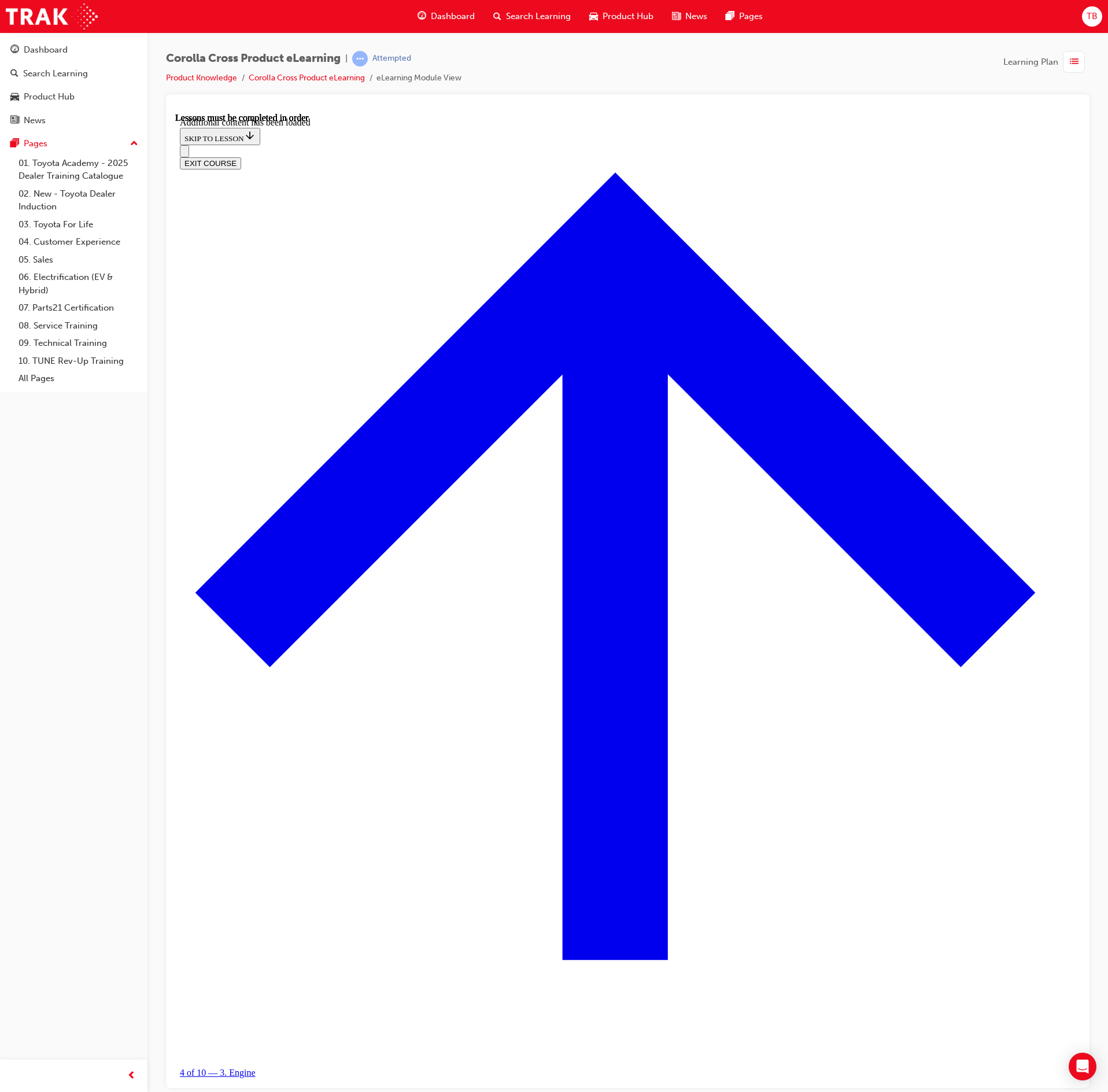
scroll to position [902, 0]
radio input "true"
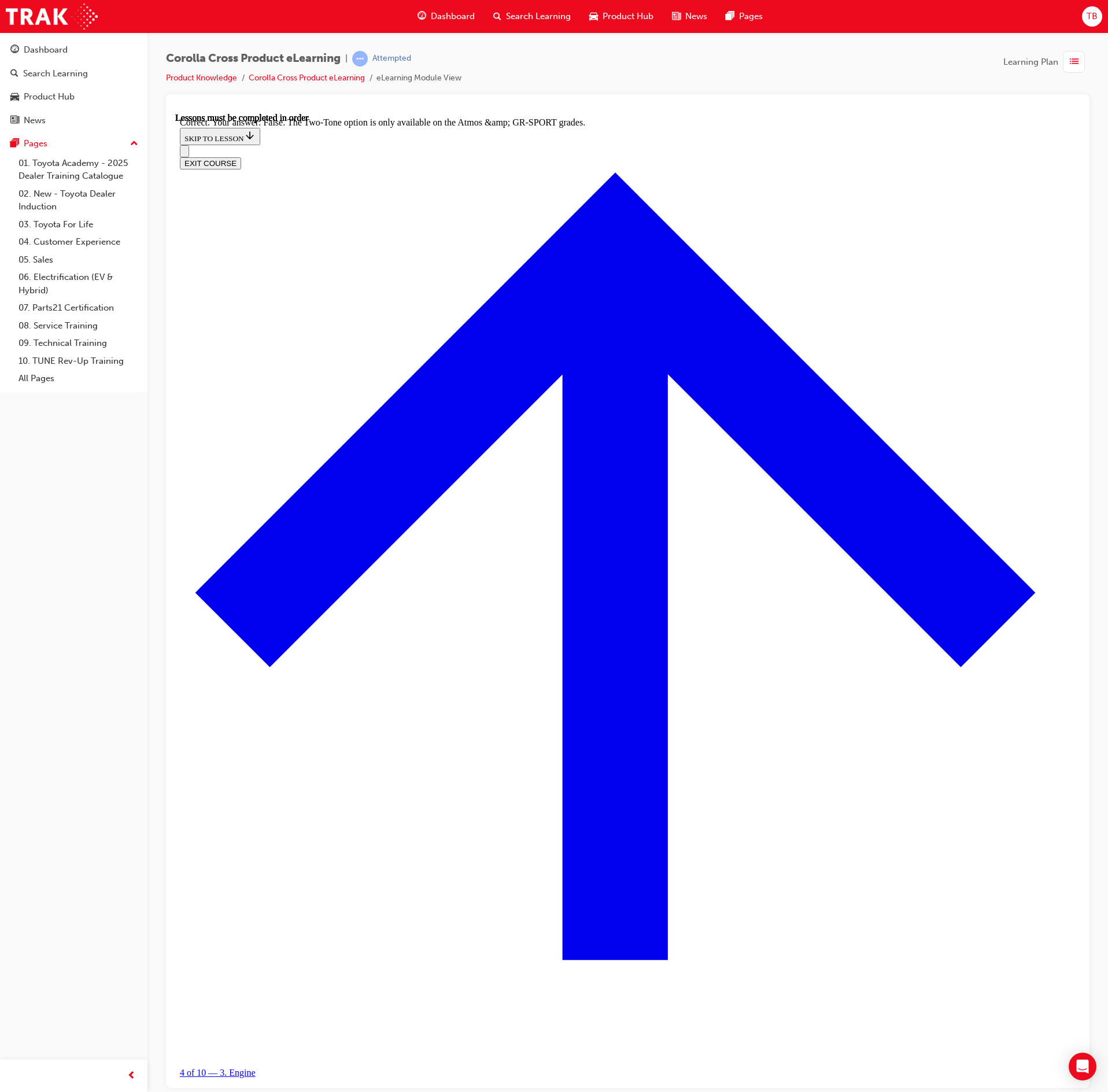
scroll to position [1039, 0]
drag, startPoint x: 697, startPoint y: 1083, endPoint x: 795, endPoint y: 1065, distance: 99.6
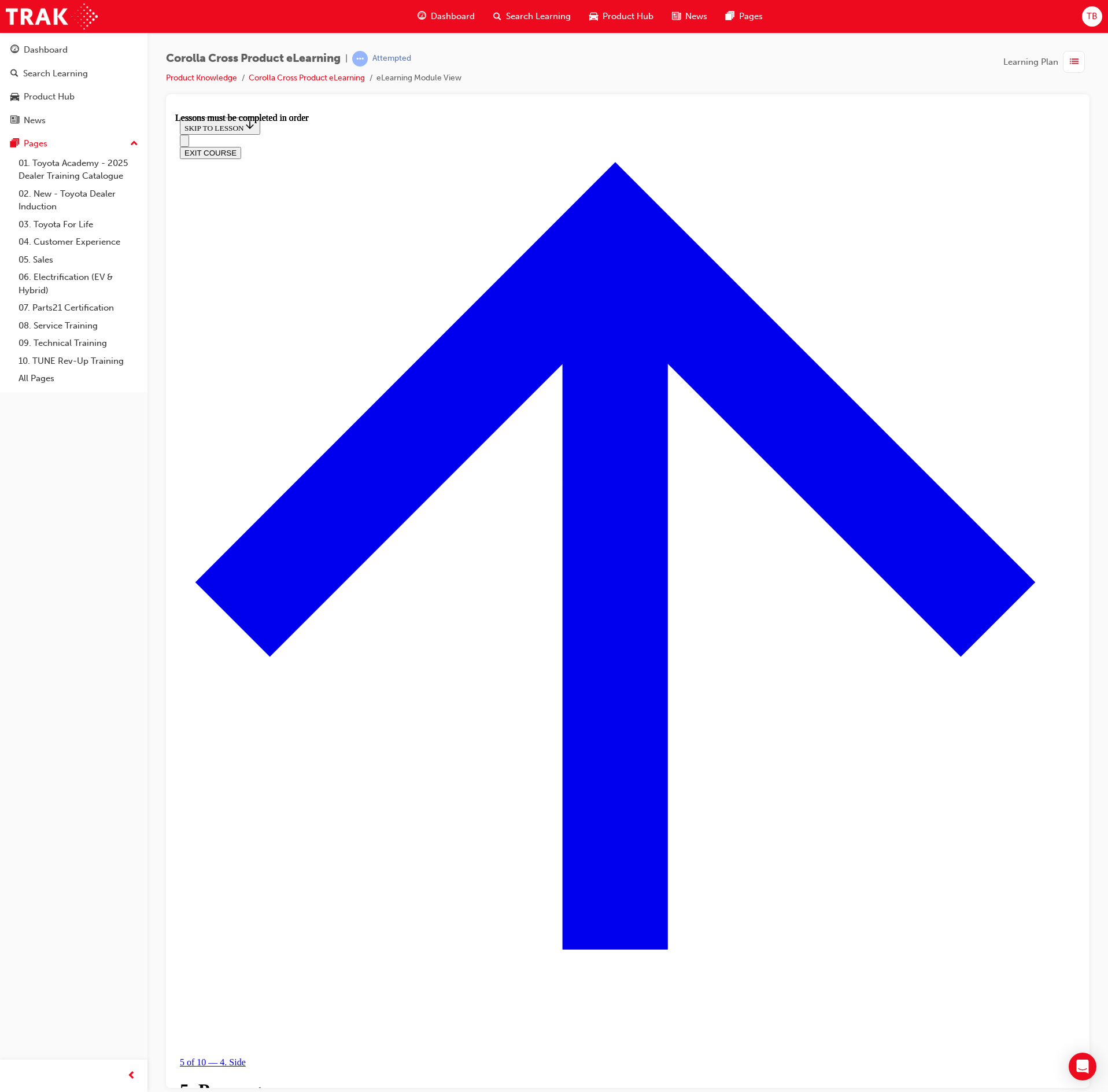
scroll to position [881, 0]
drag, startPoint x: 579, startPoint y: 715, endPoint x: 586, endPoint y: 715, distance: 7.0
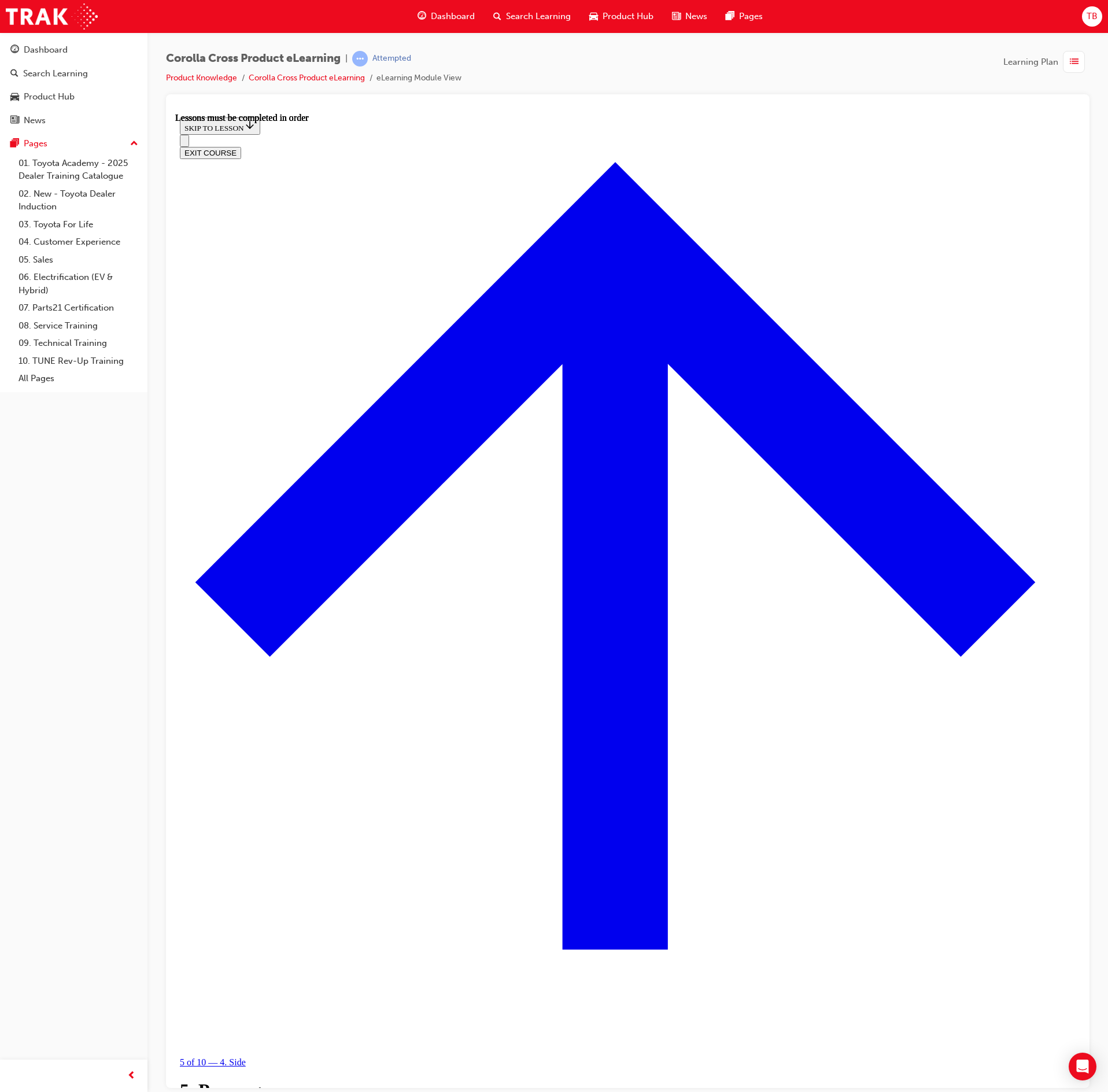
drag, startPoint x: 599, startPoint y: 725, endPoint x: 605, endPoint y: 711, distance: 15.2
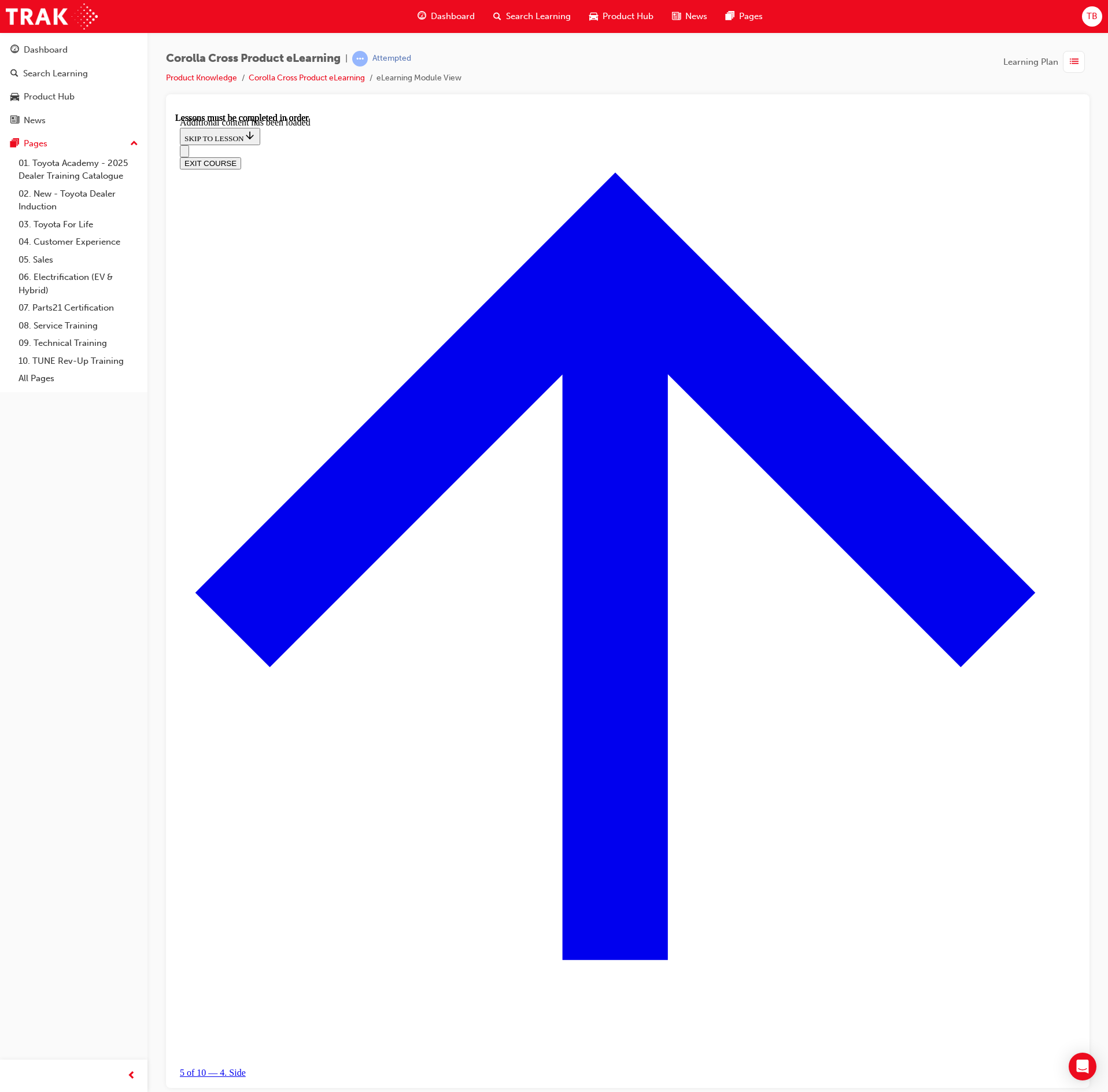
scroll to position [1375, 0]
radio input "true"
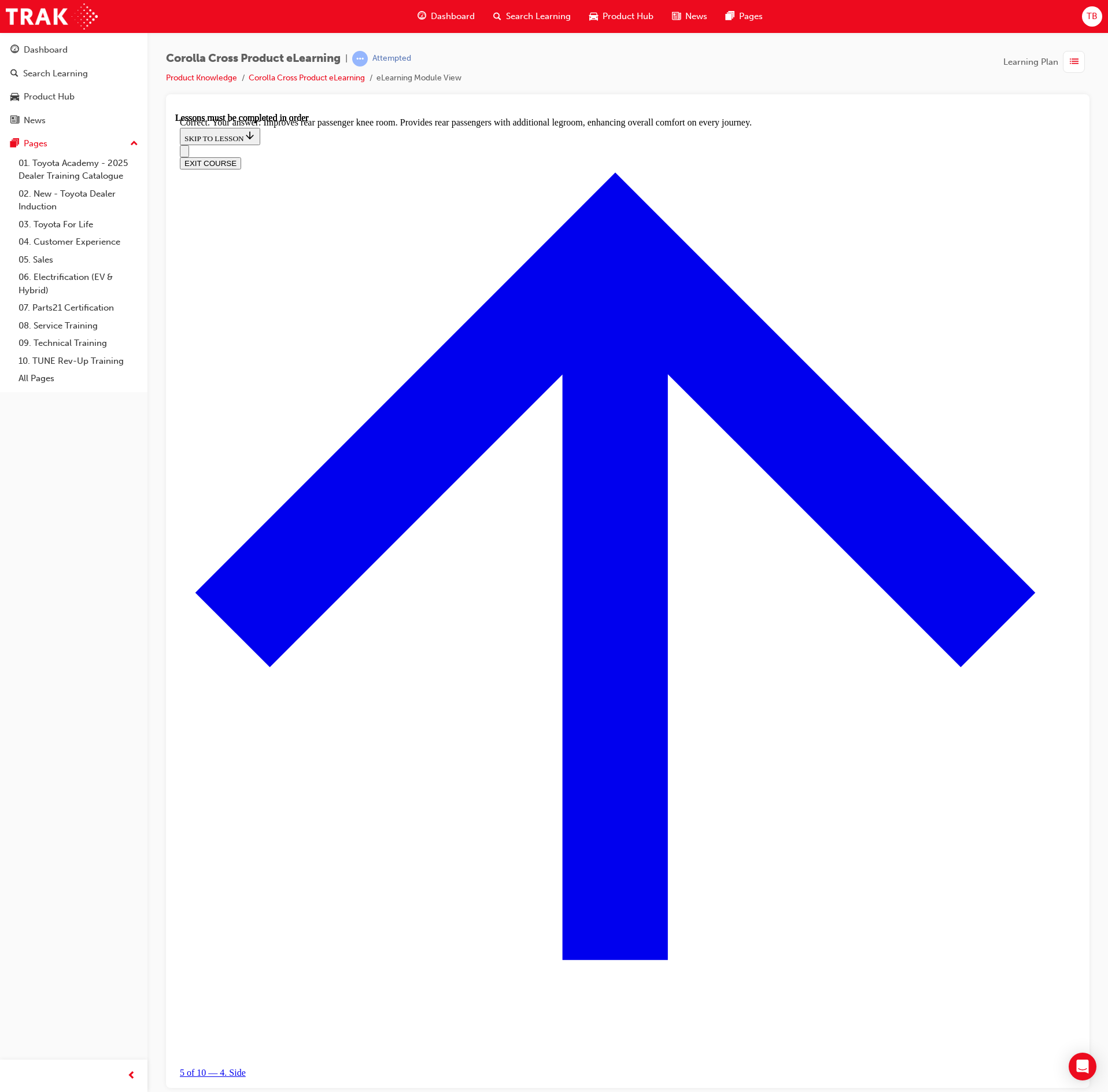
scroll to position [1598, 0]
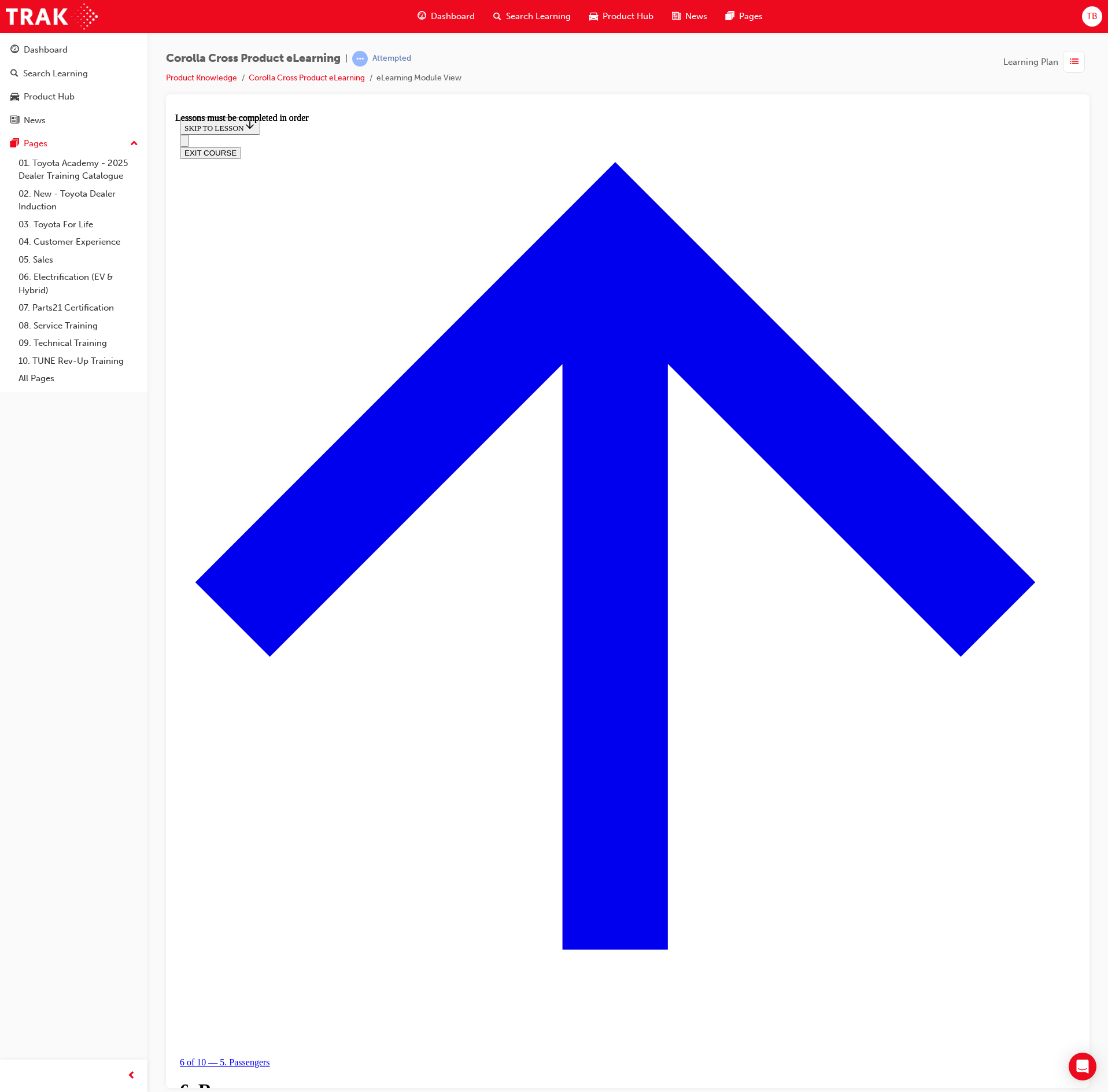
scroll to position [818, 0]
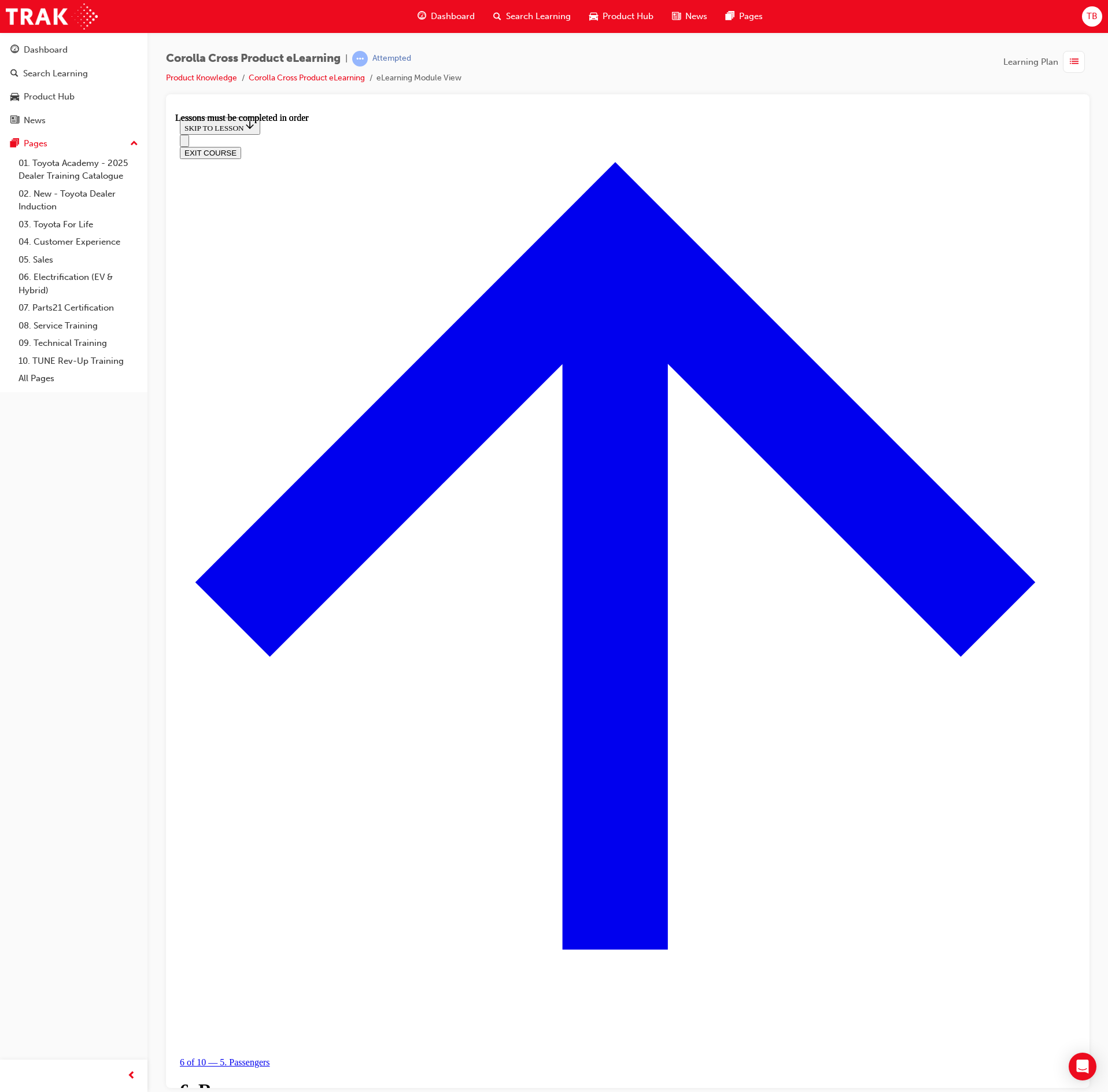
scroll to position [815, 0]
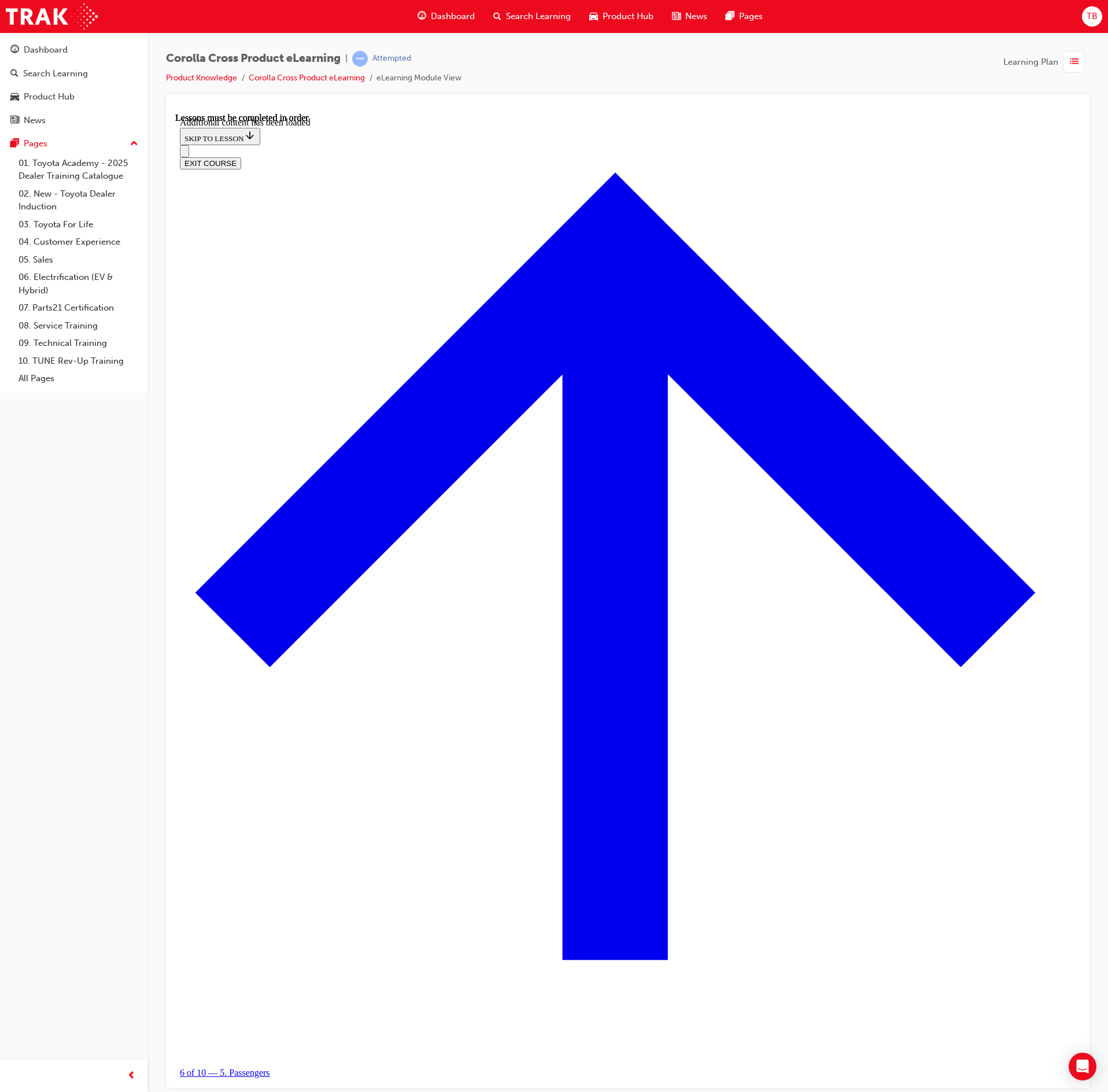
scroll to position [1145, 0]
radio input "true"
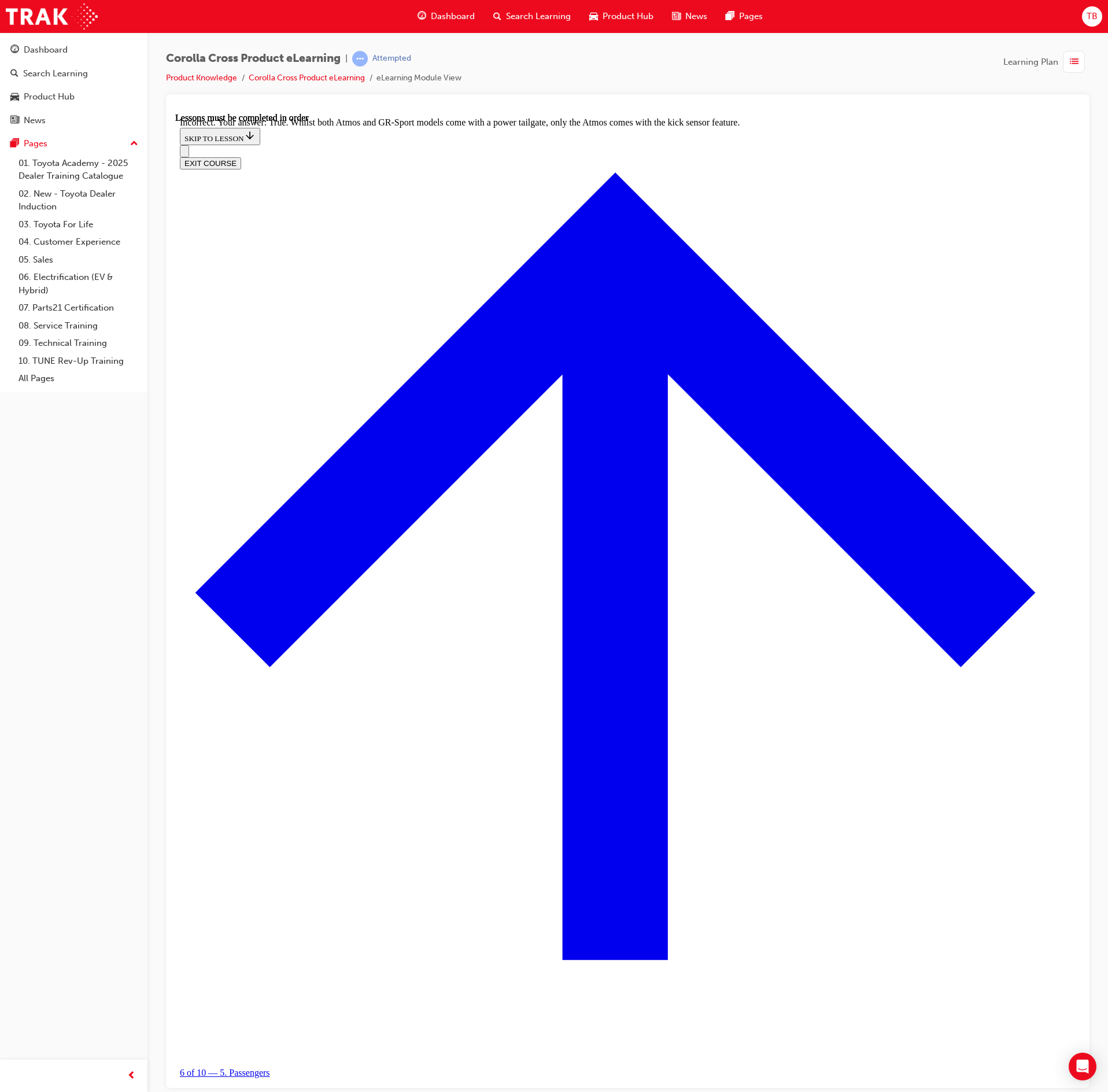
scroll to position [1260, 0]
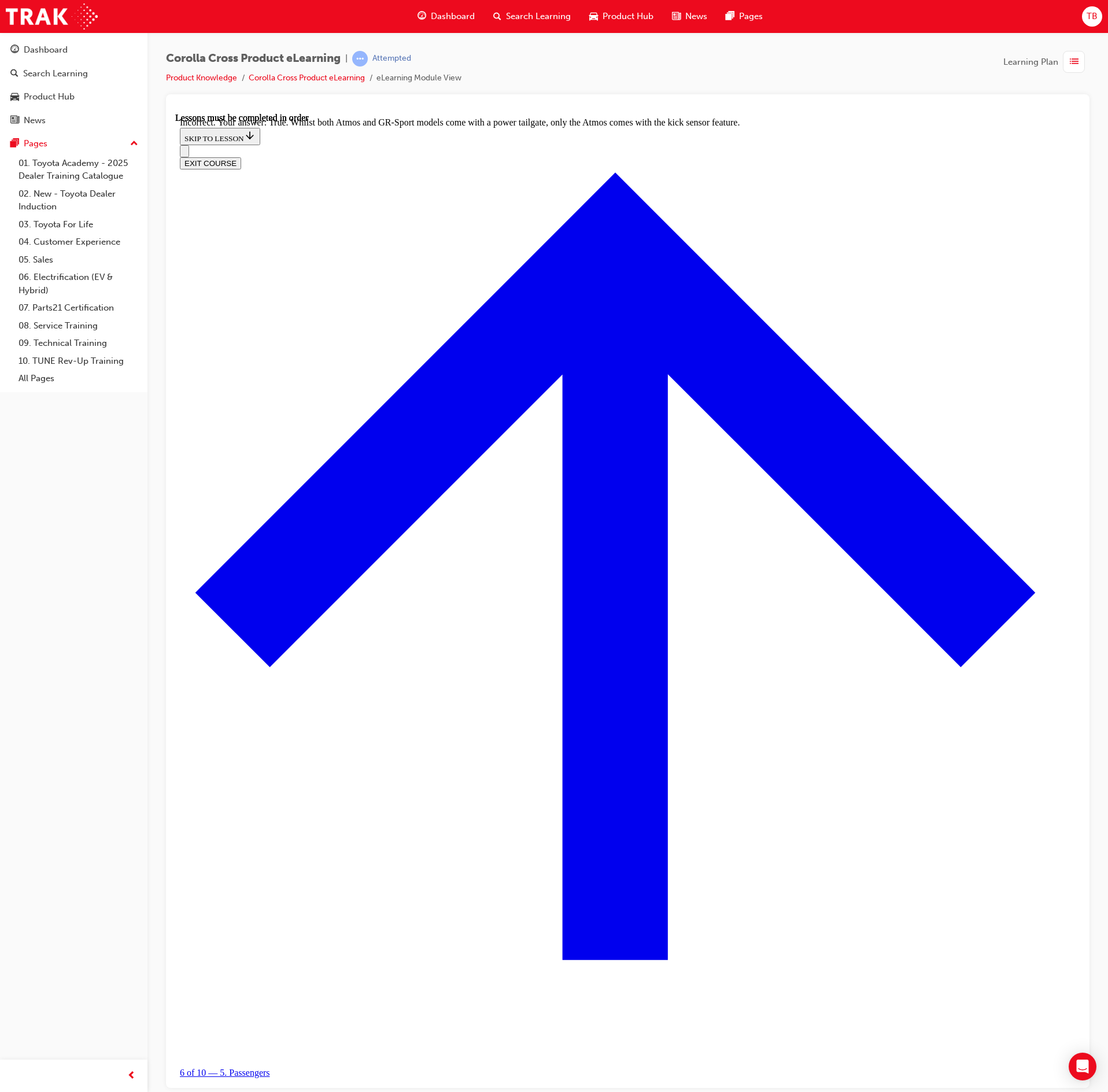
radio input "true"
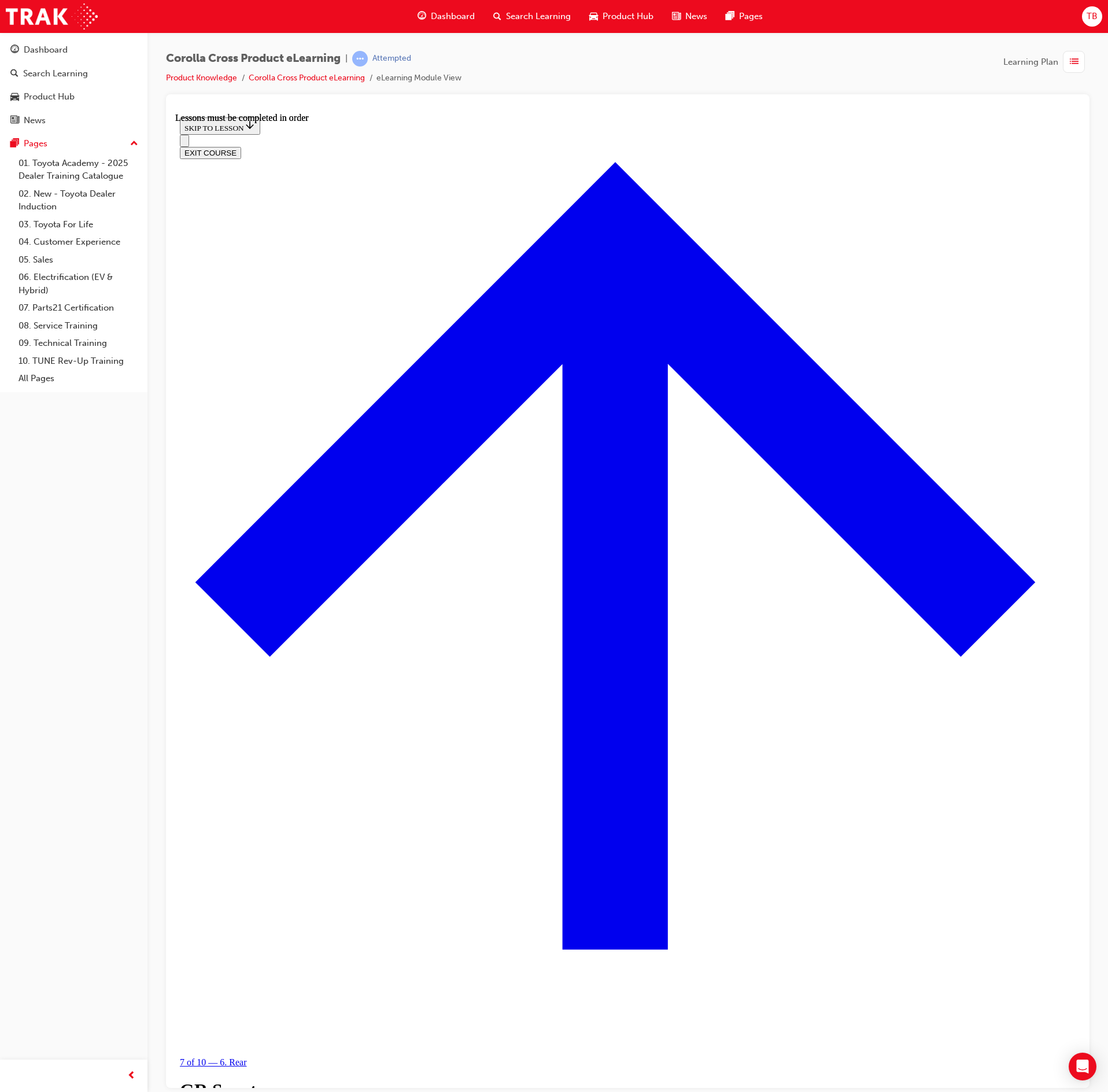
scroll to position [1691, 0]
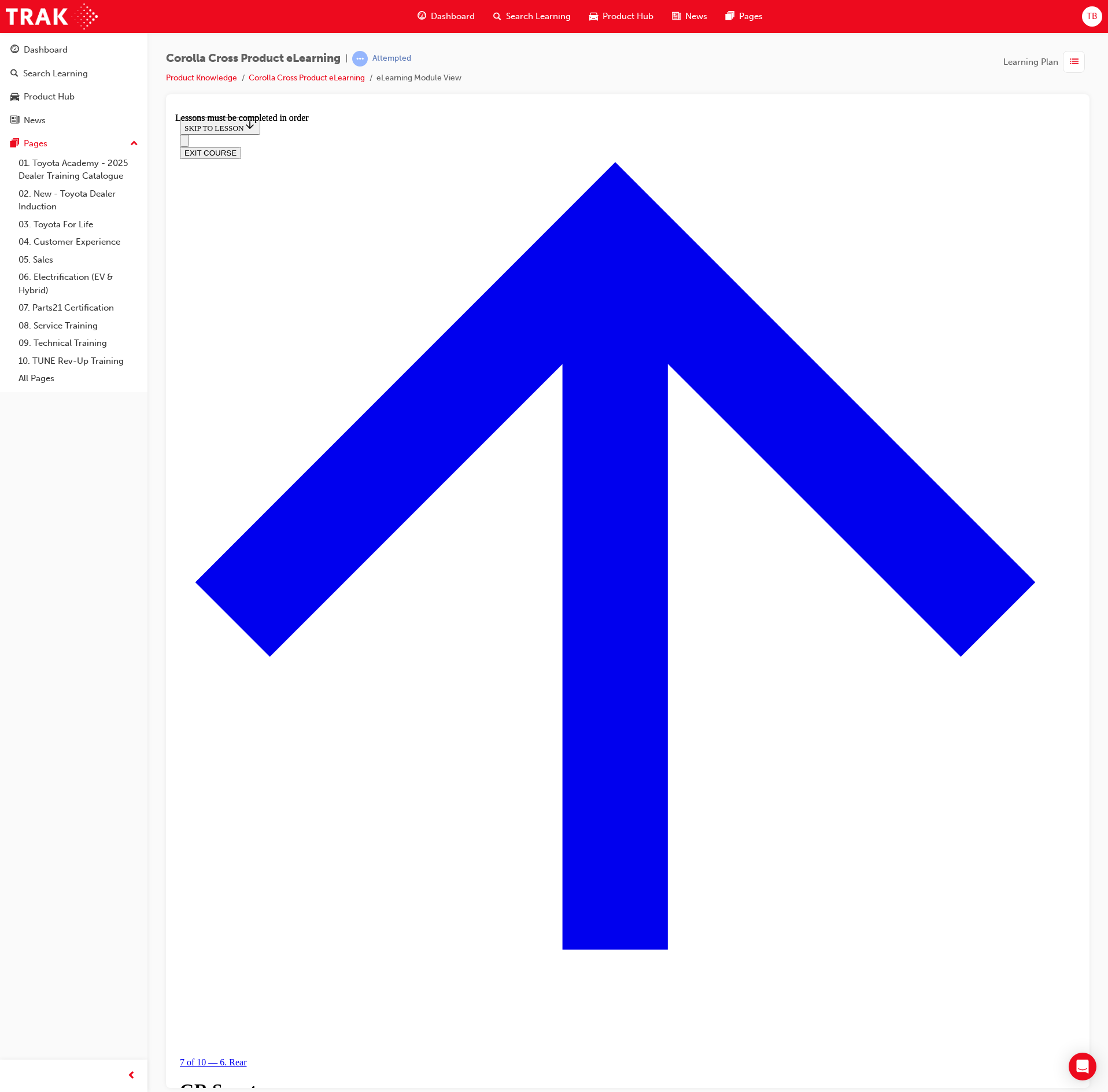
drag, startPoint x: 294, startPoint y: 758, endPoint x: 521, endPoint y: 676, distance: 241.4
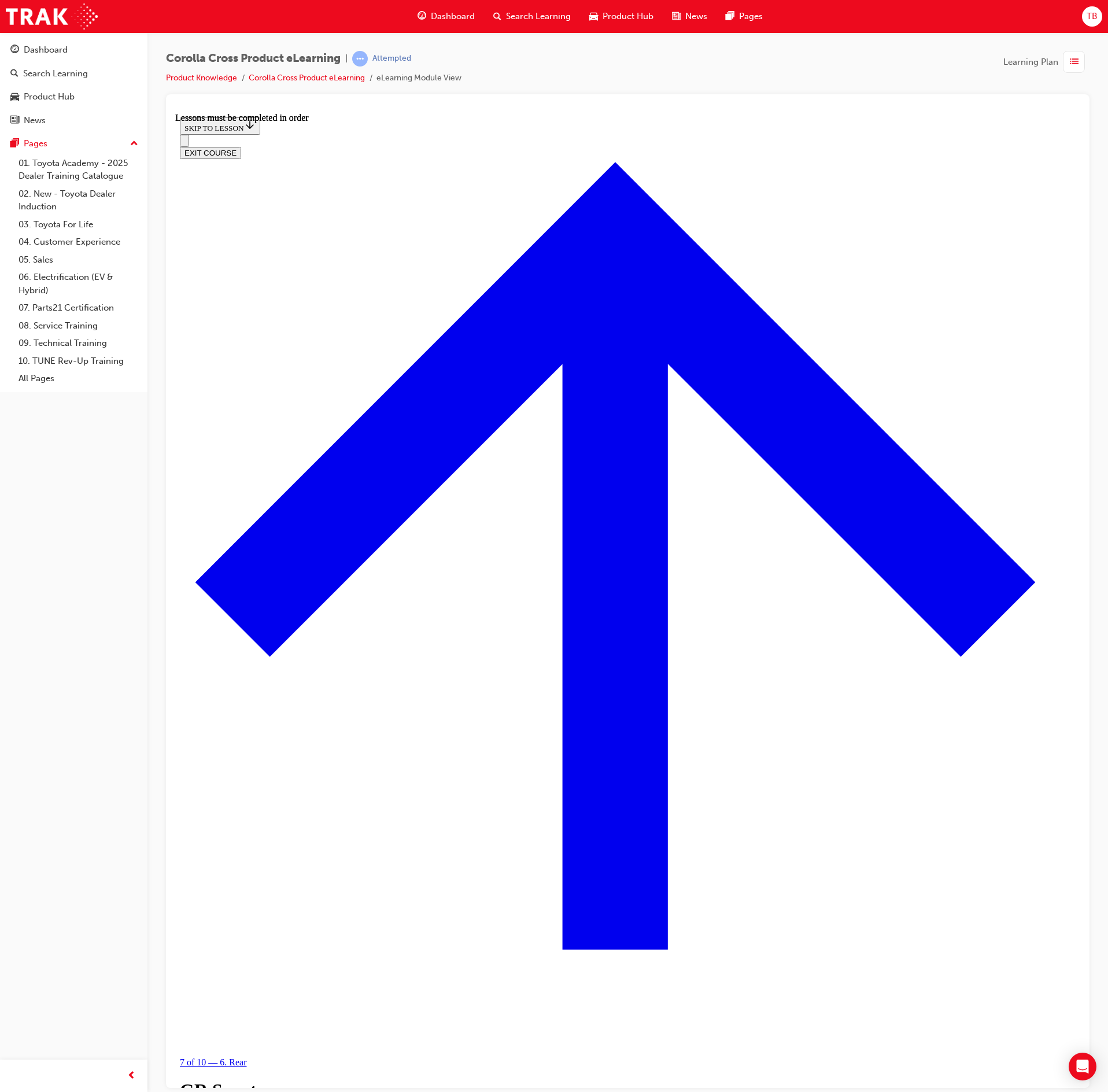
drag, startPoint x: 857, startPoint y: 764, endPoint x: 850, endPoint y: 769, distance: 8.6
drag, startPoint x: 796, startPoint y: 829, endPoint x: 966, endPoint y: 728, distance: 197.7
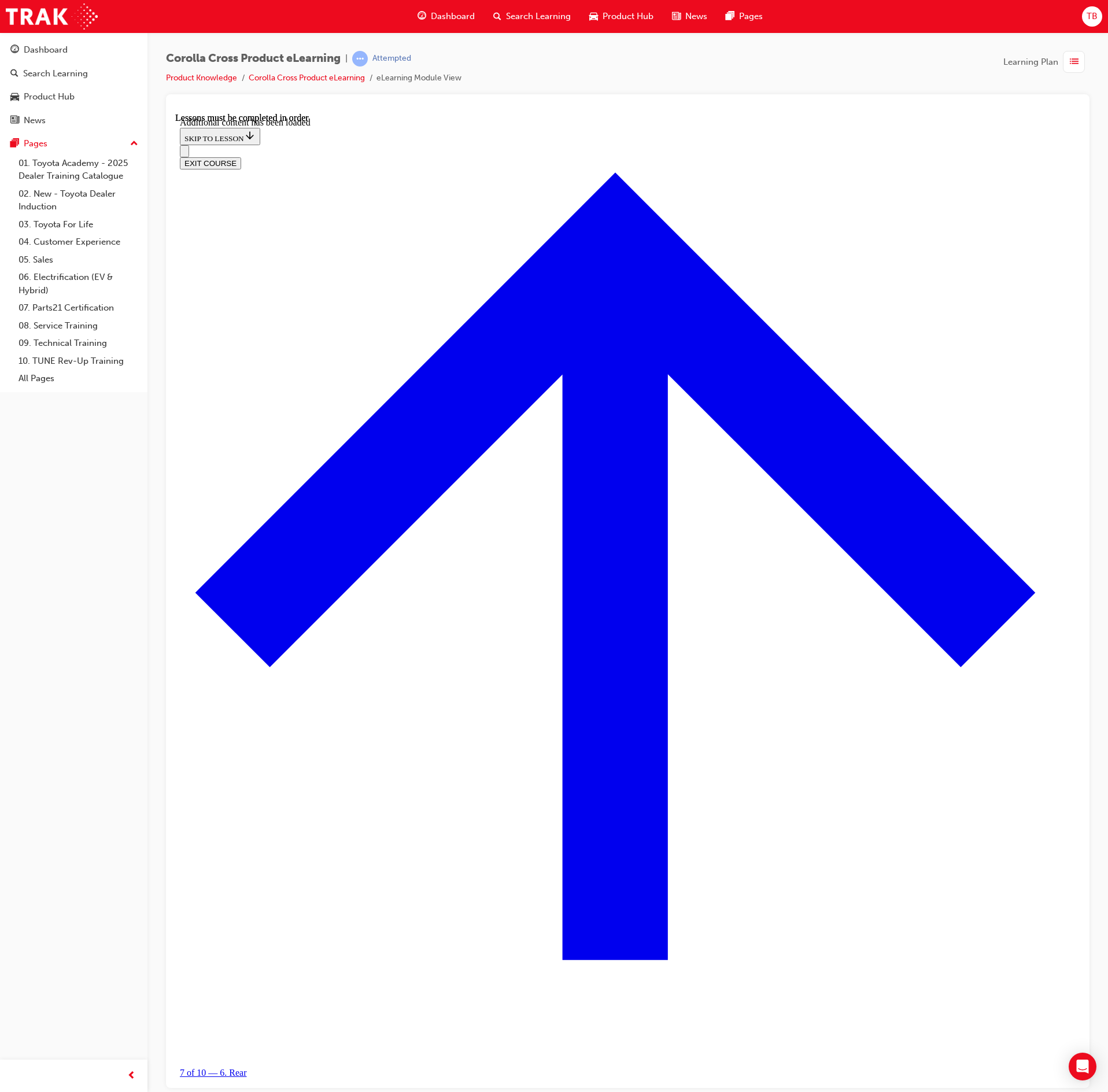
scroll to position [2356, 0]
checkbox input "true"
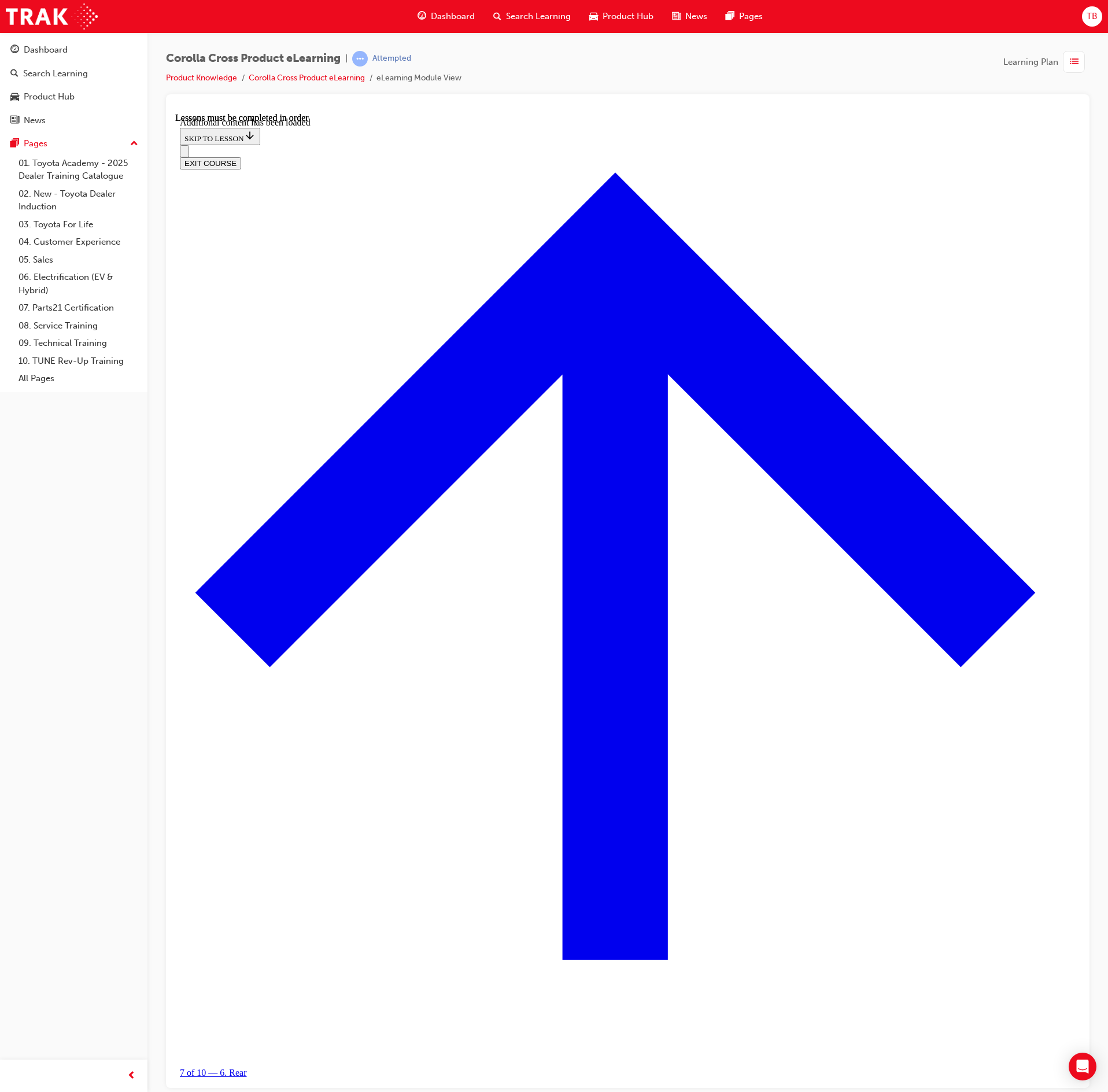
checkbox input "true"
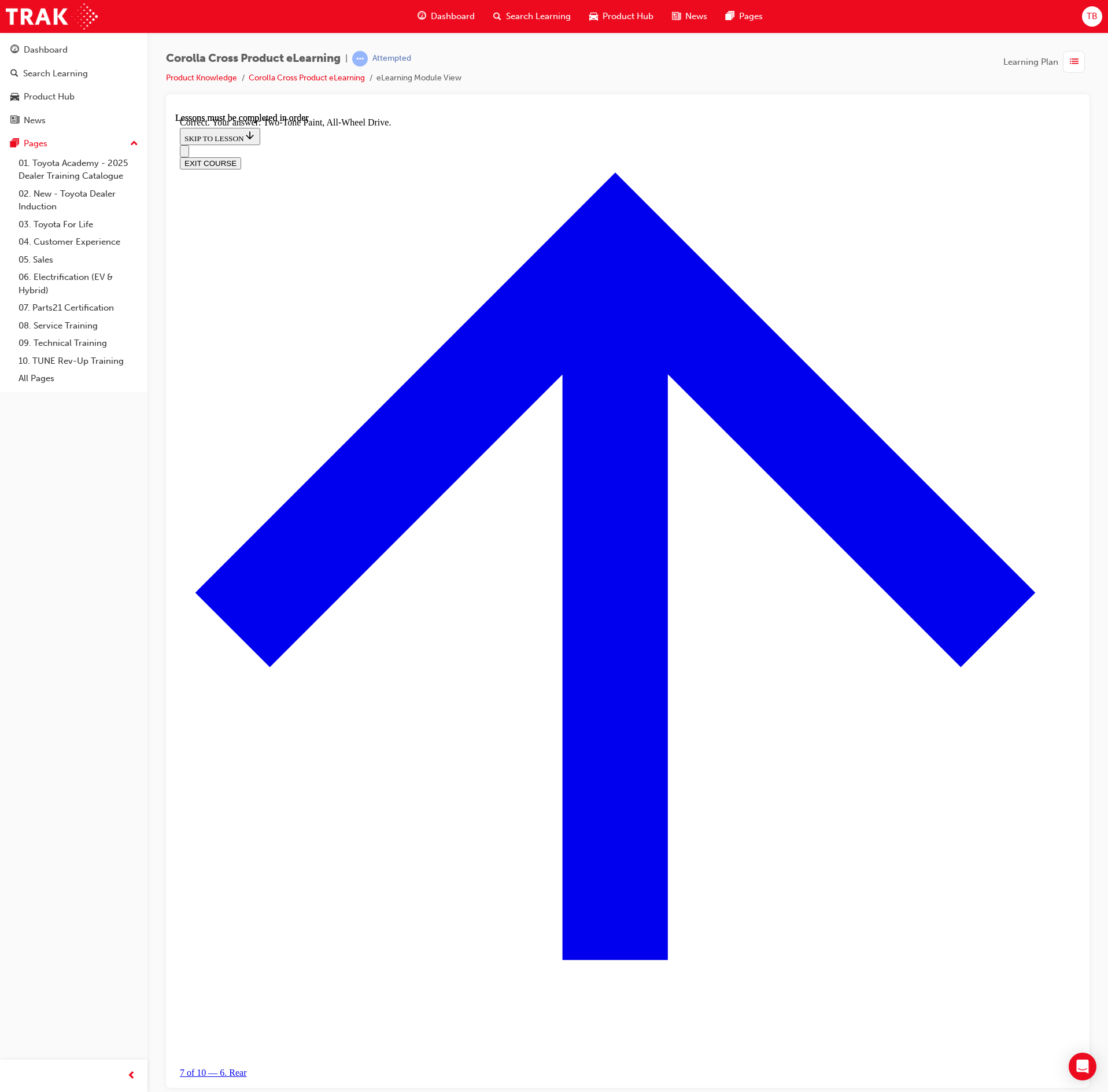
radio input "true"
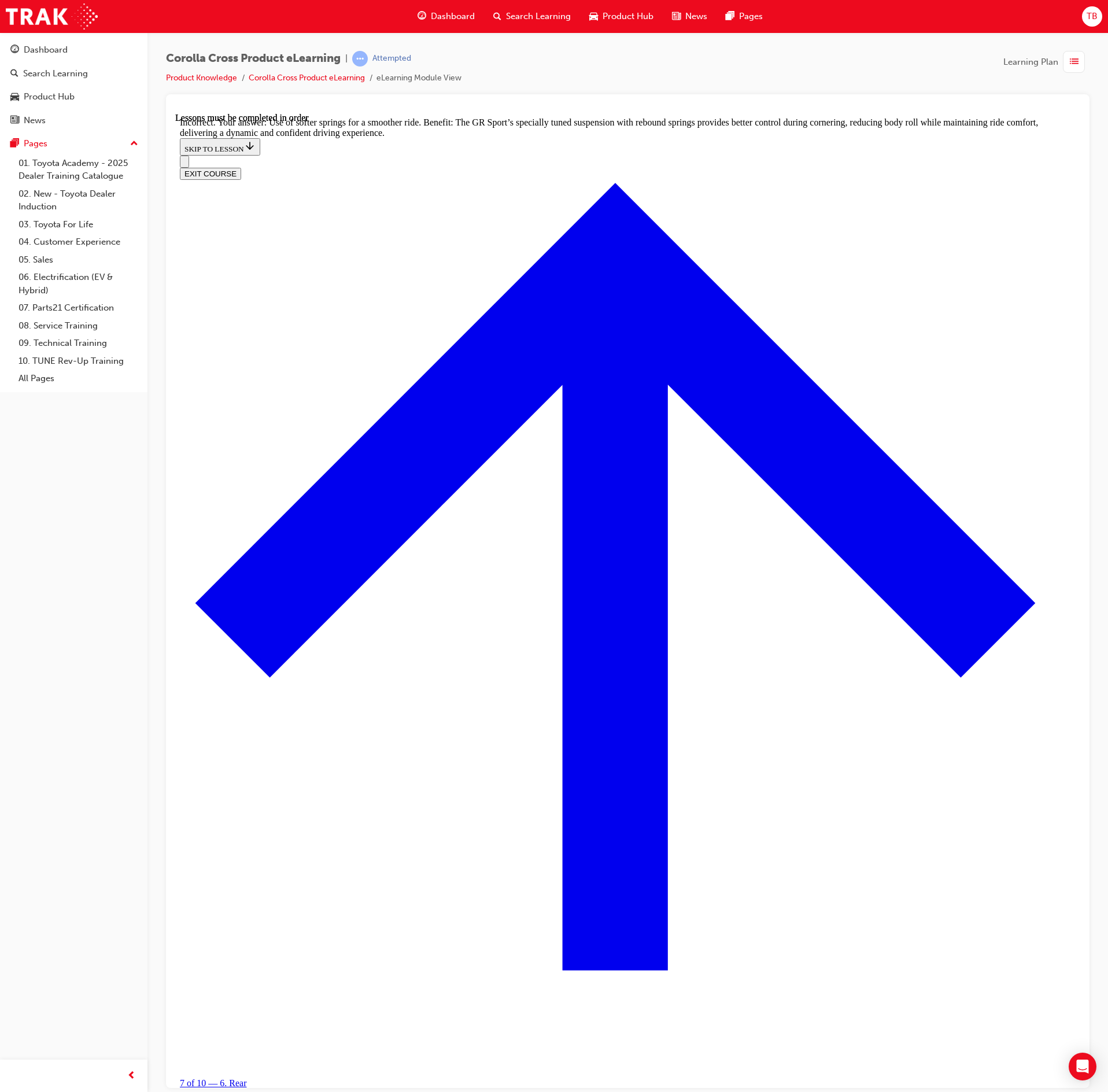
scroll to position [3049, 0]
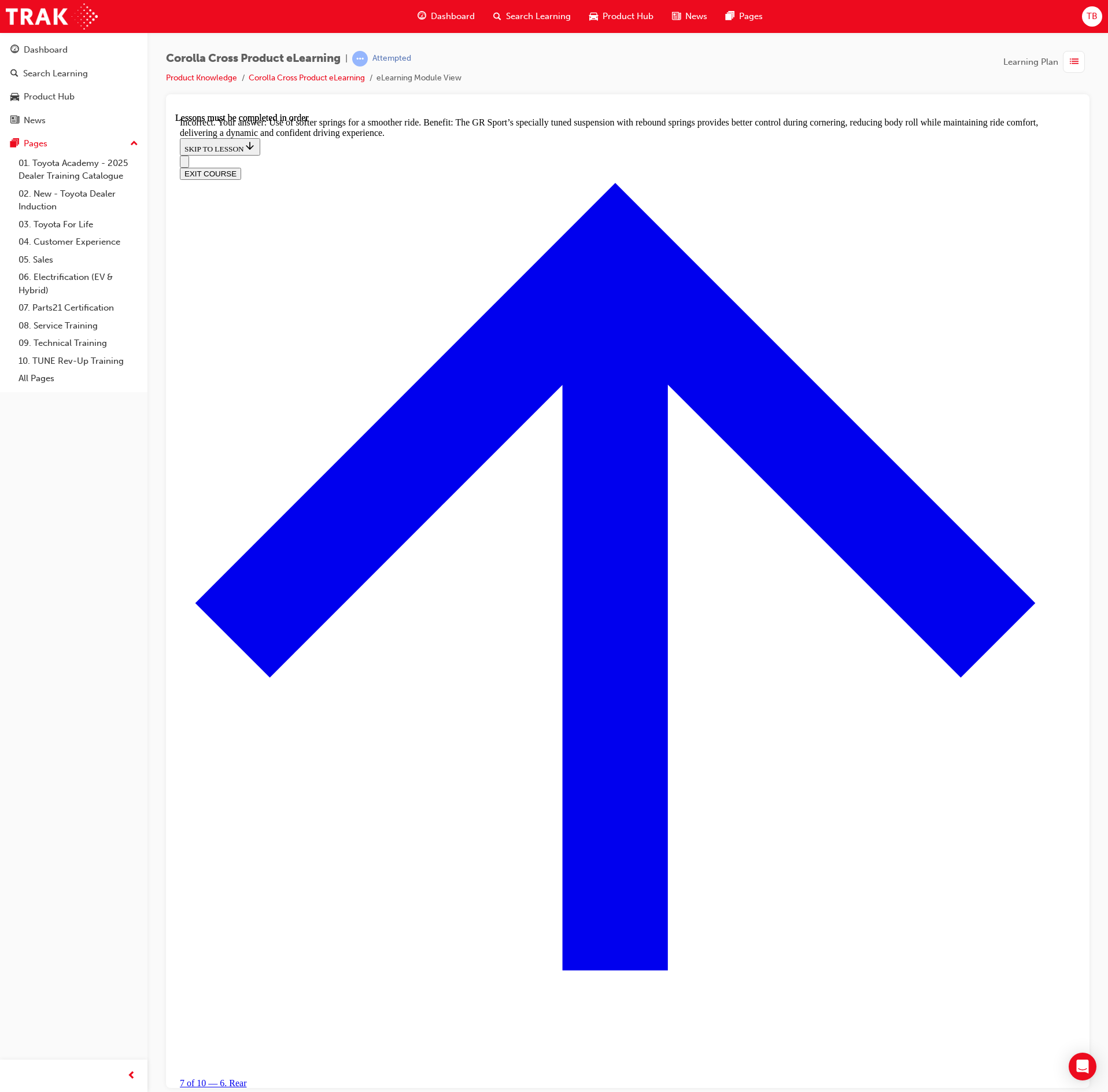
radio input "true"
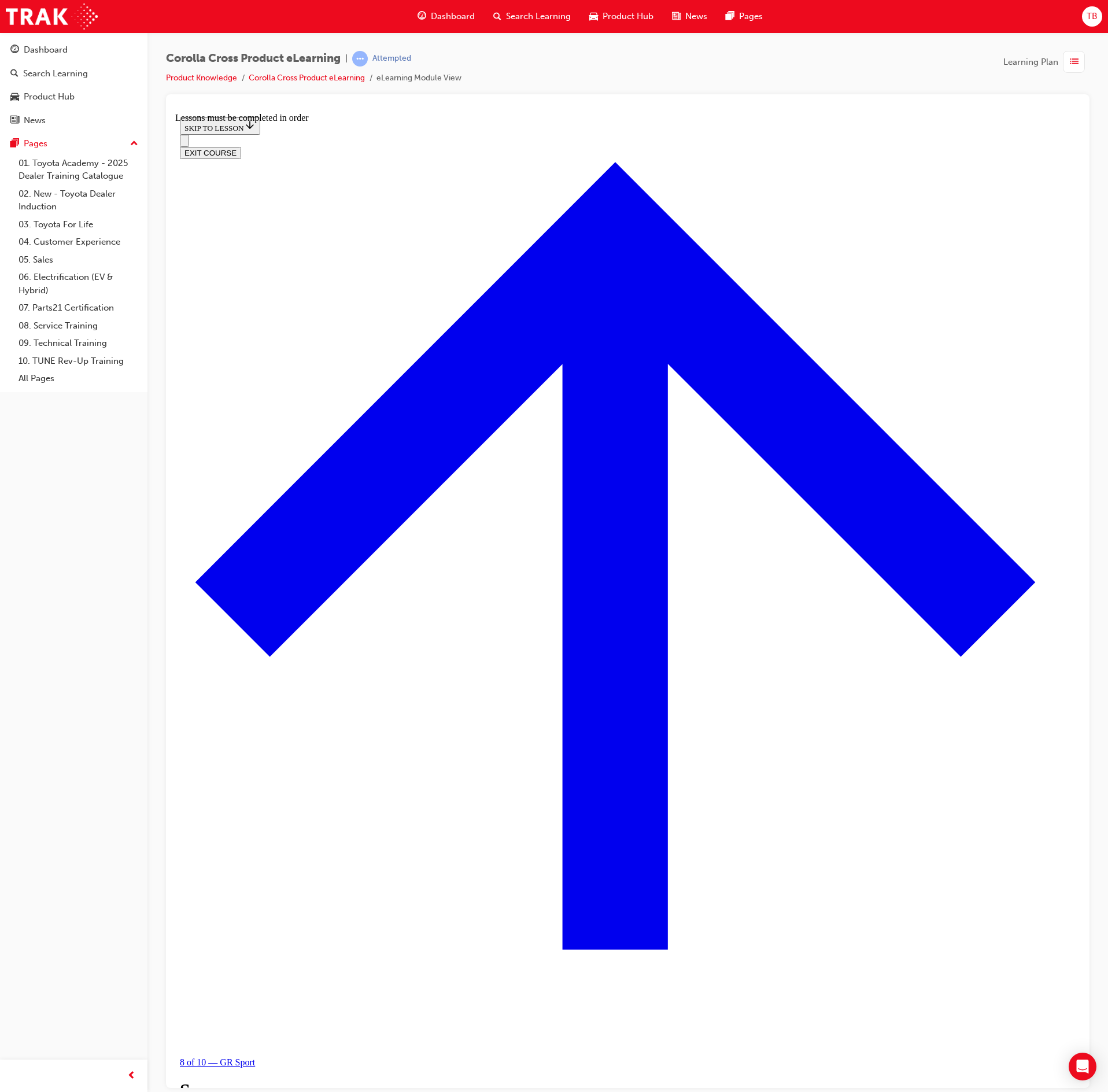
scroll to position [271, 0]
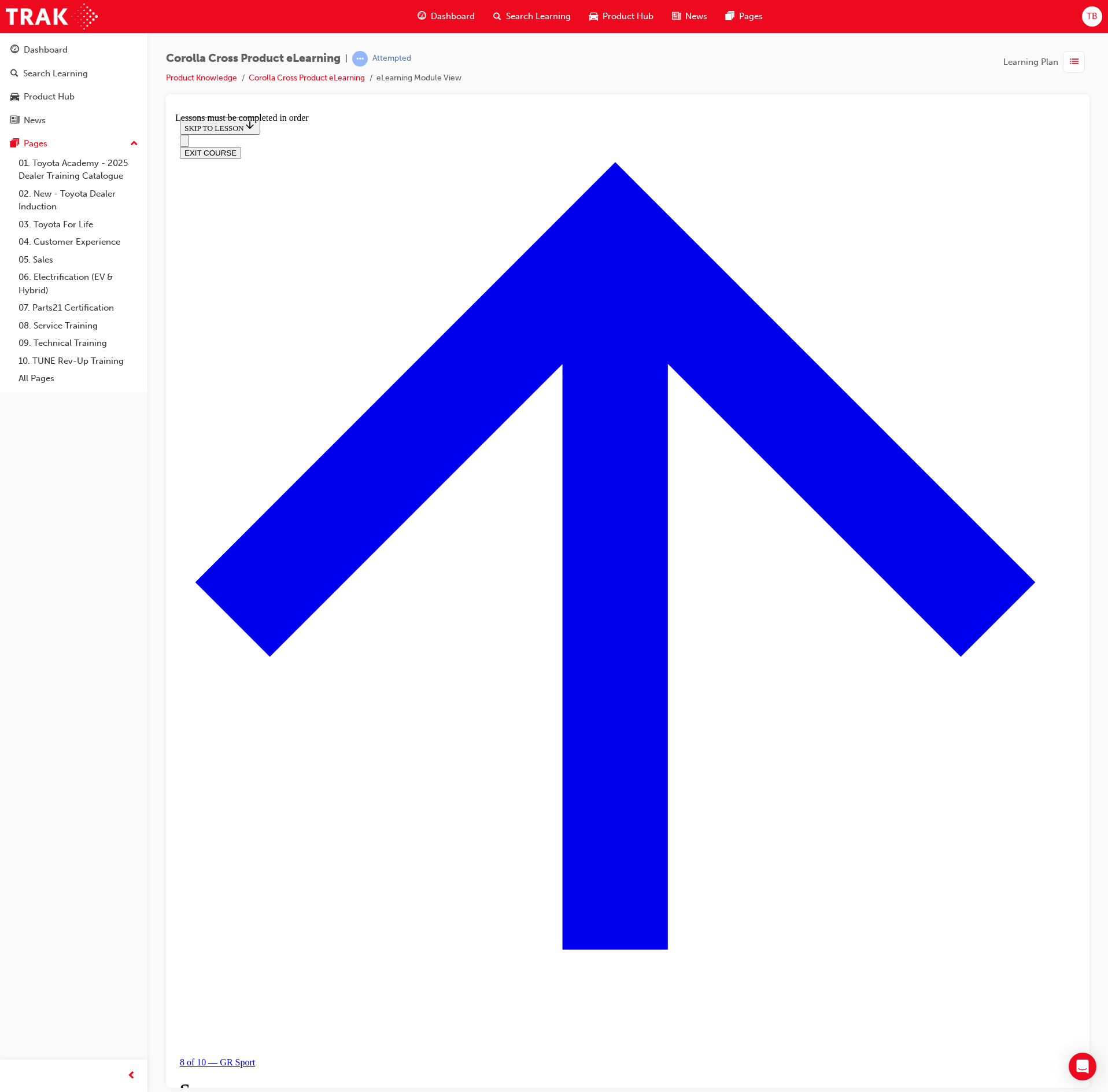
scroll to position [733, 0]
drag, startPoint x: 723, startPoint y: 1012, endPoint x: 724, endPoint y: 1006, distance: 6.1
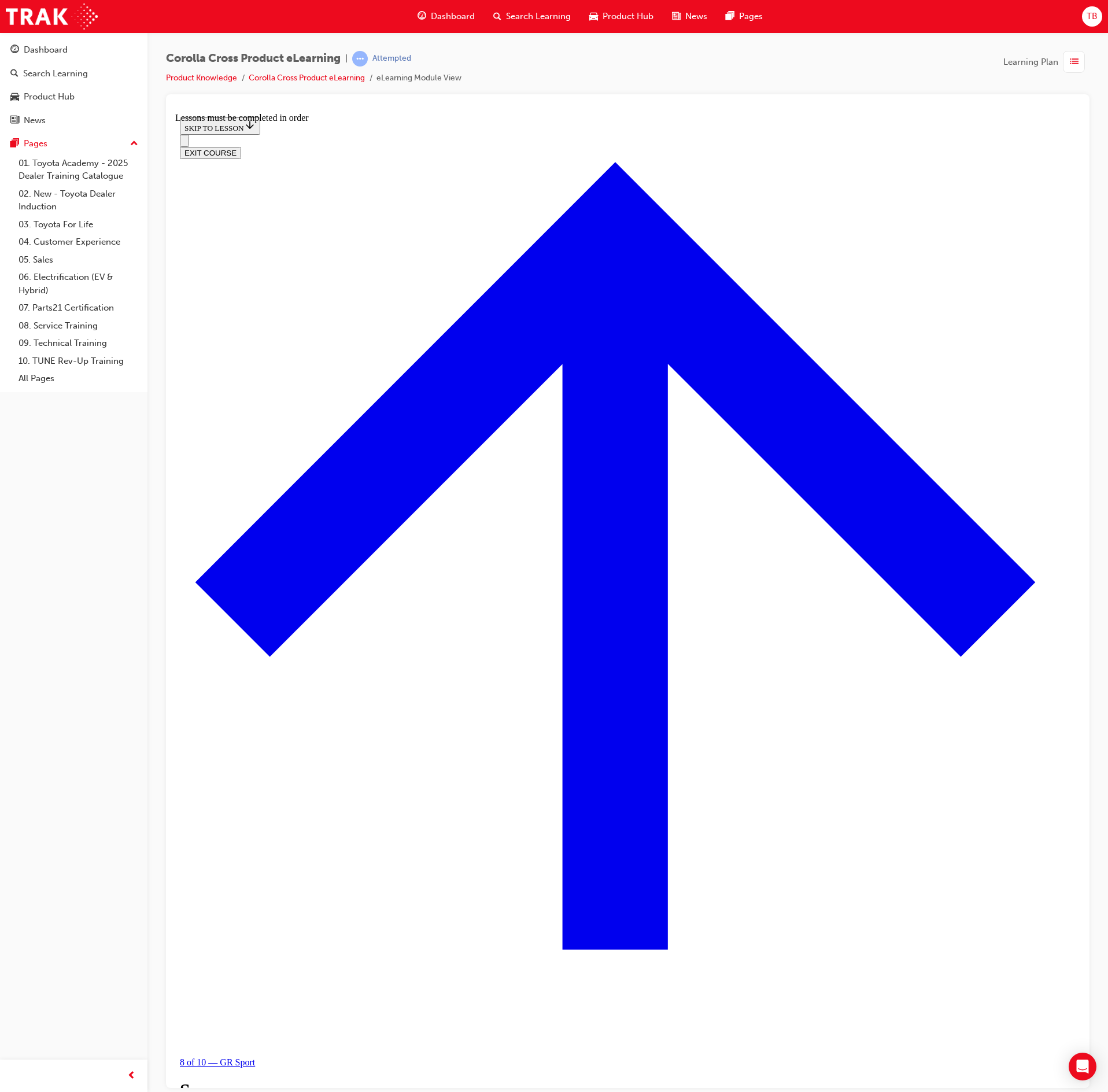
click at [1074, 68] on span "list-icon" at bounding box center [1074, 62] width 9 height 15
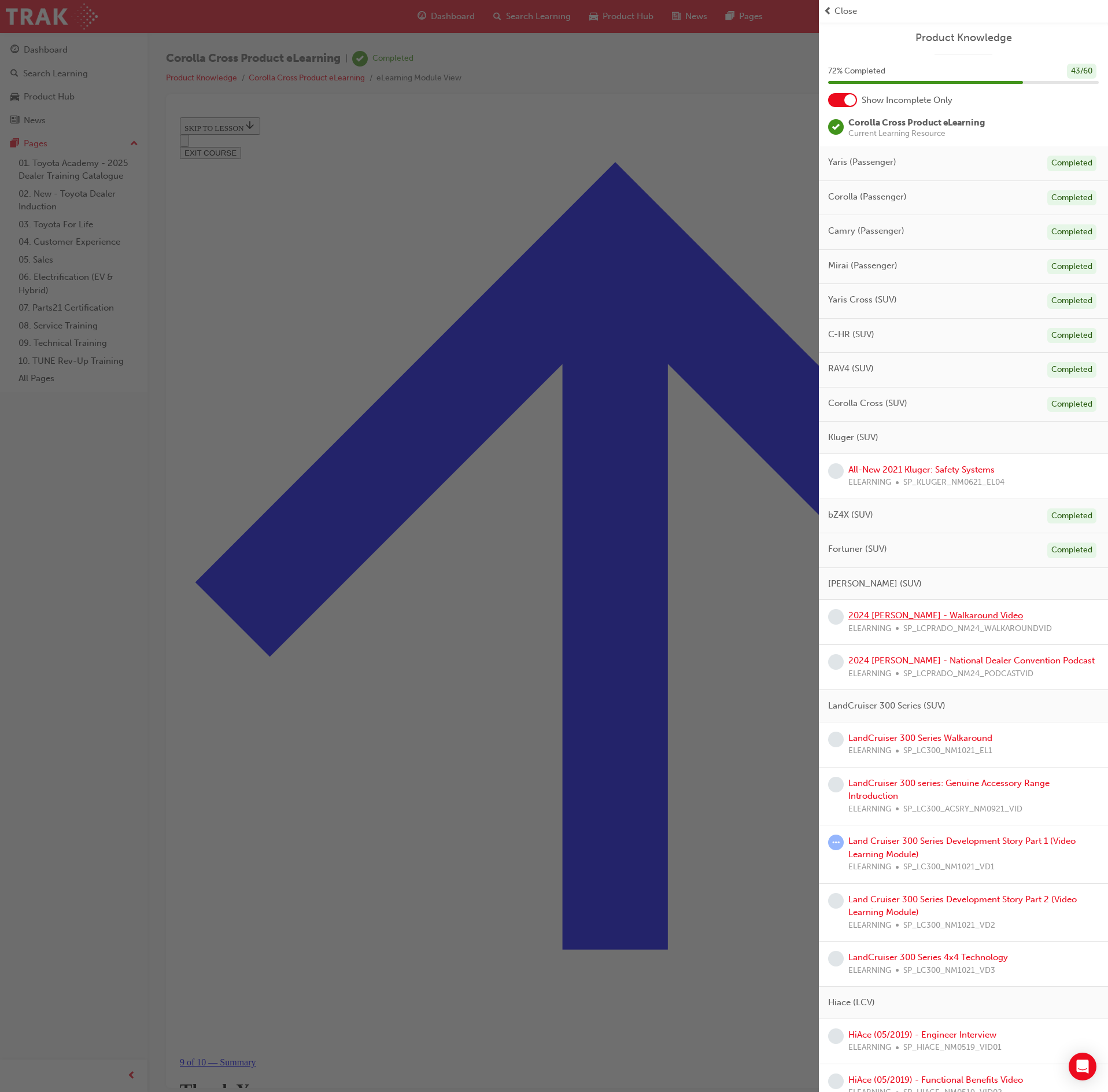
click at [973, 621] on link "2024 [PERSON_NAME] - Walkaround Video" at bounding box center [936, 615] width 175 height 10
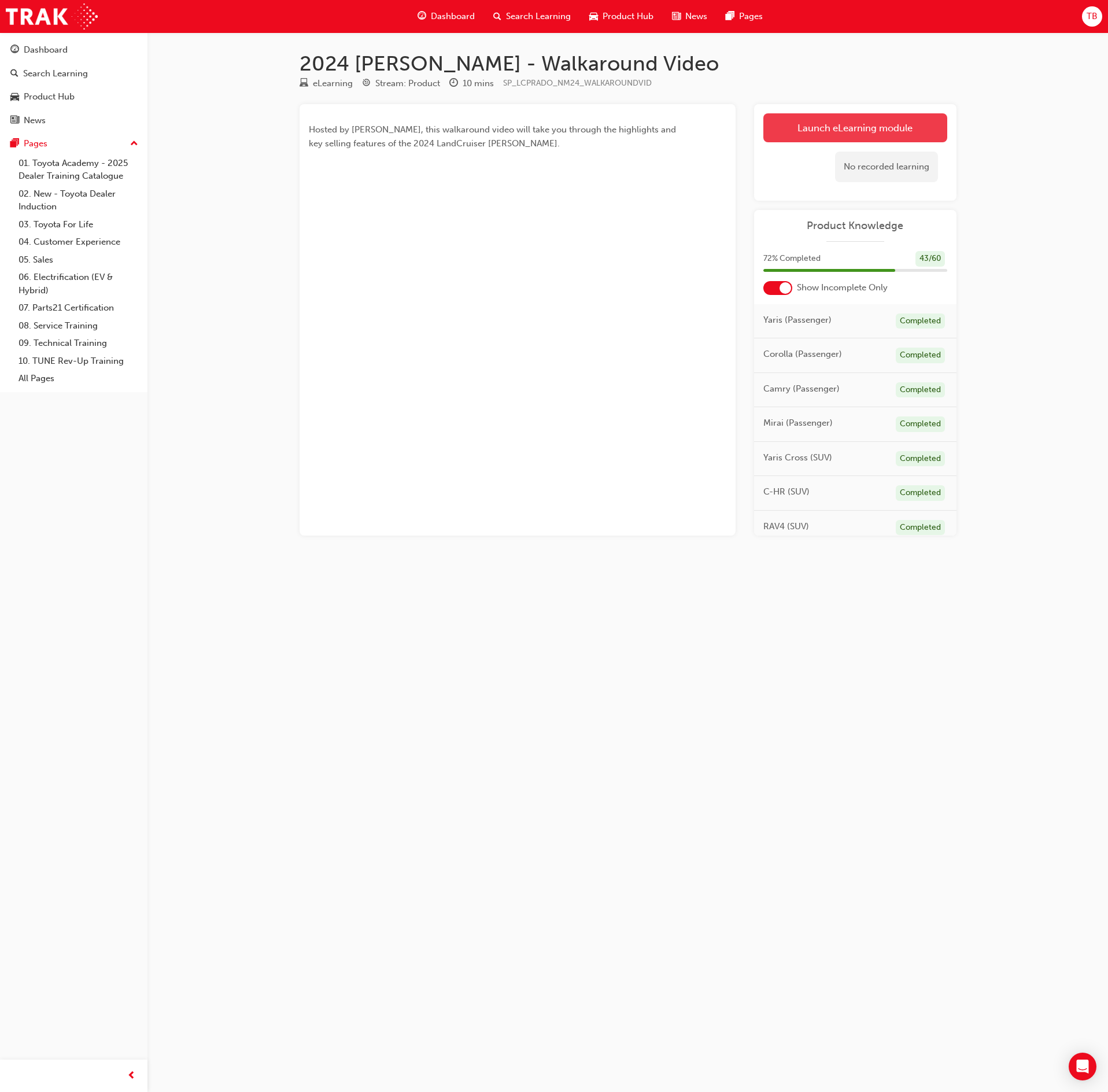
click at [883, 136] on link "Launch eLearning module" at bounding box center [854, 128] width 184 height 29
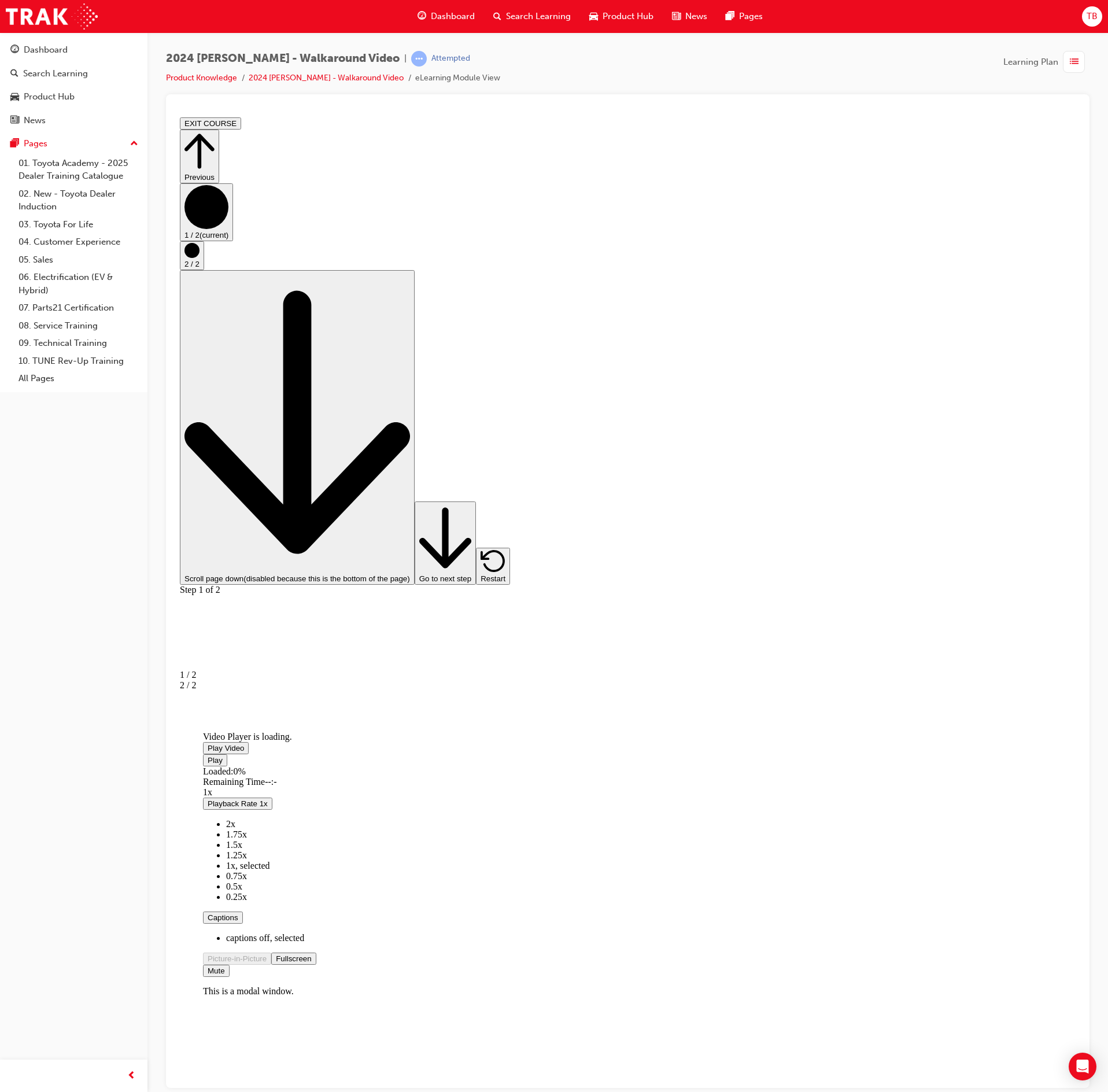
click at [208, 743] on span "Video player" at bounding box center [208, 747] width 0 height 9
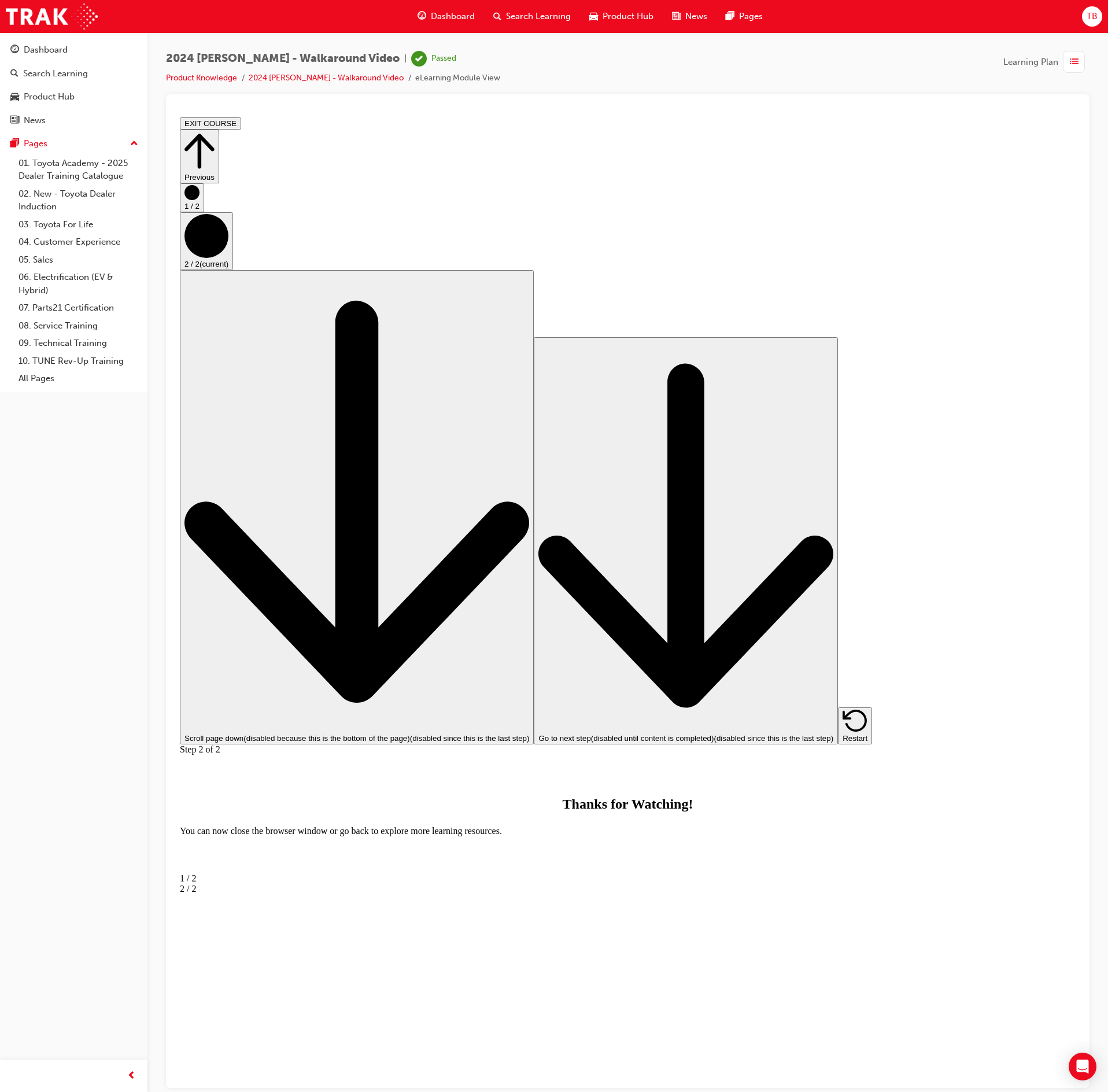
click at [1081, 66] on div "button" at bounding box center [1074, 61] width 22 height 22
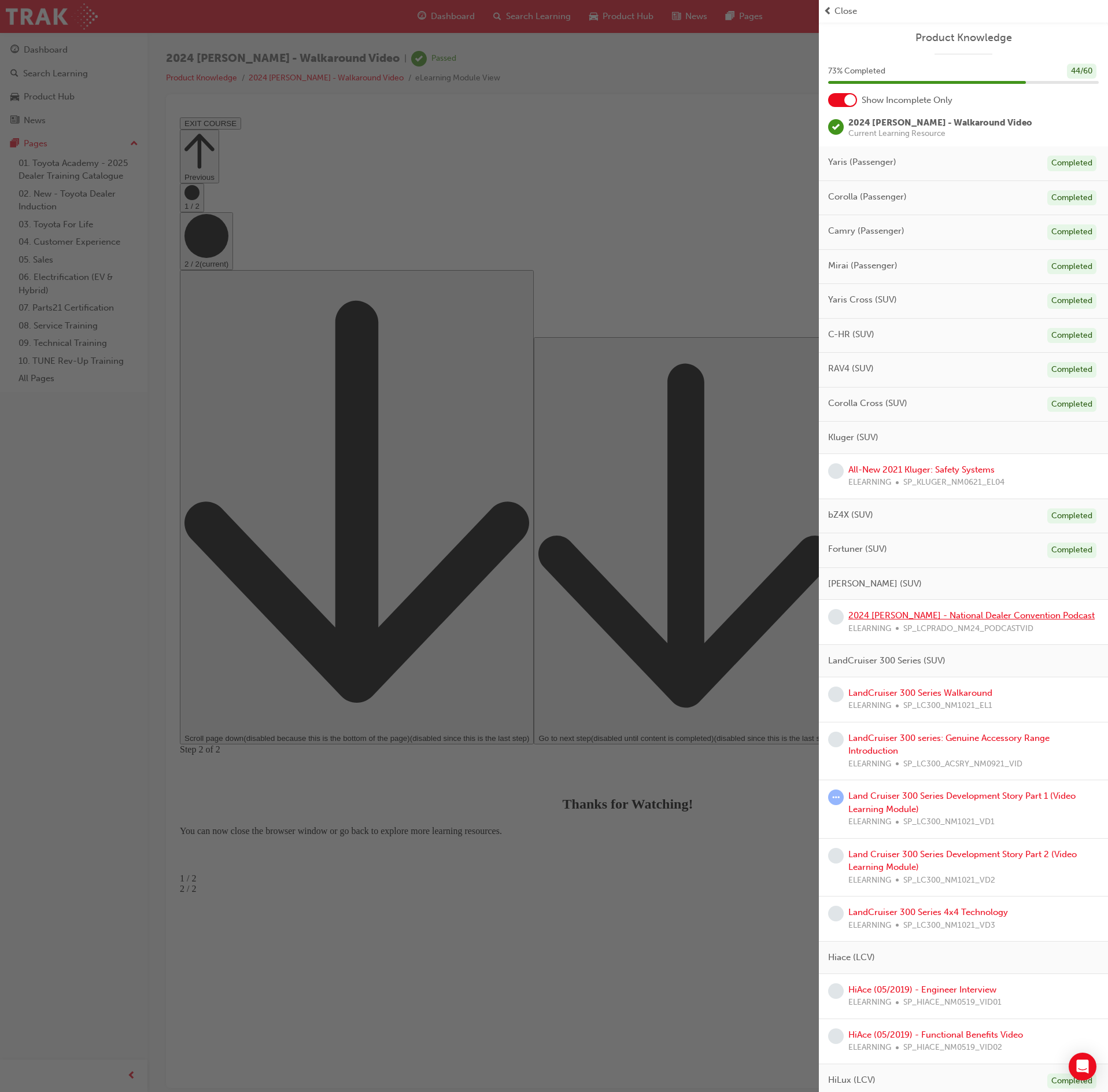
click at [983, 620] on link "2024 [PERSON_NAME] - National Dealer Convention Podcast" at bounding box center [972, 615] width 247 height 10
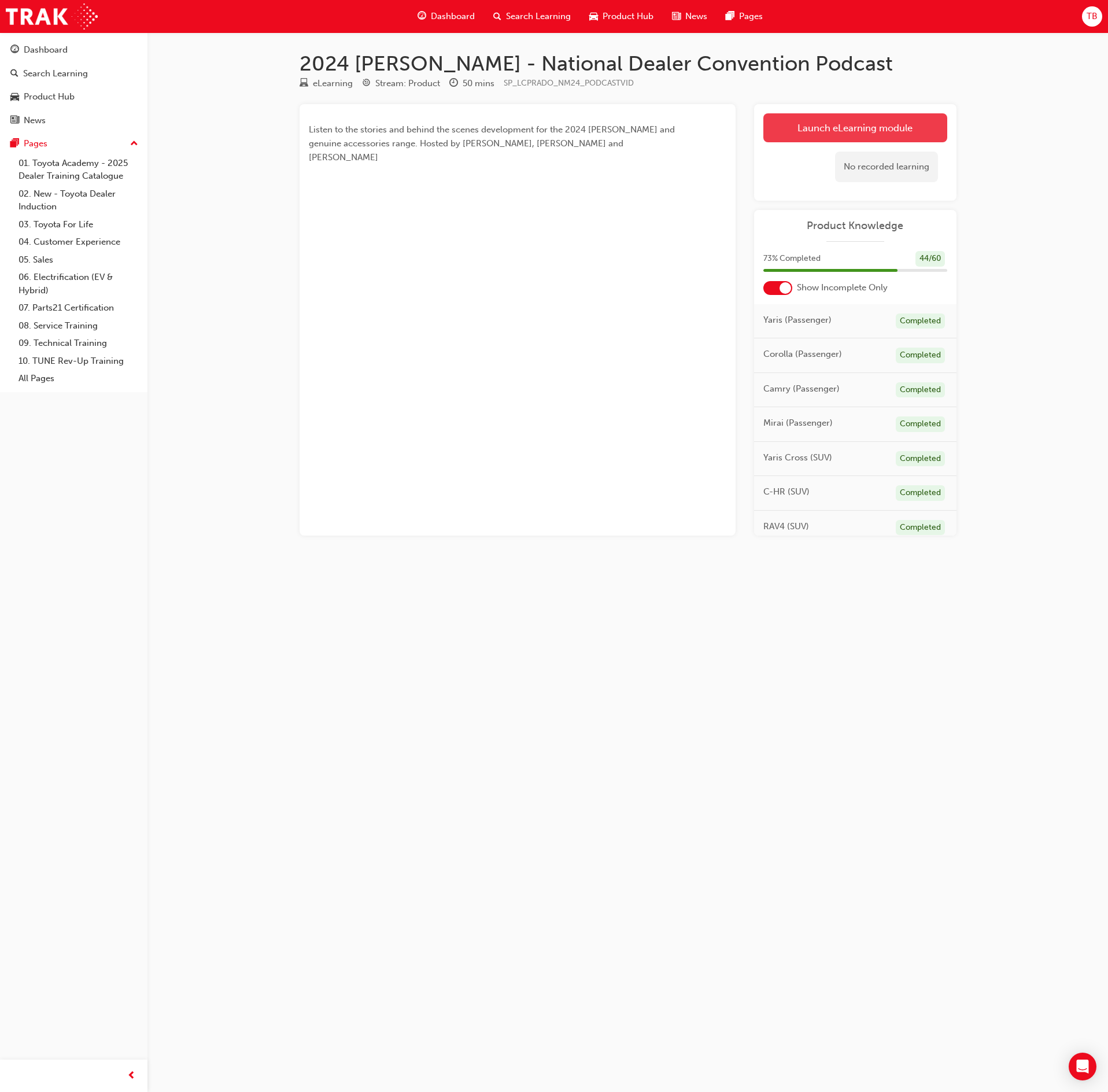
click at [920, 134] on link "Launch eLearning module" at bounding box center [854, 128] width 184 height 29
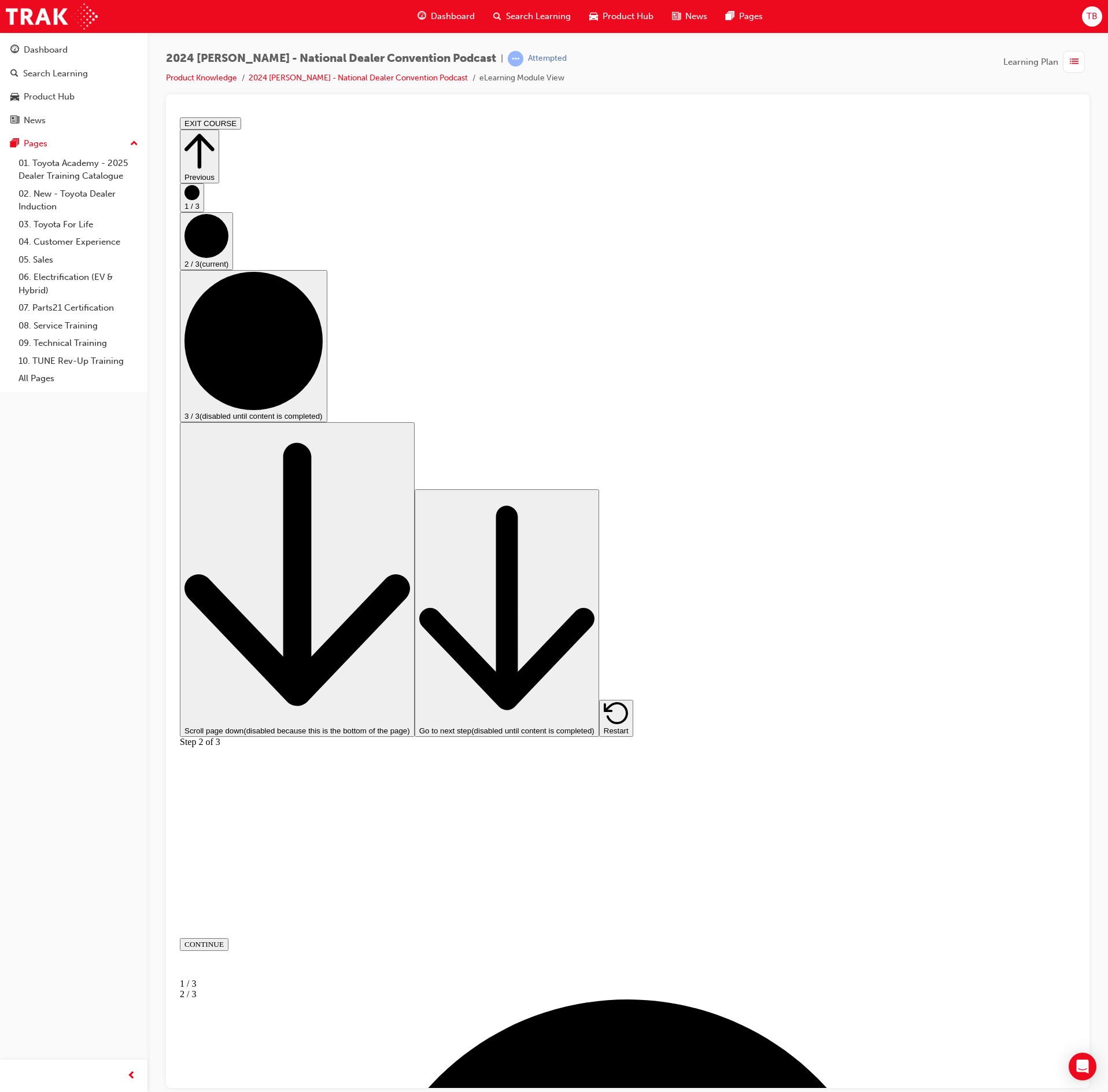
click at [228, 937] on button "CONTINUE" at bounding box center [204, 943] width 48 height 13
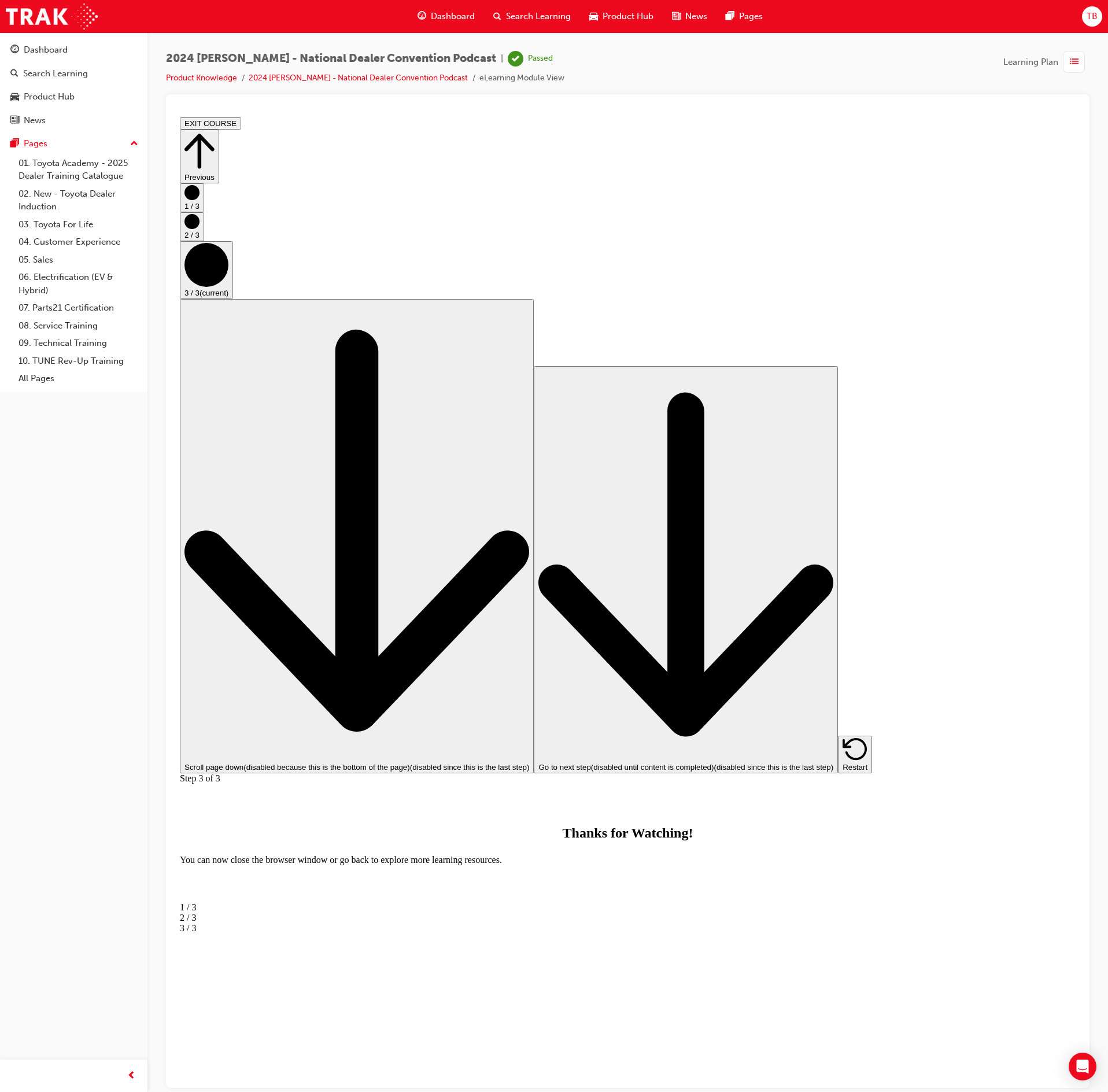
click at [1077, 67] on span "list-icon" at bounding box center [1074, 62] width 9 height 15
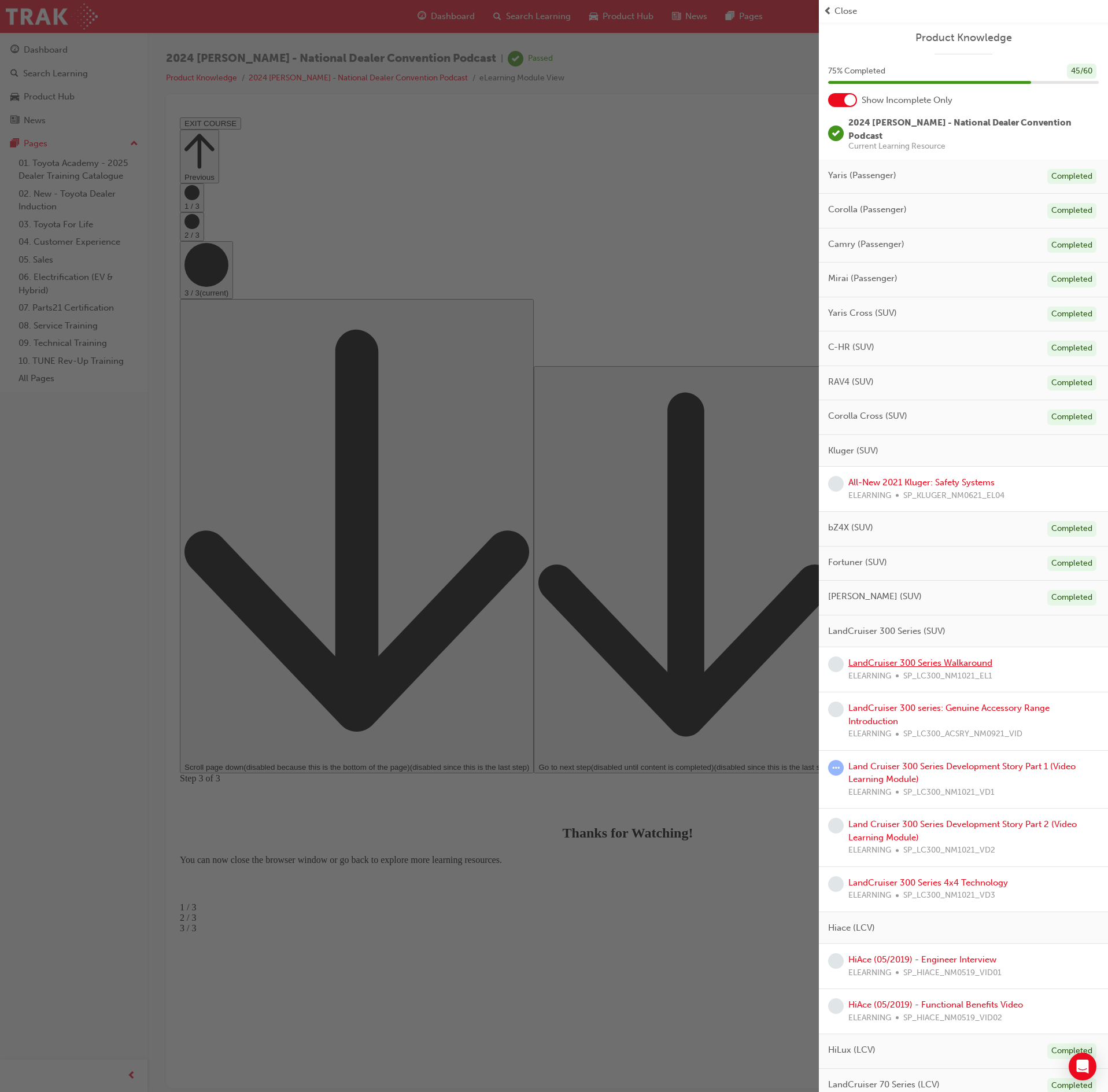
click at [948, 661] on link "LandCruiser 300 Series Walkaround" at bounding box center [920, 663] width 144 height 10
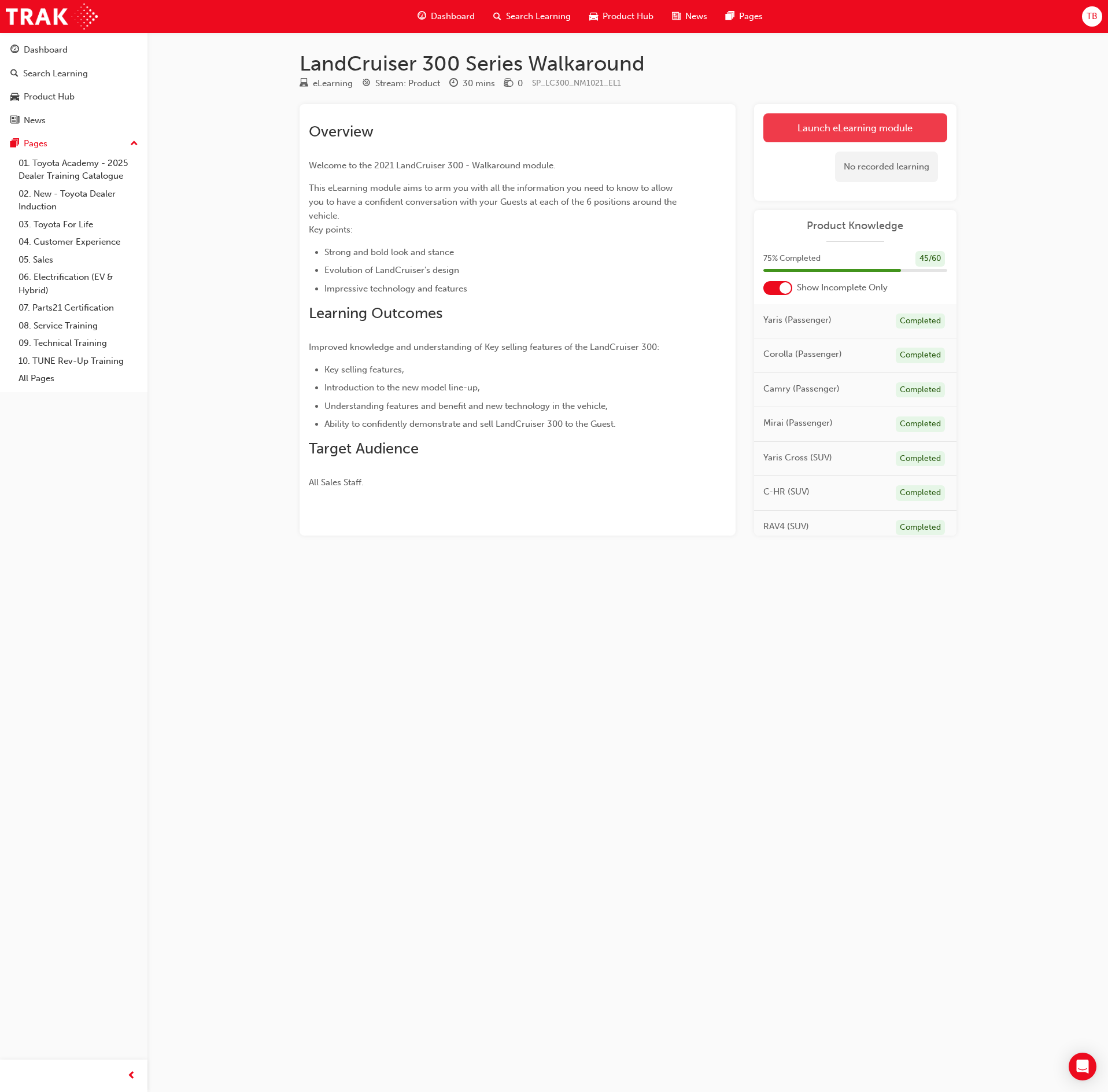
click at [928, 132] on link "Launch eLearning module" at bounding box center [854, 128] width 184 height 29
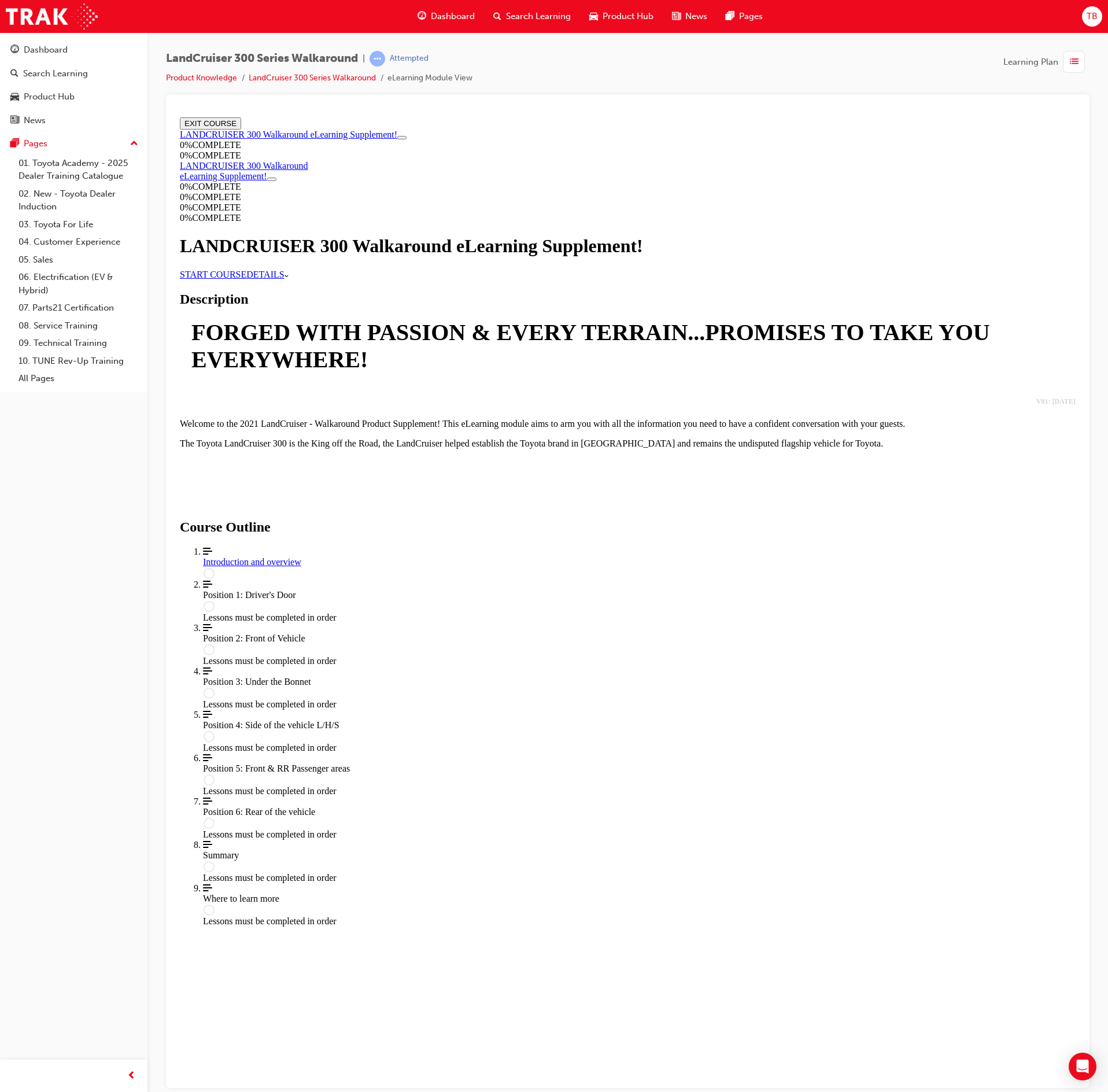
click at [247, 278] on link "START COURSE" at bounding box center [213, 273] width 66 height 9
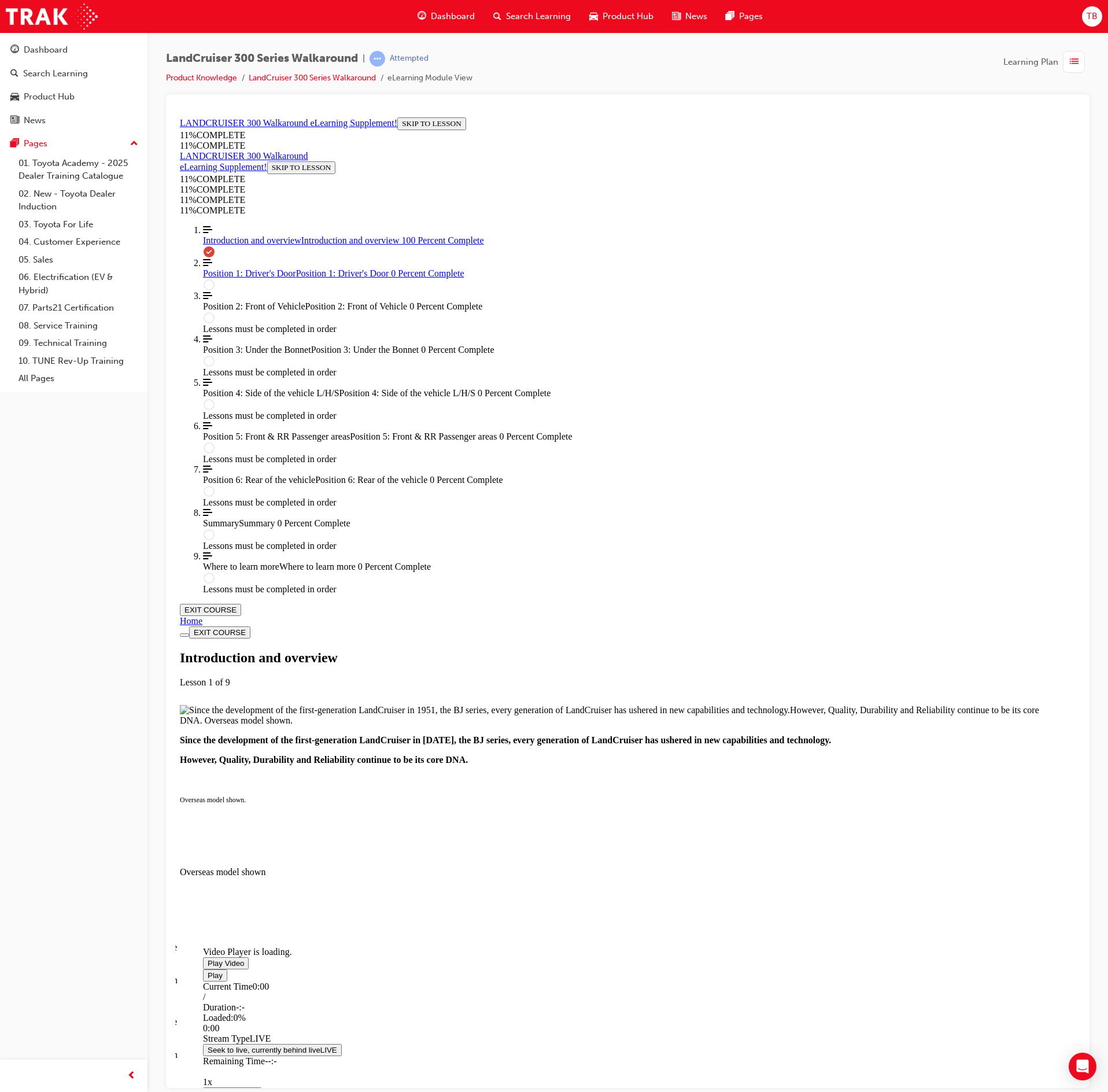
scroll to position [911, 0]
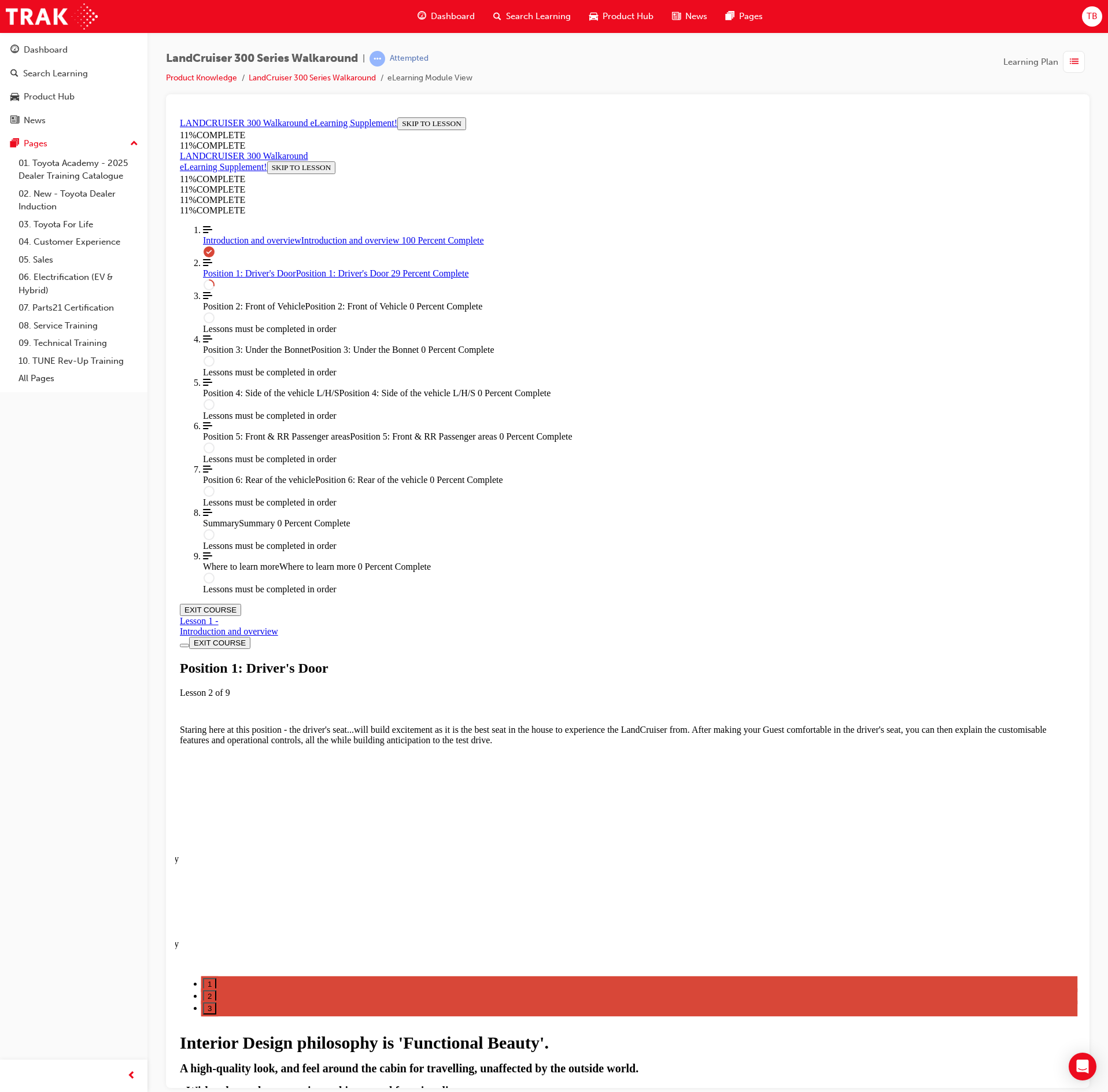
scroll to position [335, 0]
drag, startPoint x: 491, startPoint y: 649, endPoint x: 502, endPoint y: 677, distance: 30.1
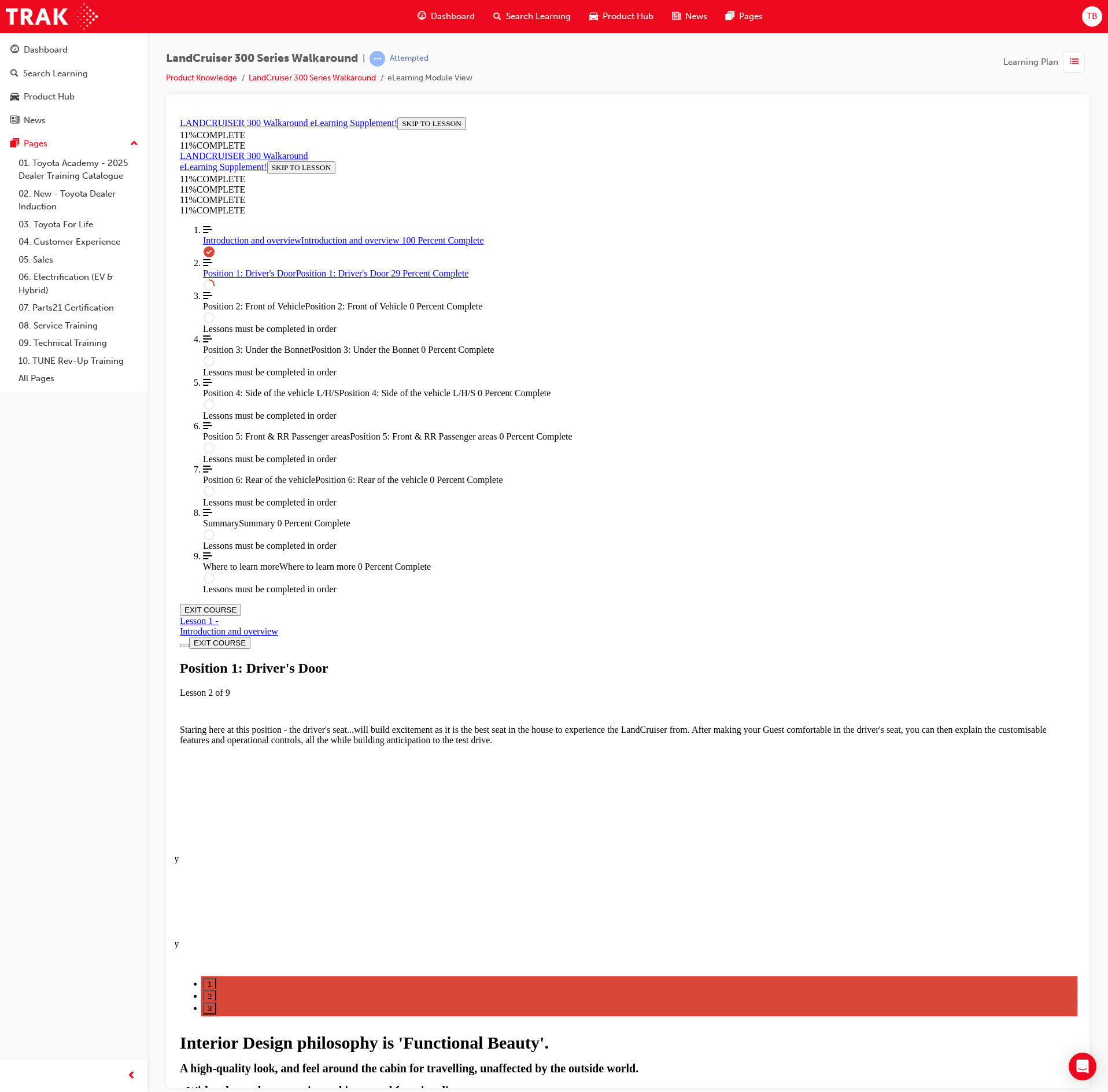
drag, startPoint x: 616, startPoint y: 909, endPoint x: 623, endPoint y: 908, distance: 7.1
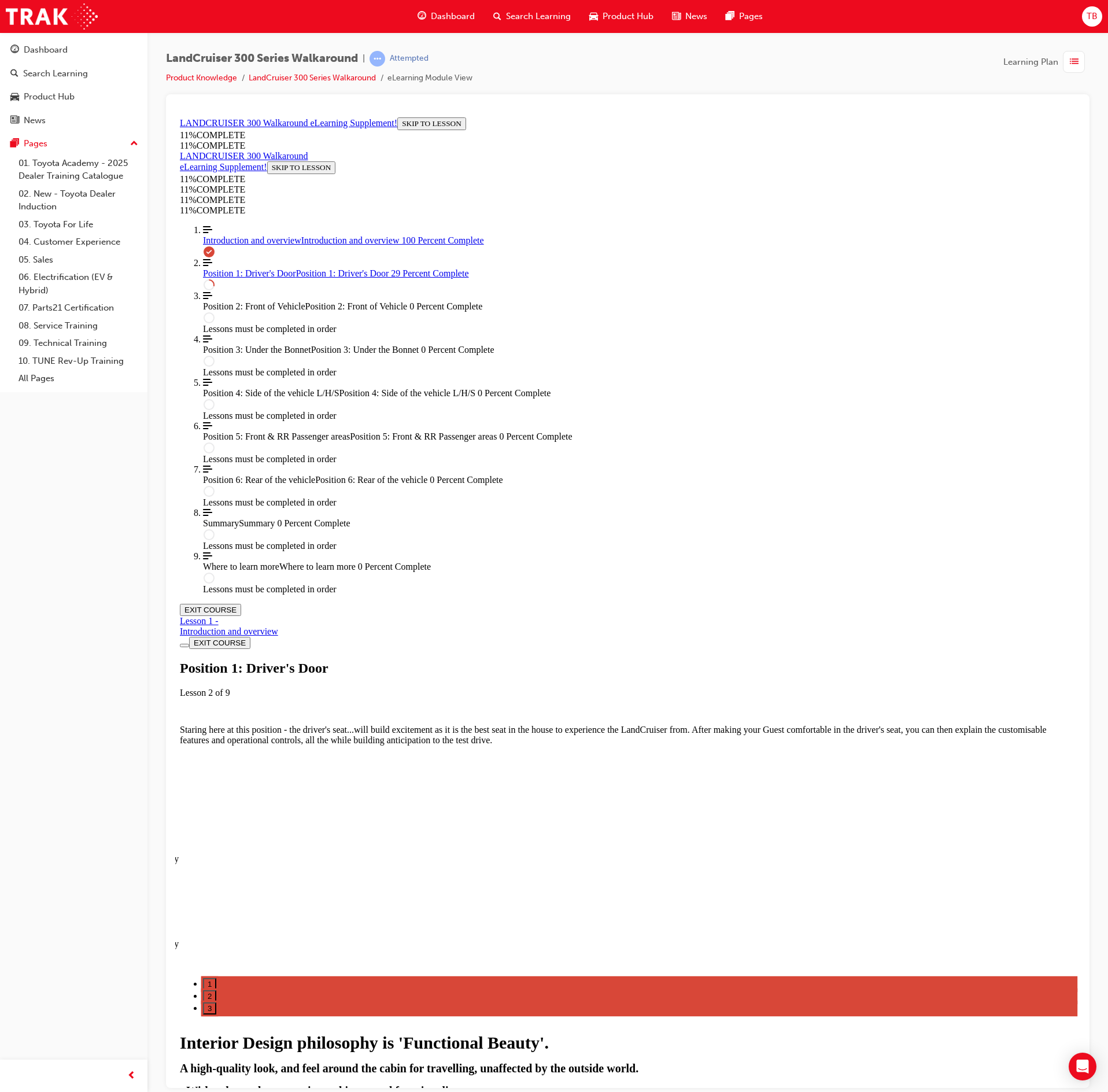
drag, startPoint x: 999, startPoint y: 744, endPoint x: 993, endPoint y: 733, distance: 12.5
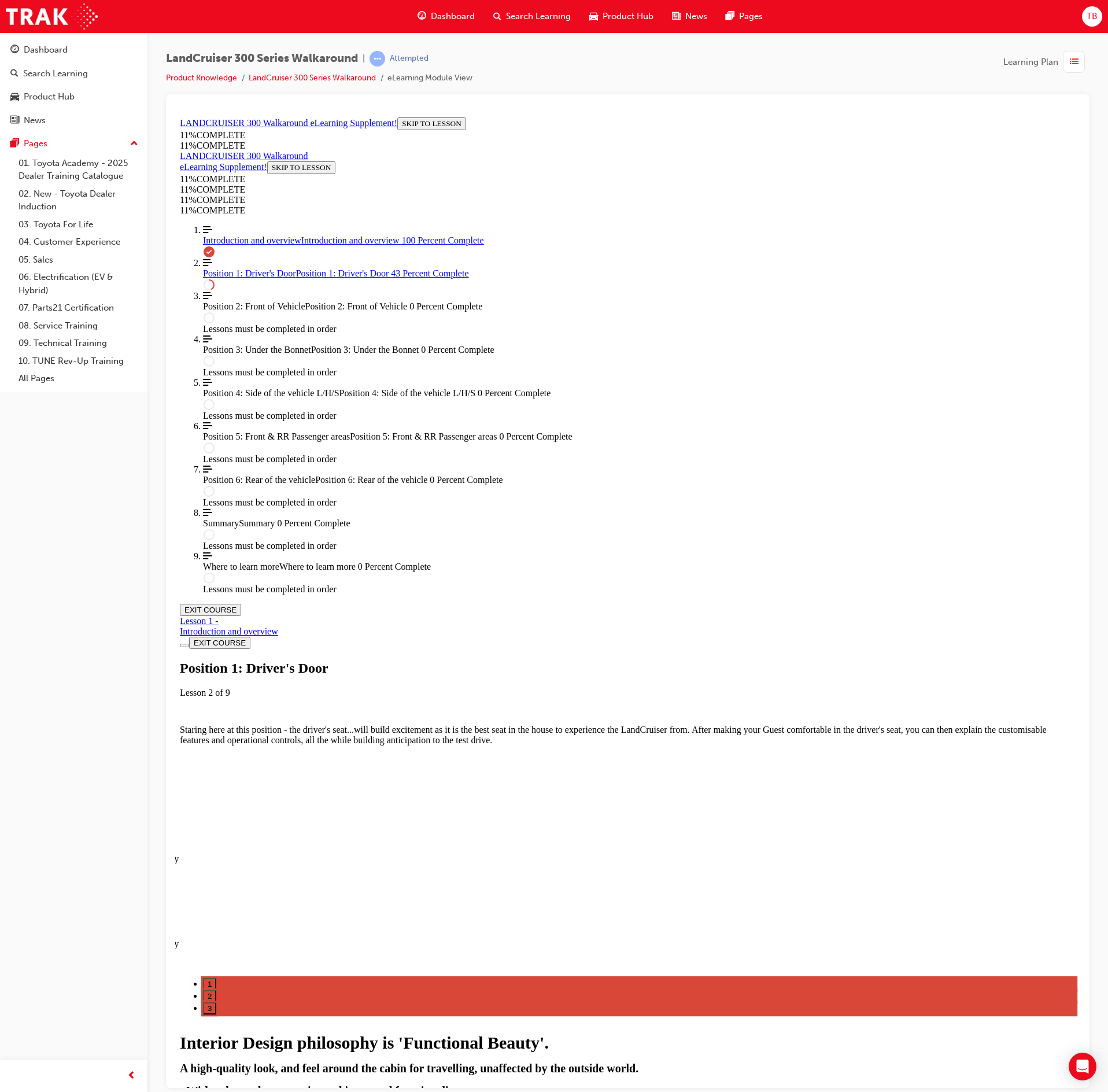
scroll to position [0, 0]
click at [1019, 968] on div "Lesson Content" at bounding box center [628, 968] width 896 height 0
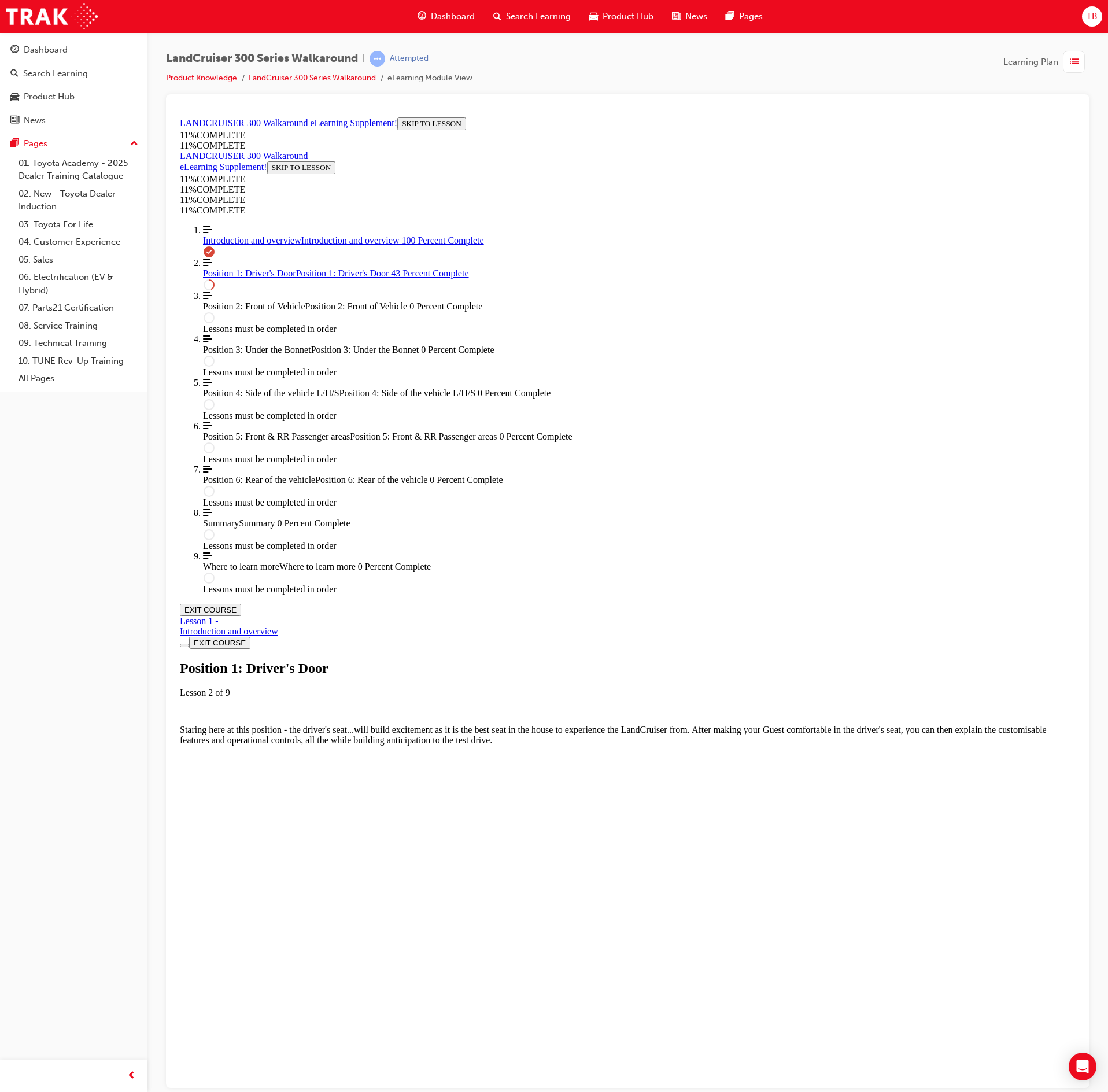
click at [1020, 1091] on div "Lesson Content" at bounding box center [628, 1093] width 896 height 0
click at [1012, 1091] on div "Lesson Content" at bounding box center [628, 1093] width 896 height 0
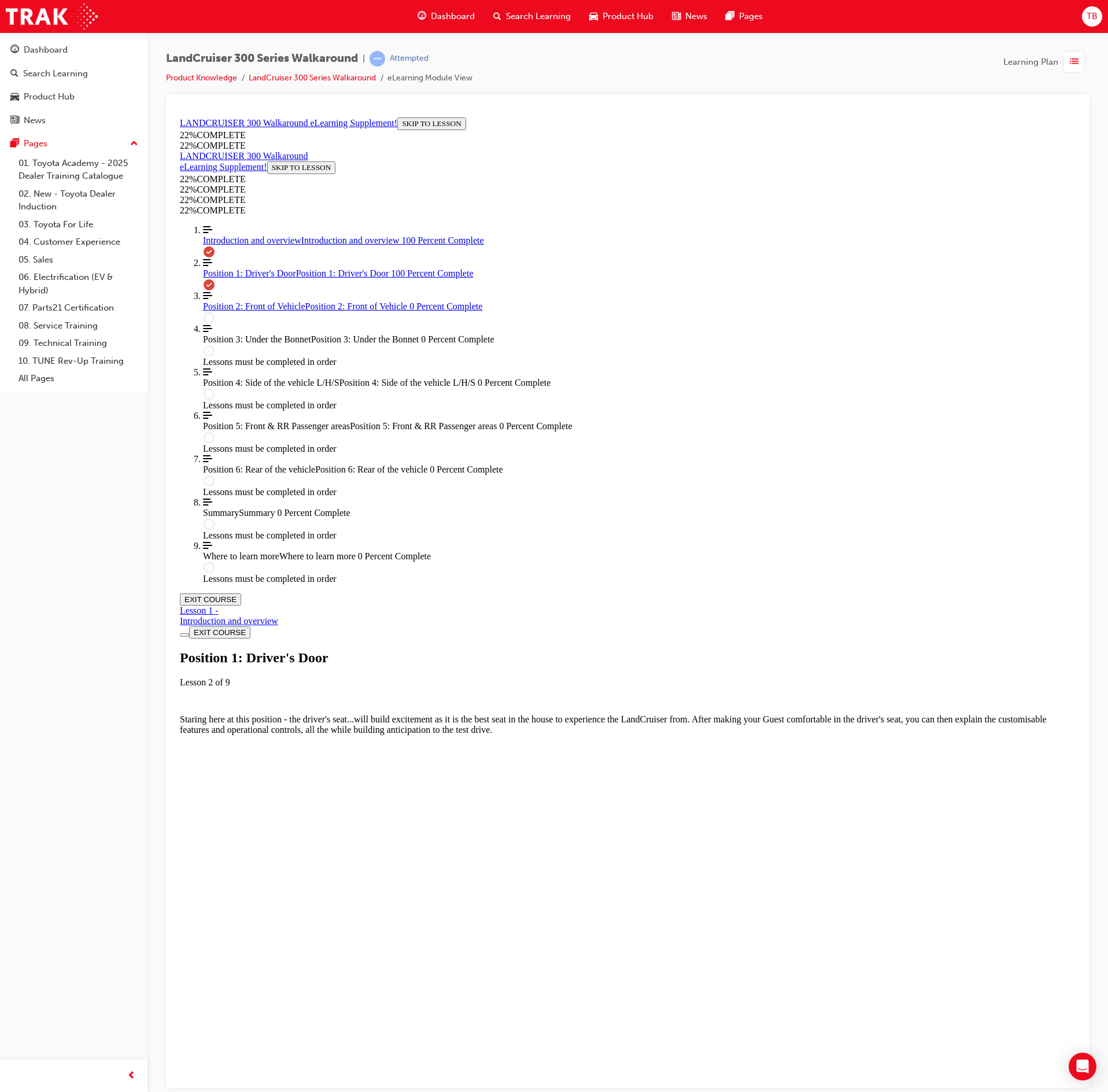
scroll to position [1195, 0]
drag, startPoint x: 624, startPoint y: 328, endPoint x: 667, endPoint y: 318, distance: 44.1
drag, startPoint x: 634, startPoint y: 370, endPoint x: 673, endPoint y: 377, distance: 39.6
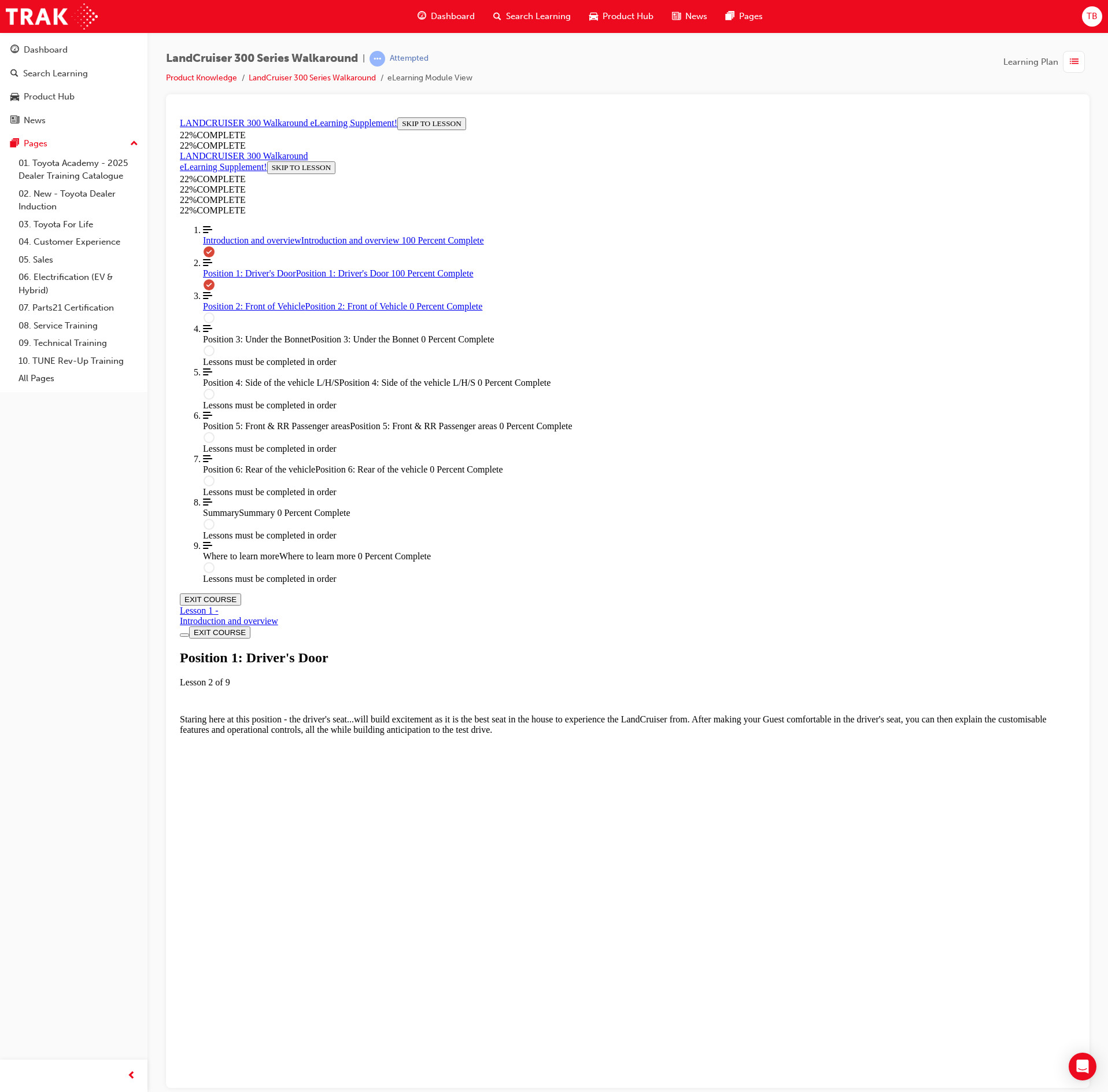
drag, startPoint x: 632, startPoint y: 429, endPoint x: 661, endPoint y: 433, distance: 29.3
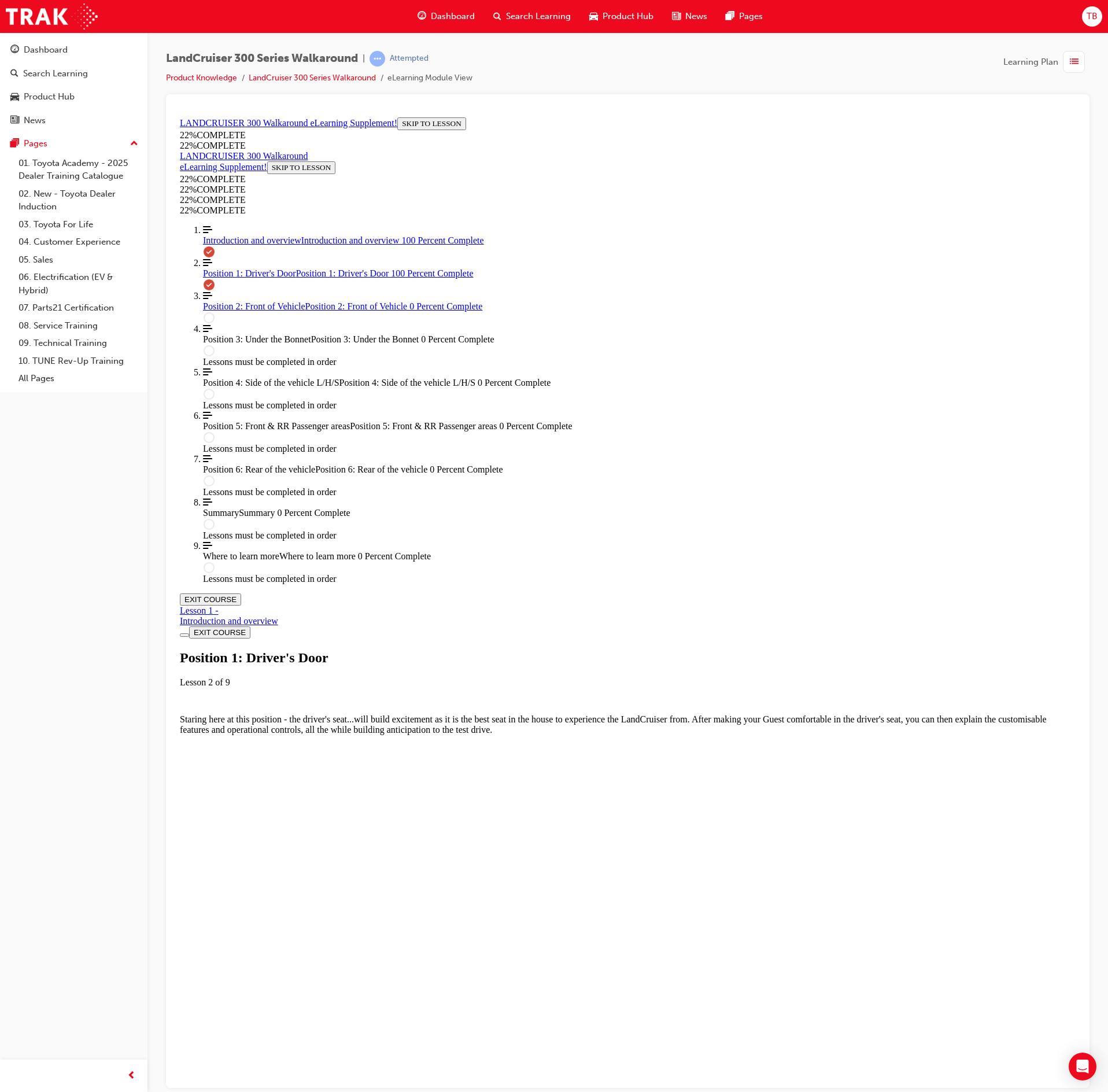
scroll to position [1273, 0]
drag, startPoint x: 673, startPoint y: 761, endPoint x: 673, endPoint y: 720, distance: 41.0
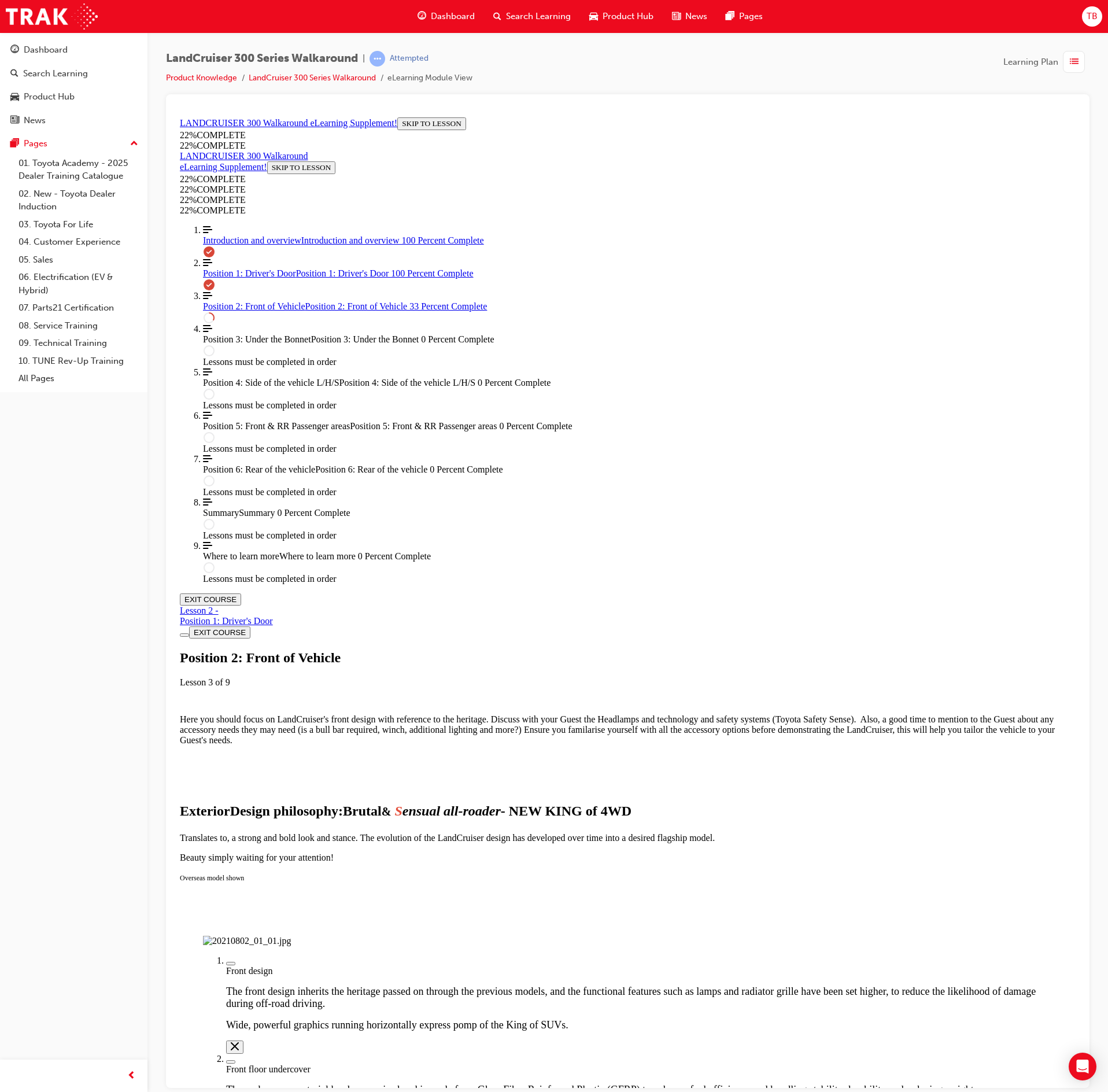
scroll to position [115, 0]
drag, startPoint x: 534, startPoint y: 717, endPoint x: 556, endPoint y: 737, distance: 29.7
click at [231, 963] on div "Labeled graphic marker, Plus, Not Viewed" at bounding box center [231, 963] width 0 height 0
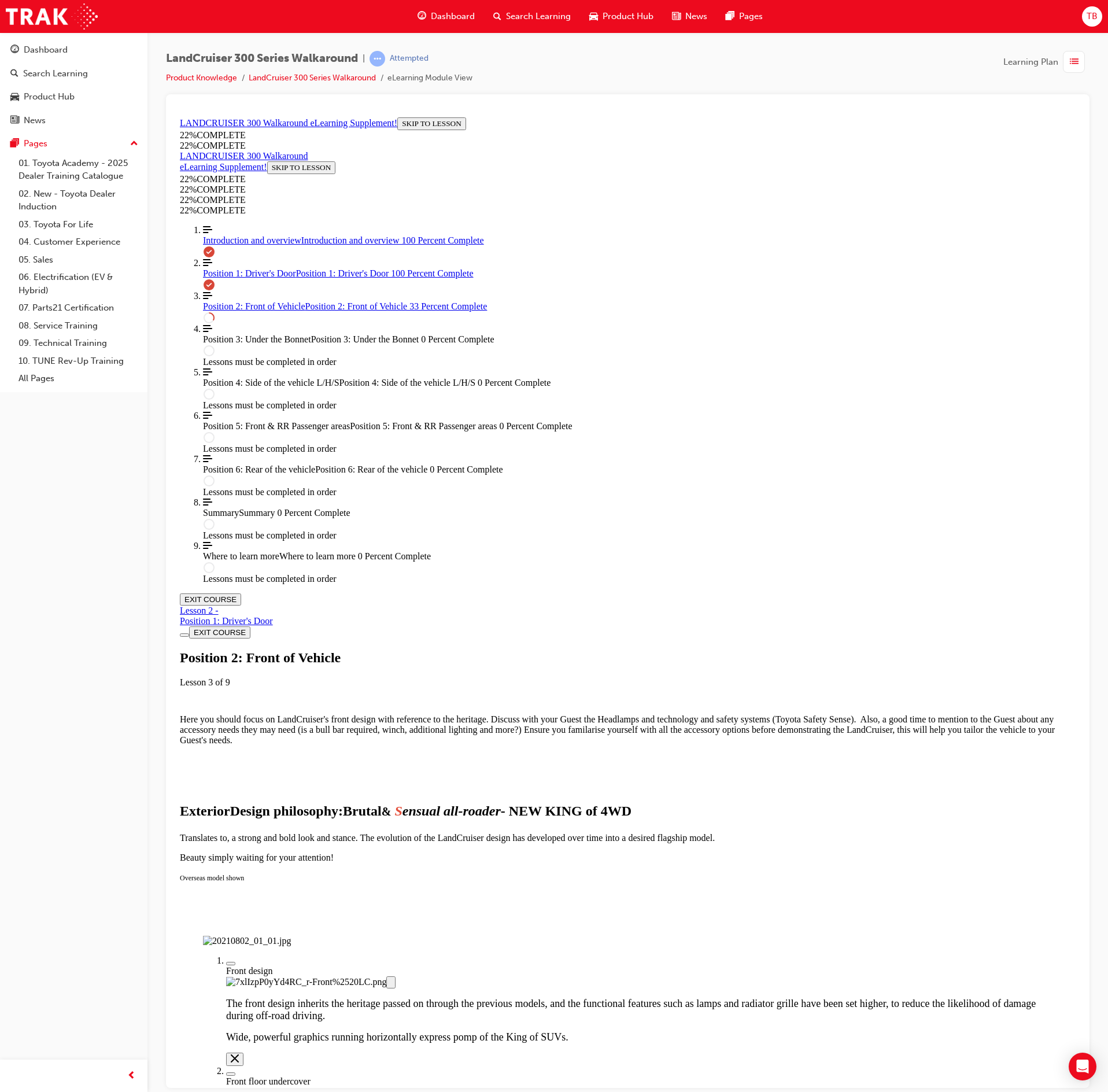
drag, startPoint x: 624, startPoint y: 893, endPoint x: 609, endPoint y: 879, distance: 20.5
click at [291, 935] on img "Labeled Graphic" at bounding box center [247, 940] width 88 height 10
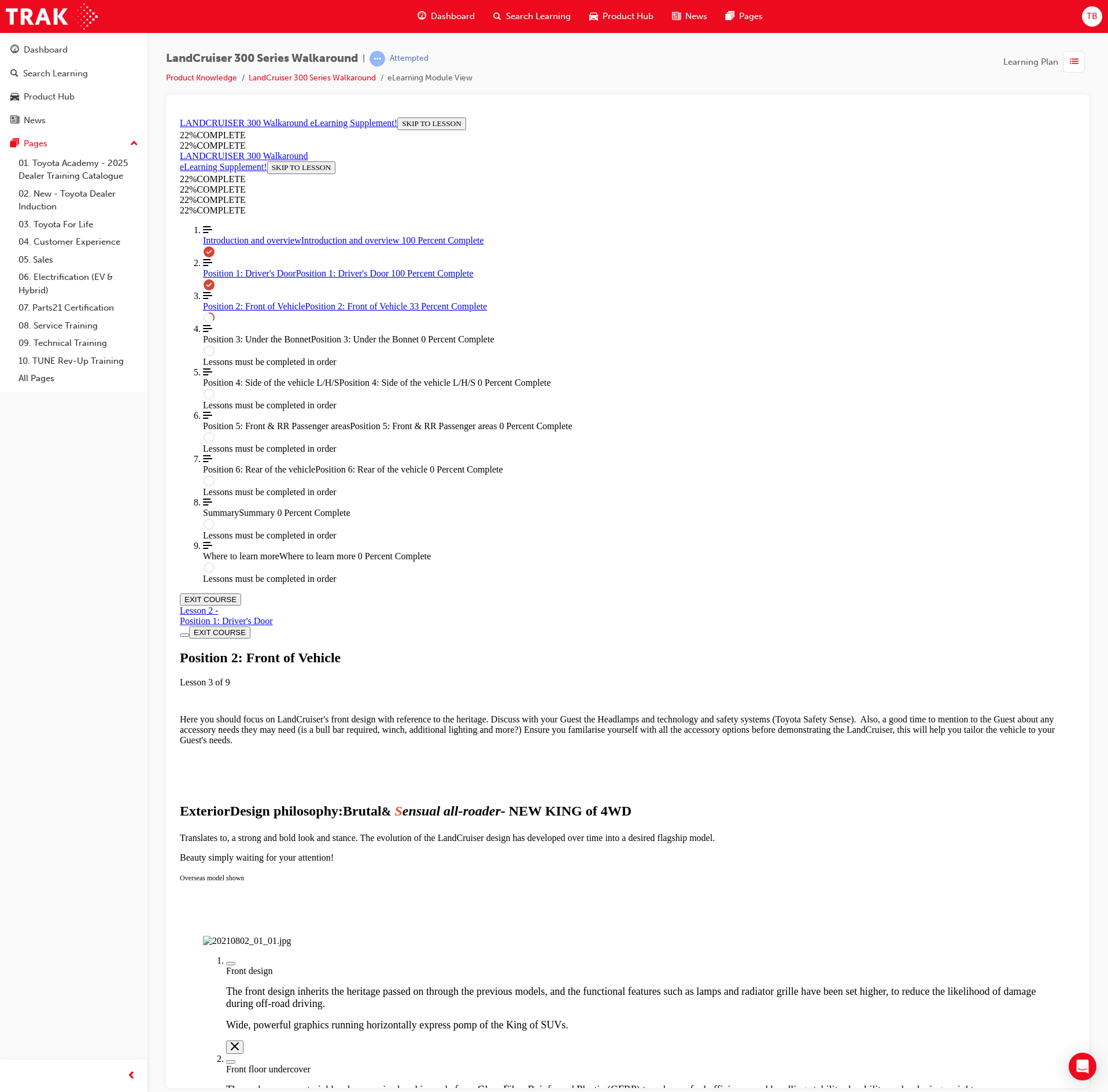
click at [231, 1061] on div "Labeled graphic marker, Plus, Not Viewed" at bounding box center [231, 1061] width 0 height 0
click at [291, 935] on img "Labeled Graphic" at bounding box center [247, 940] width 88 height 10
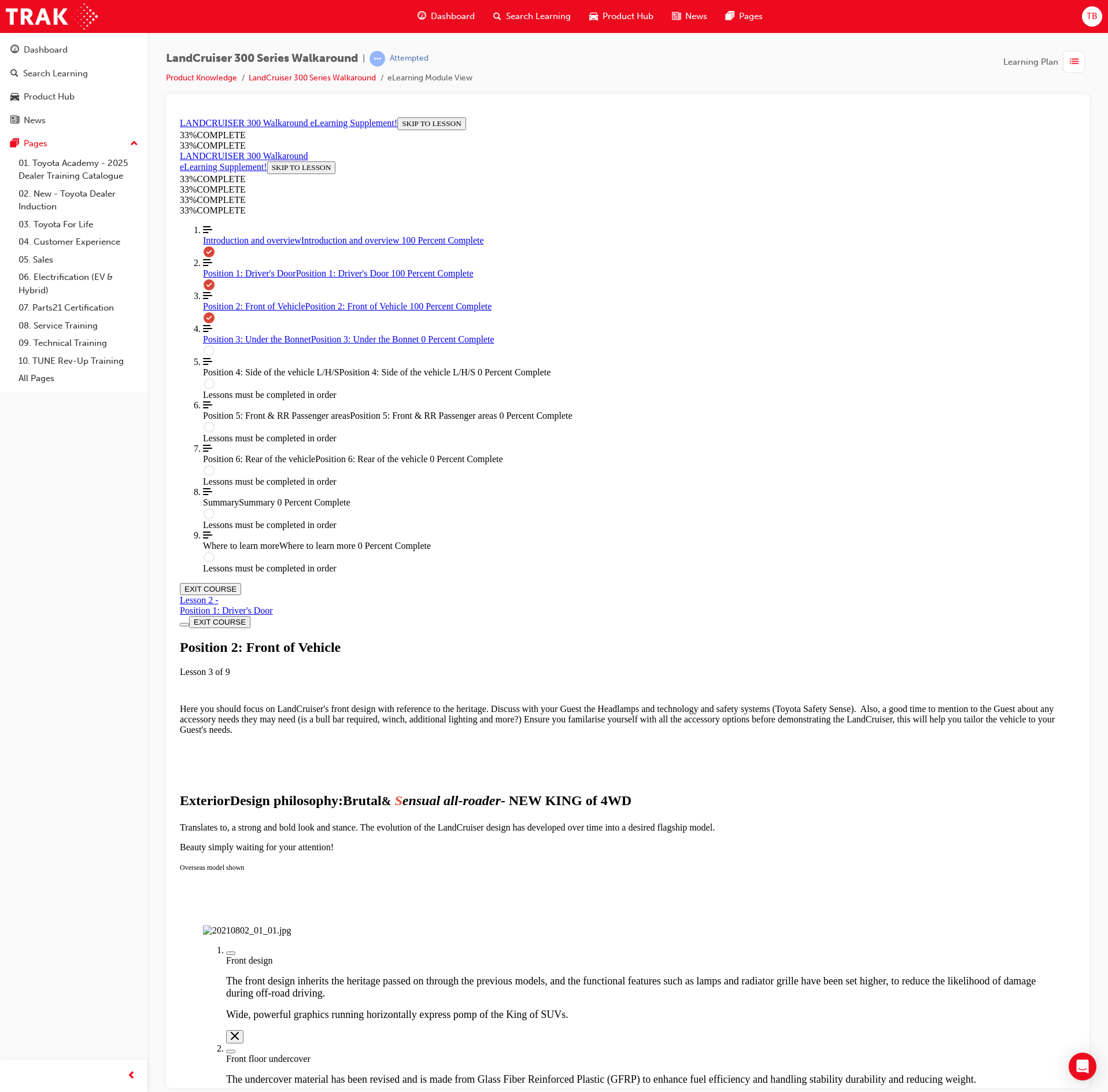
scroll to position [977, 0]
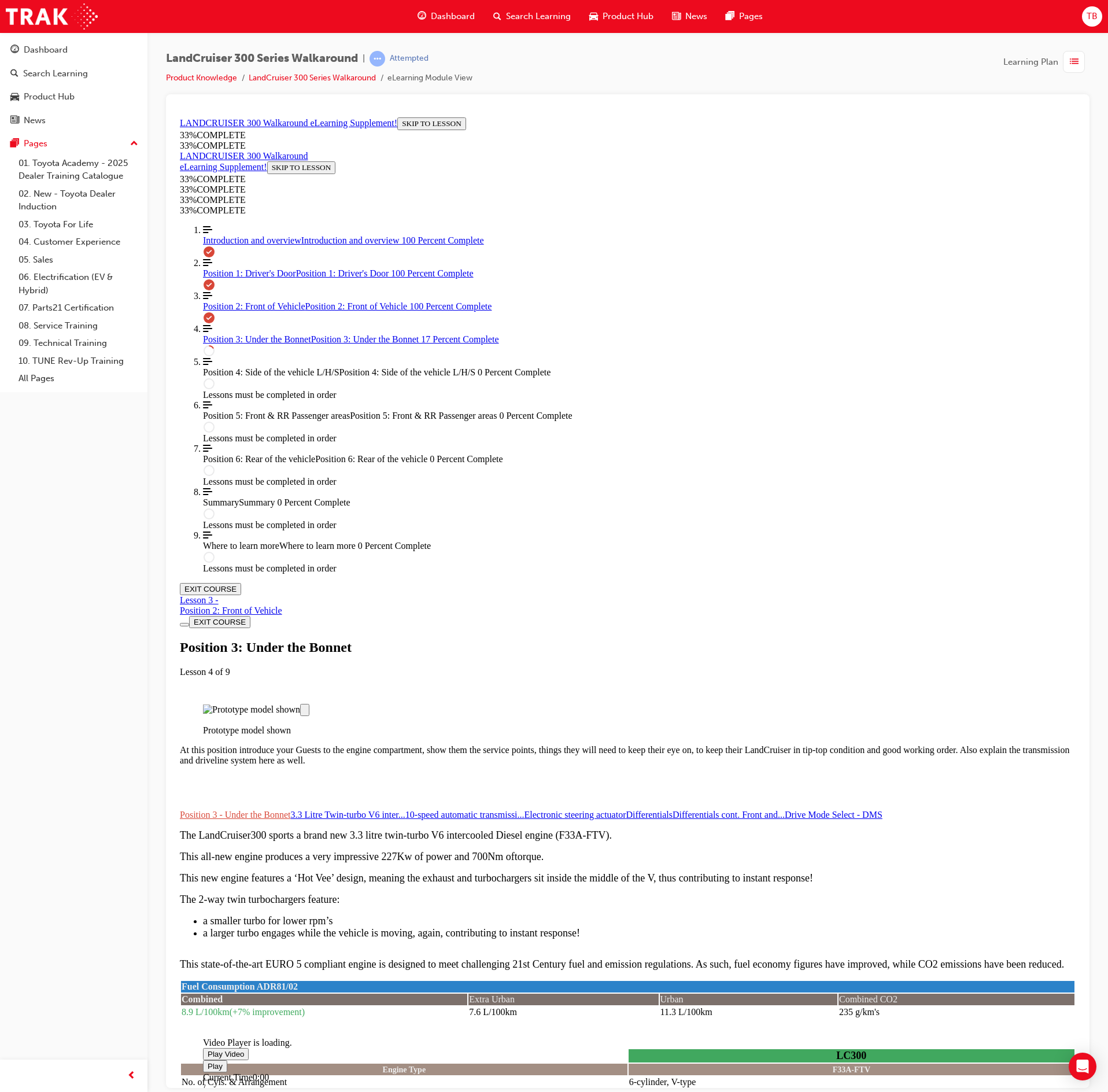
scroll to position [251, 0]
click at [405, 808] on link "3.3 Litre Twin-turbo V6 inter..." at bounding box center [347, 813] width 115 height 9
click at [524, 808] on span "10-speed automatic transmissi..." at bounding box center [465, 813] width 119 height 9
click at [627, 808] on span "Electronic steering actuator" at bounding box center [575, 813] width 102 height 9
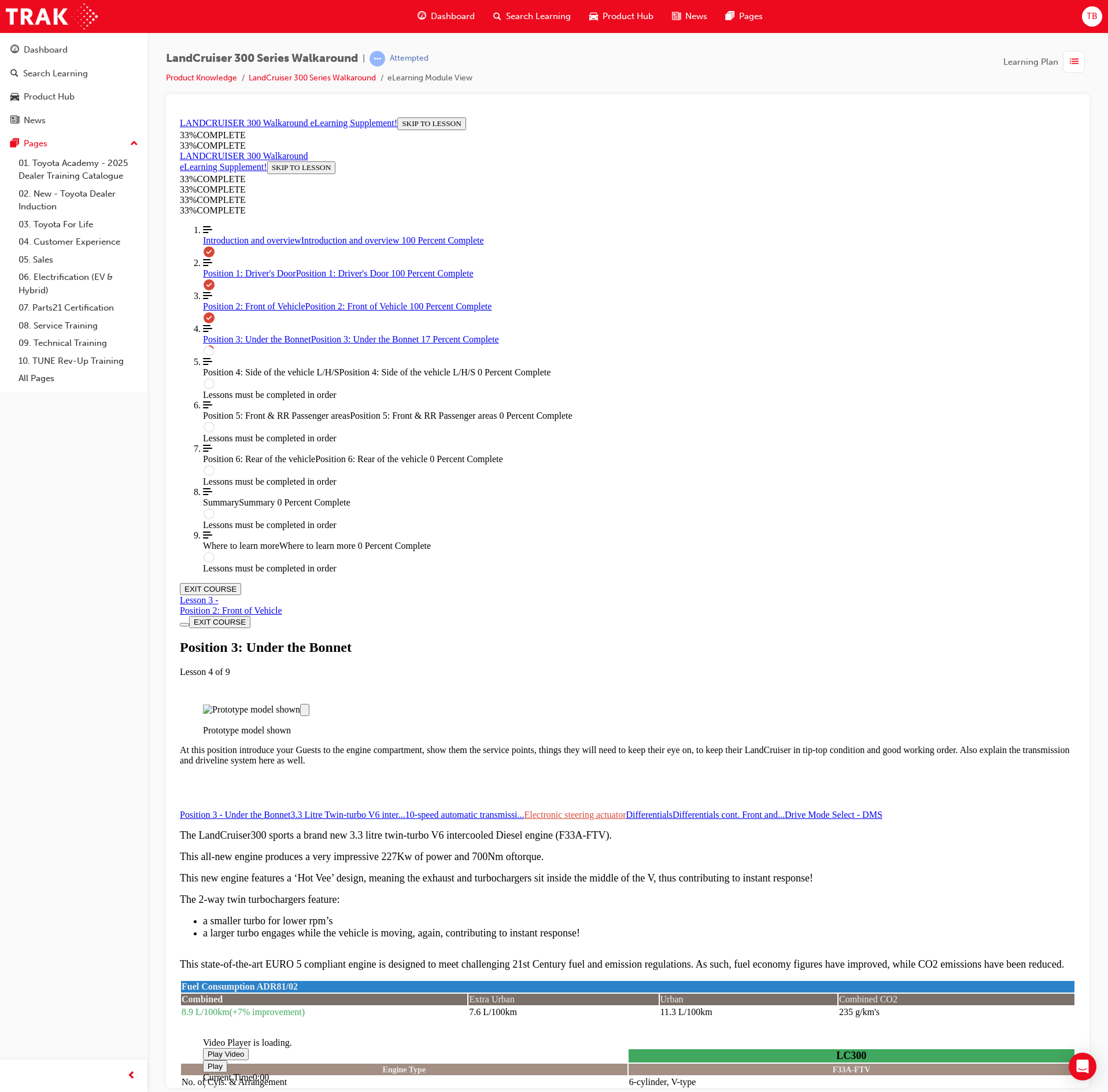
click at [913, 820] on div "Lesson Content" at bounding box center [628, 820] width 896 height 0
click at [673, 808] on link "Differentials" at bounding box center [649, 813] width 47 height 9
drag, startPoint x: 755, startPoint y: 470, endPoint x: 823, endPoint y: 461, distance: 68.6
click at [756, 808] on span "Differentials cont. Front and..." at bounding box center [729, 813] width 112 height 9
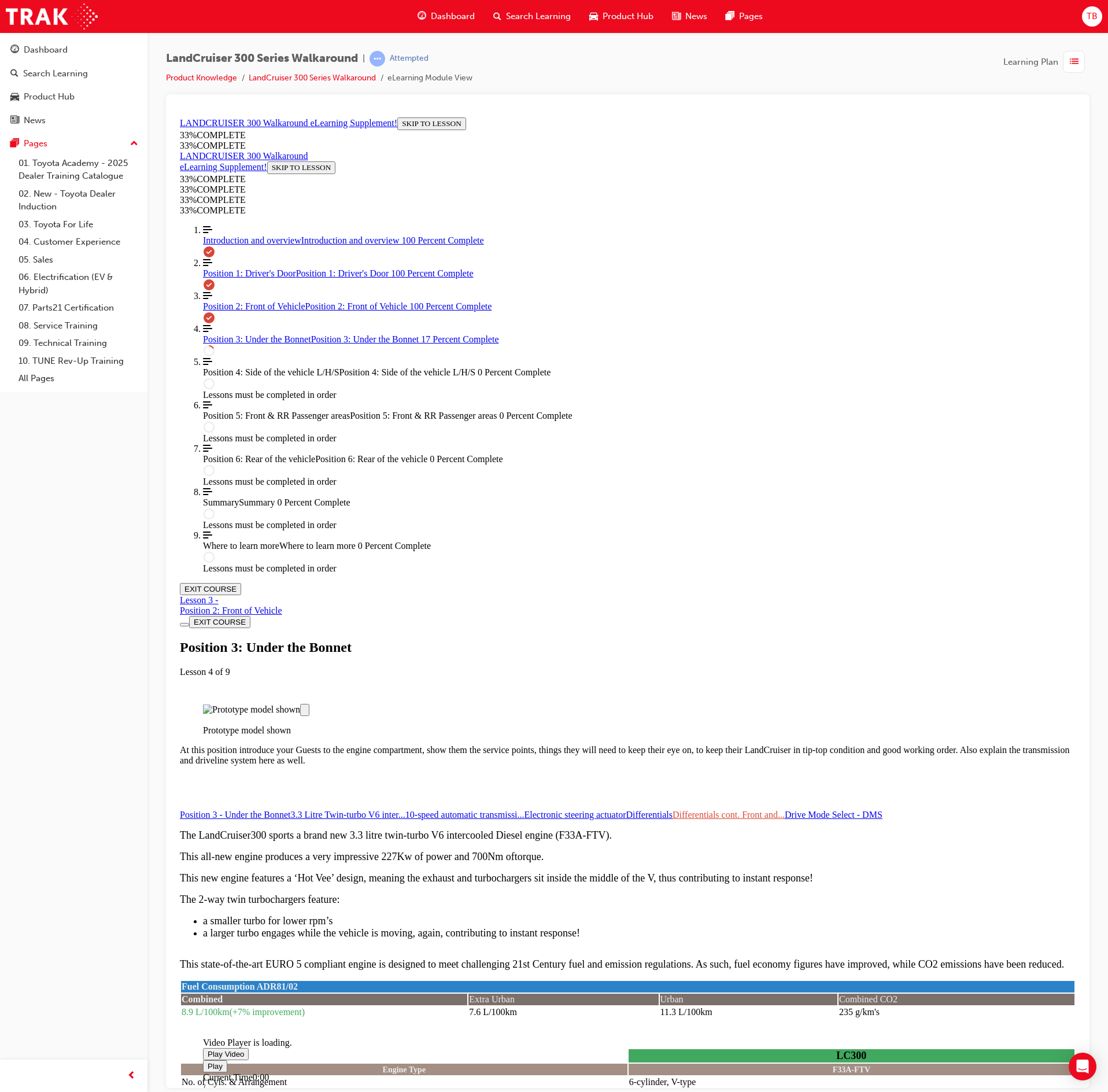
scroll to position [0, 268]
click at [873, 808] on span "Drive Mode Select - DMS" at bounding box center [833, 813] width 97 height 9
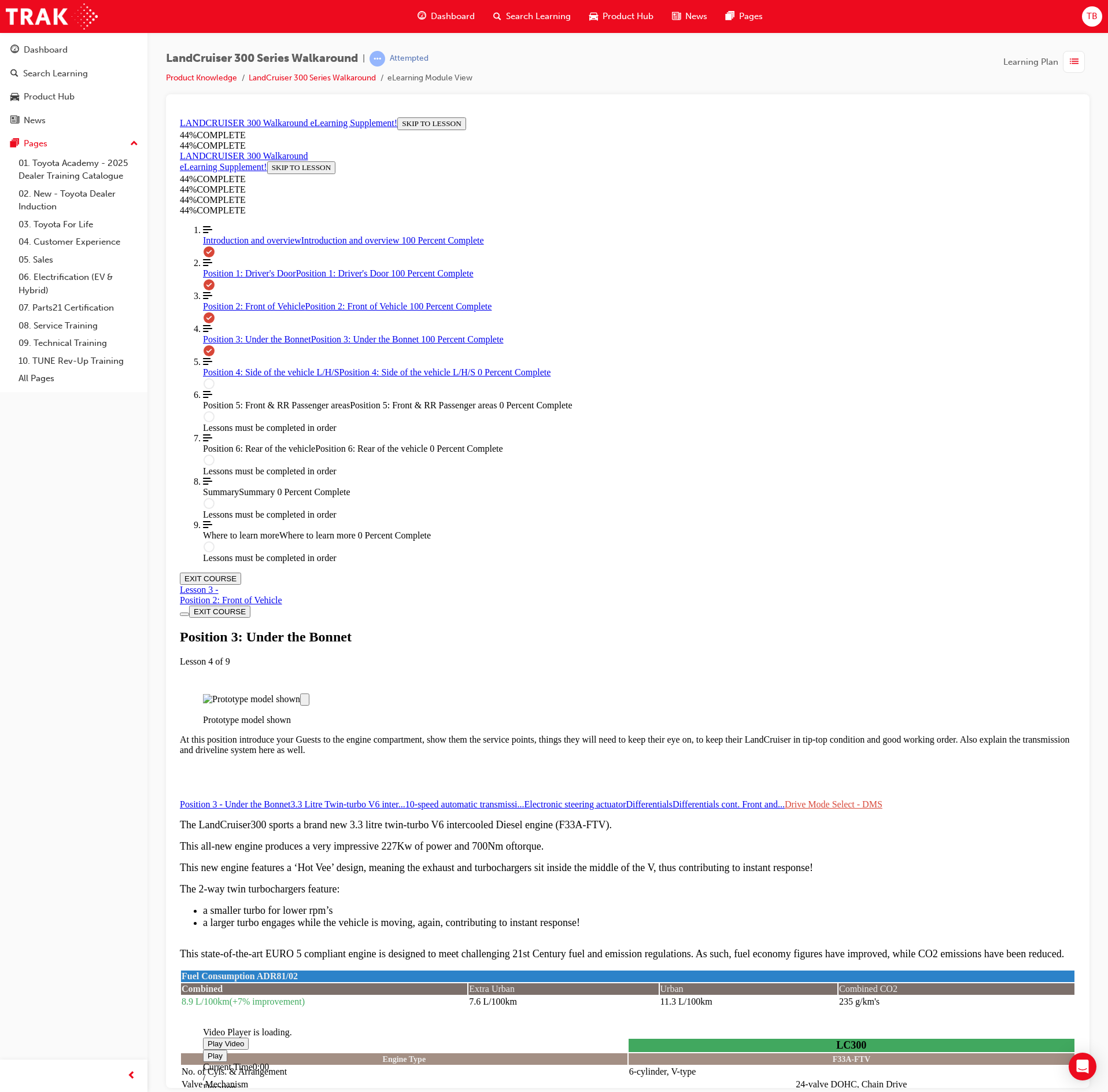
scroll to position [1102, 0]
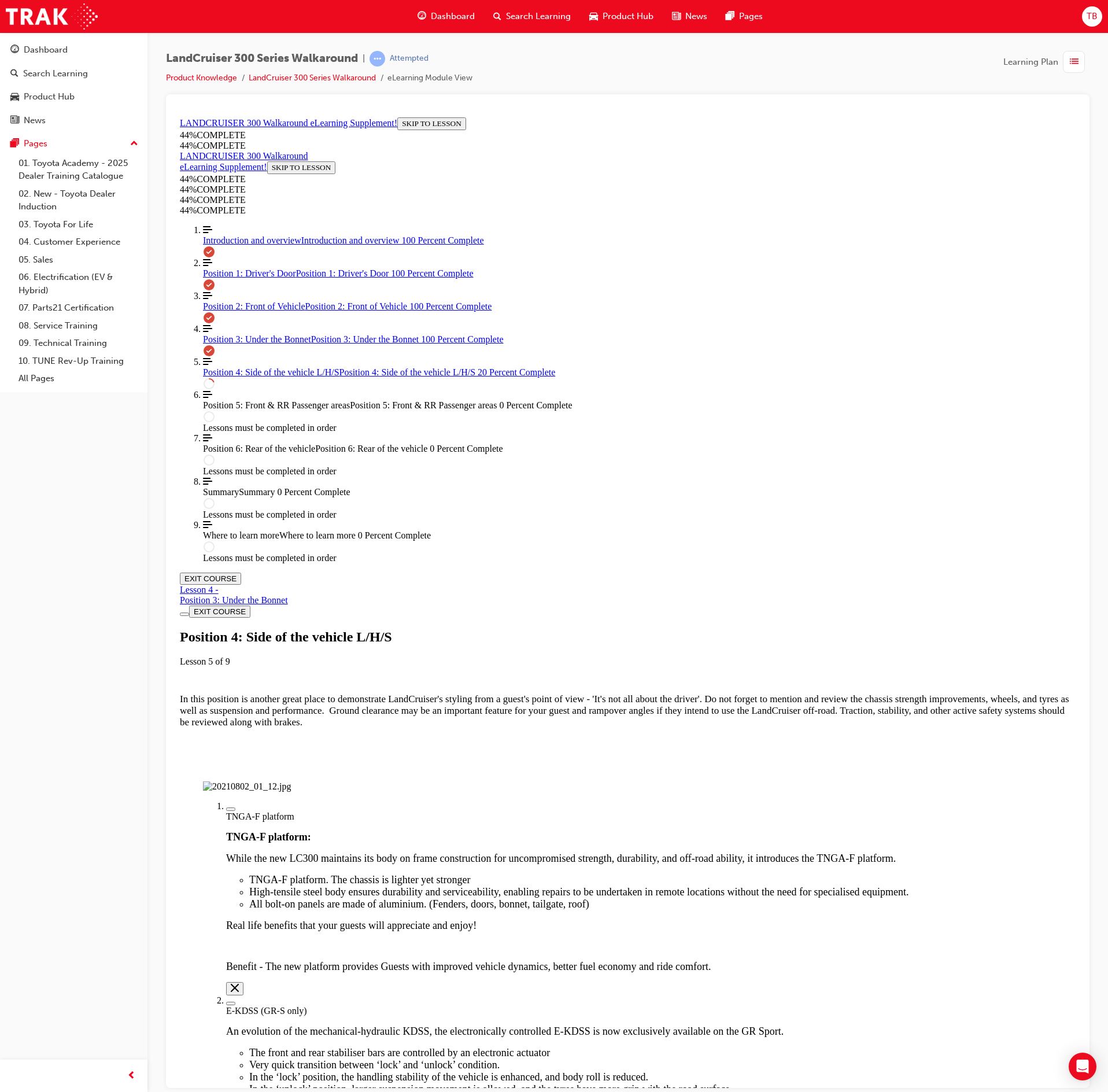
scroll to position [41, 0]
drag, startPoint x: 904, startPoint y: 614, endPoint x: 895, endPoint y: 615, distance: 9.1
click at [231, 808] on div "Labeled graphic marker, Plus, Not Viewed" at bounding box center [231, 808] width 0 height 0
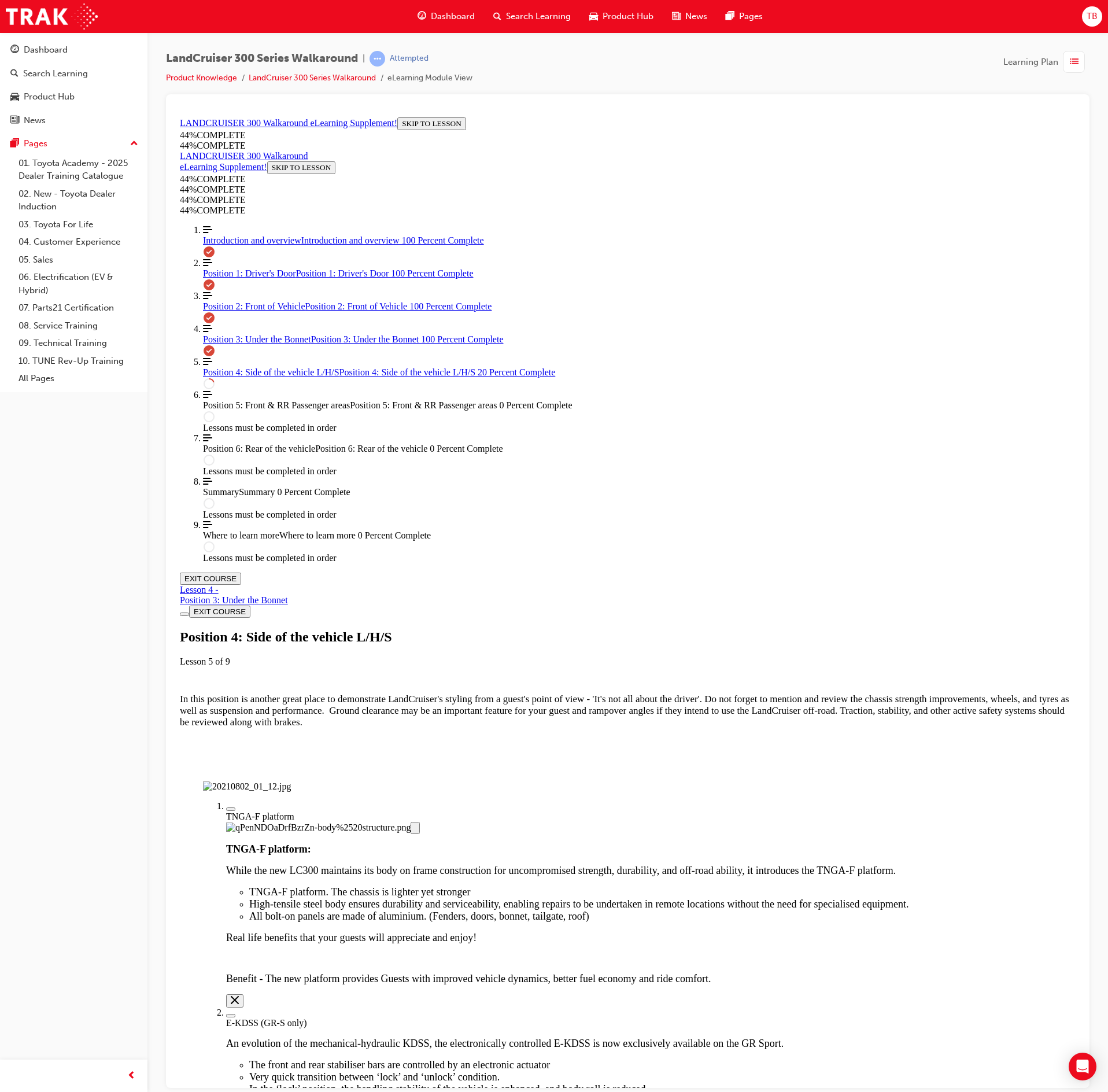
click at [650, 811] on div "TNGA-F platform TNGA-F platform: While the new LC300 maintains its body on fram…" at bounding box center [639, 908] width 827 height 196
click at [291, 781] on img "Labeled Graphic" at bounding box center [247, 786] width 88 height 10
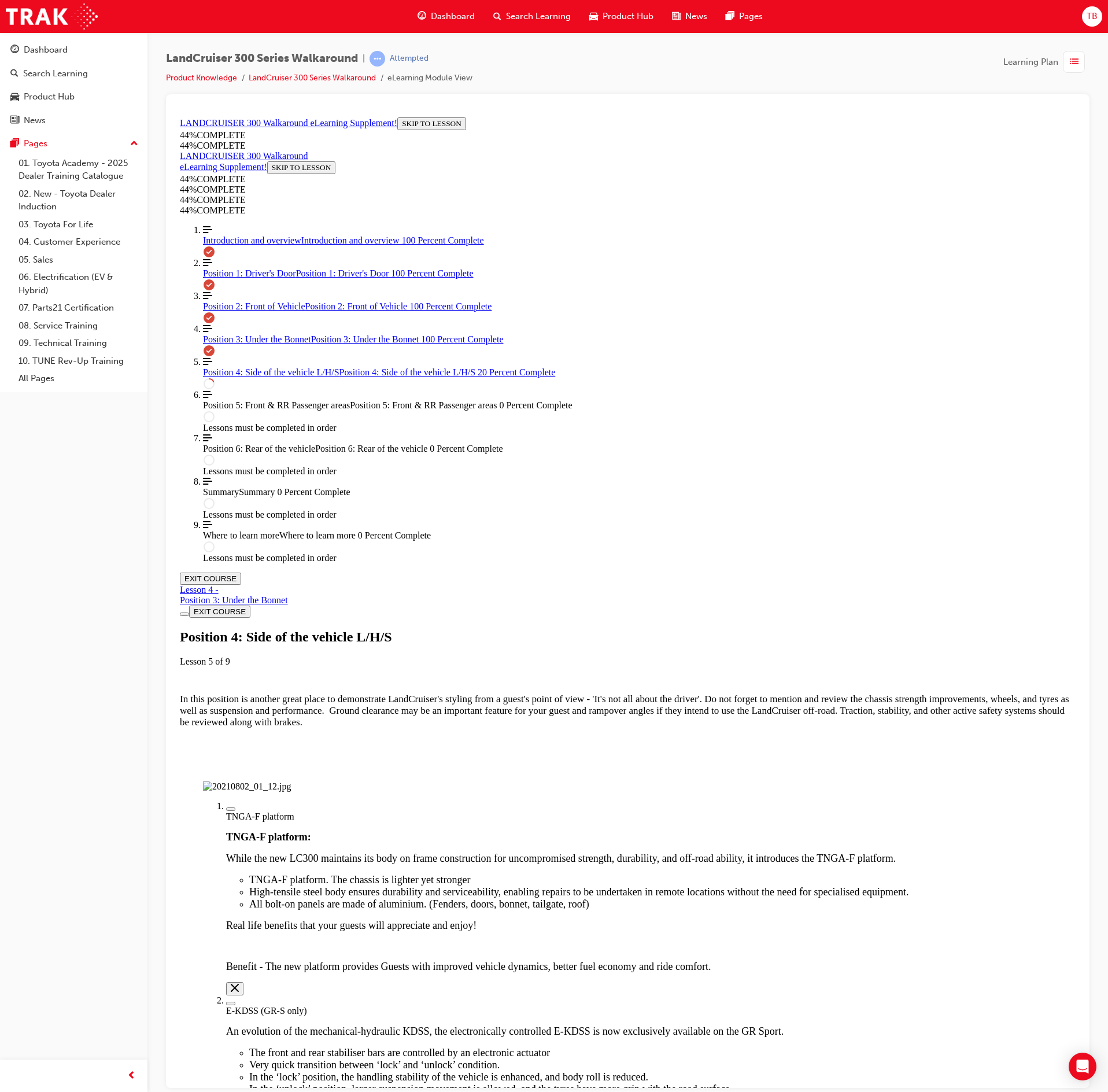
click at [231, 1002] on div "Labeled graphic marker, Plus, Not Viewed" at bounding box center [231, 1002] width 0 height 0
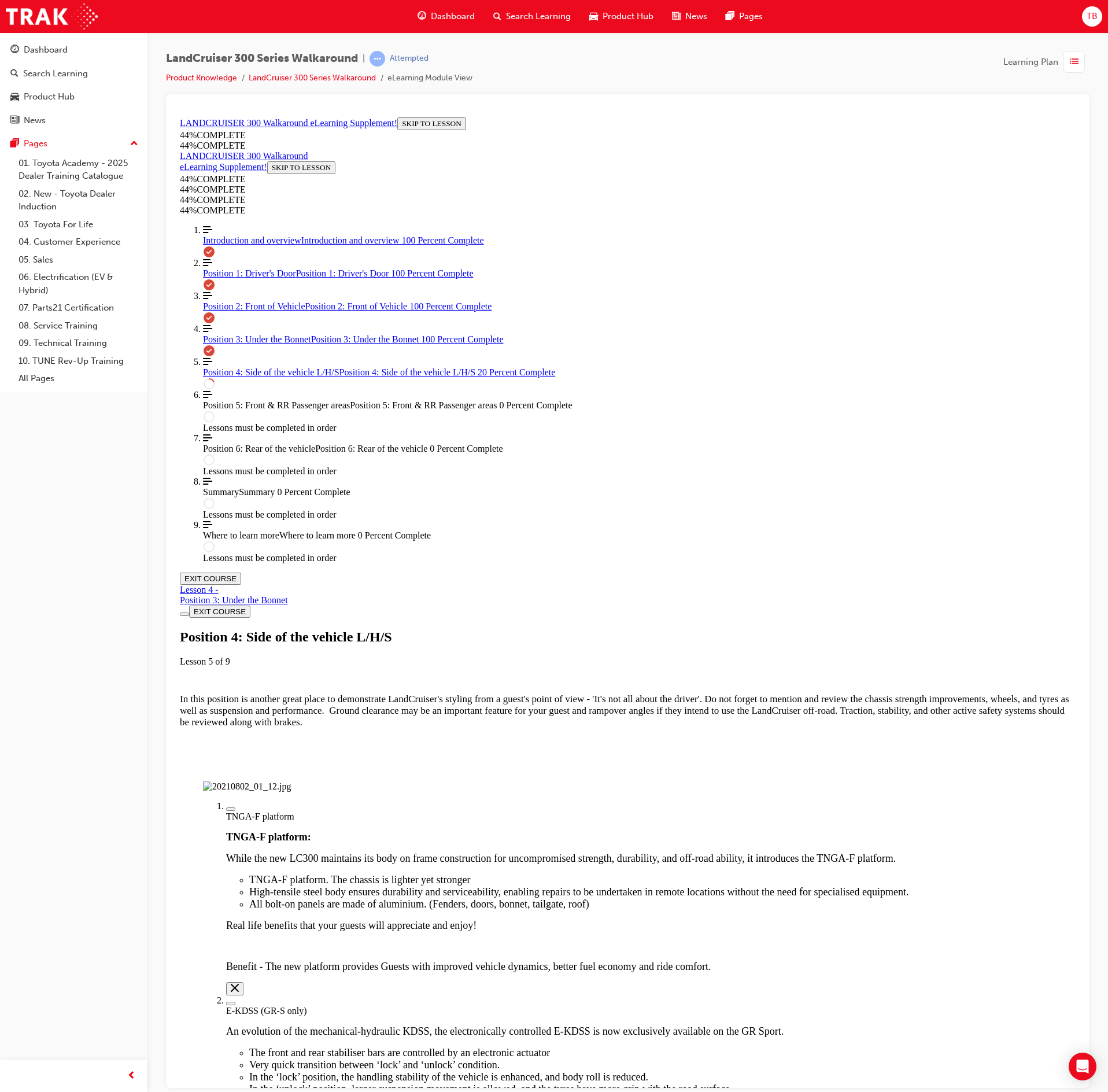
click at [291, 781] on img "Labeled Graphic" at bounding box center [247, 786] width 88 height 10
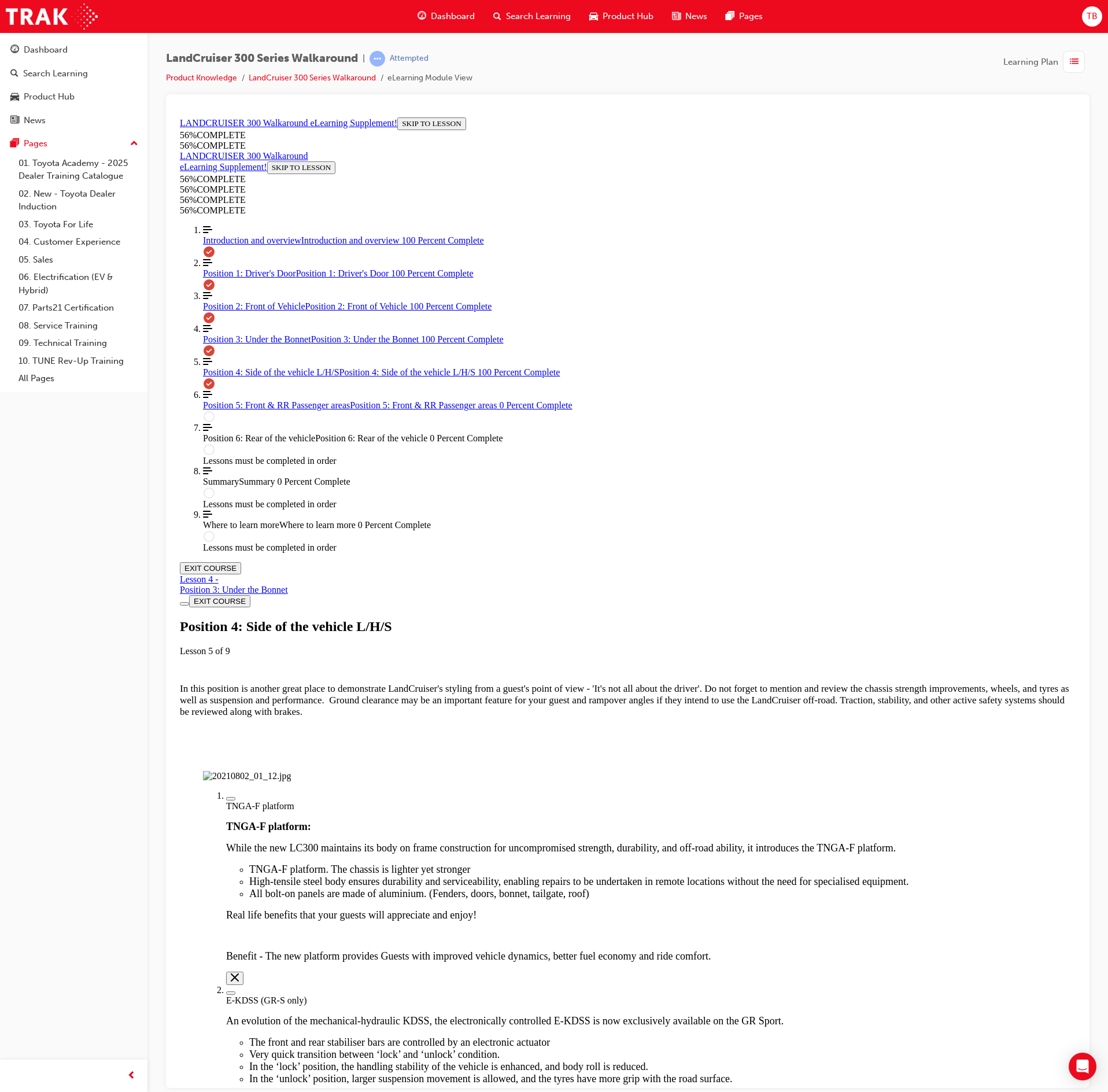
scroll to position [658, 0]
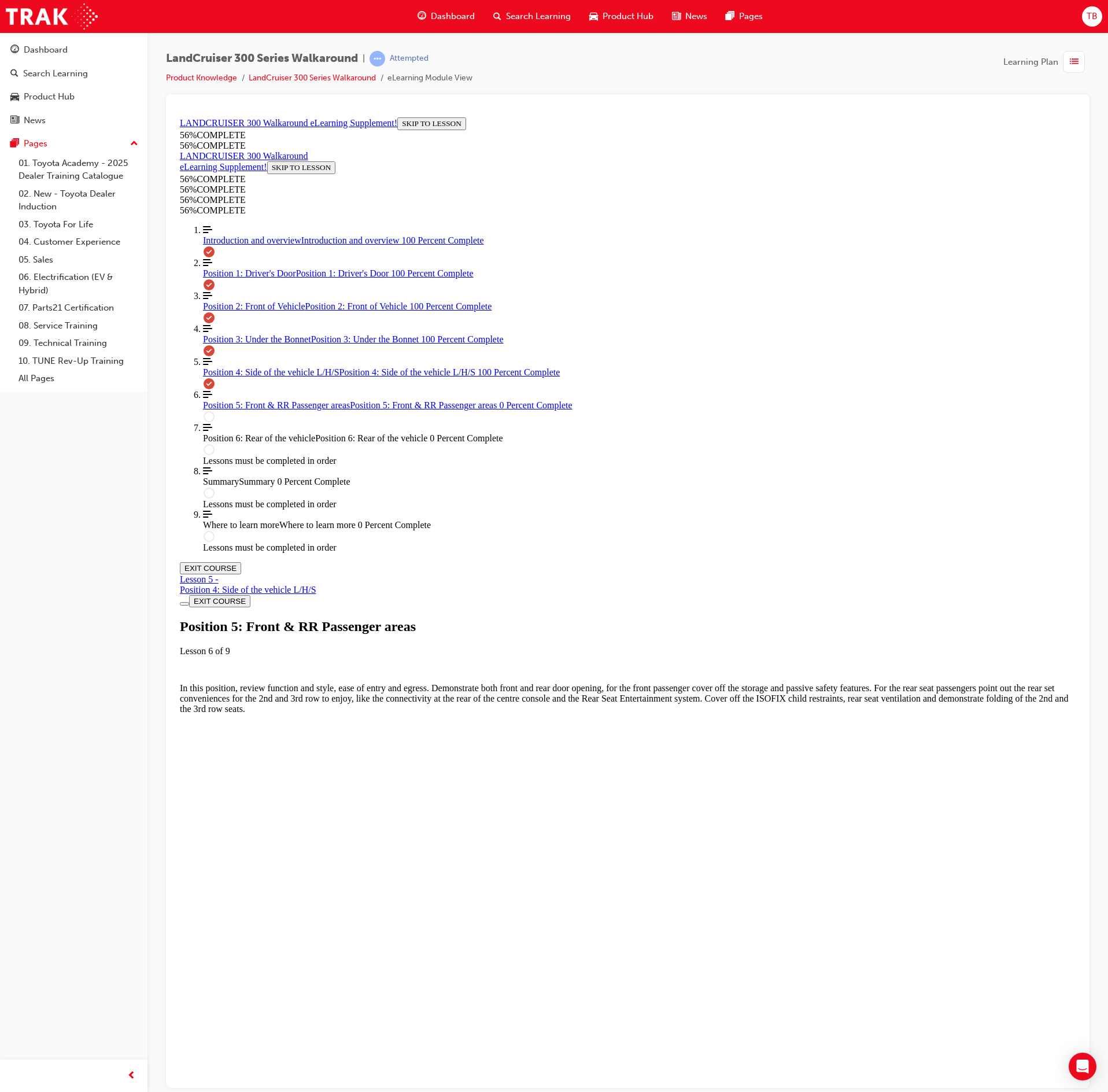
scroll to position [40, 0]
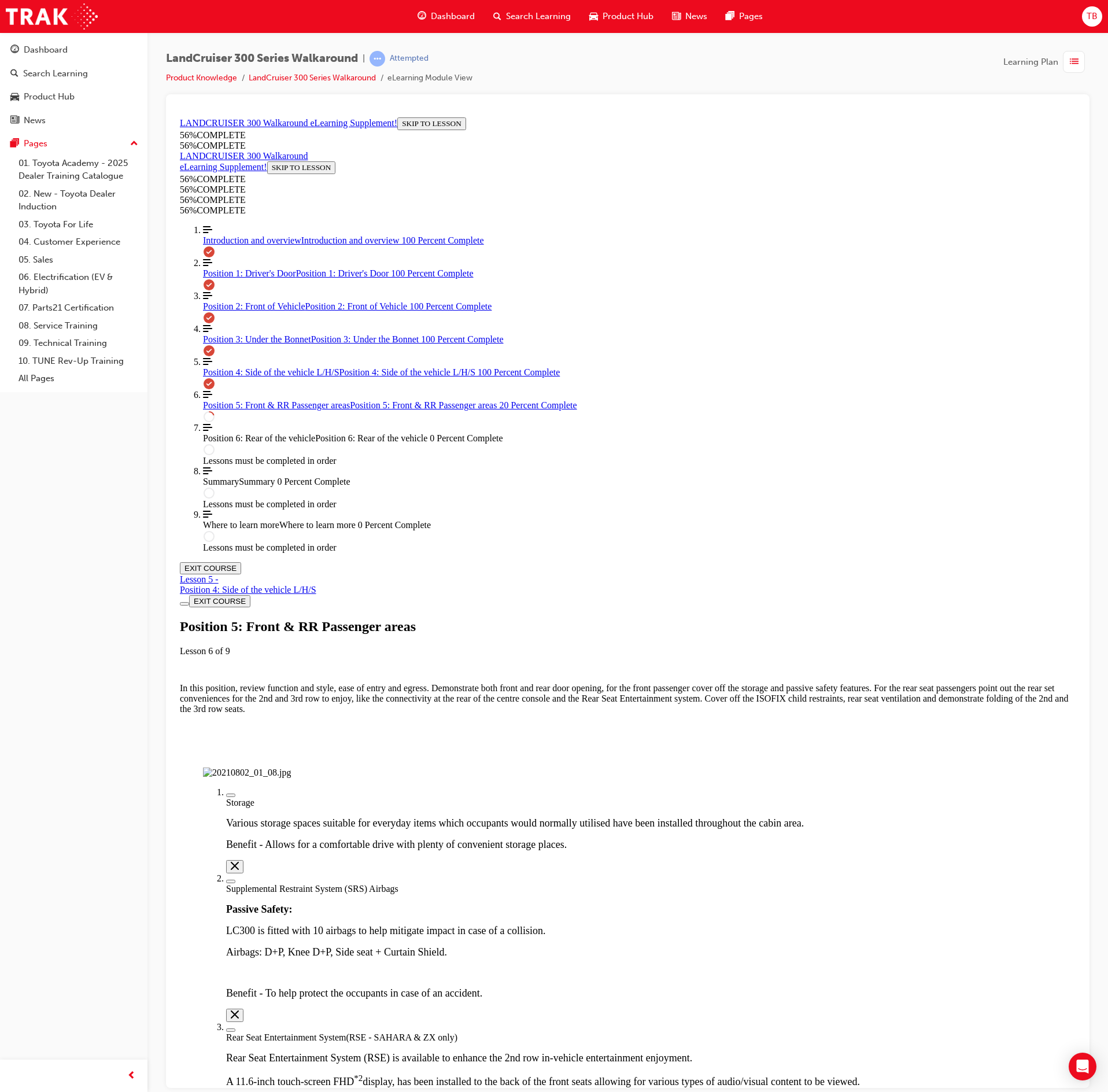
click at [291, 767] on img "Labeled Graphic" at bounding box center [247, 772] width 88 height 10
drag, startPoint x: 486, startPoint y: 540, endPoint x: 468, endPoint y: 552, distance: 21.6
click at [231, 881] on div "Labeled graphic marker, Plus, Not Viewed" at bounding box center [231, 881] width 0 height 0
click at [231, 795] on div "Labeled graphic marker, Plus, Not Viewed" at bounding box center [231, 795] width 0 height 0
drag, startPoint x: 751, startPoint y: 486, endPoint x: 759, endPoint y: 496, distance: 12.8
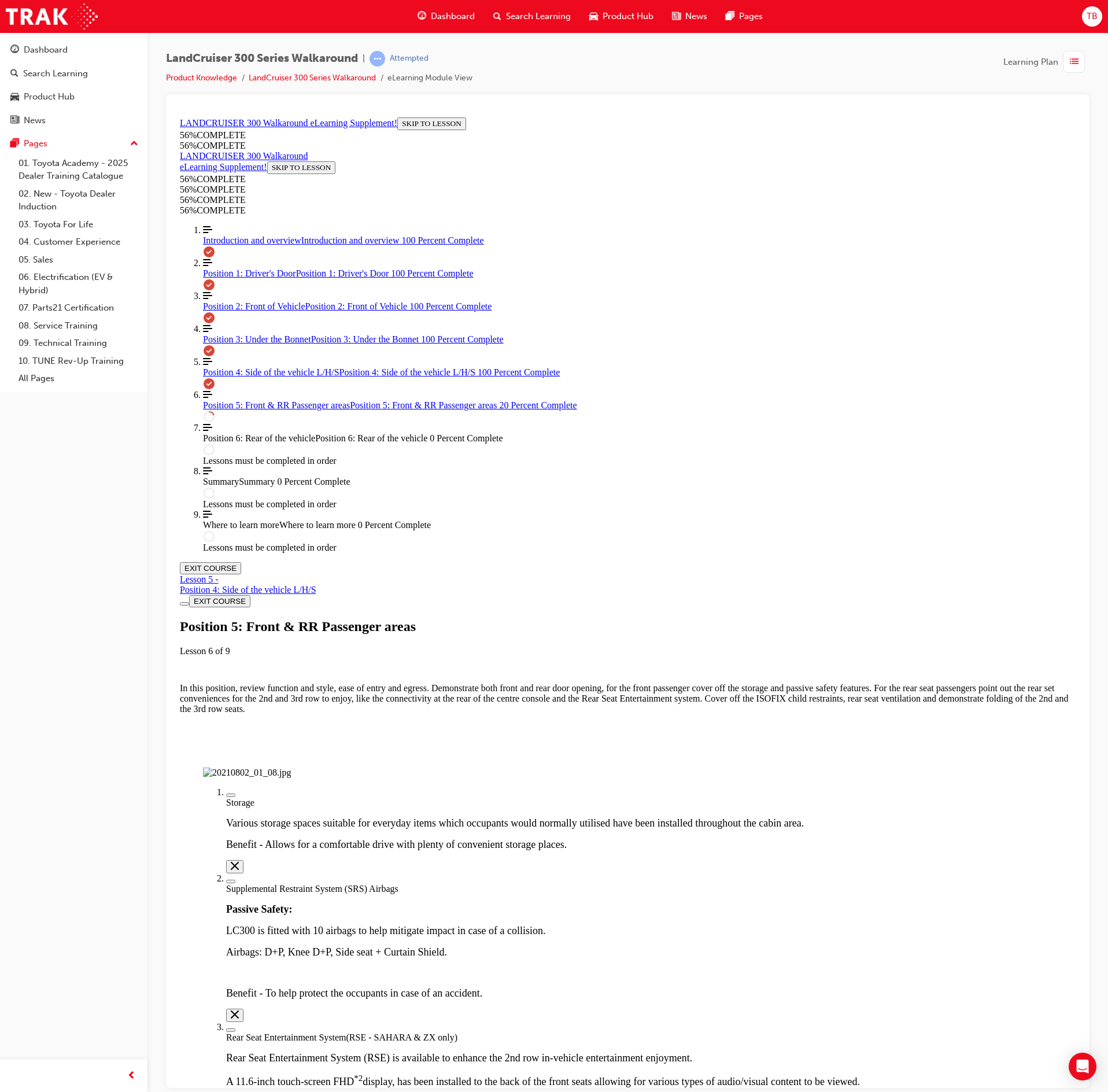
click at [231, 1029] on div "Labeled graphic marker, Plus, Not Viewed" at bounding box center [231, 1029] width 0 height 0
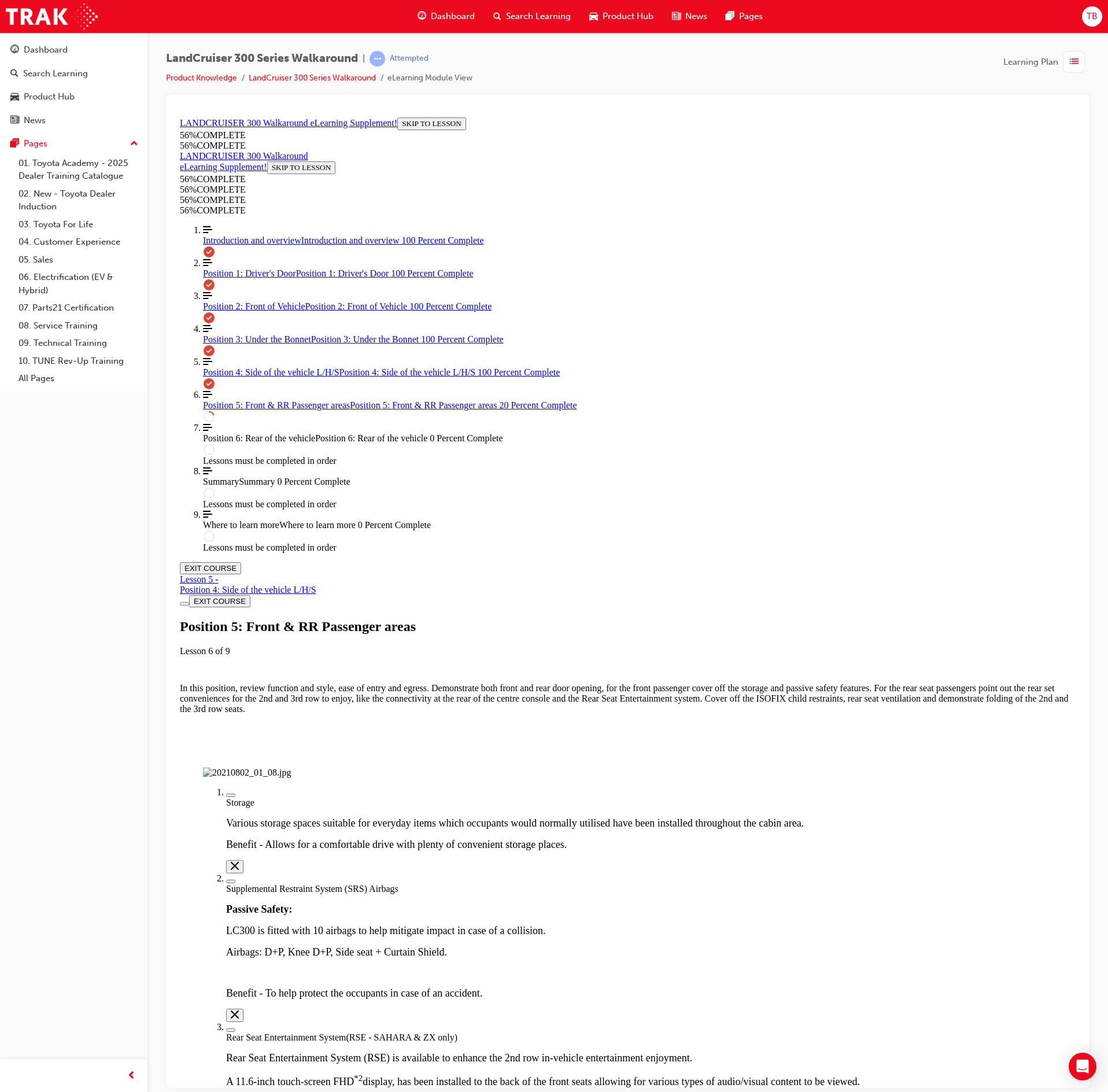
drag, startPoint x: 836, startPoint y: 547, endPoint x: 887, endPoint y: 528, distance: 54.4
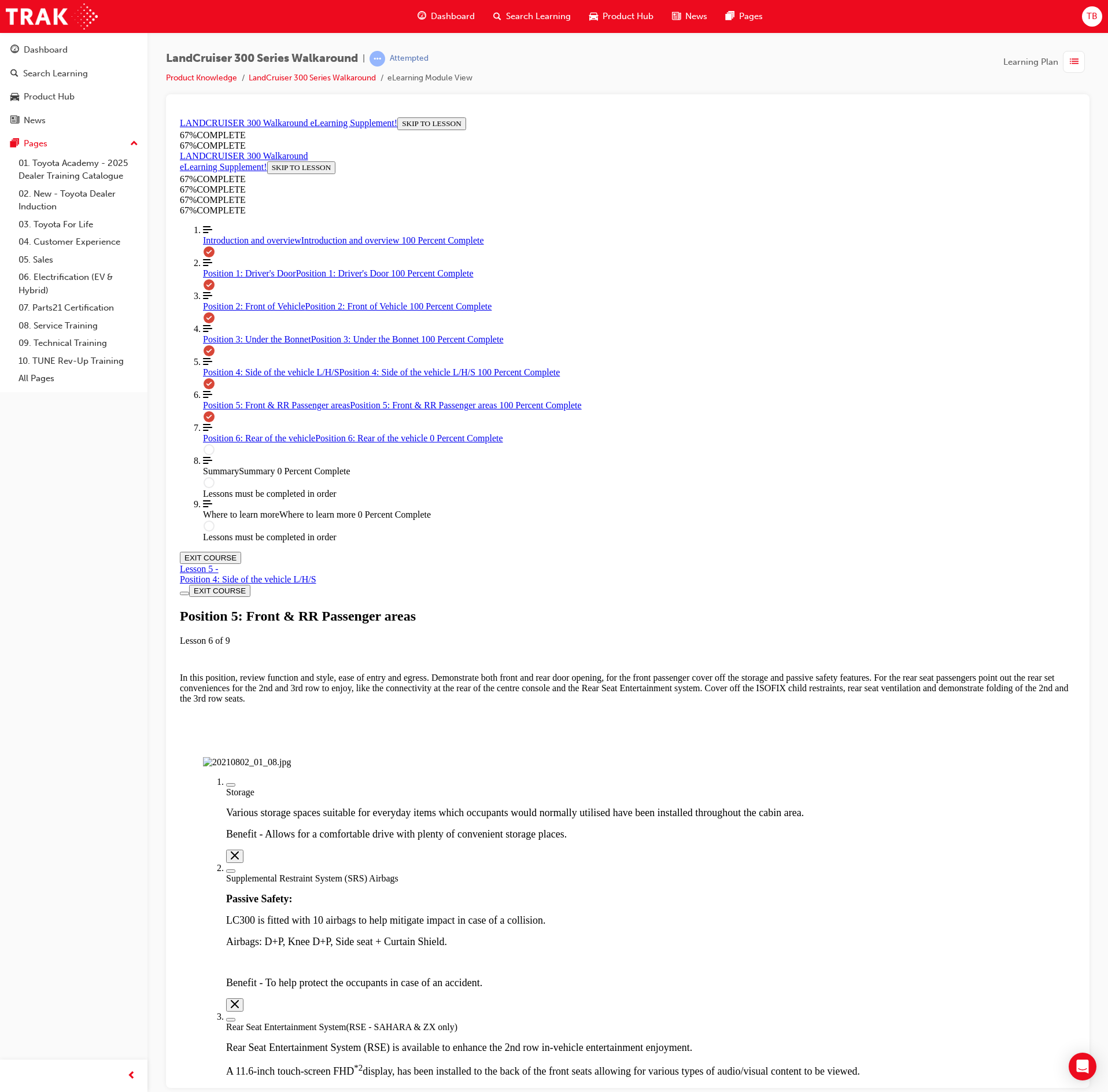
scroll to position [481, 0]
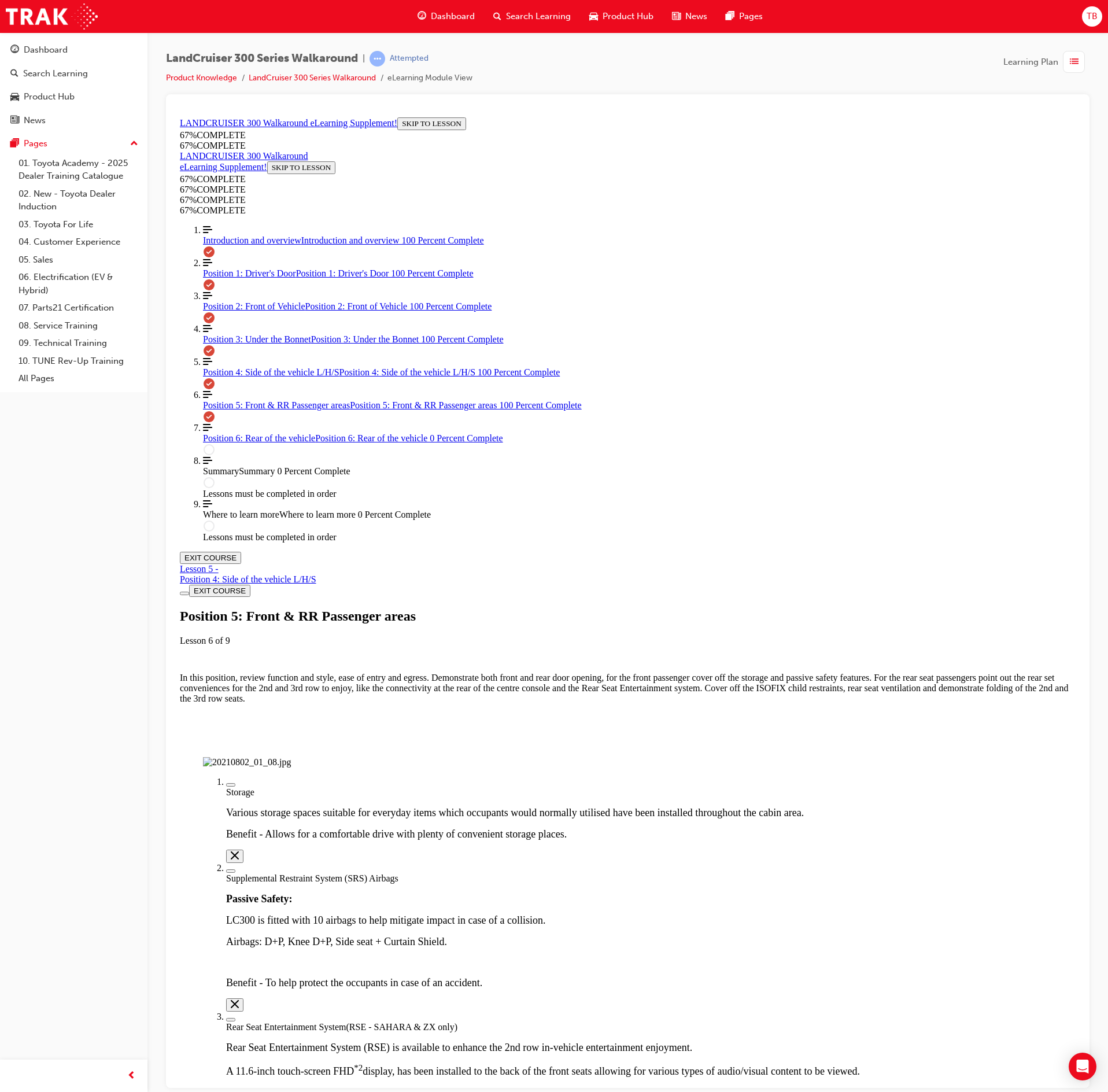
drag, startPoint x: 630, startPoint y: 872, endPoint x: 612, endPoint y: 872, distance: 18.0
drag, startPoint x: 617, startPoint y: 728, endPoint x: 651, endPoint y: 886, distance: 161.6
drag, startPoint x: 612, startPoint y: 728, endPoint x: 650, endPoint y: 827, distance: 106.0
drag, startPoint x: 621, startPoint y: 781, endPoint x: 656, endPoint y: 776, distance: 35.4
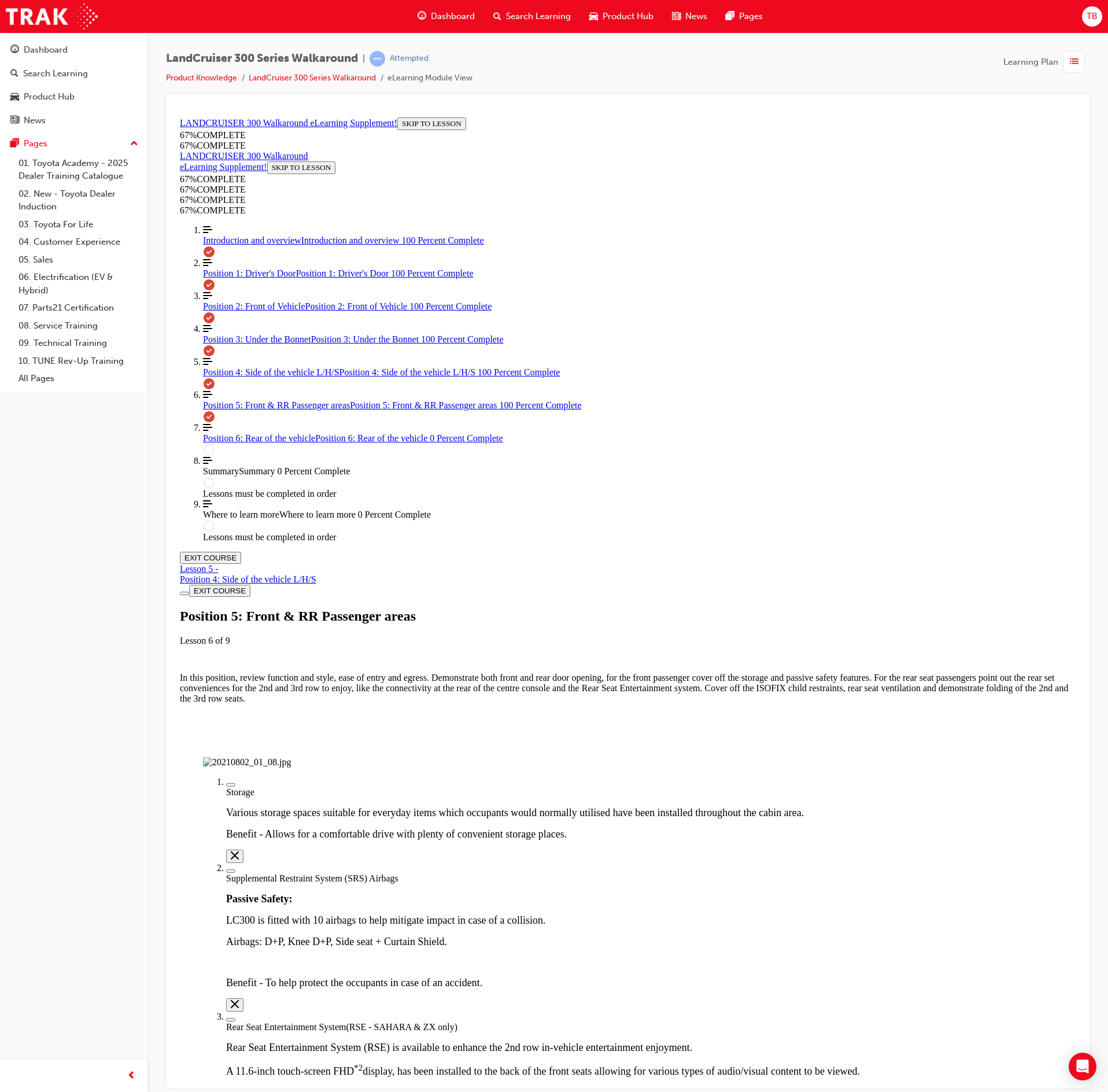
drag, startPoint x: 624, startPoint y: 738, endPoint x: 667, endPoint y: 737, distance: 43.0
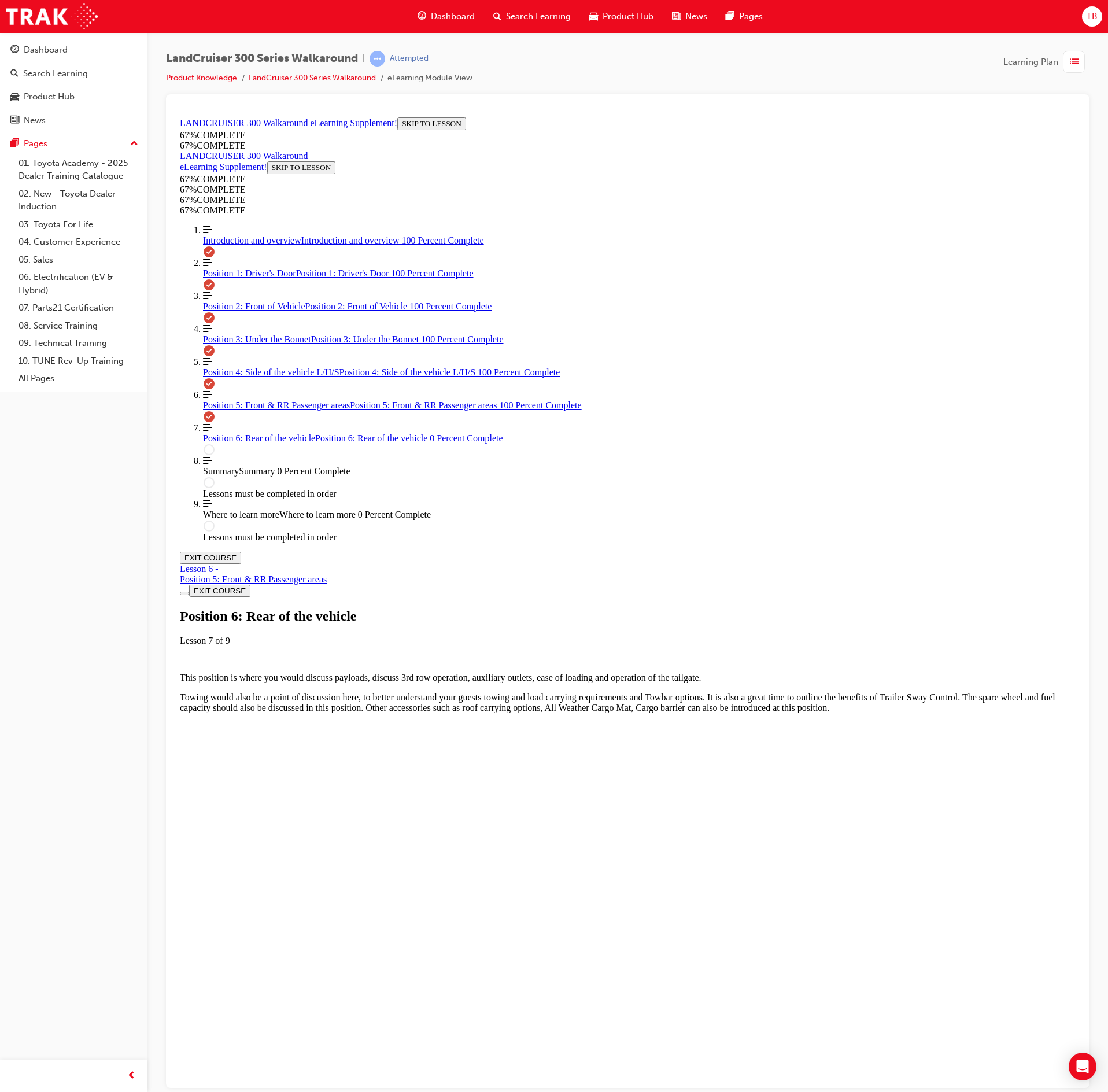
scroll to position [40, 0]
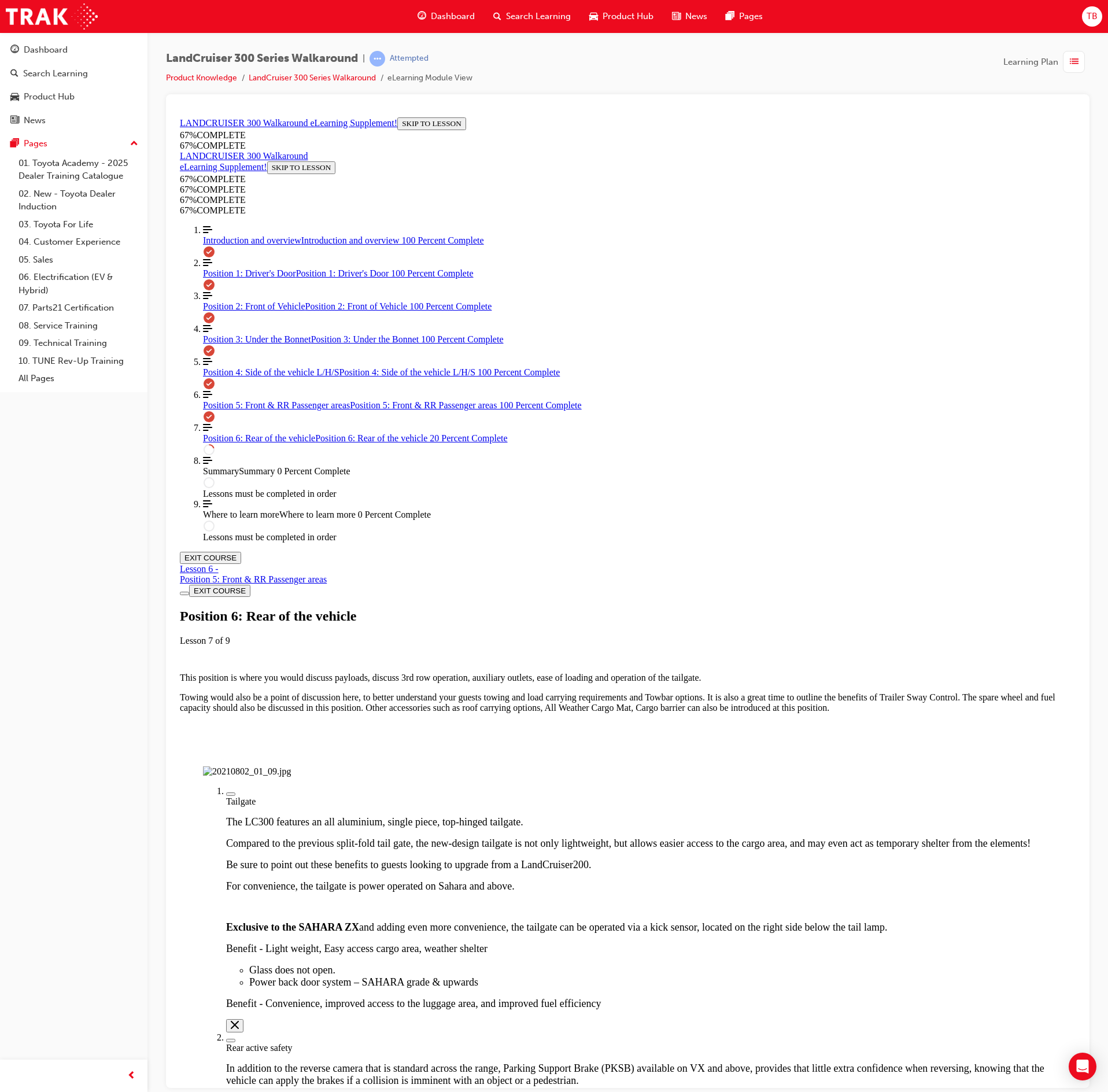
drag, startPoint x: 822, startPoint y: 619, endPoint x: 811, endPoint y: 622, distance: 11.4
click at [291, 765] on img "Labeled Graphic" at bounding box center [247, 771] width 88 height 10
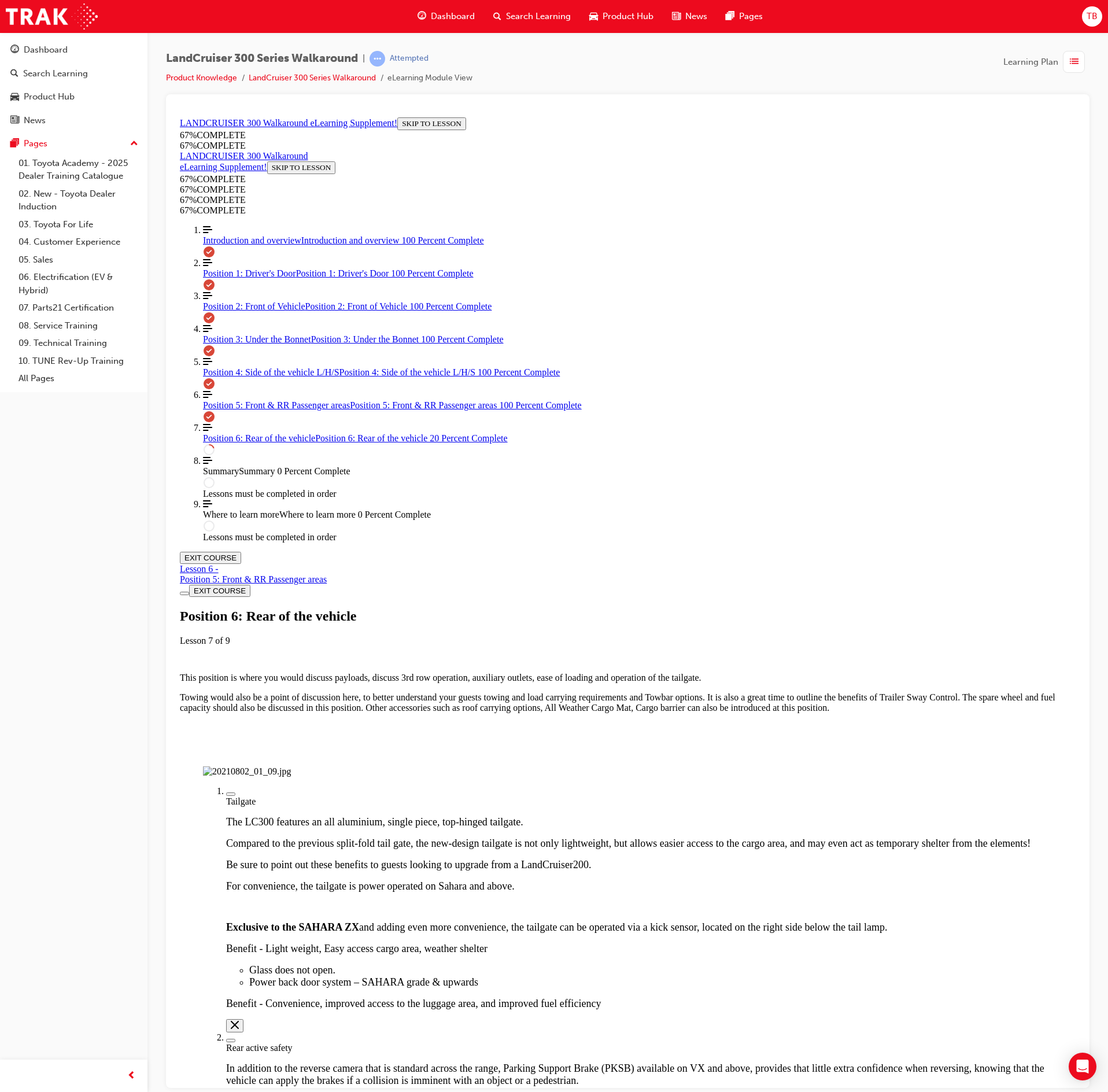
click at [291, 765] on img "Labeled Graphic" at bounding box center [247, 771] width 88 height 10
click at [231, 793] on div "Labeled graphic marker, Plus, Not Viewed" at bounding box center [231, 793] width 0 height 0
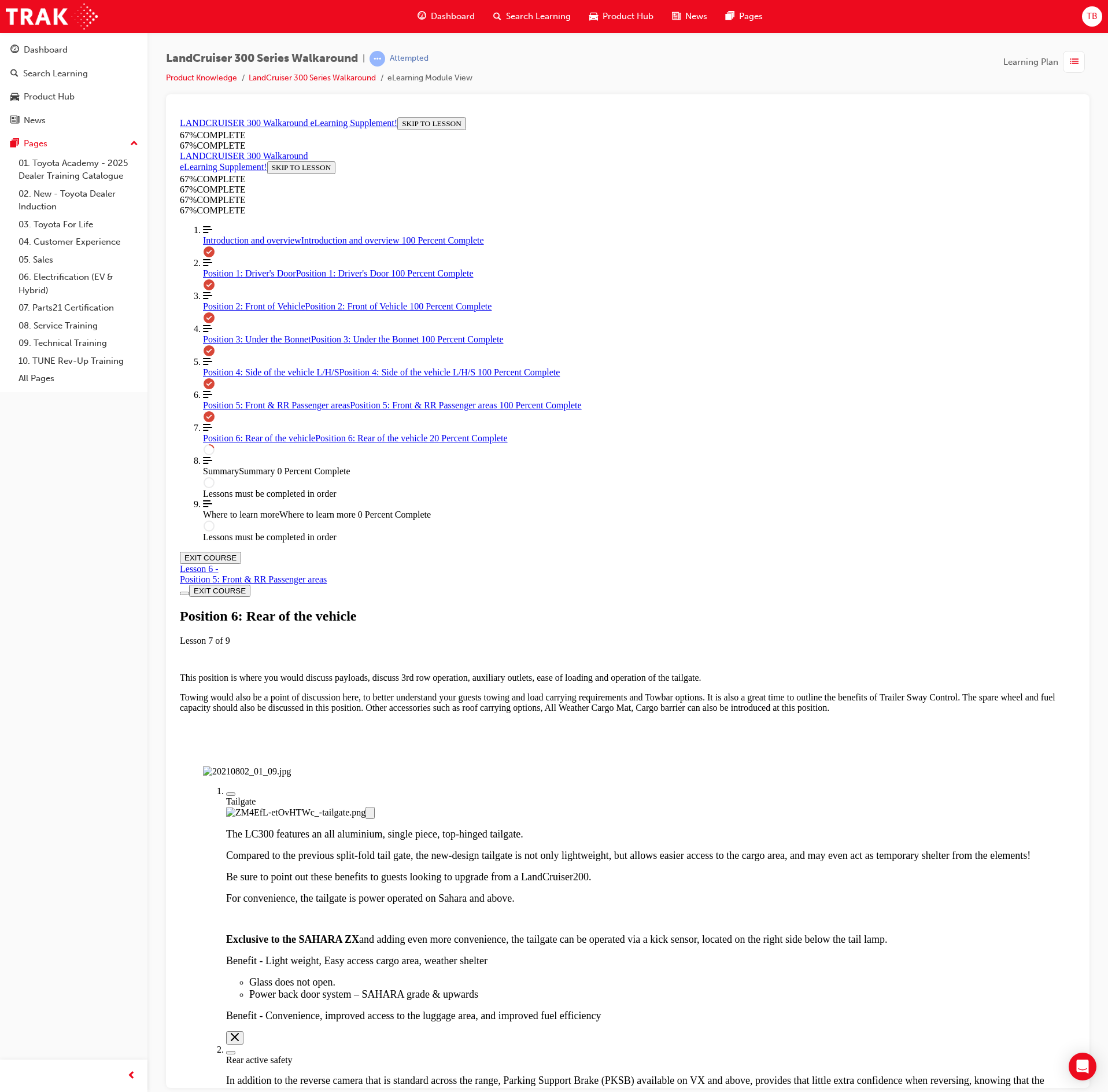
click at [291, 765] on img "Labeled Graphic" at bounding box center [247, 771] width 88 height 10
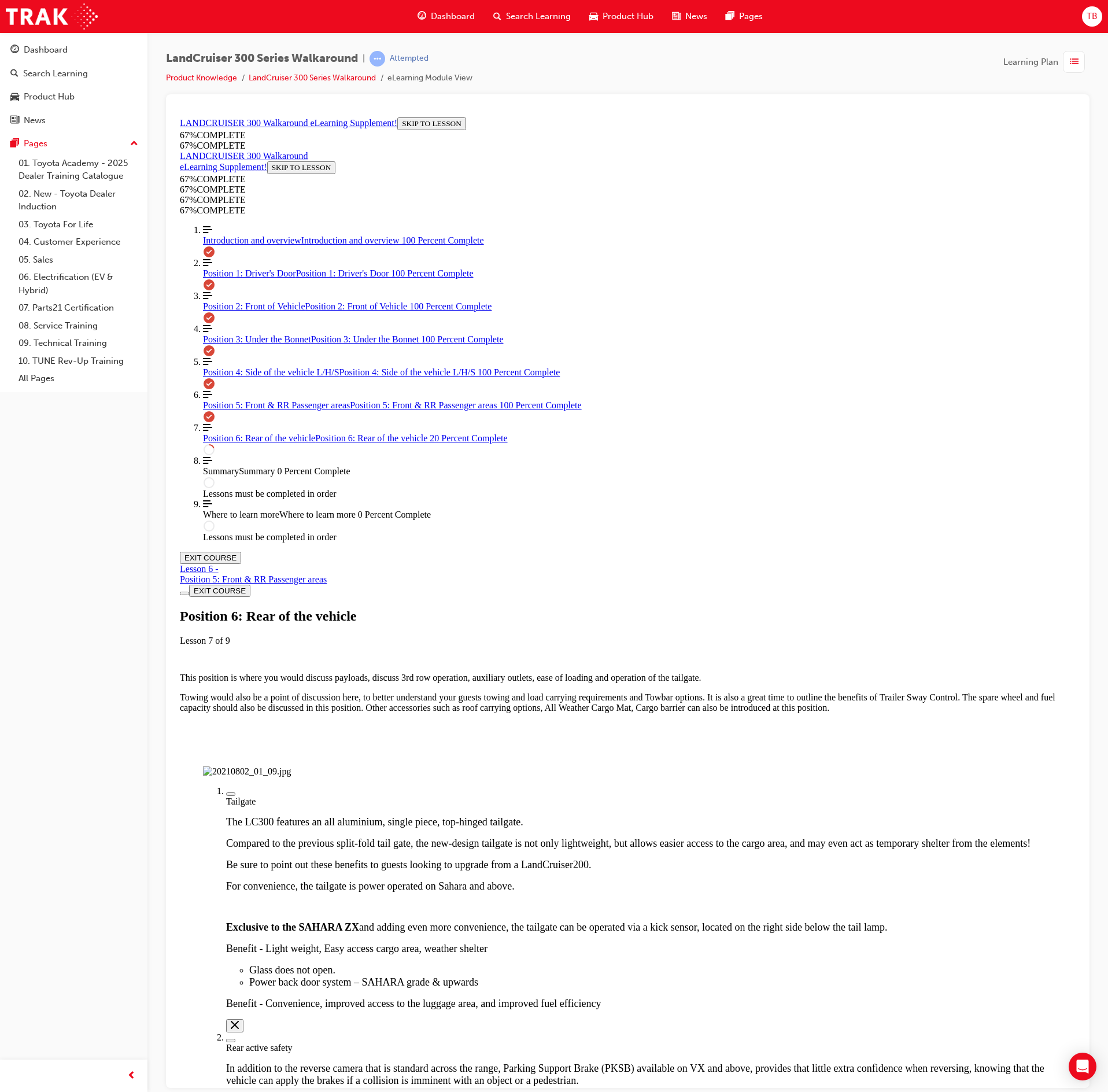
click at [231, 1039] on div "Labeled graphic marker, Plus, Not Viewed" at bounding box center [231, 1039] width 0 height 0
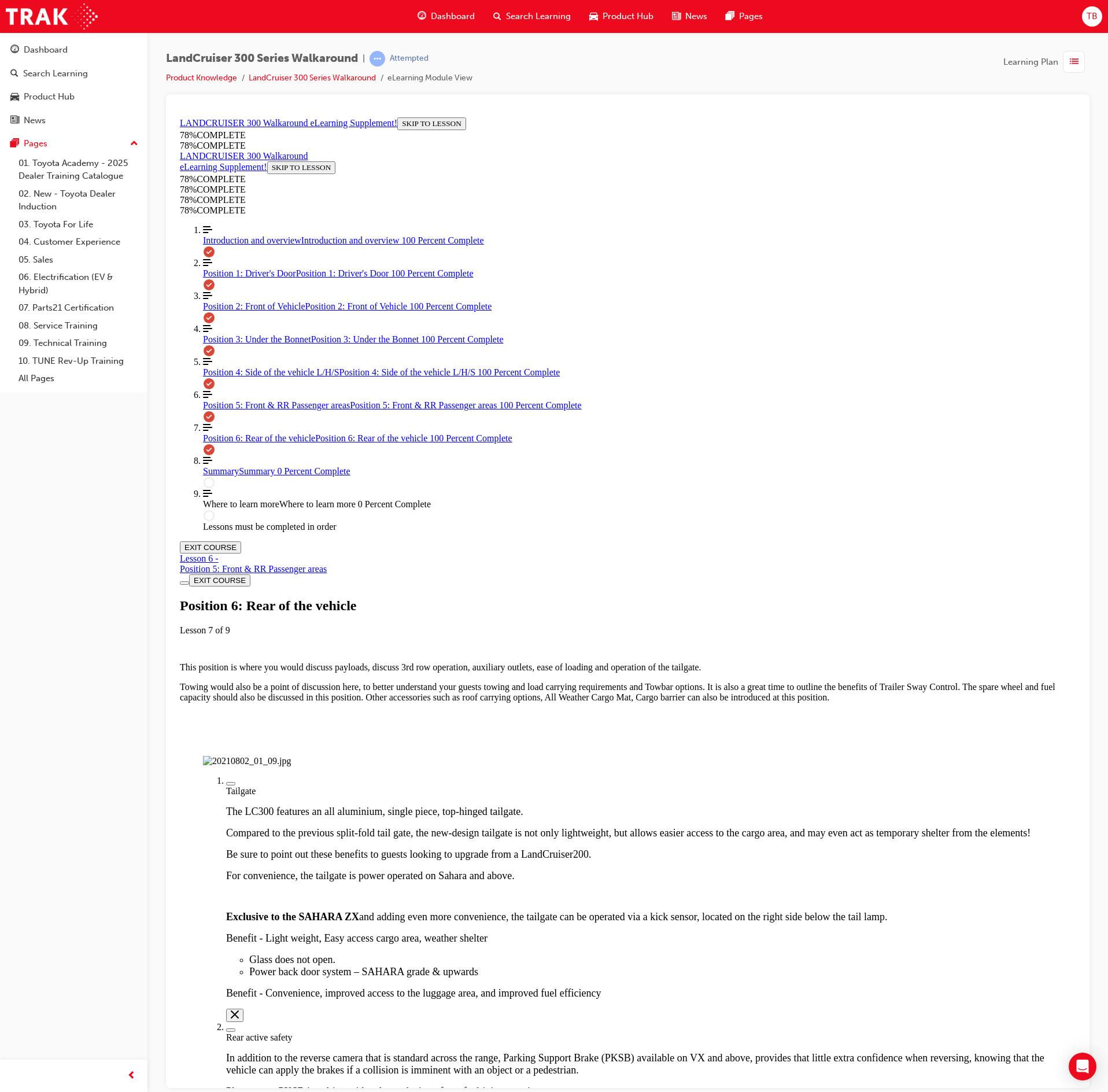
scroll to position [584, 0]
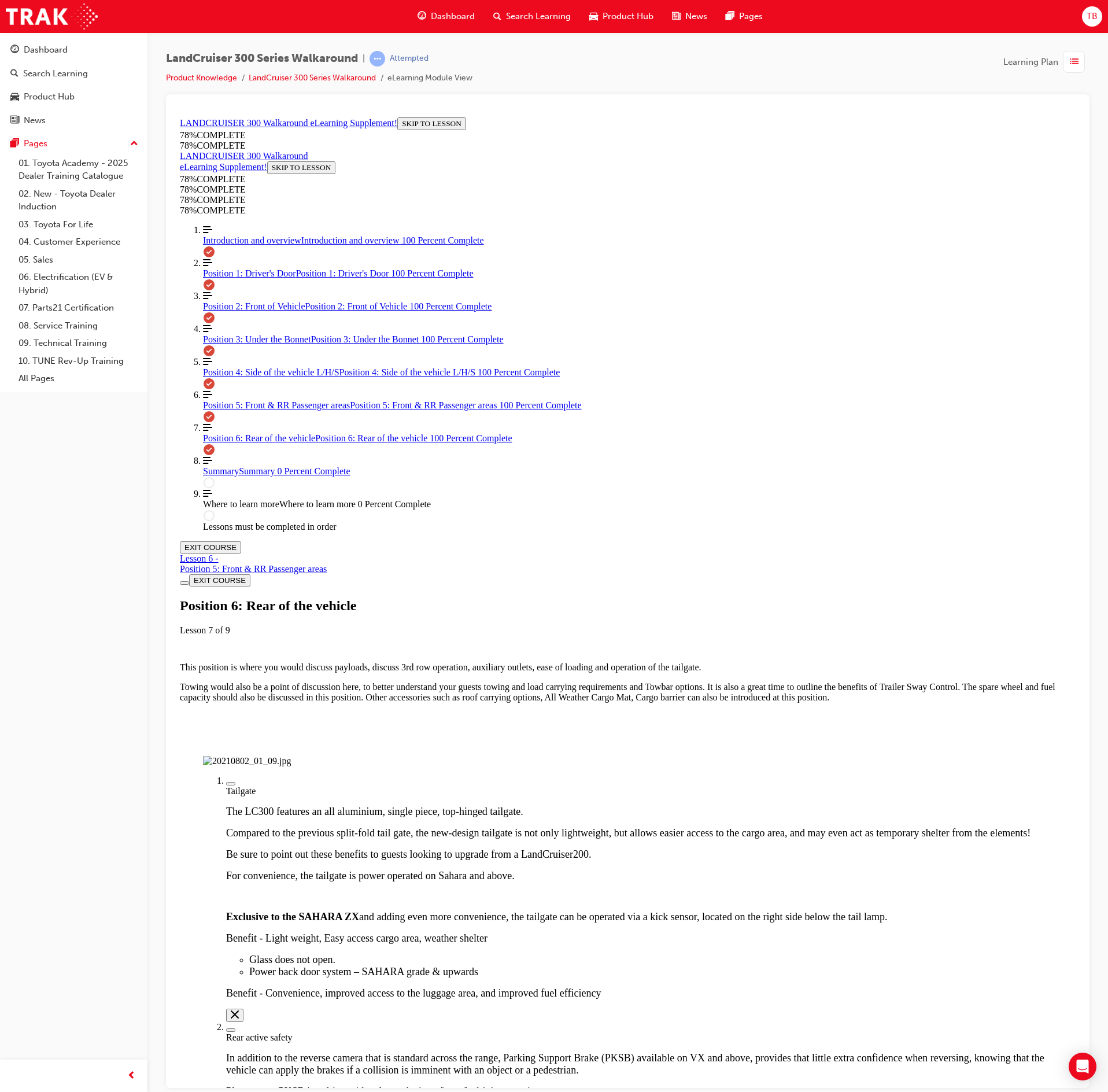
drag, startPoint x: 737, startPoint y: 1064, endPoint x: 748, endPoint y: 1062, distance: 11.2
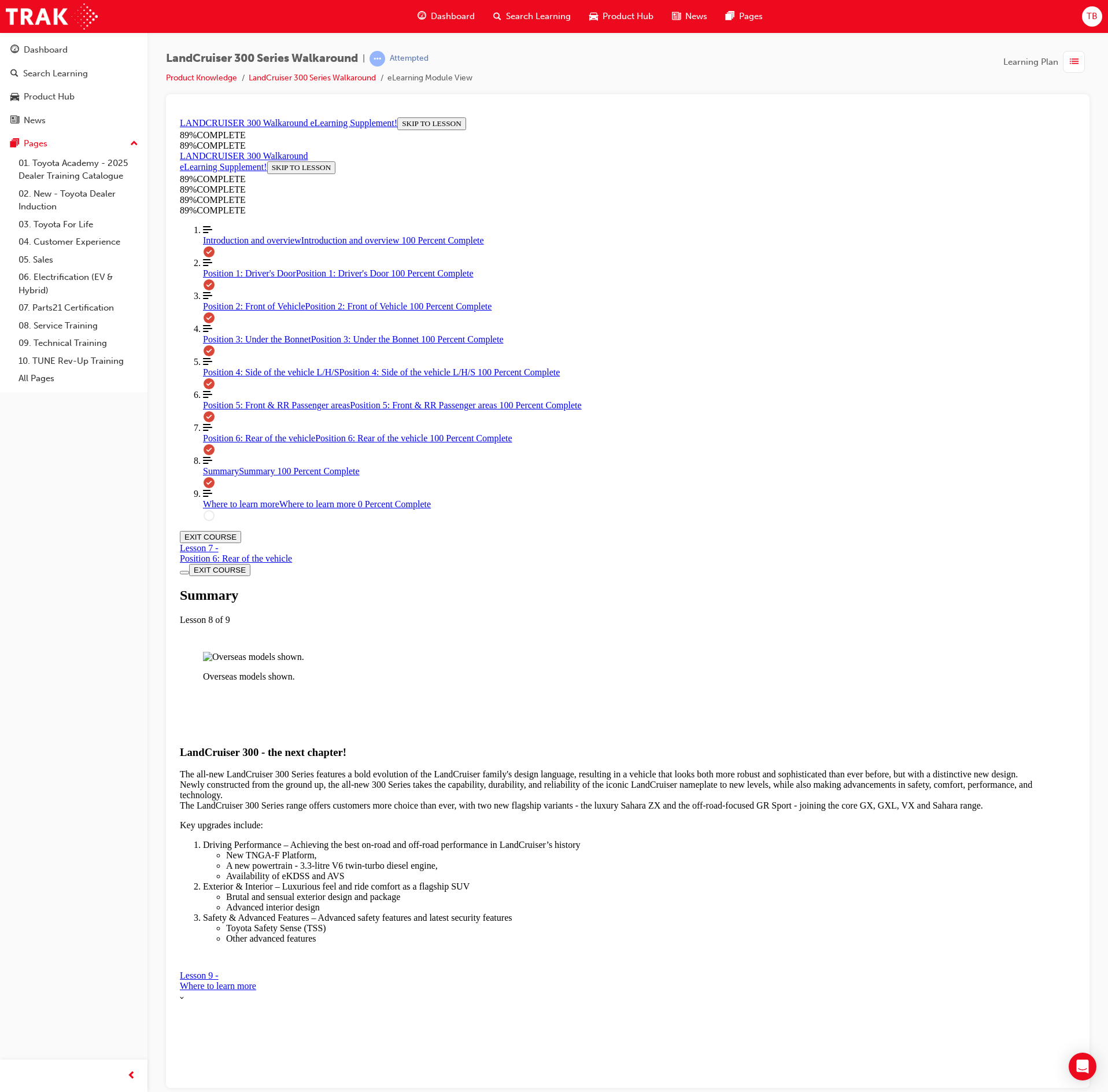
scroll to position [348, 0]
click at [738, 1001] on link "Lesson 9 - Where to learn more More Caret pointing down" at bounding box center [628, 985] width 896 height 31
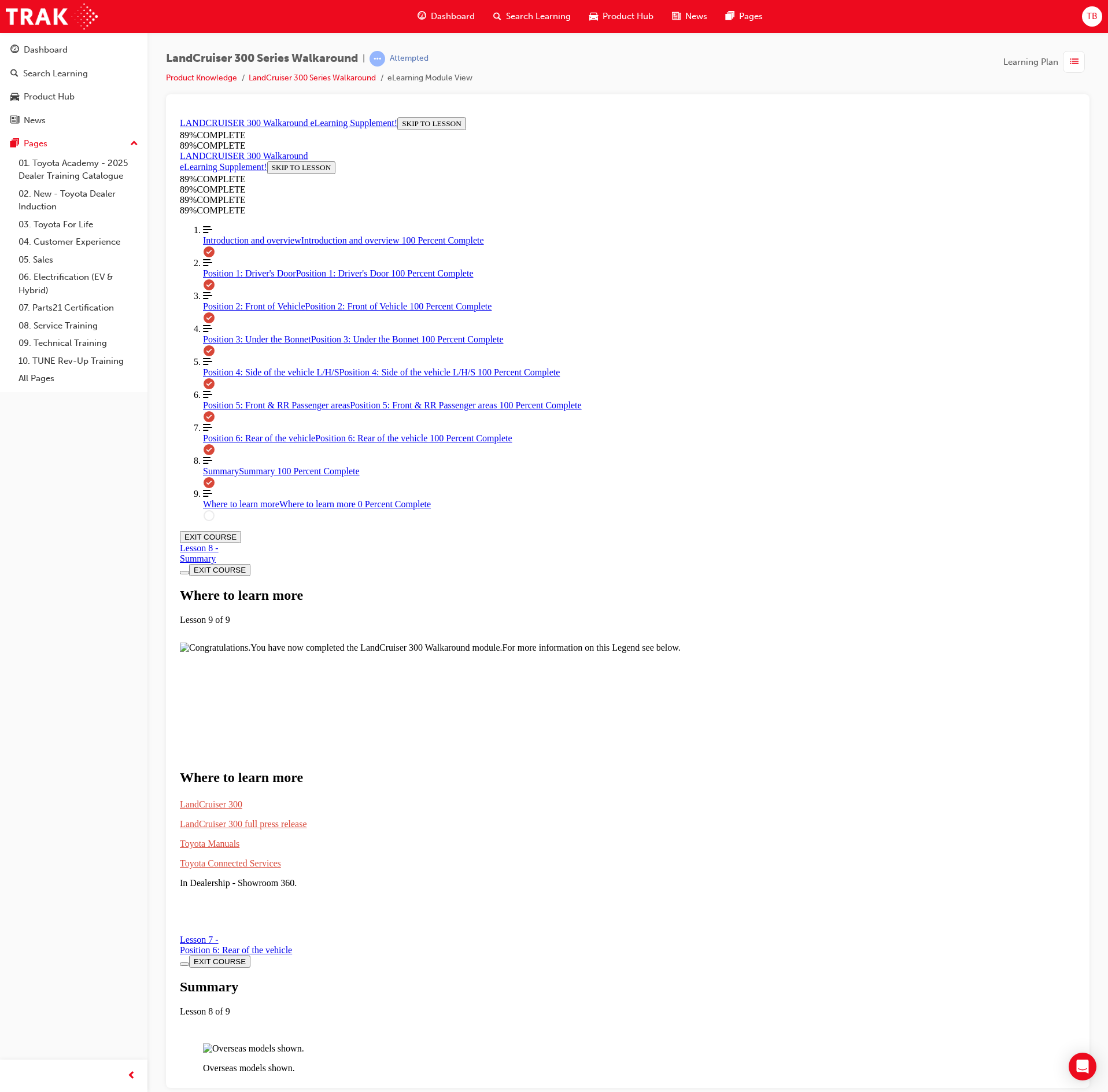
scroll to position [40, 0]
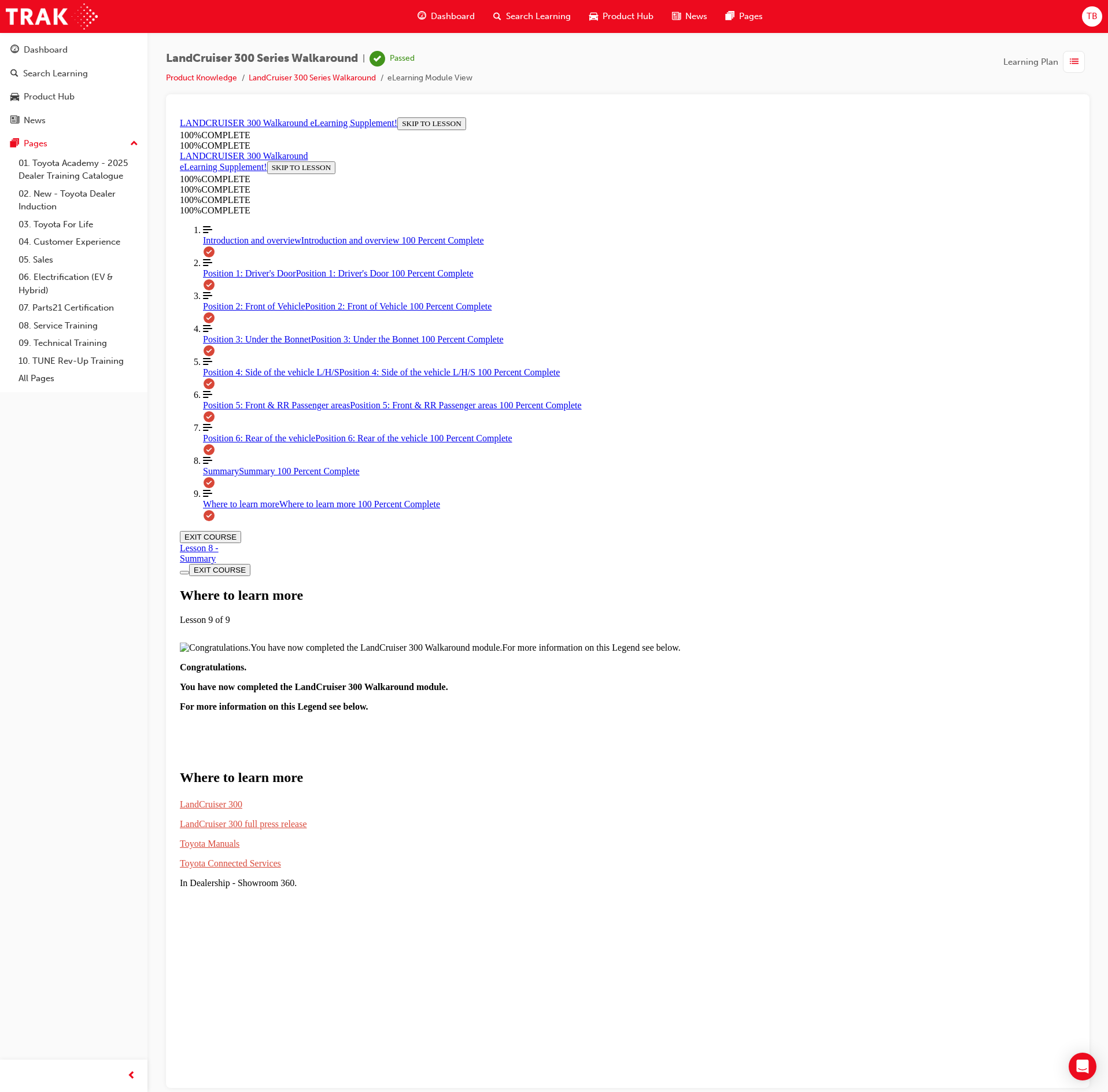
click at [1078, 61] on span "list-icon" at bounding box center [1074, 62] width 9 height 15
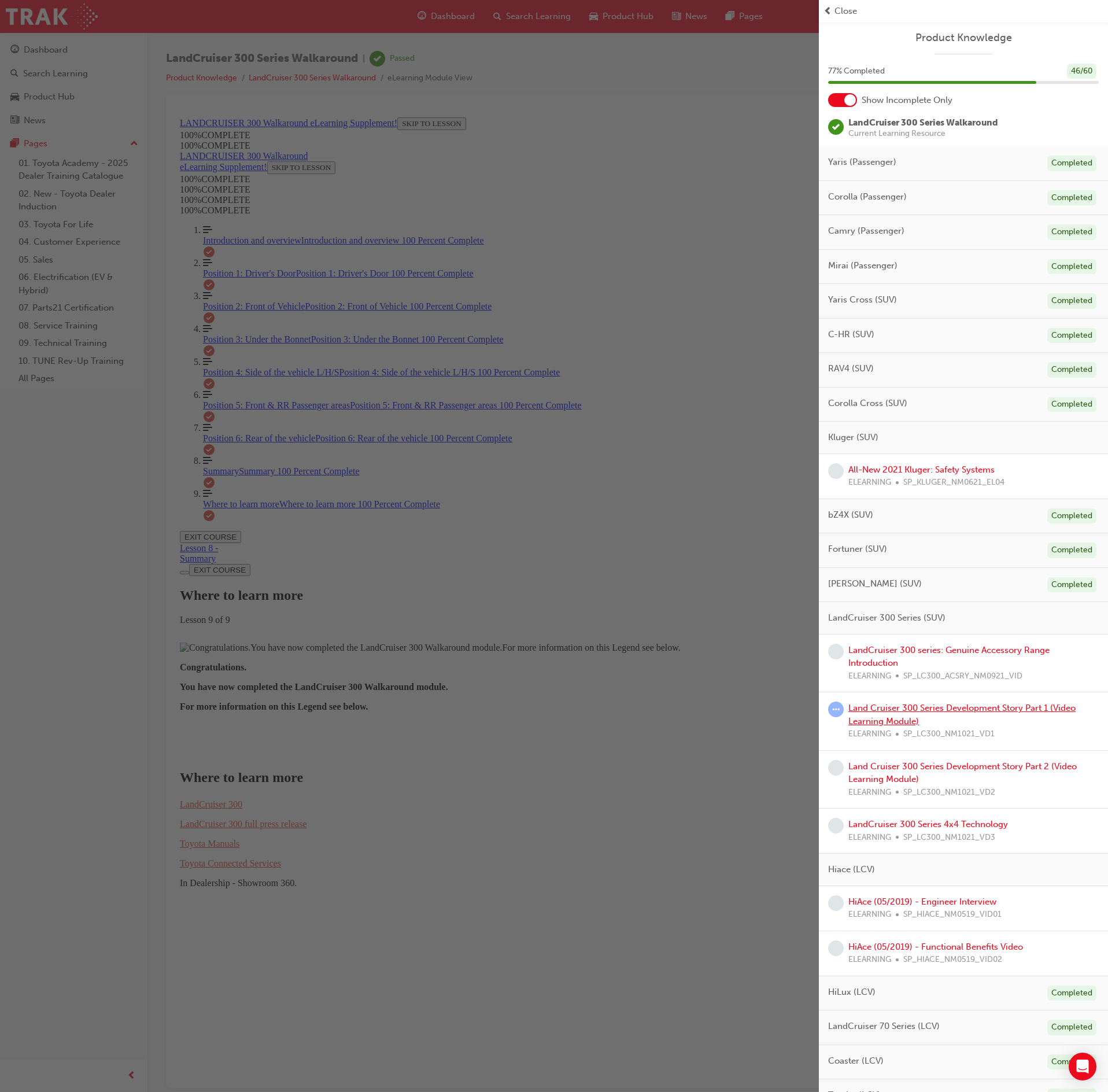
click at [993, 717] on link "Land Cruiser 300 Series Development Story Part 1 (Video Learning Module)" at bounding box center [962, 714] width 228 height 24
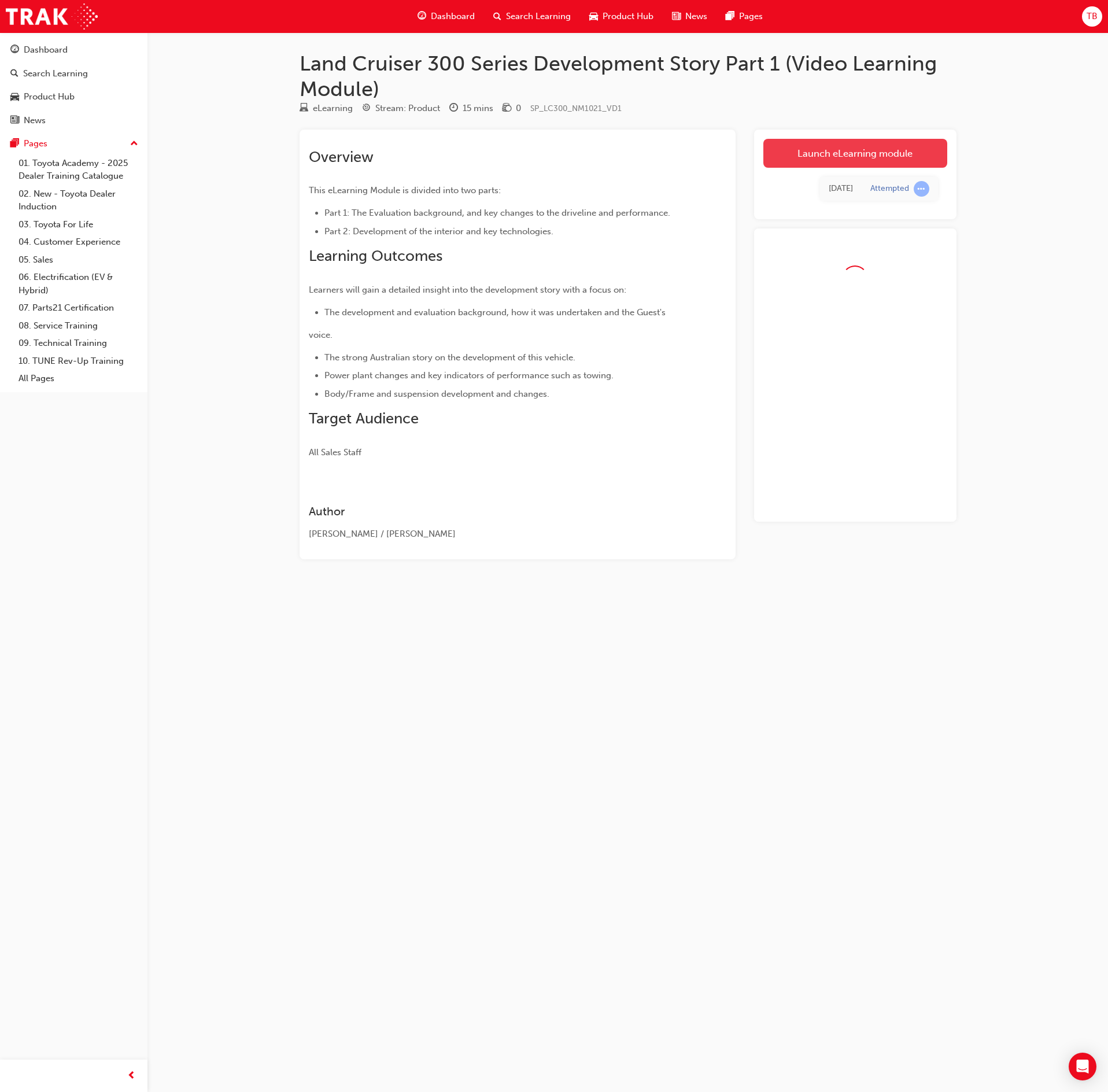
click at [869, 140] on link "Launch eLearning module" at bounding box center [854, 153] width 184 height 29
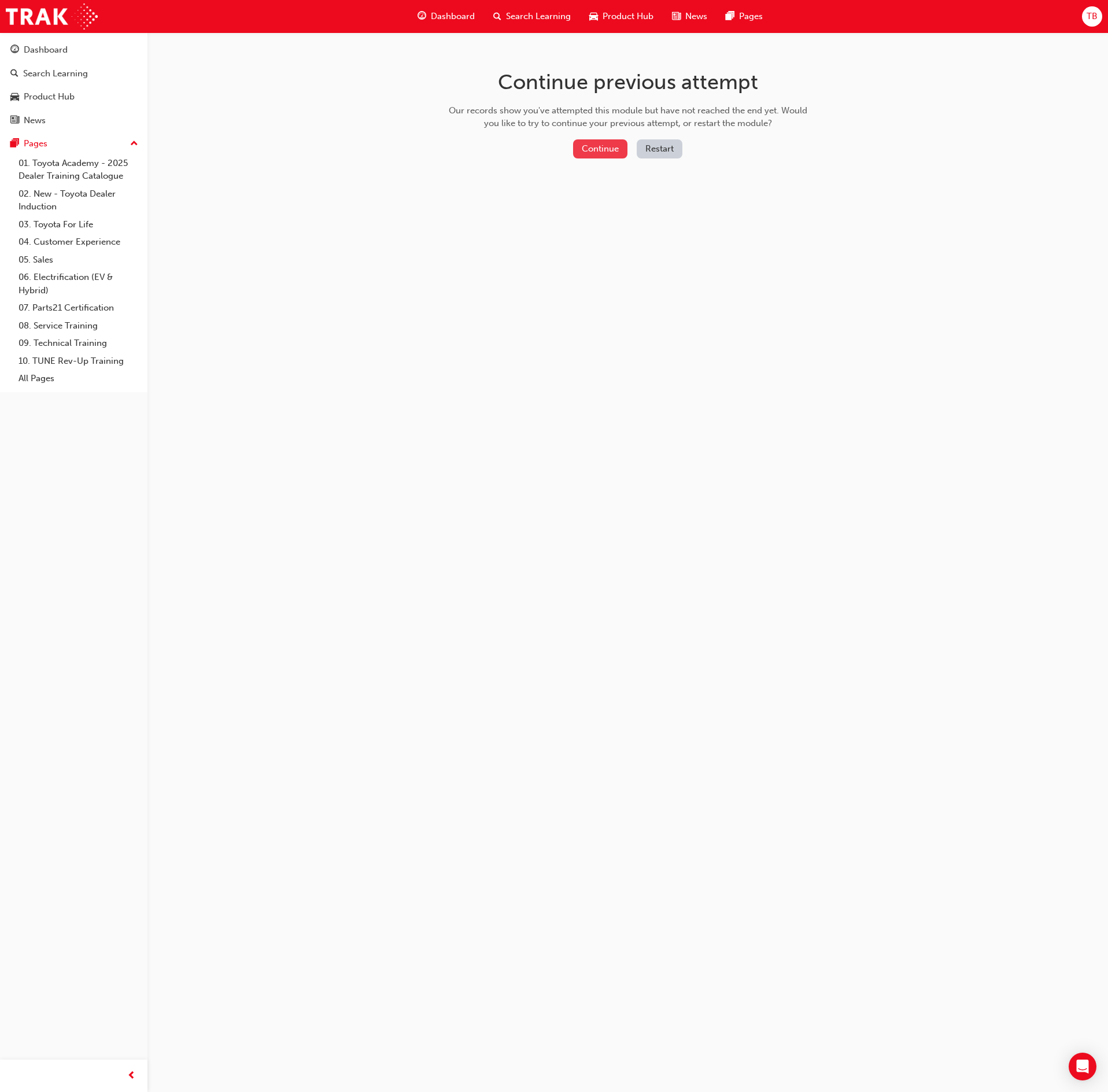
click at [613, 148] on button "Continue" at bounding box center [600, 149] width 54 height 19
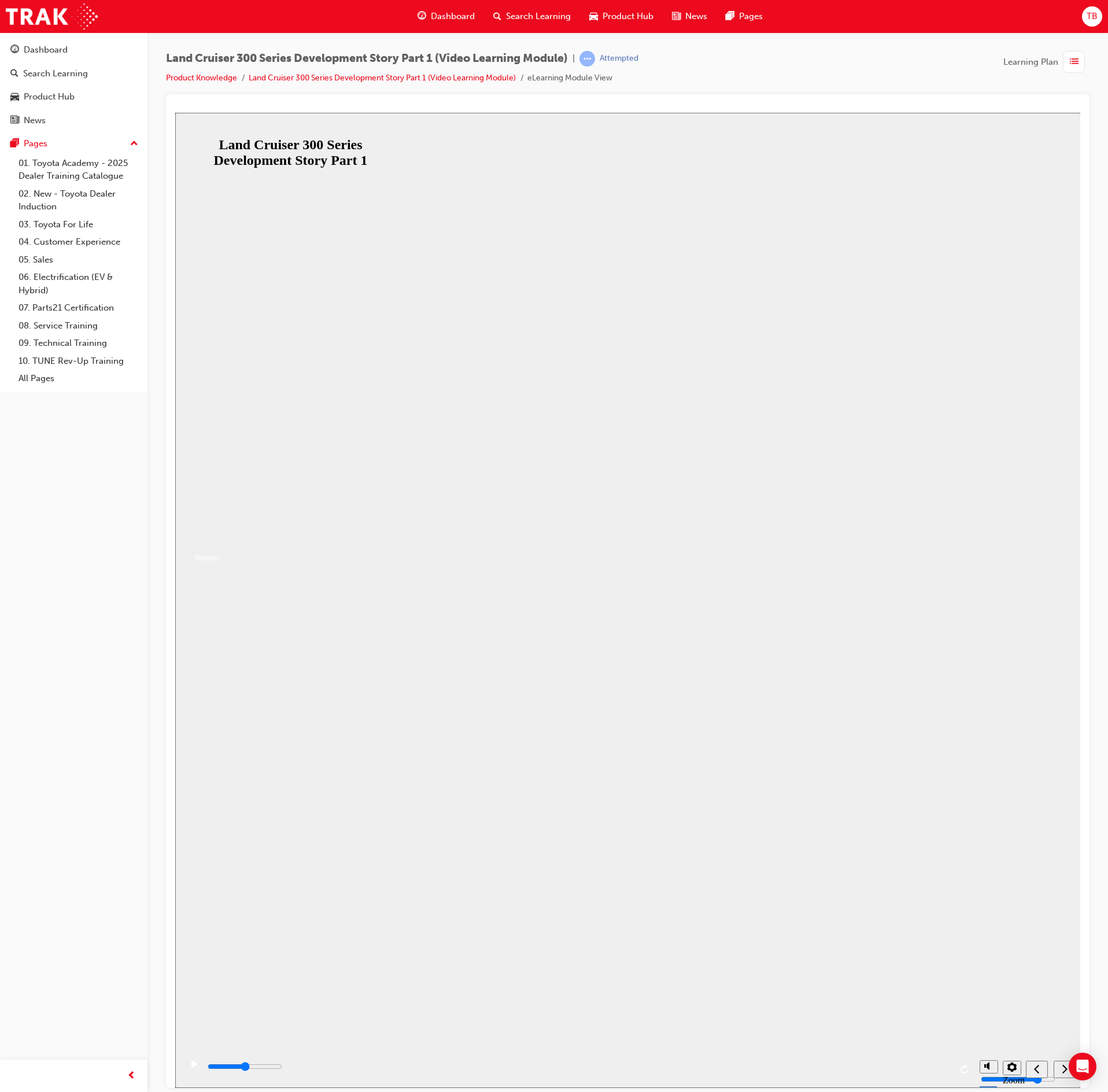
click at [219, 551] on button "Resume" at bounding box center [197, 544] width 44 height 14
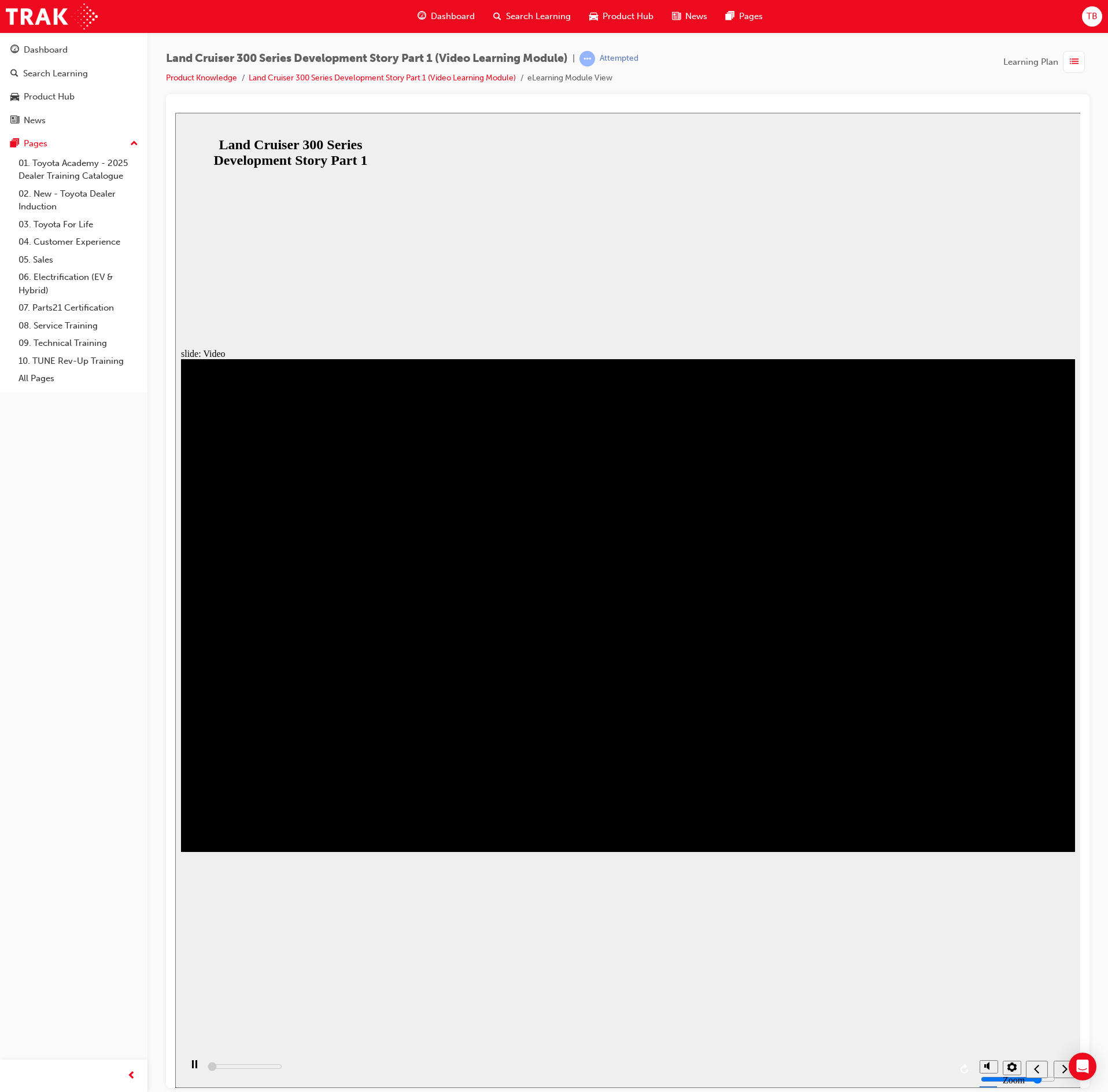
click at [922, 1067] on div "playback controls" at bounding box center [578, 1069] width 793 height 38
click at [922, 1064] on div "playback controls" at bounding box center [578, 1069] width 793 height 38
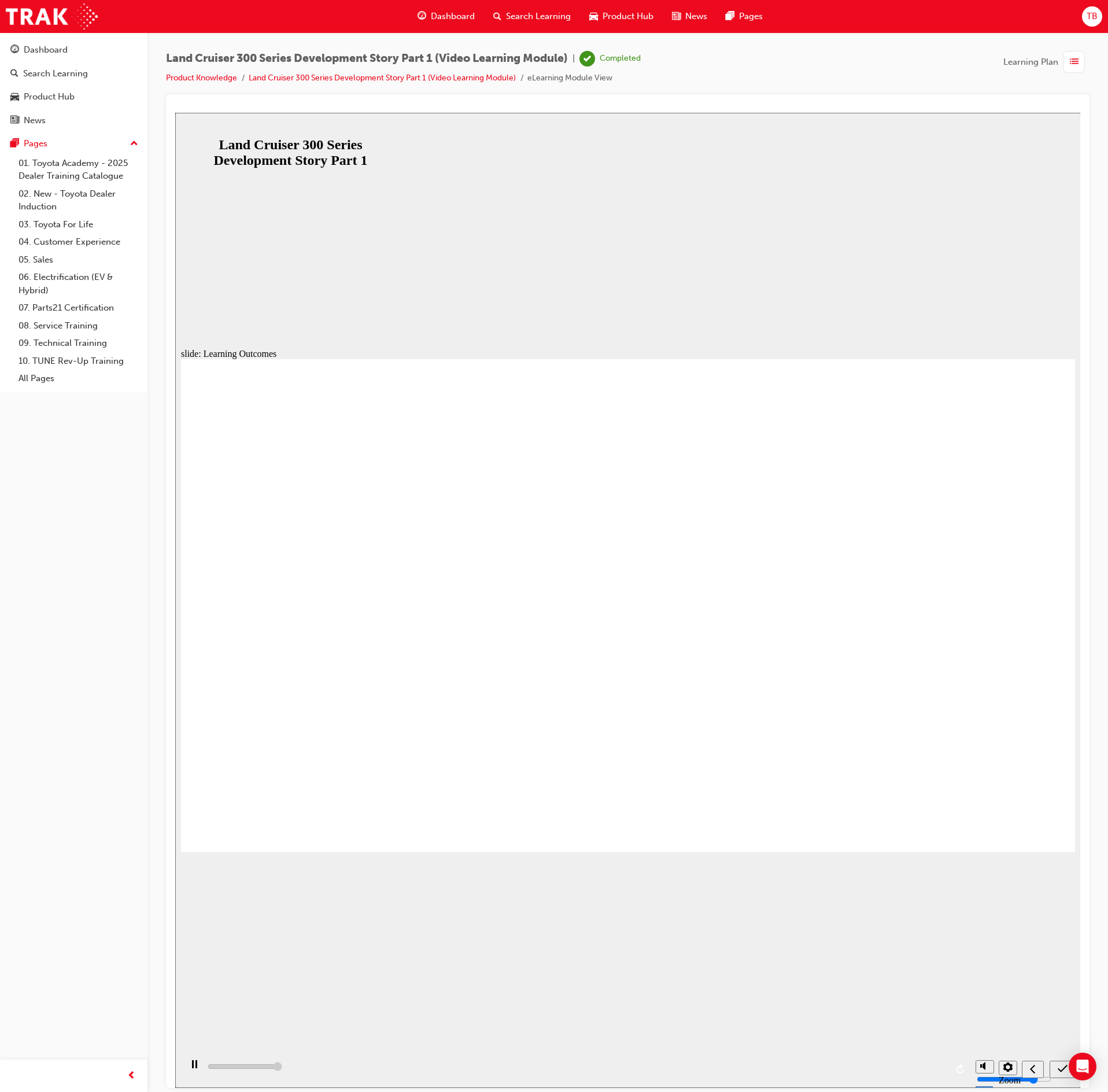
type input "13000"
click at [1063, 1066] on icon "submit" at bounding box center [1062, 1068] width 9 height 10
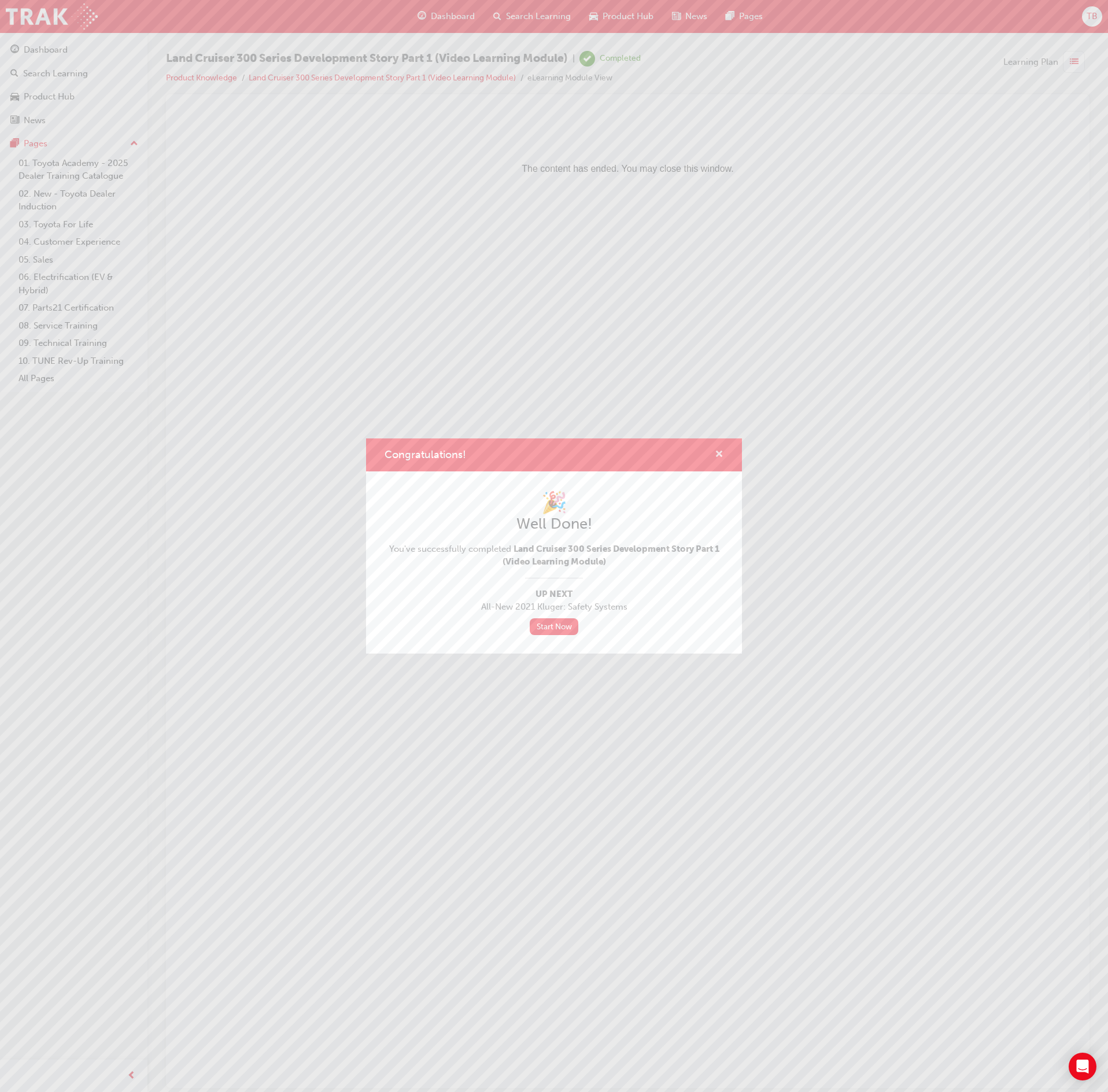
click at [718, 451] on span "cross-icon" at bounding box center [719, 455] width 9 height 10
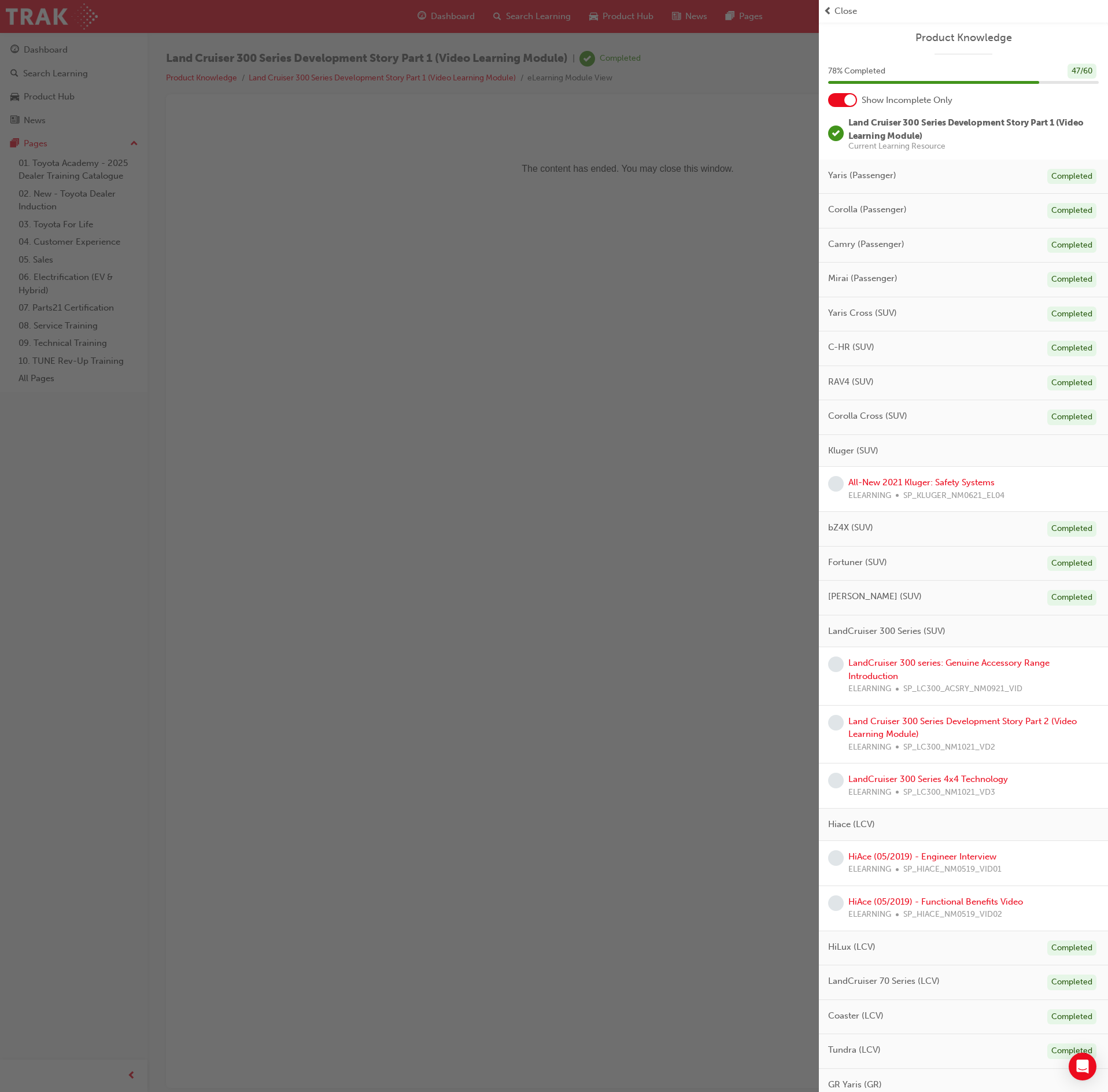
click at [986, 735] on div "Land Cruiser 300 Series Development Story Part 2 (Video Learning Module) ELEARN…" at bounding box center [973, 734] width 250 height 40
click at [986, 725] on link "Land Cruiser 300 Series Development Story Part 2 (Video Learning Module)" at bounding box center [962, 727] width 228 height 24
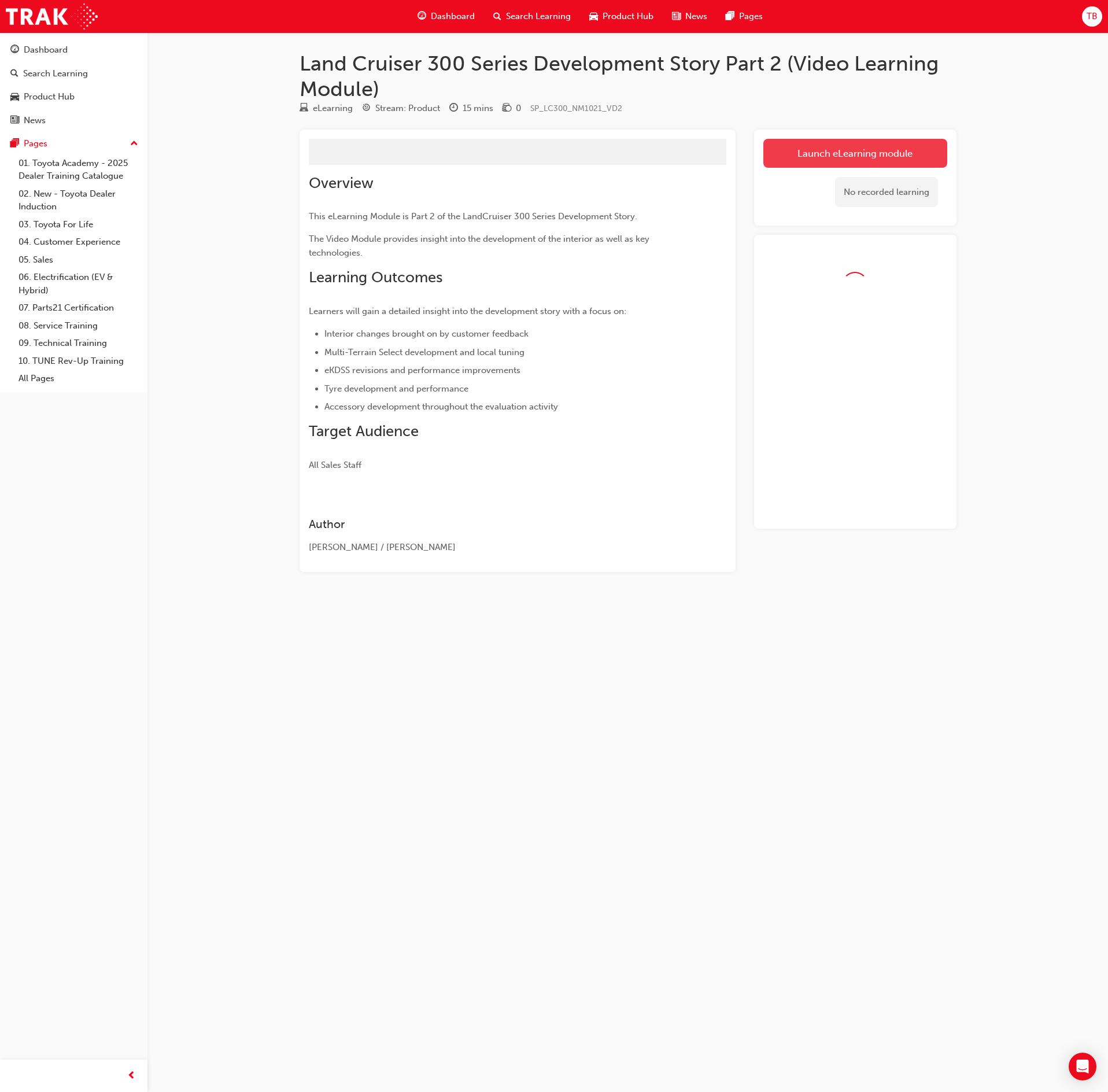
click at [884, 162] on link "Launch eLearning module" at bounding box center [854, 153] width 184 height 29
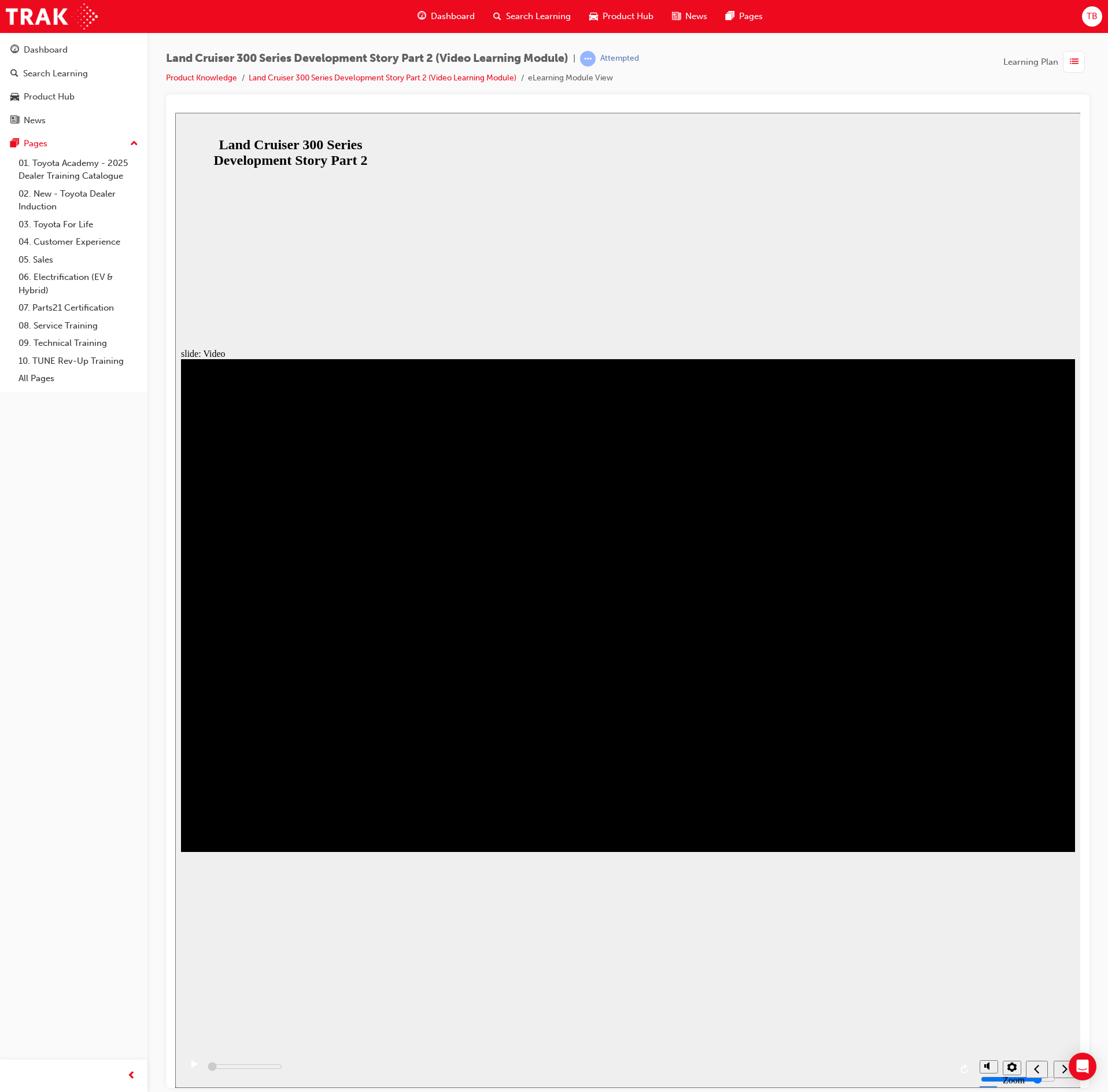
click at [191, 1066] on icon "play/pause" at bounding box center [194, 1063] width 6 height 8
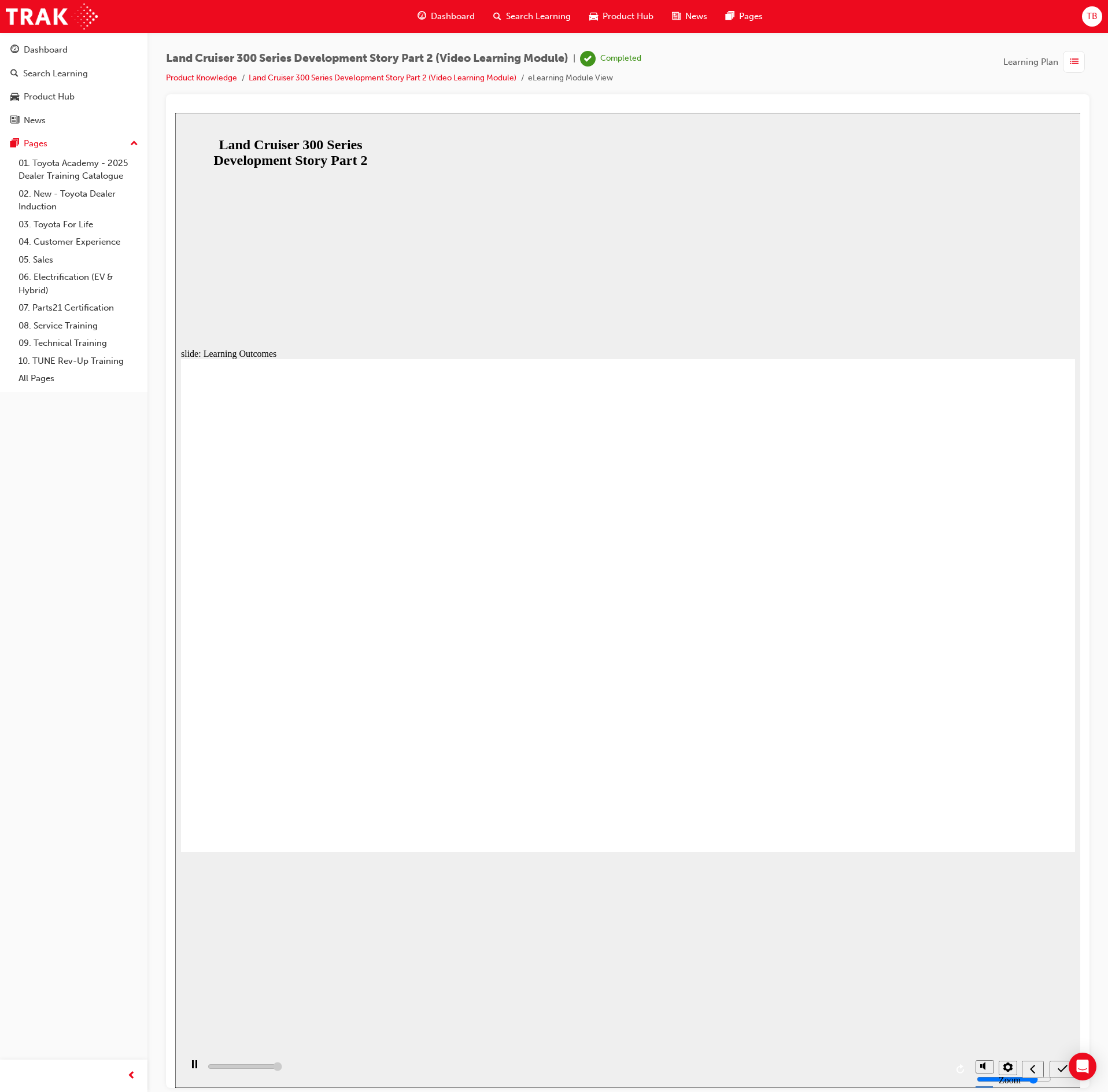
type input "13000"
click at [1060, 1076] on button "submit" at bounding box center [1063, 1069] width 26 height 17
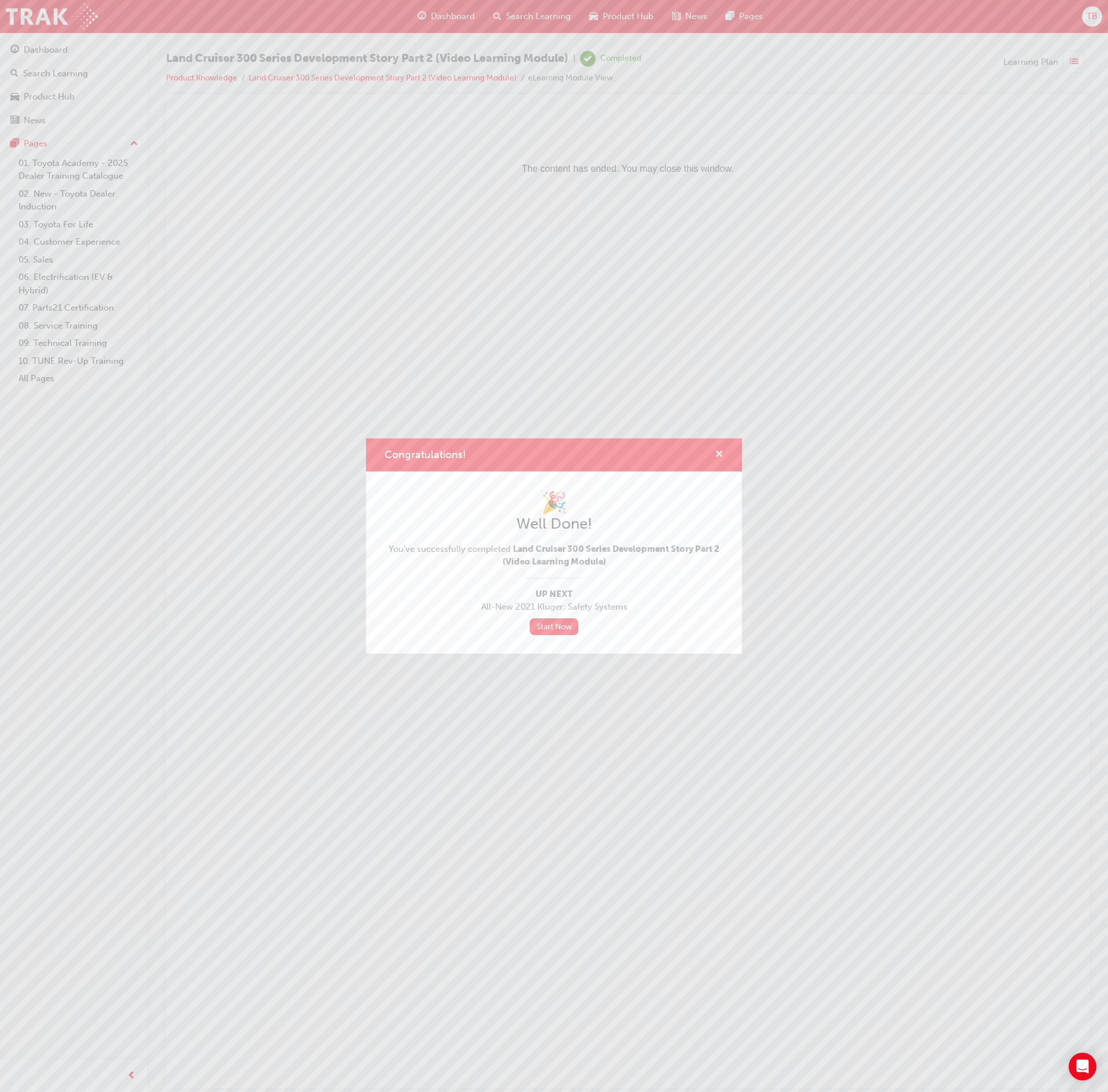
click at [721, 453] on span "cross-icon" at bounding box center [719, 455] width 9 height 10
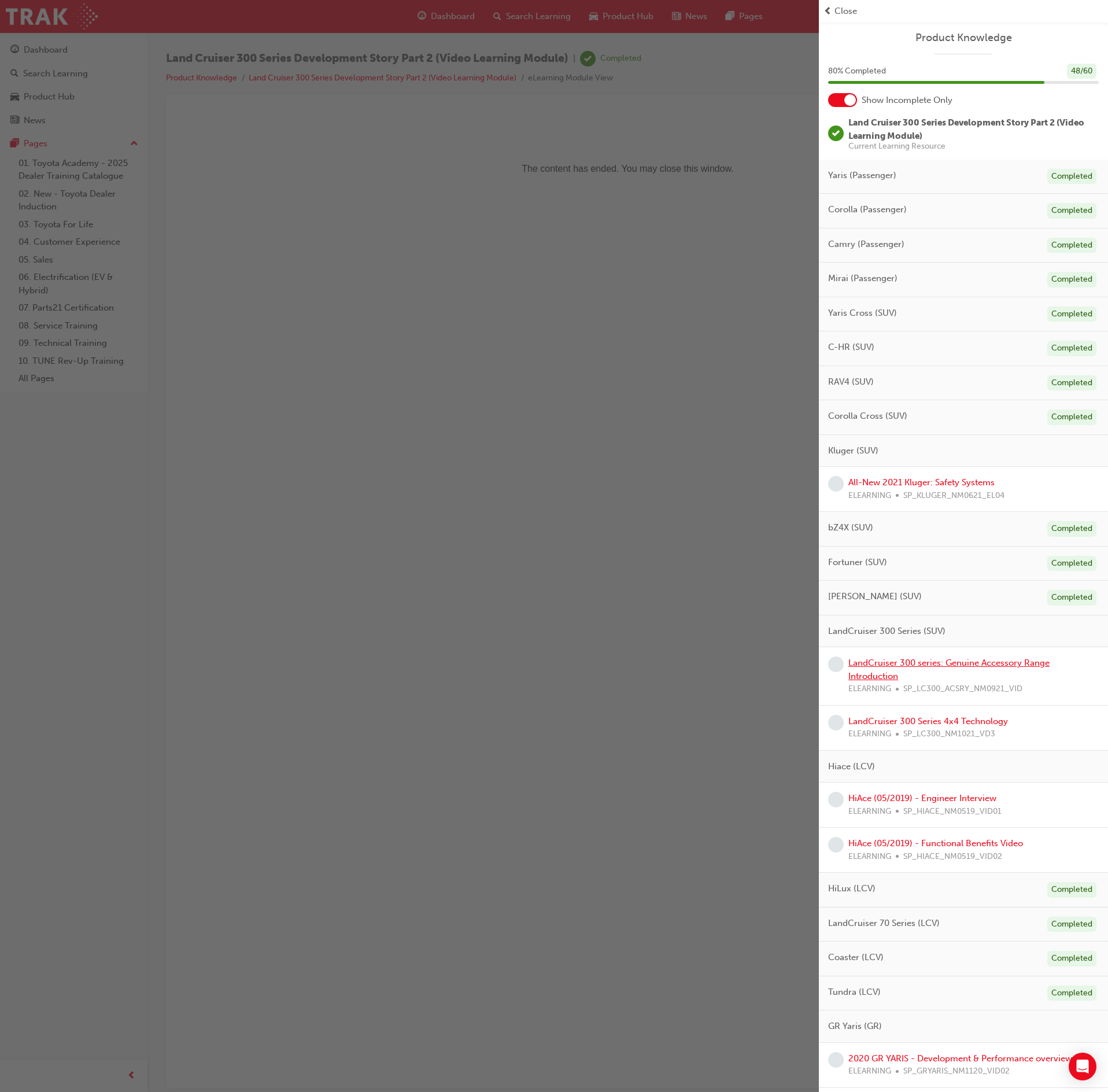
click at [986, 666] on link "LandCruiser 300 series: Genuine Accessory Range Introduction" at bounding box center [948, 670] width 201 height 24
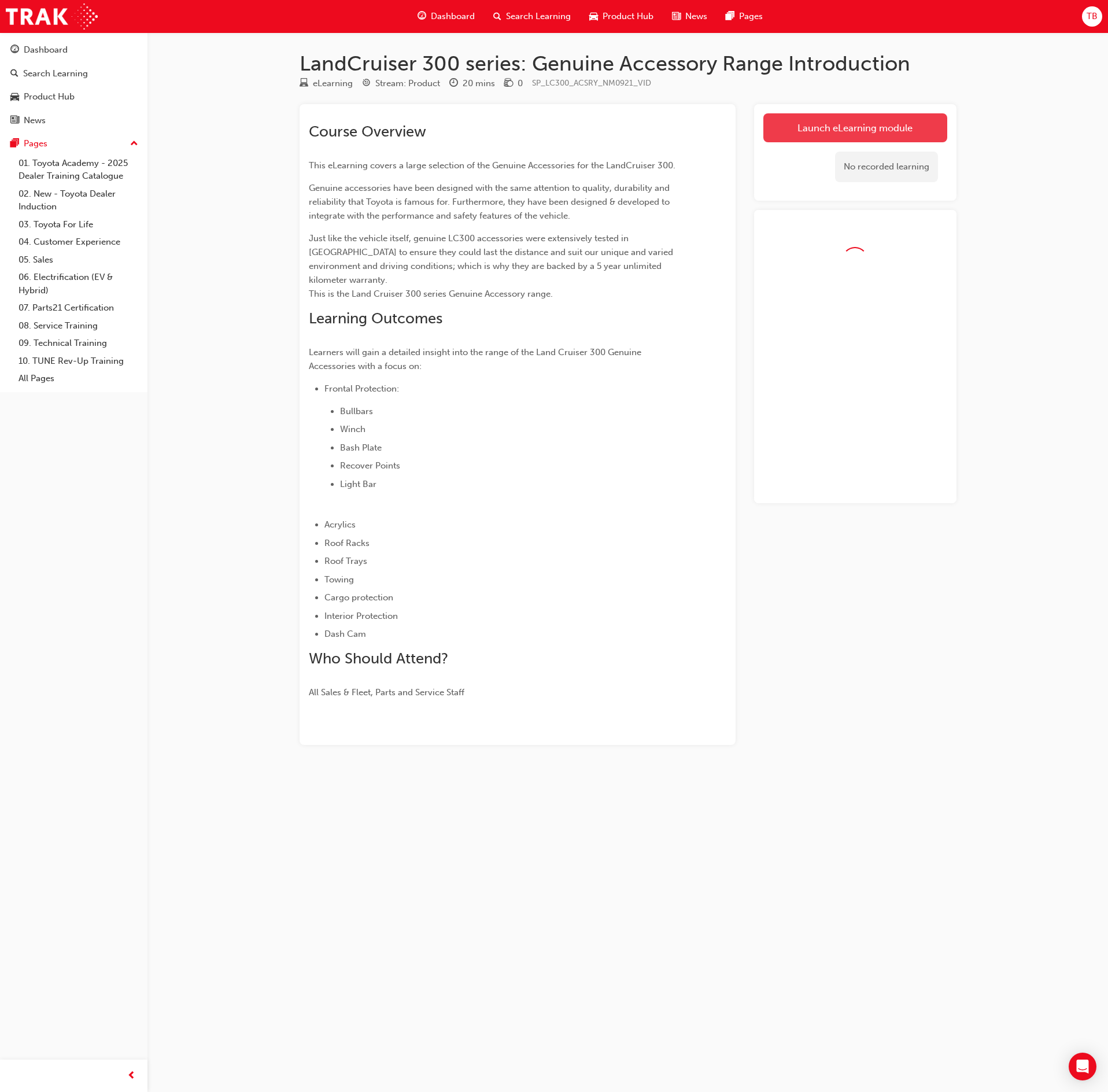
click at [905, 128] on link "Launch eLearning module" at bounding box center [854, 128] width 184 height 29
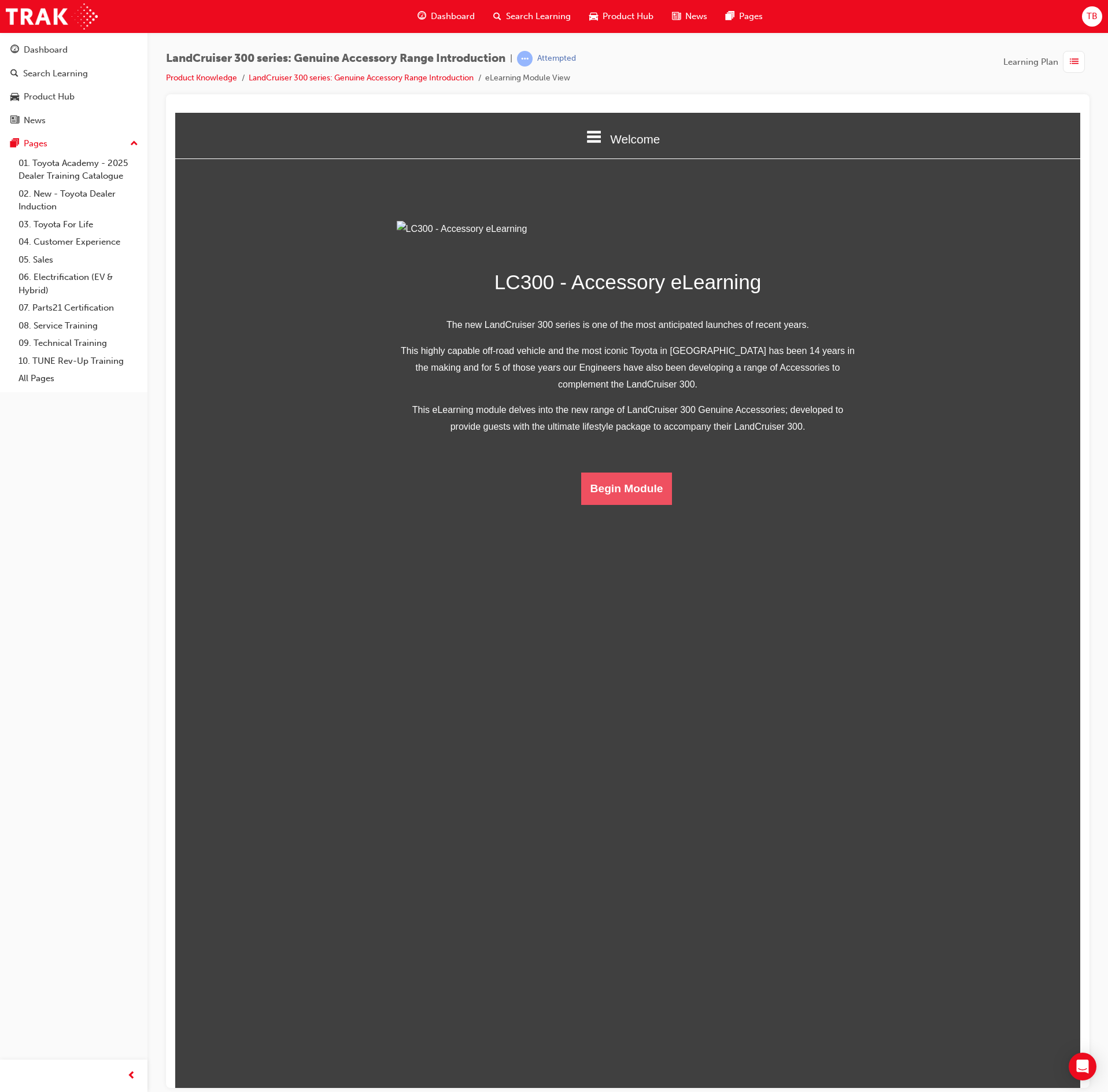
click at [609, 504] on button "Begin Module" at bounding box center [627, 488] width 91 height 33
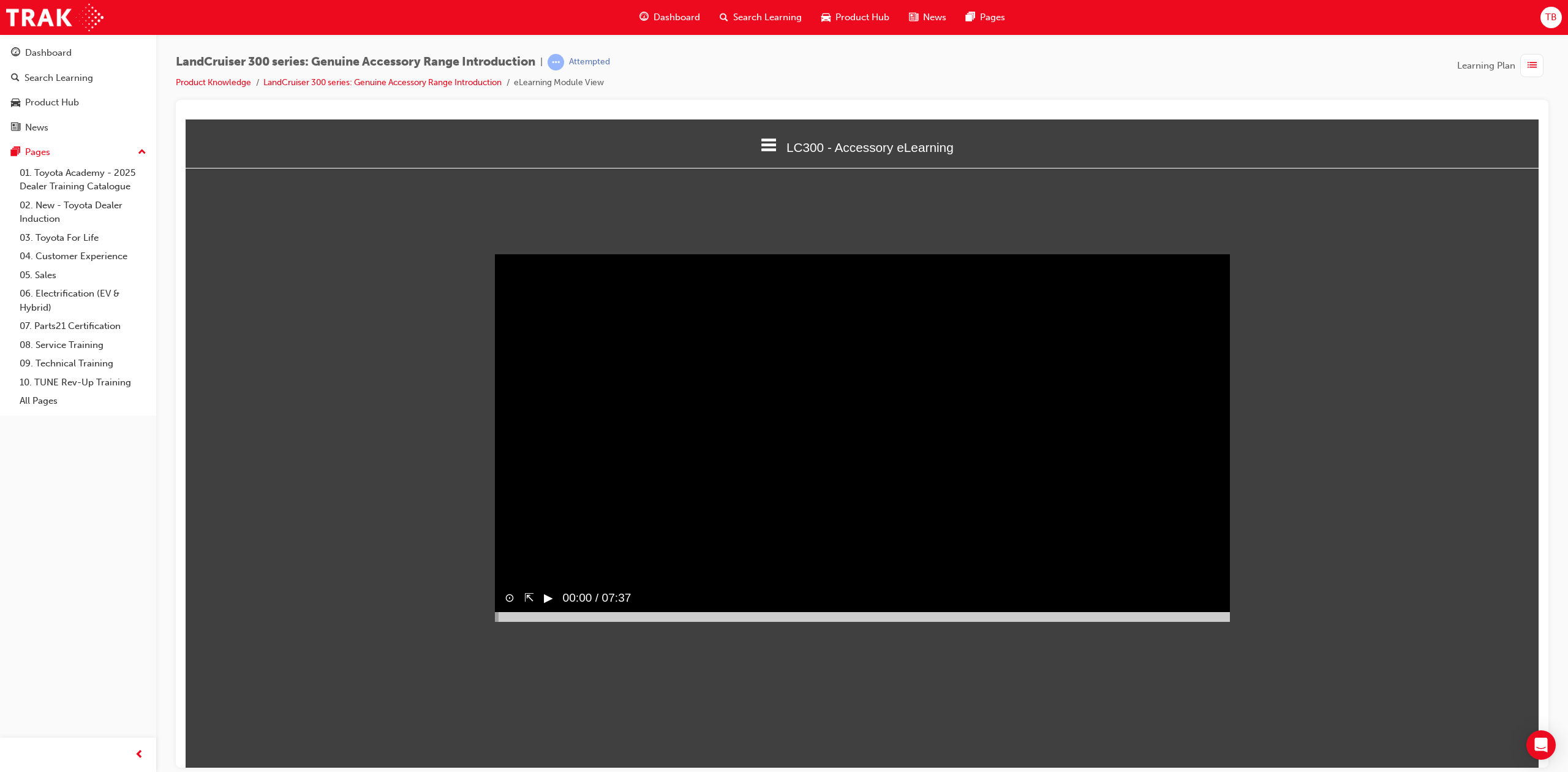
click at [552, 607] on button "▶︎" at bounding box center [549, 598] width 9 height 17
click at [542, 611] on div "‖" at bounding box center [542, 598] width 16 height 27
click at [545, 607] on button "▶︎" at bounding box center [549, 598] width 9 height 17
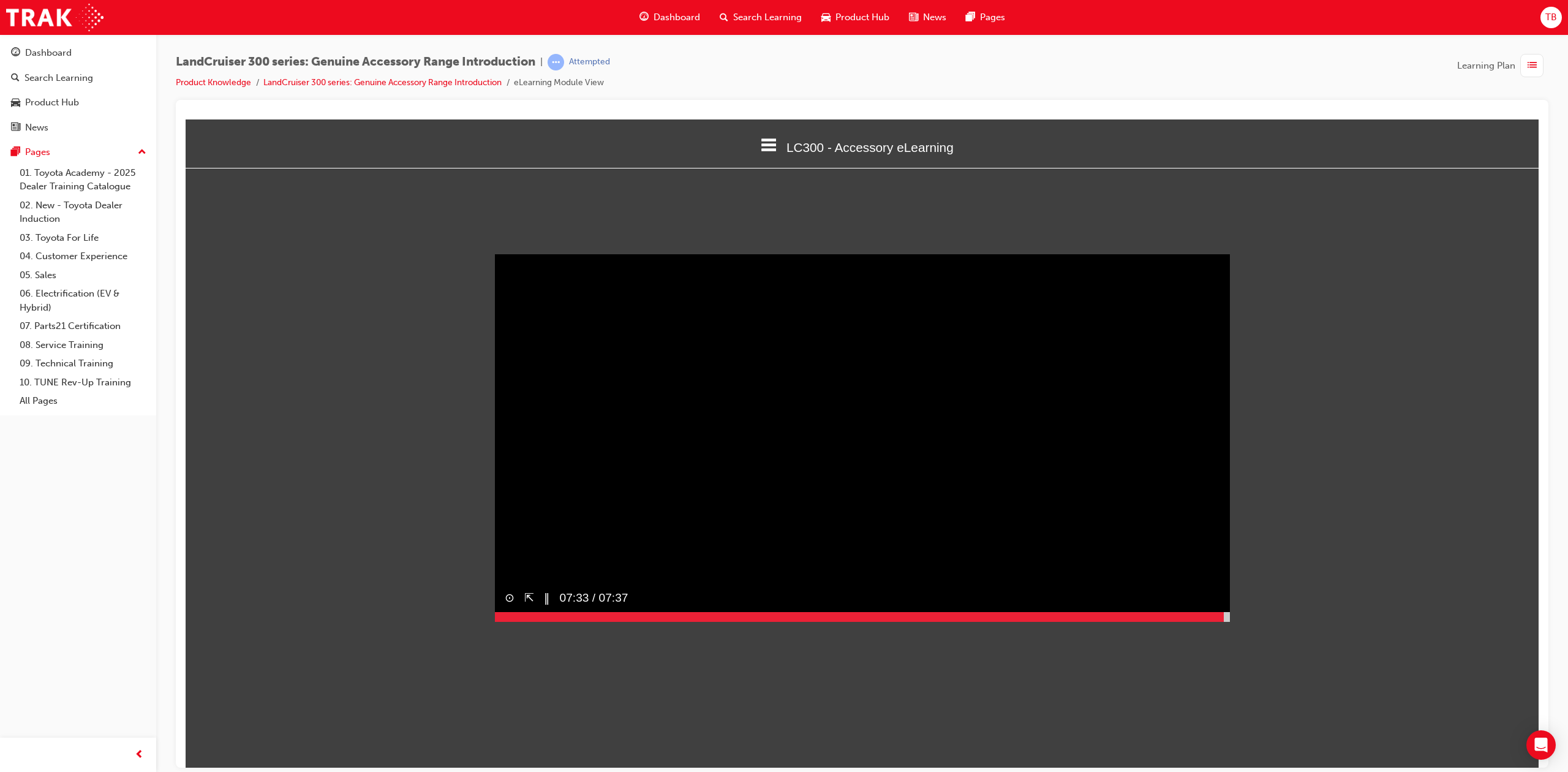
click at [1173, 621] on div at bounding box center [862, 616] width 735 height 10
click at [652, 530] on video "Sorry, your browser does not support embedded videos. Download Instead" at bounding box center [862, 438] width 735 height 367
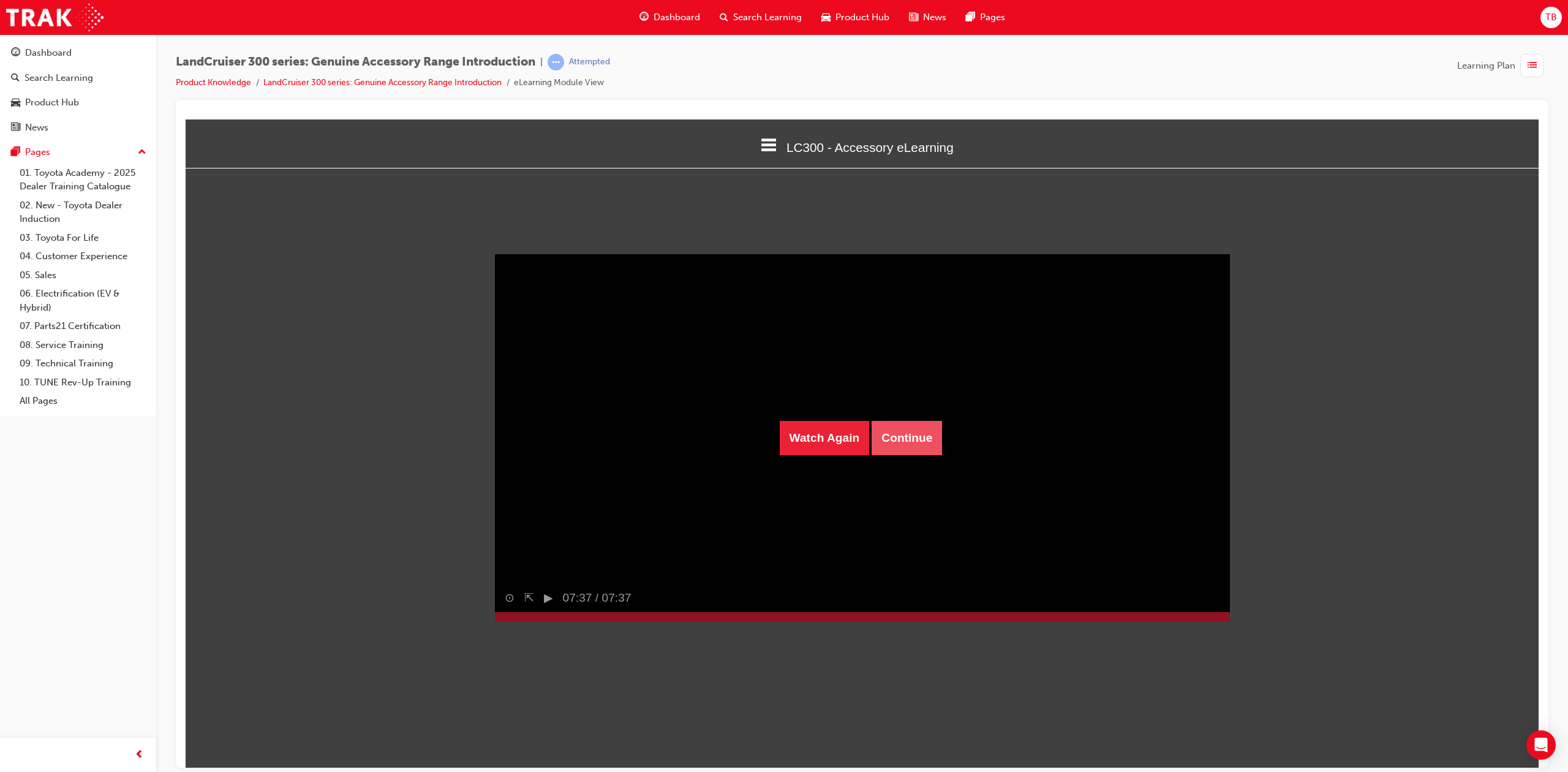
click at [919, 437] on button "Continue" at bounding box center [907, 438] width 70 height 35
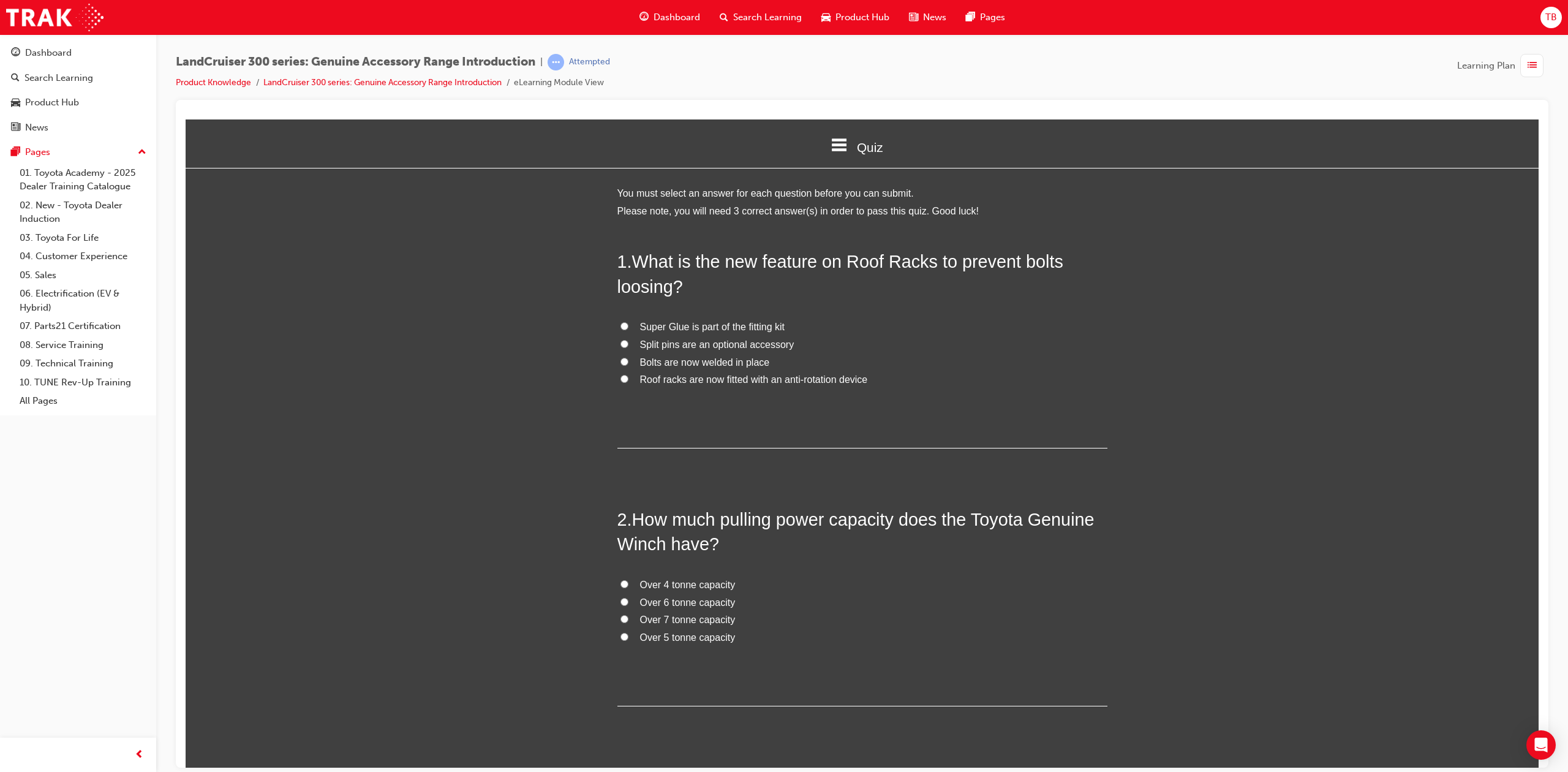
click at [863, 377] on span "Roof racks are now fitted with an anti-rotation device" at bounding box center [754, 378] width 228 height 10
click at [628, 377] on input "Roof racks are now fitted with an anti-rotation device" at bounding box center [625, 378] width 8 height 8
radio input "true"
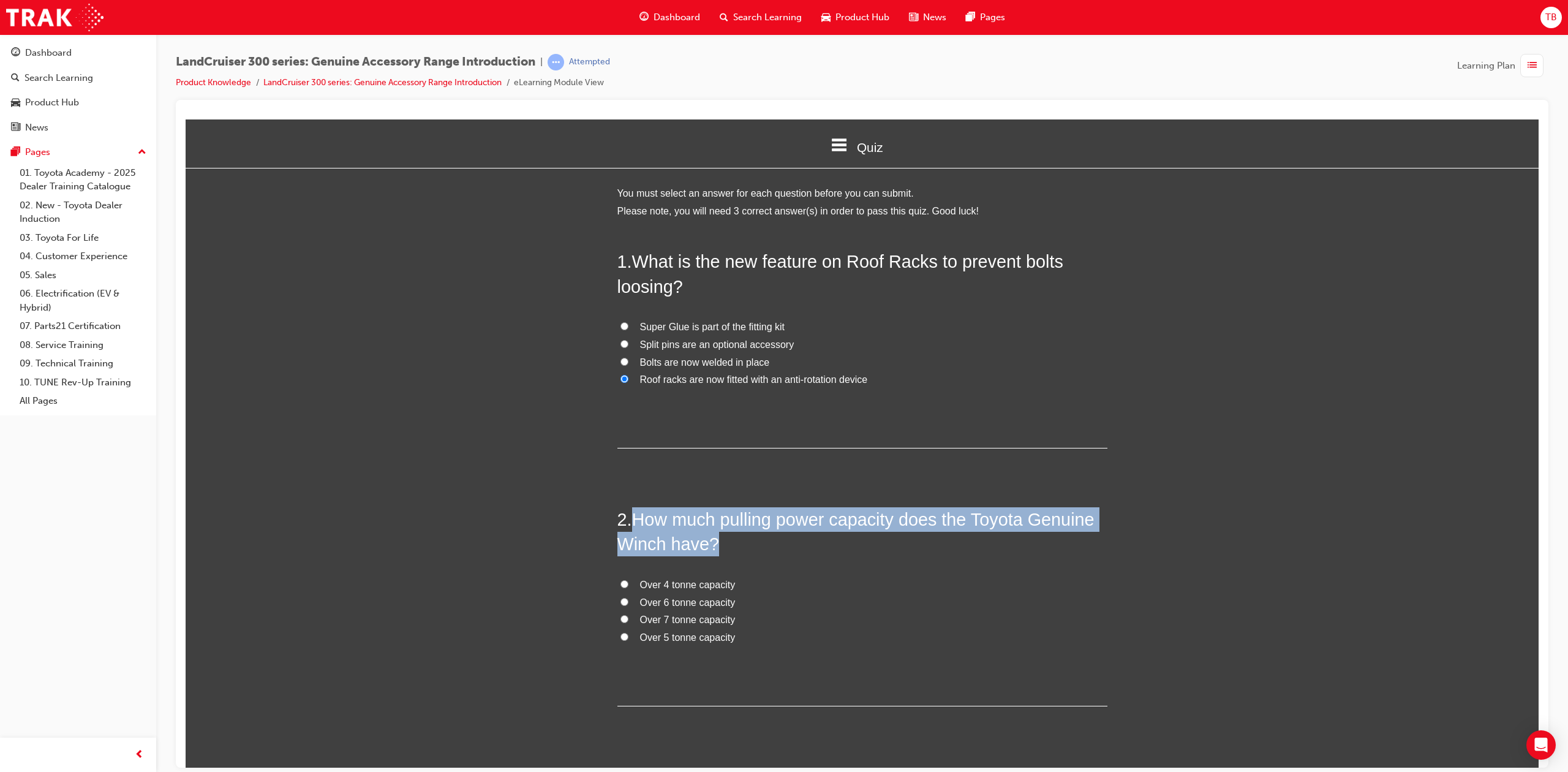
drag, startPoint x: 734, startPoint y: 539, endPoint x: 630, endPoint y: 514, distance: 107.0
click at [630, 514] on h2 "2 . How much pulling power capacity does the Toyota Genuine Winch have?" at bounding box center [862, 532] width 490 height 49
copy span "How much pulling power capacity does the Toyota Genuine Winch have?"
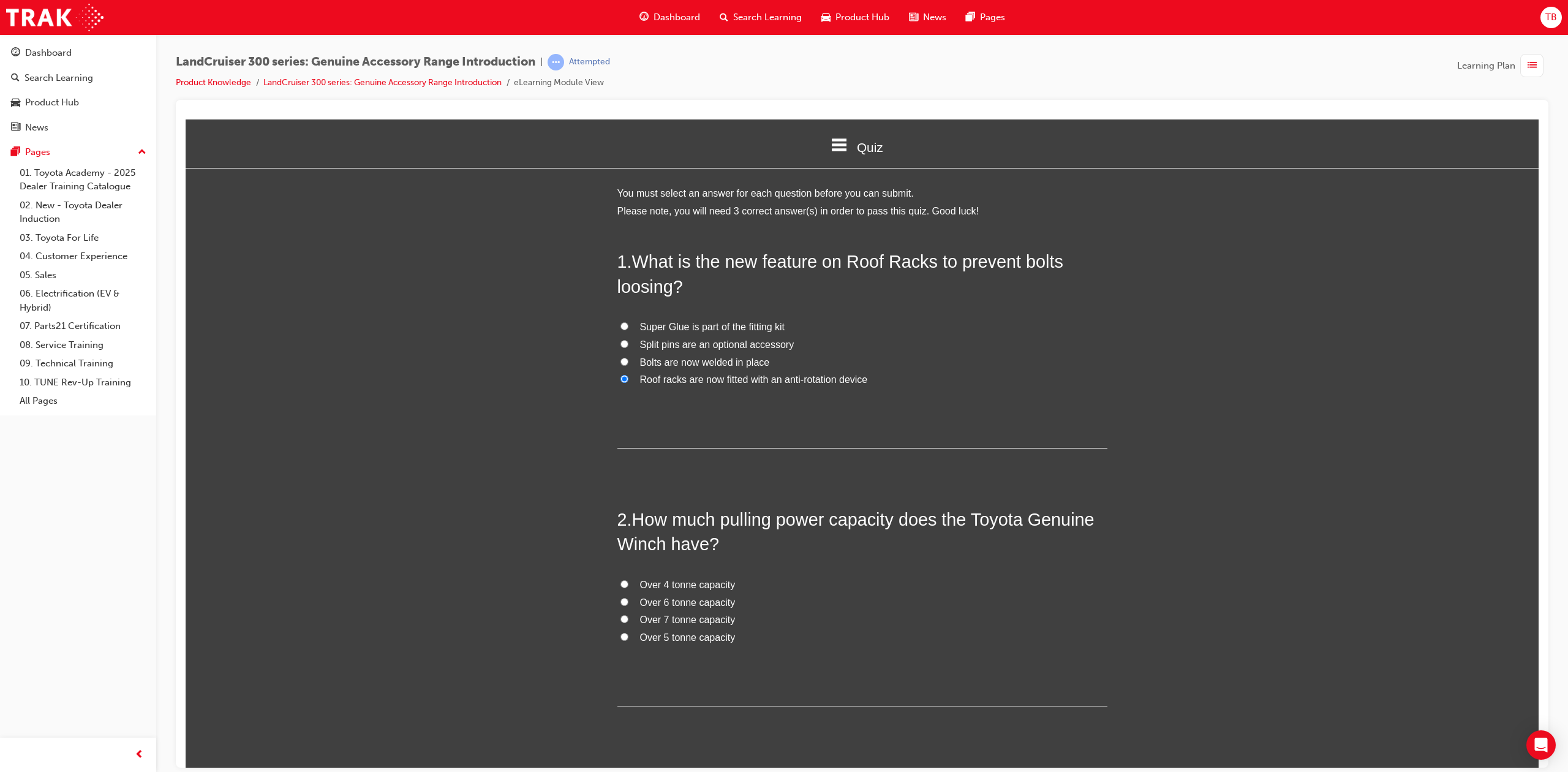
click at [687, 584] on span "Over 4 tonne capacity" at bounding box center [688, 584] width 96 height 10
click at [628, 584] on input "Over 4 tonne capacity" at bounding box center [625, 584] width 8 height 8
radio input "true"
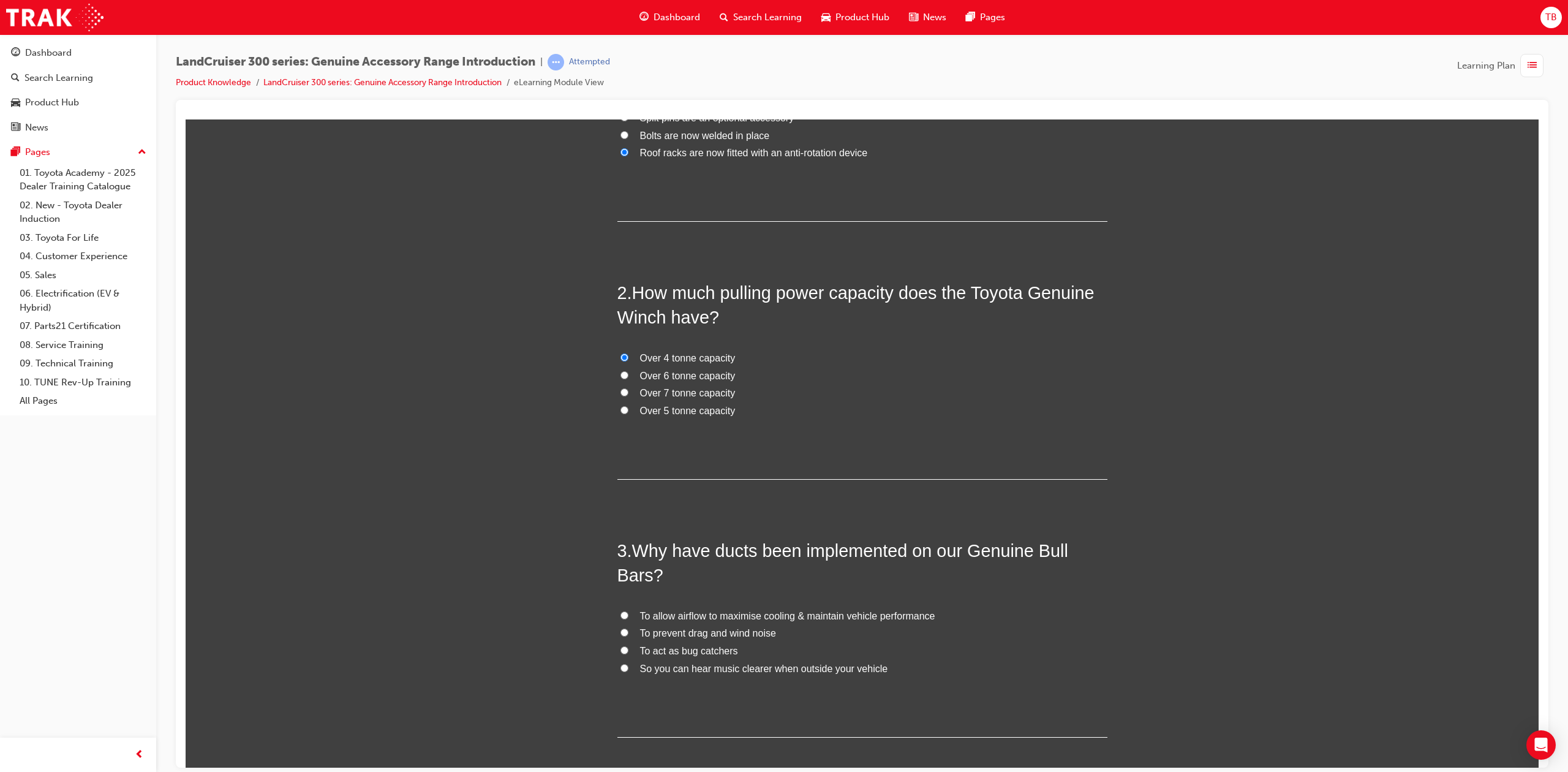
scroll to position [245, 0]
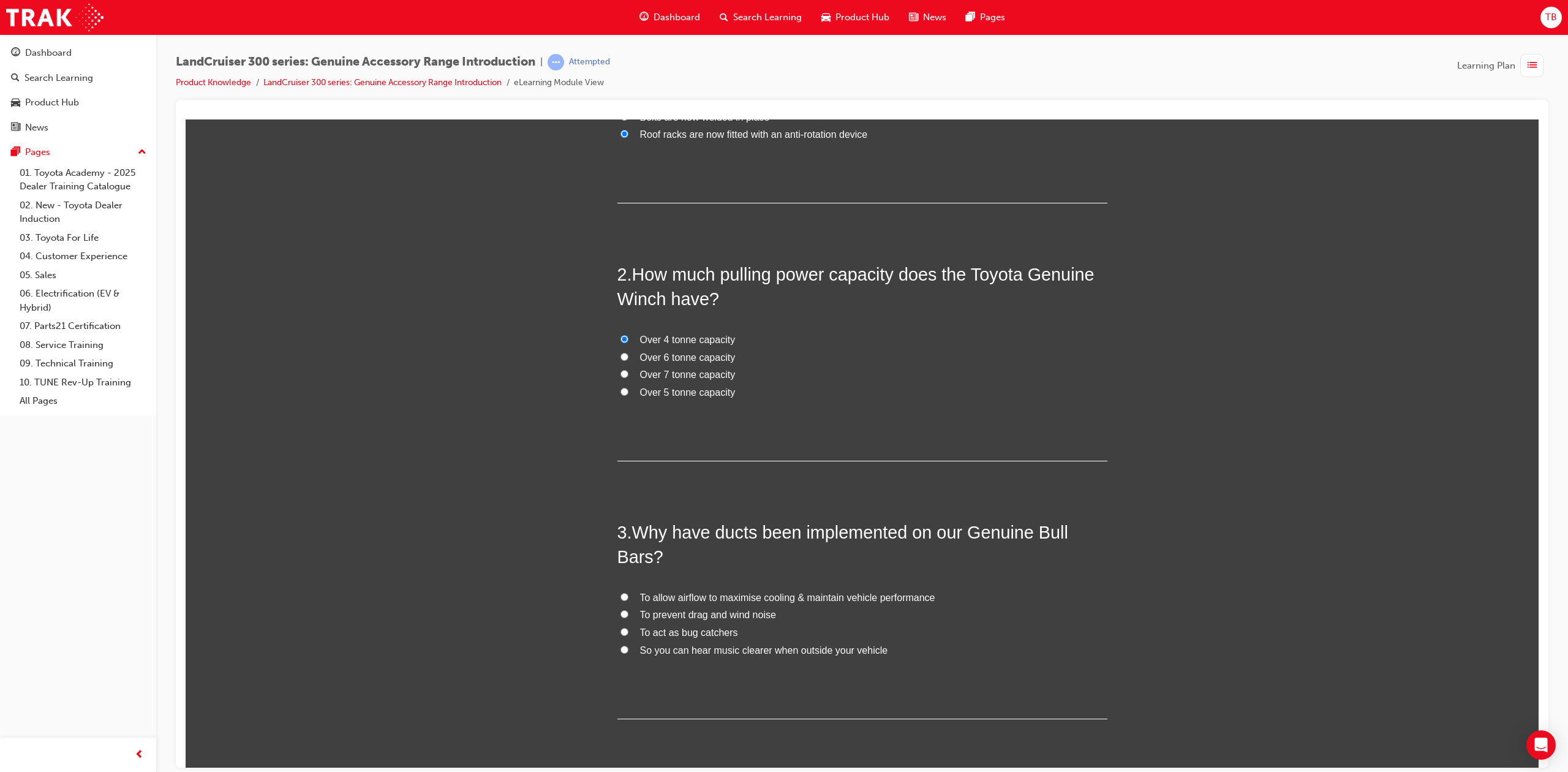
click at [706, 597] on span "To allow airflow to maximise cooling & maintain vehicle performance" at bounding box center [787, 597] width 295 height 10
click at [628, 597] on input "To allow airflow to maximise cooling & maintain vehicle performance" at bounding box center [625, 597] width 8 height 8
radio input "true"
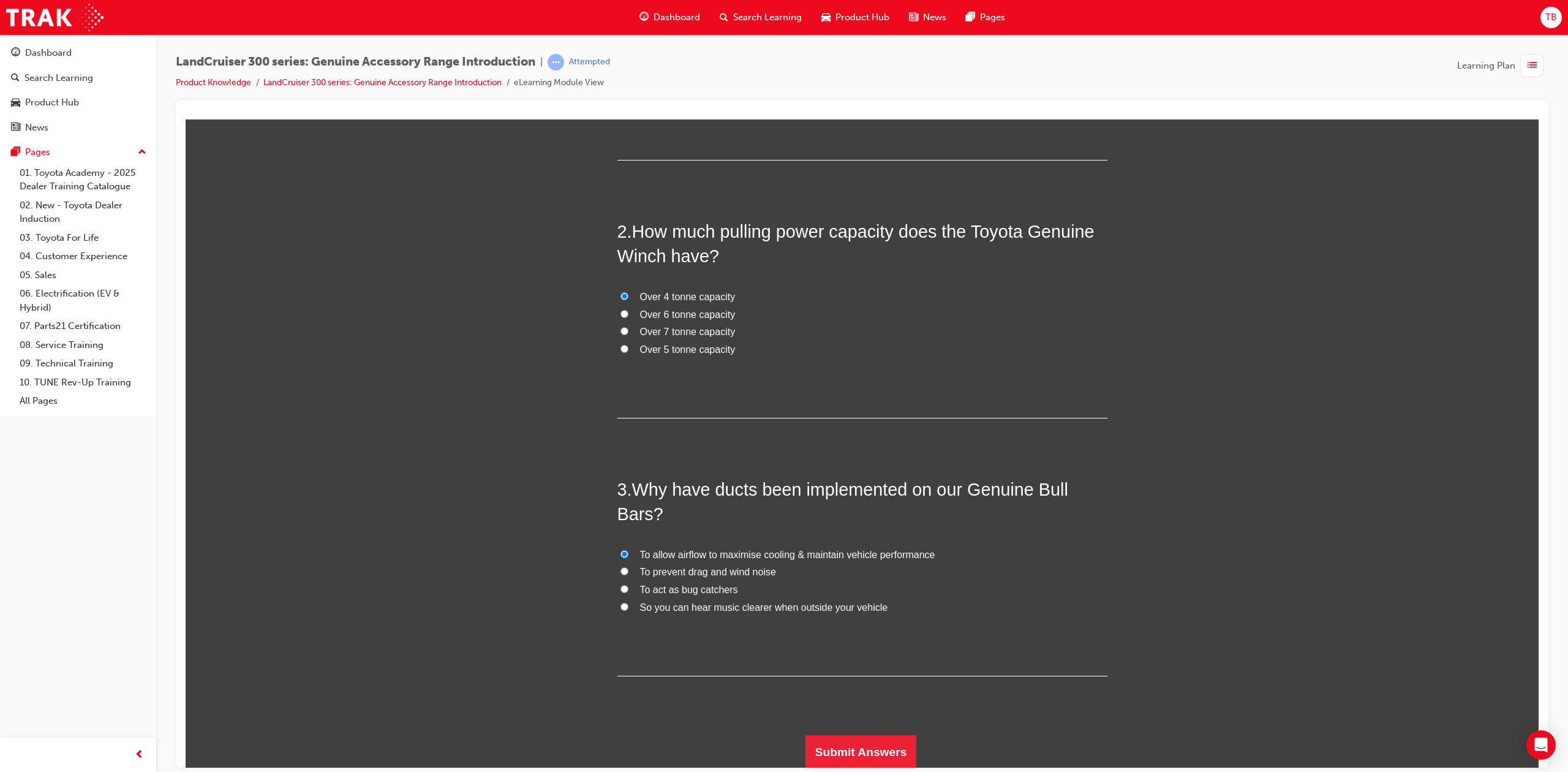
scroll to position [290, 0]
click at [829, 740] on button "Submit Answers" at bounding box center [861, 751] width 111 height 35
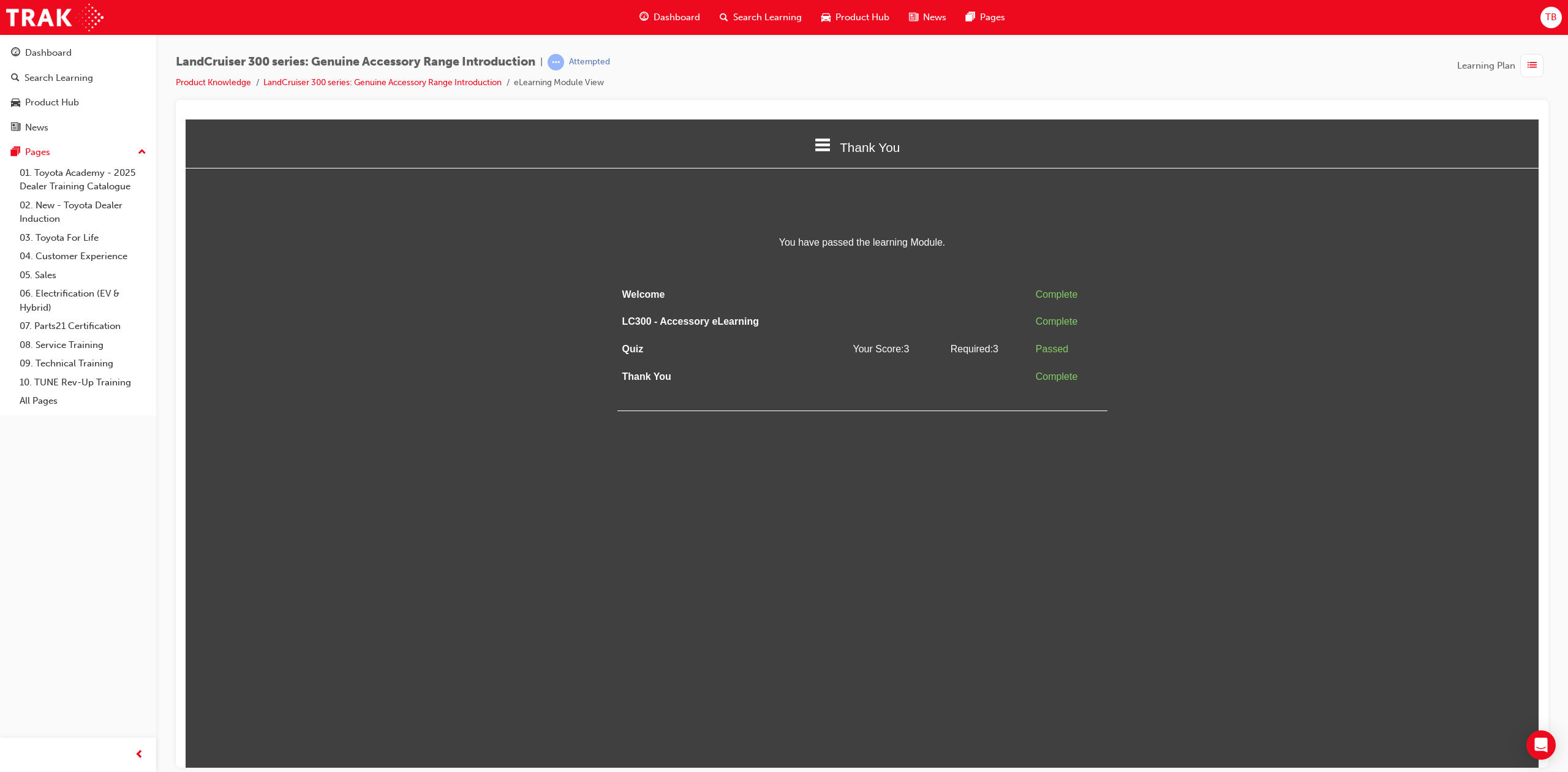
scroll to position [0, 0]
click at [1173, 67] on span "list-icon" at bounding box center [1532, 66] width 9 height 16
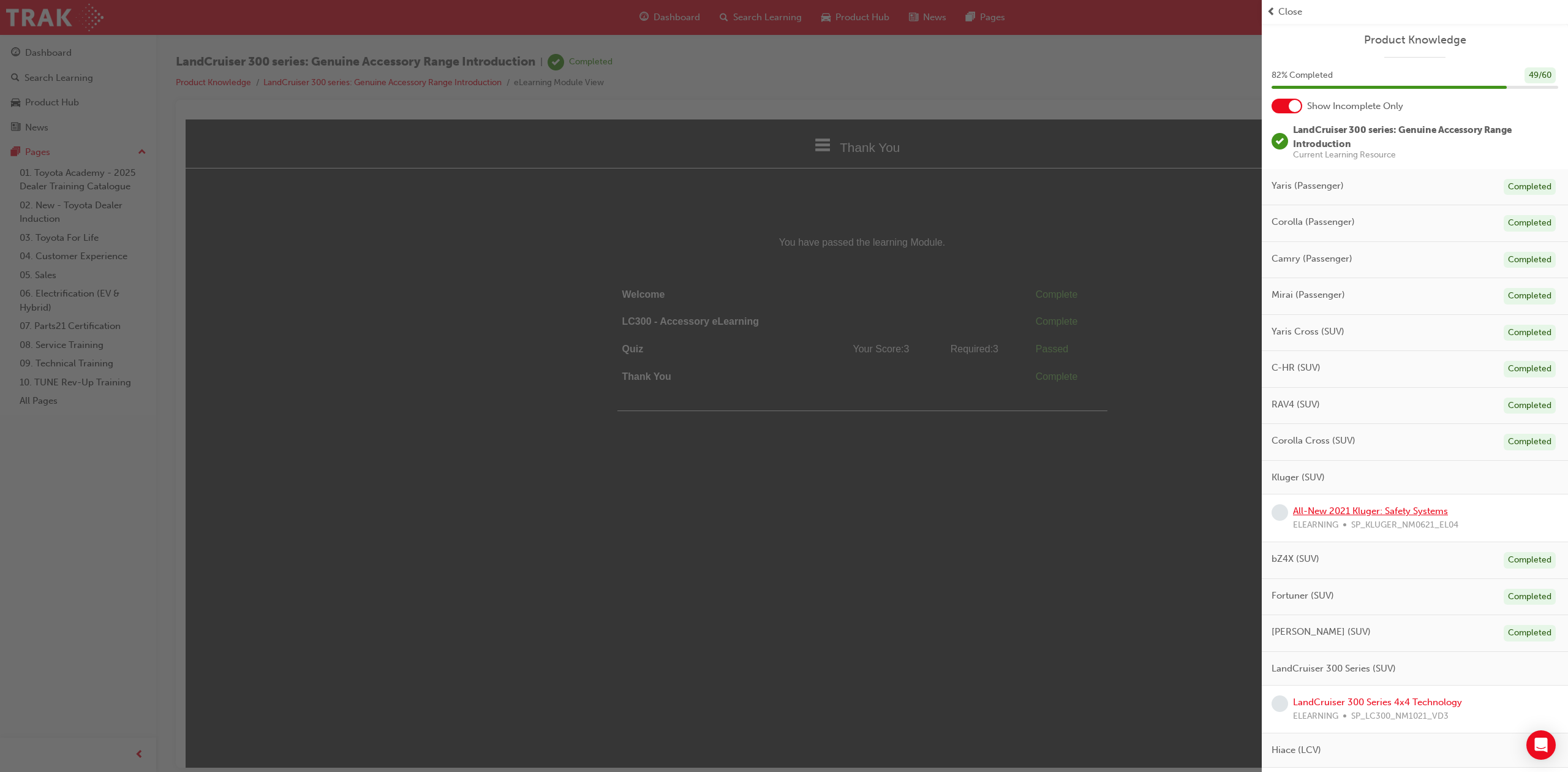
click at [1173, 508] on link "All-New 2021 Kluger: Safety Systems" at bounding box center [1371, 511] width 155 height 11
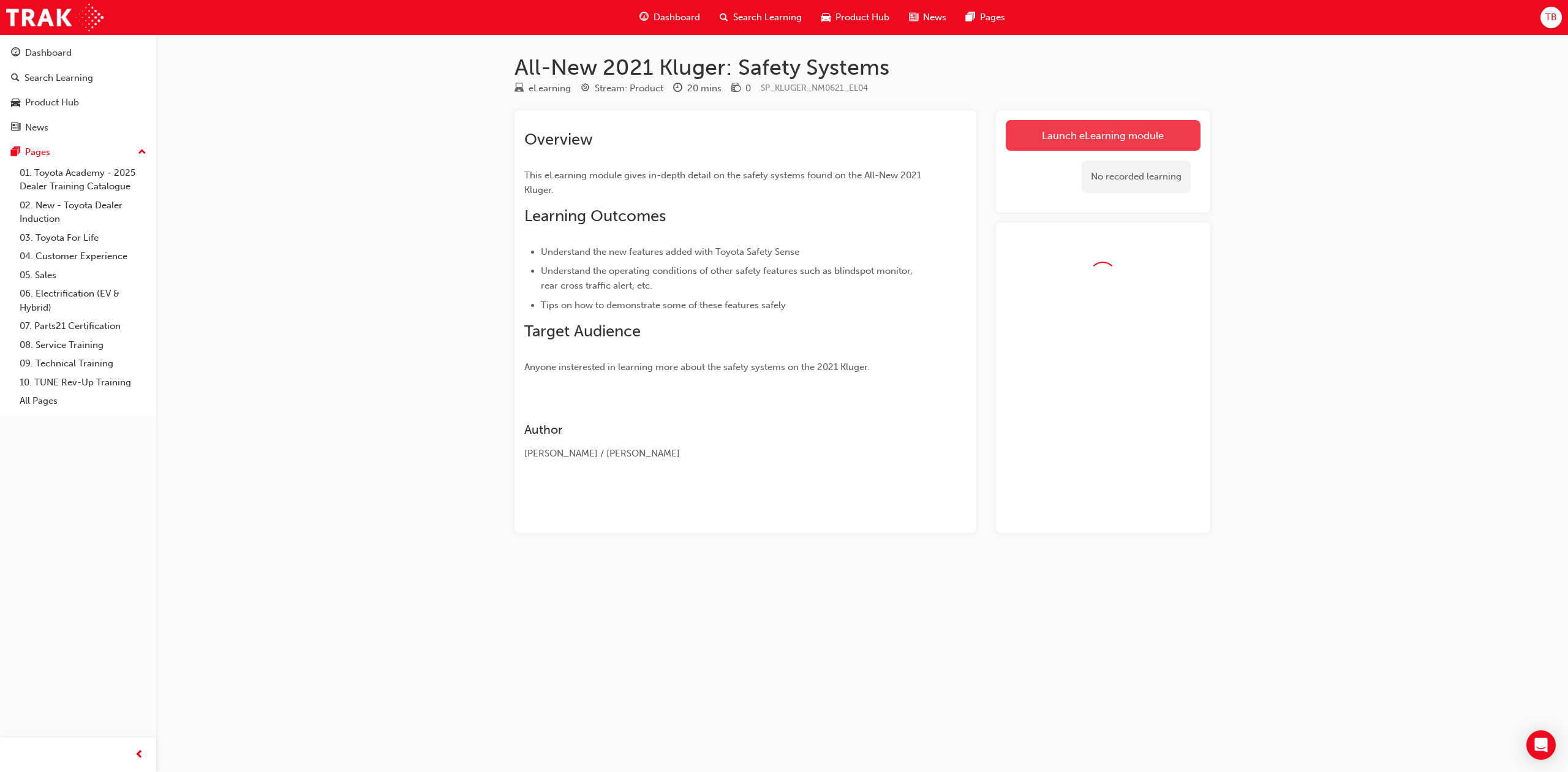
click at [1157, 143] on link "Launch eLearning module" at bounding box center [1103, 135] width 195 height 31
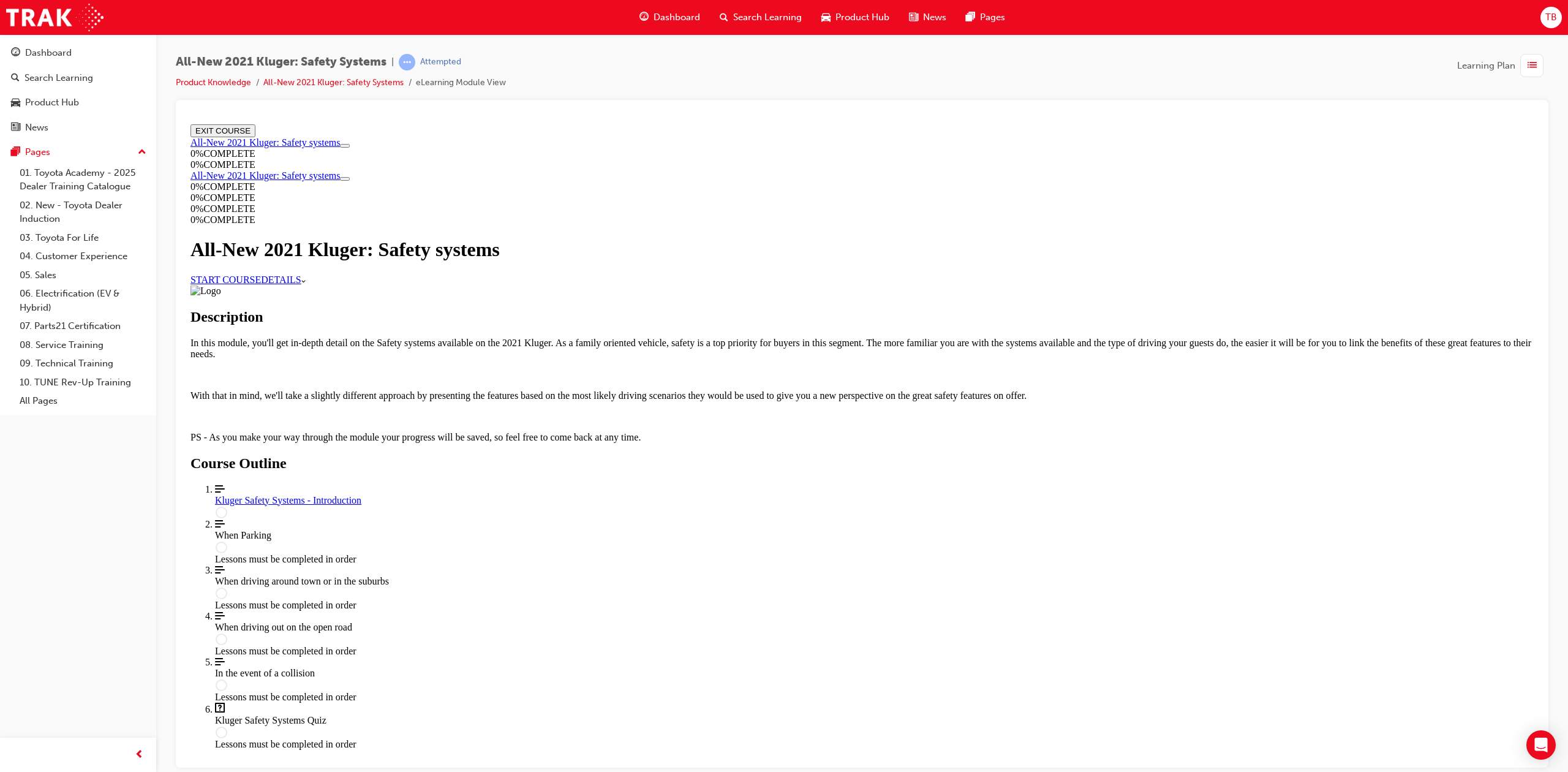
drag, startPoint x: 727, startPoint y: 325, endPoint x: 748, endPoint y: 334, distance: 22.8
click at [261, 284] on link "START COURSE" at bounding box center [226, 279] width 70 height 10
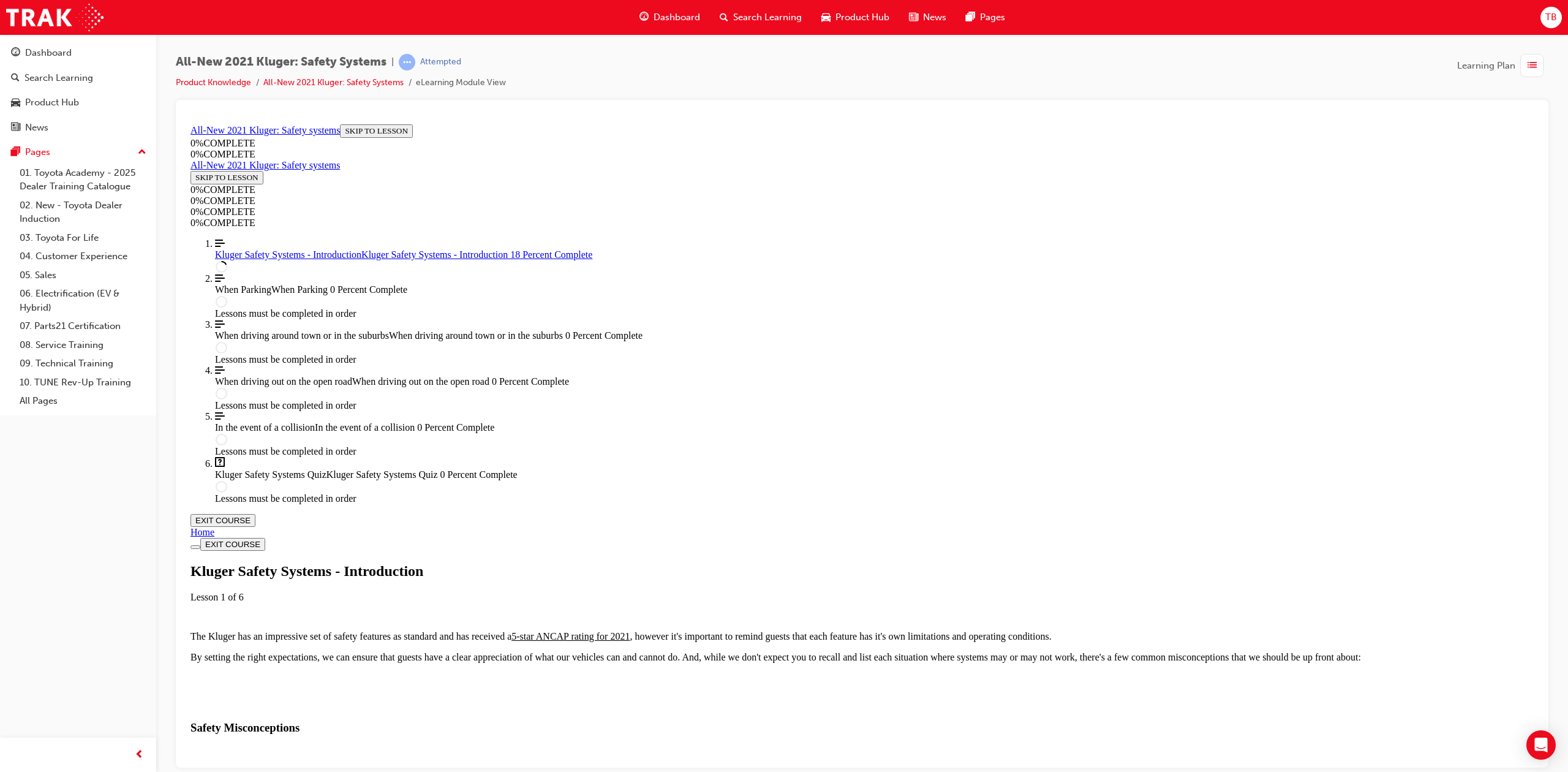
drag, startPoint x: 1098, startPoint y: 597, endPoint x: 1101, endPoint y: 608, distance: 11.4
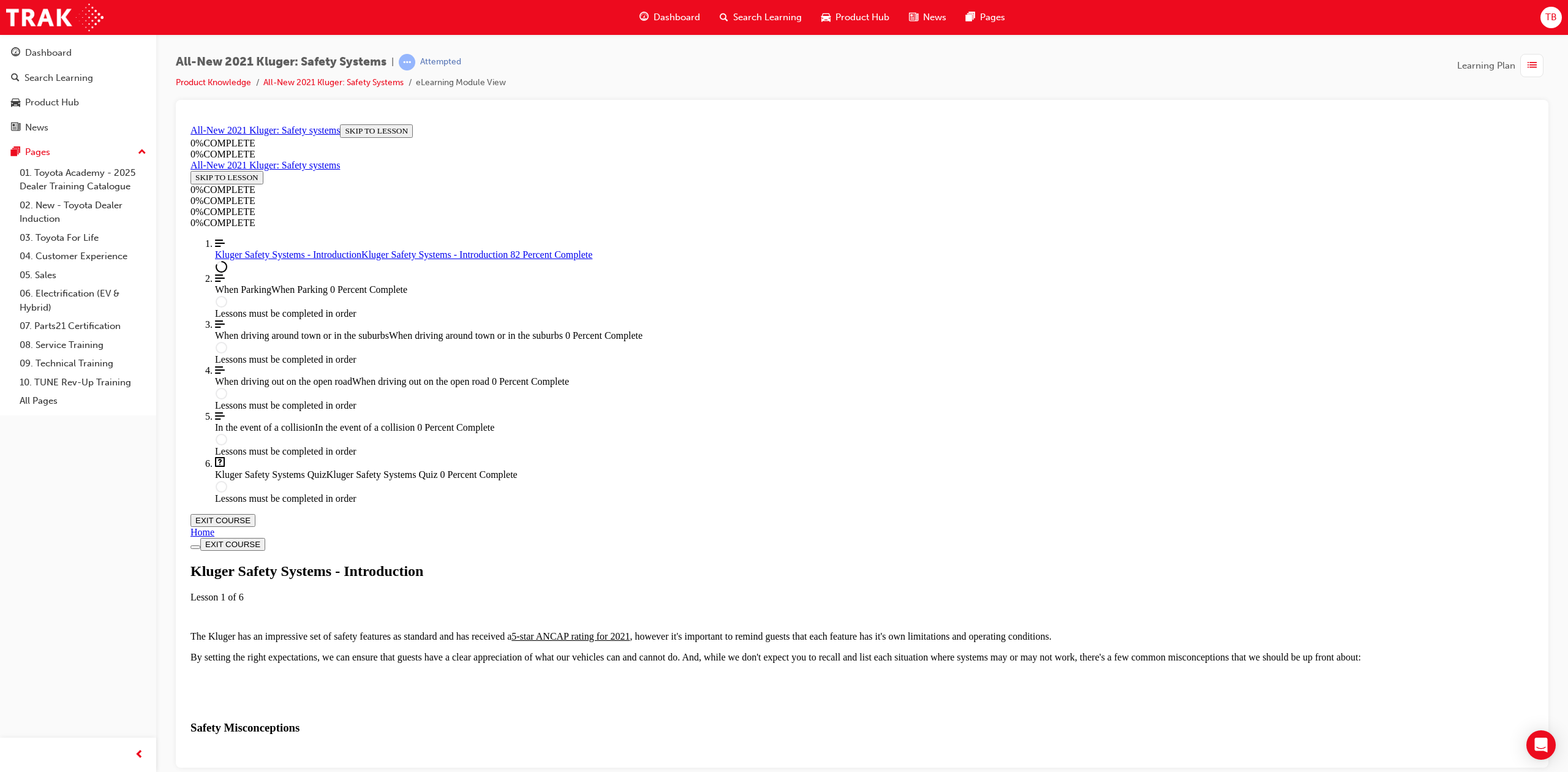
scroll to position [1229, 0]
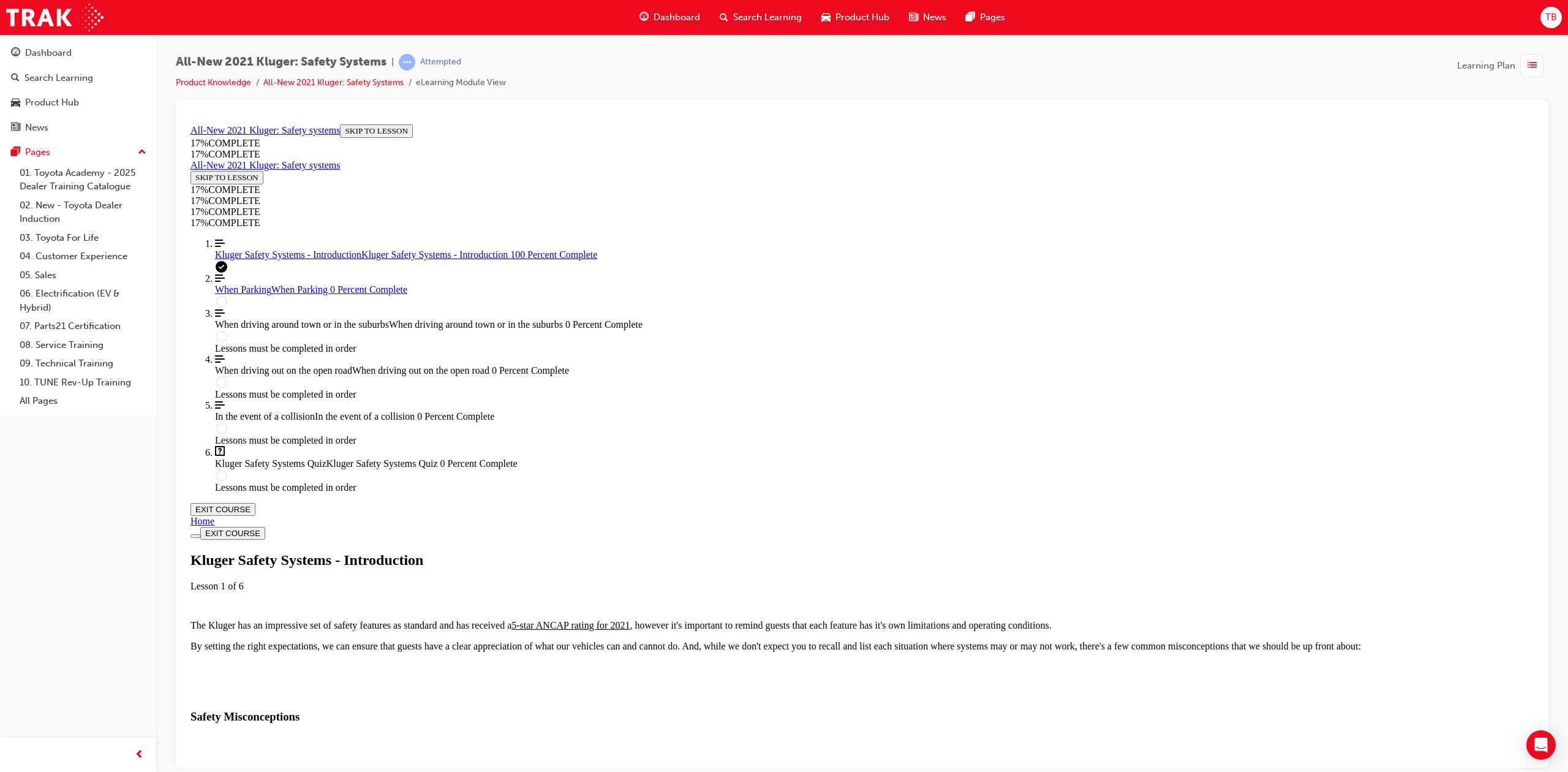
scroll to position [1613, 0]
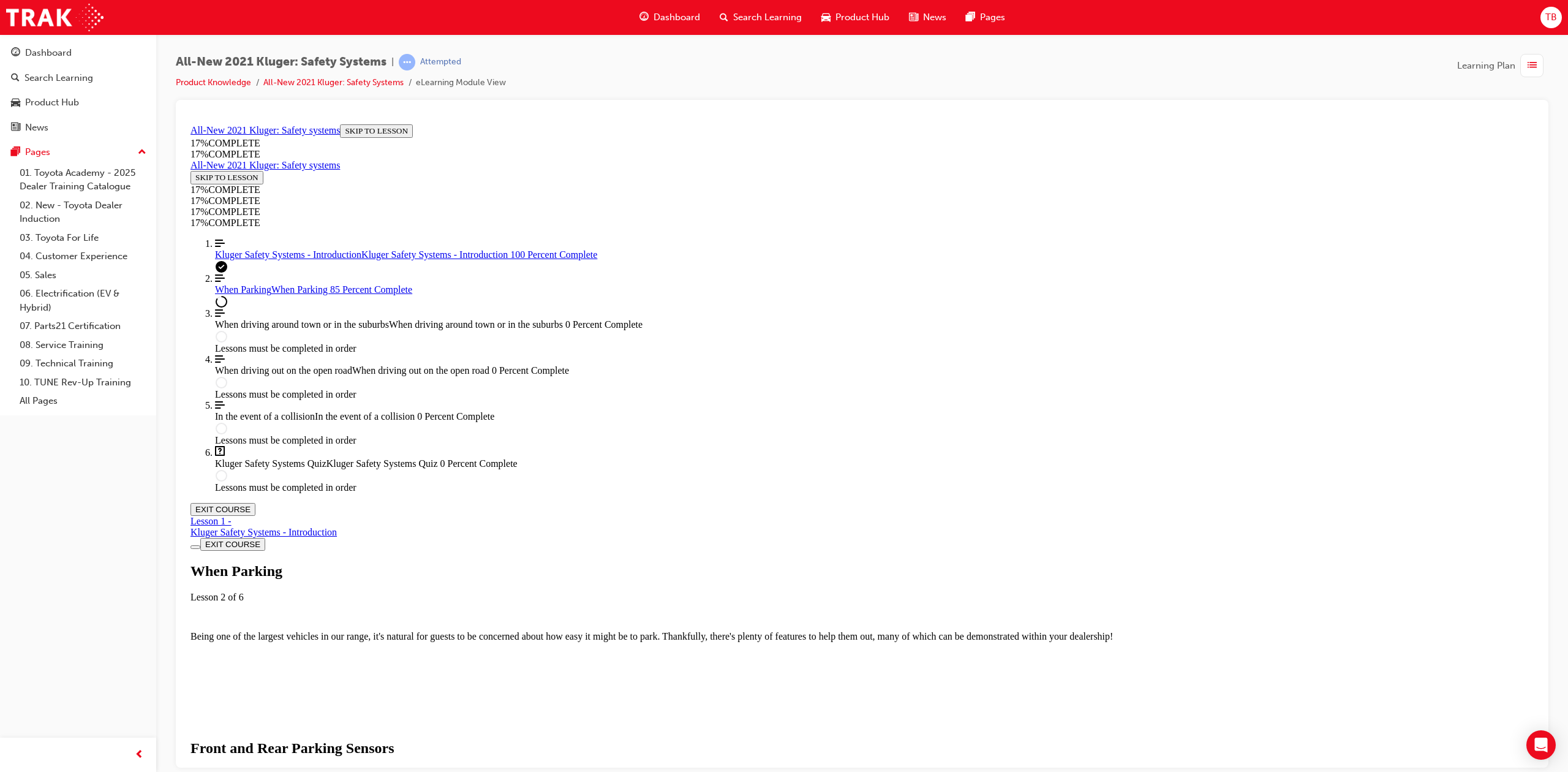
scroll to position [2412, 0]
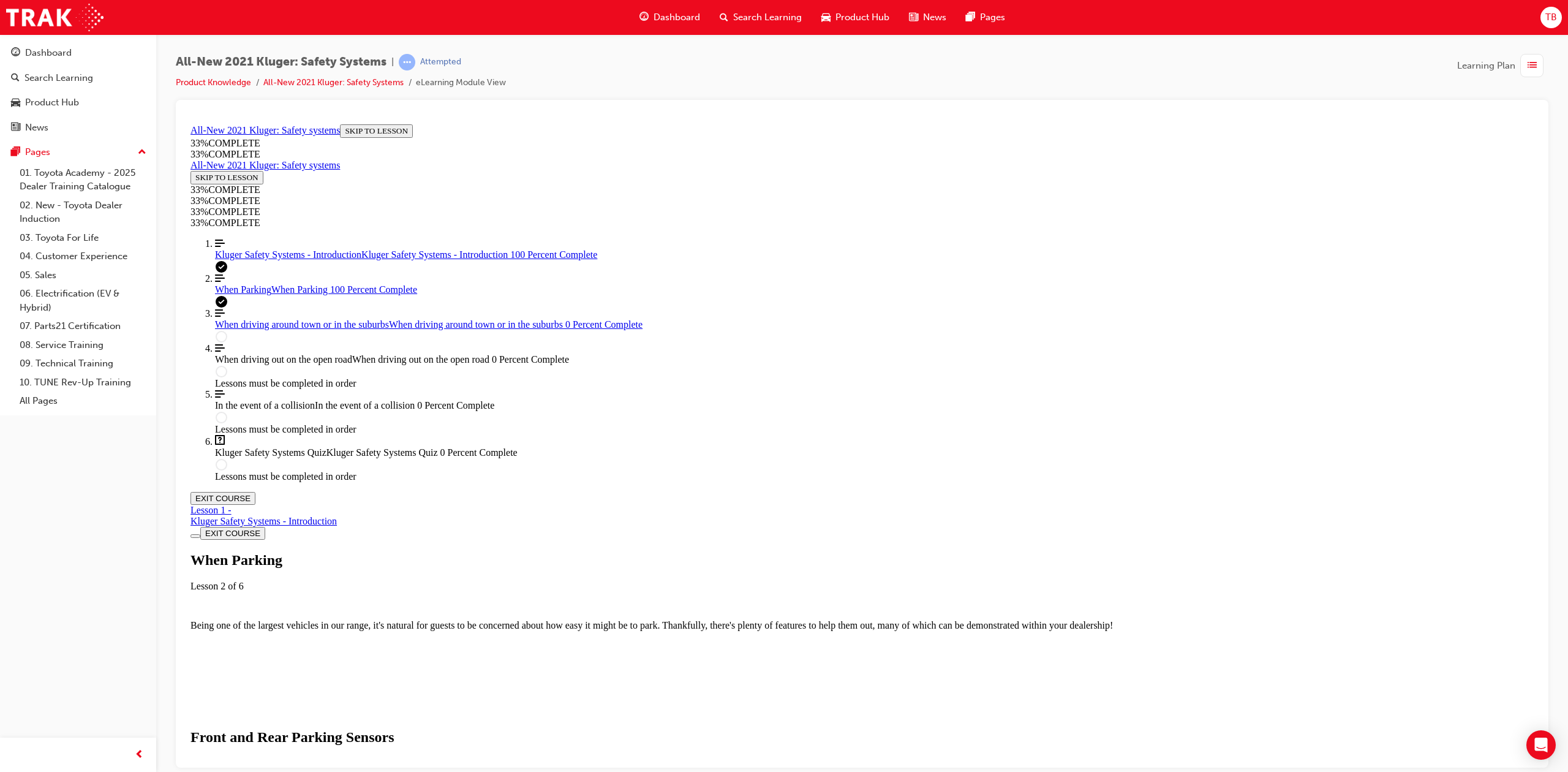
drag, startPoint x: 969, startPoint y: 755, endPoint x: 968, endPoint y: 746, distance: 9.1
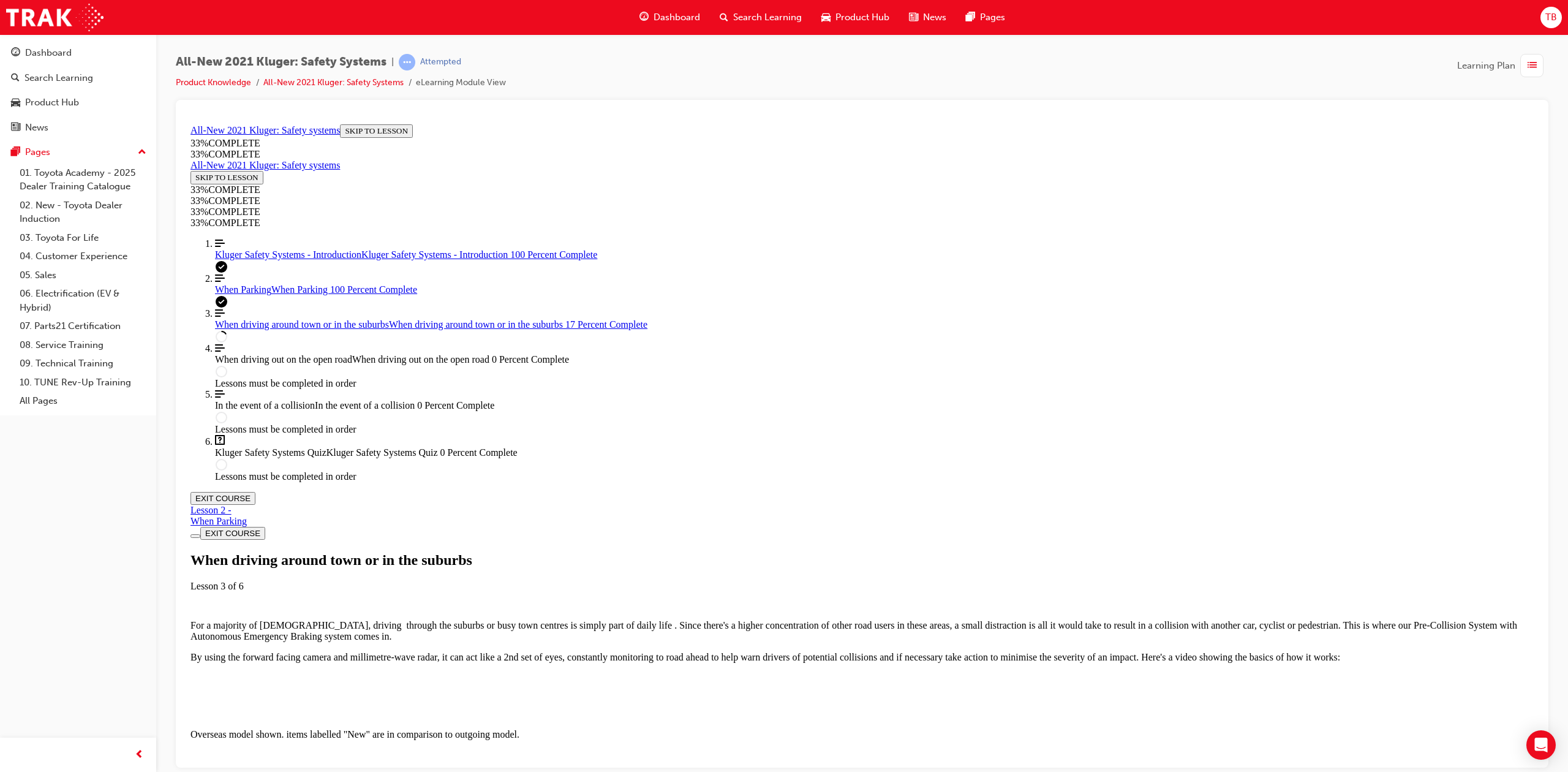
scroll to position [451, 0]
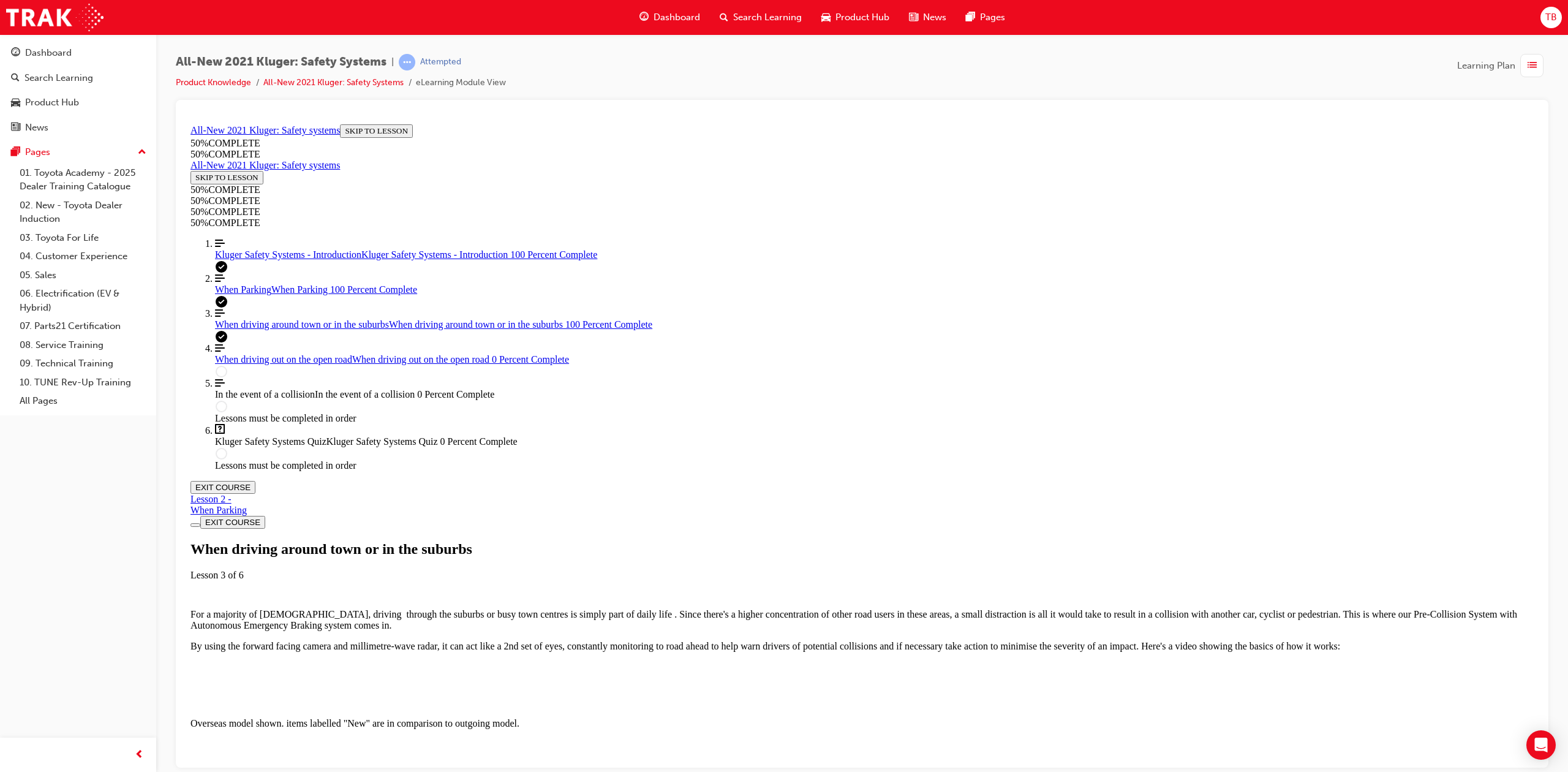
scroll to position [2394, 0]
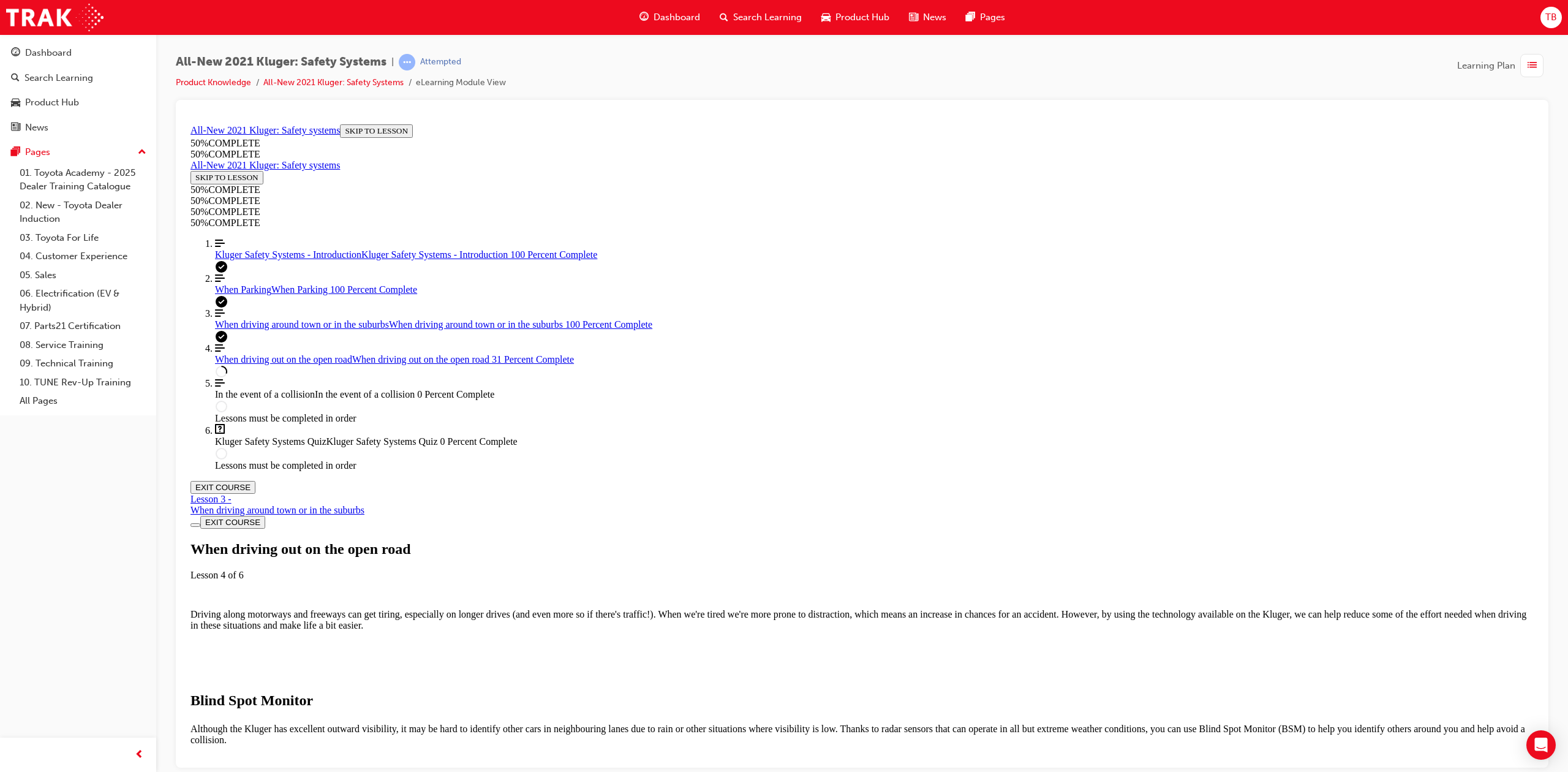
scroll to position [1268, 0]
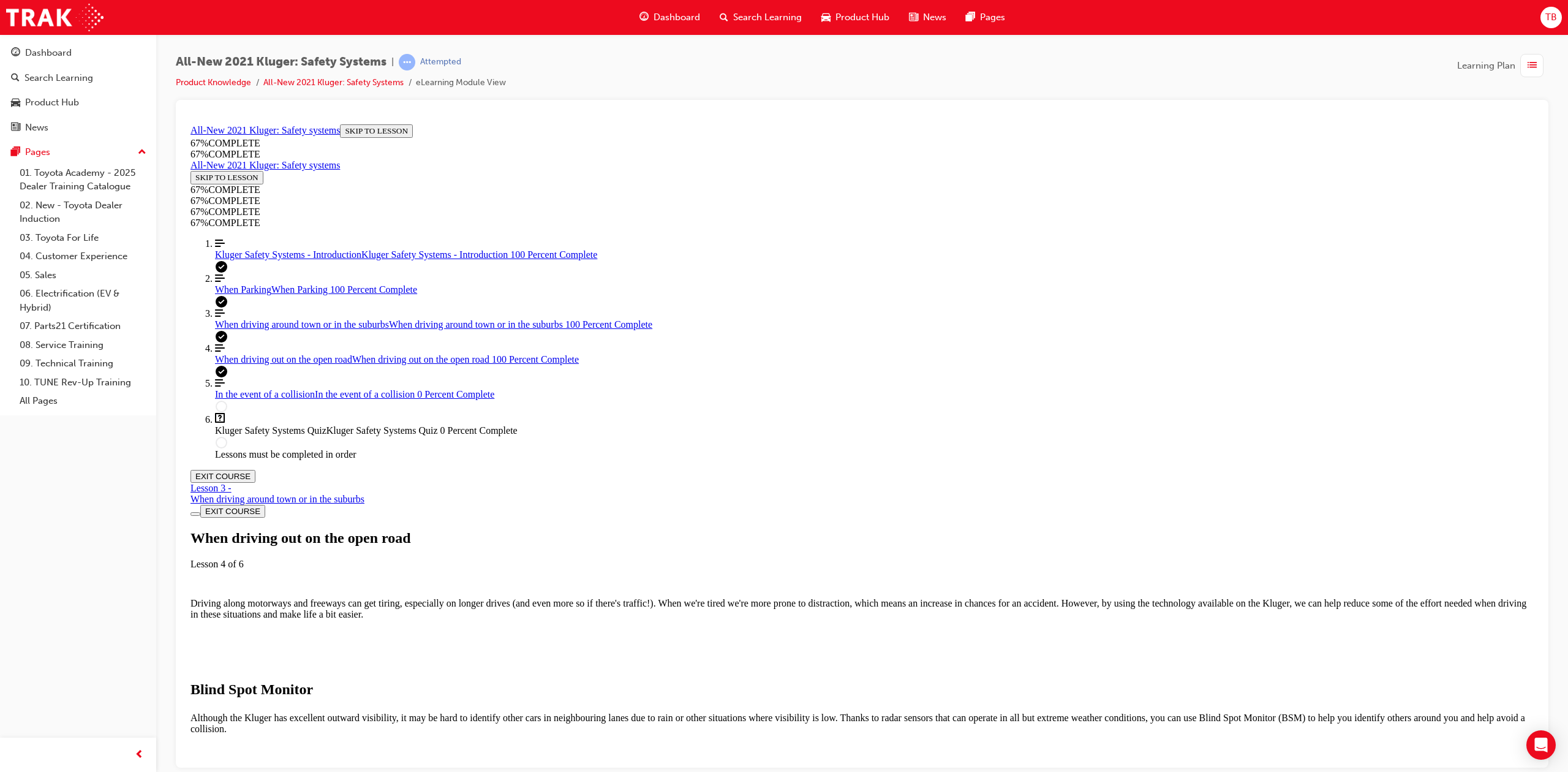
scroll to position [7119, 0]
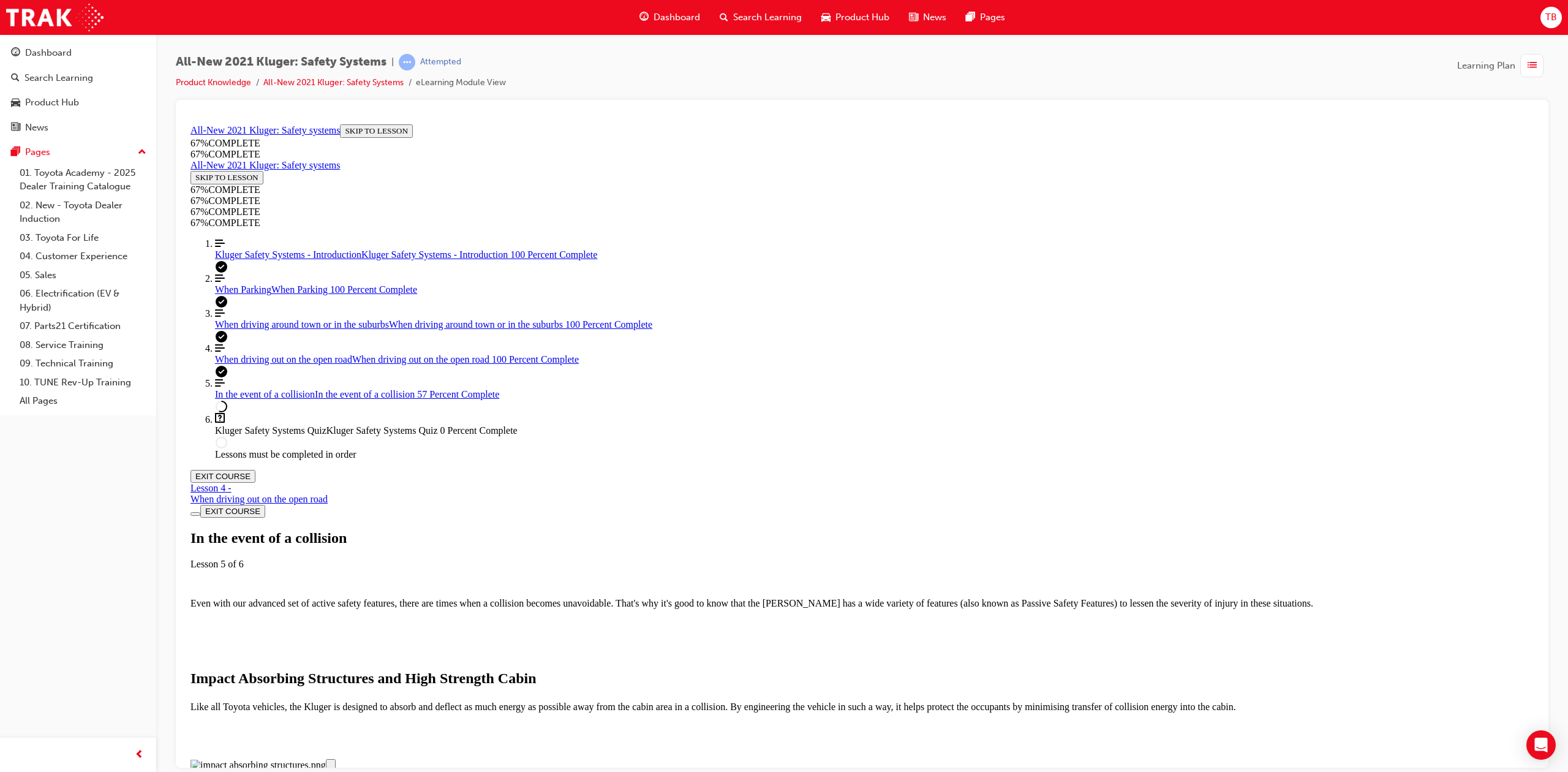
scroll to position [1187, 0]
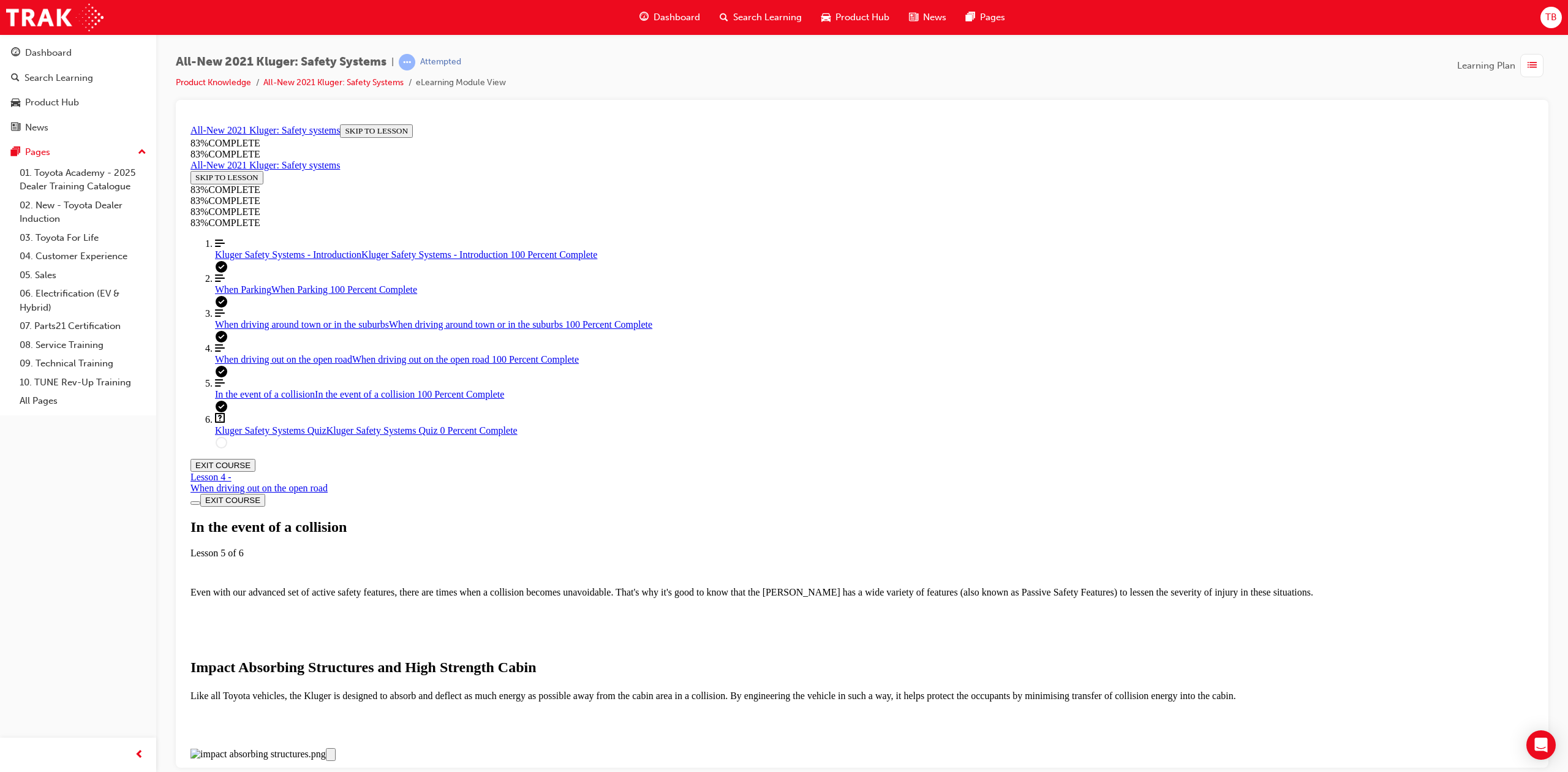
scroll to position [2765, 0]
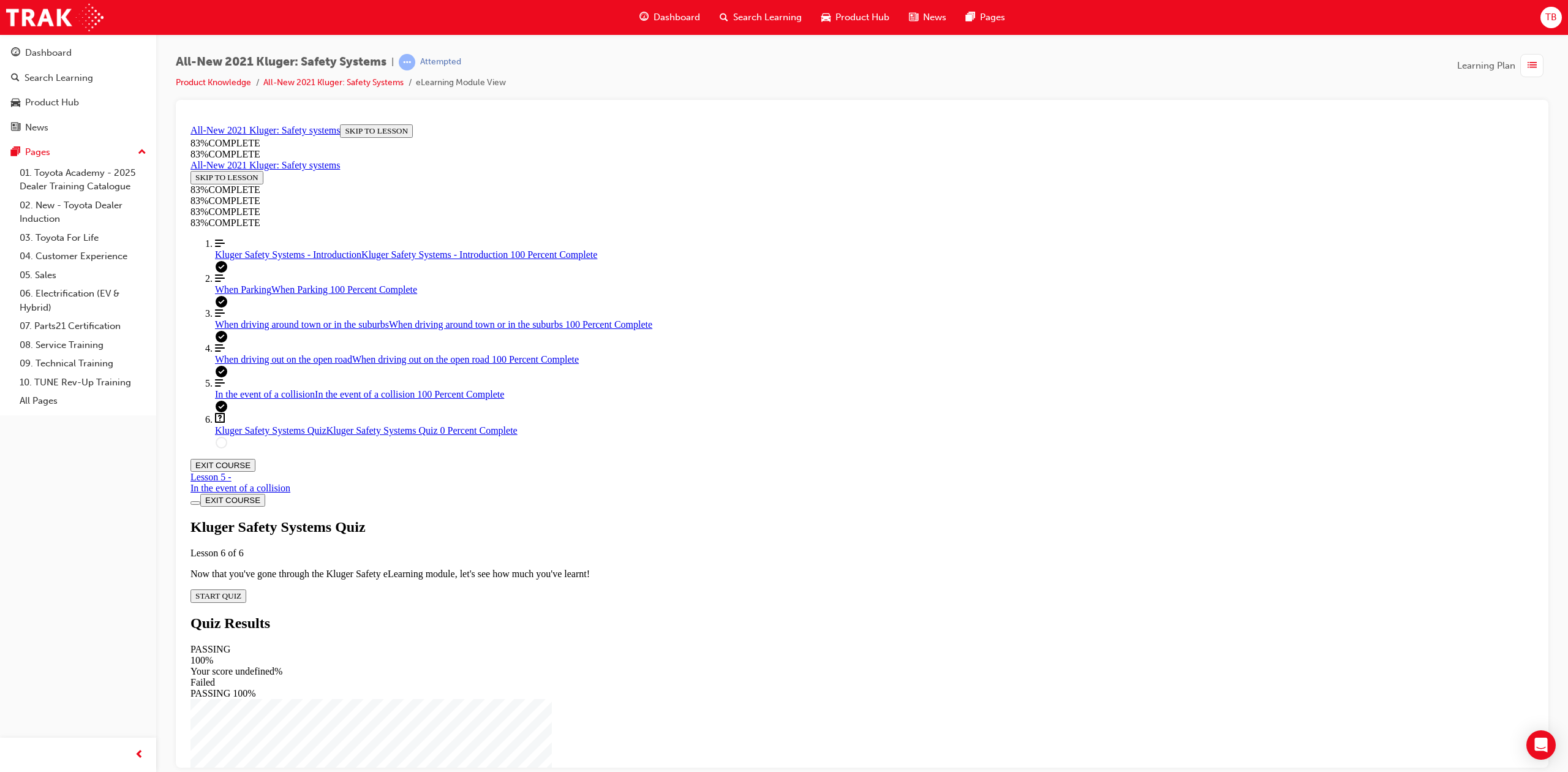
scroll to position [42, 0]
click at [241, 591] on span "START QUIZ" at bounding box center [218, 596] width 46 height 9
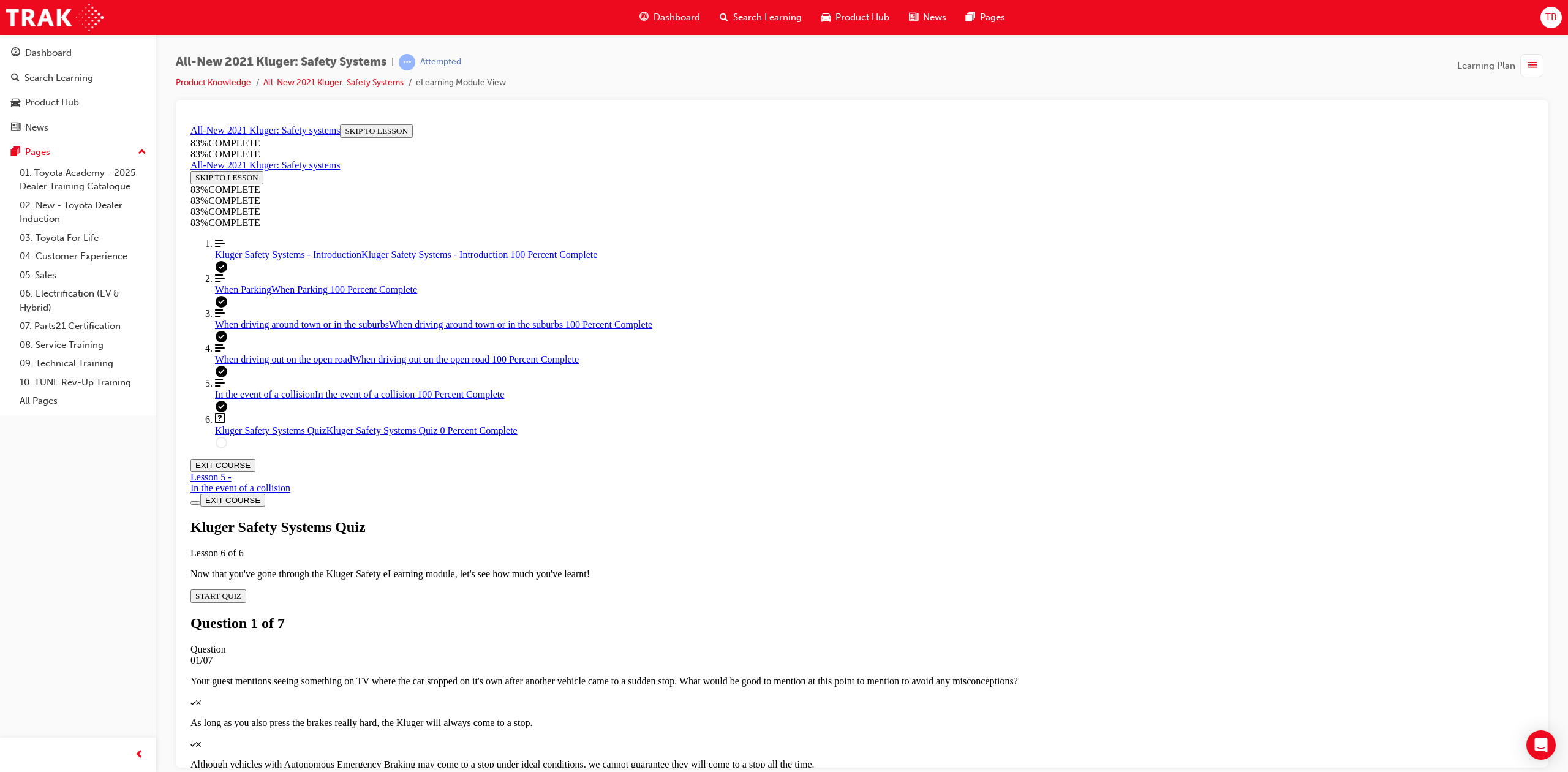
scroll to position [44, 0]
click at [903, 758] on p "Although vehicles with Autonomous Emergency Braking may come to a stop under id…" at bounding box center [862, 764] width 1343 height 11
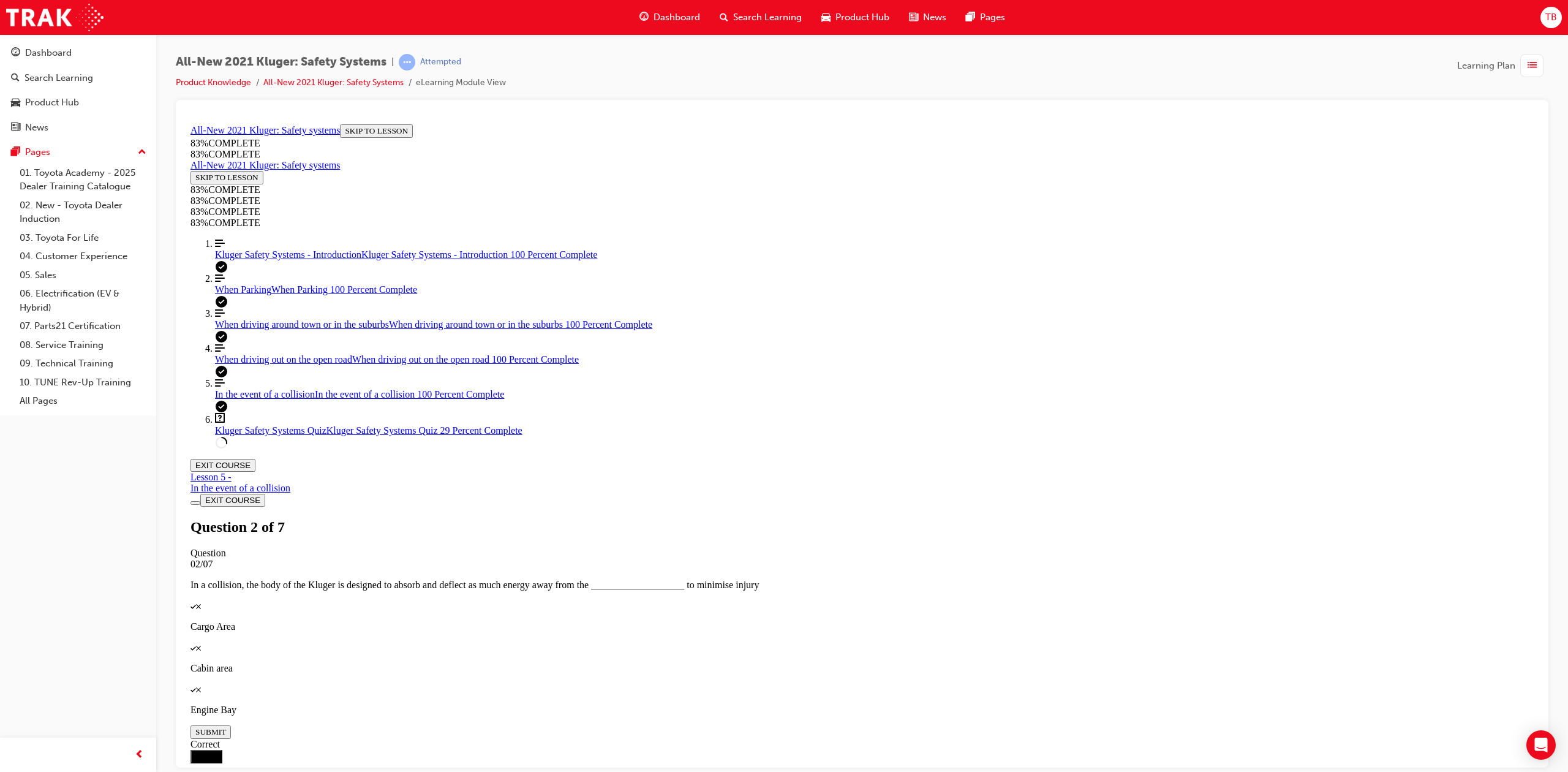
scroll to position [126, 0]
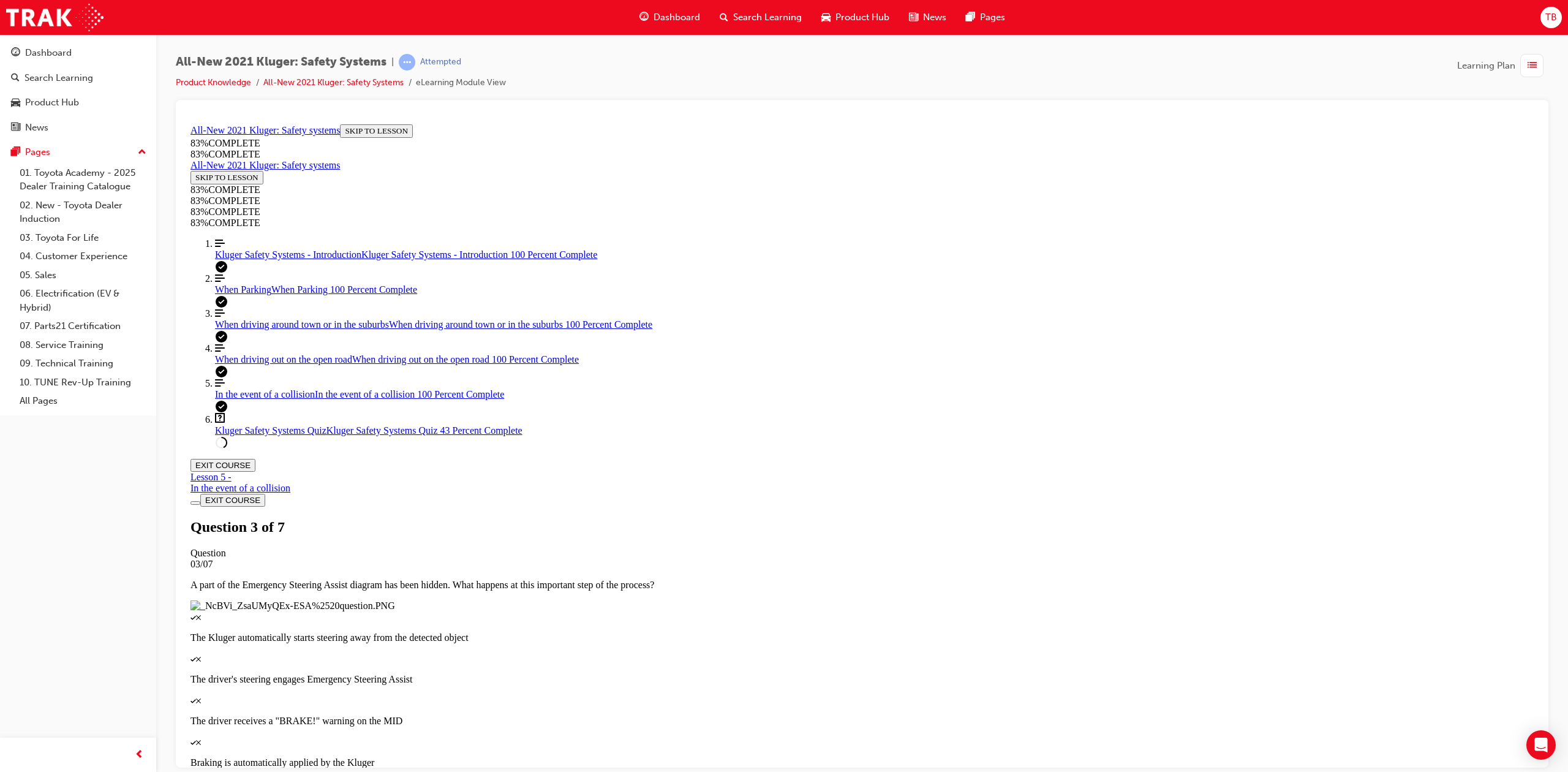
drag, startPoint x: 900, startPoint y: 437, endPoint x: 915, endPoint y: 437, distance: 15.0
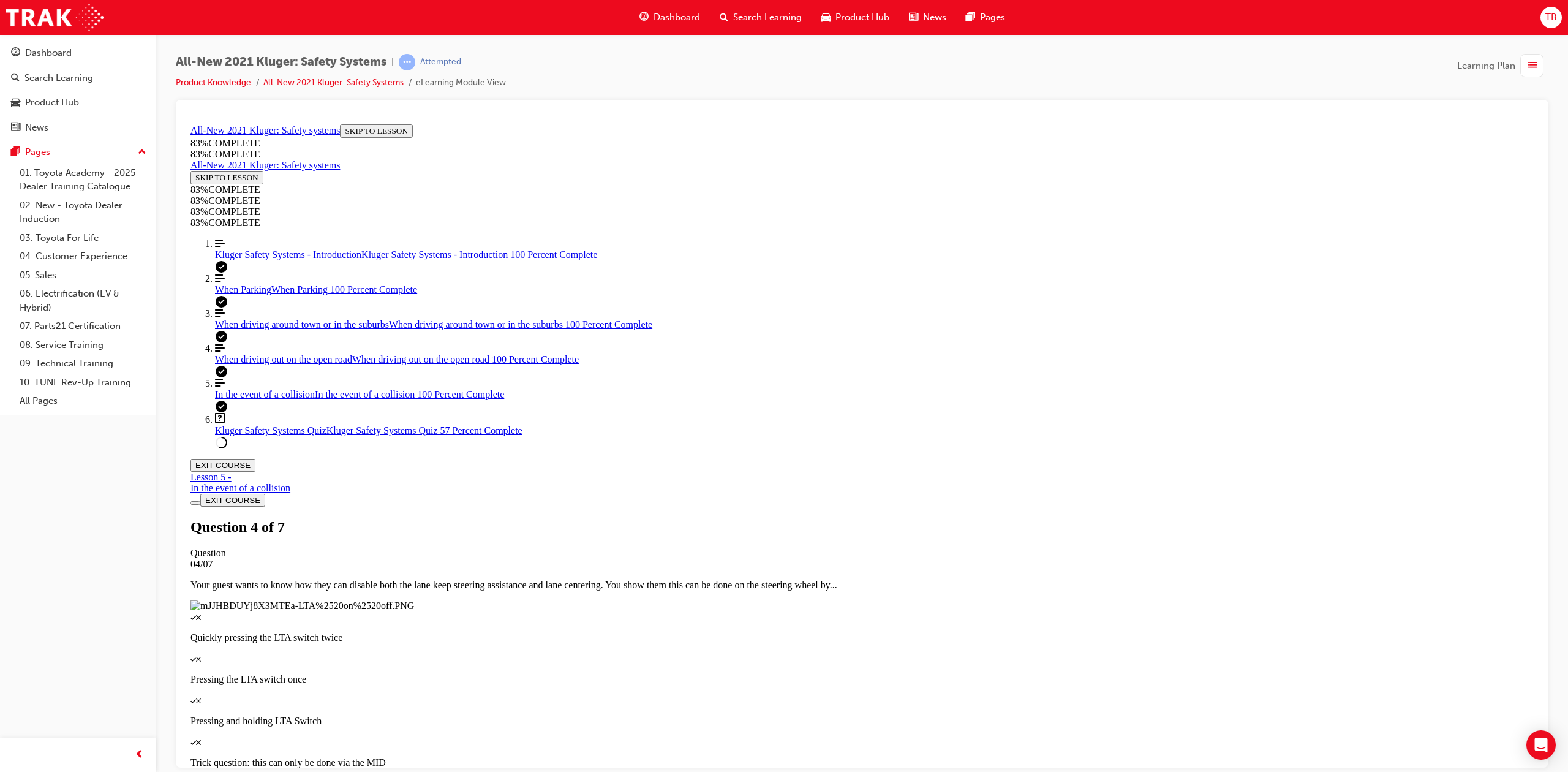
drag, startPoint x: 896, startPoint y: 380, endPoint x: 927, endPoint y: 489, distance: 113.3
drag, startPoint x: 908, startPoint y: 429, endPoint x: 936, endPoint y: 429, distance: 28.0
drag, startPoint x: 879, startPoint y: 375, endPoint x: 900, endPoint y: 375, distance: 21.0
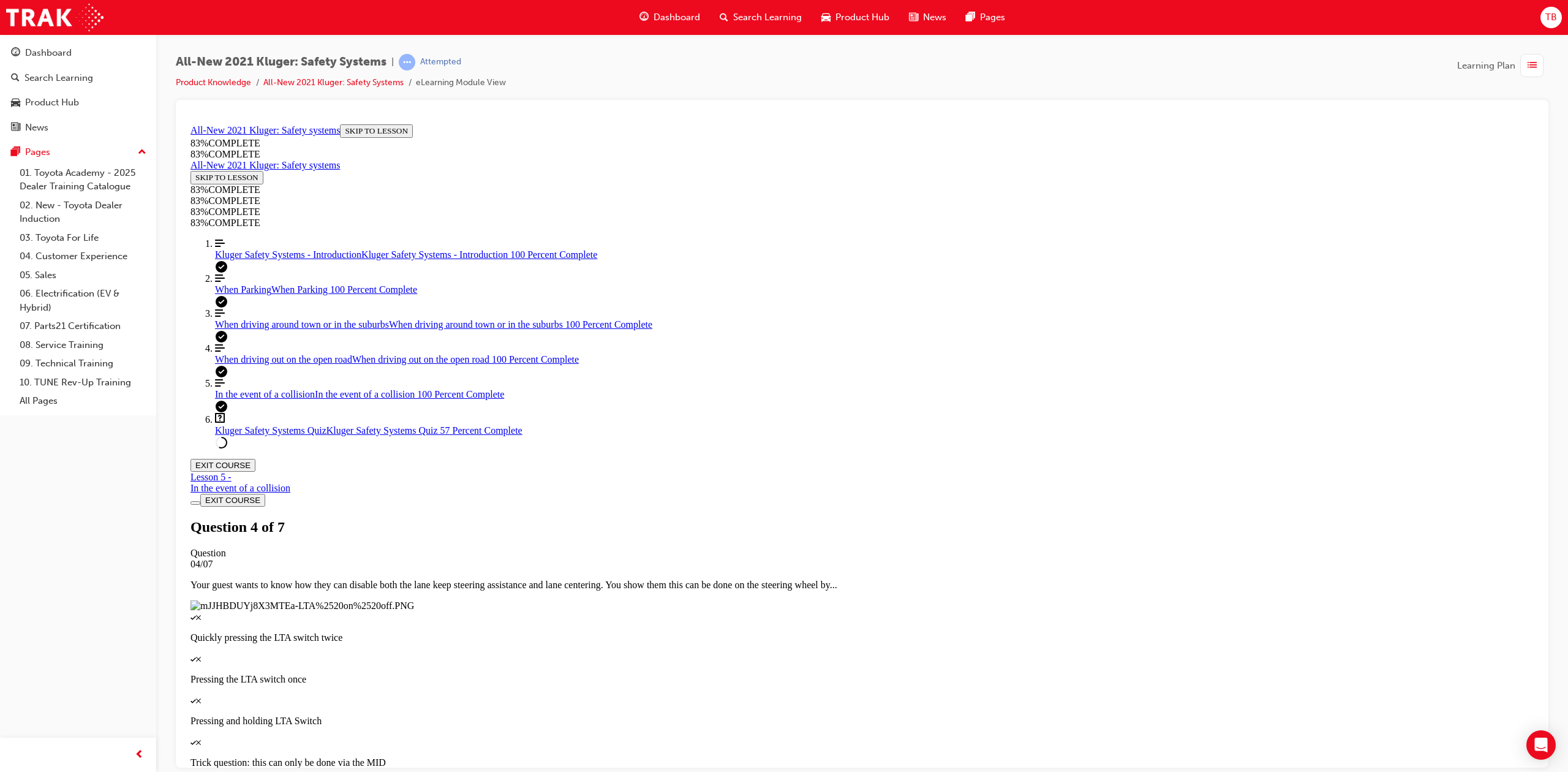
drag, startPoint x: 893, startPoint y: 378, endPoint x: 922, endPoint y: 379, distance: 29.0
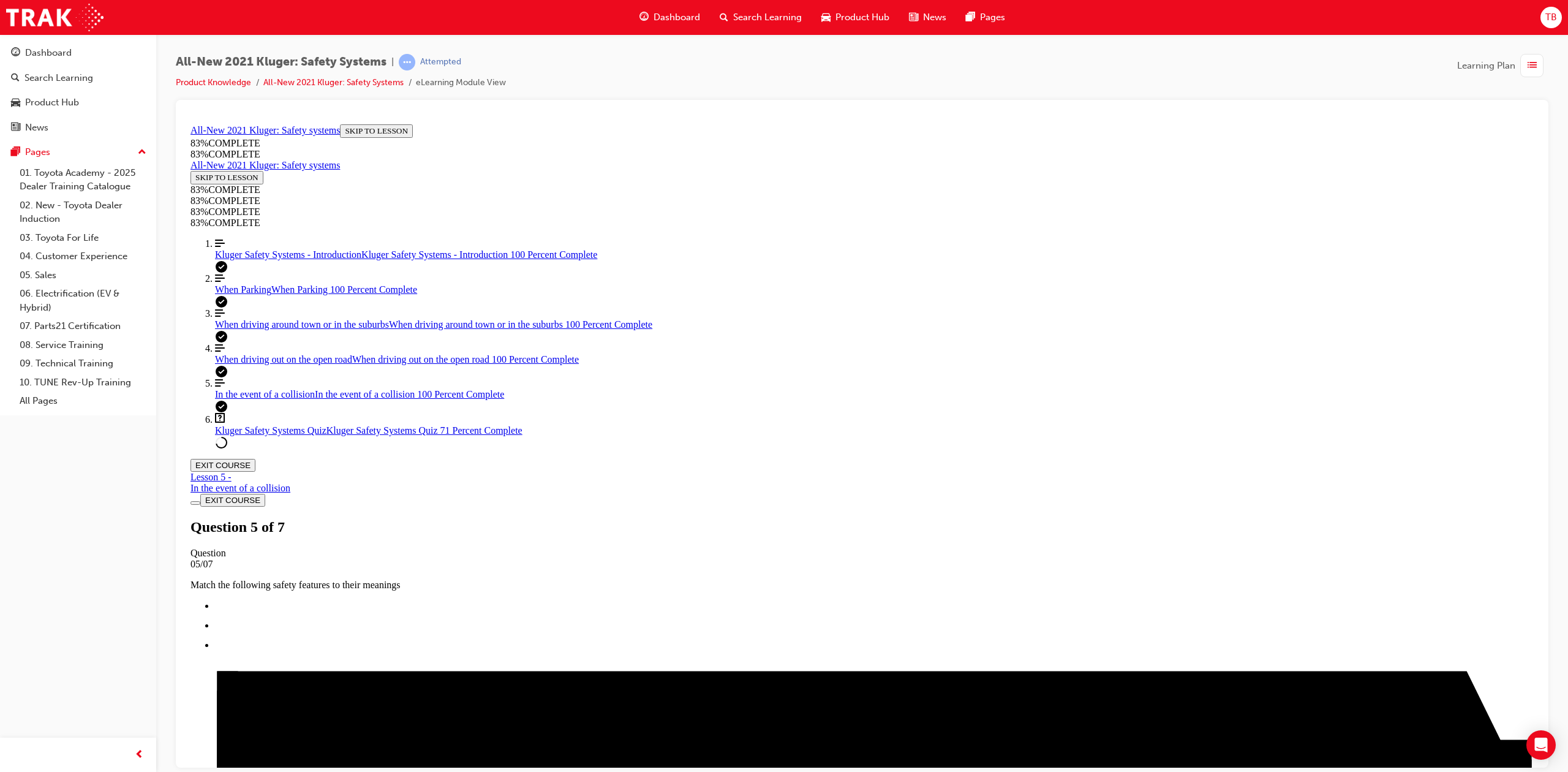
scroll to position [45, 0]
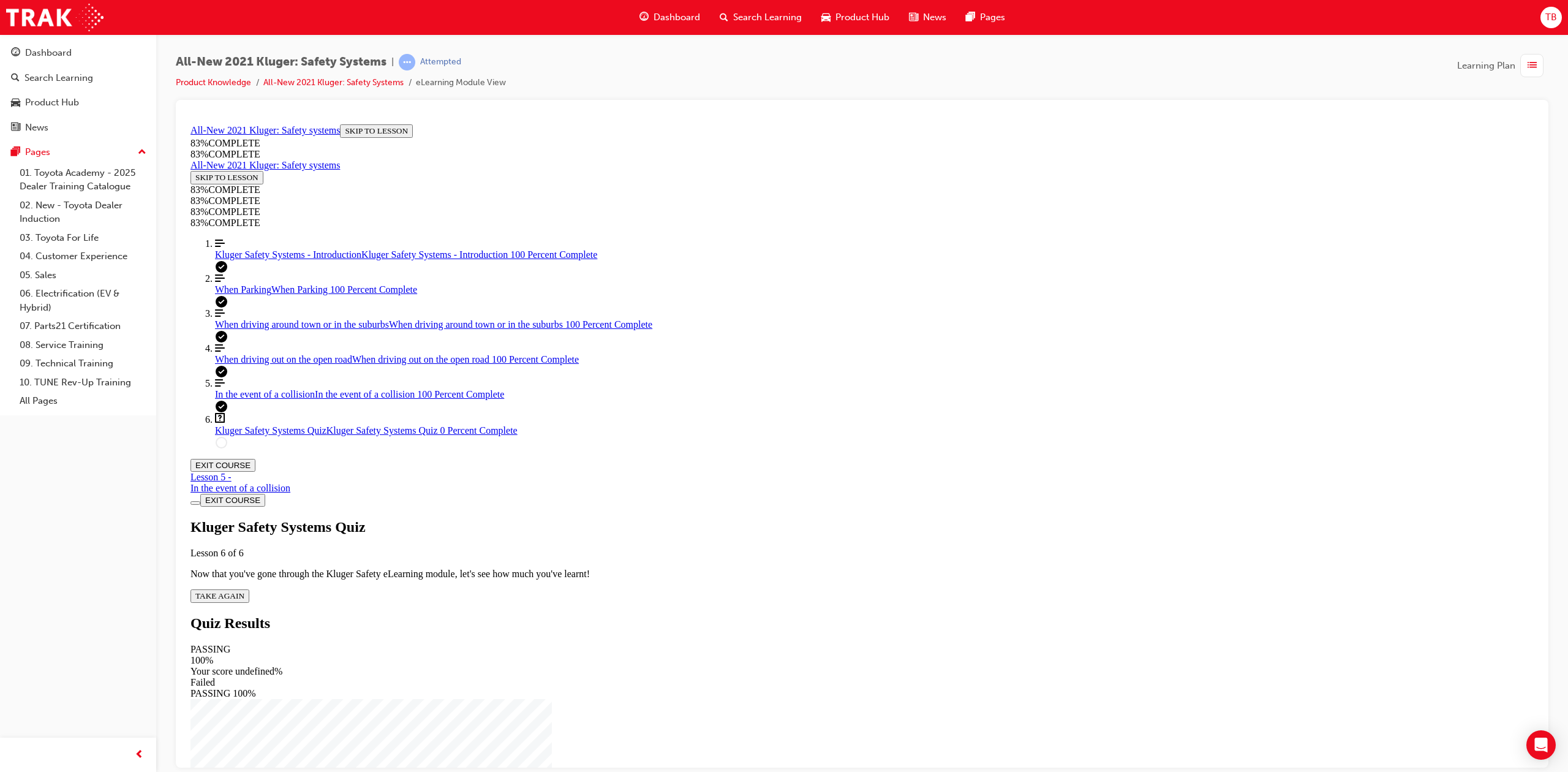
click at [245, 591] on span "TAKE AGAIN" at bounding box center [220, 596] width 49 height 9
click at [883, 709] on div "Quiz" at bounding box center [862, 714] width 1343 height 11
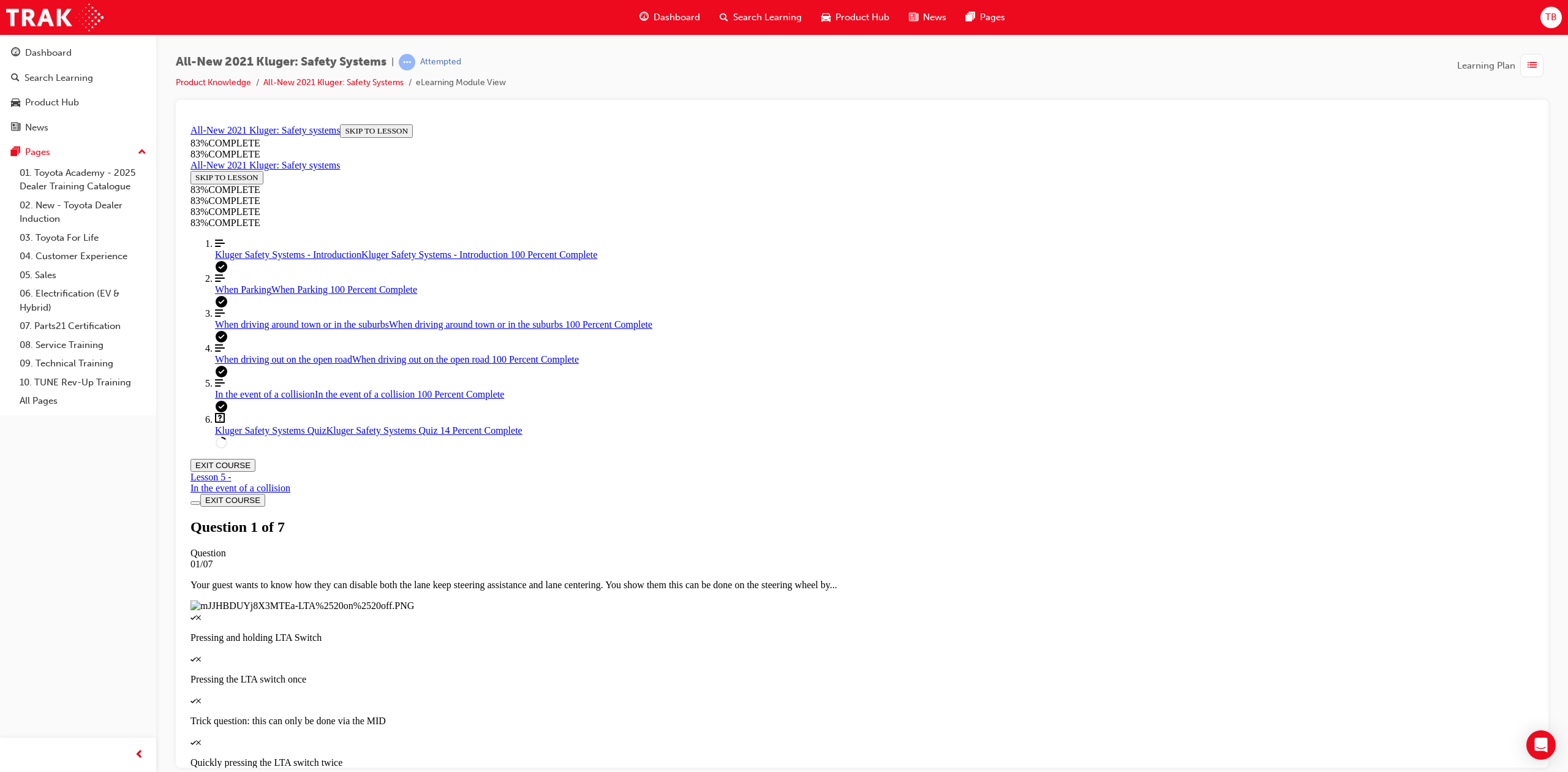
scroll to position [44, 0]
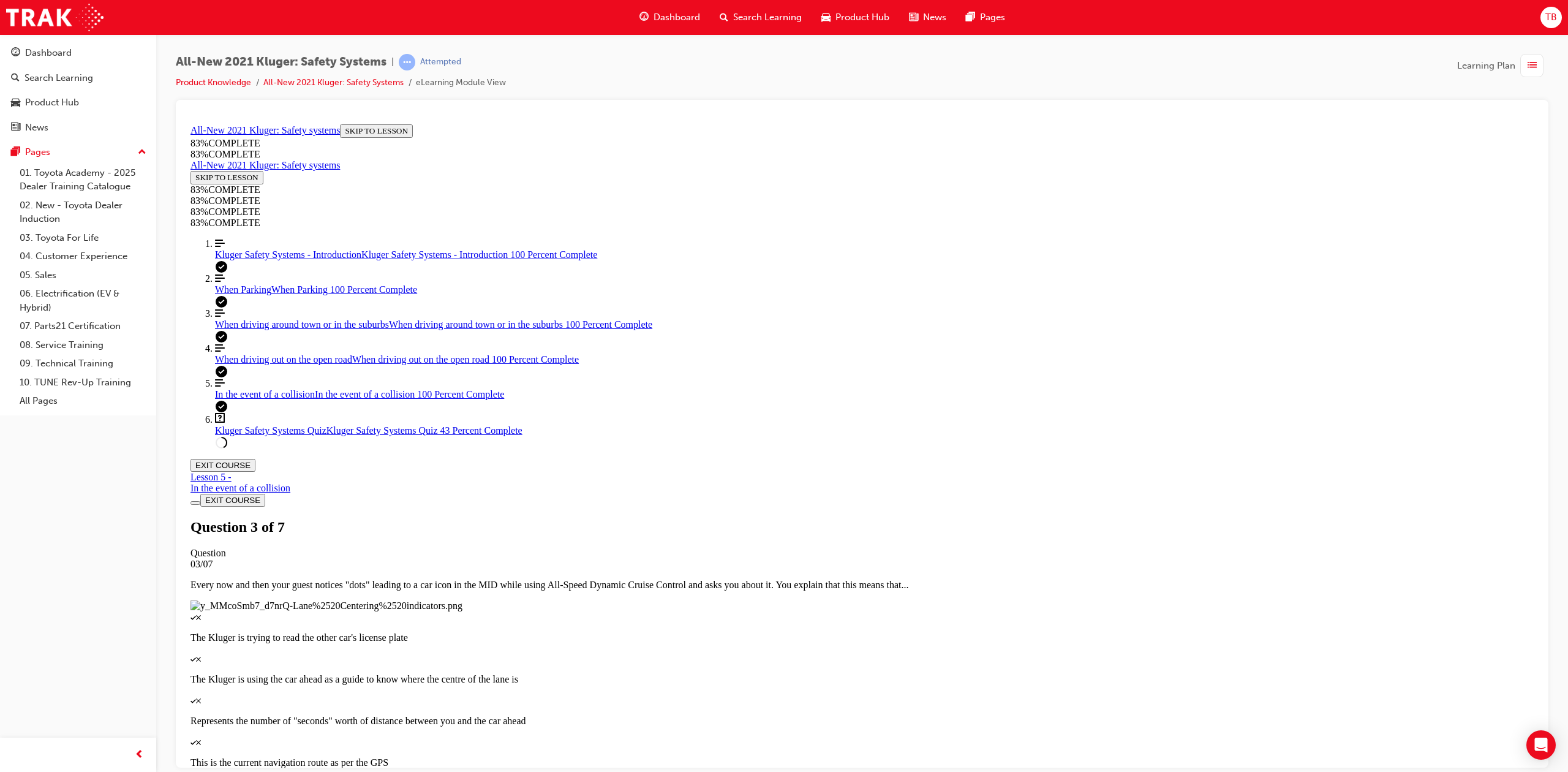
scroll to position [126, 0]
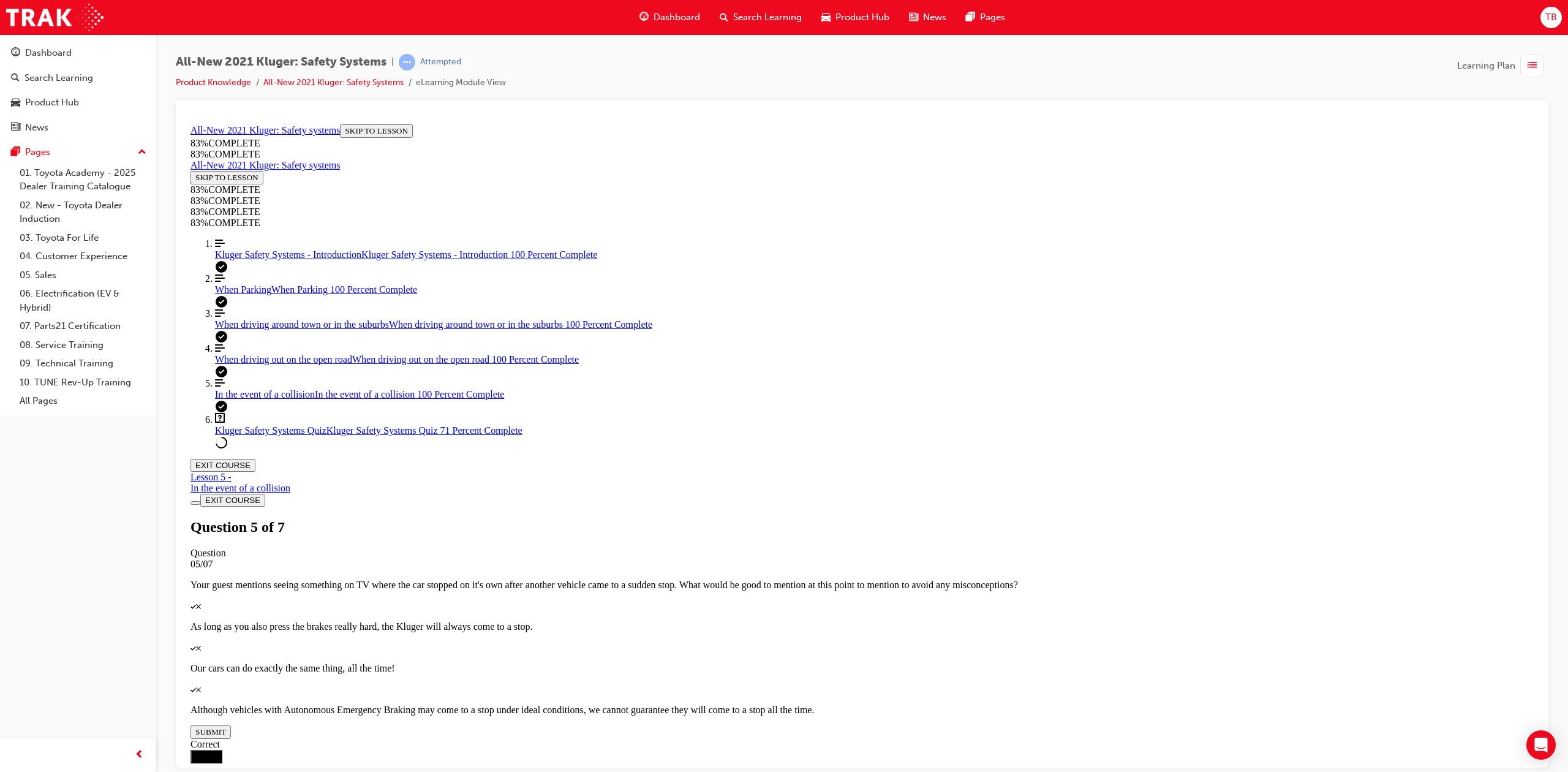
scroll to position [45, 0]
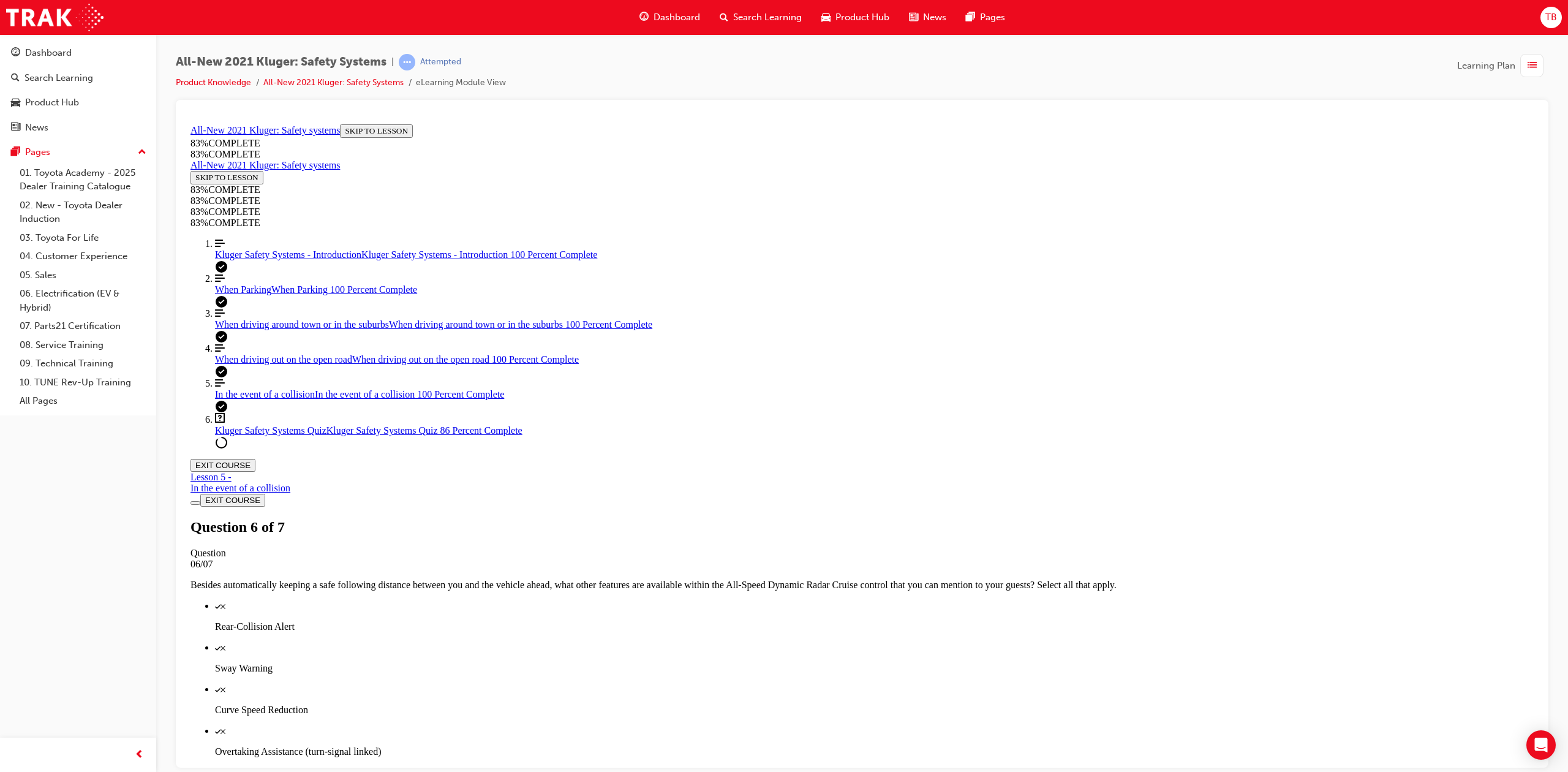
scroll to position [44, 0]
drag, startPoint x: 865, startPoint y: 374, endPoint x: 905, endPoint y: 490, distance: 122.7
drag, startPoint x: 870, startPoint y: 385, endPoint x: 910, endPoint y: 383, distance: 40.0
drag, startPoint x: 880, startPoint y: 427, endPoint x: 908, endPoint y: 428, distance: 28.0
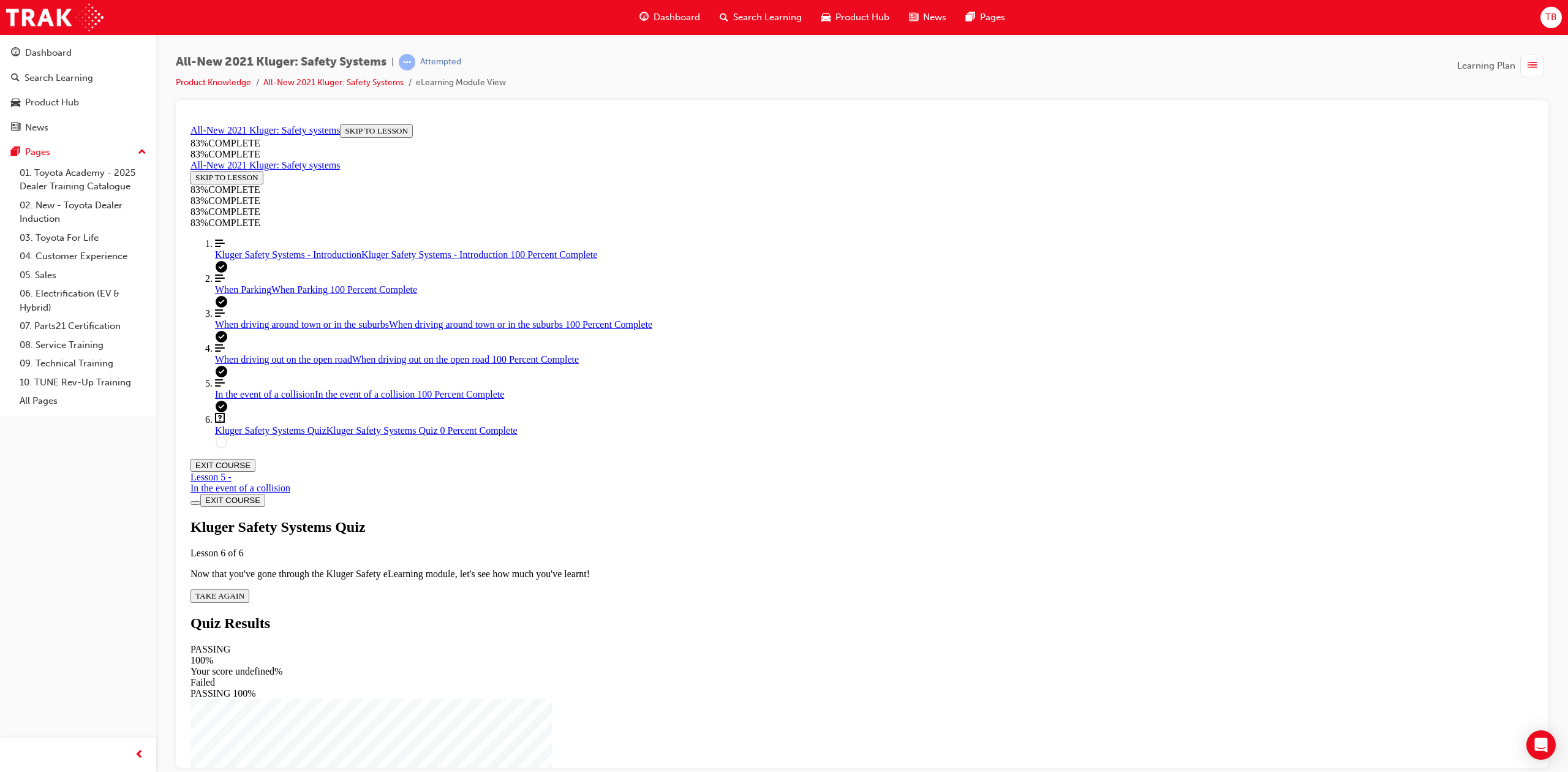
click at [249, 589] on button "TAKE AGAIN" at bounding box center [220, 596] width 58 height 14
click at [881, 772] on p "Pressing the LTA switch once" at bounding box center [862, 777] width 1343 height 11
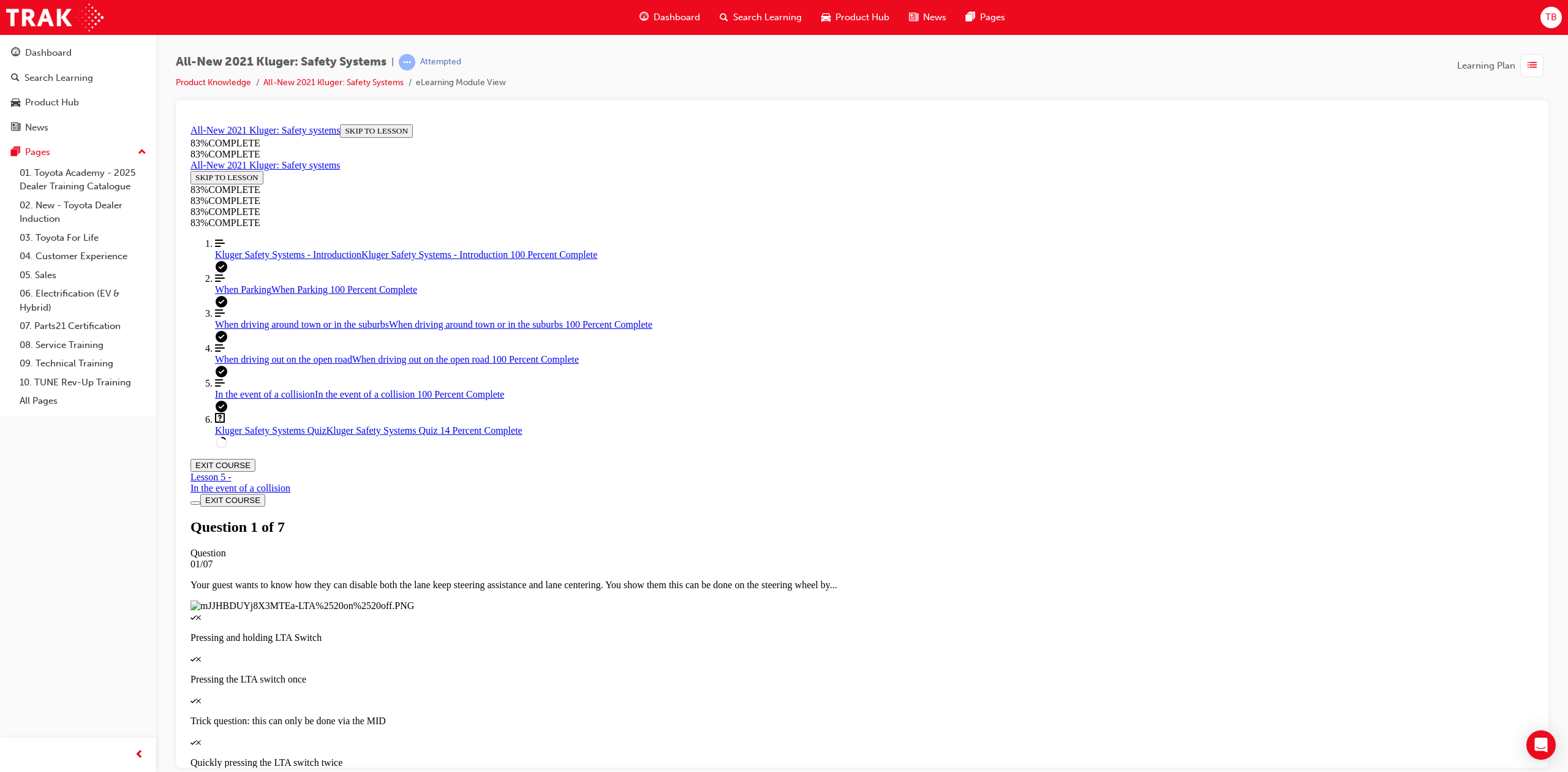
scroll to position [45, 0]
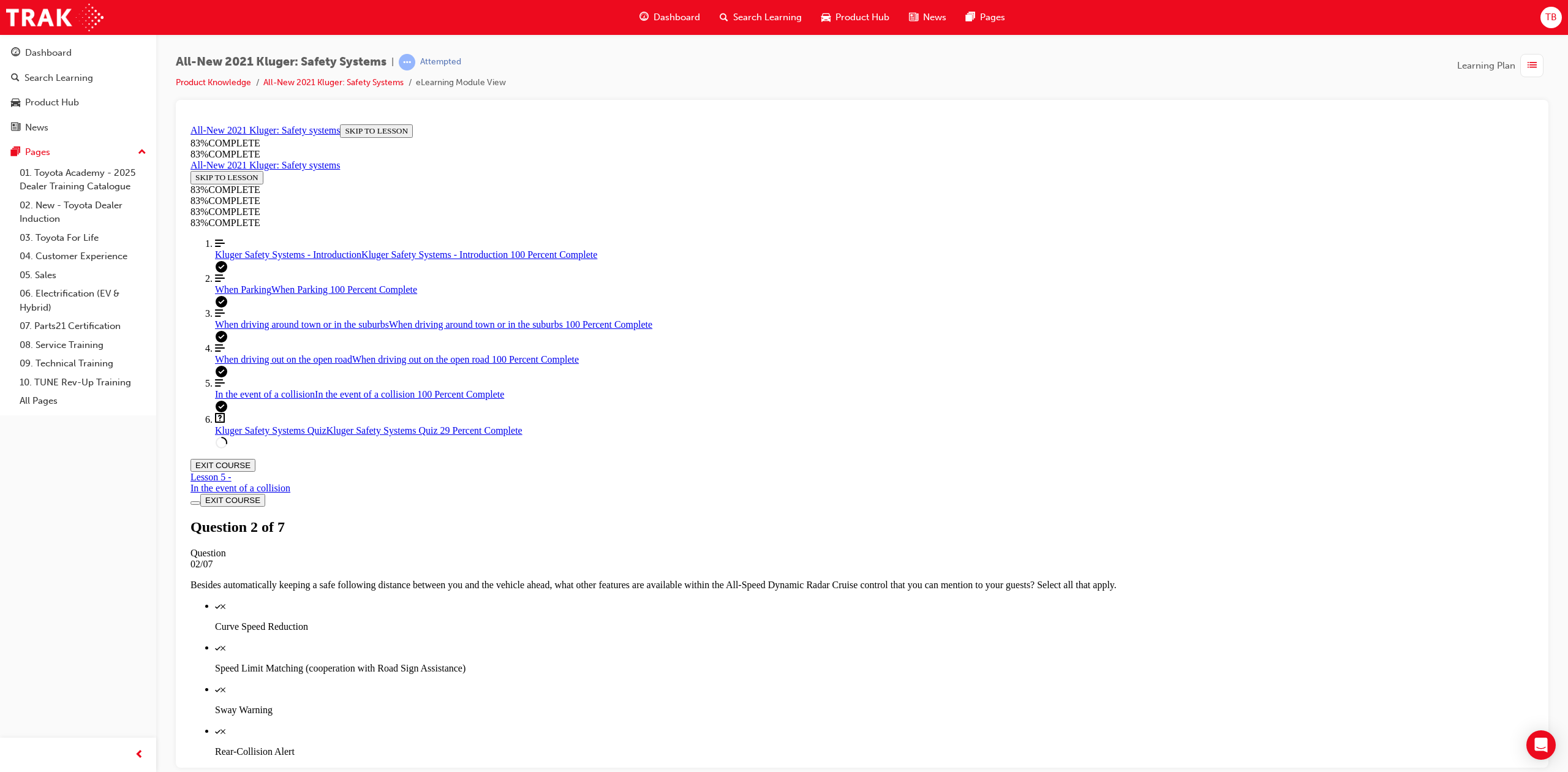
scroll to position [44, 0]
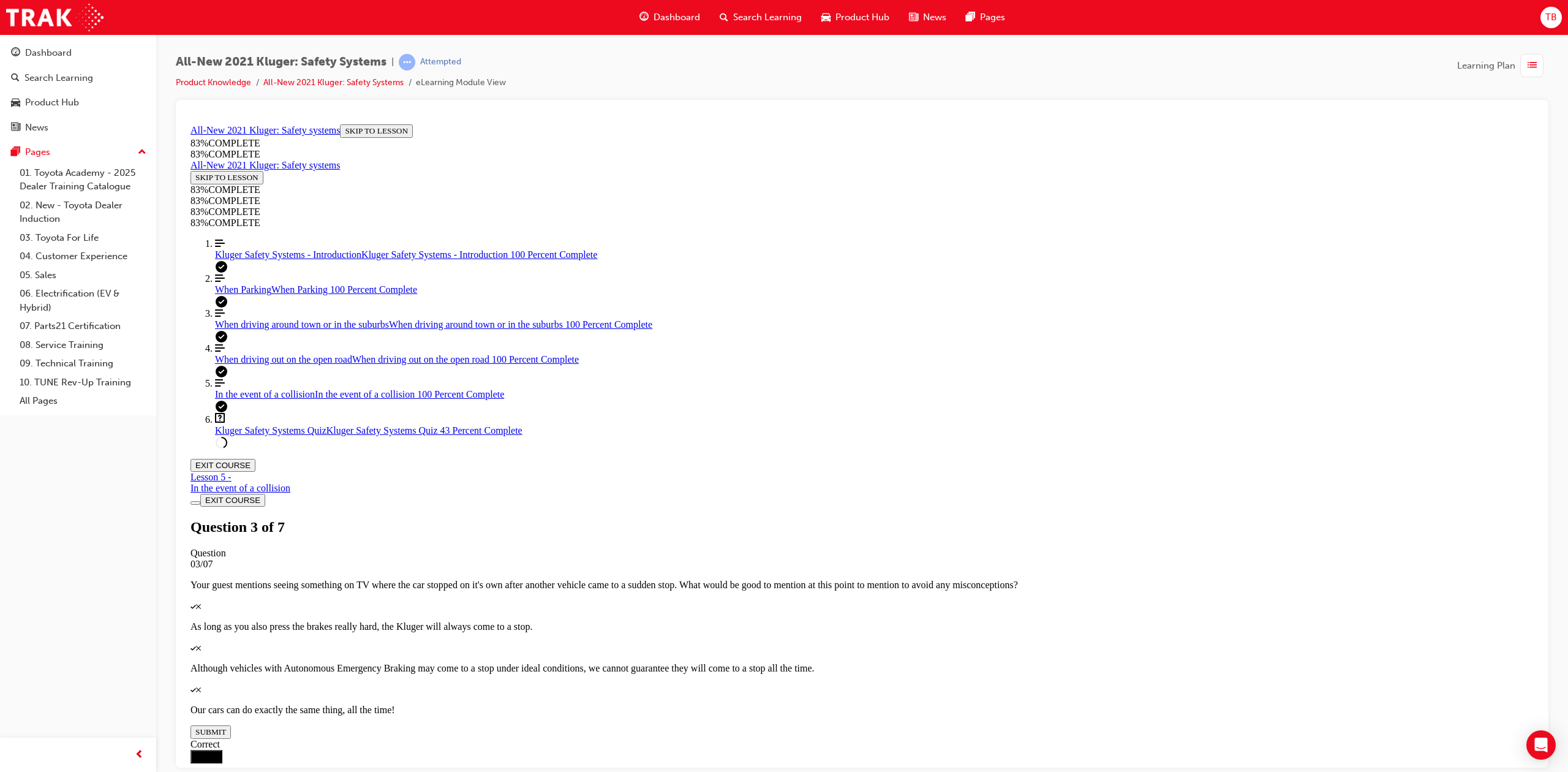
scroll to position [126, 0]
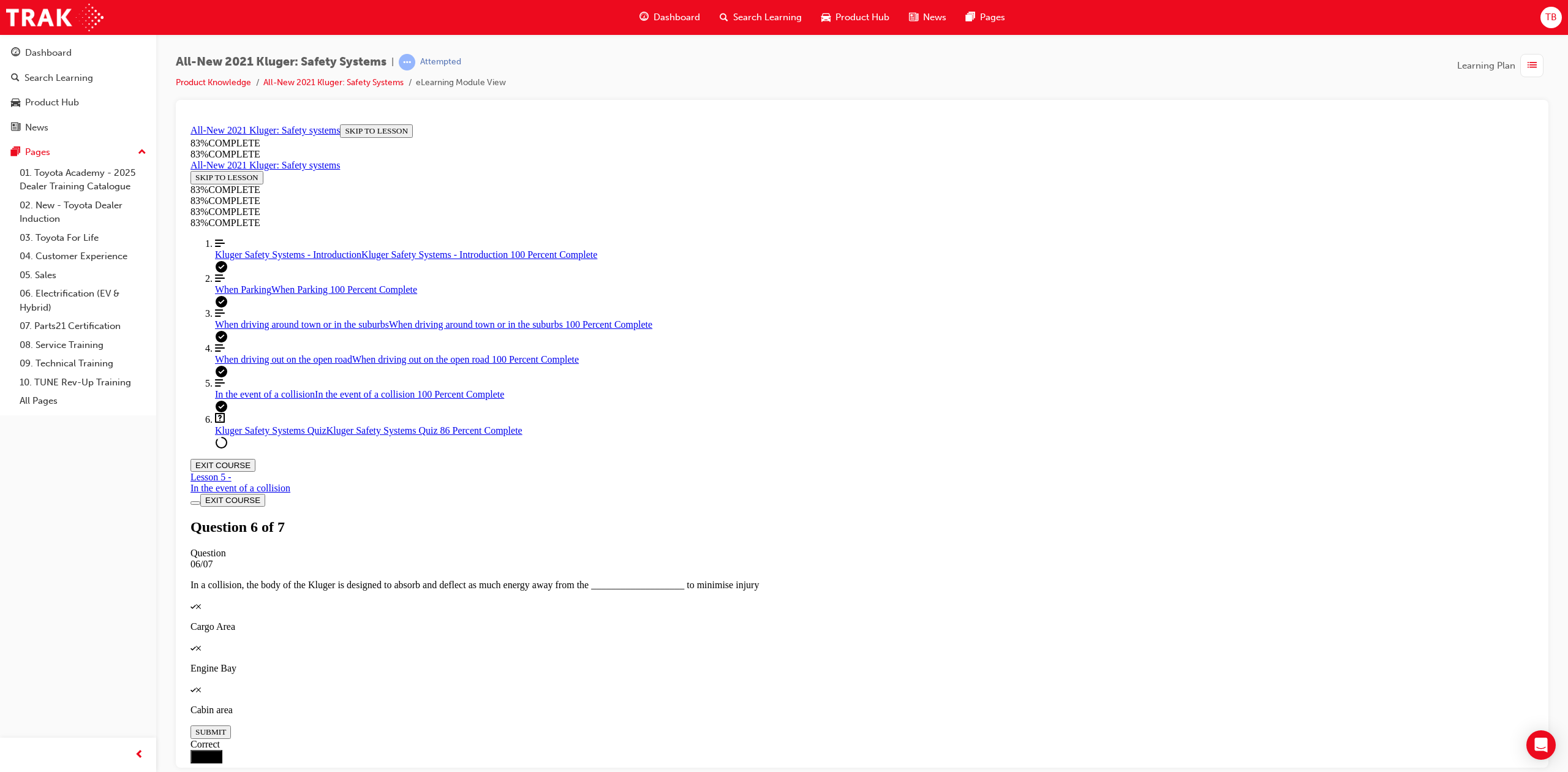
drag, startPoint x: 879, startPoint y: 480, endPoint x: 917, endPoint y: 478, distance: 38.1
drag, startPoint x: 881, startPoint y: 431, endPoint x: 928, endPoint y: 377, distance: 71.6
drag, startPoint x: 883, startPoint y: 439, endPoint x: 910, endPoint y: 439, distance: 27.0
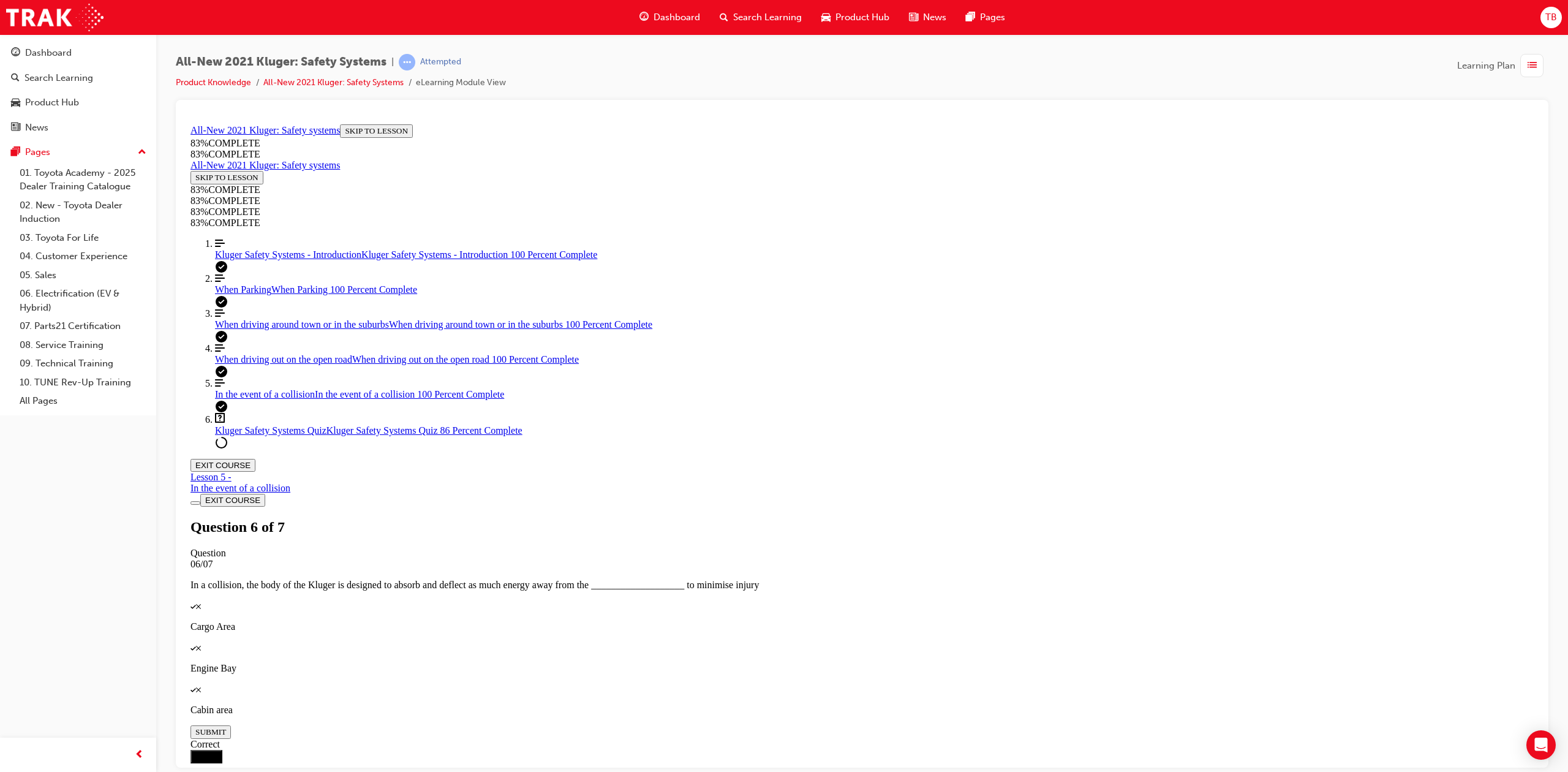
drag, startPoint x: 896, startPoint y: 416, endPoint x: 900, endPoint y: 424, distance: 8.9
drag, startPoint x: 900, startPoint y: 424, endPoint x: 934, endPoint y: 424, distance: 34.0
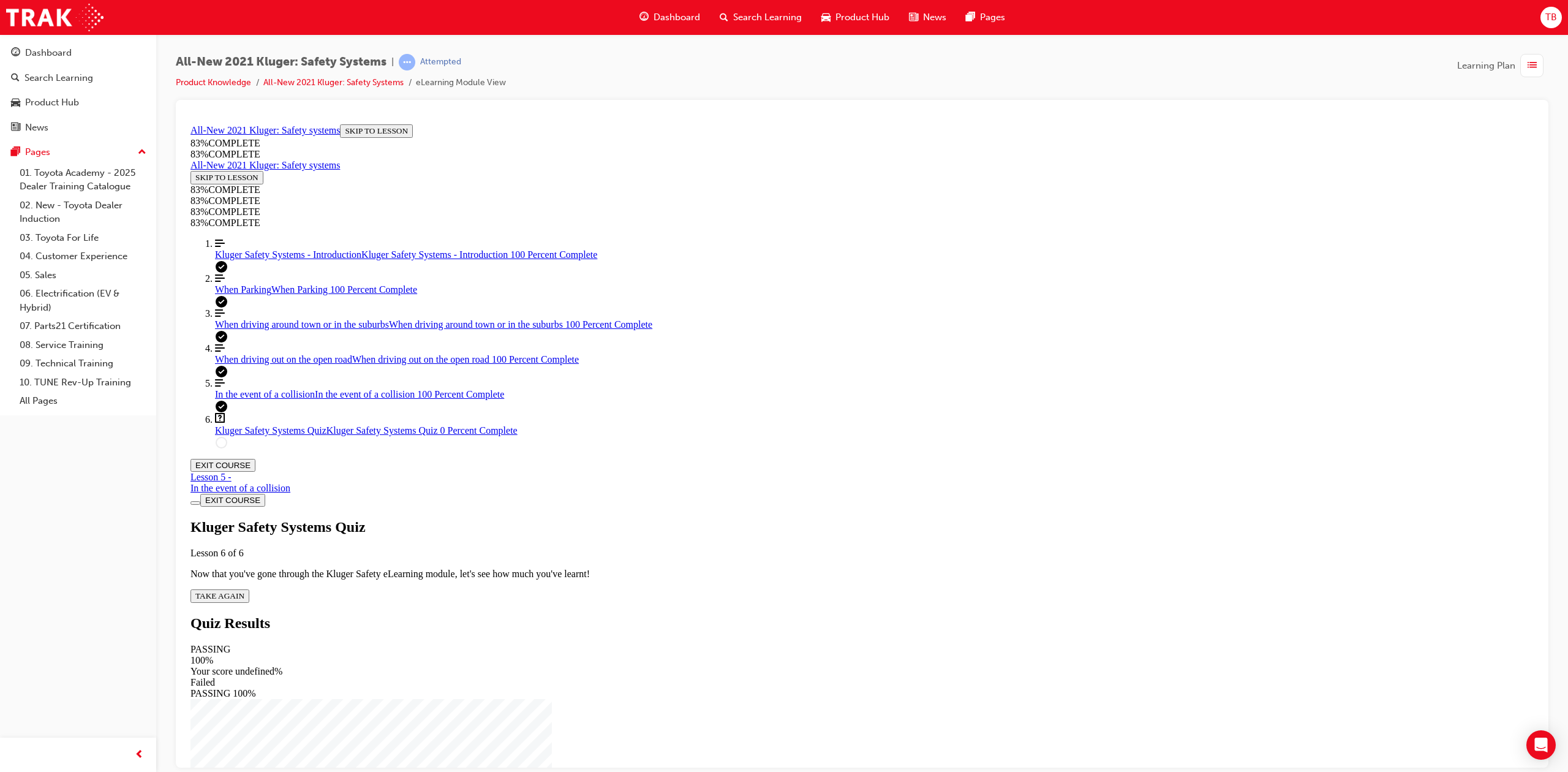
click at [245, 591] on span "TAKE AGAIN" at bounding box center [220, 596] width 49 height 9
click at [892, 709] on div "Quiz" at bounding box center [862, 714] width 1343 height 11
click at [888, 772] on p "Quickly pressing the LTA switch twice" at bounding box center [862, 777] width 1343 height 11
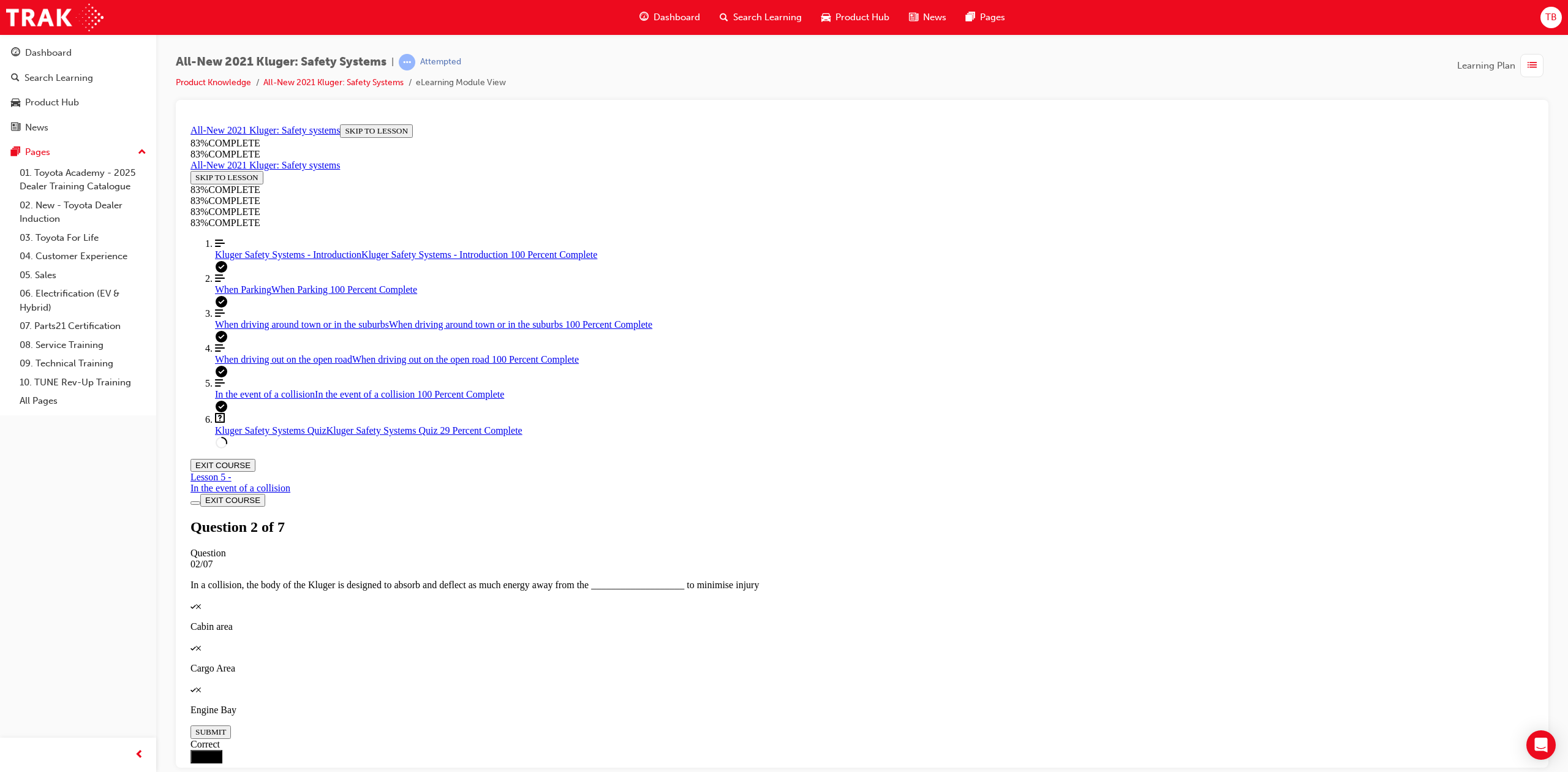
drag, startPoint x: 866, startPoint y: 373, endPoint x: 915, endPoint y: 487, distance: 124.1
drag, startPoint x: 874, startPoint y: 437, endPoint x: 908, endPoint y: 390, distance: 58.0
drag, startPoint x: 867, startPoint y: 439, endPoint x: 910, endPoint y: 439, distance: 43.0
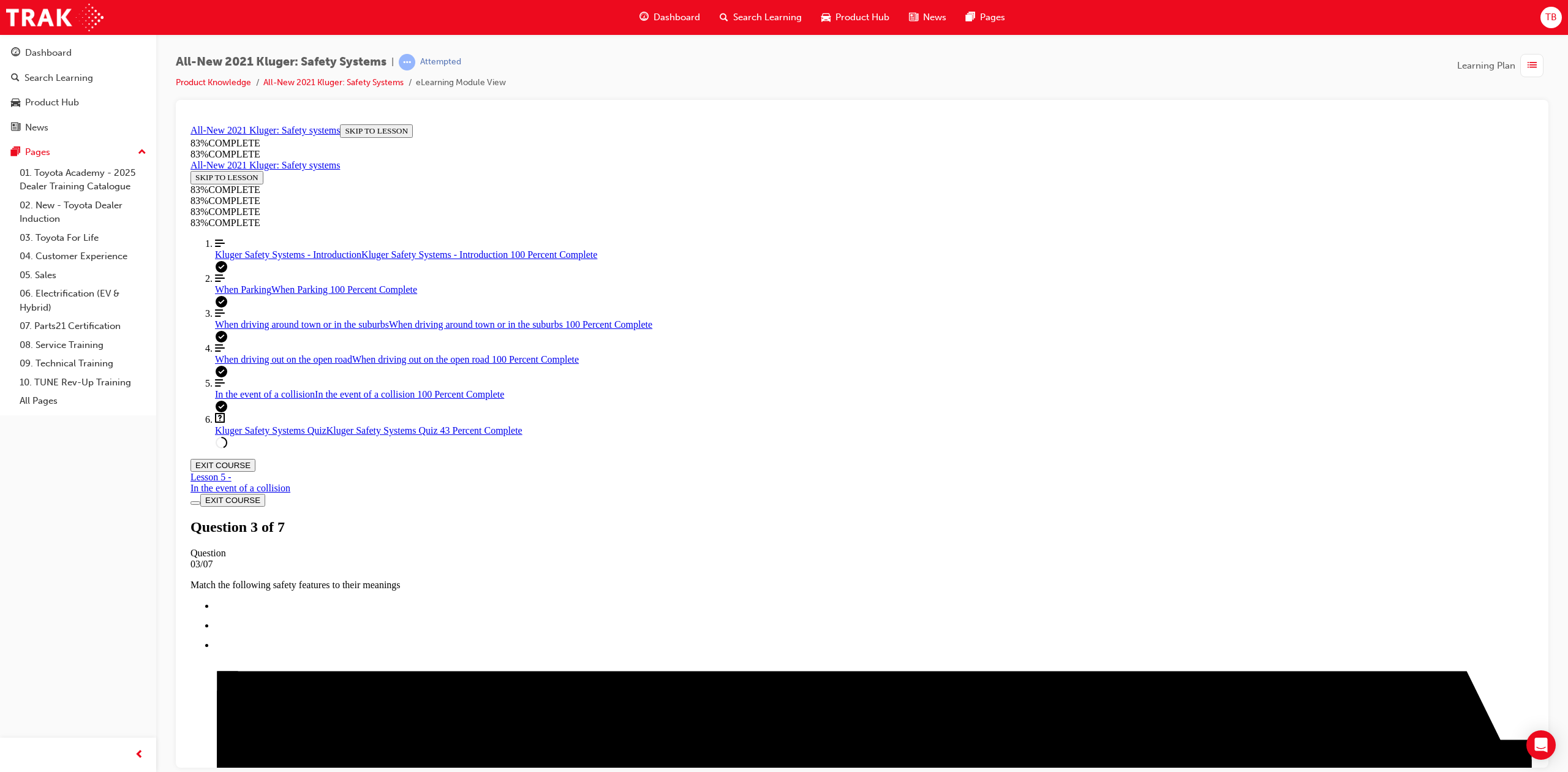
scroll to position [45, 0]
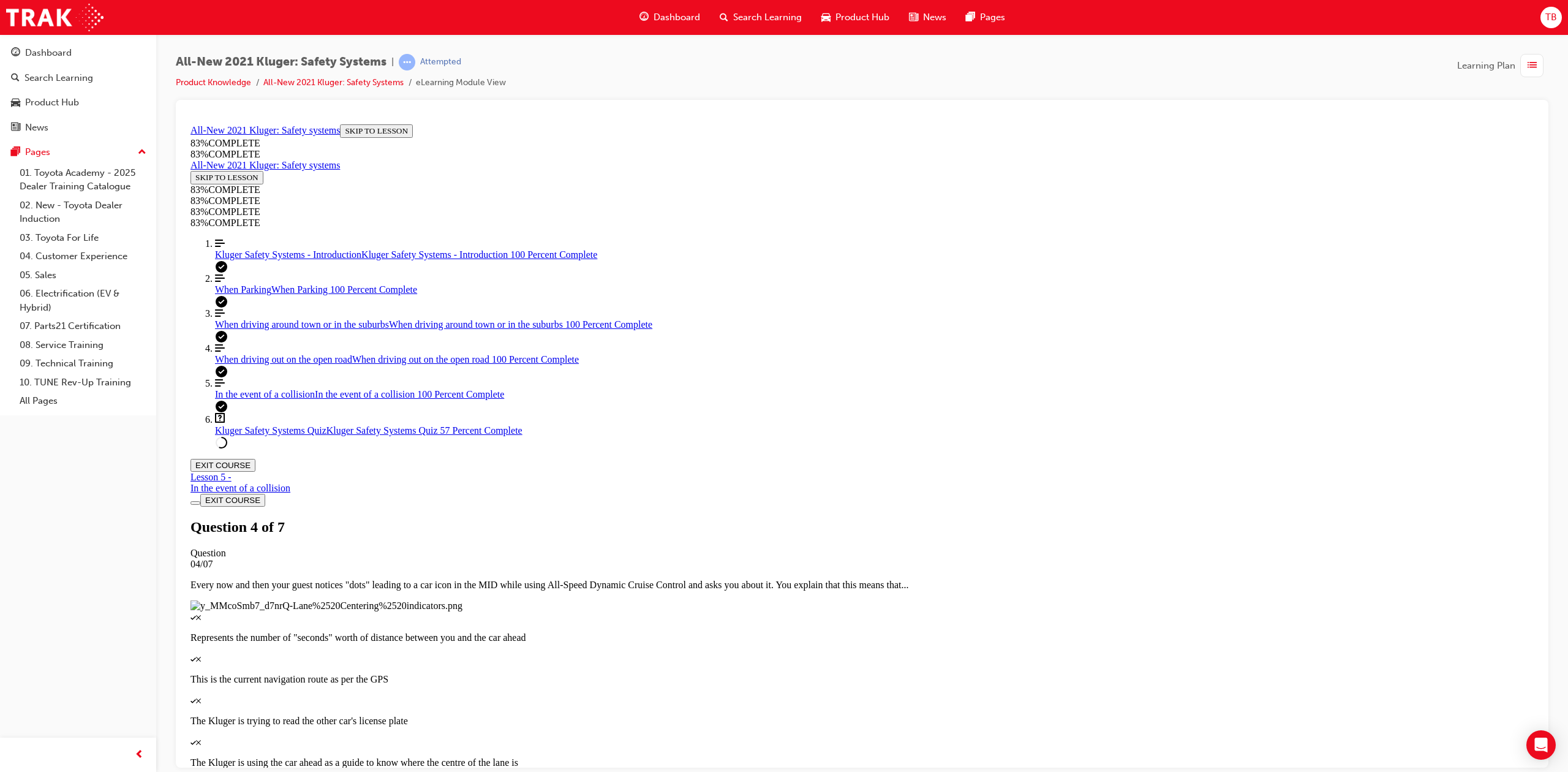
scroll to position [44, 0]
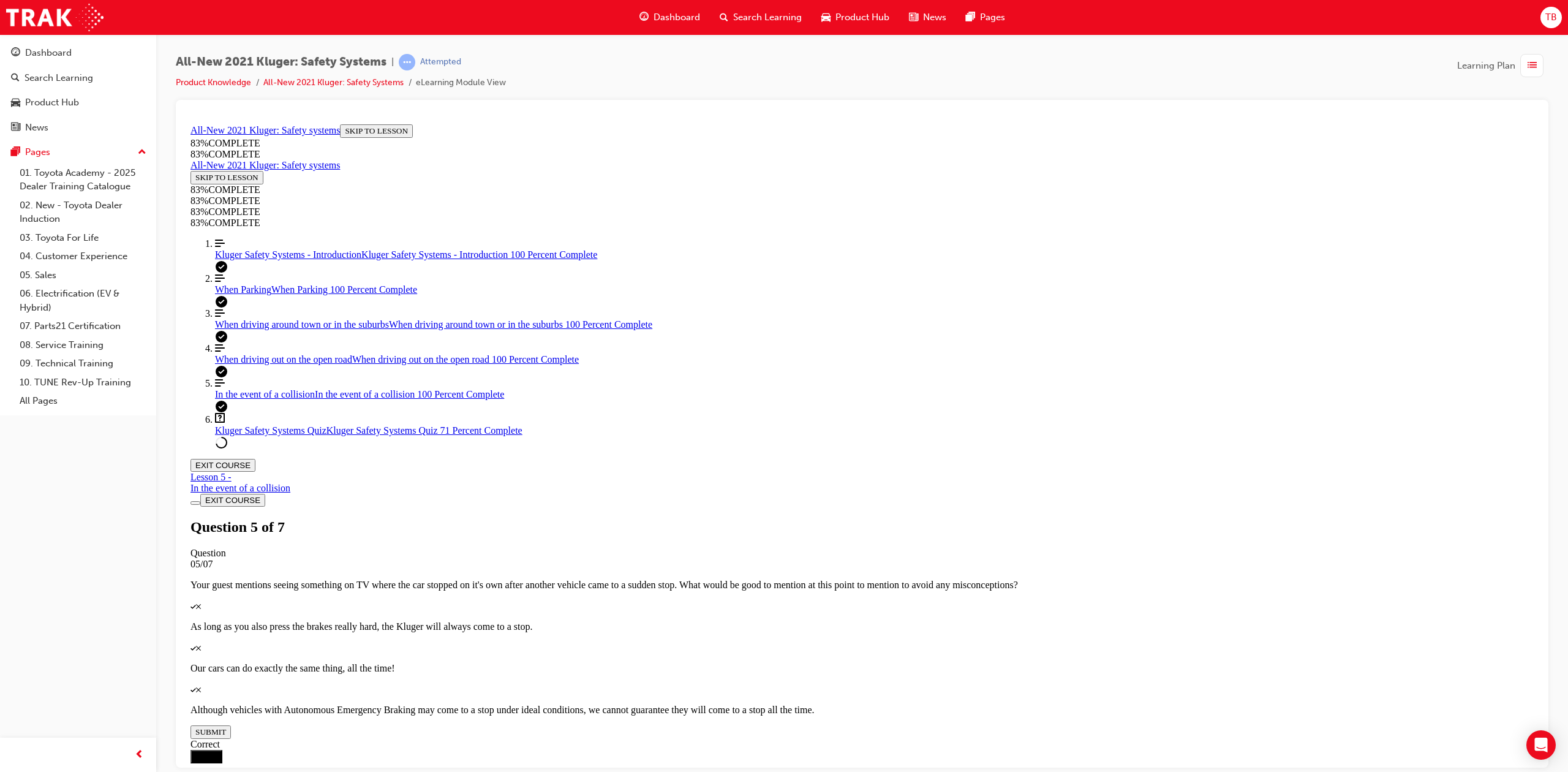
scroll to position [45, 0]
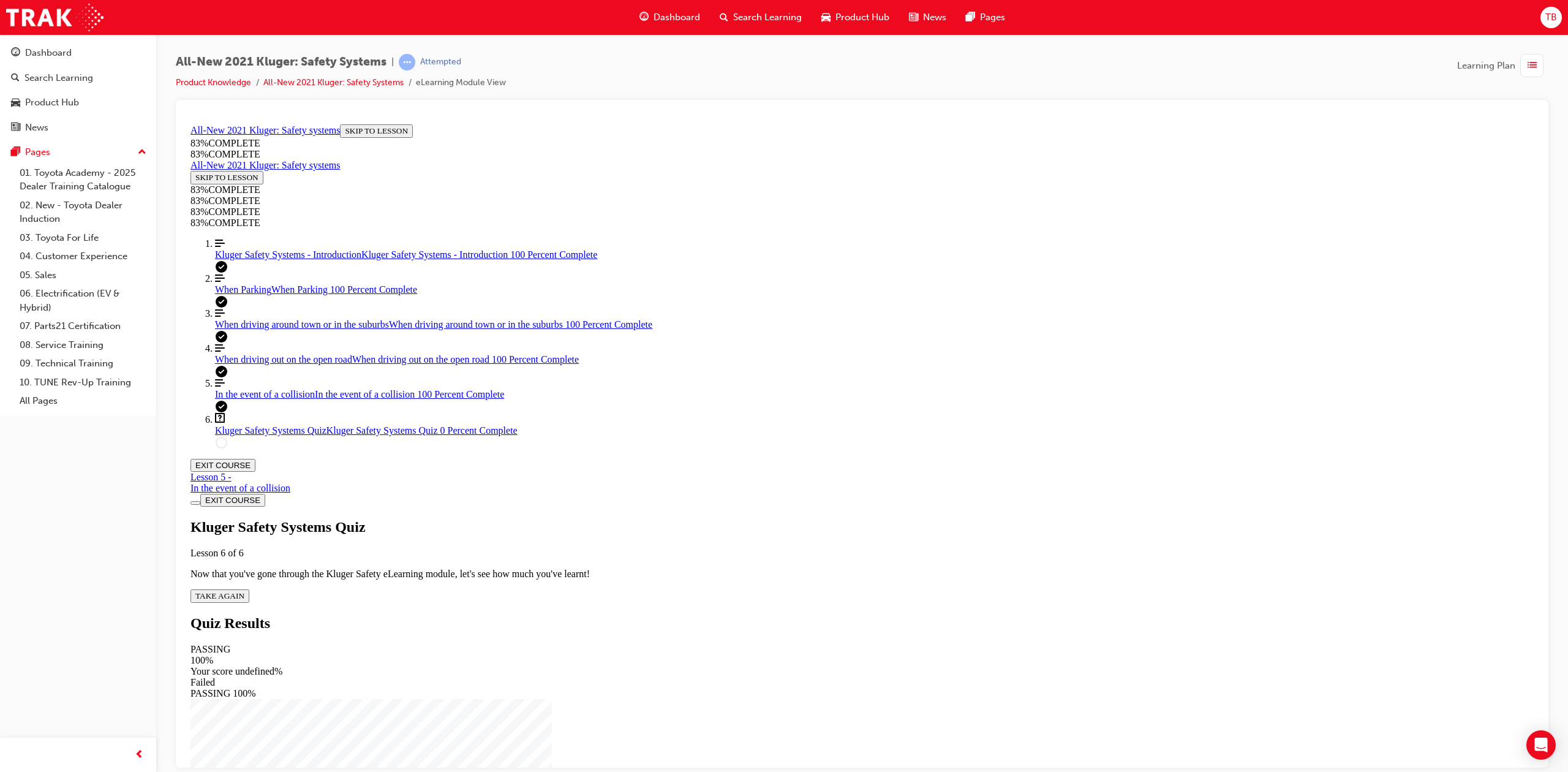
click at [773, 519] on div "Kluger Safety Systems Quiz Lesson 6 of 6 Now that you've gone through the Kluge…" at bounding box center [862, 561] width 1343 height 84
click at [245, 591] on span "TAKE AGAIN" at bounding box center [220, 596] width 49 height 9
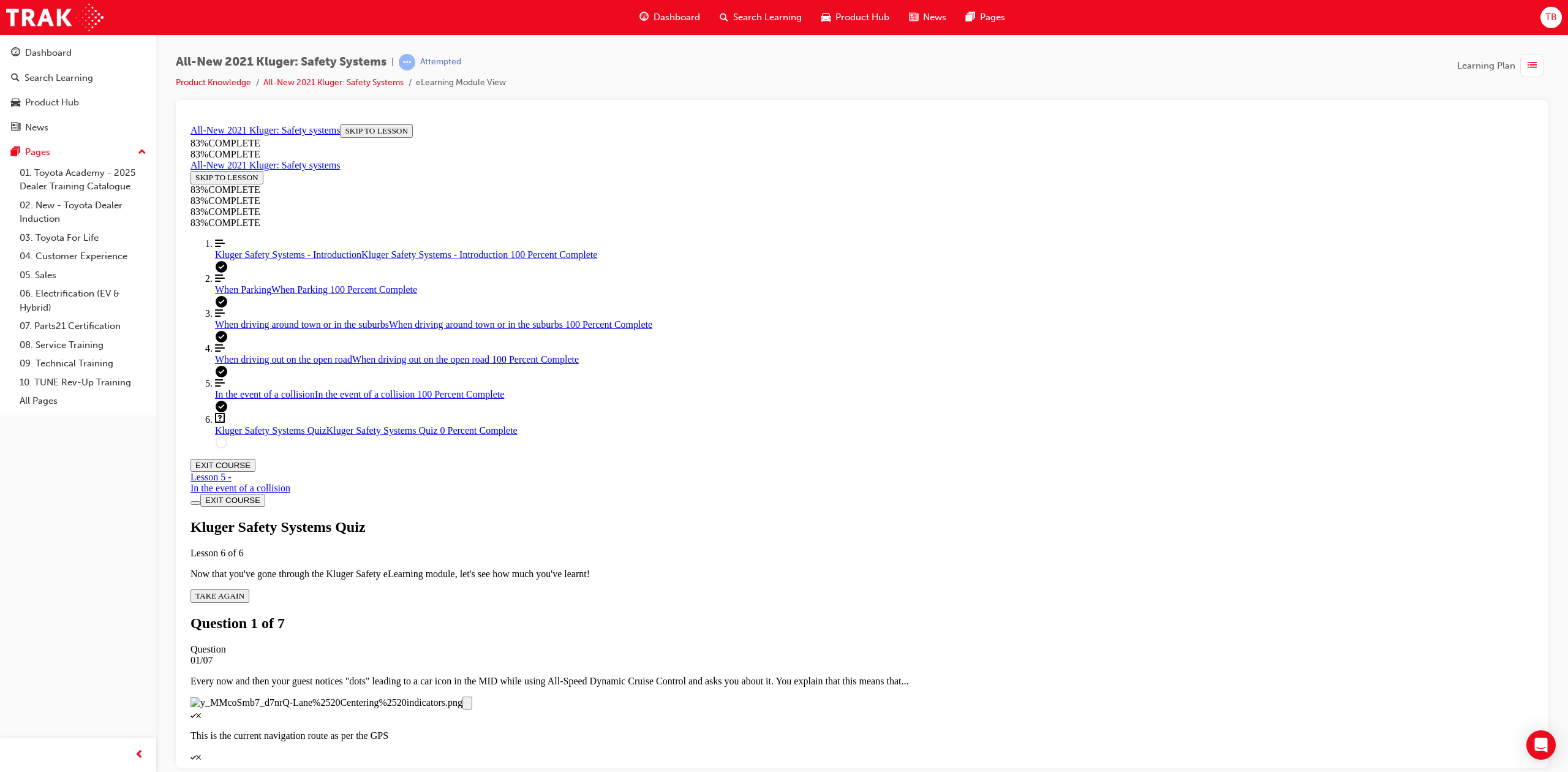
scroll to position [126, 0]
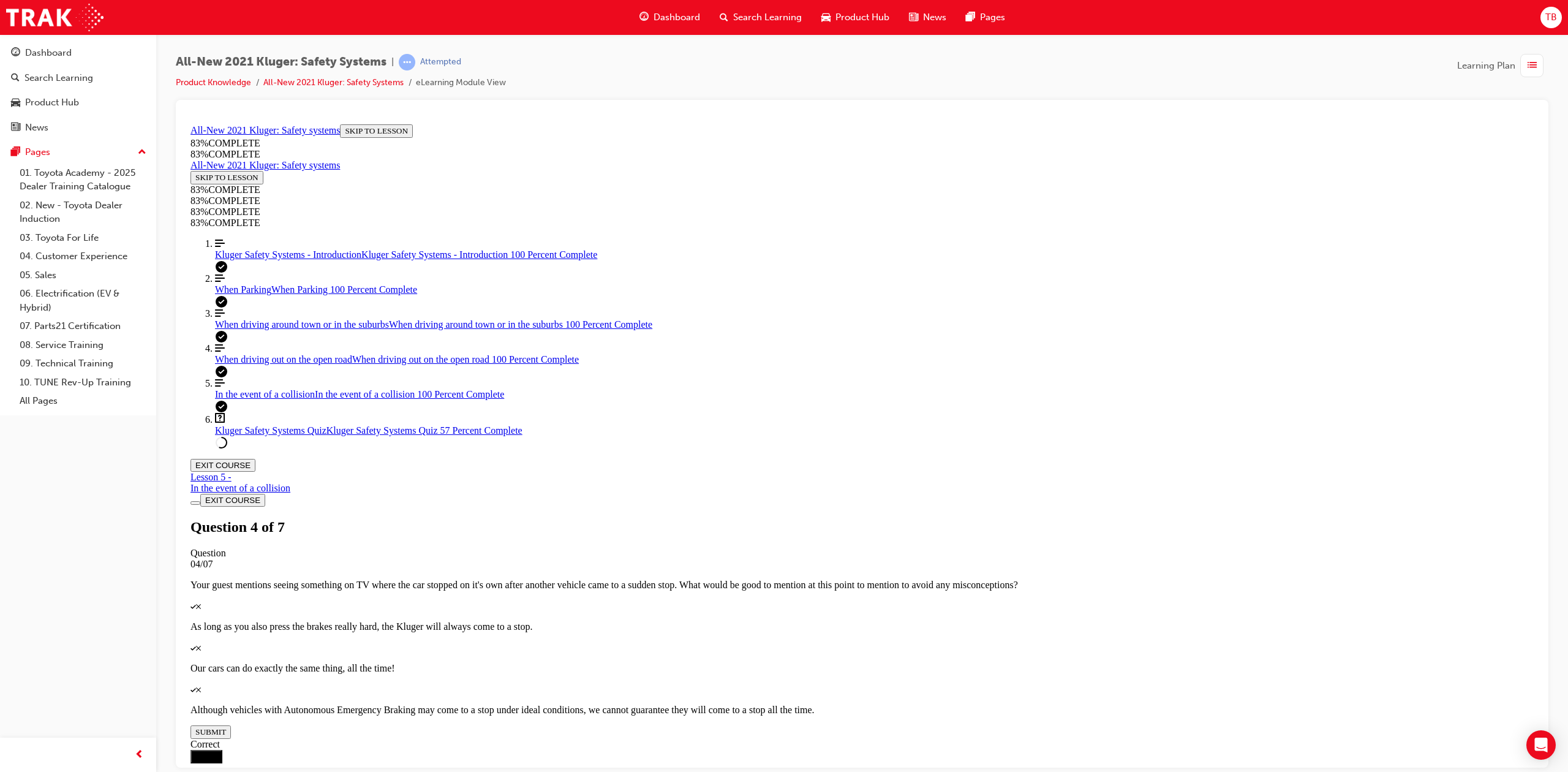
drag, startPoint x: 864, startPoint y: 485, endPoint x: 879, endPoint y: 481, distance: 15.5
drag, startPoint x: 859, startPoint y: 382, endPoint x: 917, endPoint y: 496, distance: 127.9
drag, startPoint x: 866, startPoint y: 432, endPoint x: 905, endPoint y: 375, distance: 69.1
drag, startPoint x: 889, startPoint y: 431, endPoint x: 932, endPoint y: 422, distance: 43.9
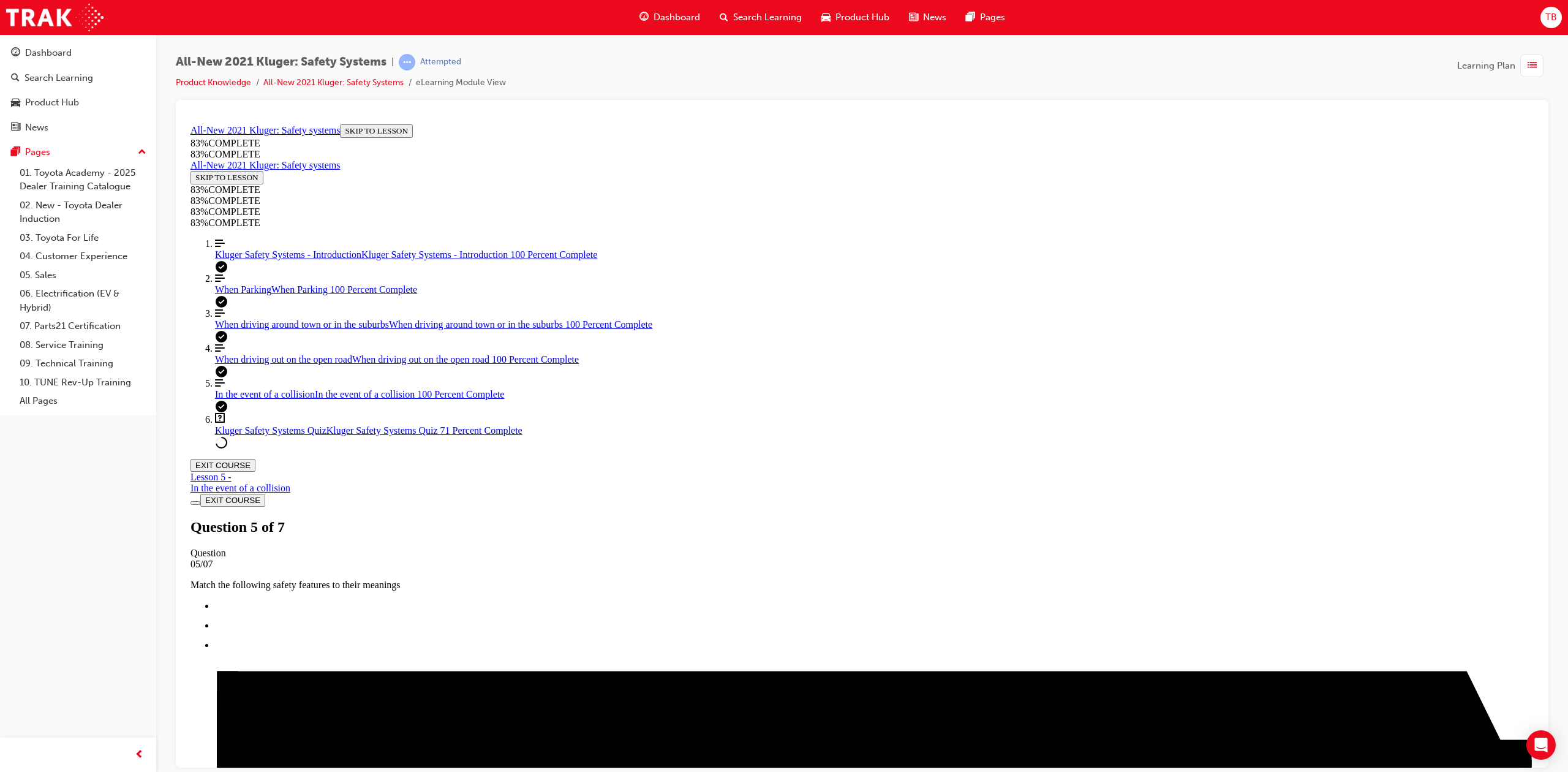
scroll to position [45, 0]
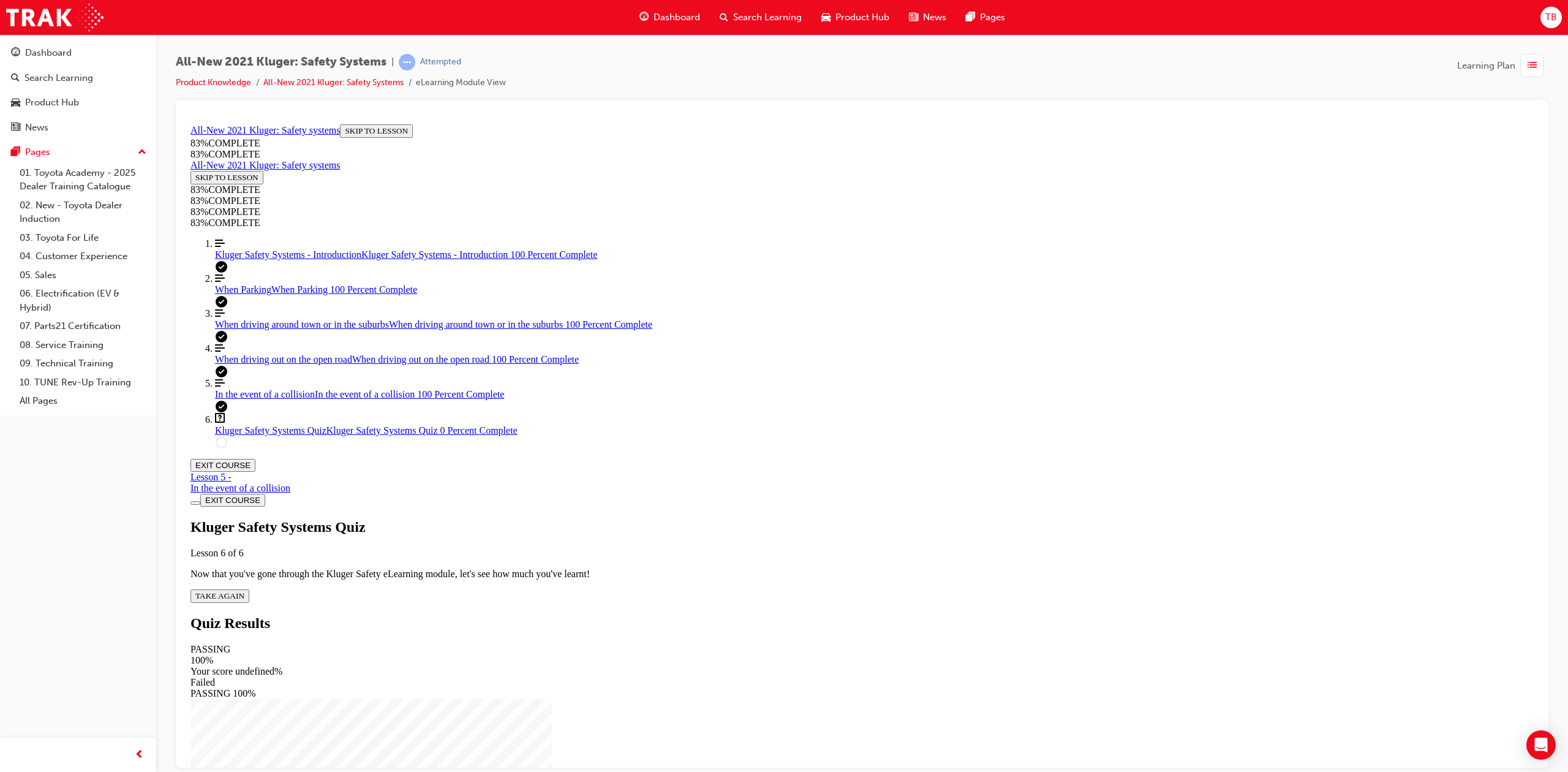
click at [245, 591] on span "TAKE AGAIN" at bounding box center [220, 596] width 49 height 9
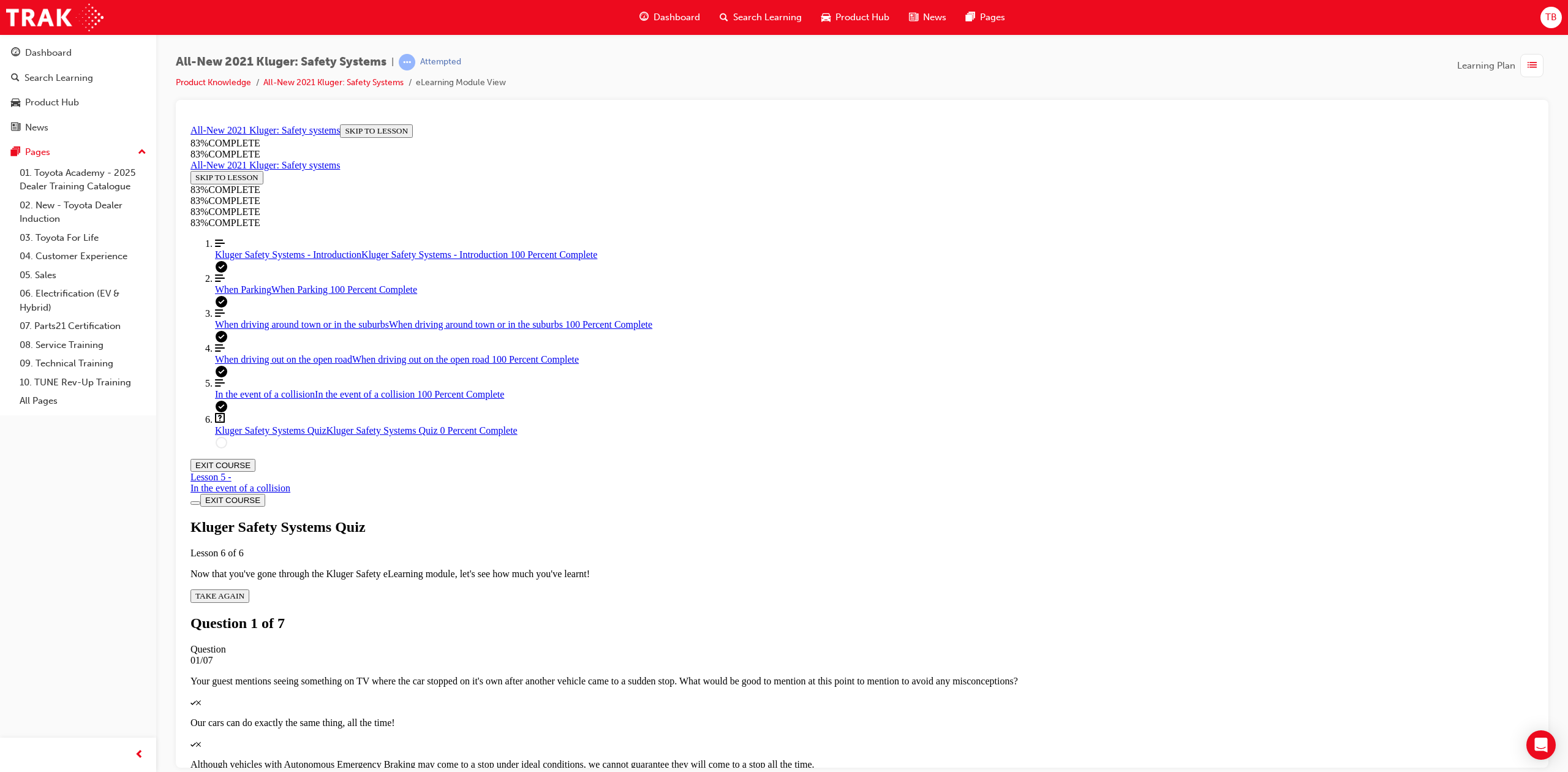
click at [900, 758] on p "Although vehicles with Autonomous Emergency Braking may come to a stop under id…" at bounding box center [862, 764] width 1343 height 11
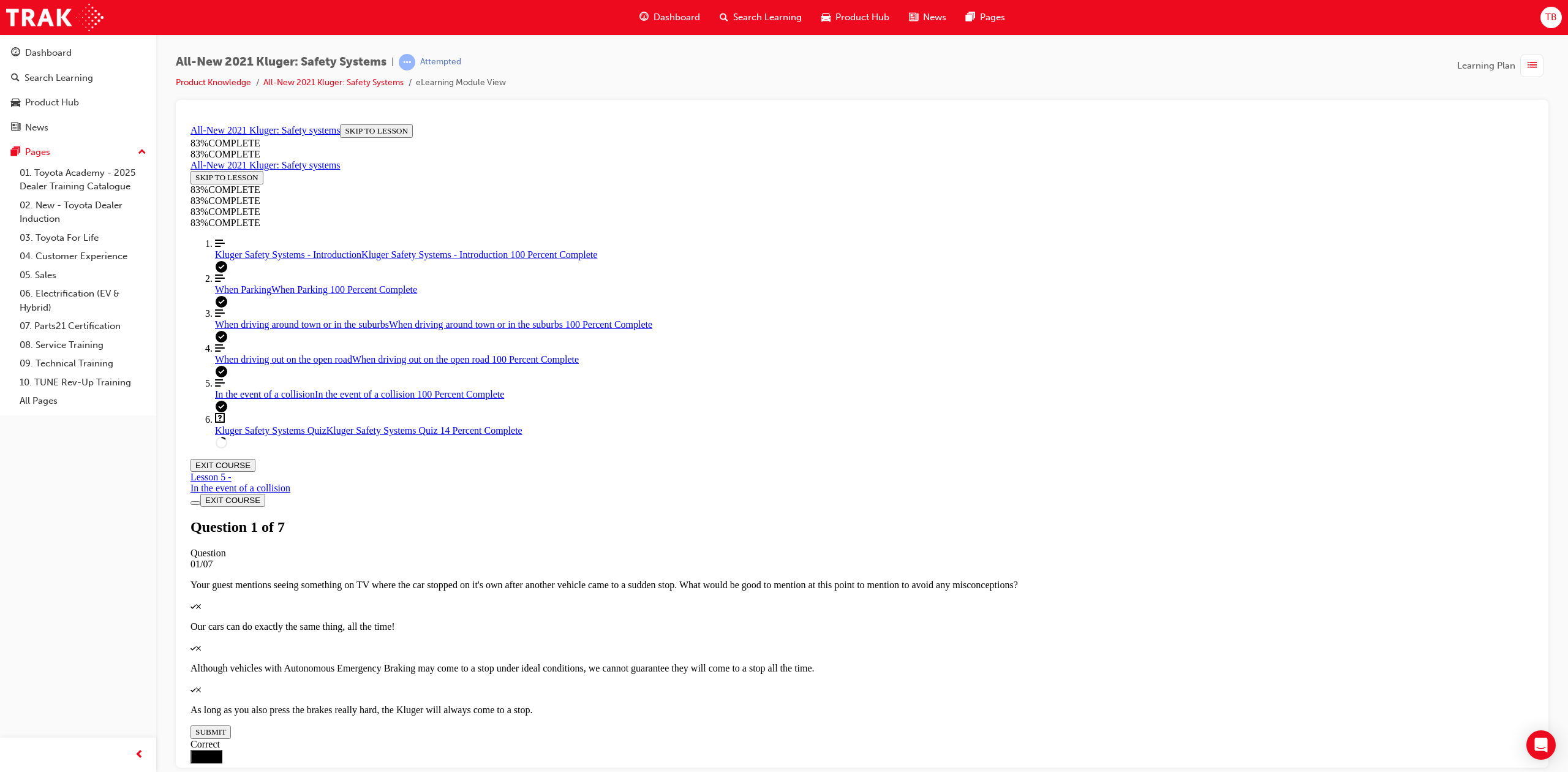
scroll to position [45, 0]
drag, startPoint x: 890, startPoint y: 544, endPoint x: 885, endPoint y: 504, distance: 40.3
drag, startPoint x: 883, startPoint y: 439, endPoint x: 874, endPoint y: 399, distance: 41.0
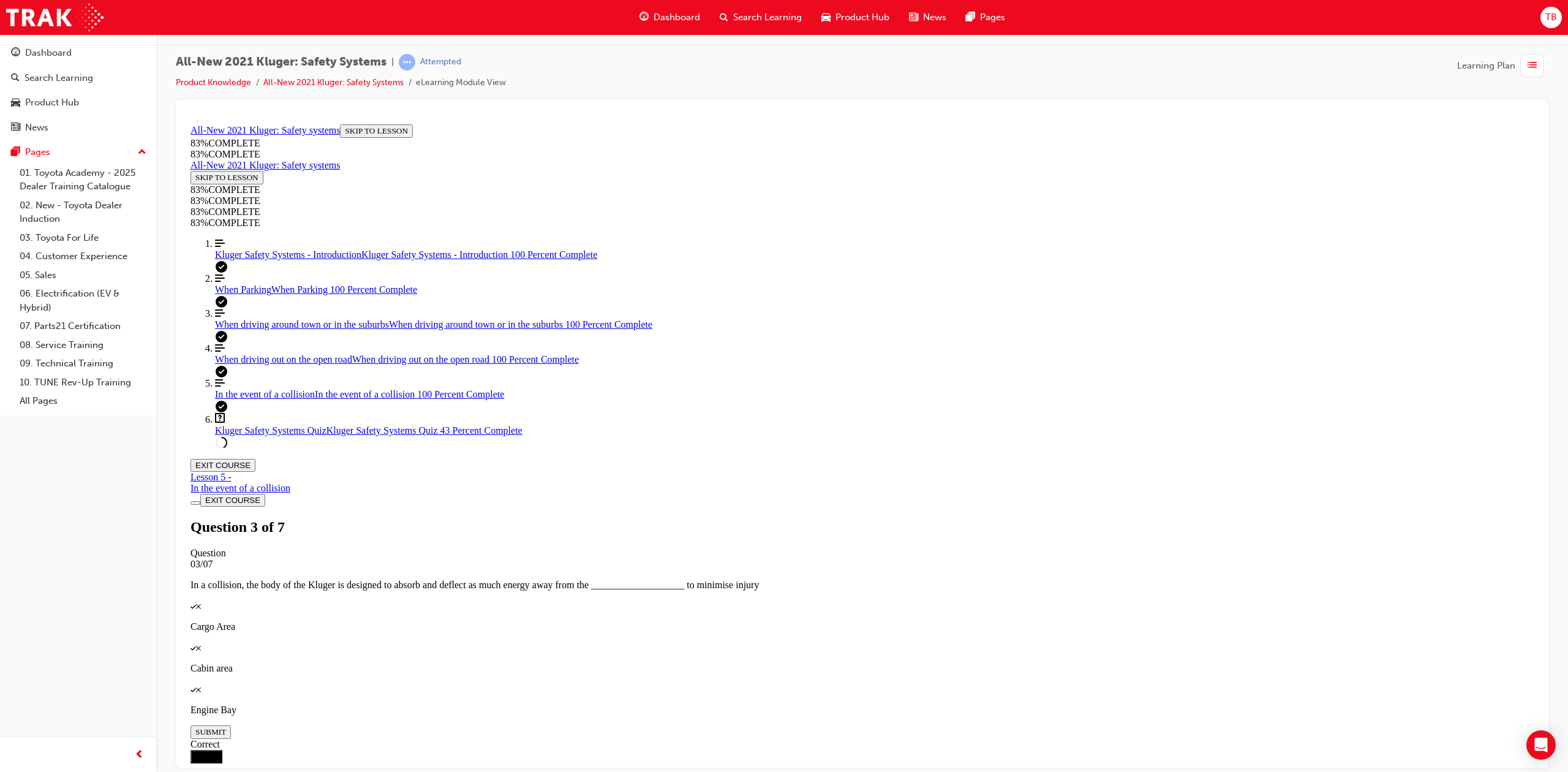
scroll to position [126, 0]
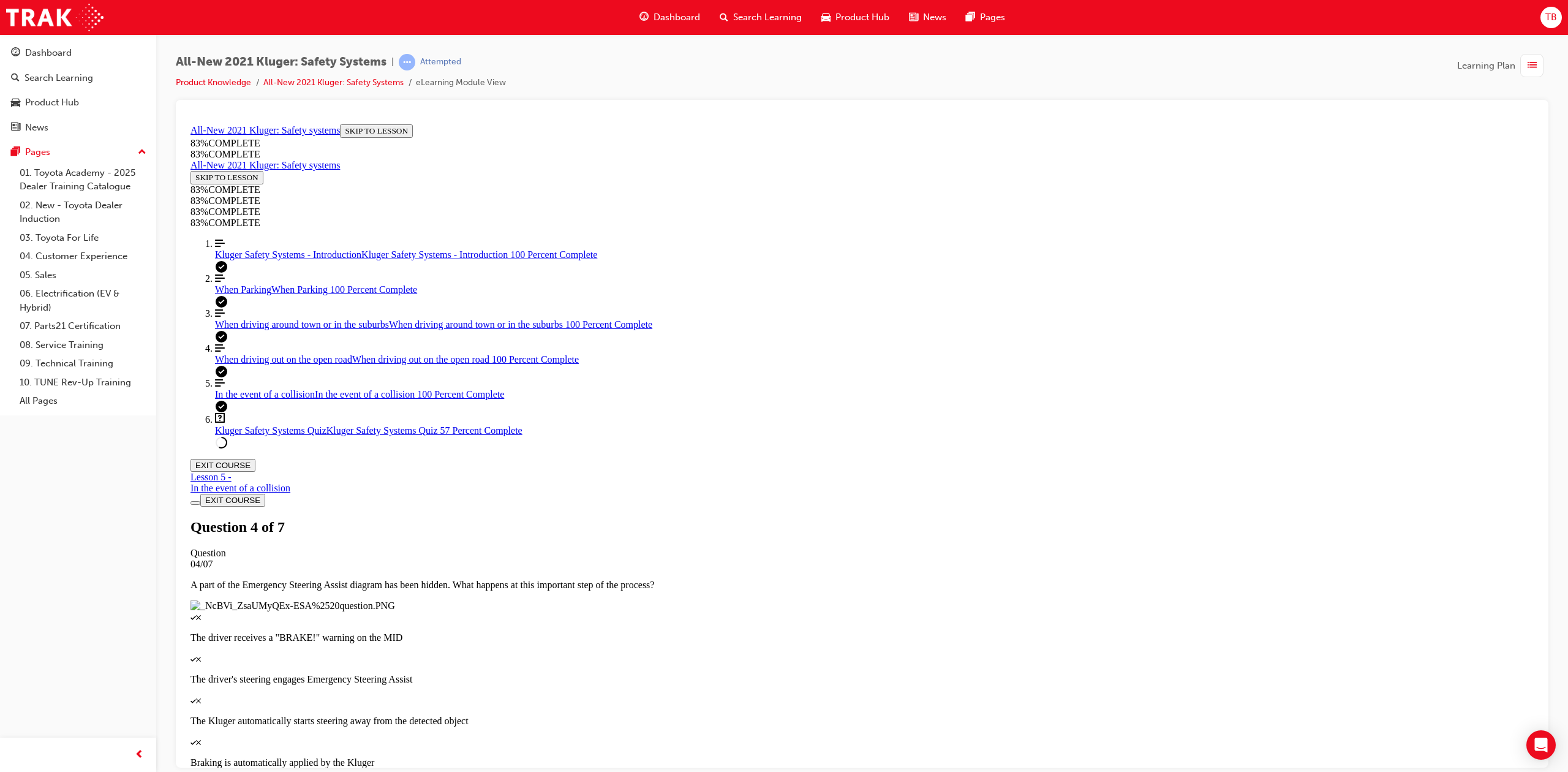
scroll to position [44, 0]
drag, startPoint x: 846, startPoint y: 378, endPoint x: 846, endPoint y: 367, distance: 11.0
drag, startPoint x: 835, startPoint y: 492, endPoint x: 870, endPoint y: 491, distance: 35.0
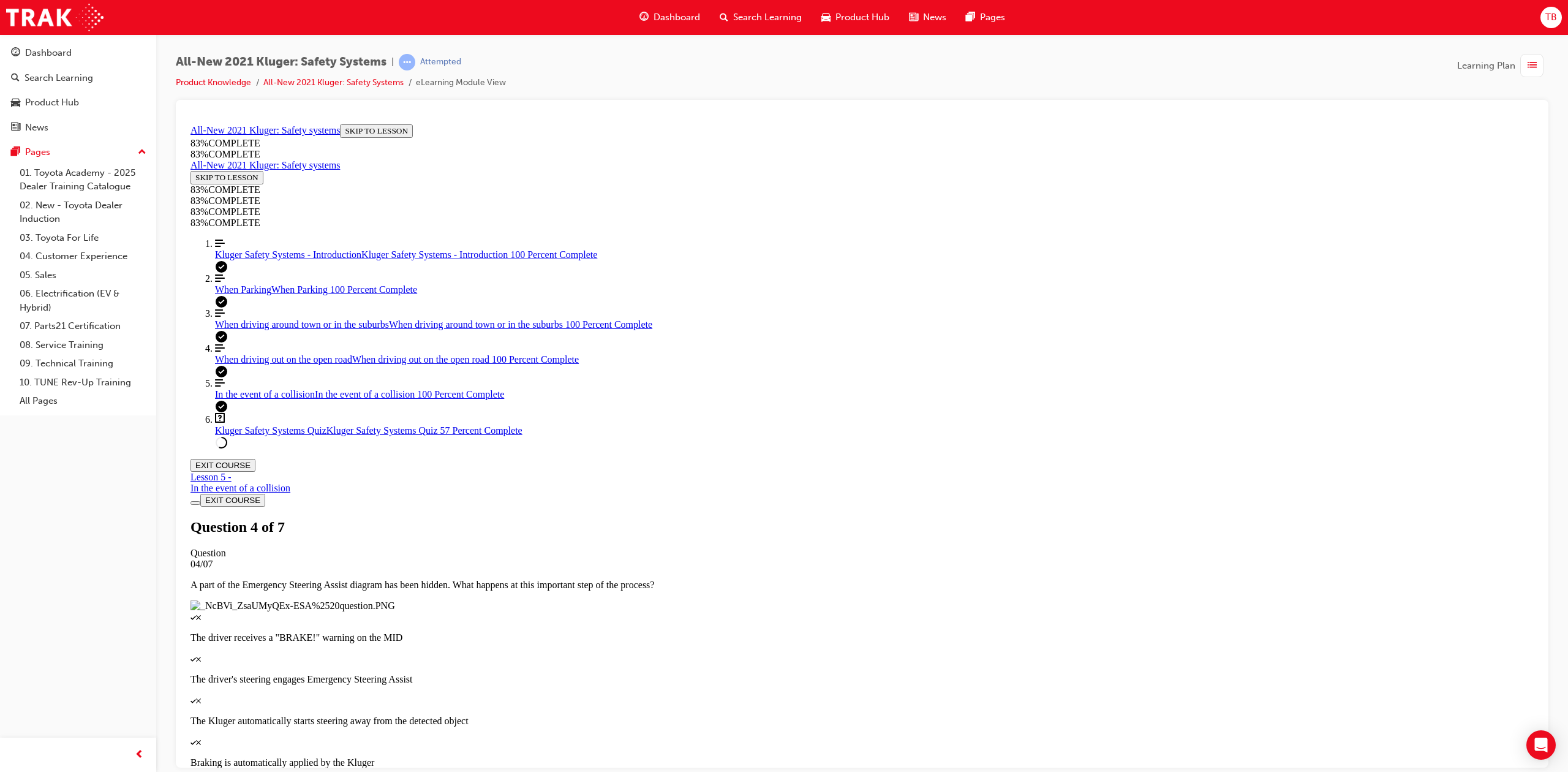
drag, startPoint x: 860, startPoint y: 428, endPoint x: 895, endPoint y: 375, distance: 63.5
drag, startPoint x: 853, startPoint y: 439, endPoint x: 883, endPoint y: 436, distance: 30.1
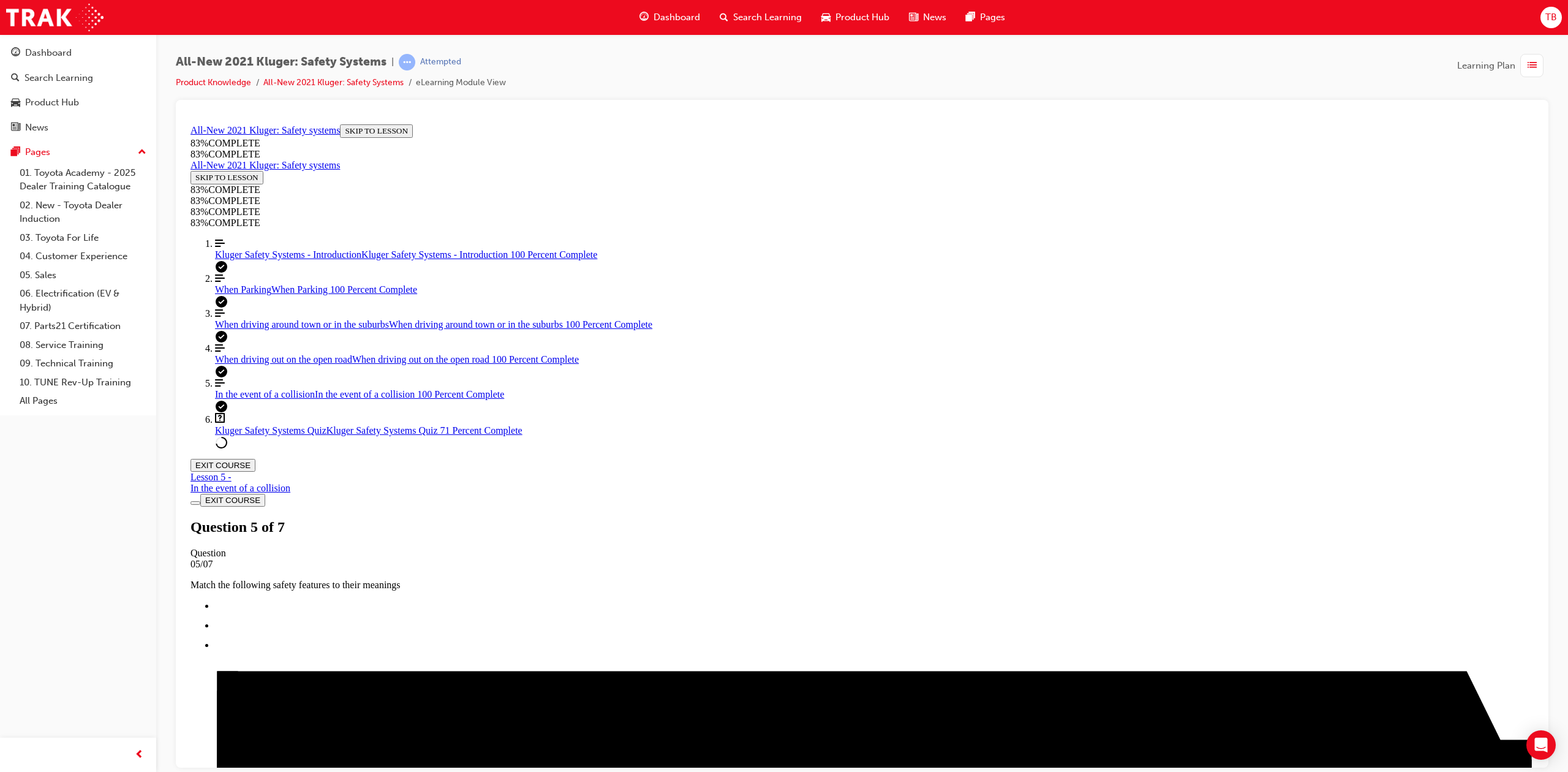
scroll to position [208, 0]
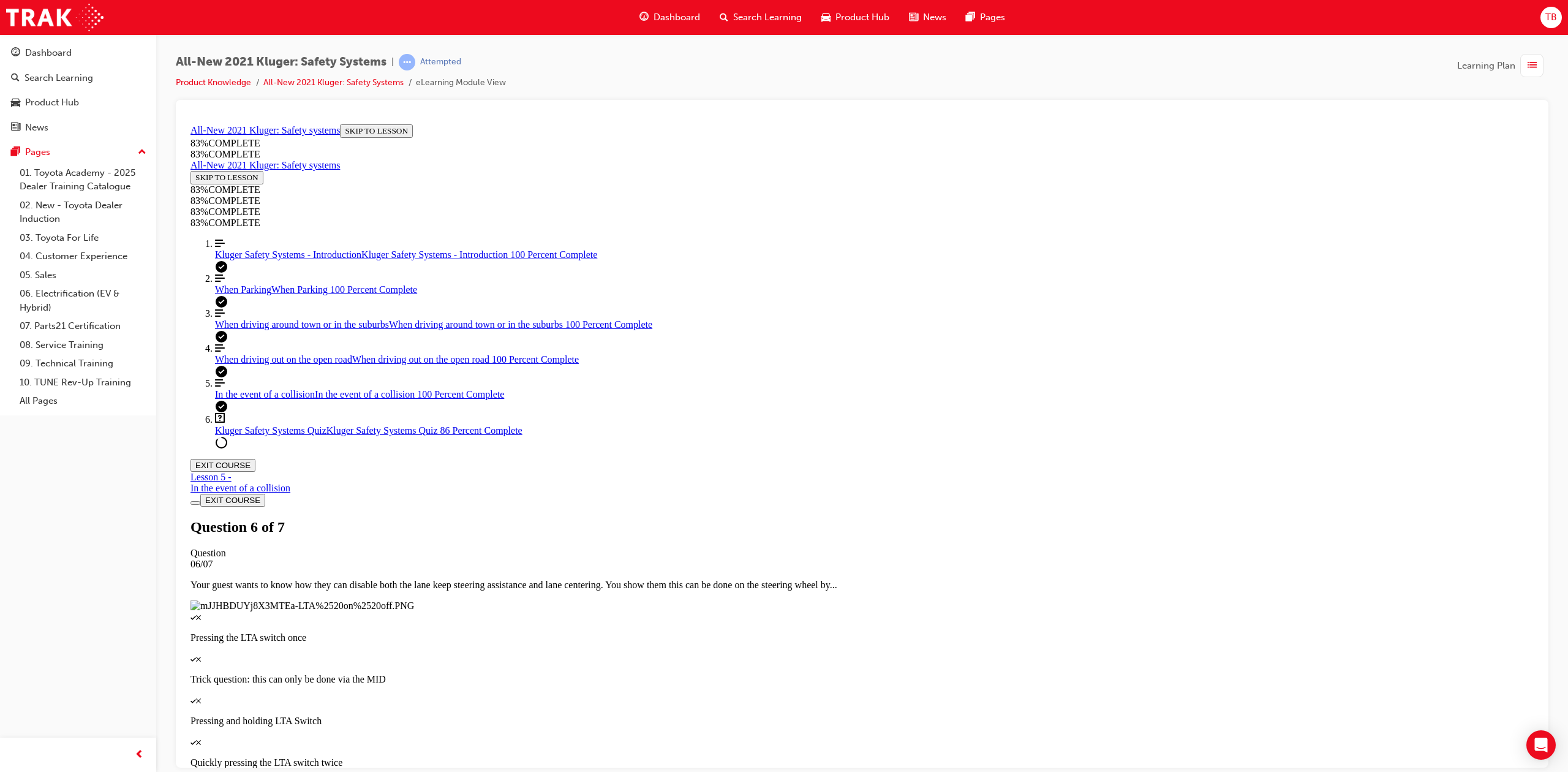
scroll to position [126, 0]
click at [1173, 65] on div "button" at bounding box center [1531, 65] width 23 height 23
